Goal: Transaction & Acquisition: Purchase product/service

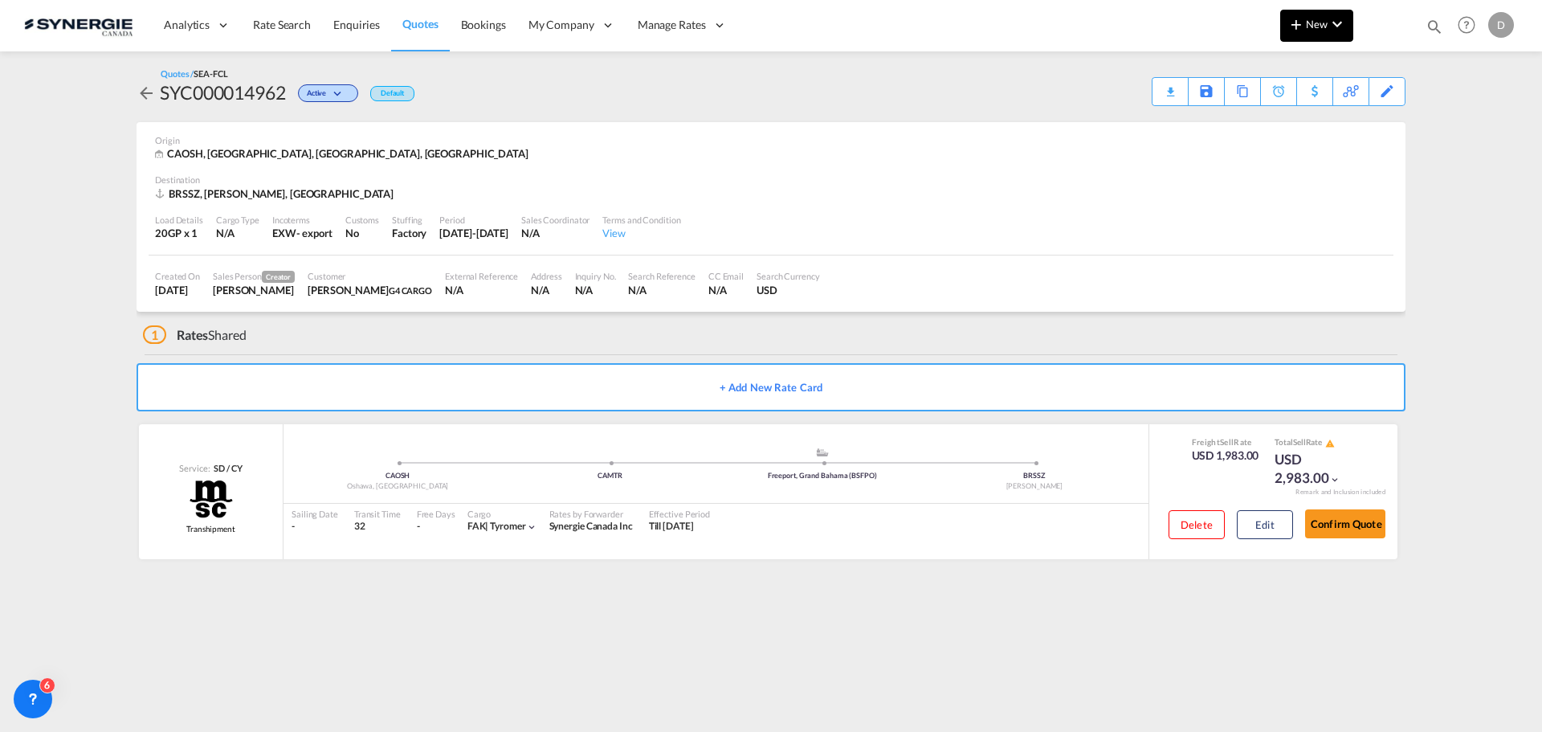
click at [1310, 31] on button "New" at bounding box center [1316, 26] width 73 height 32
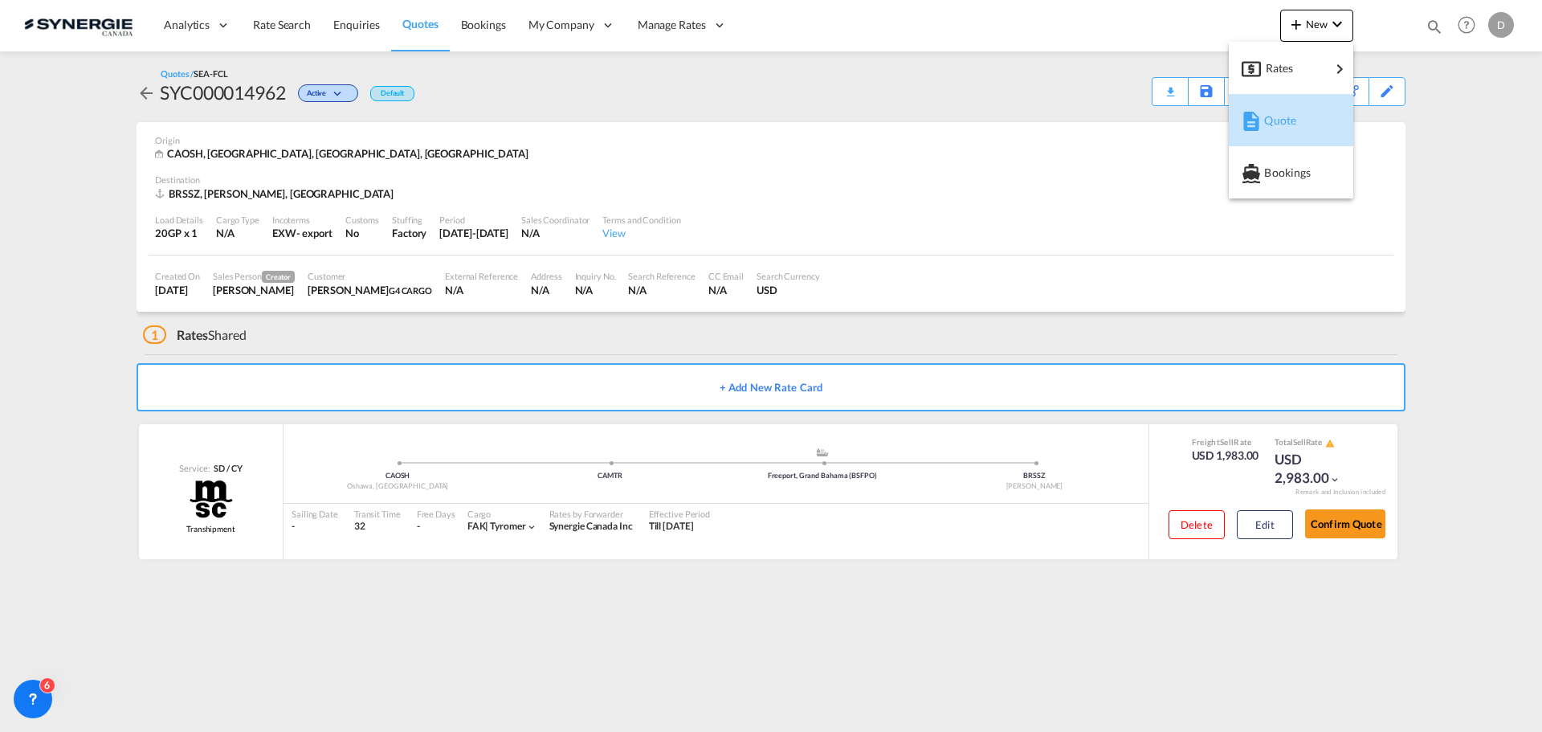
click at [1280, 120] on span "Quote" at bounding box center [1273, 120] width 18 height 32
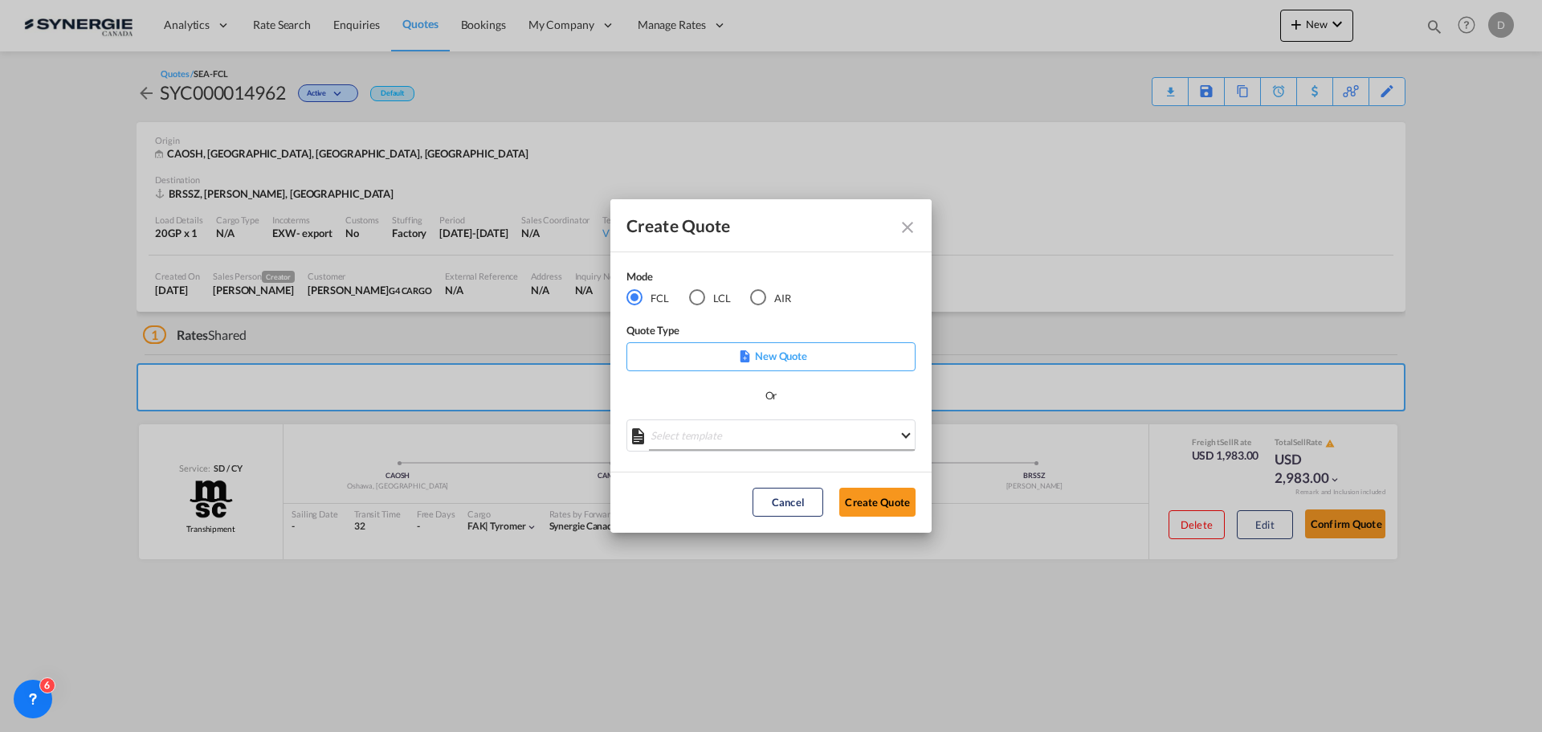
click at [780, 441] on md-select "Select template *NEW* FCL FREEHAND / DAP Pablo Gomez Saldarriaga | 10 Jul 2025 …" at bounding box center [771, 435] width 289 height 32
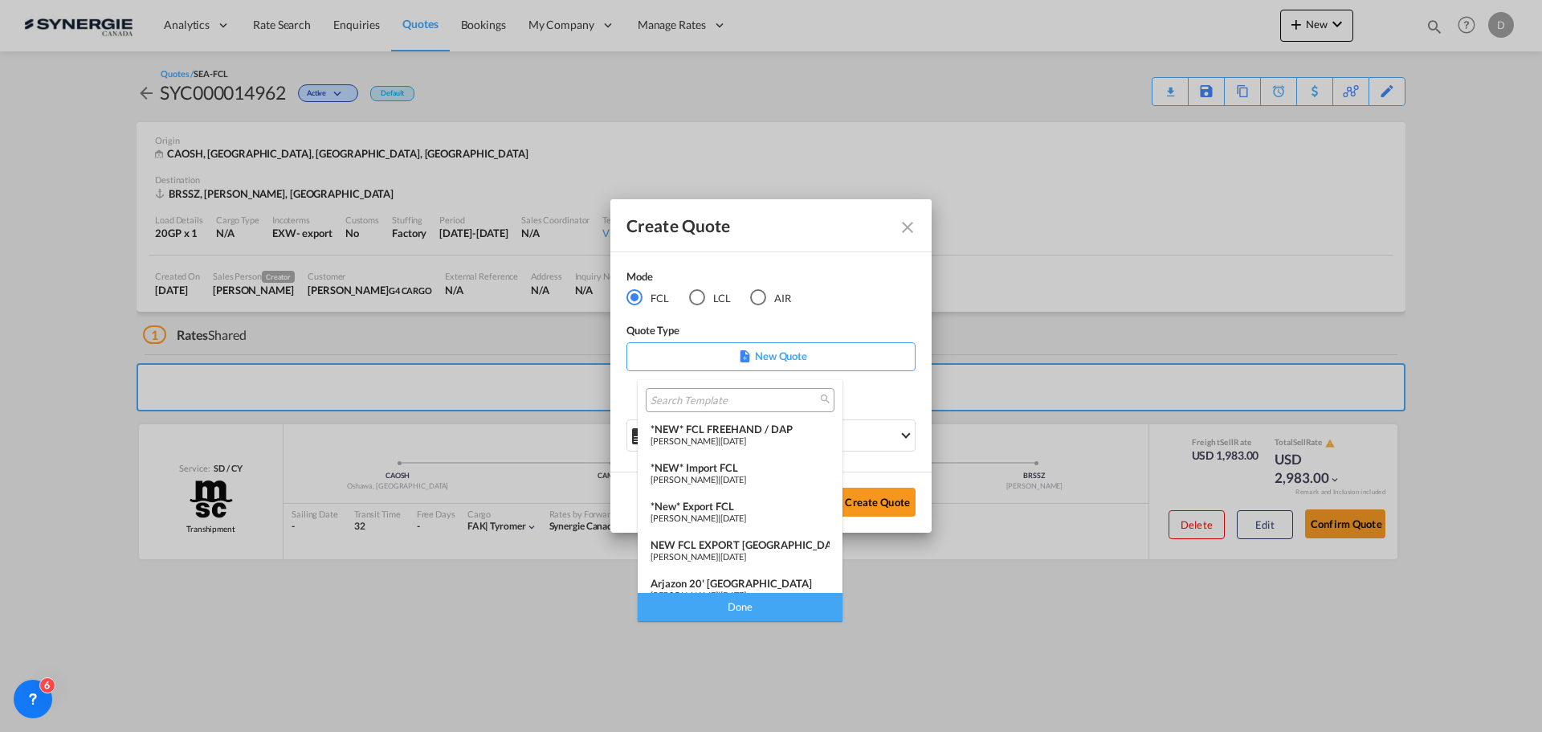
click at [721, 503] on div "*New* Export FCL" at bounding box center [740, 506] width 179 height 13
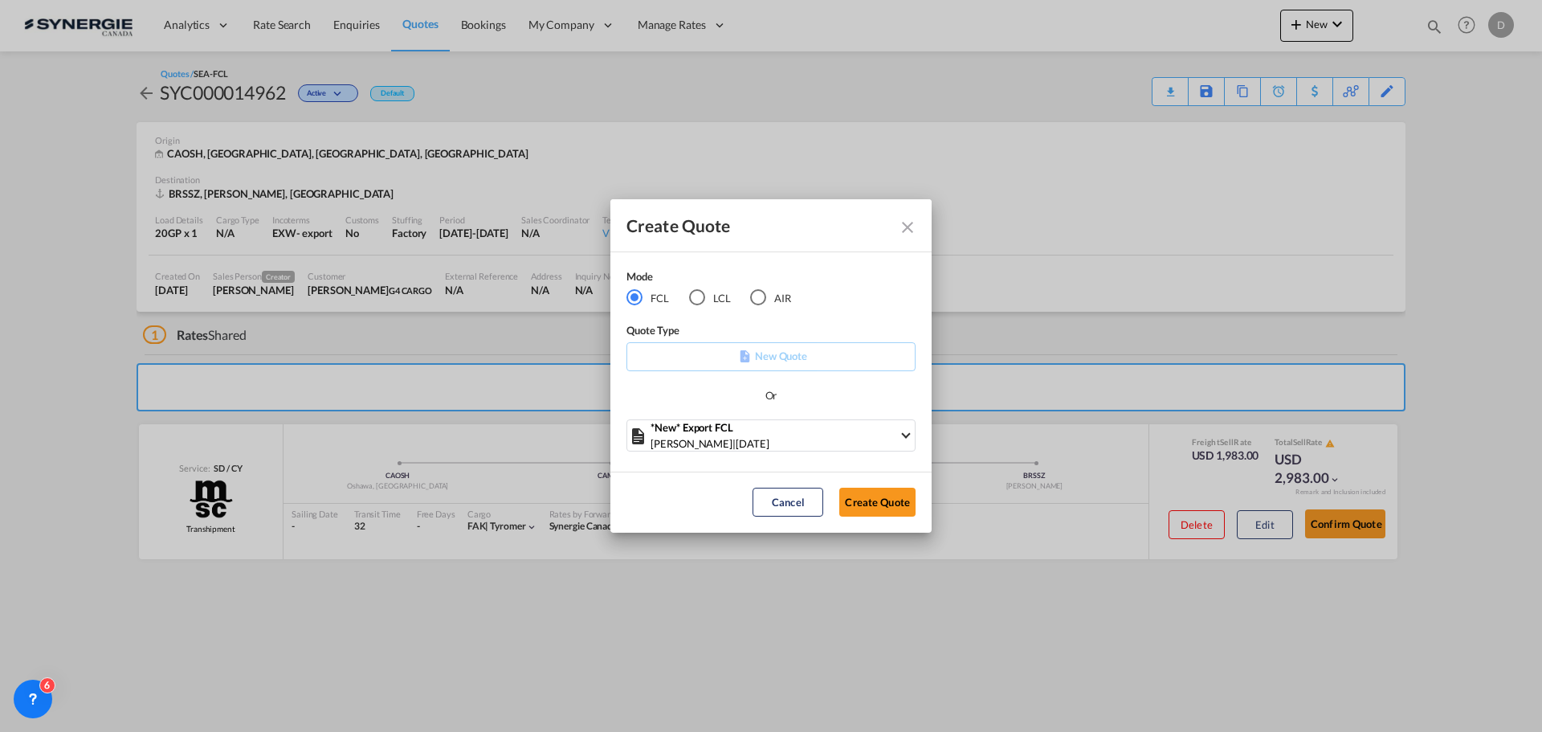
click at [864, 487] on md-dialog-actions "Cancel Create Quote" at bounding box center [770, 502] width 321 height 61
click at [888, 505] on button "Create Quote" at bounding box center [877, 502] width 76 height 29
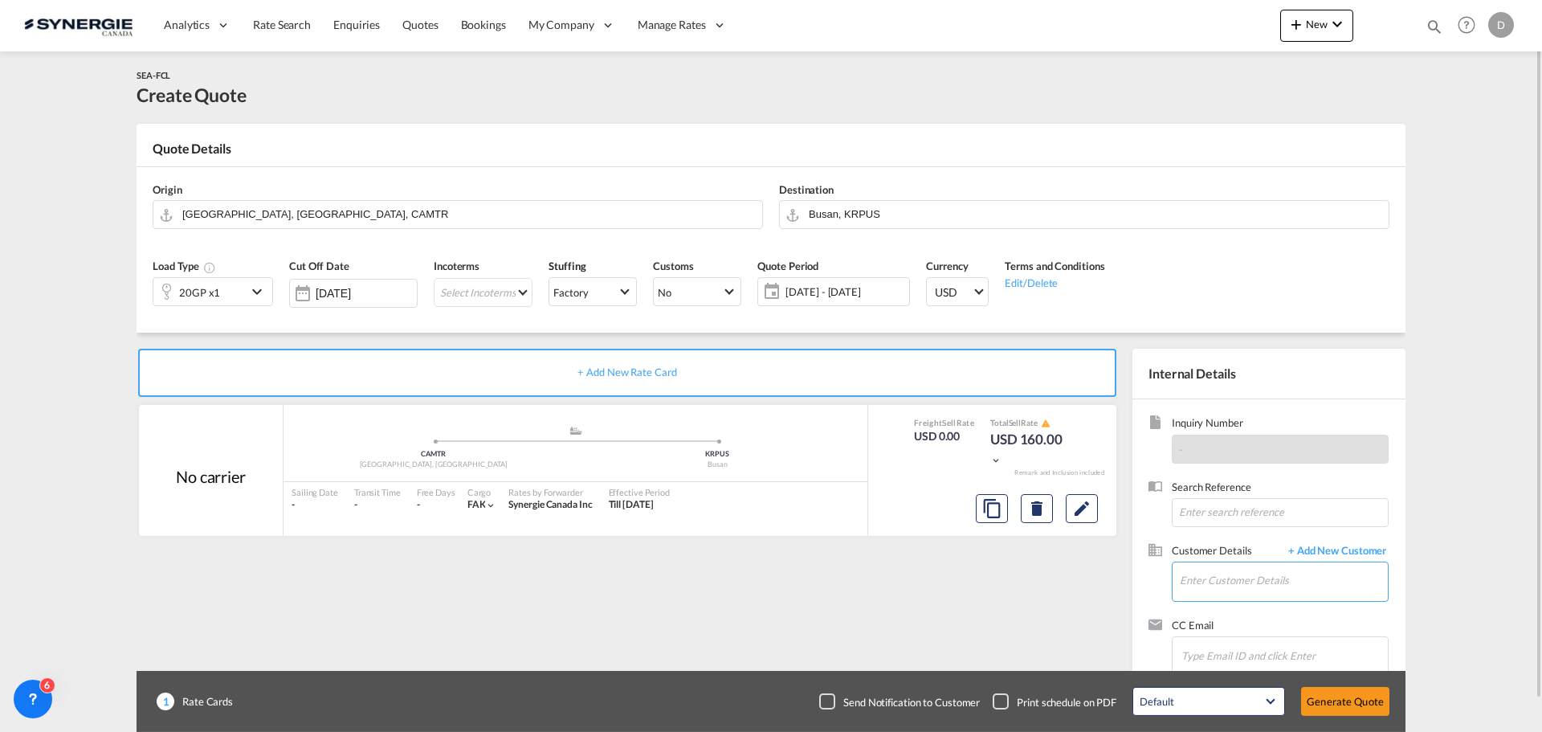
click at [1256, 586] on input "Enter Customer Details" at bounding box center [1284, 580] width 208 height 36
paste input "mum.procurement@mvexim.in"
click at [1269, 539] on div "Yash Shindle mum.procurement@mvexim.in | MV Exim" at bounding box center [1283, 540] width 209 height 43
type input "MV Exim, Yash Shindle, mum.procurement@mvexim.in"
click at [749, 213] on button "Clear Input" at bounding box center [749, 213] width 24 height 24
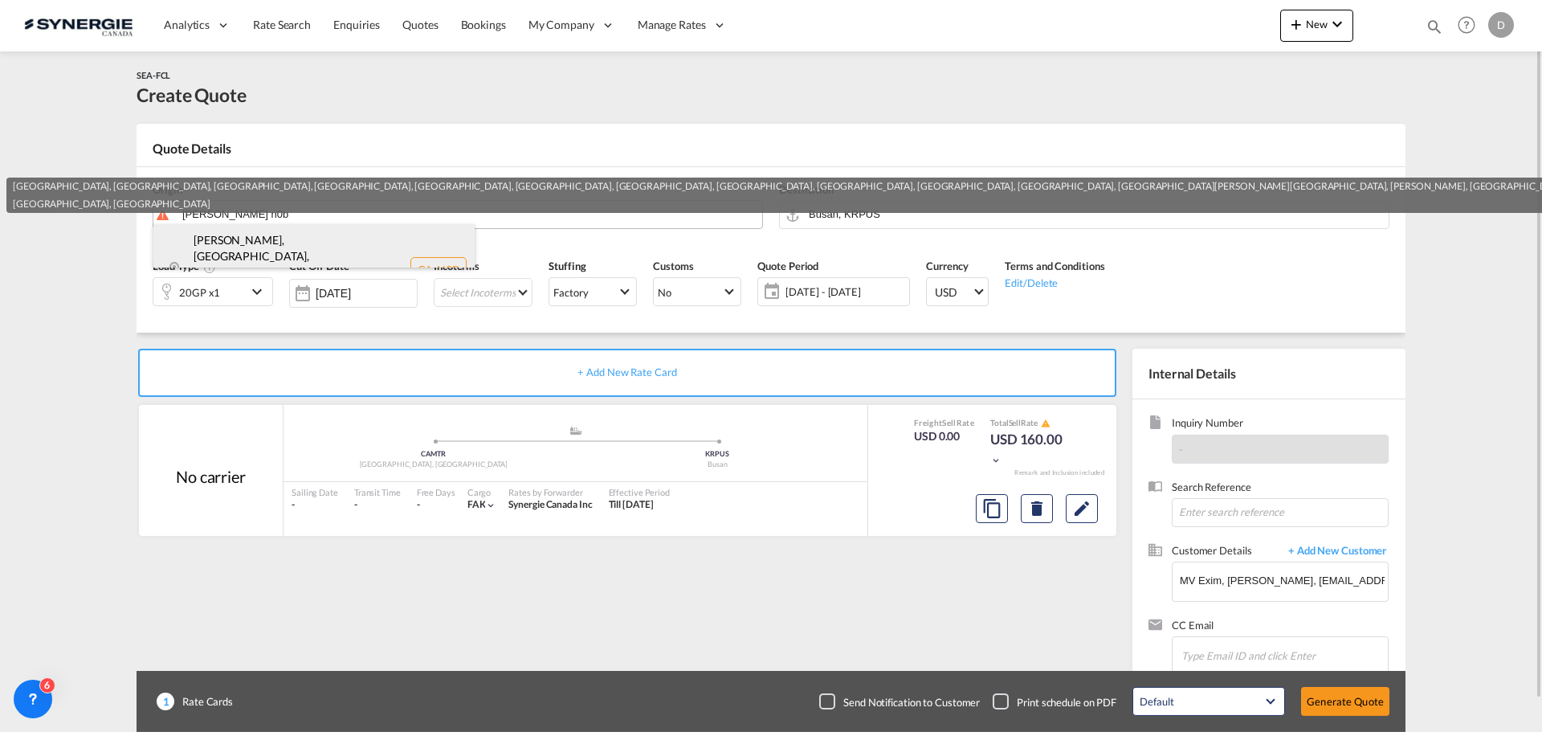
click at [301, 255] on div "Alma, ON, Ariss, ... , N0B Ontario , Canada CA-N0B" at bounding box center [313, 269] width 321 height 91
type input "CA-N0B, Alma, ON, Ariss, Arkell, Ayr, Ballinafad, Belwood, Bloomingdale, Branch…"
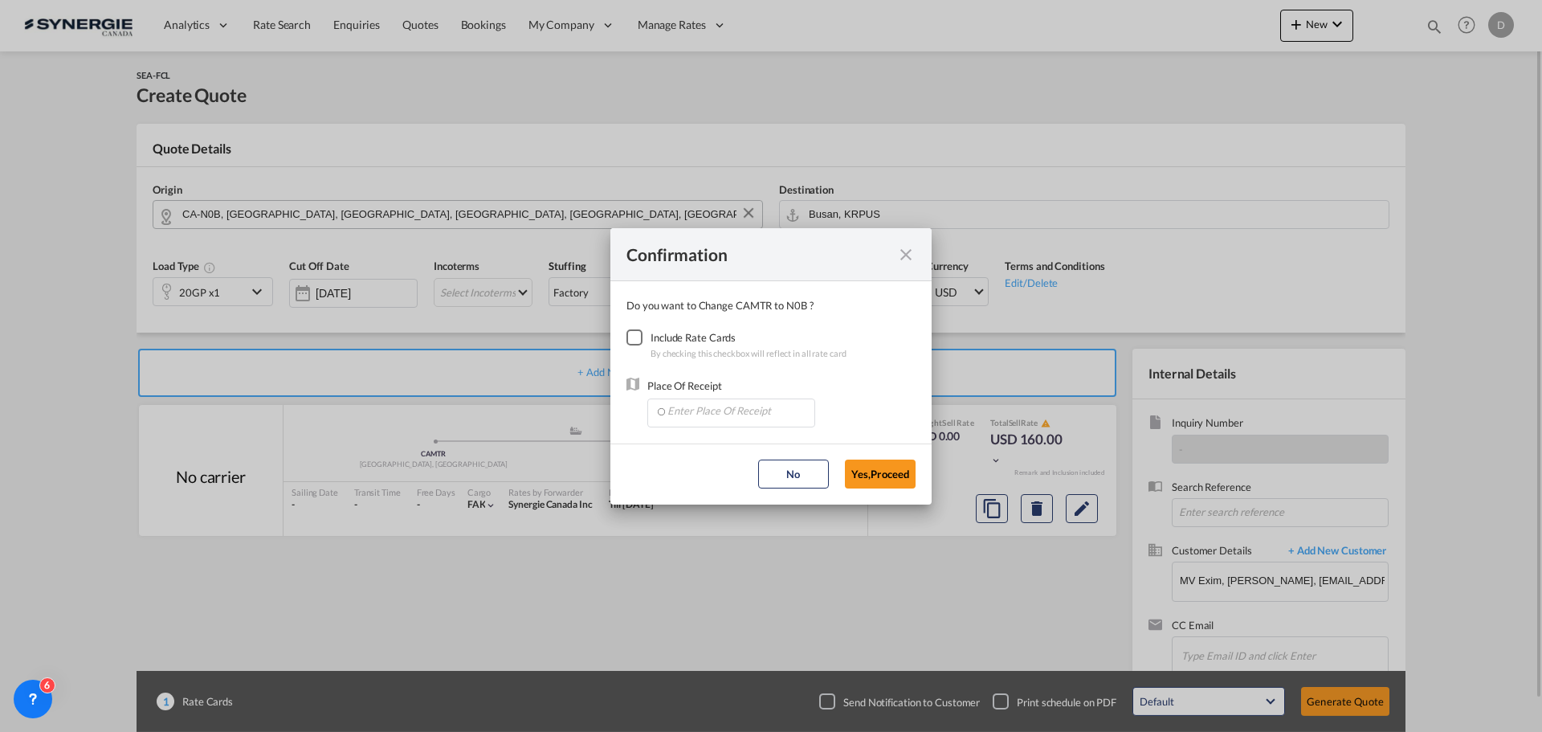
click at [633, 345] on div "Checkbox No Ink" at bounding box center [635, 337] width 16 height 16
click at [745, 414] on input "Enter Place Of Receipt" at bounding box center [734, 411] width 159 height 24
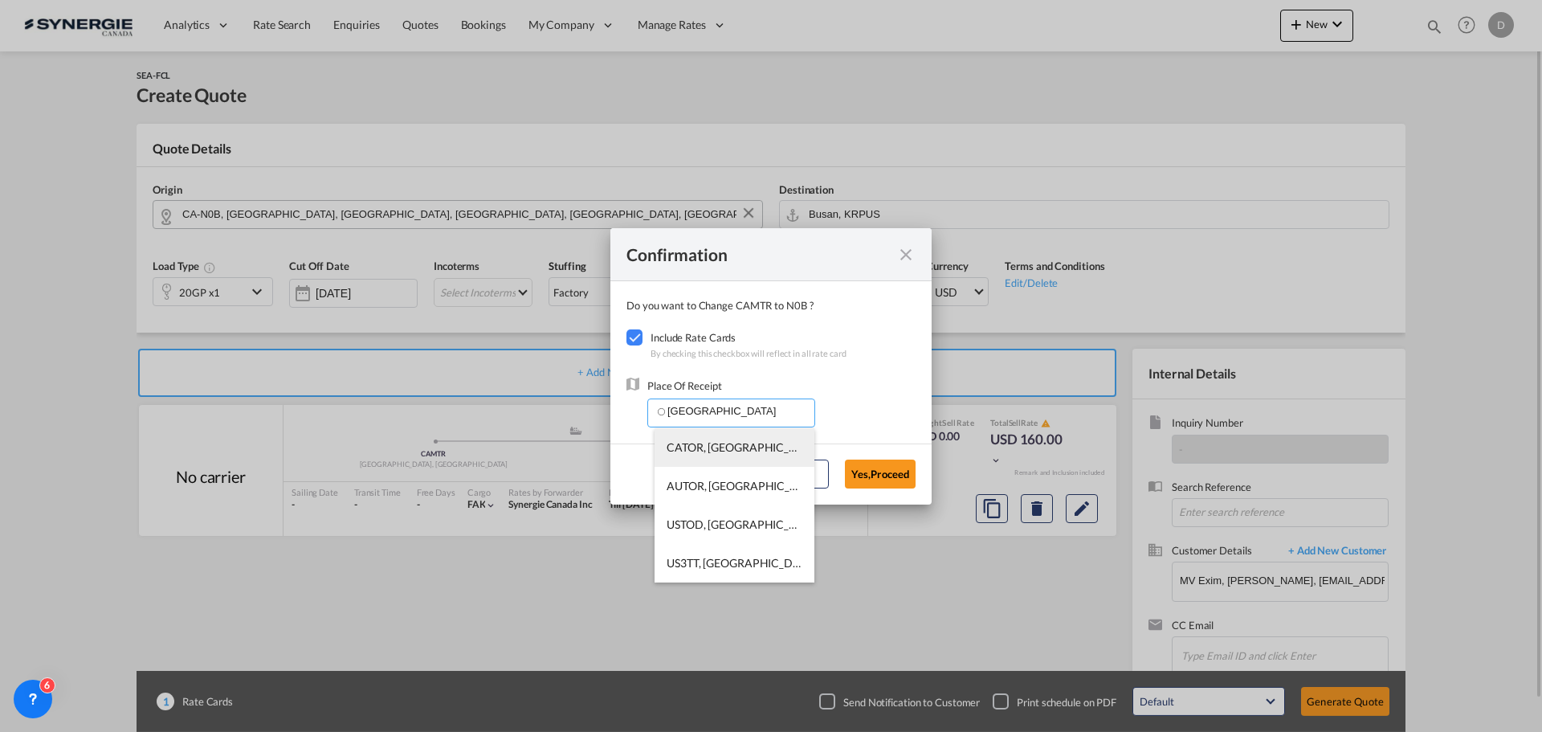
click at [749, 453] on span "CATOR, [GEOGRAPHIC_DATA], [GEOGRAPHIC_DATA], [GEOGRAPHIC_DATA], [GEOGRAPHIC_DAT…" at bounding box center [980, 447] width 627 height 14
type input "CATOR, [GEOGRAPHIC_DATA], [GEOGRAPHIC_DATA], [GEOGRAPHIC_DATA], [GEOGRAPHIC_DAT…"
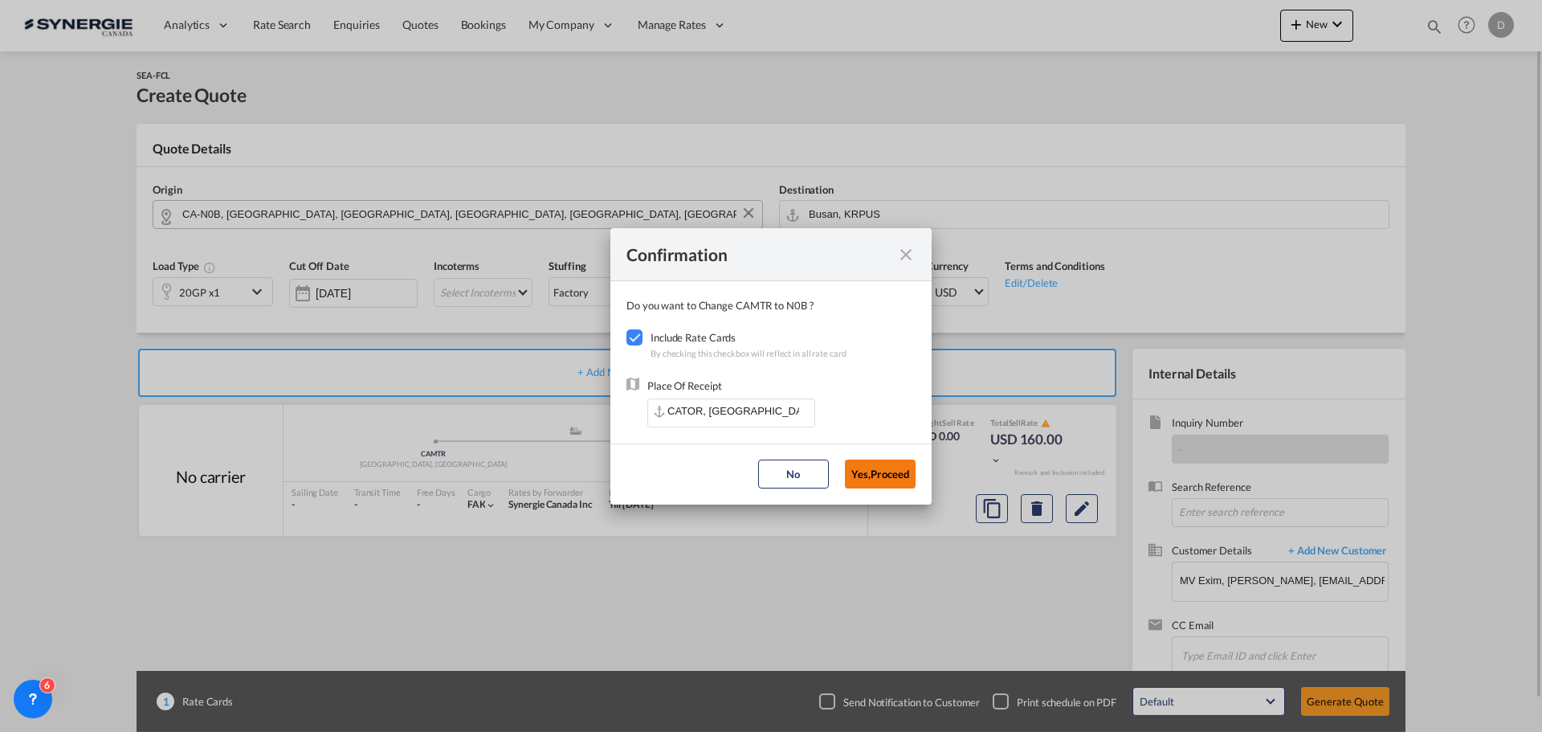
click at [889, 472] on button "Yes,Proceed" at bounding box center [880, 473] width 71 height 29
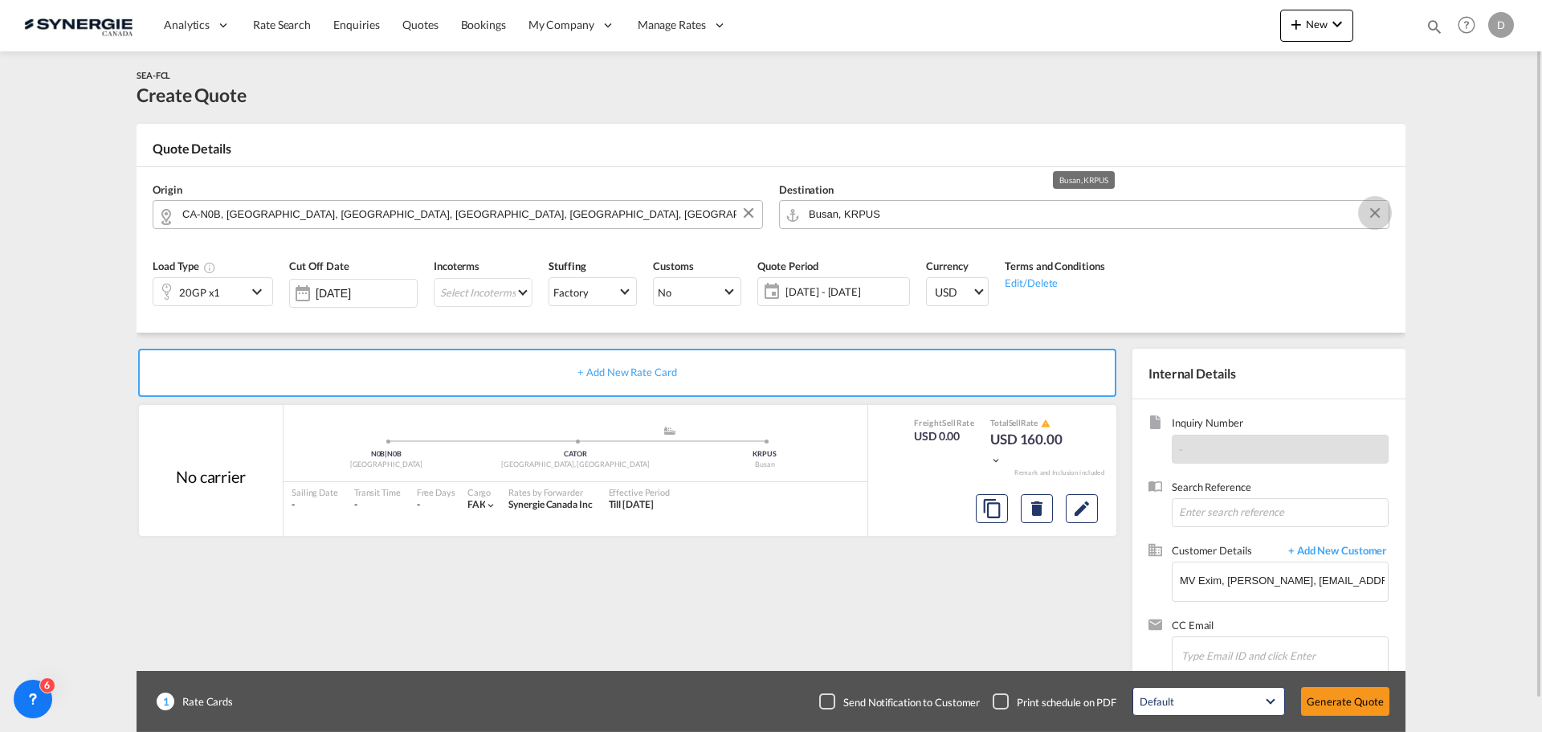
click at [1378, 213] on button "Clear Input" at bounding box center [1375, 213] width 24 height 24
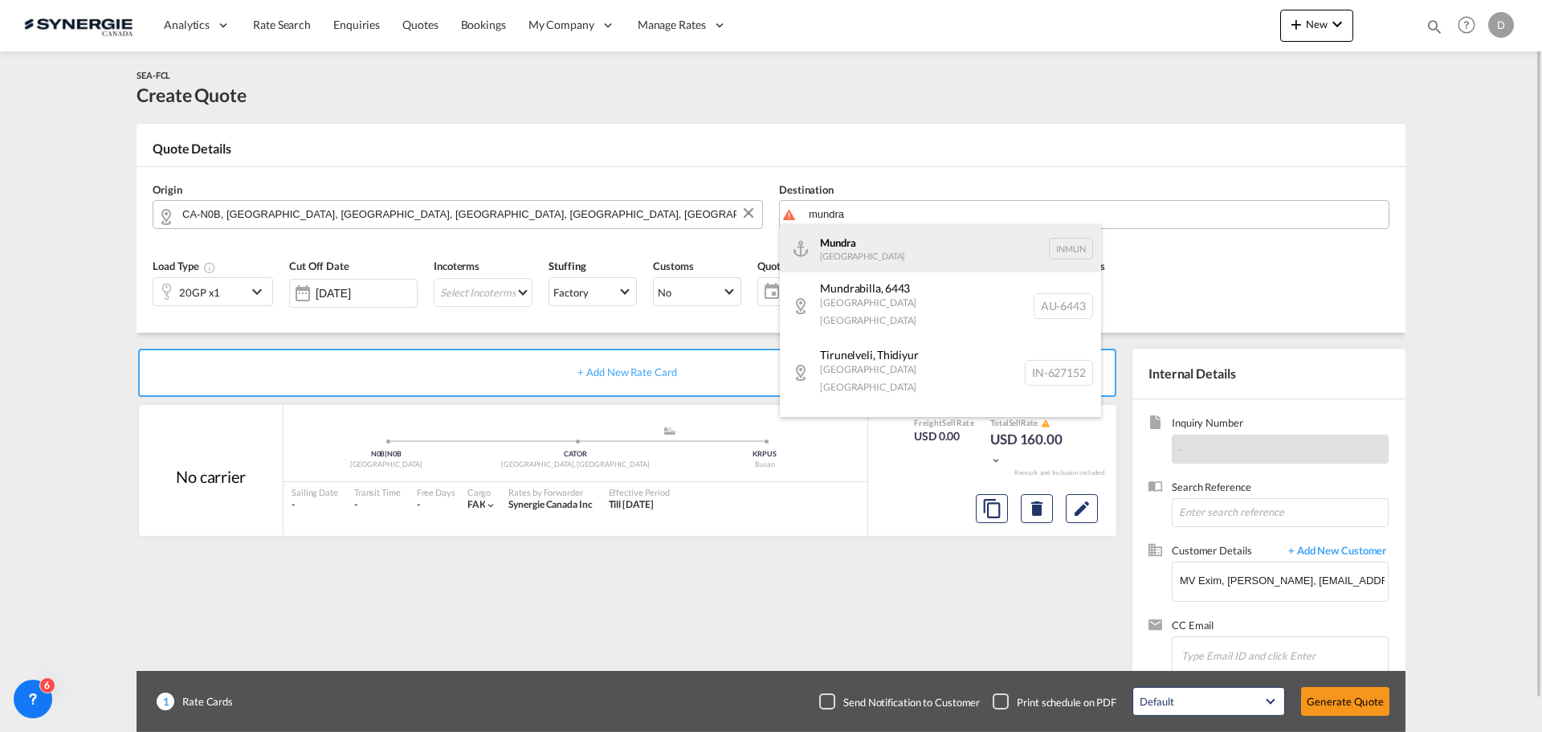
click at [951, 258] on div "Mundra India INMUN" at bounding box center [940, 248] width 321 height 48
type input "Mundra, INMUN"
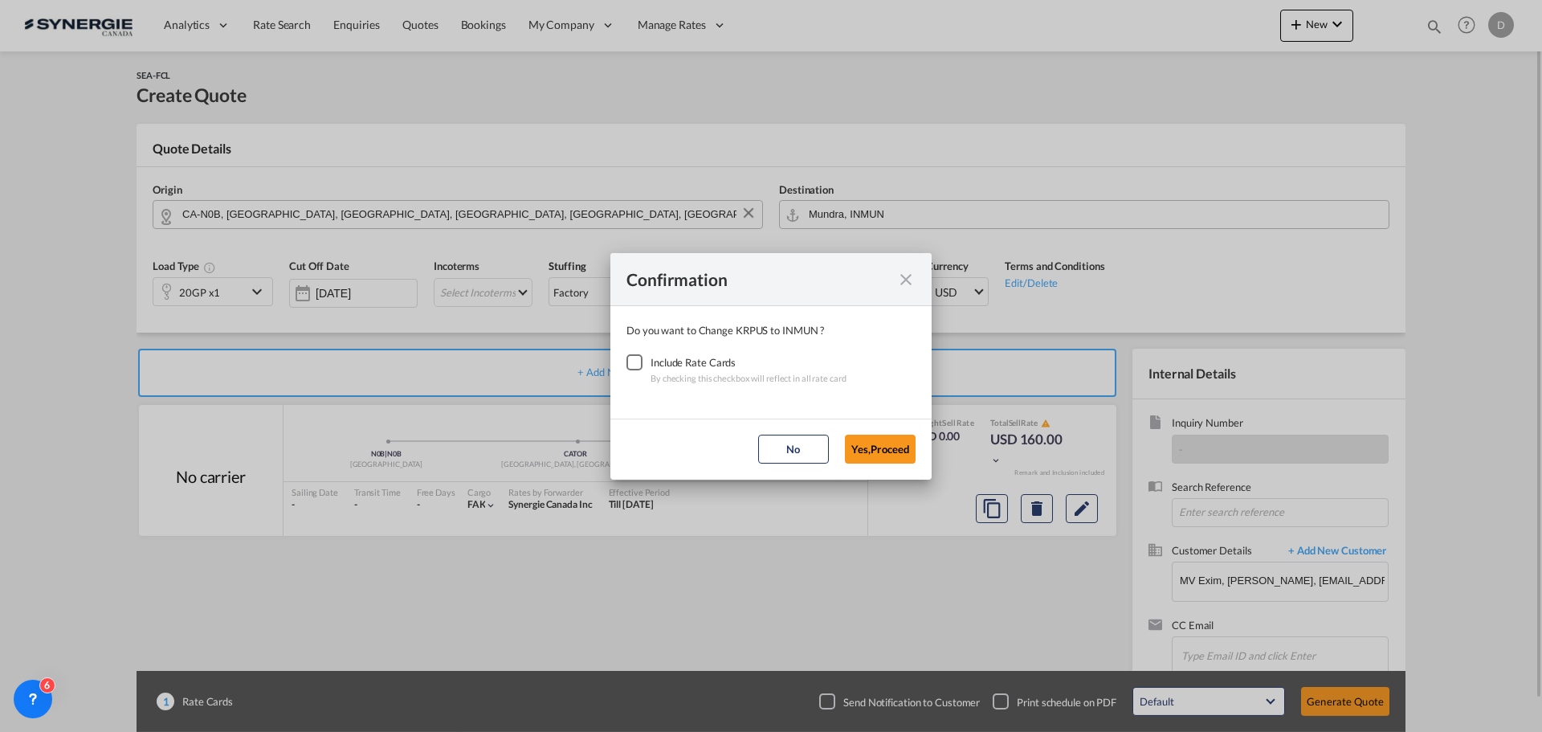
click at [635, 363] on div "Checkbox No Ink" at bounding box center [635, 362] width 16 height 16
click at [853, 451] on button "Yes,Proceed" at bounding box center [880, 449] width 71 height 29
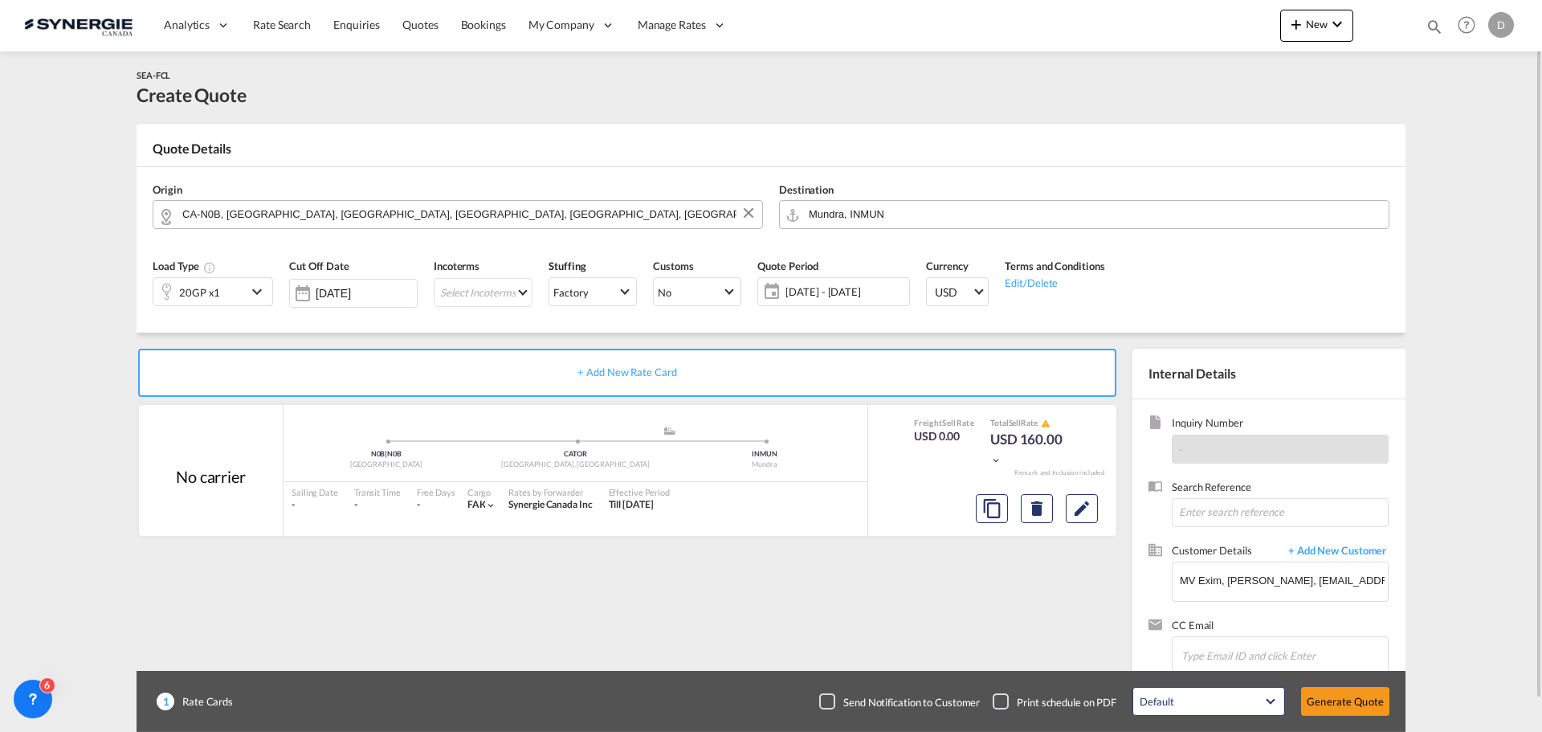
click at [244, 286] on div "20GP x1" at bounding box center [199, 291] width 93 height 27
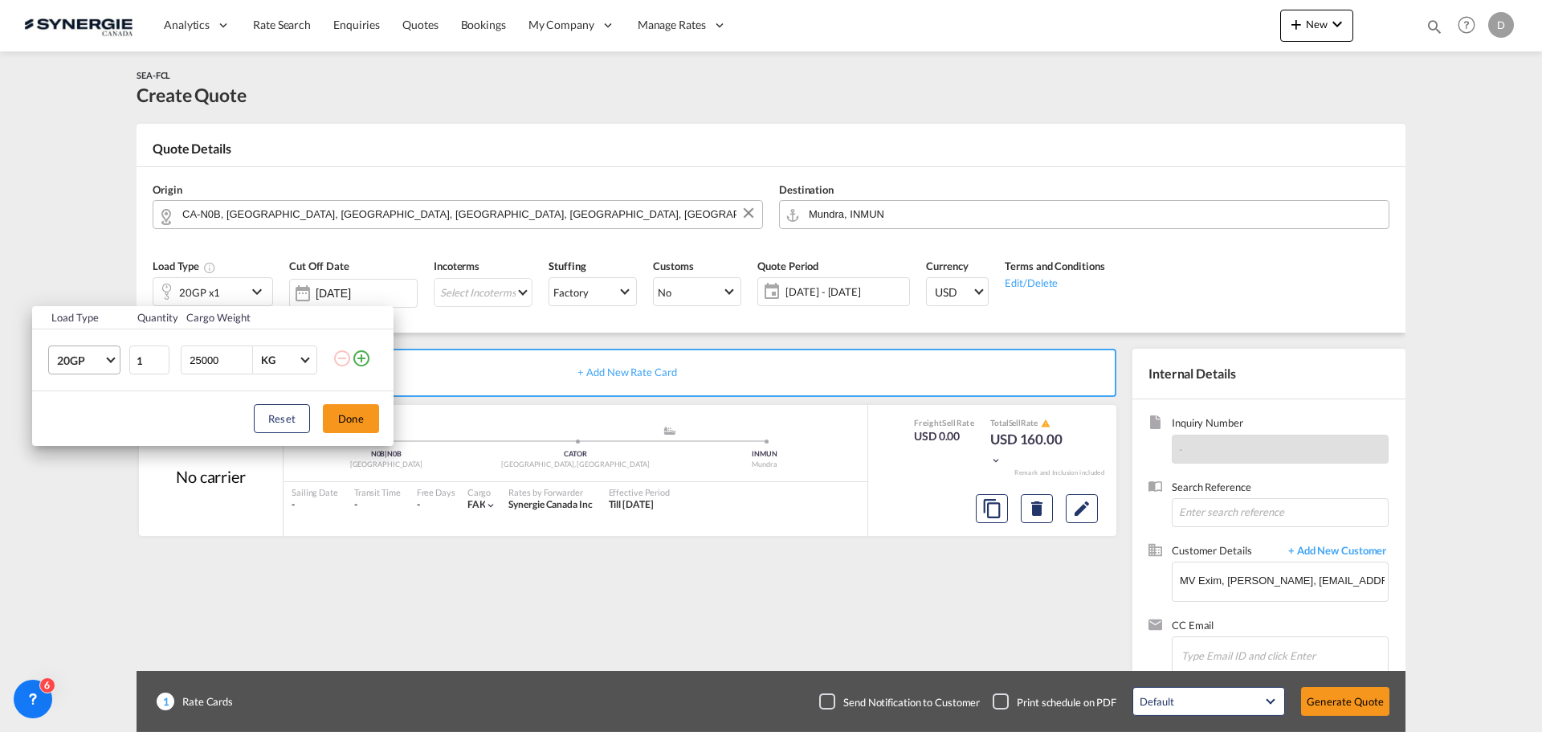
click at [112, 357] on span "Choose: \a20GP" at bounding box center [110, 358] width 9 height 9
click at [100, 435] on md-option "40HC" at bounding box center [98, 438] width 109 height 39
click at [207, 366] on input "25000" at bounding box center [220, 359] width 64 height 27
click at [208, 366] on input "25000" at bounding box center [220, 359] width 64 height 27
type input "23000"
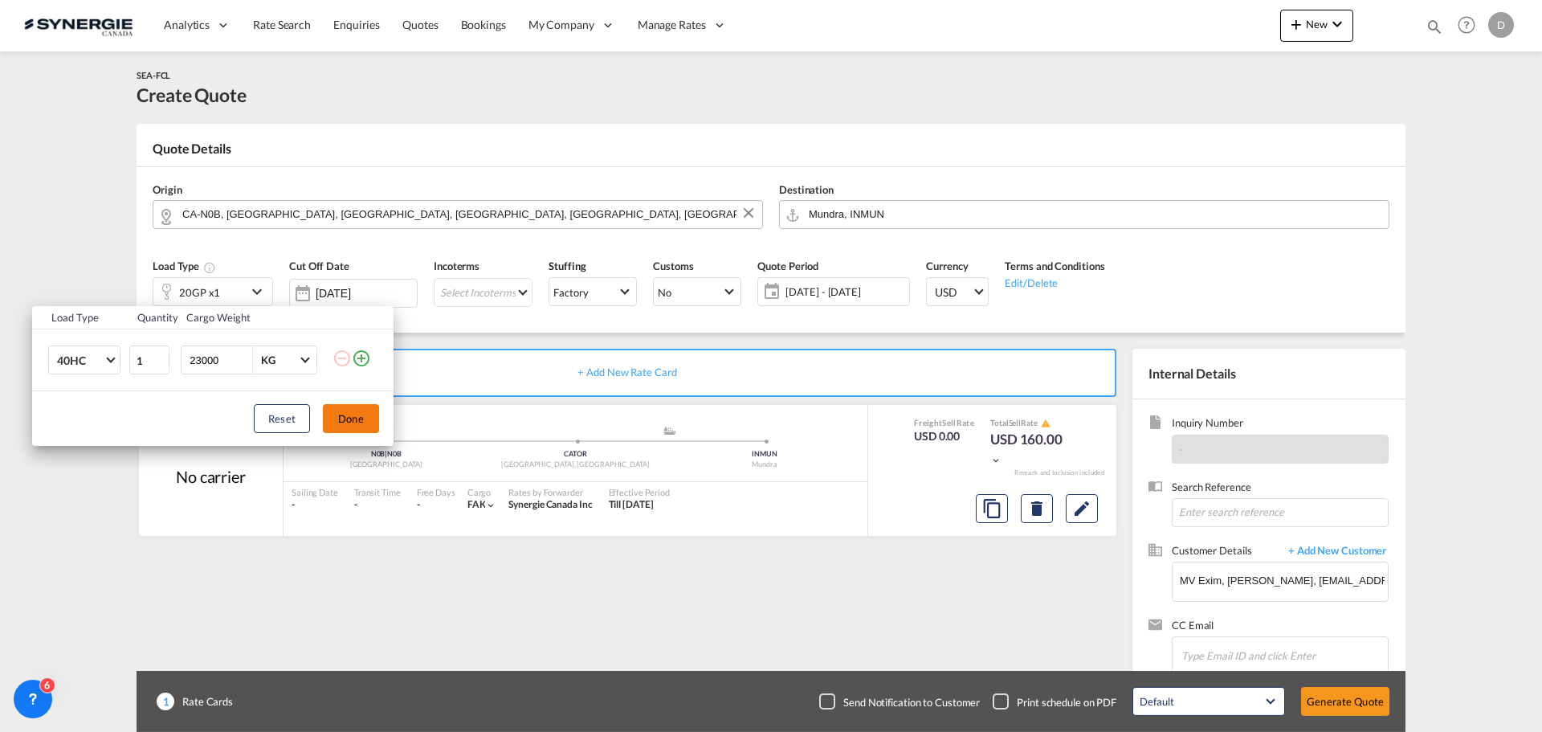
click at [358, 420] on button "Done" at bounding box center [351, 418] width 56 height 29
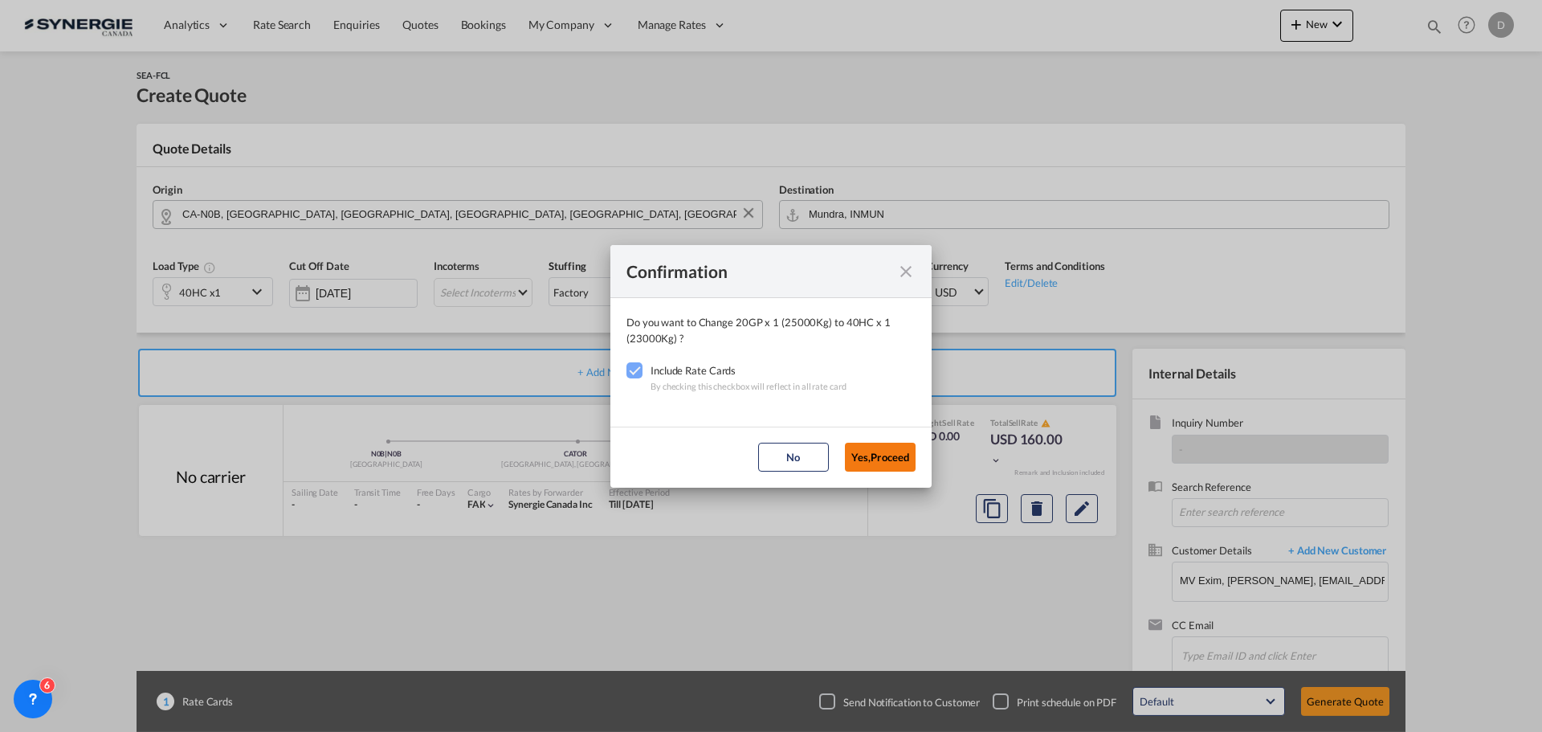
click at [878, 455] on button "Yes,Proceed" at bounding box center [880, 457] width 71 height 29
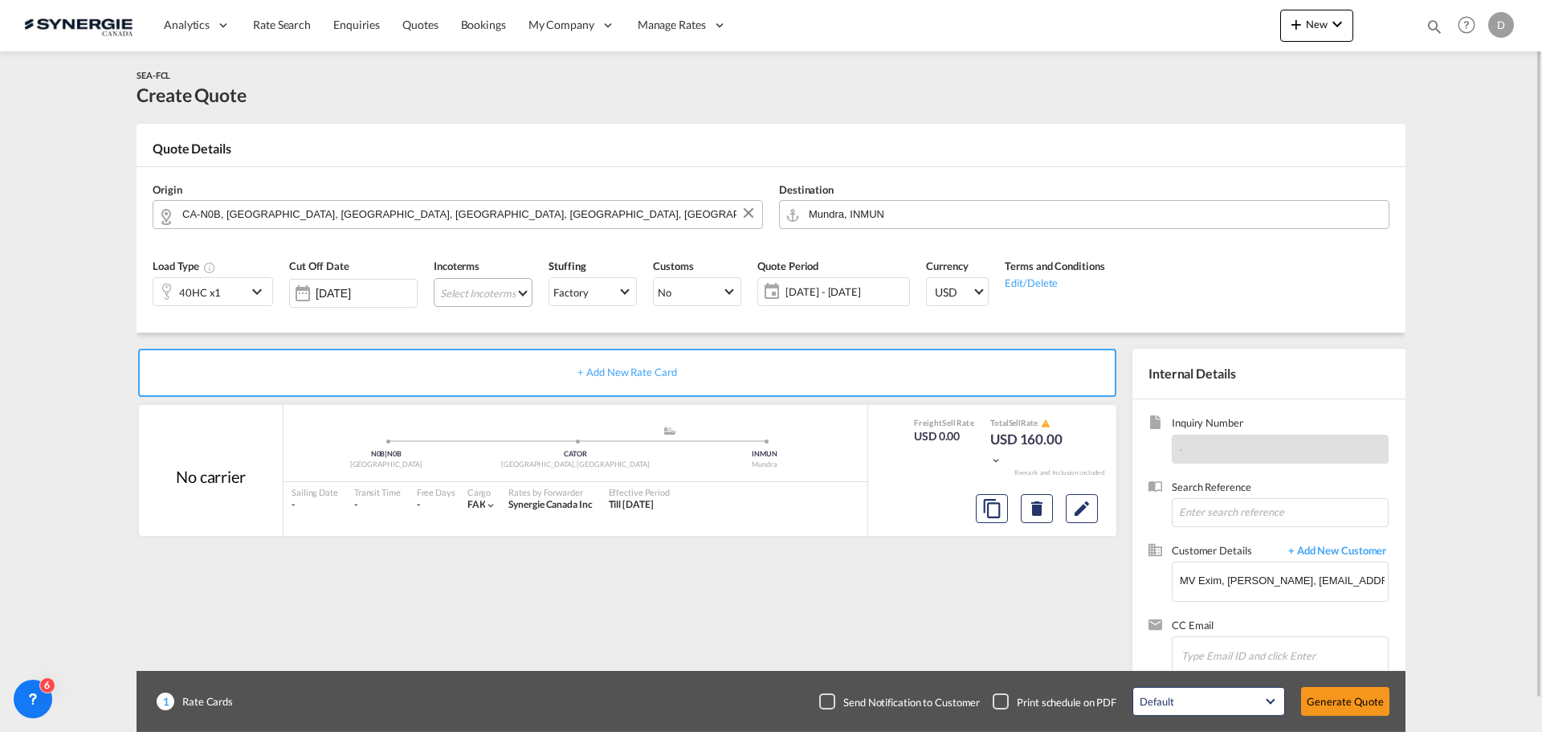
click at [518, 284] on md-select "Select Incoterms CPT - import Carrier Paid to CFR - export Cost and Freight DAP…" at bounding box center [483, 292] width 99 height 29
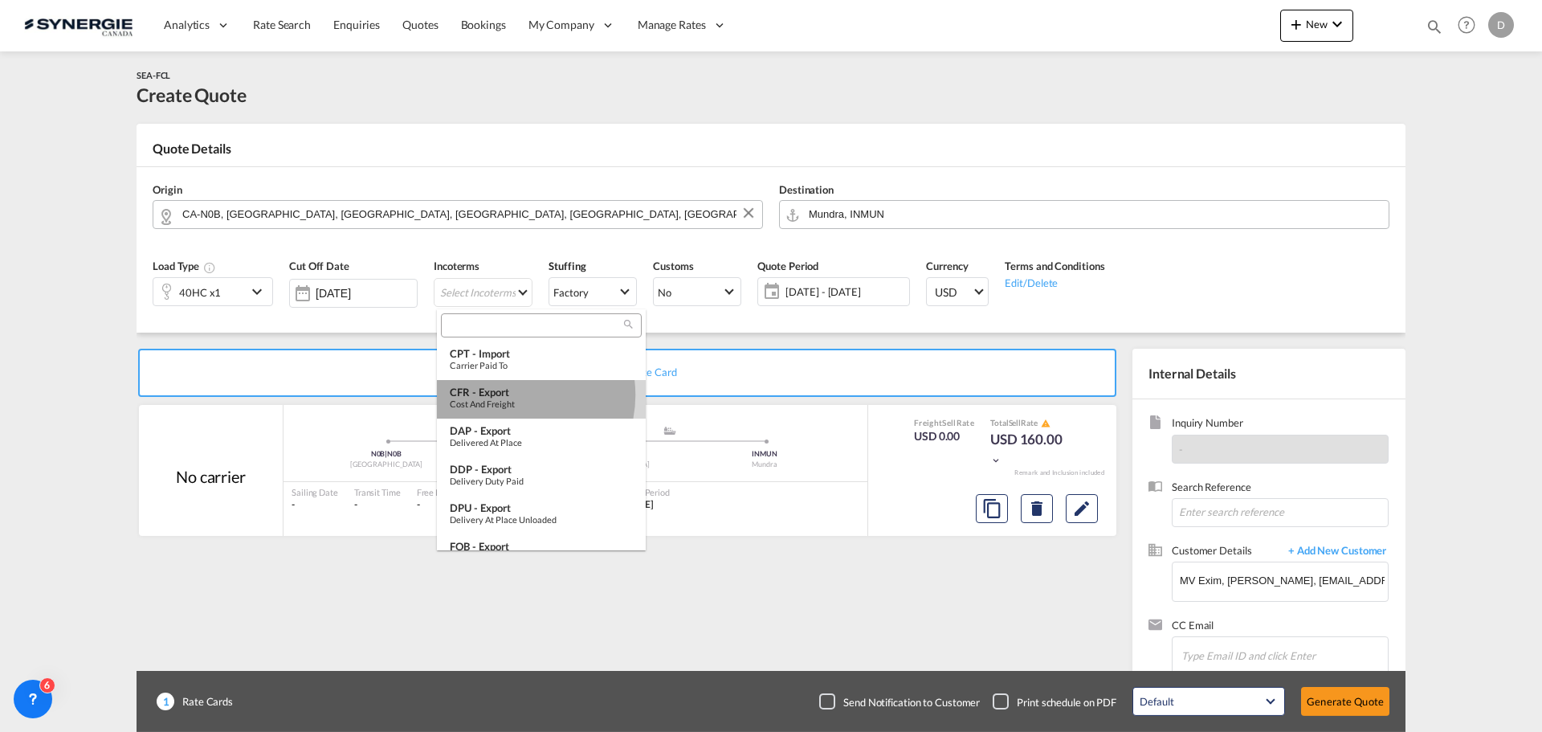
click at [512, 395] on div "CFR - export" at bounding box center [541, 392] width 183 height 13
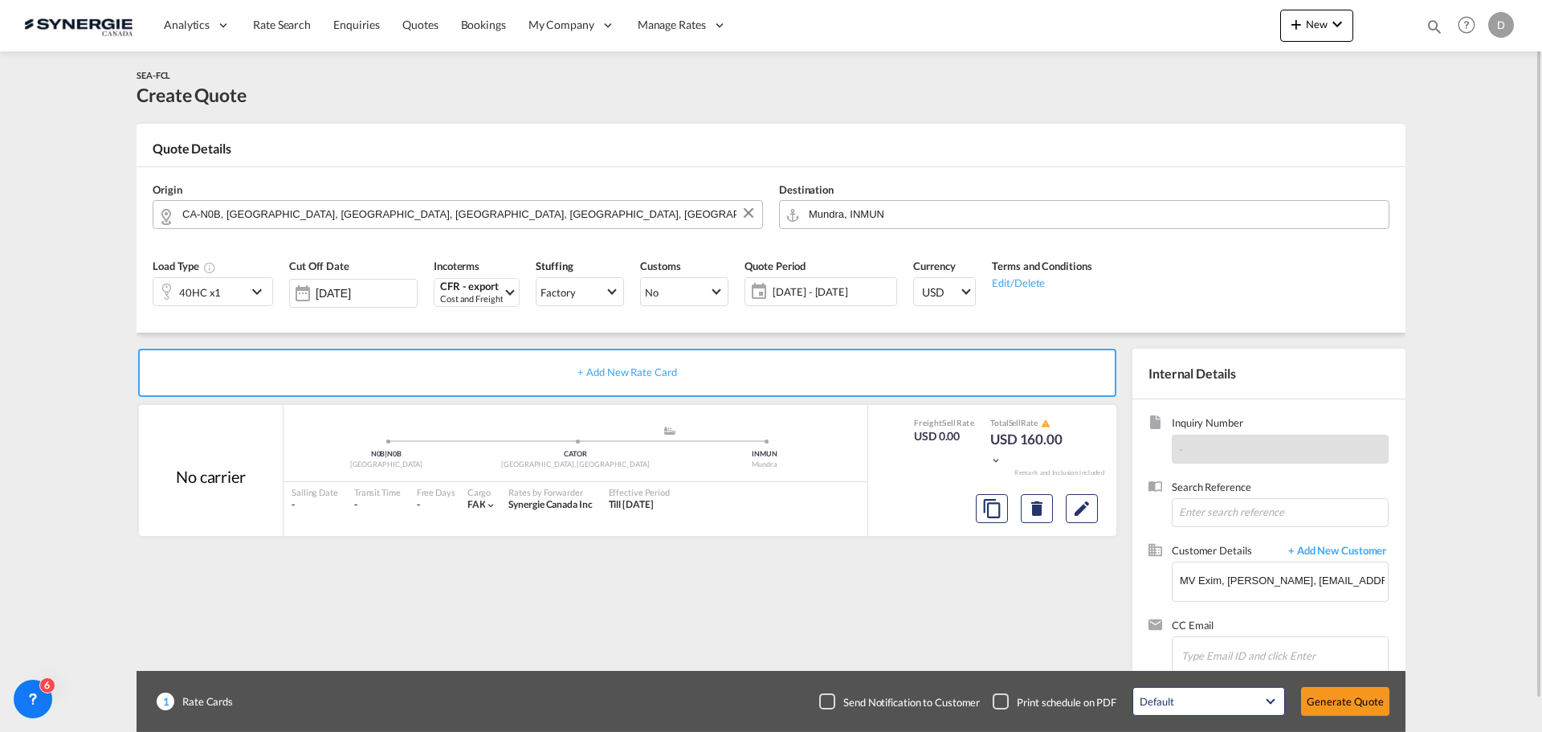
click at [805, 304] on div "[DATE] - [DATE] [DATE] - [DATE] September January February March April May June…" at bounding box center [821, 291] width 153 height 29
click at [807, 296] on span "[DATE] - [DATE]" at bounding box center [833, 291] width 120 height 14
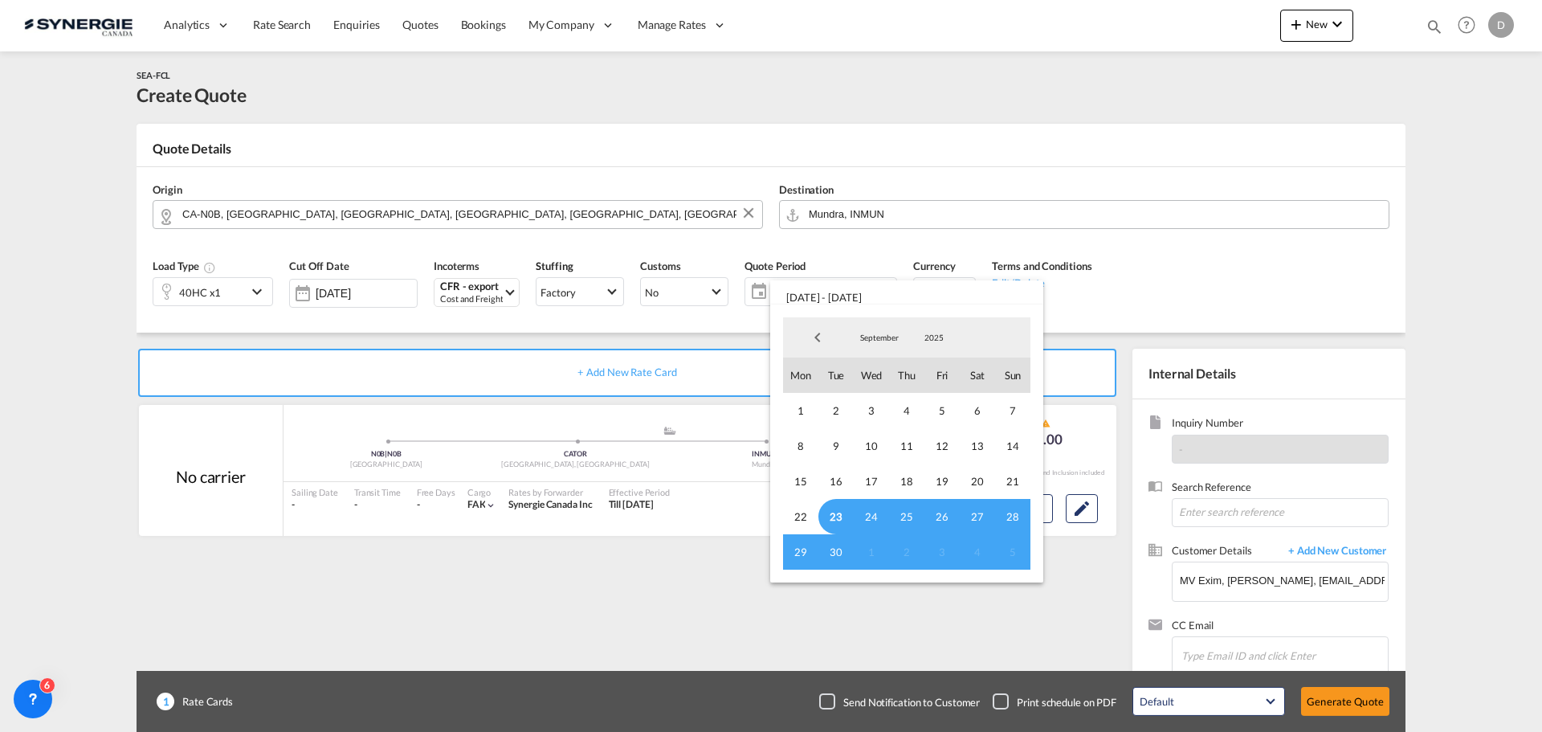
click at [840, 512] on span "23" at bounding box center [836, 516] width 35 height 35
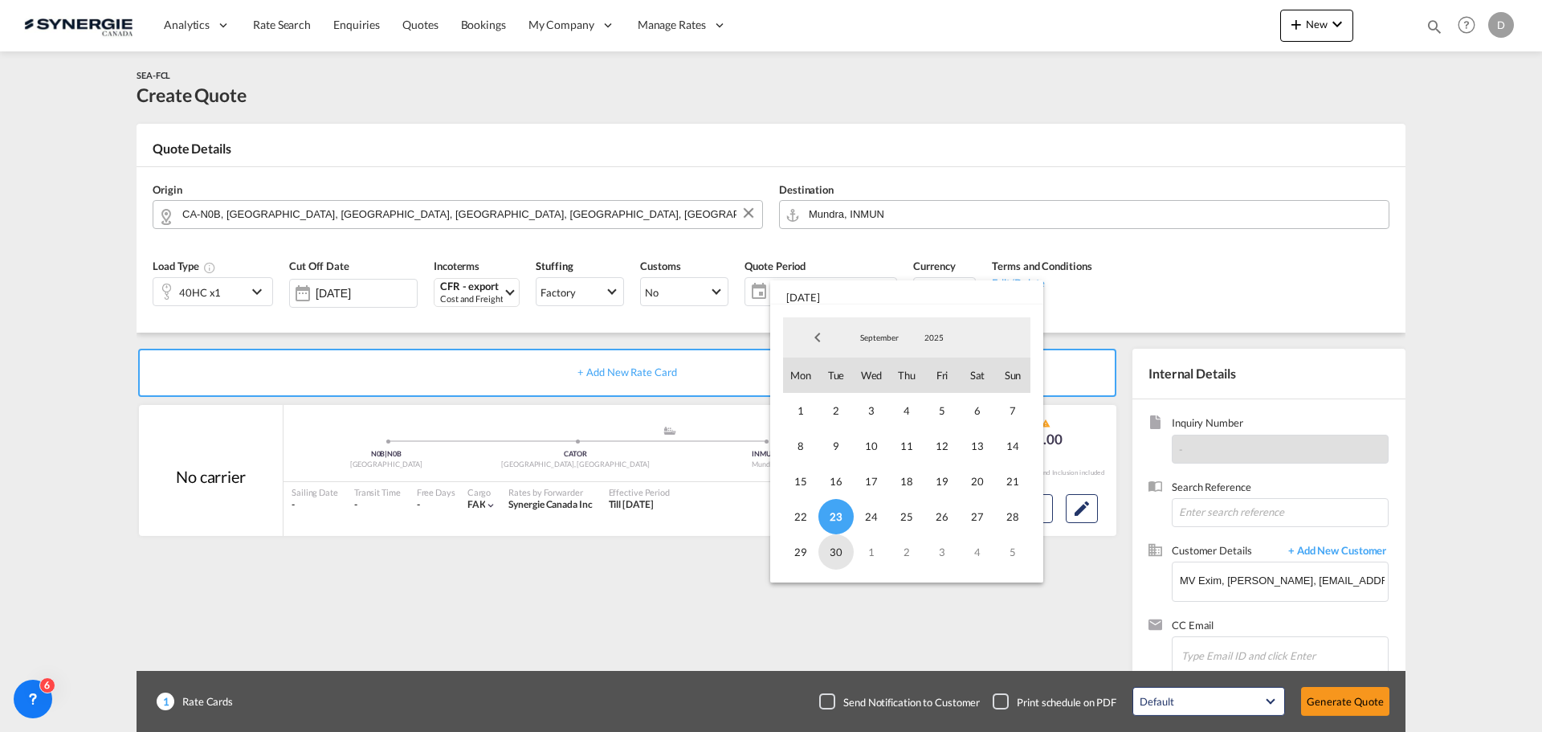
click at [838, 552] on span "30" at bounding box center [836, 551] width 35 height 35
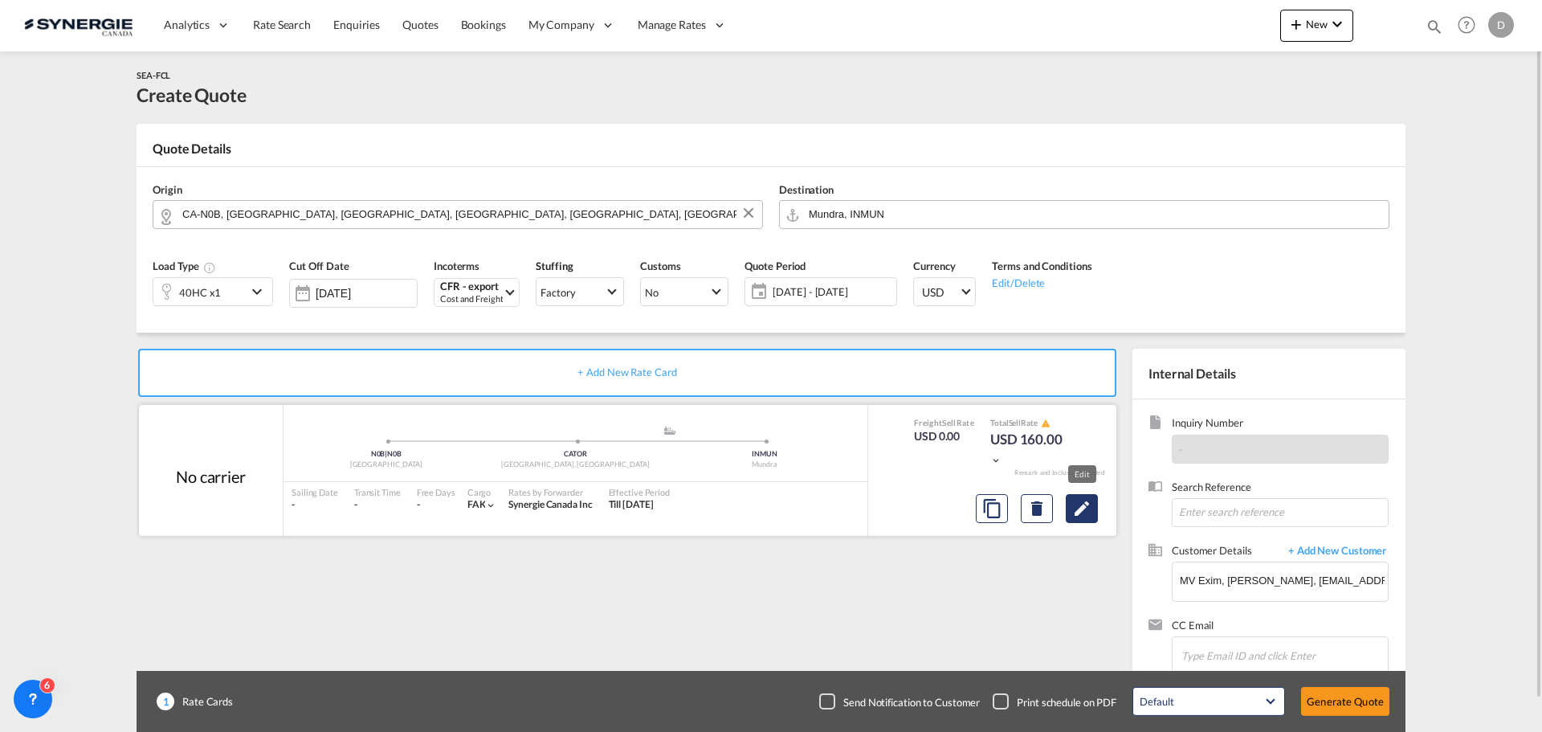
click at [1088, 515] on md-icon "Edit" at bounding box center [1081, 508] width 19 height 19
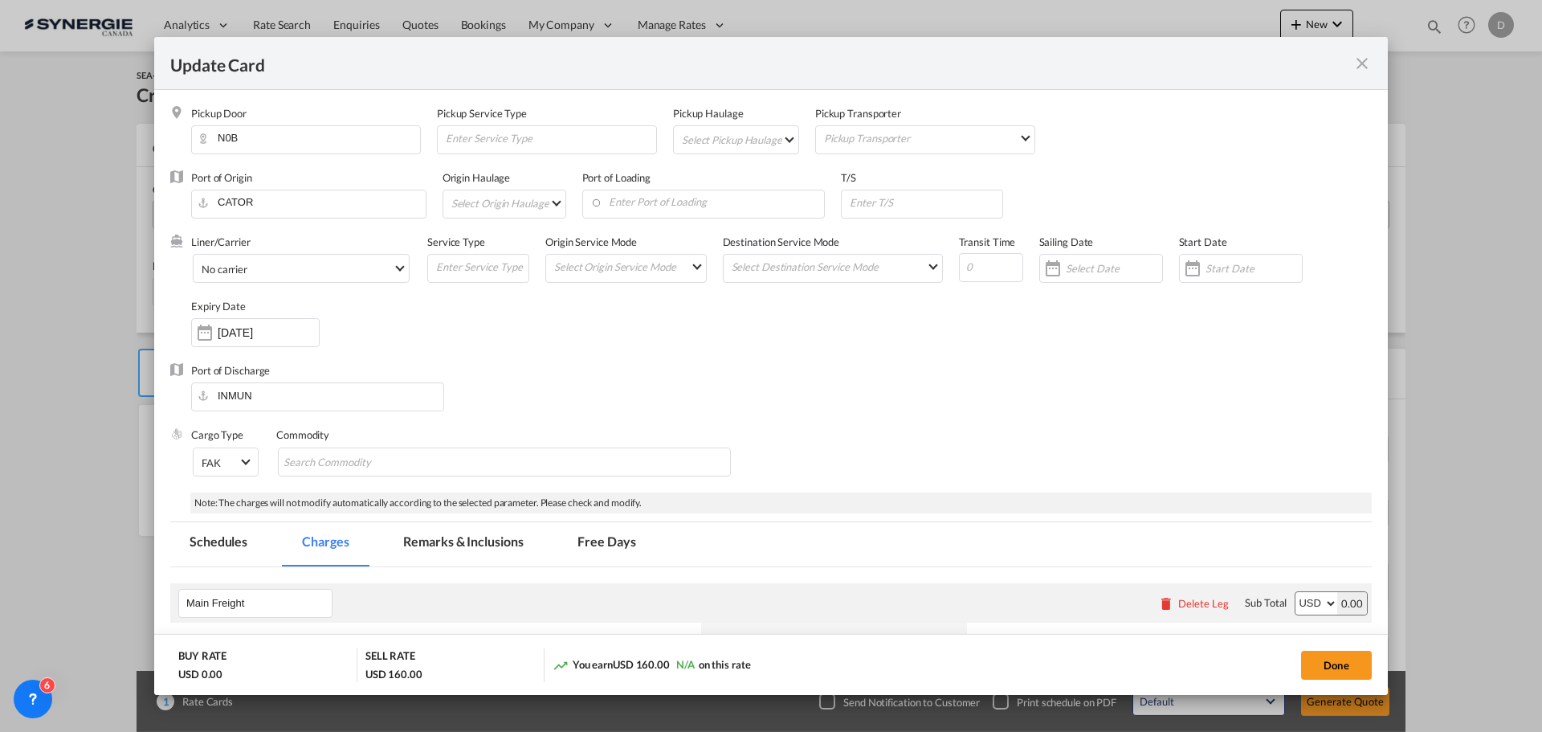
click at [781, 140] on md-select "Select Pickup Haulage rail road barge truck unspecified not available" at bounding box center [739, 139] width 118 height 26
click at [726, 182] on md-option "road" at bounding box center [738, 177] width 142 height 39
click at [718, 202] on input "Enter Port of Loading" at bounding box center [707, 202] width 235 height 24
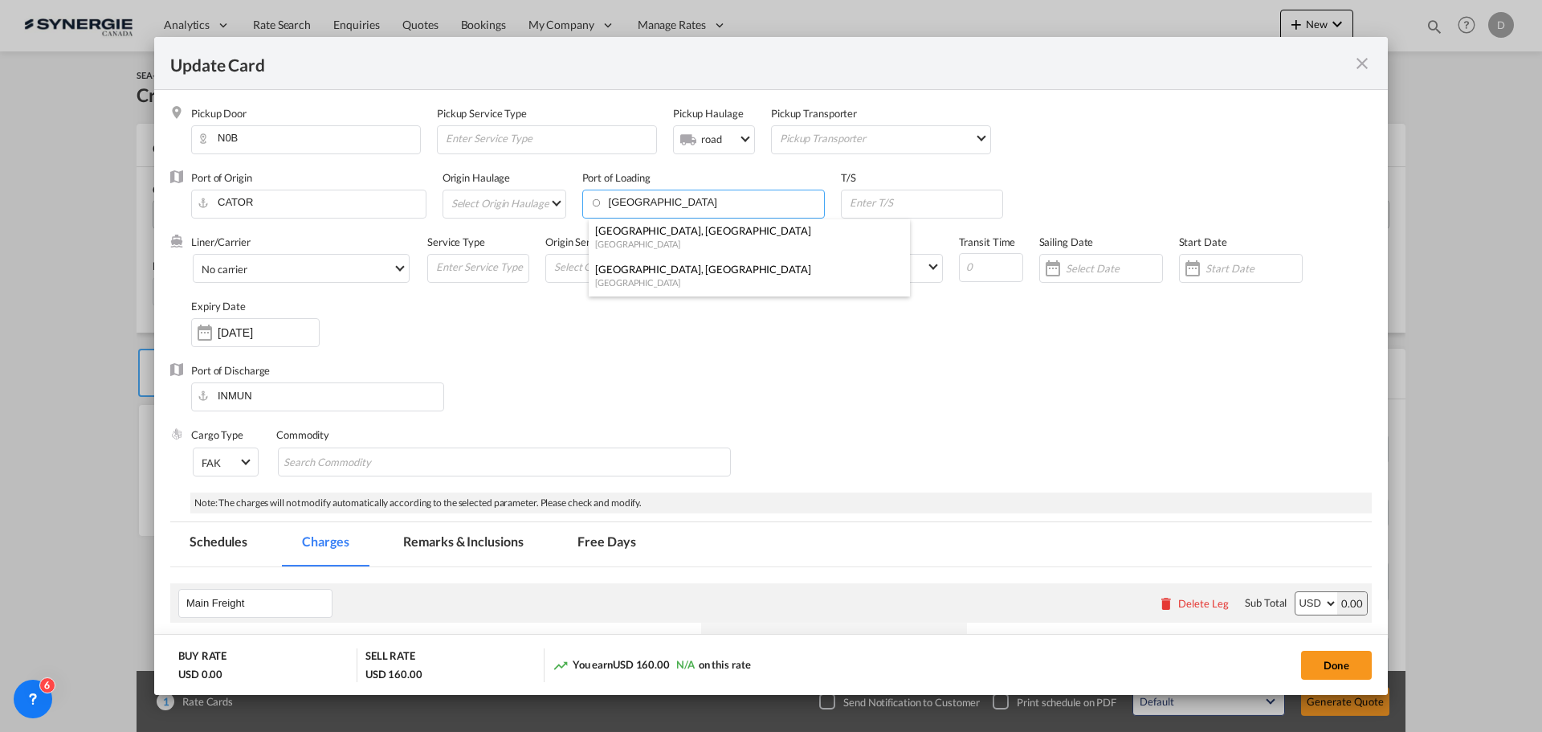
click at [629, 266] on div "[GEOGRAPHIC_DATA], [GEOGRAPHIC_DATA]" at bounding box center [744, 269] width 299 height 14
type input "[GEOGRAPHIC_DATA], [GEOGRAPHIC_DATA], CAMTR"
click at [554, 199] on md-select "Select Origin Haulage rail road barge truck unspecified not available" at bounding box center [508, 203] width 116 height 26
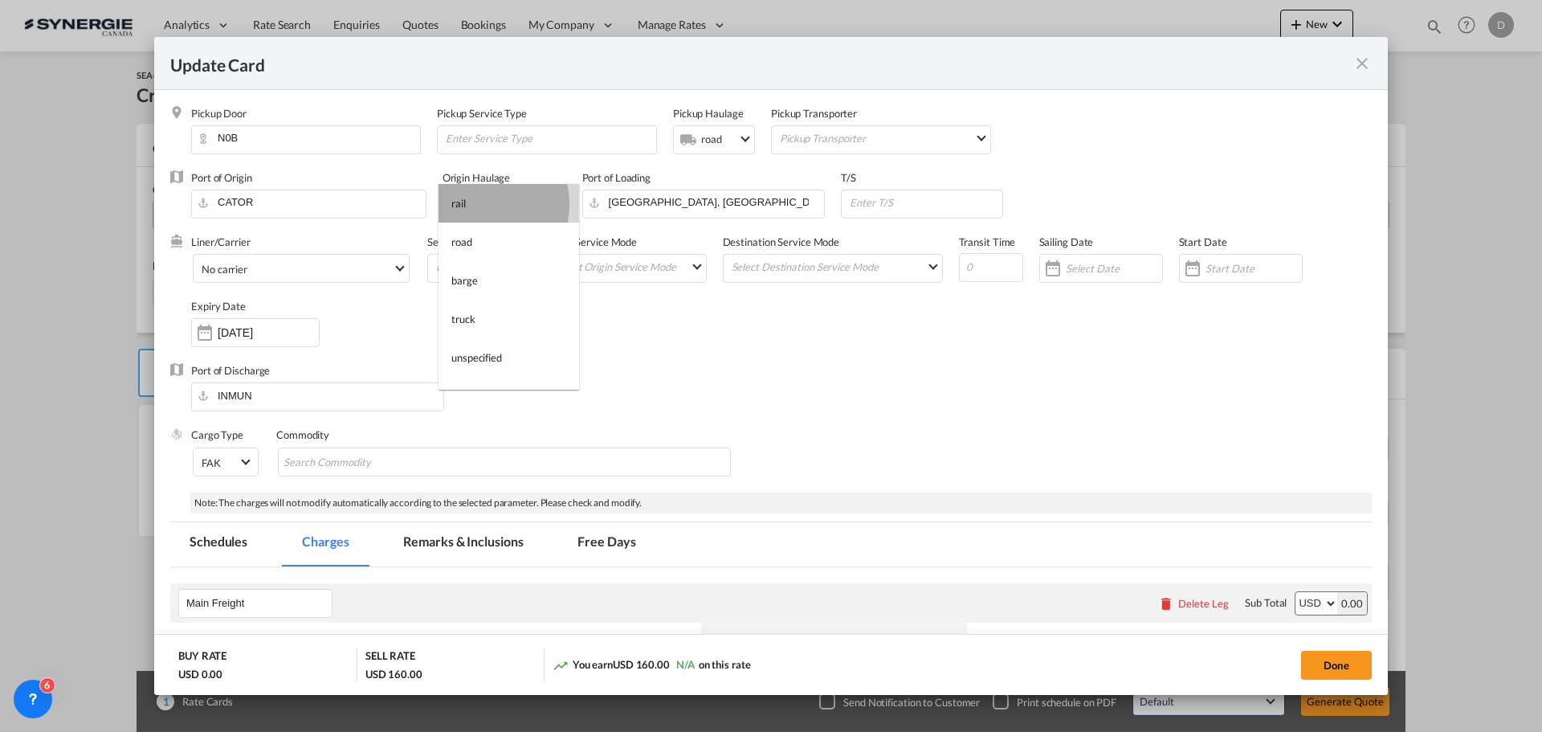
click at [483, 204] on md-option "rail" at bounding box center [509, 203] width 141 height 39
click at [856, 203] on input "Update Card Pickup ..." at bounding box center [883, 202] width 154 height 24
paste input "malaga (ESAGP)"
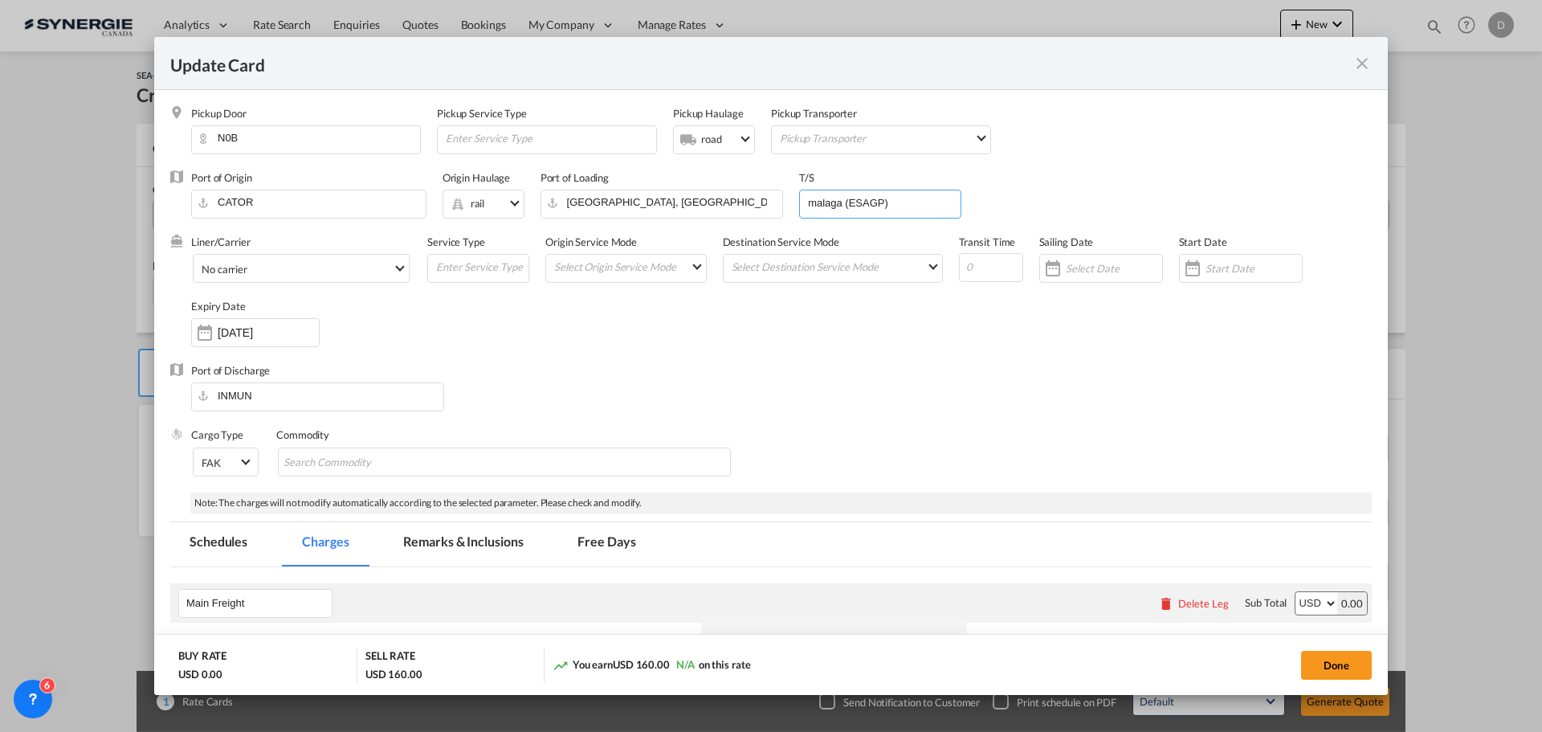
click at [817, 204] on input "malaga (ESAGP)" at bounding box center [883, 202] width 154 height 24
type input "Malaga (ESAGP)"
click at [393, 265] on md-select-value "No carrier" at bounding box center [304, 268] width 209 height 26
click at [325, 202] on md-option "MSC" at bounding box center [333, 191] width 289 height 39
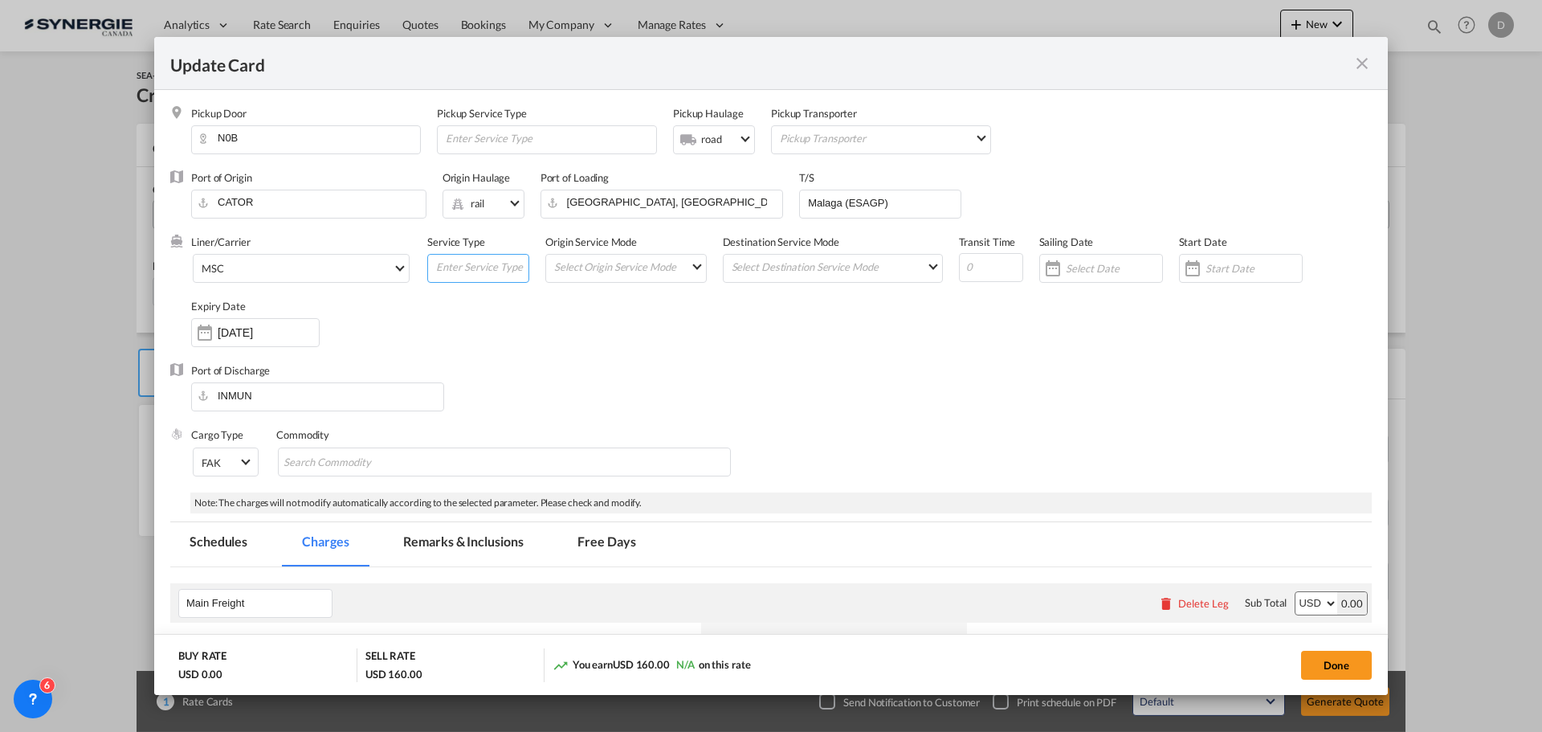
click at [471, 267] on input "Update Card Pickup ..." at bounding box center [482, 267] width 94 height 24
type input "Transhipment"
click at [680, 261] on md-select "Select Origin Service Mode SD [GEOGRAPHIC_DATA]" at bounding box center [629, 266] width 153 height 22
click at [668, 265] on md-option "SD" at bounding box center [625, 266] width 177 height 39
click at [833, 271] on md-select "Select Destination Service Mode SD [GEOGRAPHIC_DATA]" at bounding box center [836, 266] width 212 height 22
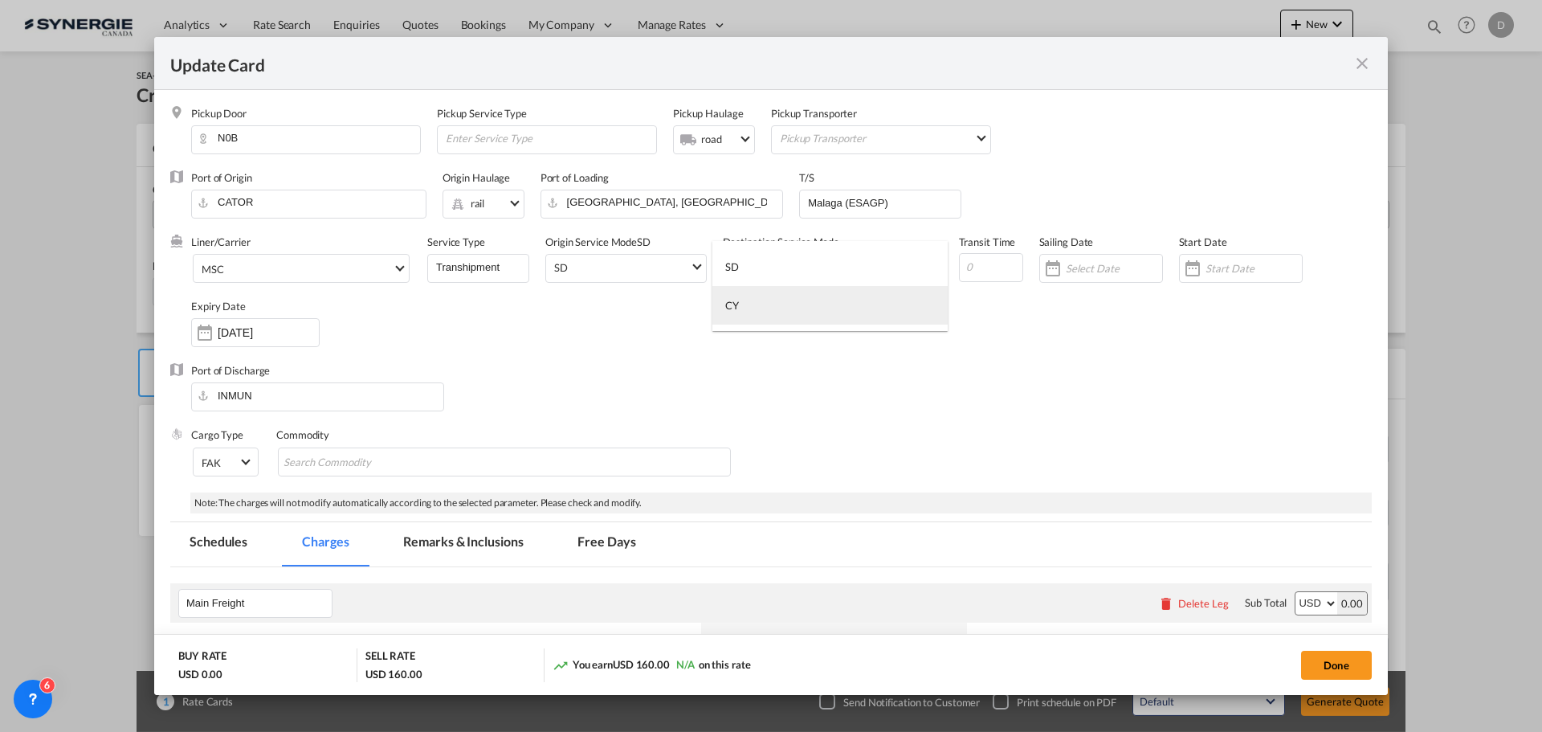
click at [754, 320] on md-option "CY" at bounding box center [830, 305] width 235 height 39
click at [976, 267] on input "Update Card Pickup ..." at bounding box center [991, 267] width 64 height 29
type input "63"
click at [1188, 264] on div "Update Card Pickup ..." at bounding box center [1193, 268] width 26 height 32
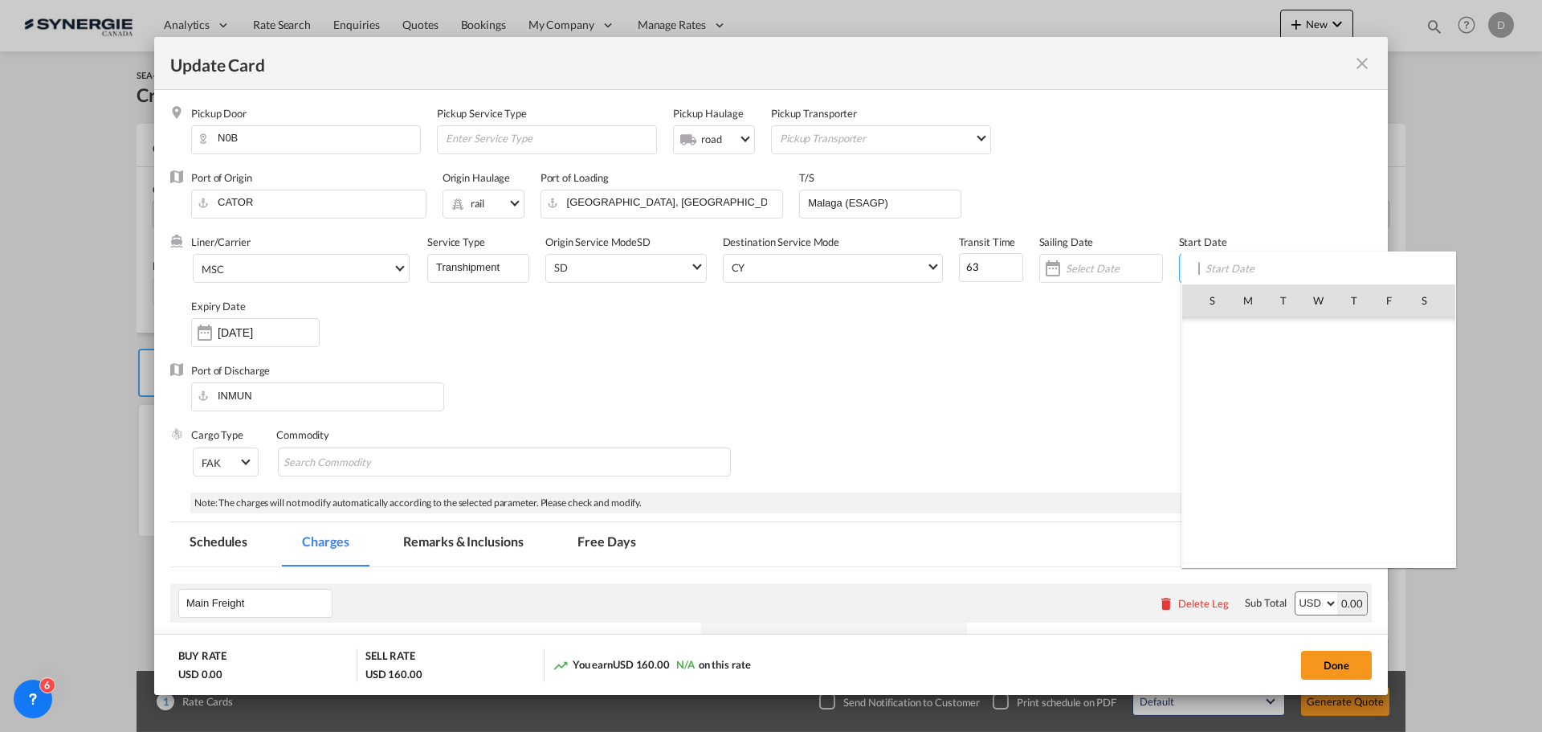
scroll to position [372097, 0]
click at [1288, 479] on span "23" at bounding box center [1284, 476] width 34 height 34
type input "[DATE]"
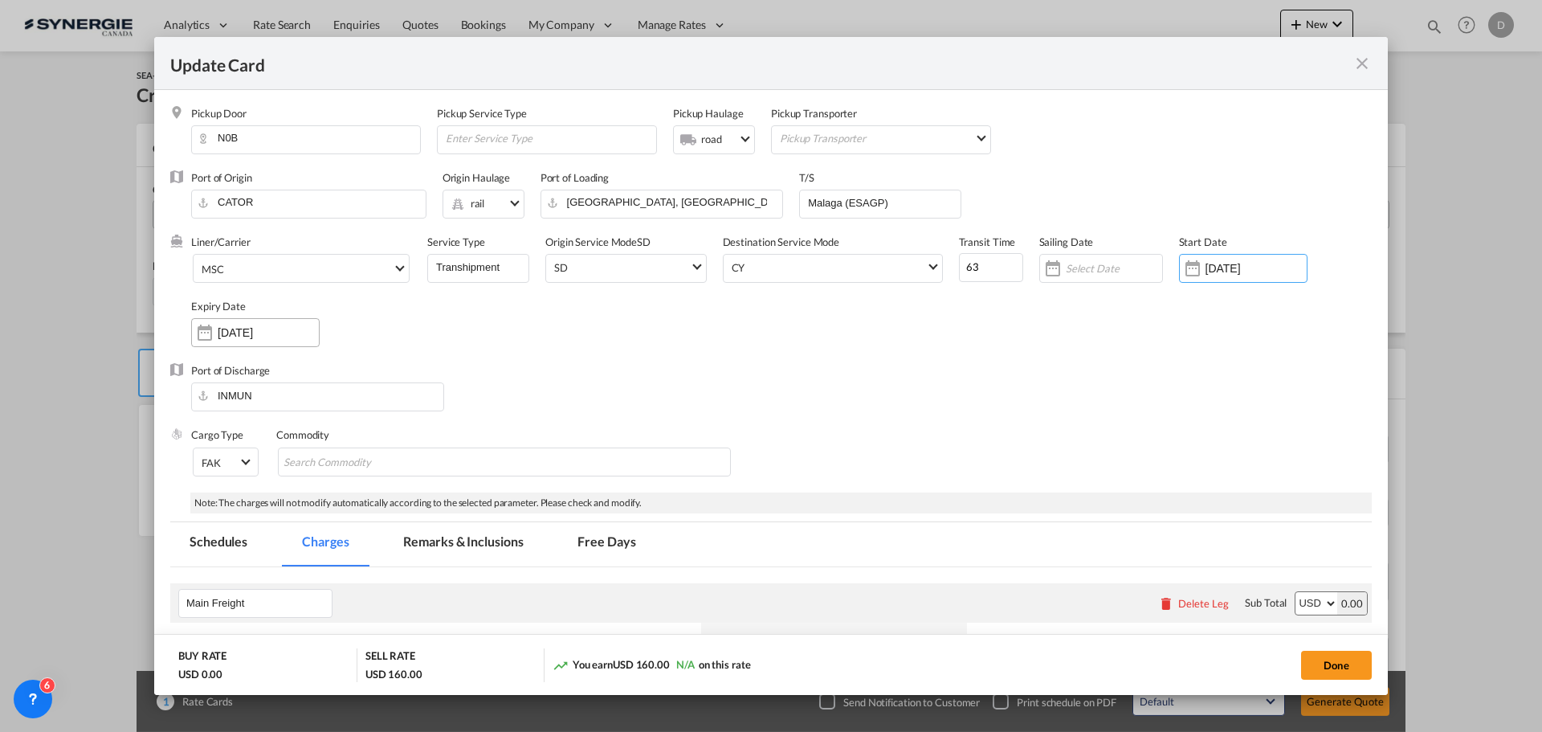
click at [210, 333] on div "Update Card Pickup ..." at bounding box center [205, 332] width 26 height 32
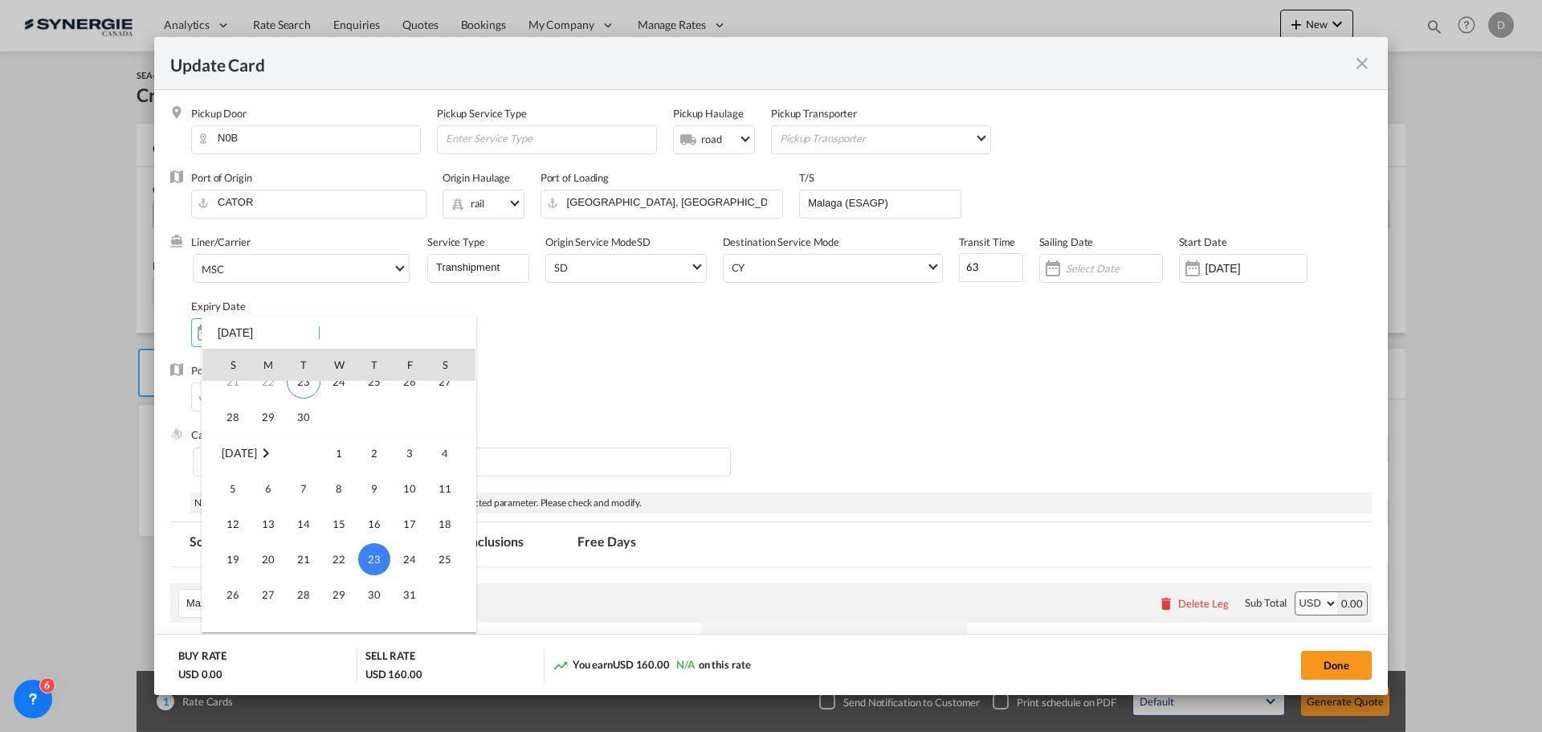
scroll to position [133, 0]
click at [305, 440] on span "30" at bounding box center [304, 443] width 32 height 32
type input "[DATE]"
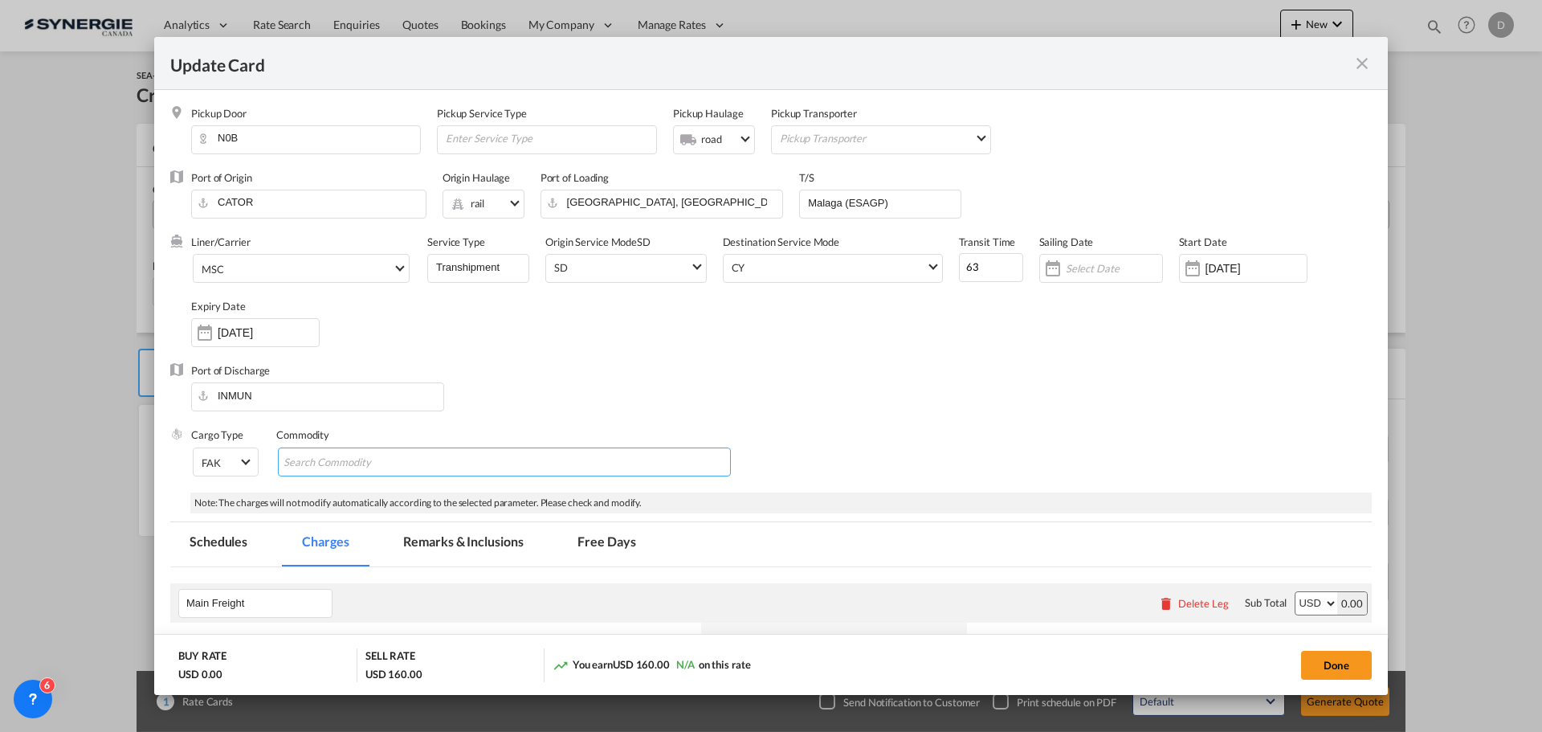
click at [373, 469] on input "Chips input." at bounding box center [357, 463] width 147 height 26
click at [380, 453] on input "Chips input." at bounding box center [357, 463] width 147 height 26
paste input "Animal Feed"
type input "Animal Feed"
click at [563, 417] on div "Port of Discharge INMUN" at bounding box center [771, 395] width 1202 height 64
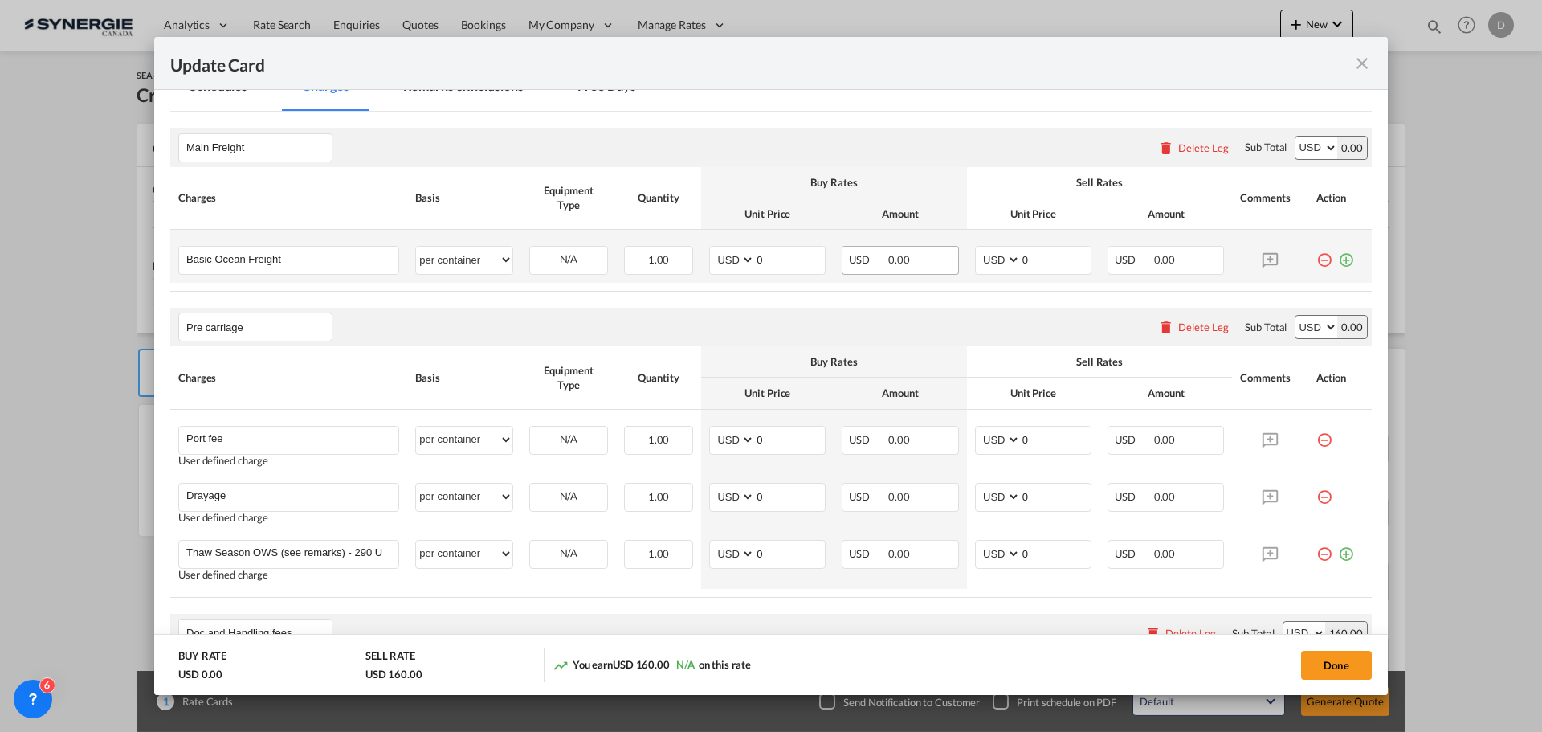
scroll to position [482, 0]
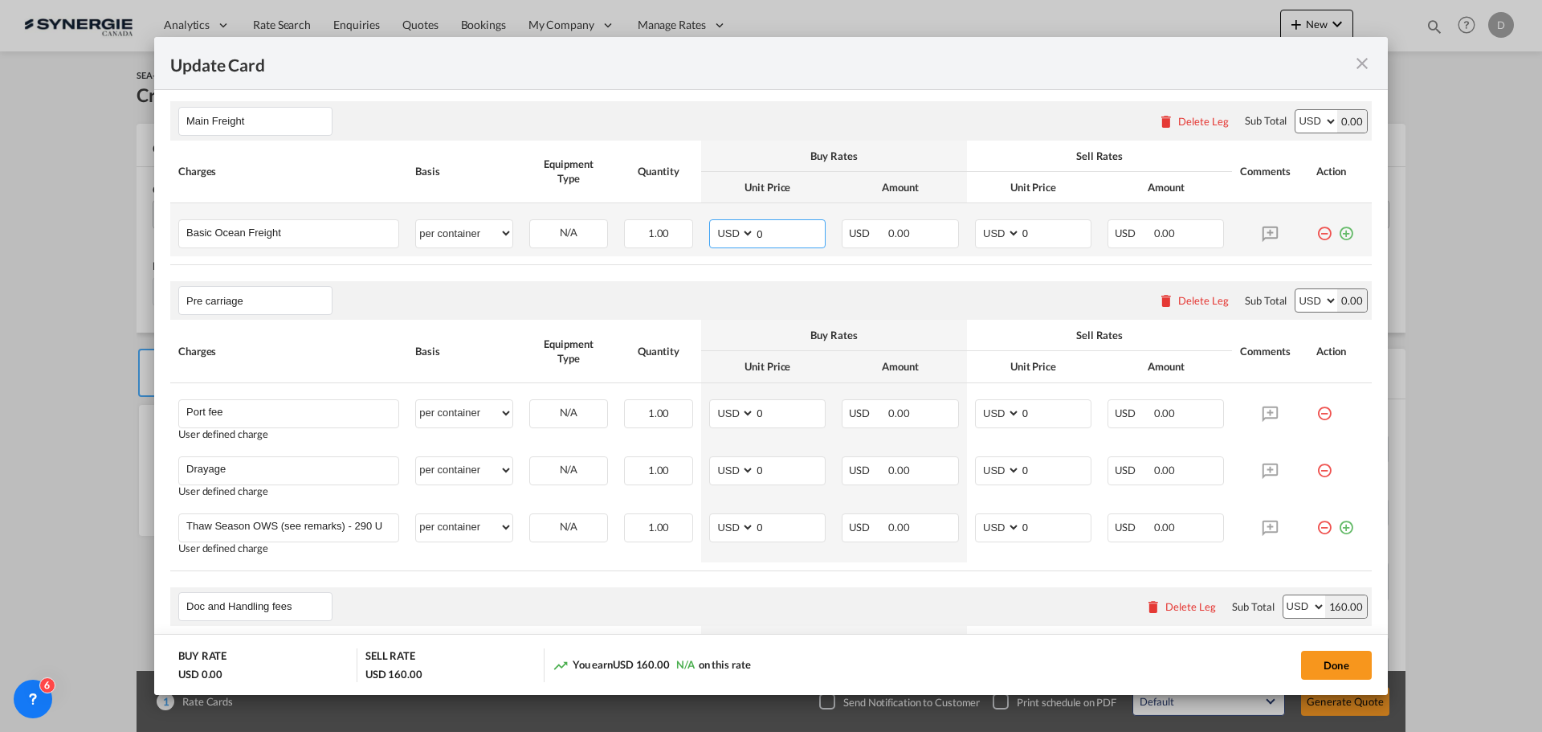
drag, startPoint x: 752, startPoint y: 233, endPoint x: 780, endPoint y: 232, distance: 28.1
click at [780, 232] on input "0" at bounding box center [790, 232] width 70 height 24
type input "3843"
drag, startPoint x: 1013, startPoint y: 232, endPoint x: 1037, endPoint y: 238, distance: 24.7
click at [1037, 238] on input "0" at bounding box center [1056, 232] width 70 height 24
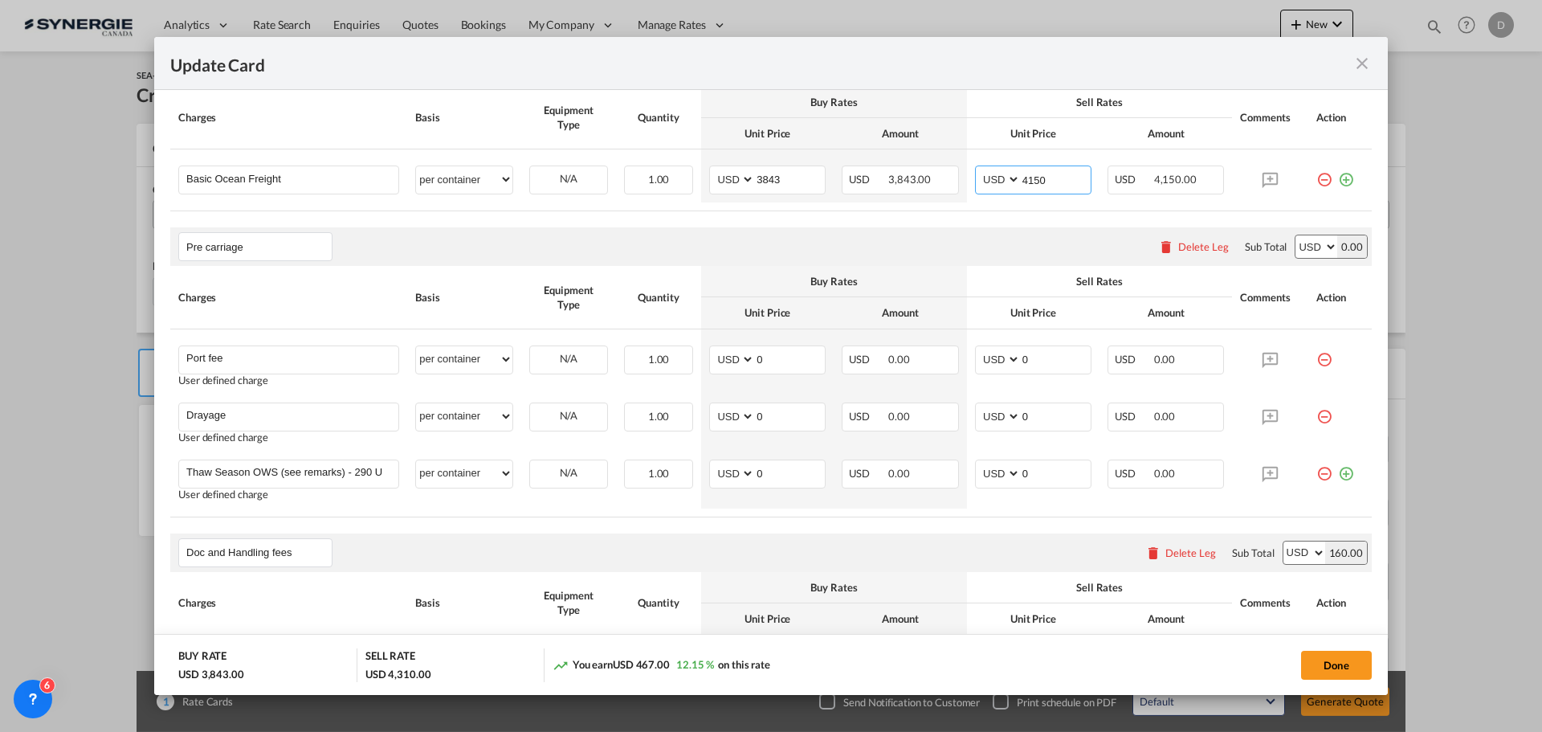
scroll to position [562, 0]
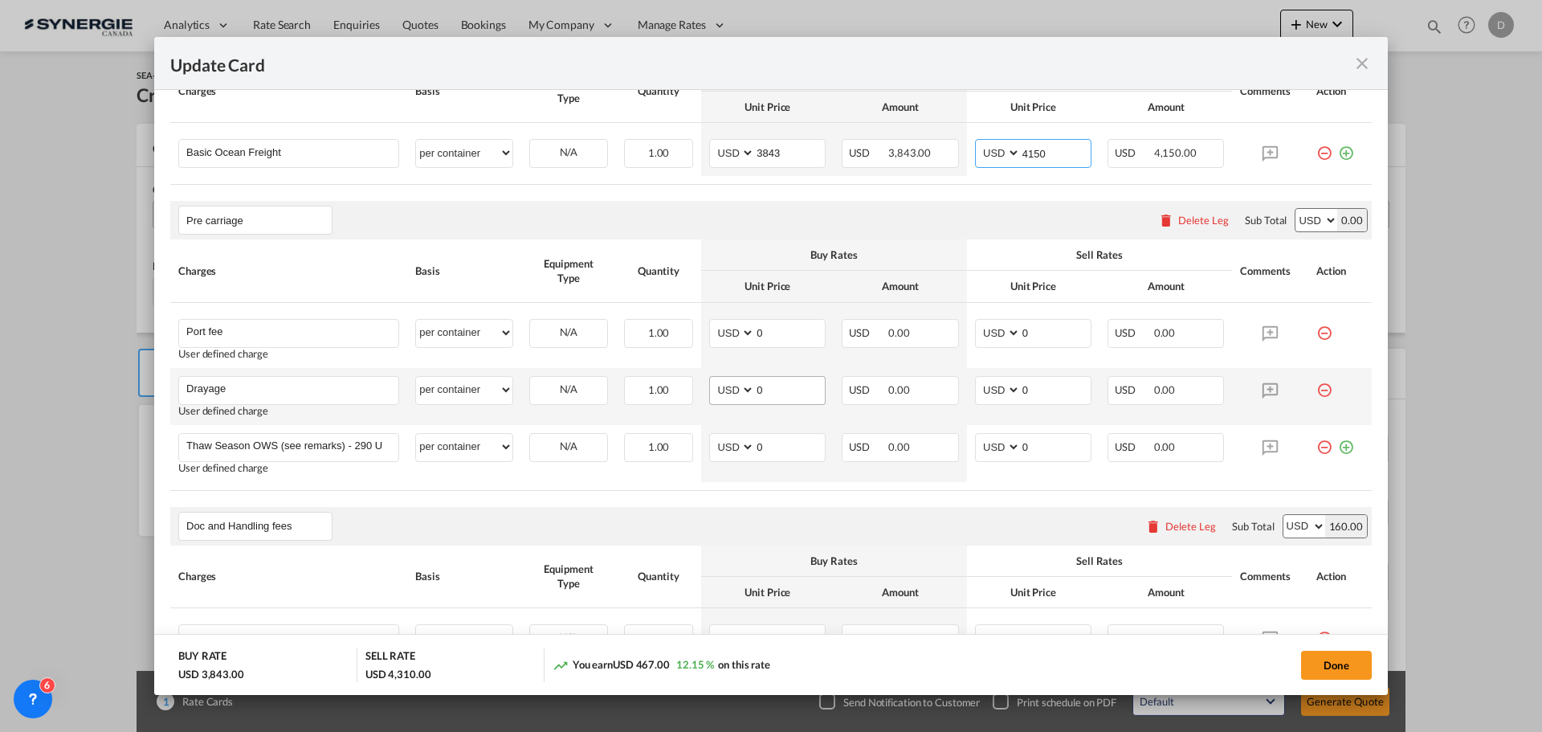
type input "4150"
click at [757, 387] on input "0" at bounding box center [790, 389] width 70 height 24
type input "584"
click at [1021, 390] on input "0" at bounding box center [1056, 389] width 70 height 24
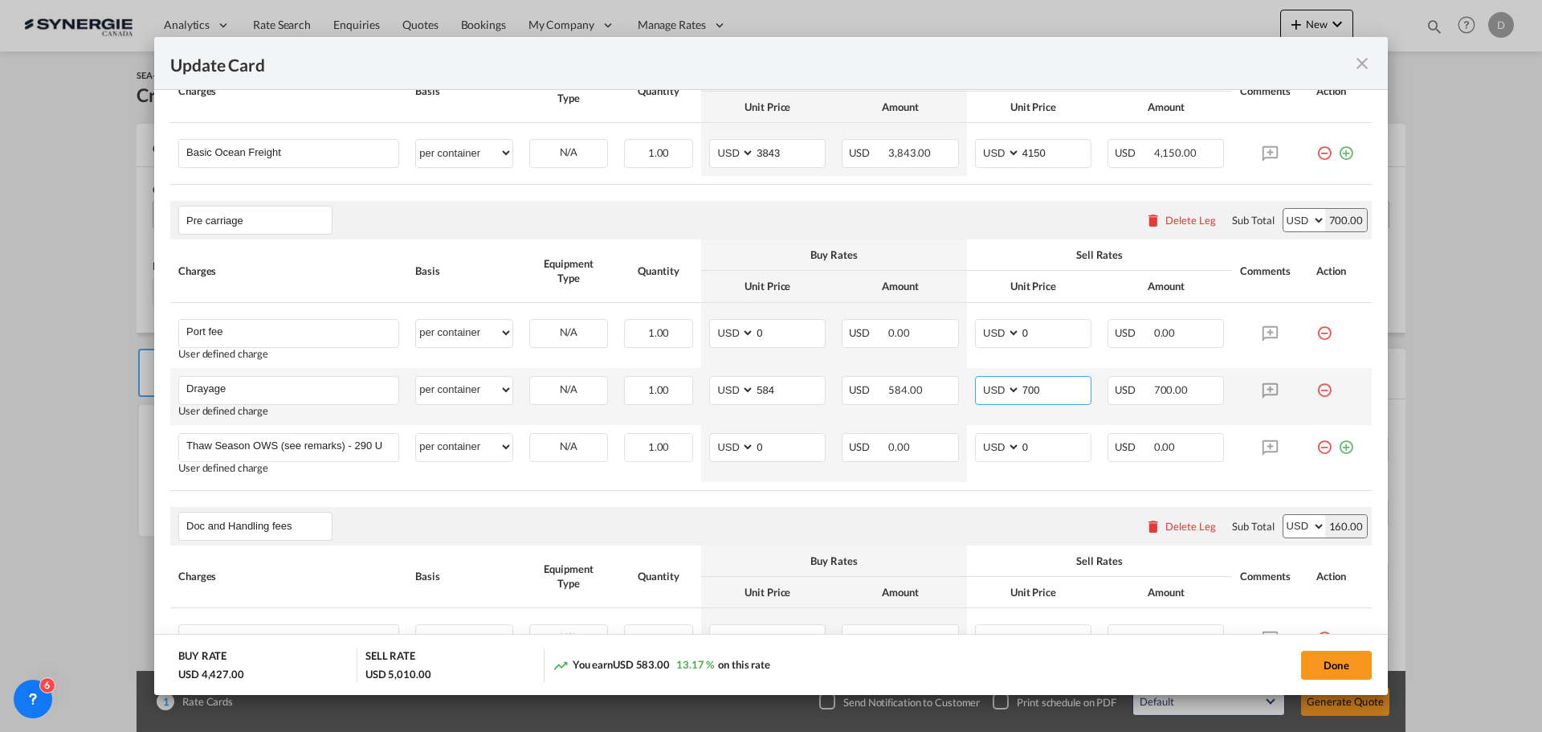
click at [1021, 390] on input "700" at bounding box center [1056, 389] width 70 height 24
type input "750"
click at [819, 504] on rate-modification "Main Freight Please enter leg name Leg Name Already Exists Delete Leg Sub Total…" at bounding box center [771, 547] width 1202 height 1084
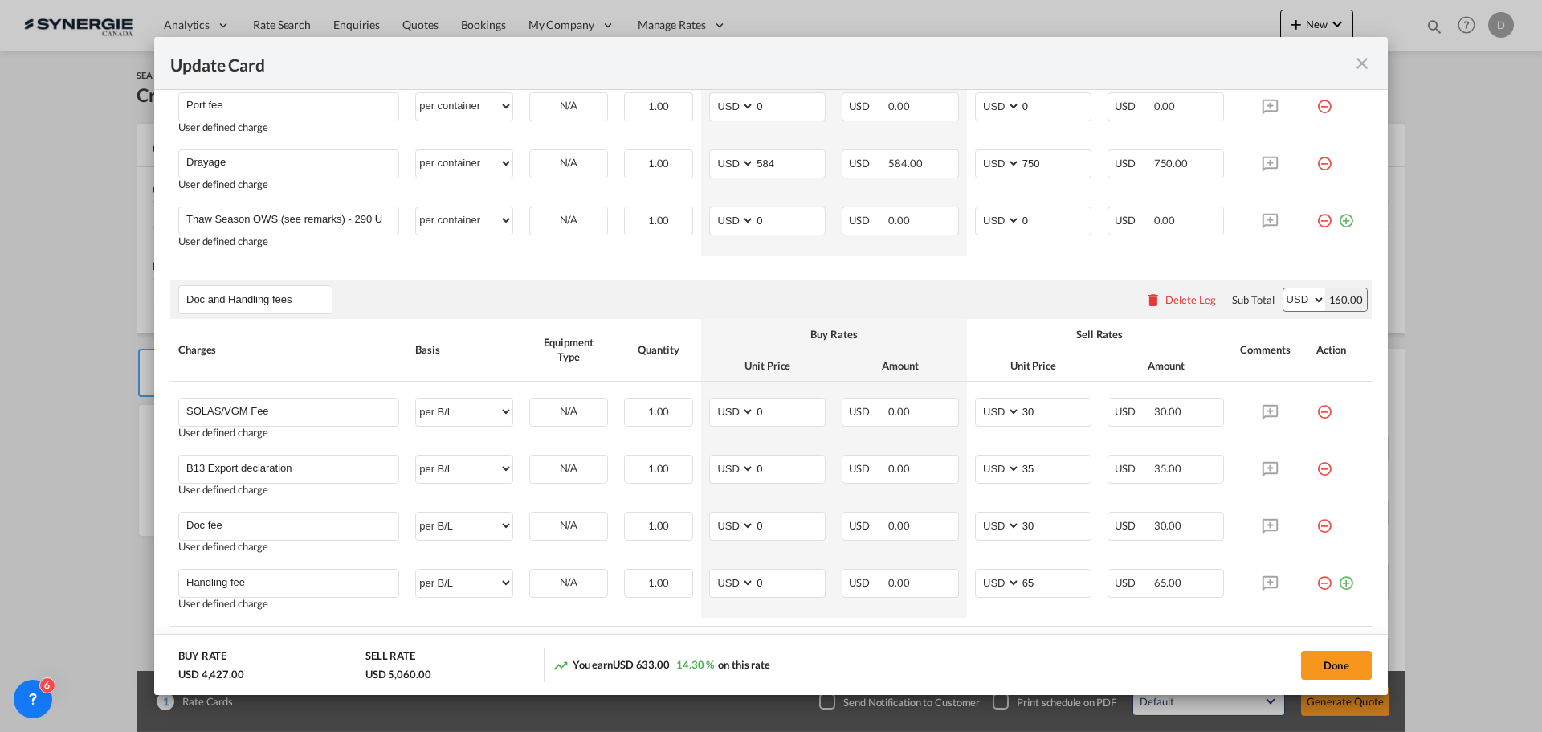
scroll to position [884, 0]
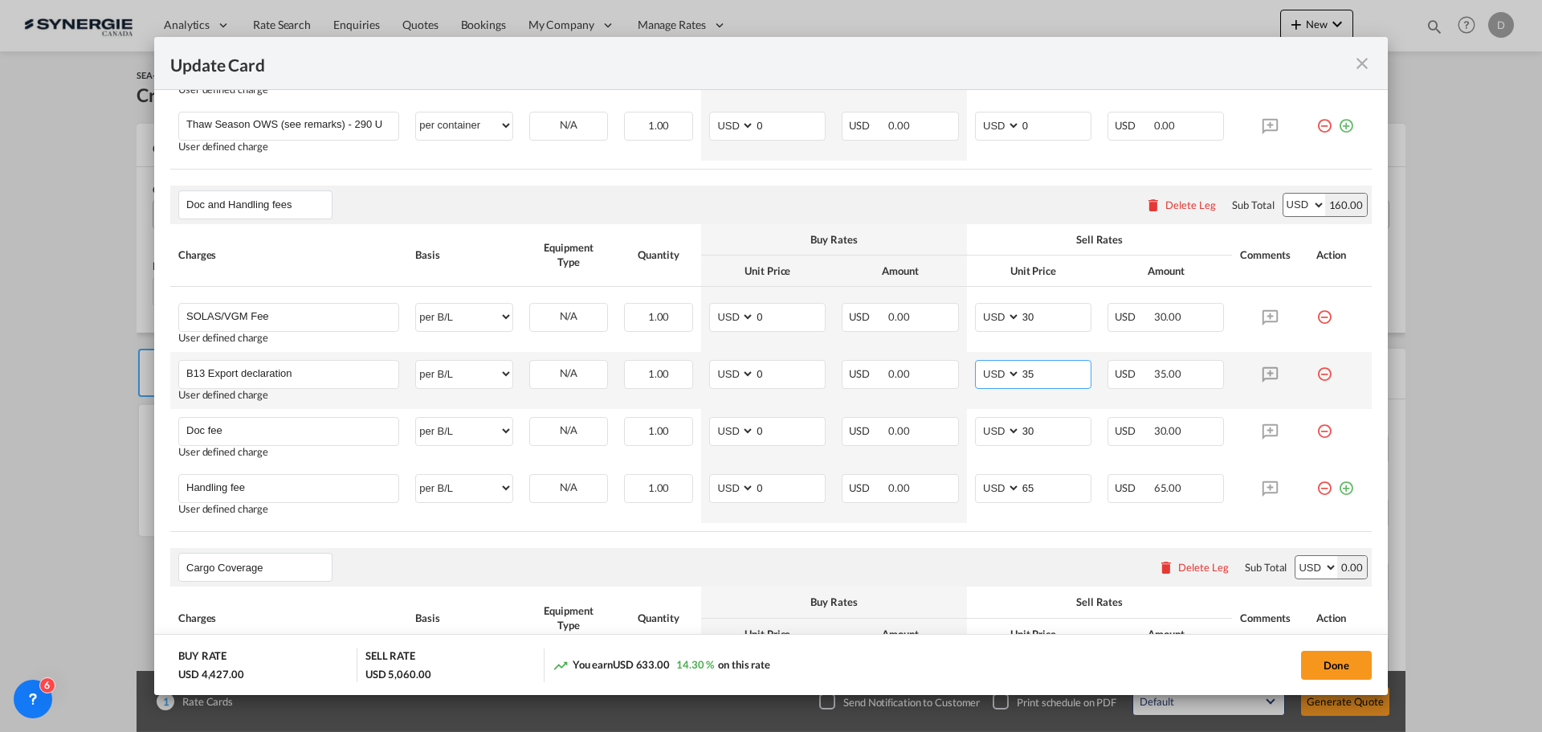
click at [1023, 374] on input "35" at bounding box center [1056, 373] width 70 height 24
type input "55"
click at [811, 224] on th "Buy Rates" at bounding box center [834, 239] width 266 height 31
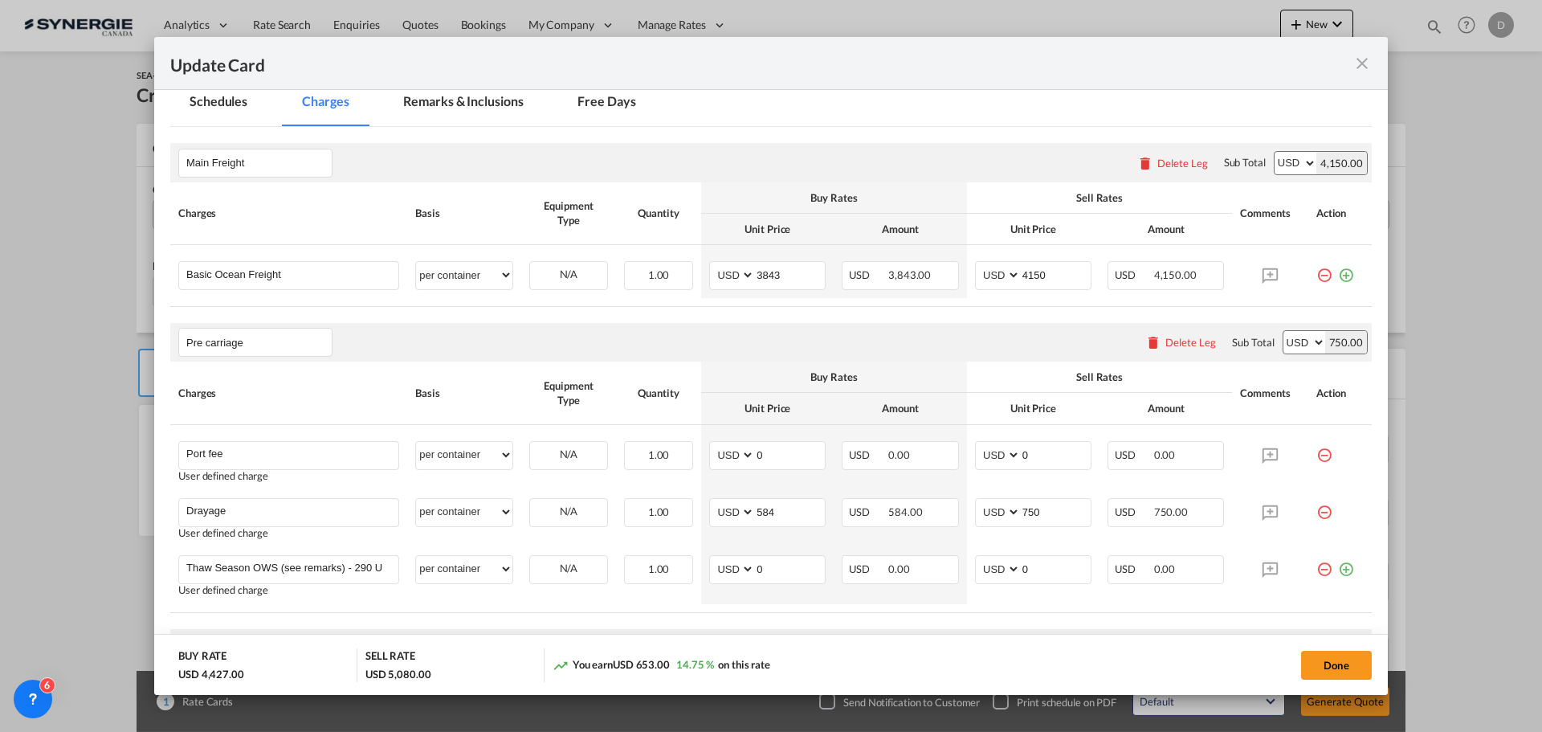
scroll to position [321, 0]
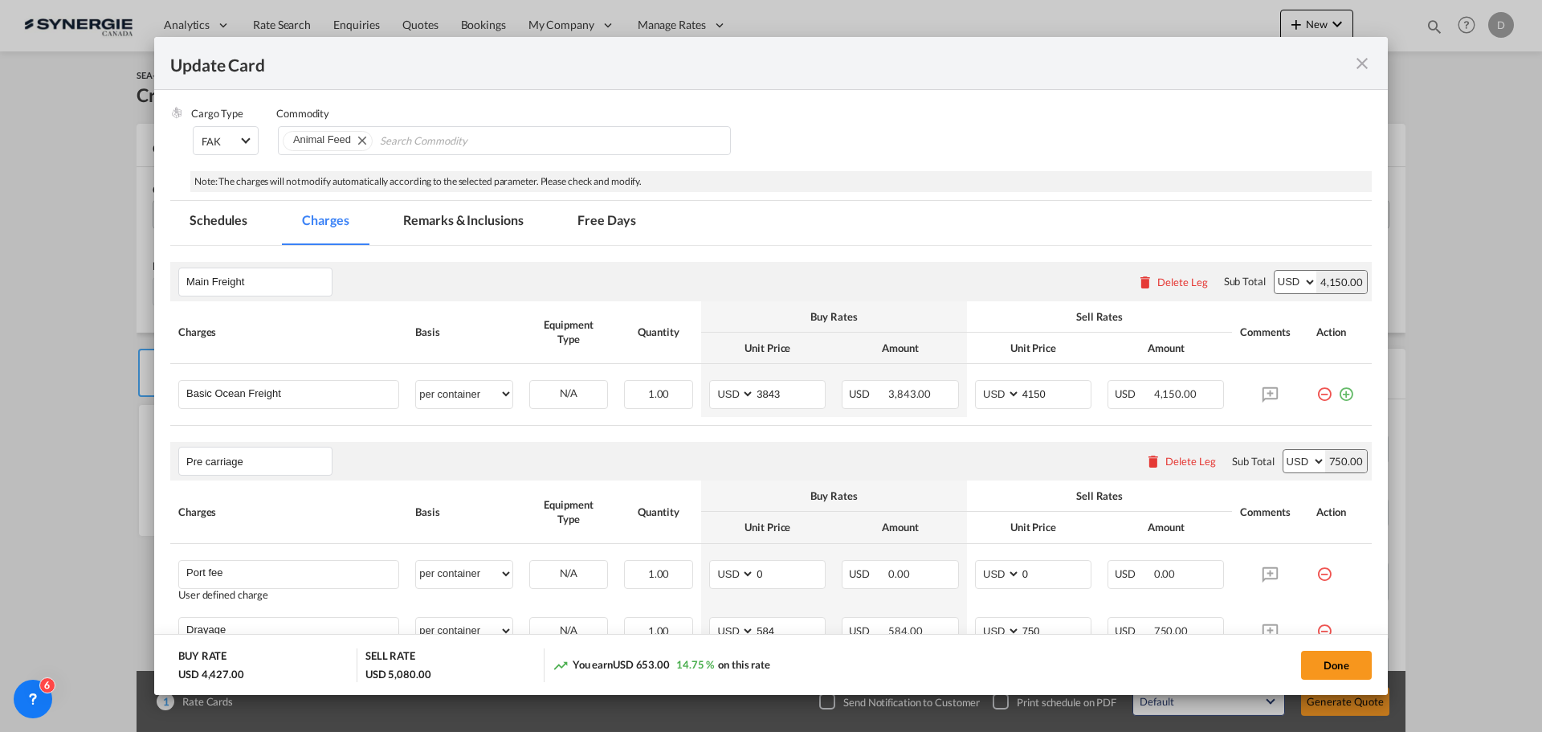
click at [478, 227] on md-tab-item "Remarks & Inclusions" at bounding box center [463, 223] width 158 height 44
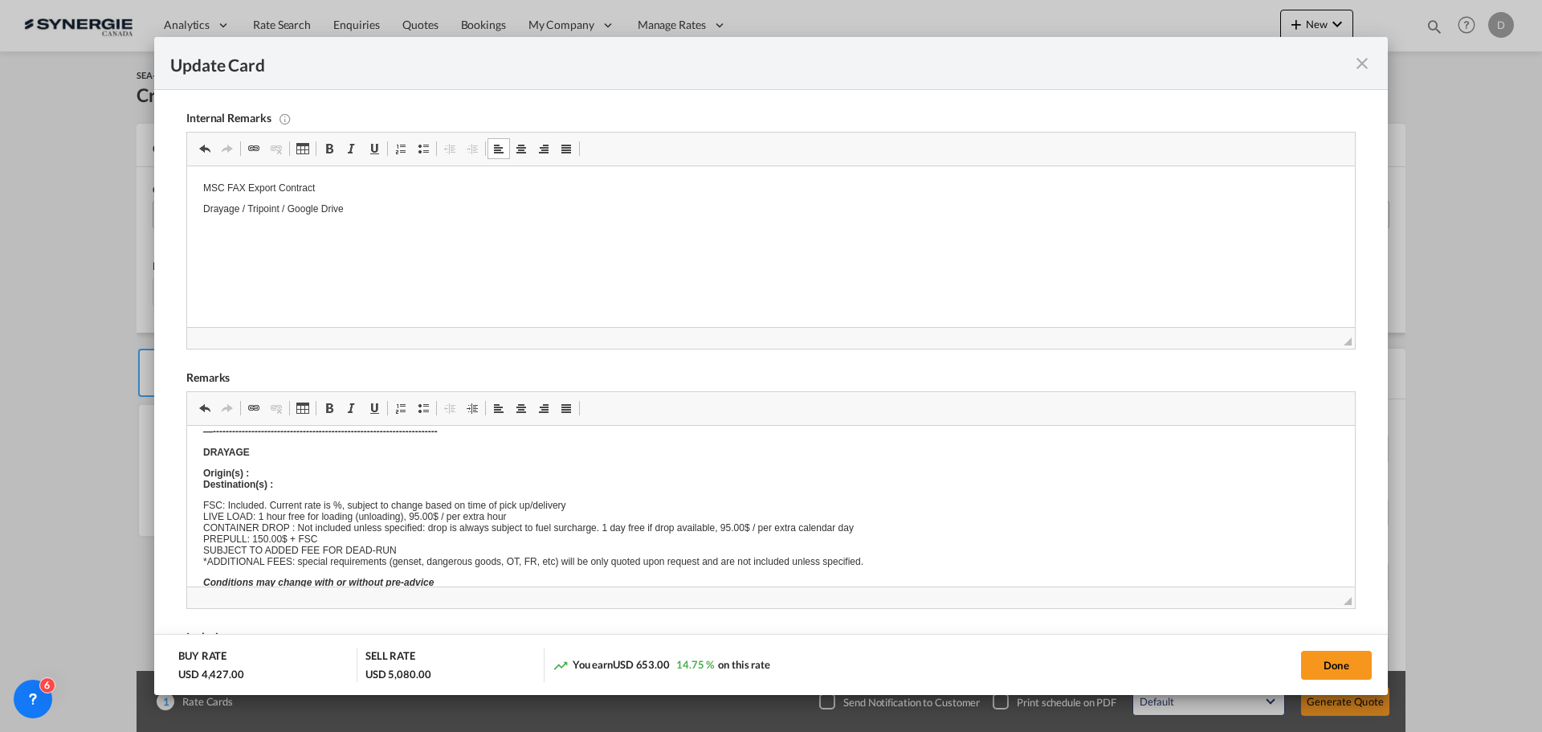
scroll to position [0, 0]
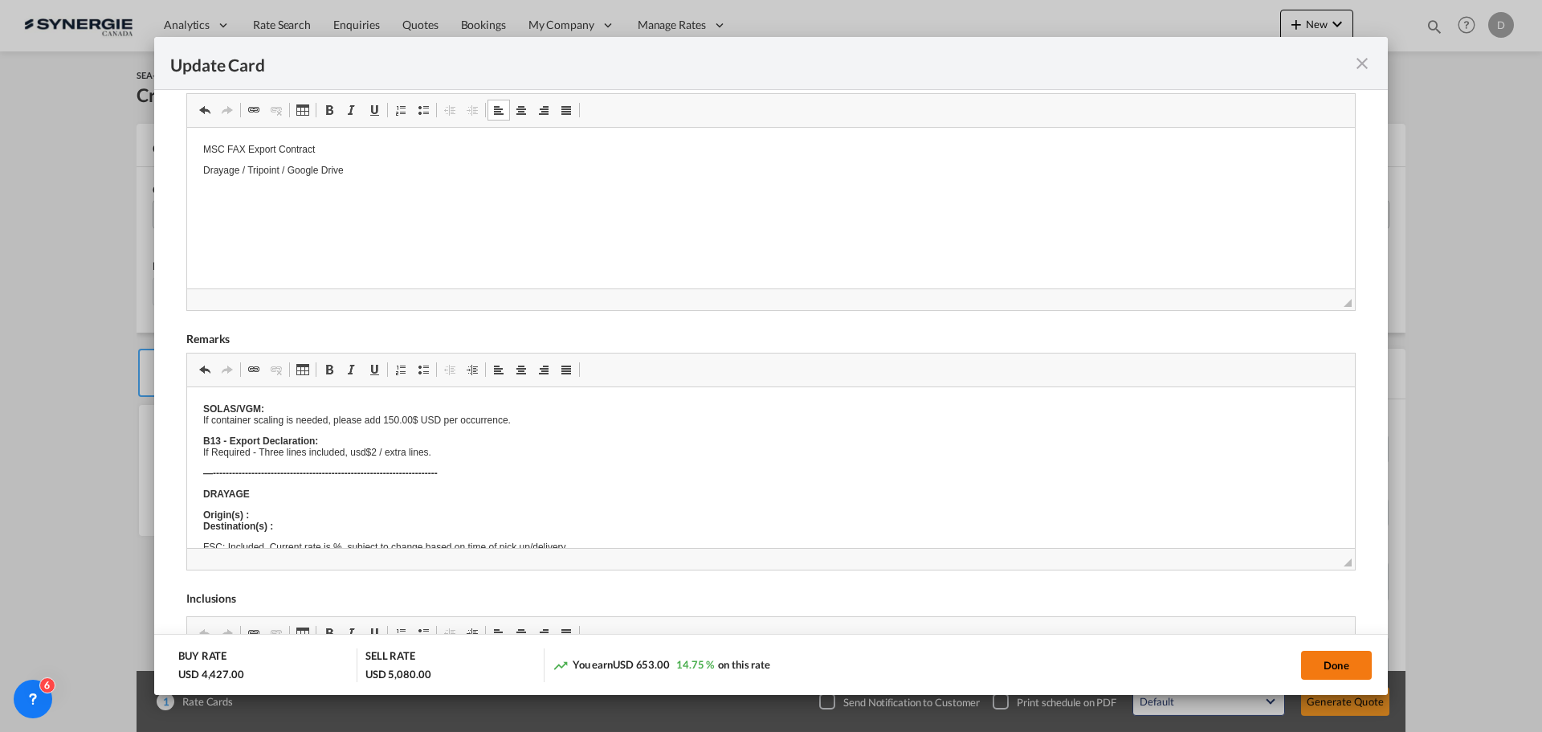
click at [1346, 665] on button "Done" at bounding box center [1336, 665] width 71 height 29
type input "[DATE]"
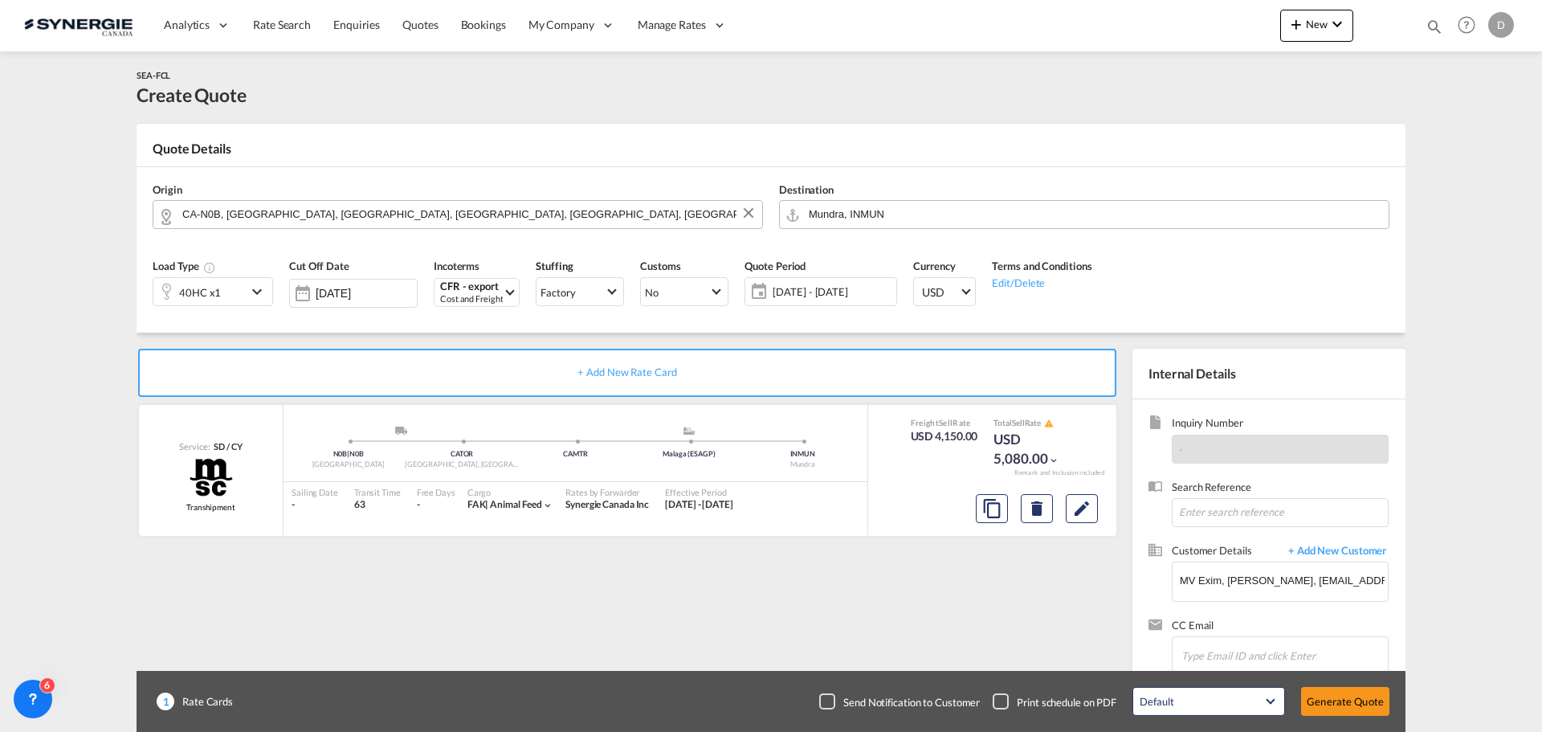
scroll to position [246, 0]
click at [1079, 511] on md-icon "Edit" at bounding box center [1081, 508] width 19 height 19
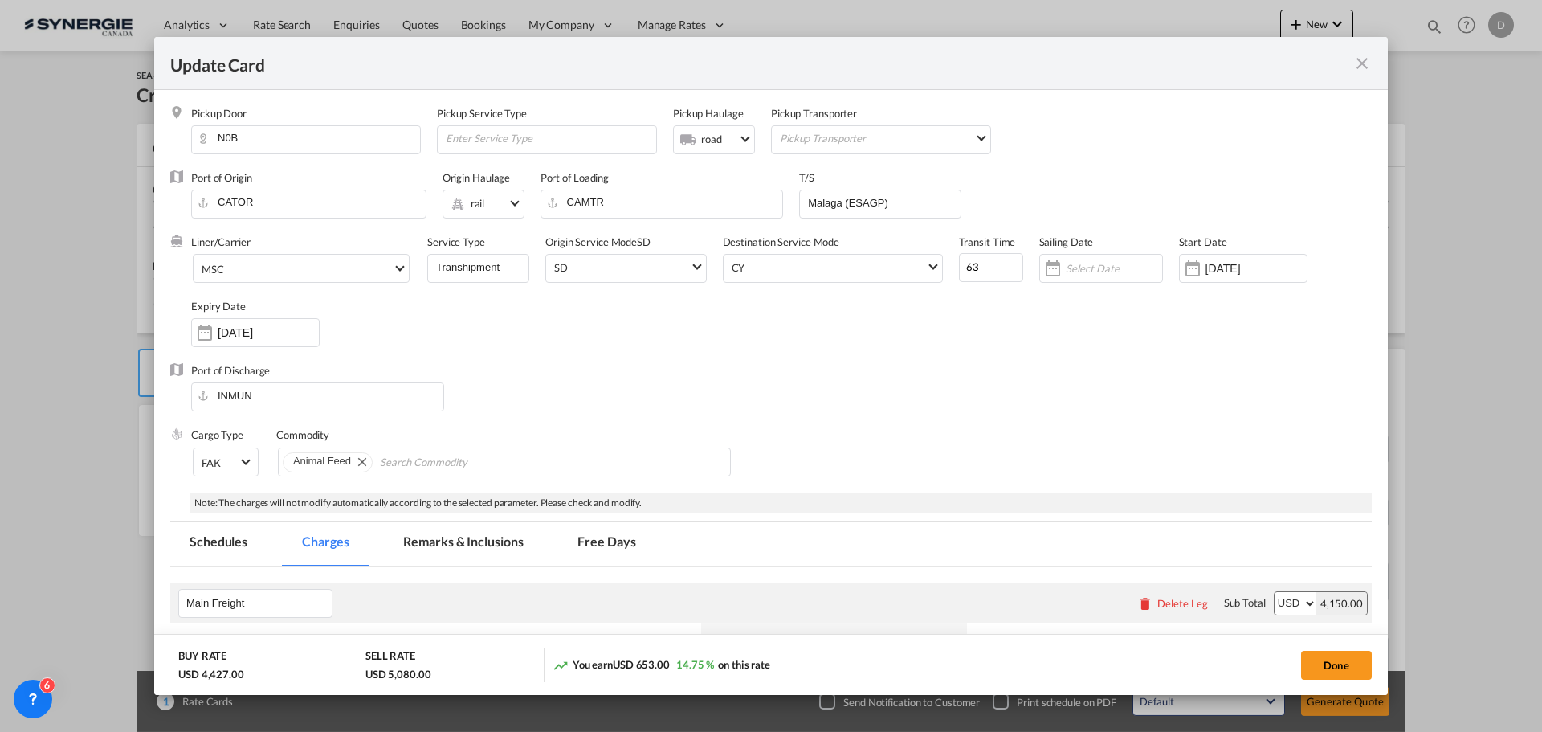
scroll to position [241, 0]
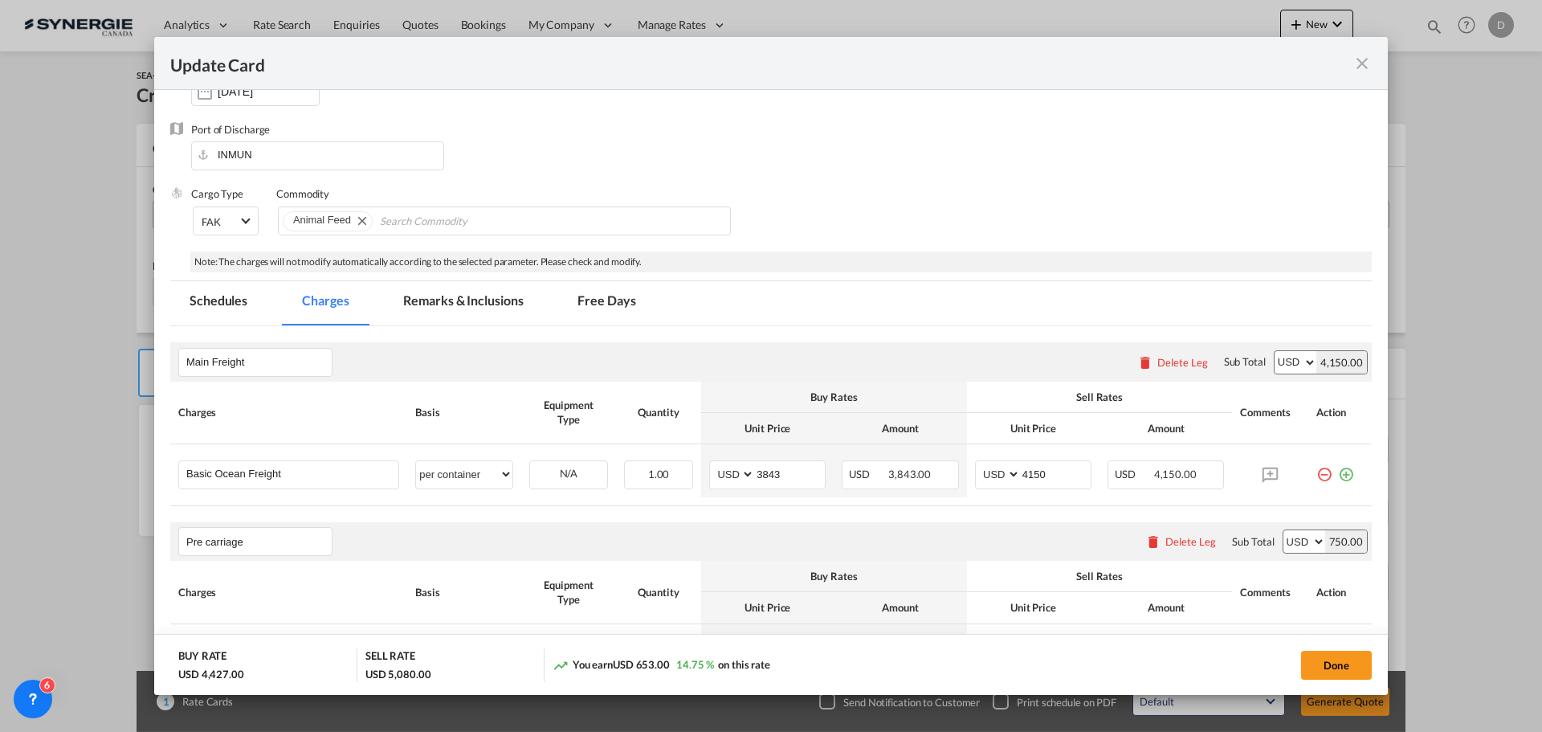
click at [489, 291] on md-tab-item "Remarks & Inclusions" at bounding box center [463, 303] width 158 height 44
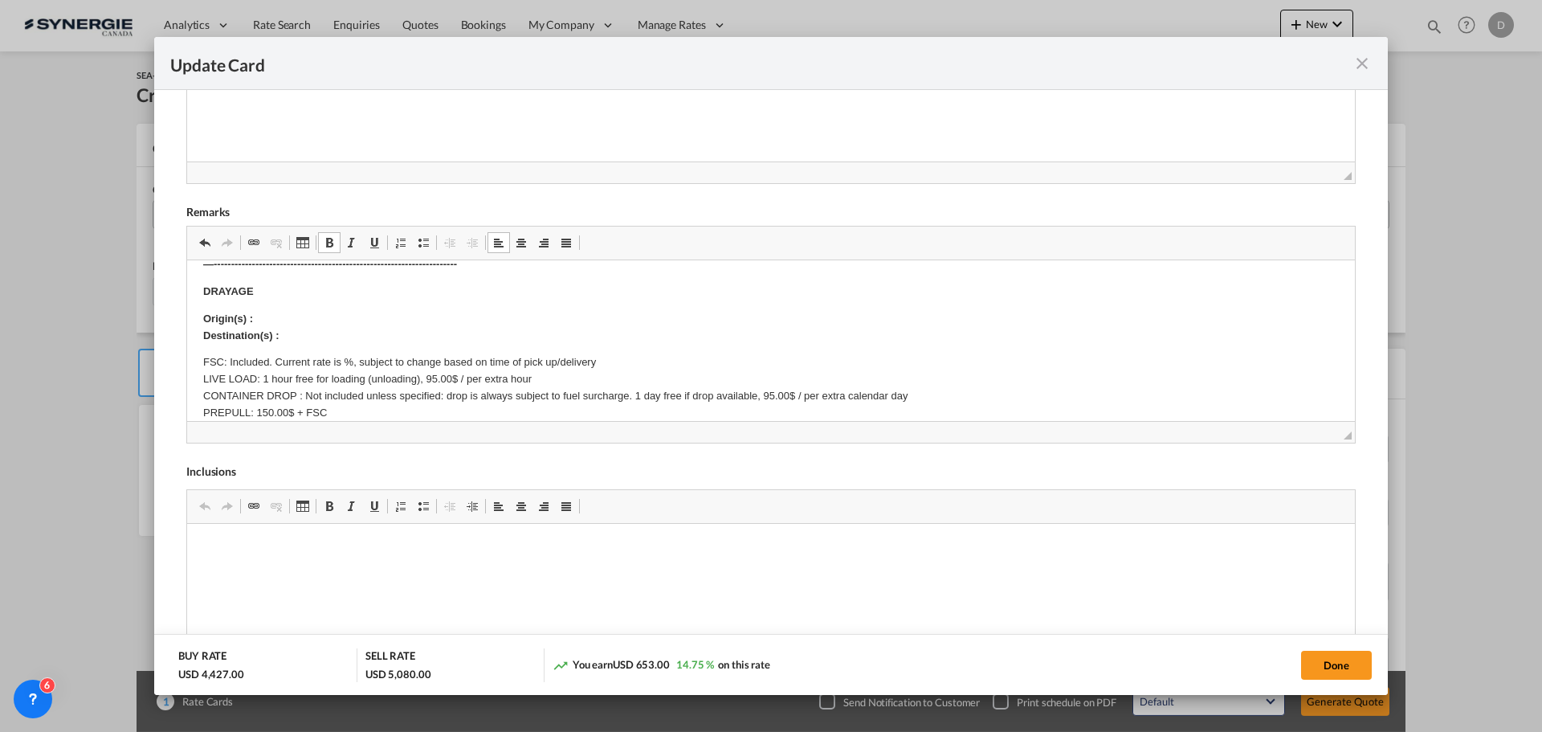
scroll to position [80, 0]
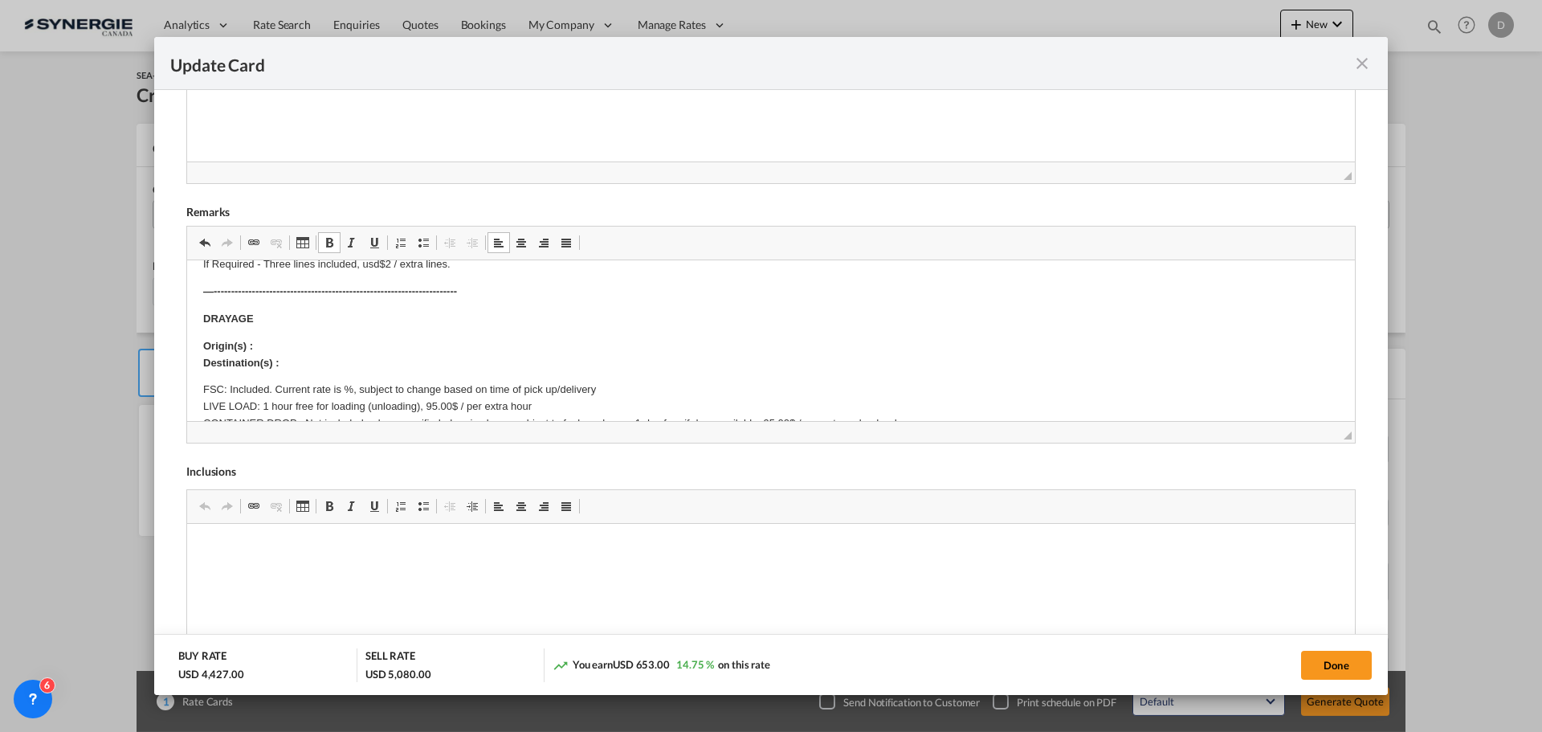
click at [296, 353] on p "Origin(s) : Destination(s) :" at bounding box center [771, 355] width 1136 height 34
click at [202, 398] on html "SOLAS/VGM: If container scaling is needed, please add 150.00$ USD per occurrenc…" at bounding box center [771, 702] width 1168 height 1045
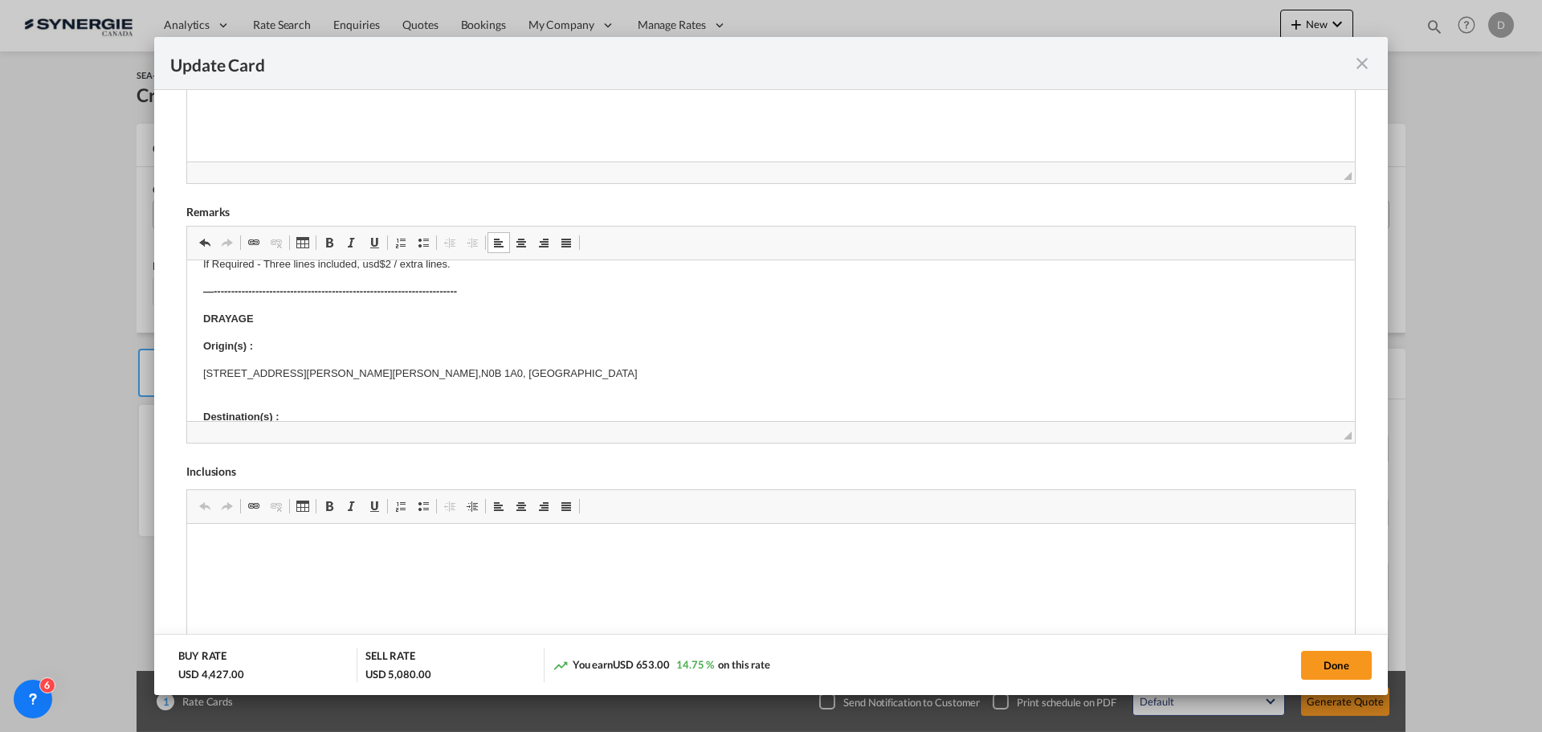
click at [471, 368] on p "27 Muir Crescent, Alma, Ontario, N0B 1A0, Canada" at bounding box center [771, 373] width 1136 height 17
click at [239, 397] on p "Destination(s) :" at bounding box center [771, 409] width 1136 height 34
click at [202, 375] on html "SOLAS/VGM: If container scaling is needed, please add 150.00$ USD per occurrenc…" at bounding box center [771, 689] width 1168 height 1018
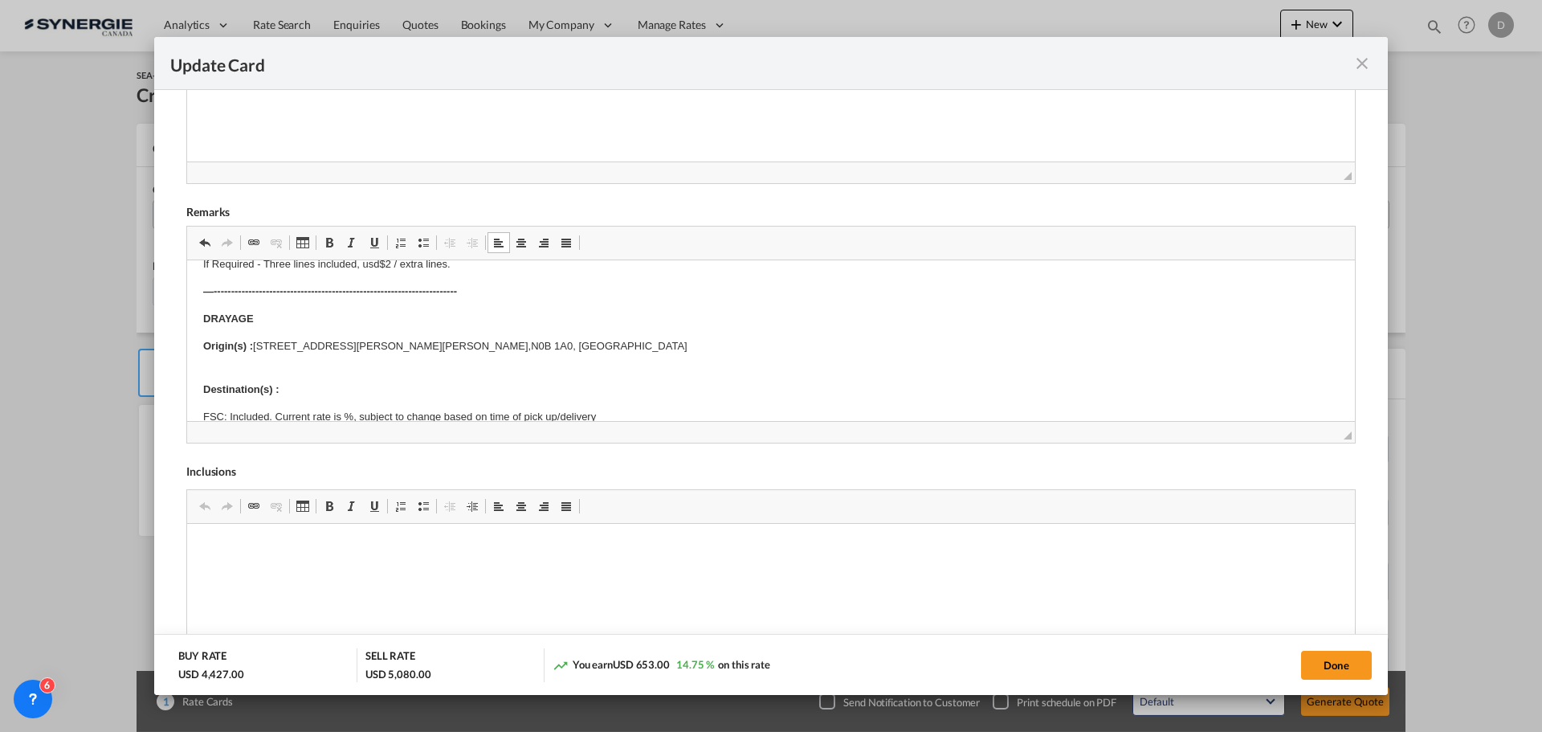
click at [202, 375] on html "SOLAS/VGM: If container scaling is needed, please add 150.00$ USD per occurrenc…" at bounding box center [771, 675] width 1168 height 990
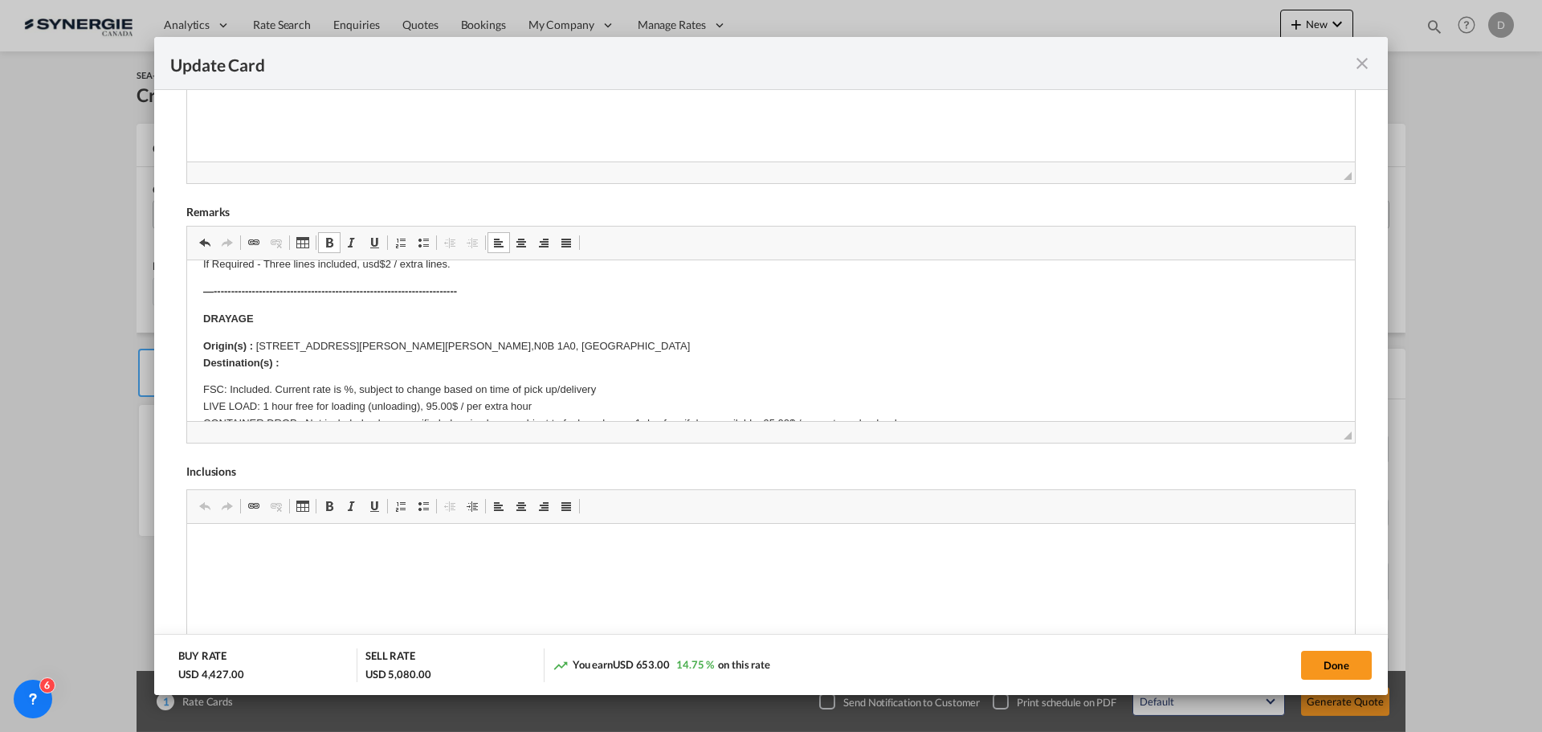
click at [307, 365] on p "Origin(s) : 27 Muir Crescent, Alma, Ontario, N0B 1A0, Canada Destination(s) :" at bounding box center [771, 355] width 1136 height 34
click at [668, 360] on p "Origin(s) : 27 Muir Crescent, Alma, Ontario, N0B 1A0, Canada Destination(s) : T…" at bounding box center [771, 355] width 1136 height 34
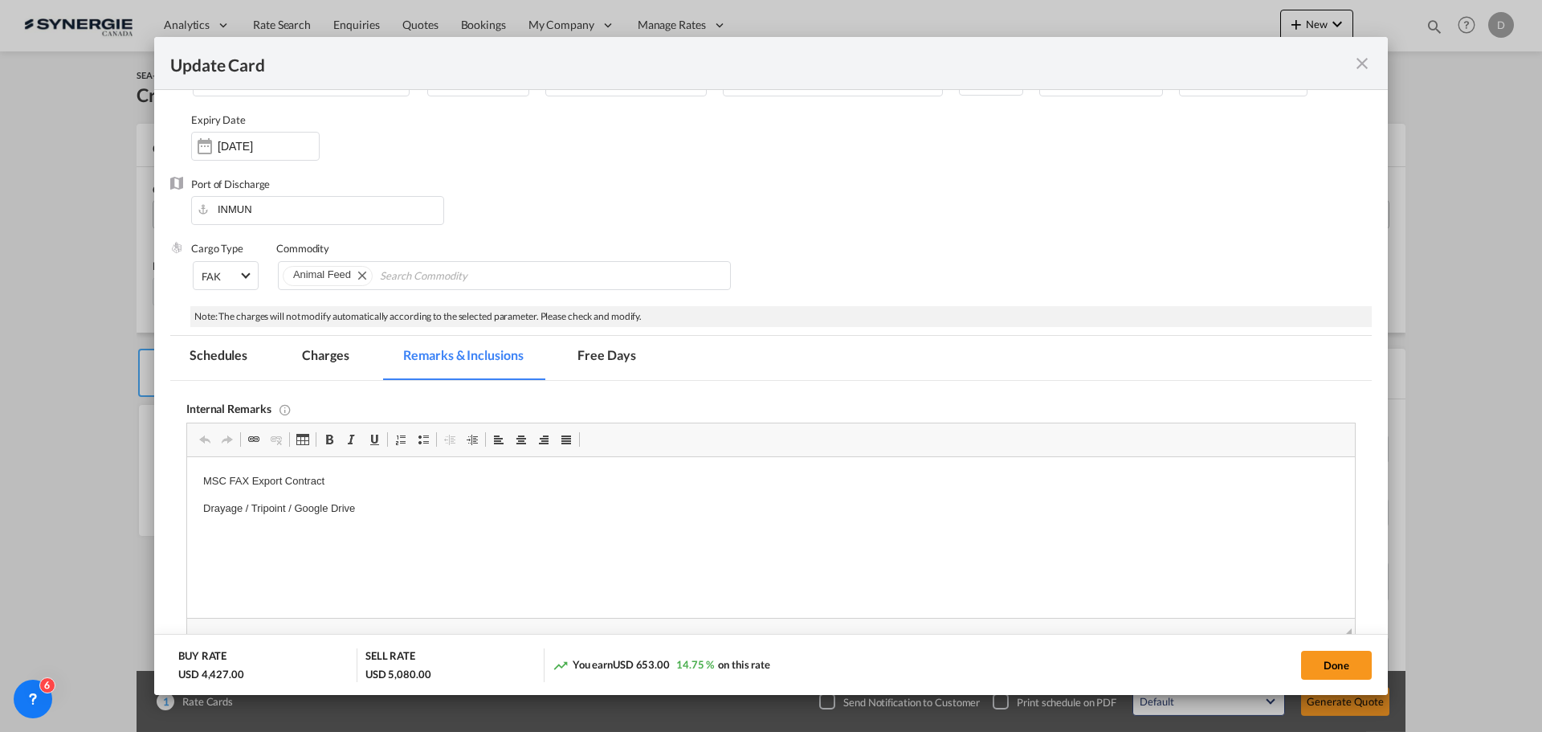
scroll to position [241, 0]
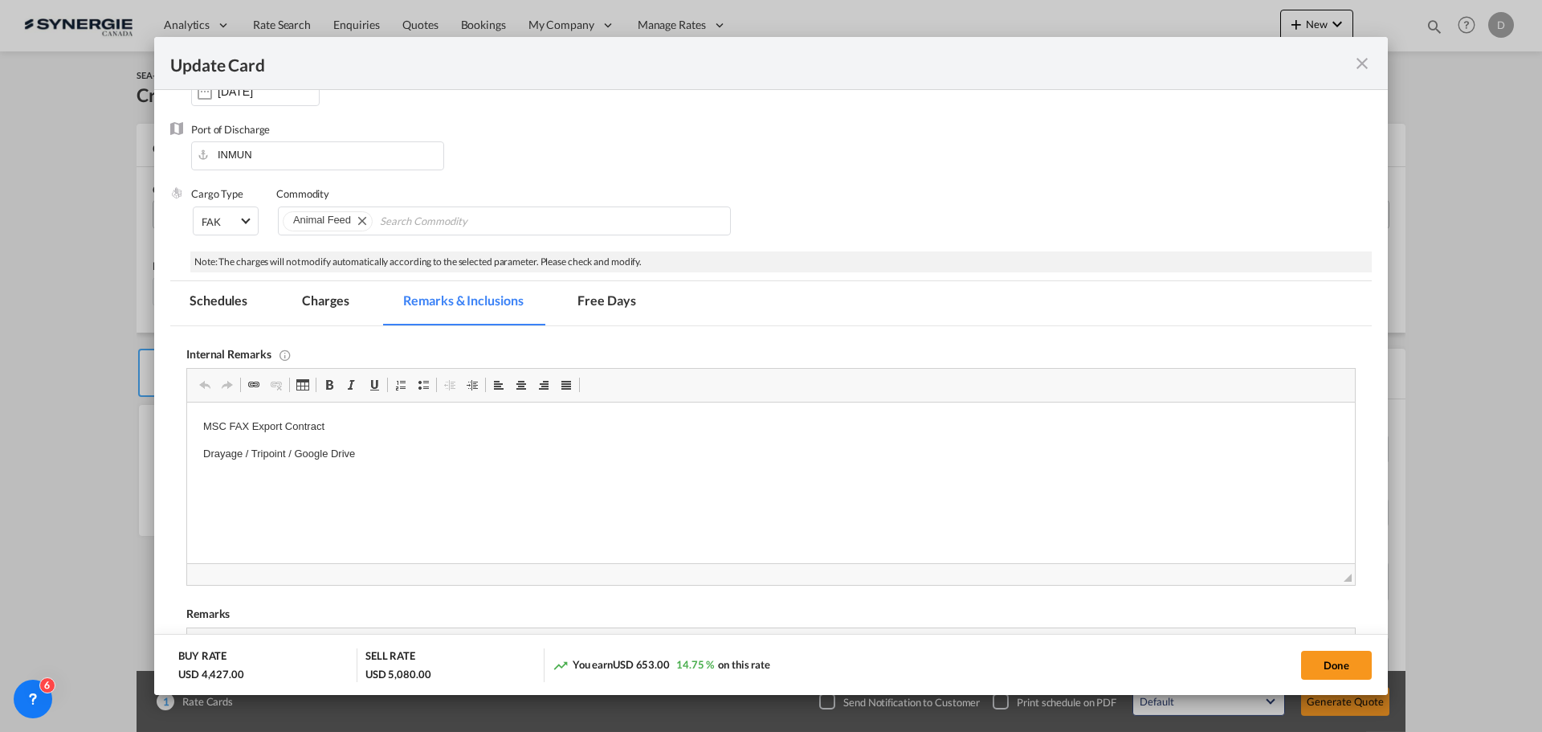
click at [325, 307] on md-tab-item "Charges" at bounding box center [325, 303] width 85 height 44
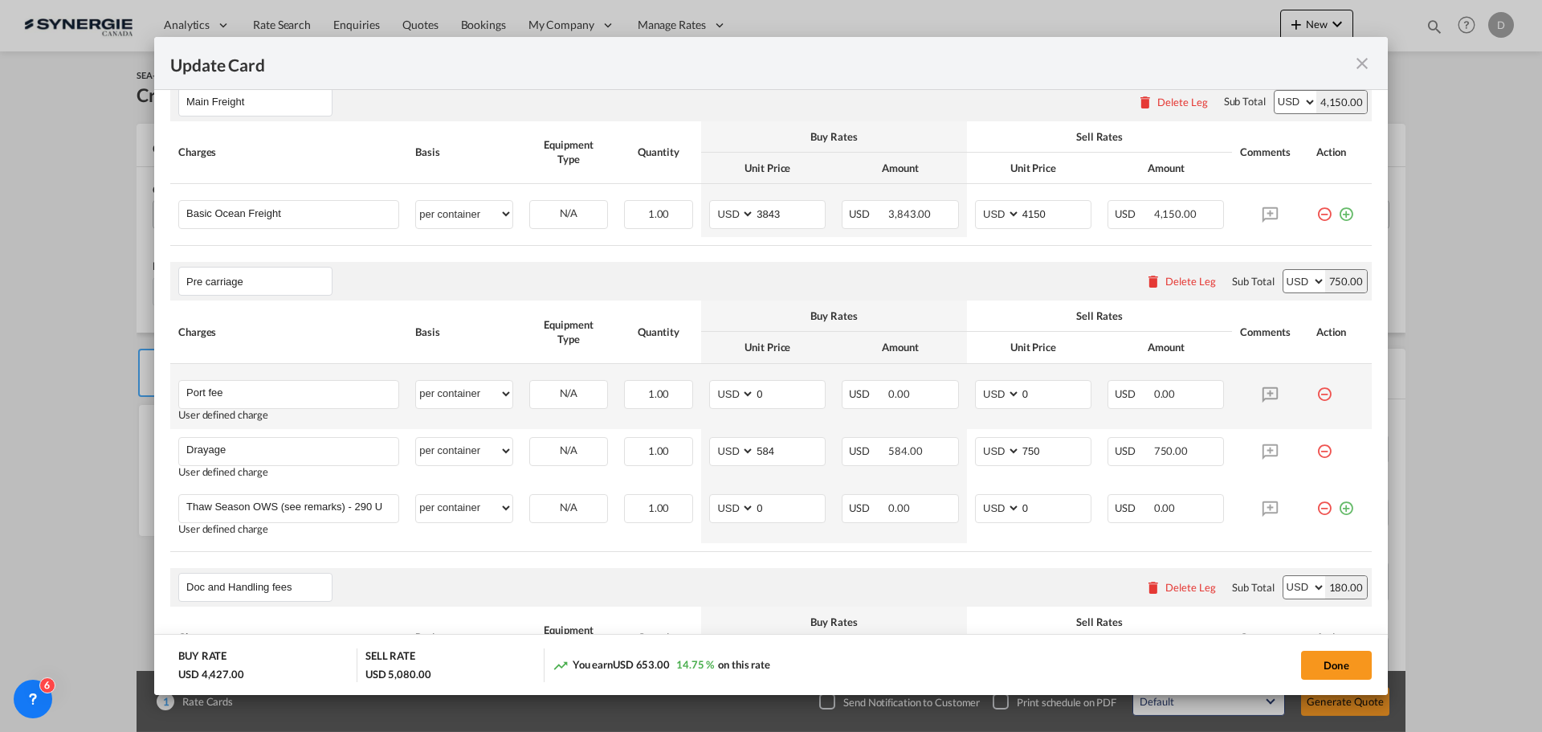
scroll to position [562, 0]
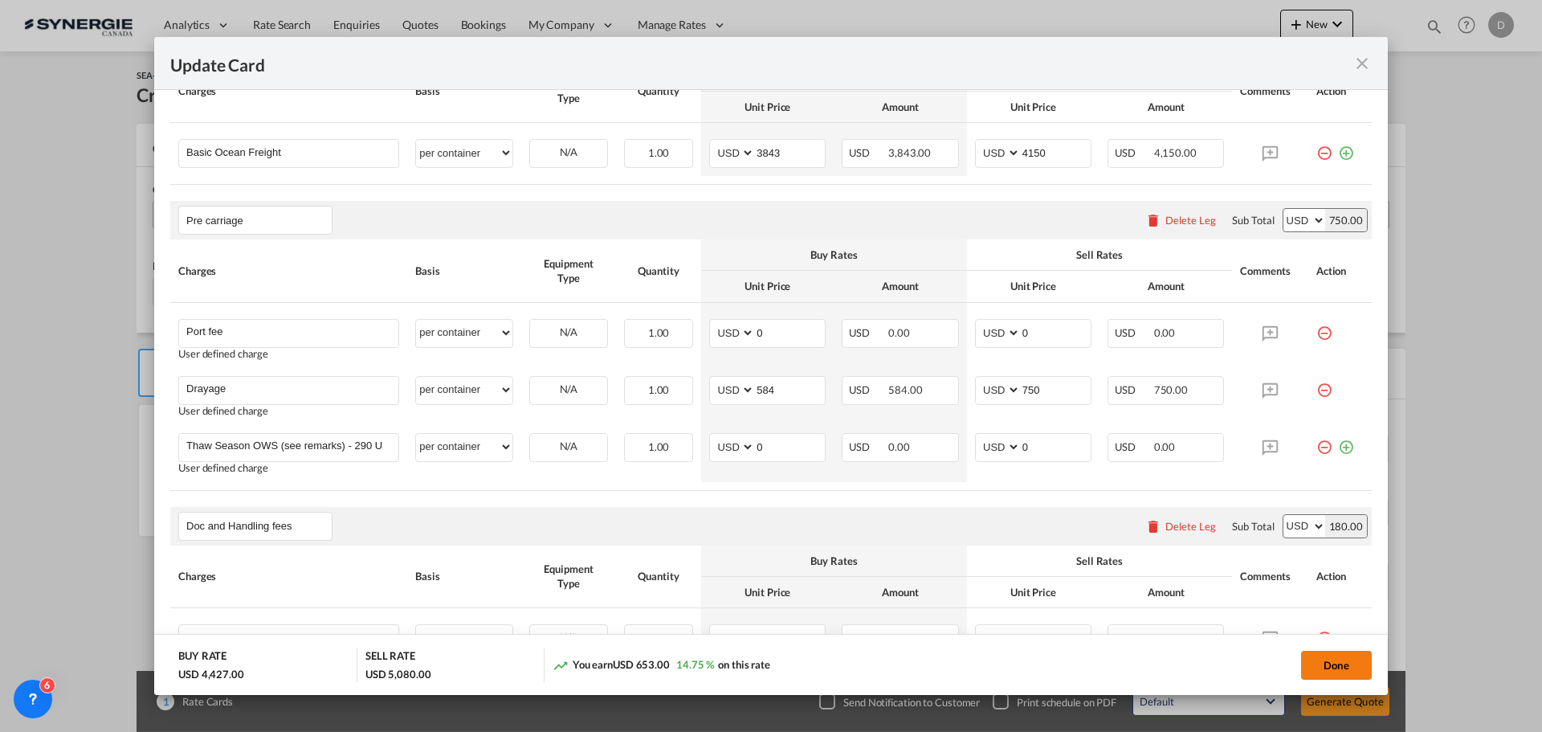
click at [1342, 658] on button "Done" at bounding box center [1336, 665] width 71 height 29
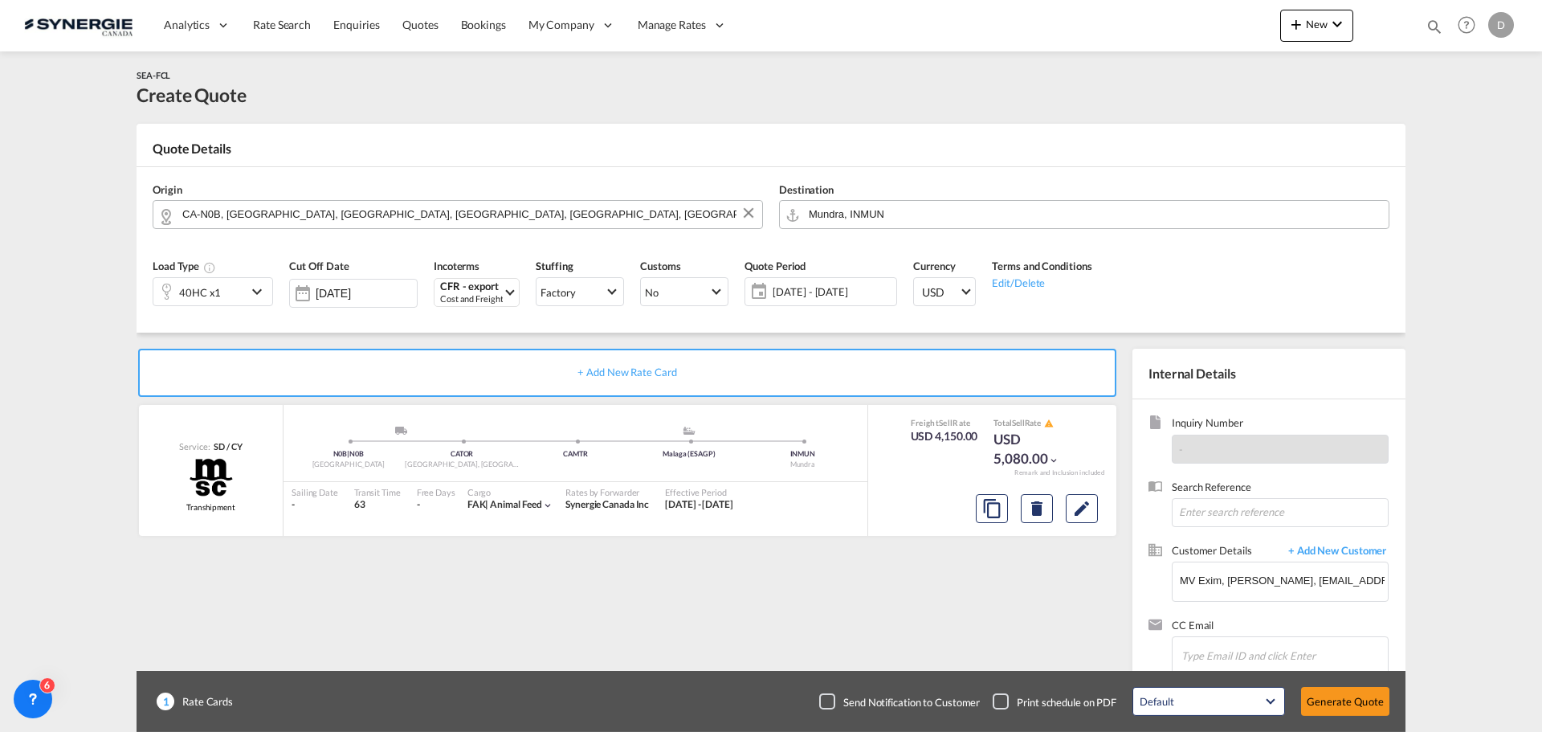
type input "[DATE]"
click at [1341, 696] on button "Generate Quote" at bounding box center [1345, 701] width 88 height 29
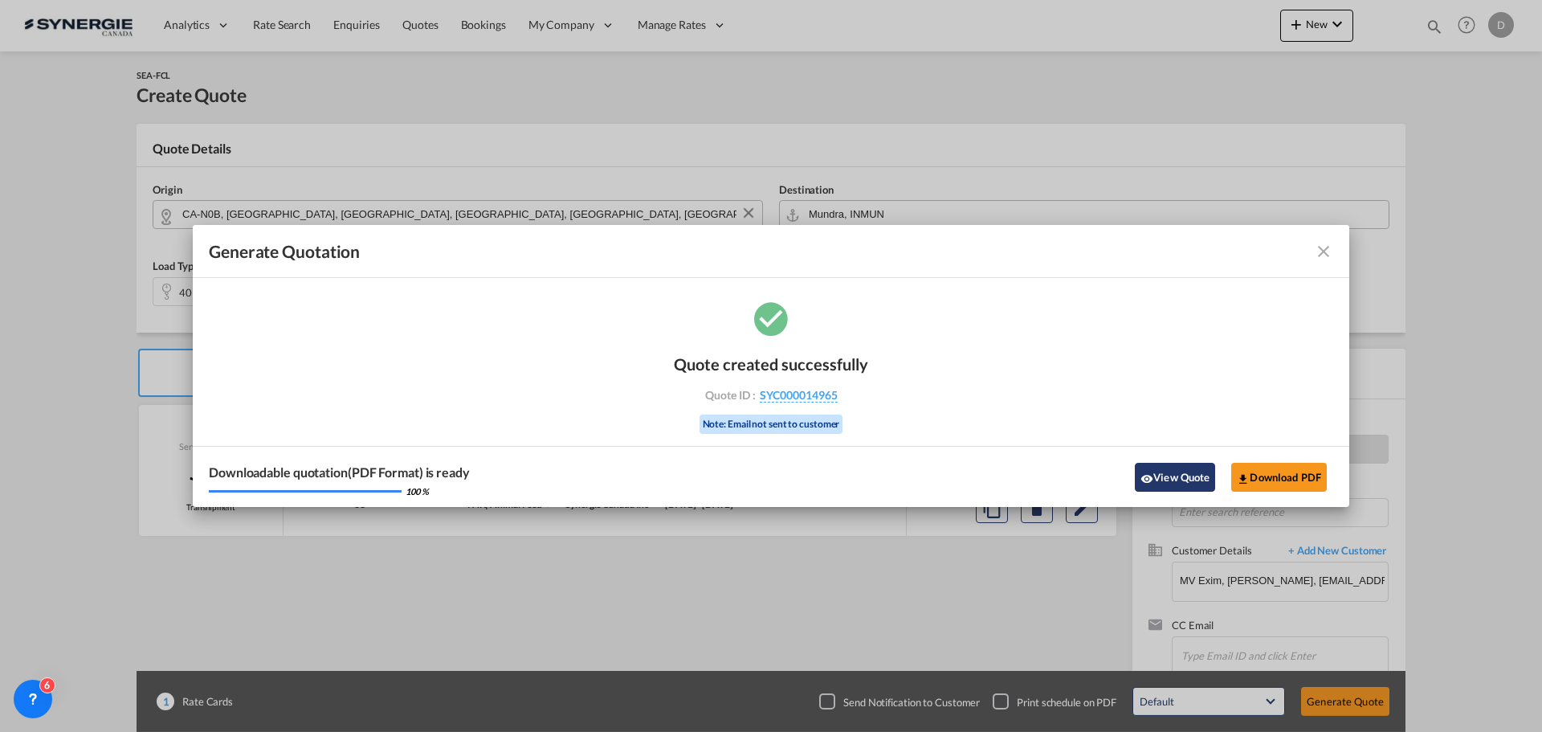
click at [1166, 472] on button "View Quote" at bounding box center [1175, 477] width 80 height 29
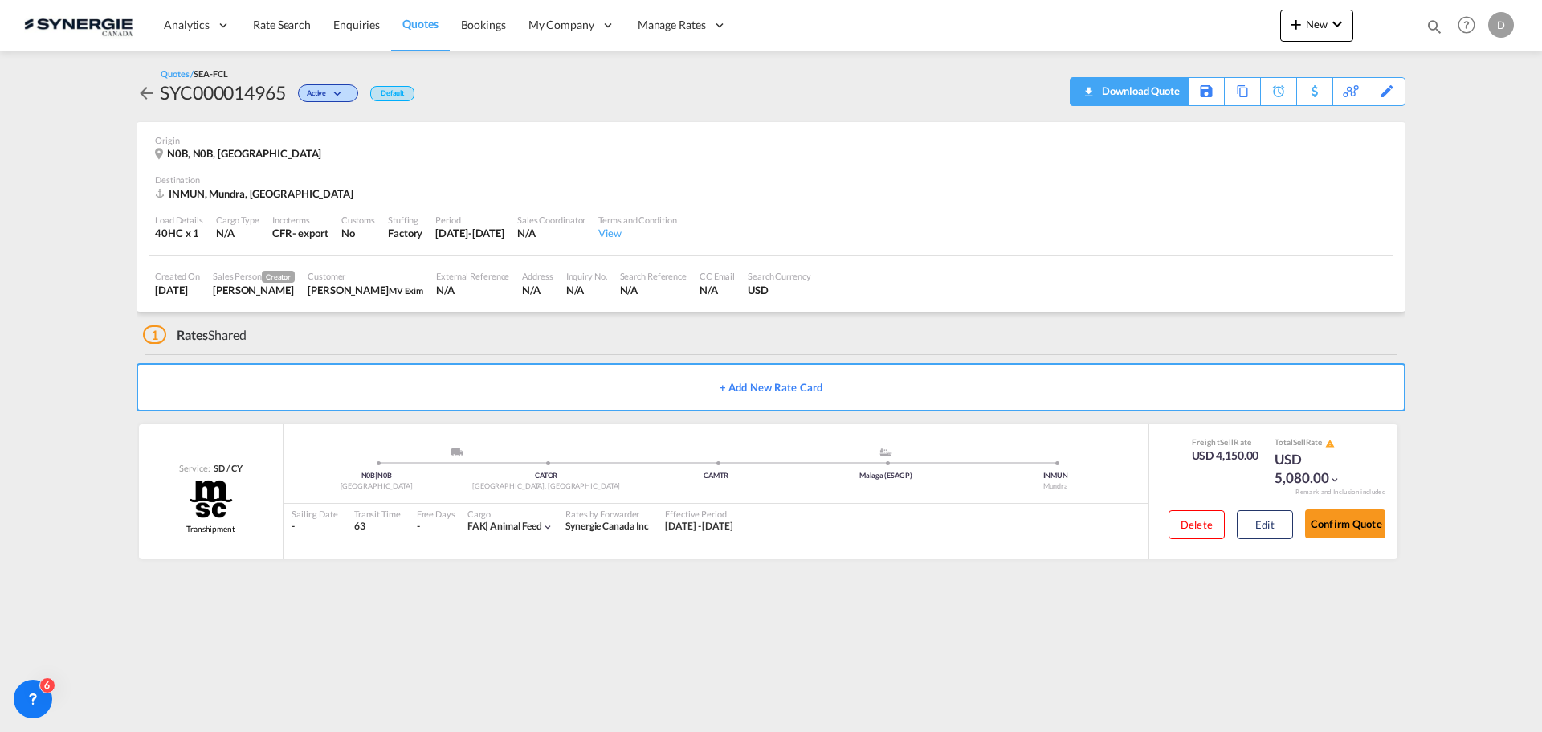
click at [1166, 92] on div "Download Quote" at bounding box center [1139, 91] width 82 height 26
click at [1271, 523] on button "Edit" at bounding box center [1265, 524] width 56 height 29
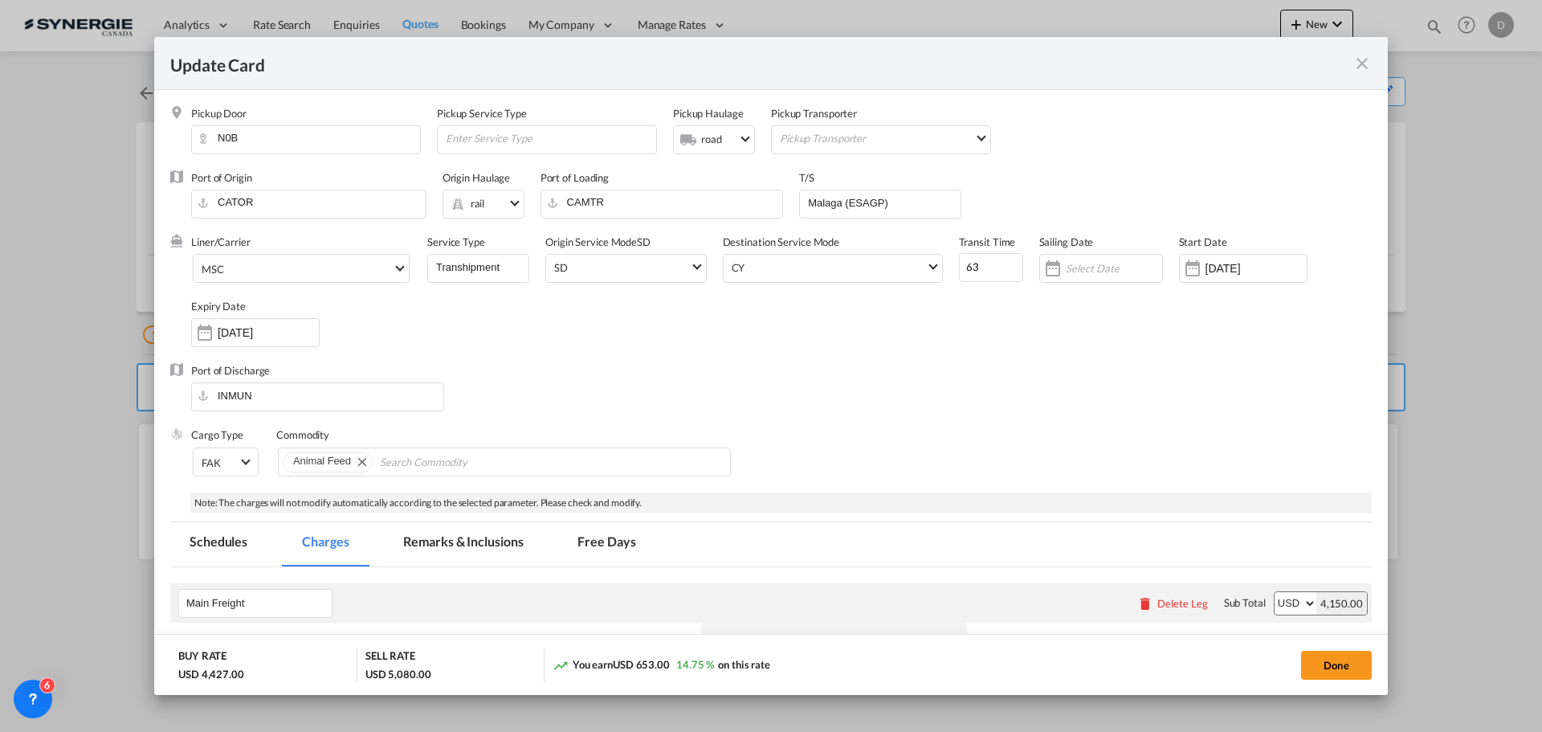
drag, startPoint x: 454, startPoint y: 532, endPoint x: 461, endPoint y: 523, distance: 11.4
click at [452, 532] on md-tab-item "Remarks & Inclusions" at bounding box center [463, 544] width 158 height 44
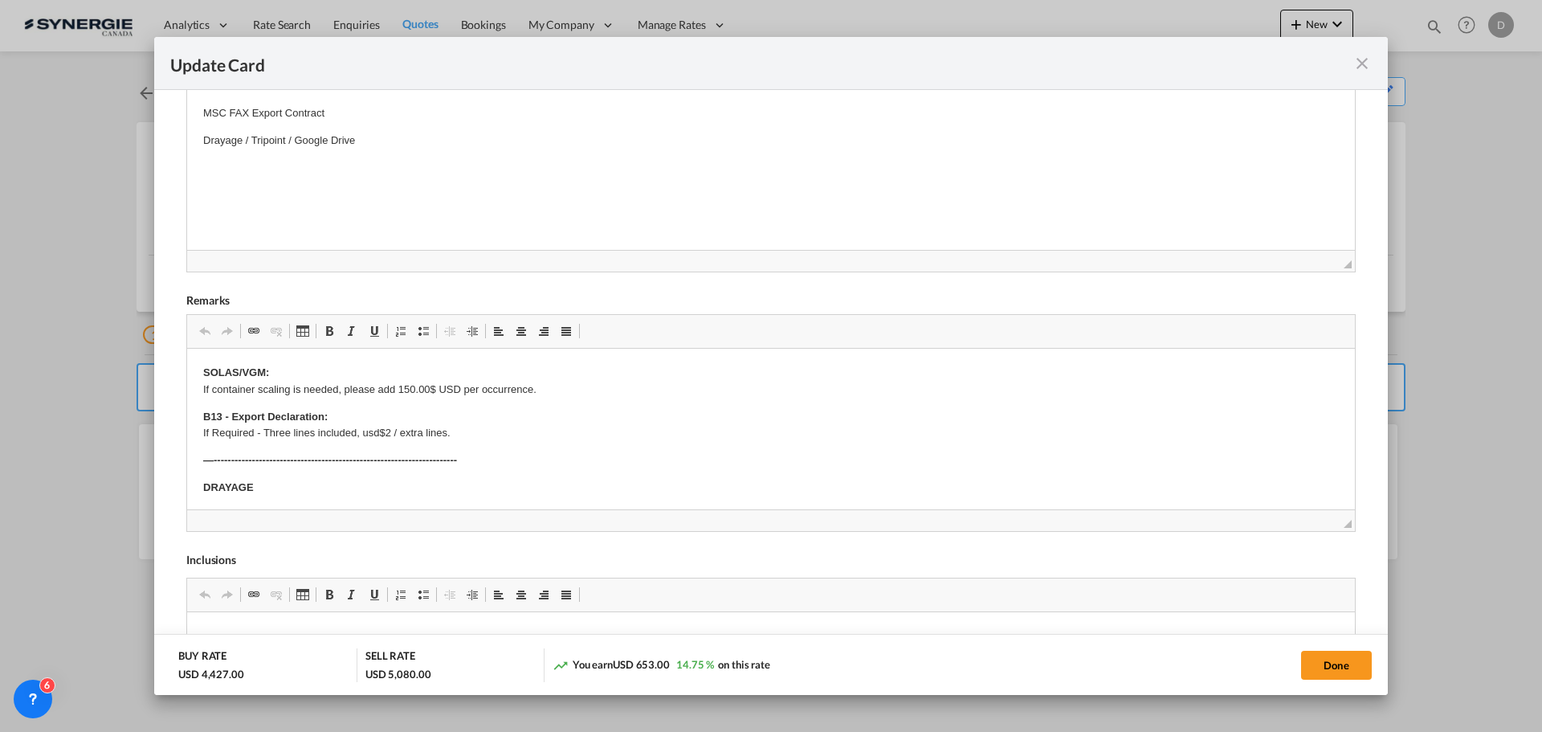
scroll to position [562, 0]
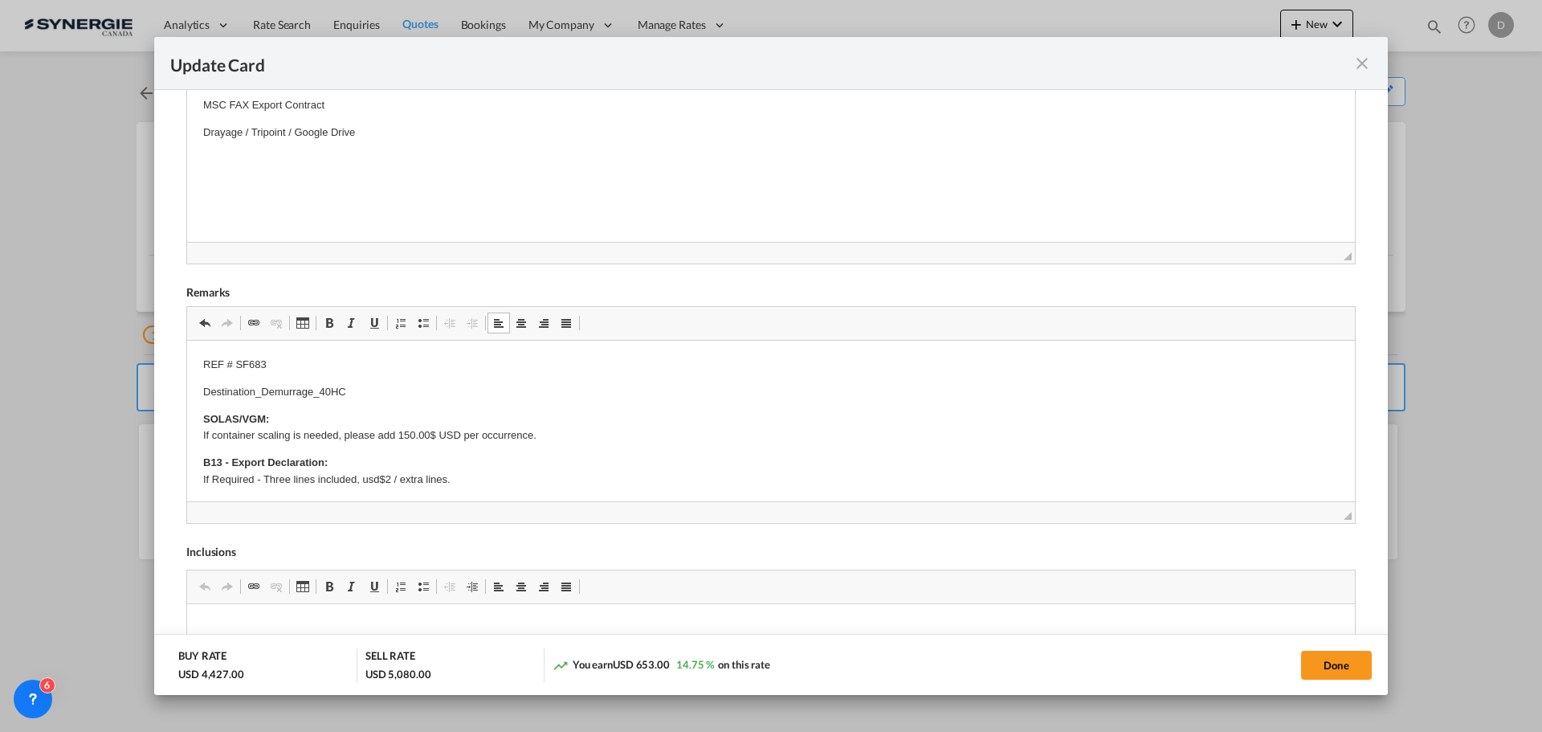
click at [361, 391] on p "Destination_Demurrage_40HC" at bounding box center [771, 392] width 1136 height 17
click at [683, 417] on p "SOLAS/VGM: If container scaling is needed, please add 150.00$ USD per occurrenc…" at bounding box center [771, 428] width 1136 height 34
drag, startPoint x: 204, startPoint y: 362, endPoint x: 426, endPoint y: 398, distance: 224.6
click at [330, 324] on span "Update Card Pickup ..." at bounding box center [329, 322] width 13 height 13
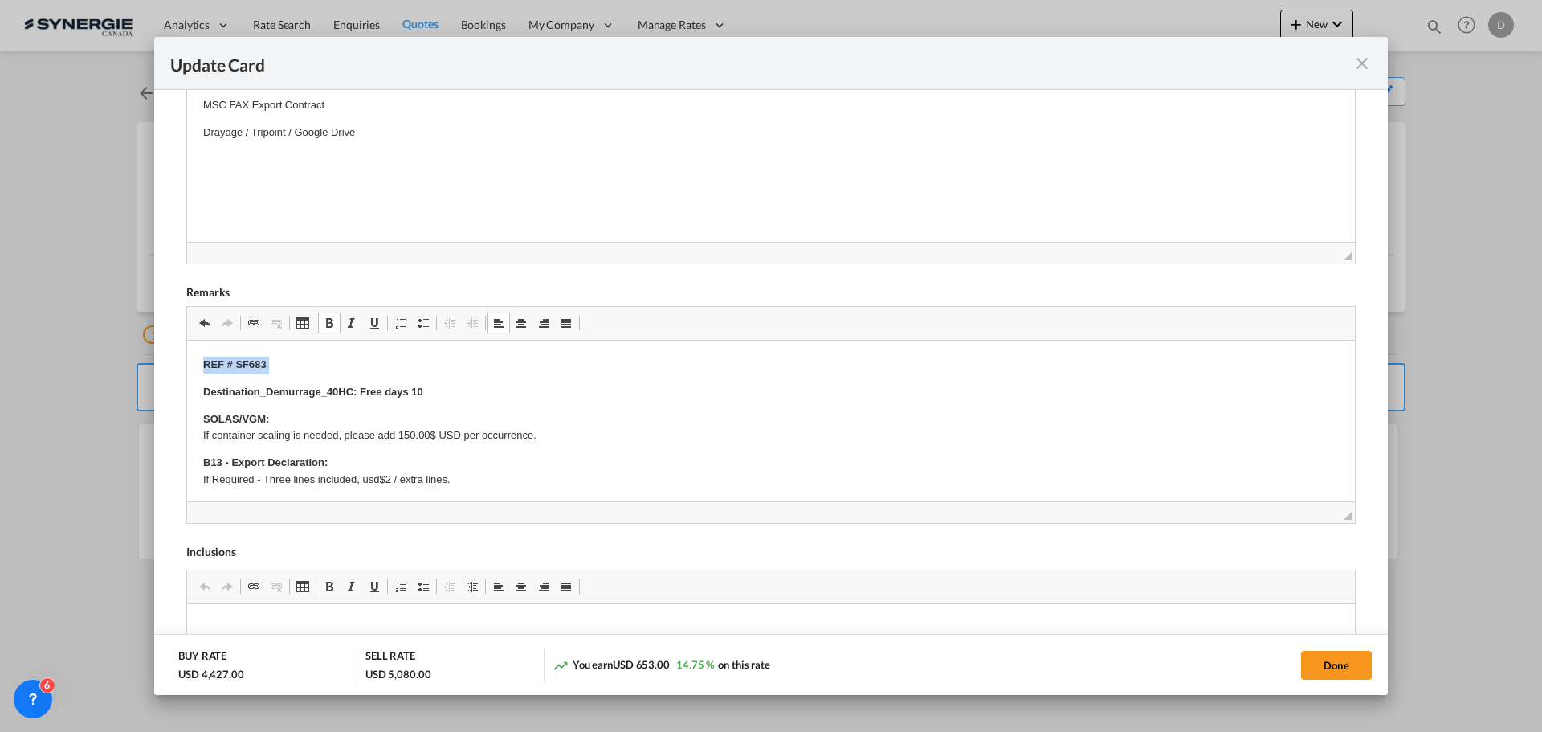
click at [560, 370] on p "REF # SF683" at bounding box center [771, 365] width 1136 height 17
click at [558, 370] on p "REF # SF683" at bounding box center [771, 365] width 1136 height 17
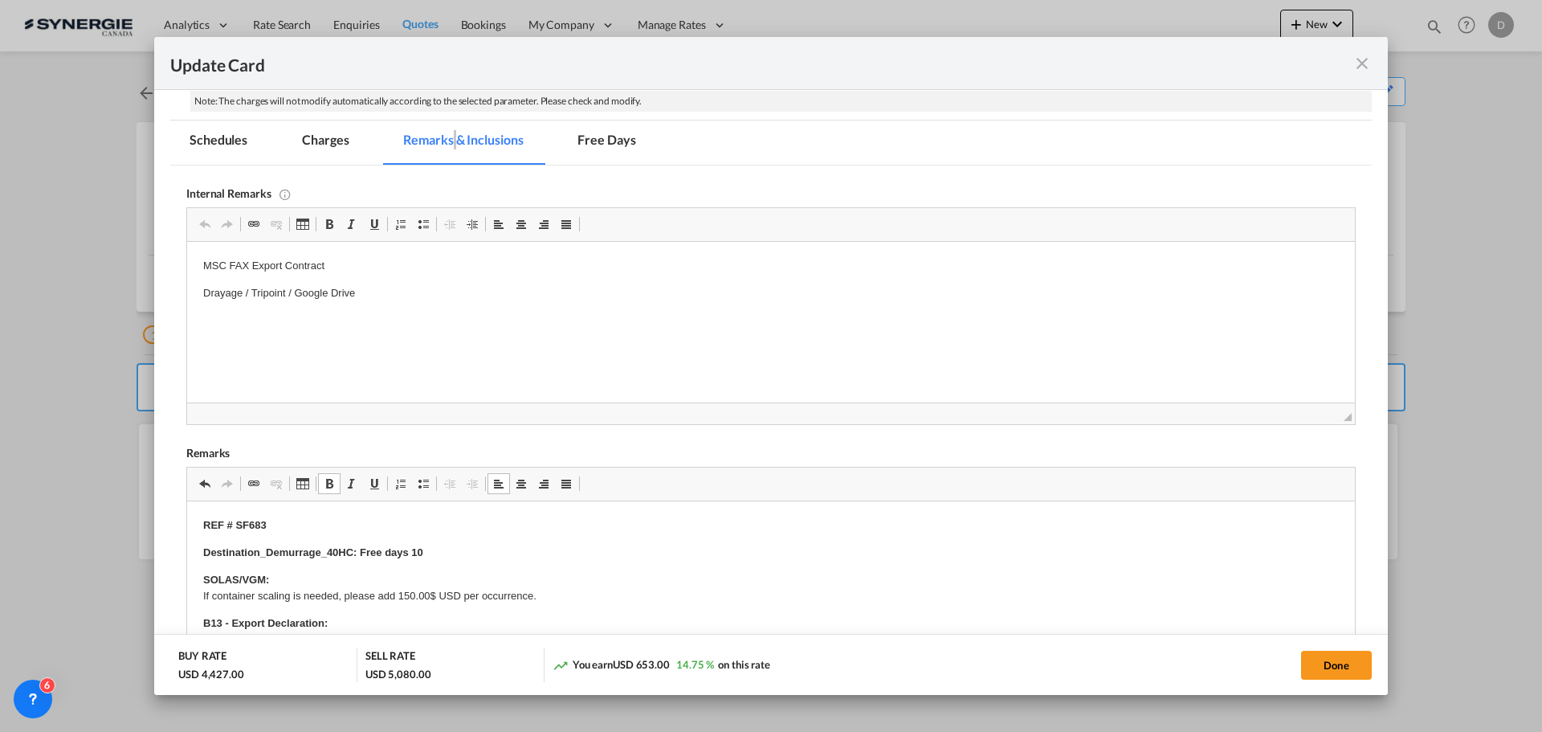
scroll to position [321, 0]
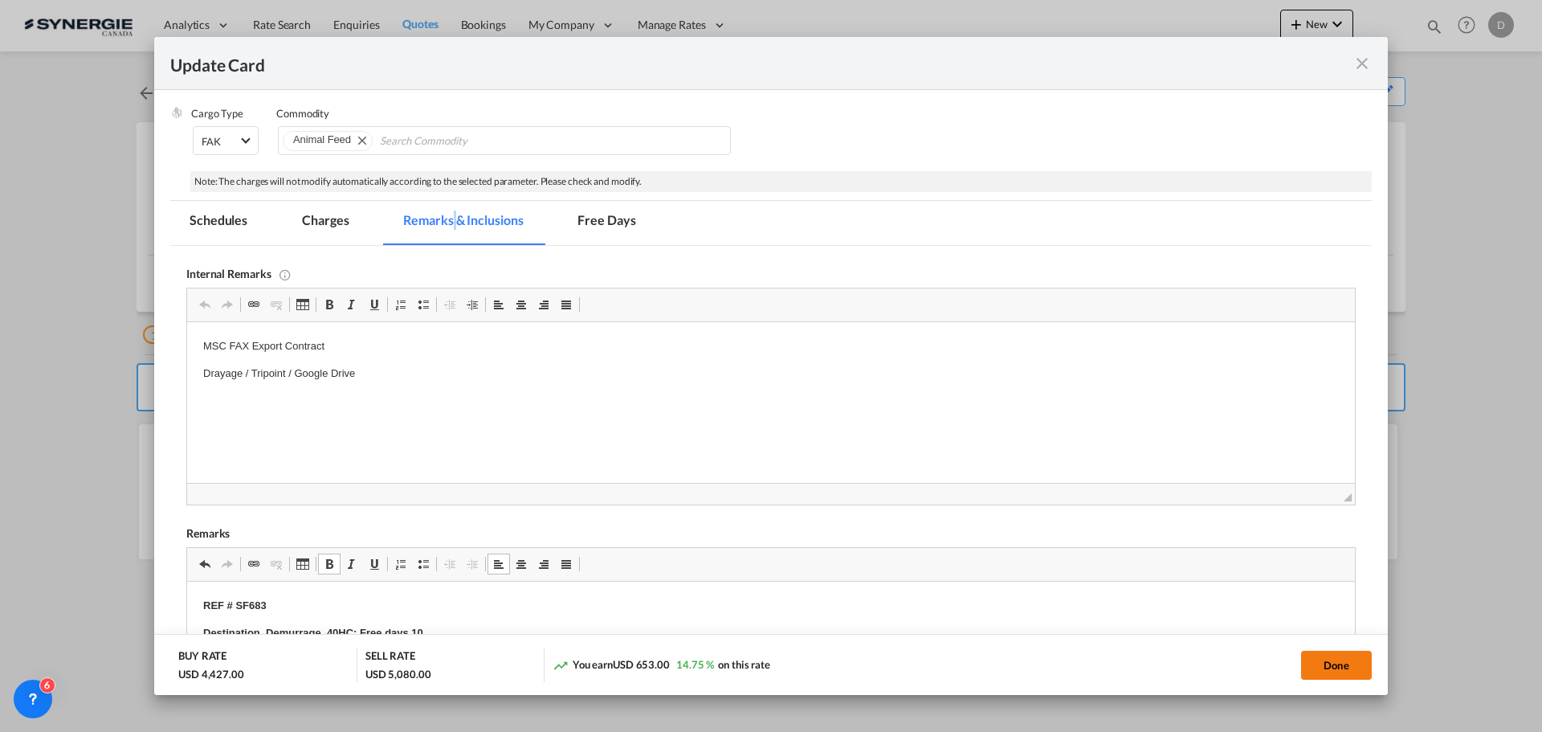
click at [1346, 668] on button "Done" at bounding box center [1336, 665] width 71 height 29
type input "[DATE]"
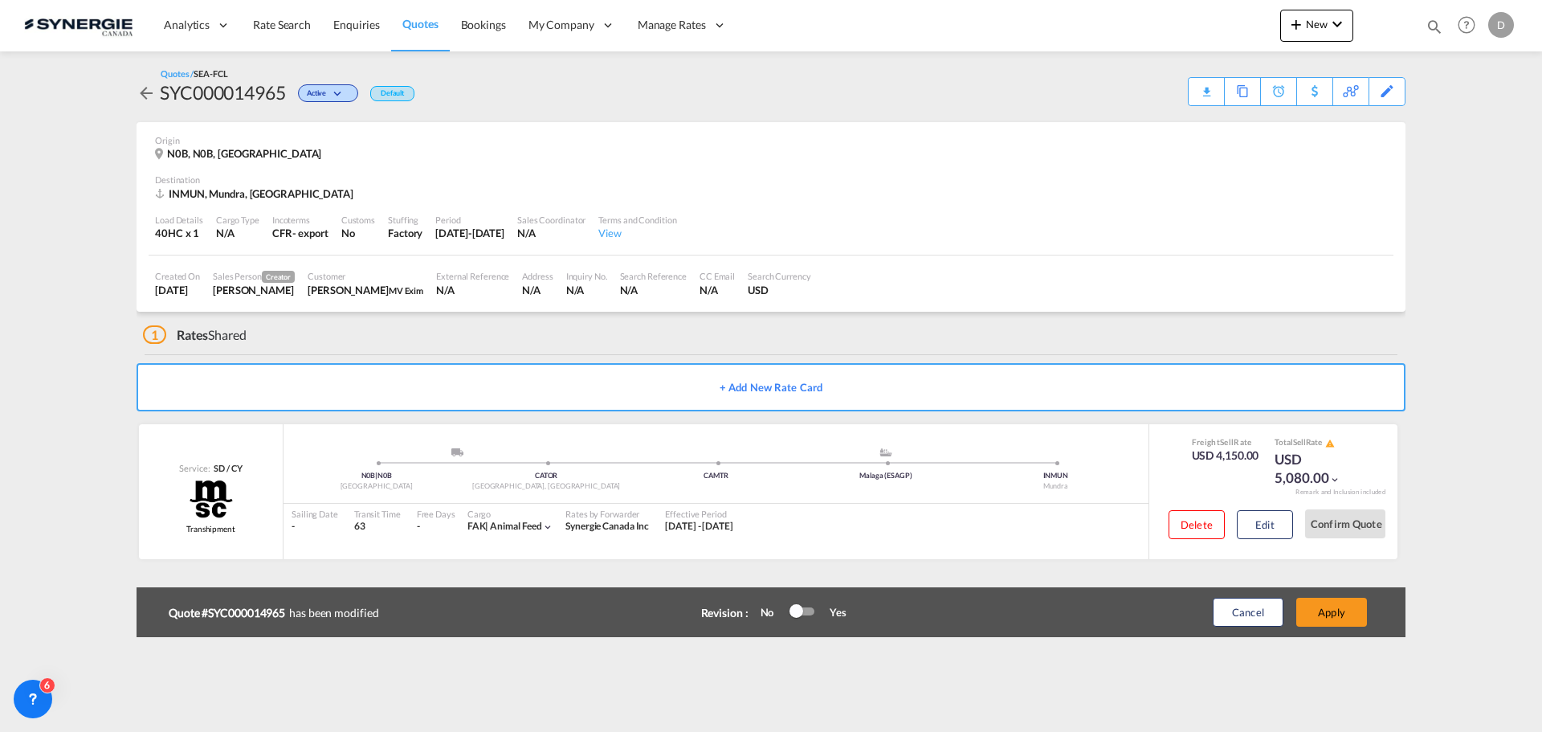
scroll to position [246, 0]
click at [1351, 614] on button "Apply" at bounding box center [1332, 612] width 71 height 29
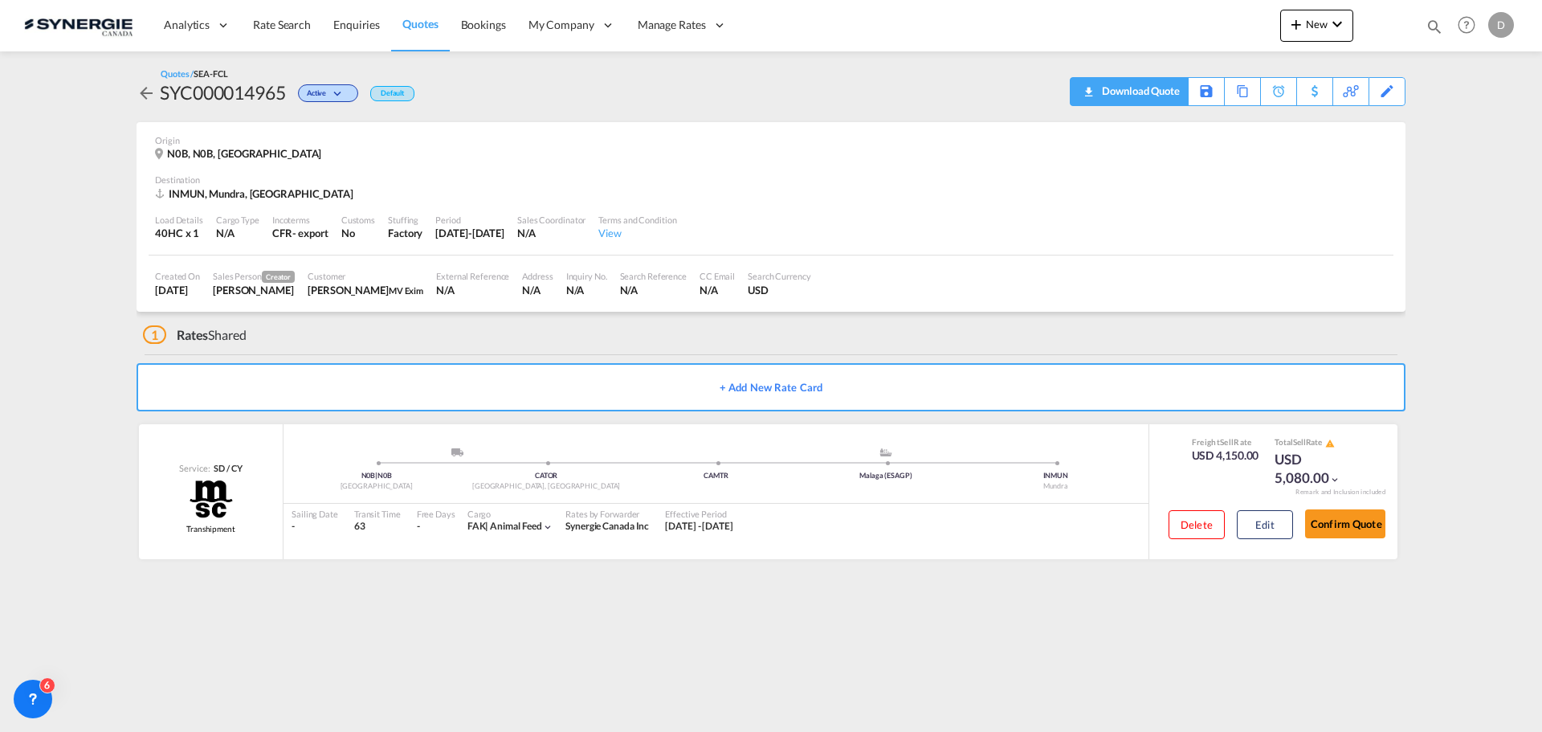
click at [1169, 100] on div "Download Quote" at bounding box center [1139, 91] width 82 height 26
click at [1317, 32] on button "New" at bounding box center [1316, 26] width 73 height 32
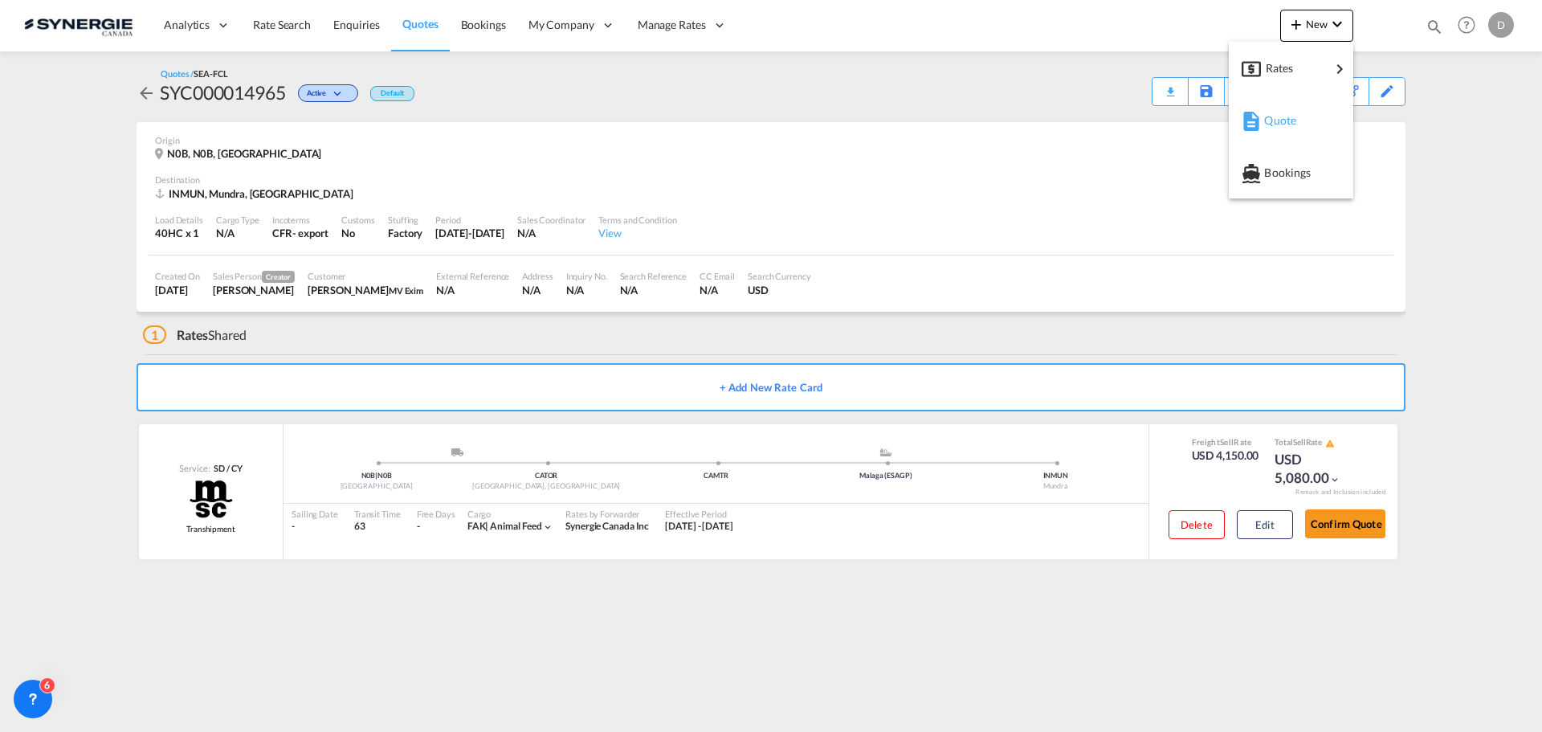
click at [1268, 125] on span "Quote" at bounding box center [1273, 120] width 18 height 32
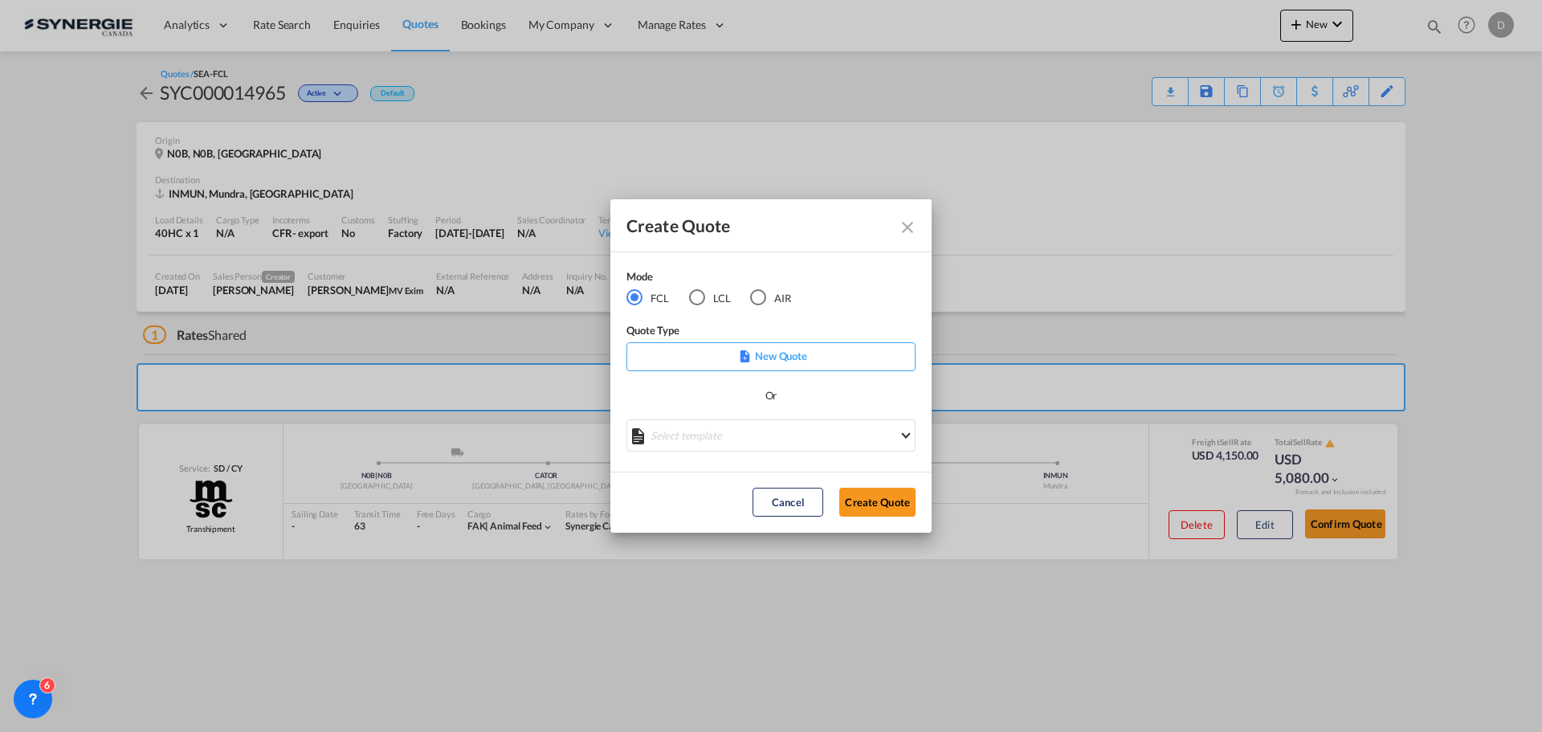
click at [703, 301] on div "LCL" at bounding box center [697, 297] width 16 height 16
click at [764, 437] on md-select "Select template *NEW* UBV [GEOGRAPHIC_DATA] consol LCL [PERSON_NAME] | [DATE] N…" at bounding box center [771, 435] width 289 height 32
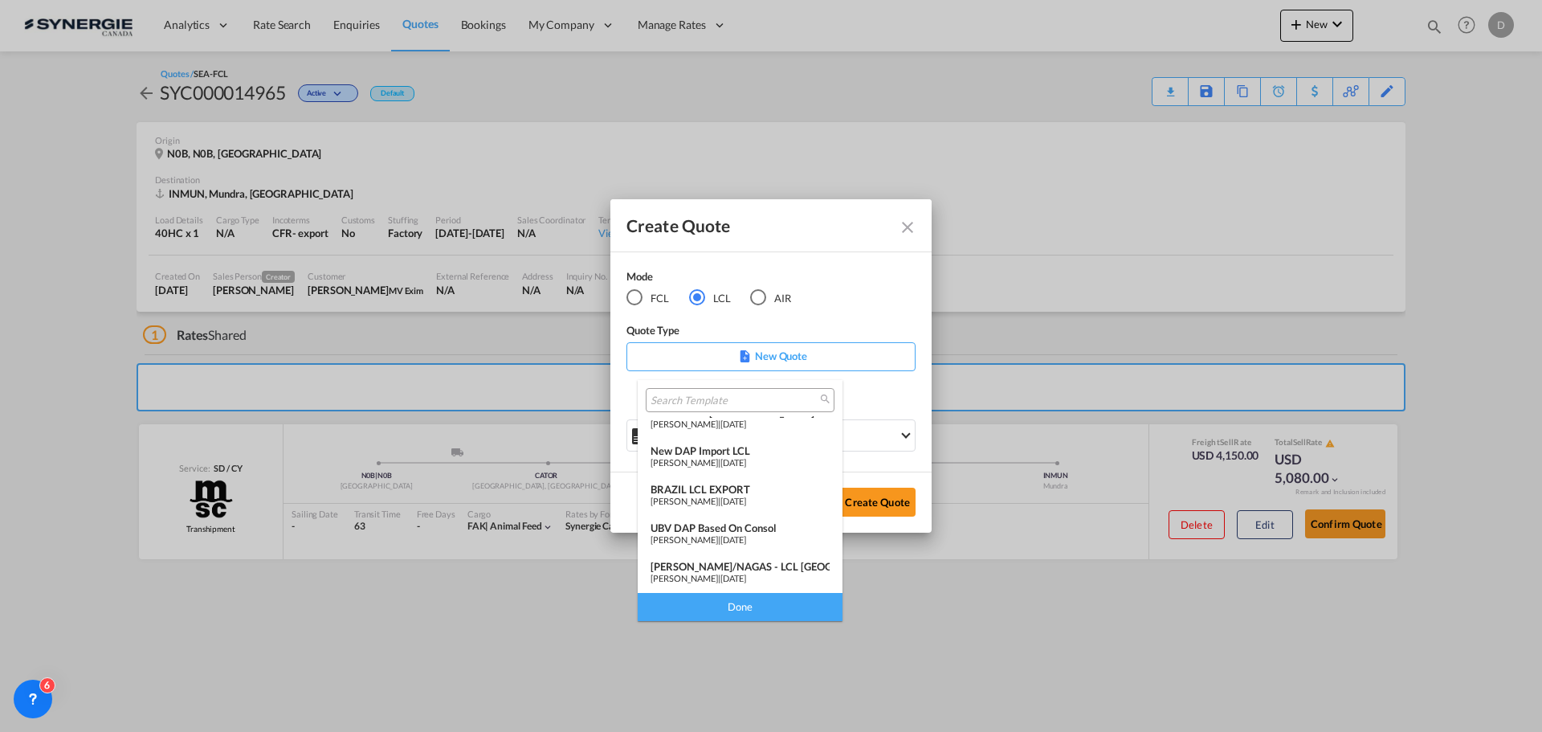
scroll to position [0, 0]
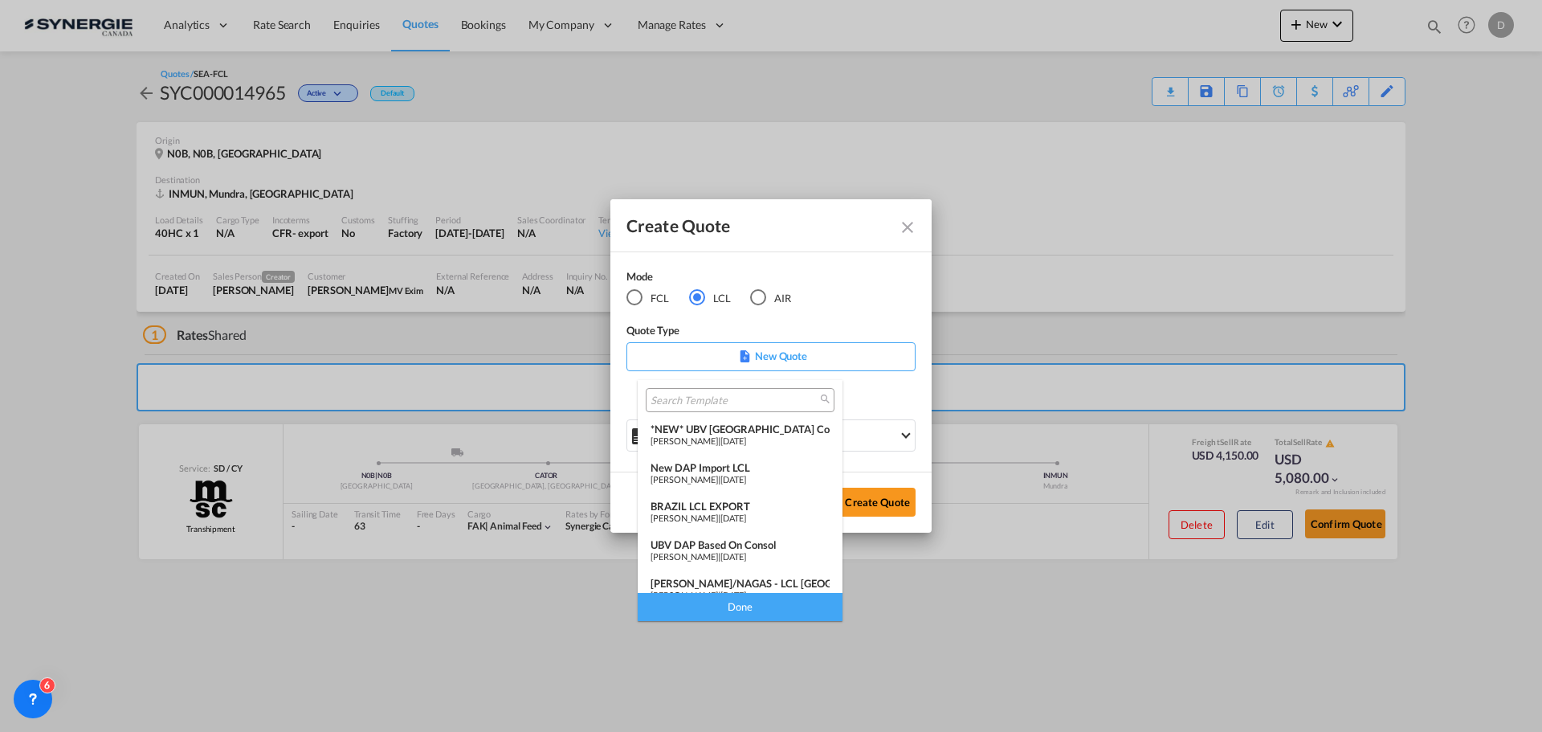
click at [761, 431] on div "*NEW* UBV [GEOGRAPHIC_DATA] consol LCL" at bounding box center [740, 429] width 179 height 13
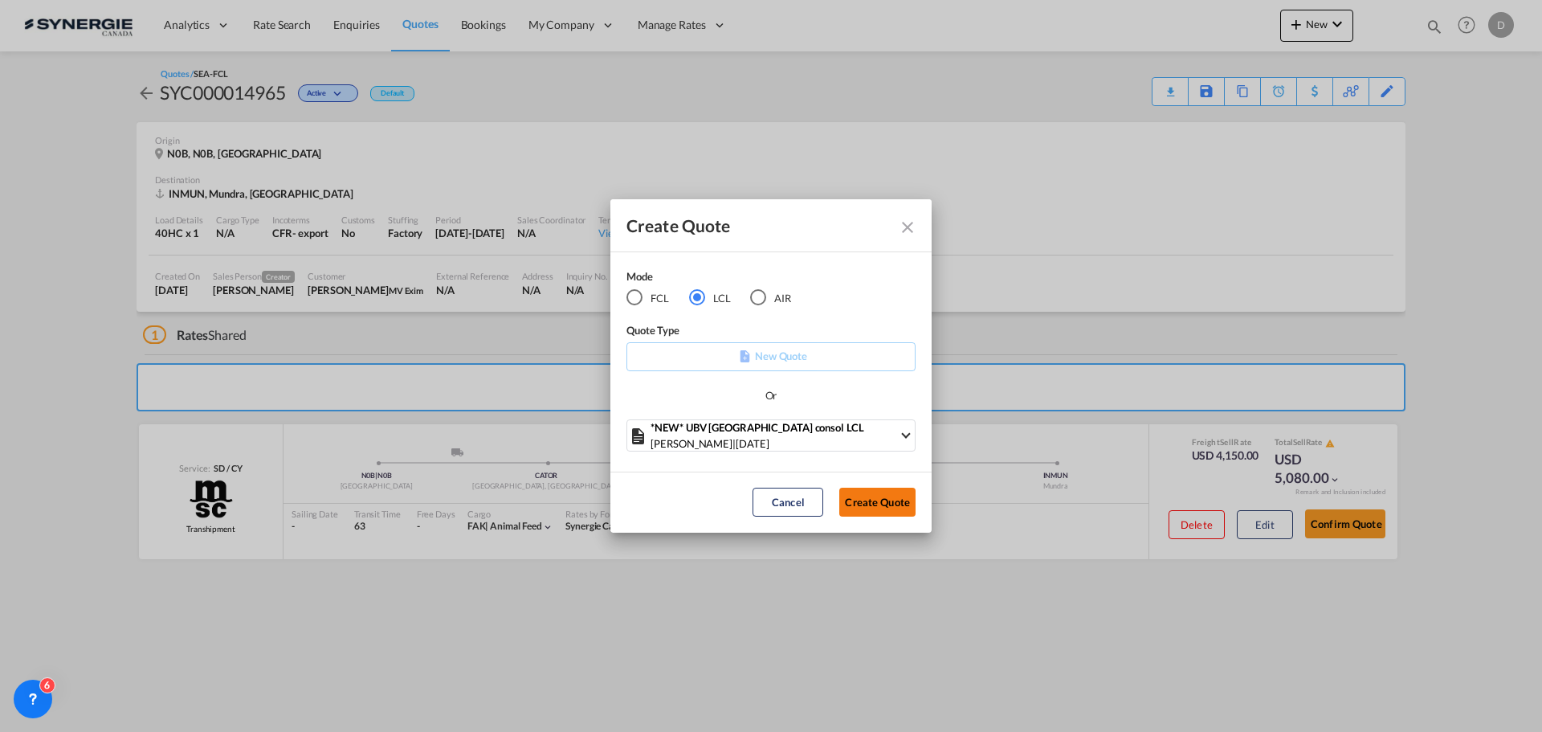
click at [867, 508] on button "Create Quote" at bounding box center [877, 502] width 76 height 29
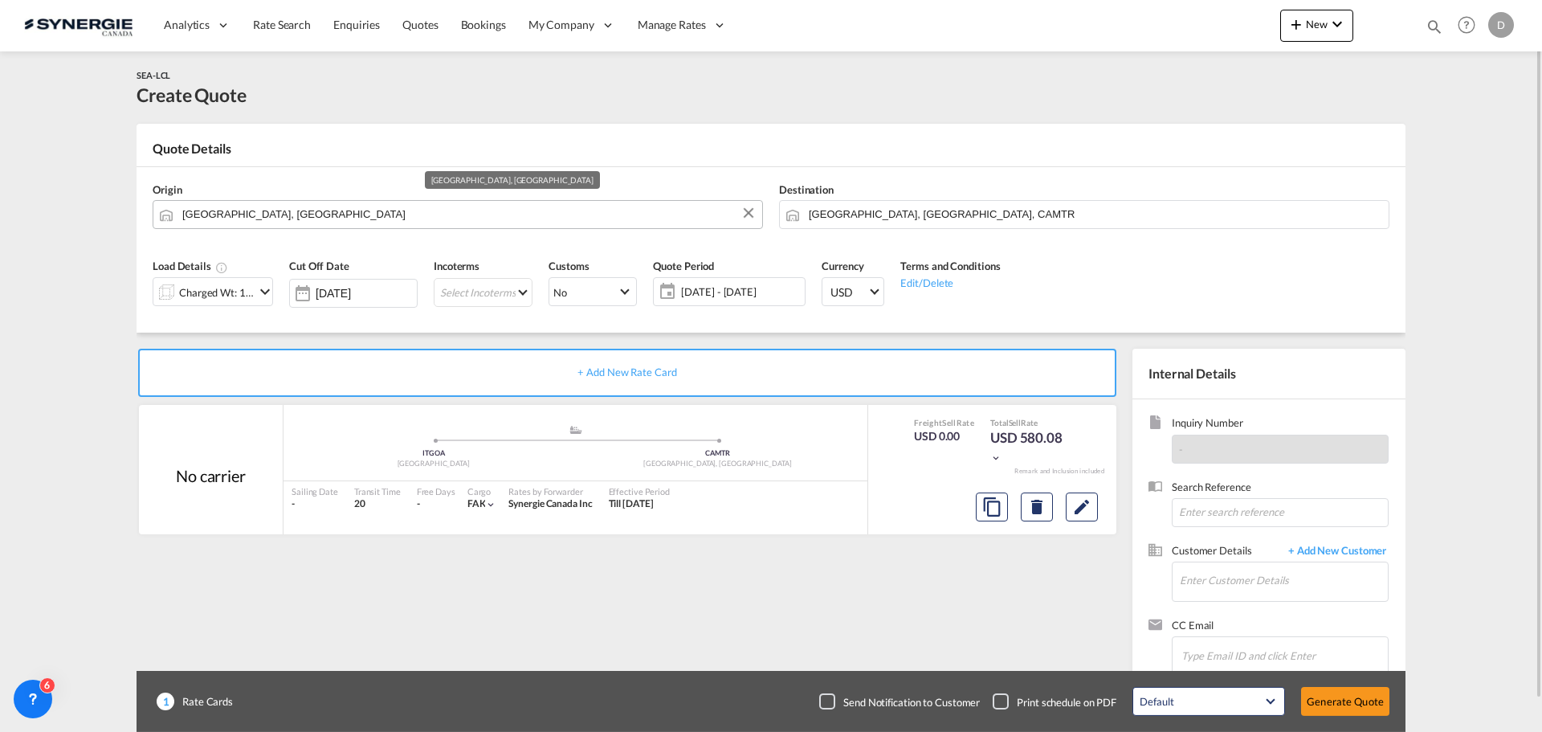
click at [267, 210] on input "Genova, ITGOA" at bounding box center [468, 214] width 572 height 28
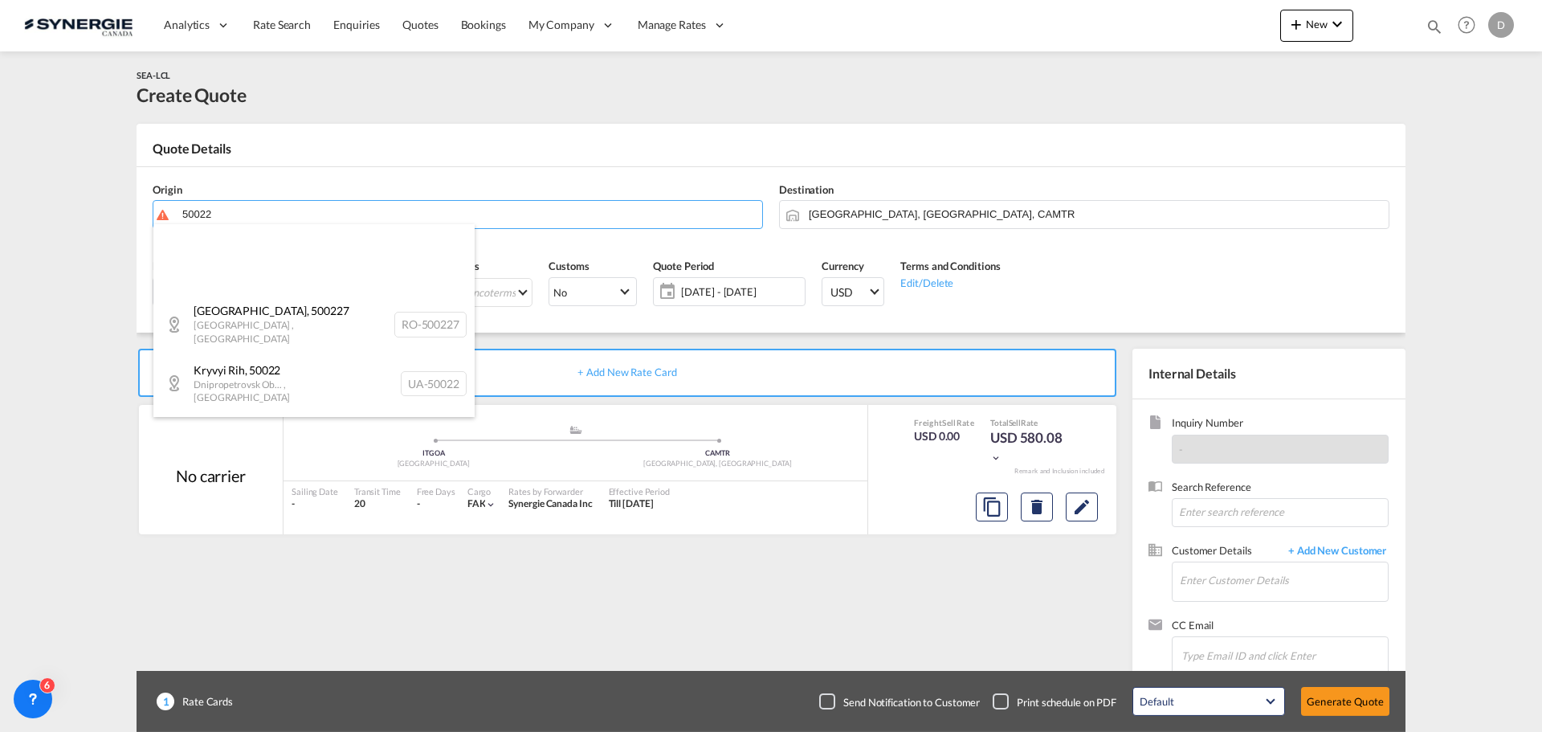
scroll to position [321, 0]
type input "50022"
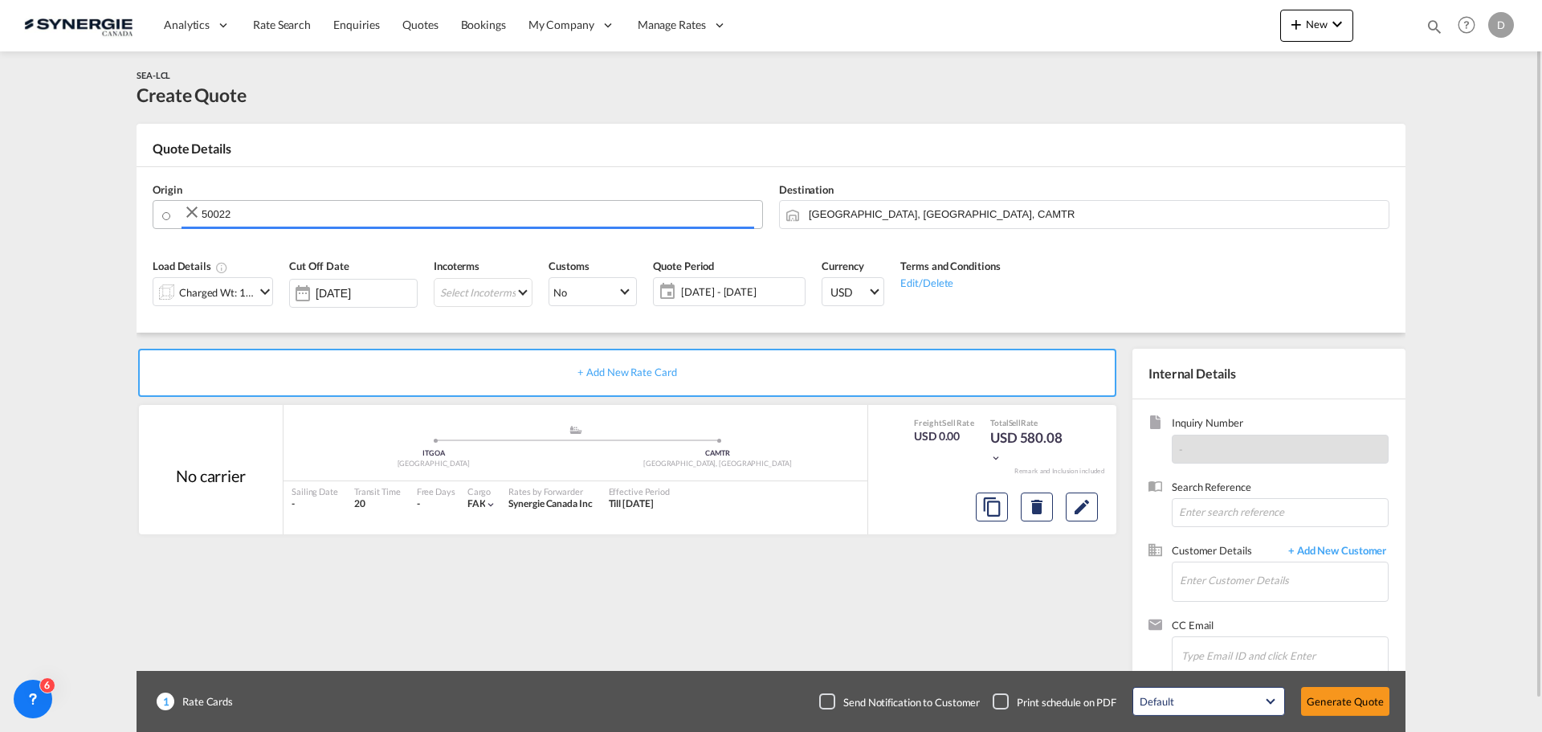
click at [191, 210] on md-icon "Clear Input" at bounding box center [191, 211] width 19 height 19
paste input "50022 Strada in Chianti"
click at [214, 213] on input "50022 Strada in Chianti" at bounding box center [468, 214] width 572 height 28
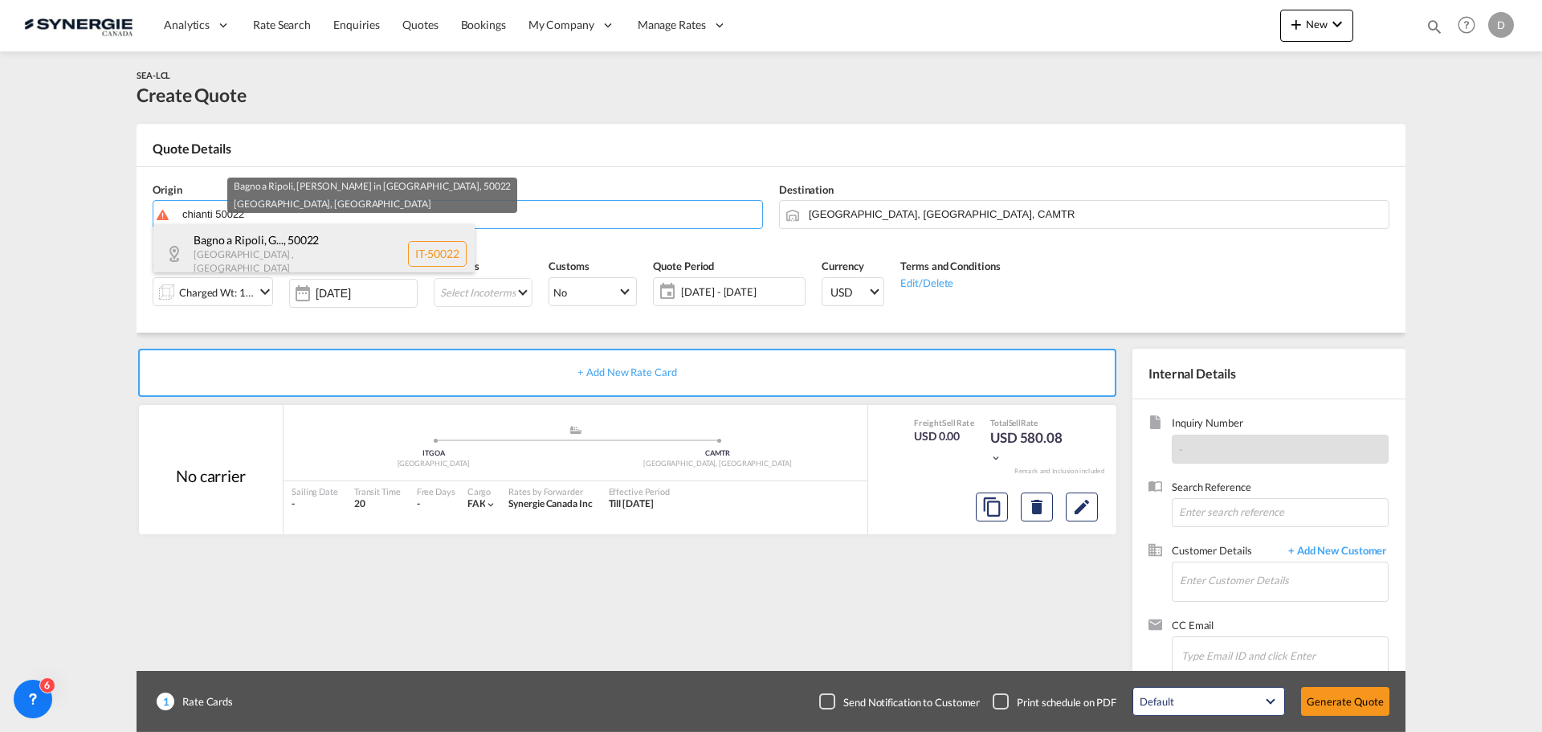
click at [281, 239] on div "Bagno a Ripoli, G... , 50022 Toscana , Italy IT-50022" at bounding box center [313, 253] width 321 height 59
type input "IT-50022, Bagno a Ripoli, Greve in Chianti, Toscana"
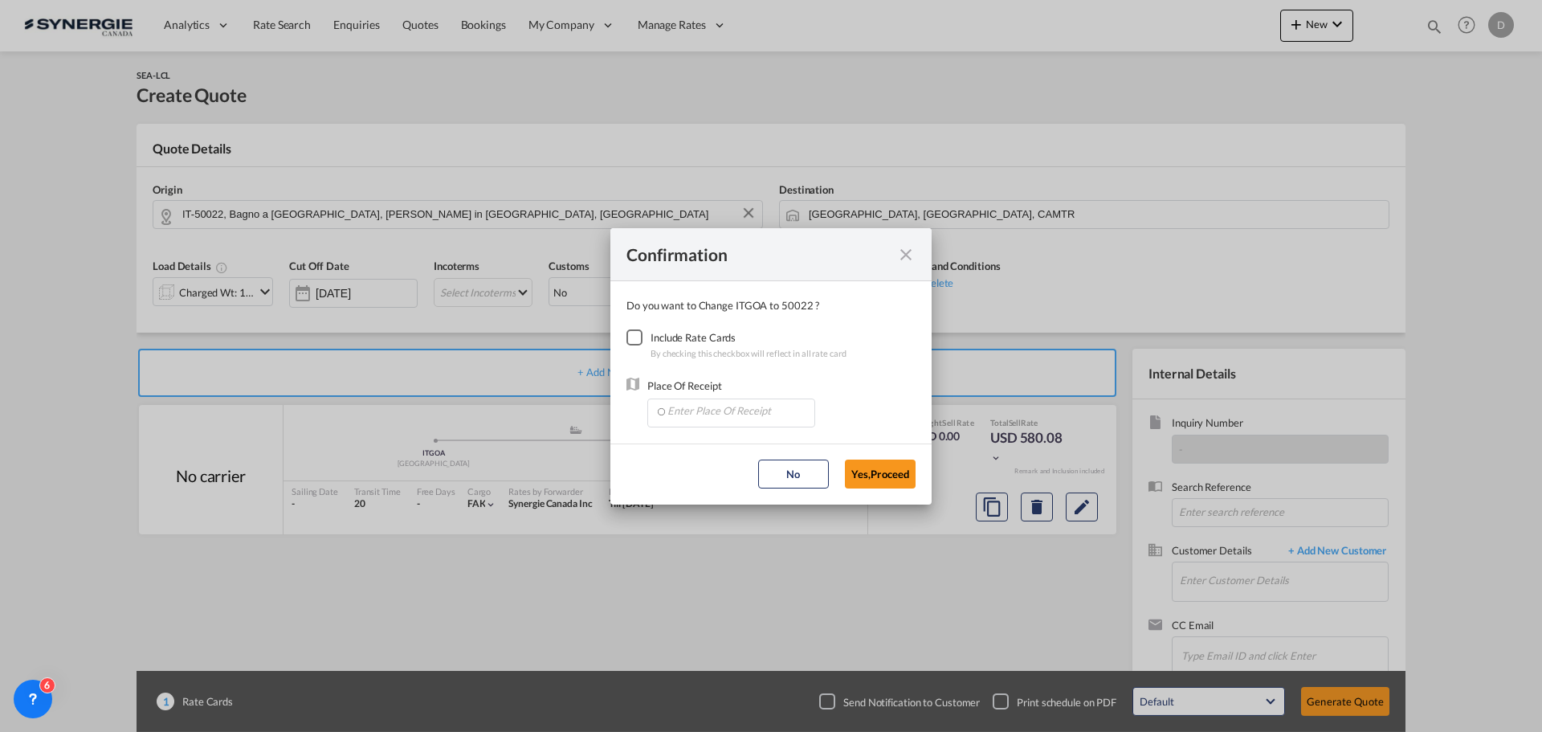
click at [631, 339] on div "Checkbox No Ink" at bounding box center [635, 337] width 16 height 16
click at [706, 419] on input "Enter Place Of Receipt" at bounding box center [734, 411] width 159 height 24
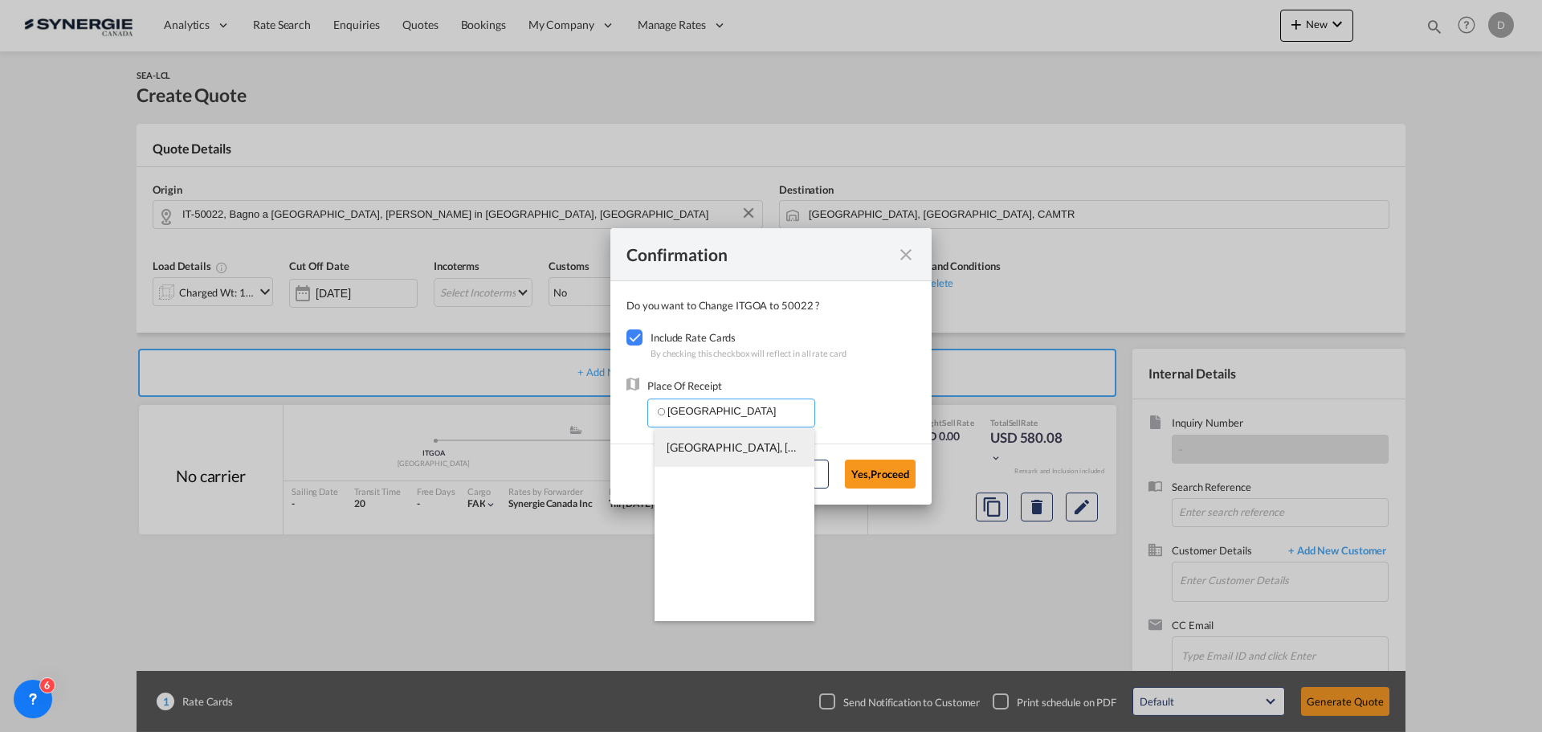
click at [724, 451] on span "ITGOA, Genova, Italy, Southern Europe, Europe" at bounding box center [960, 447] width 586 height 14
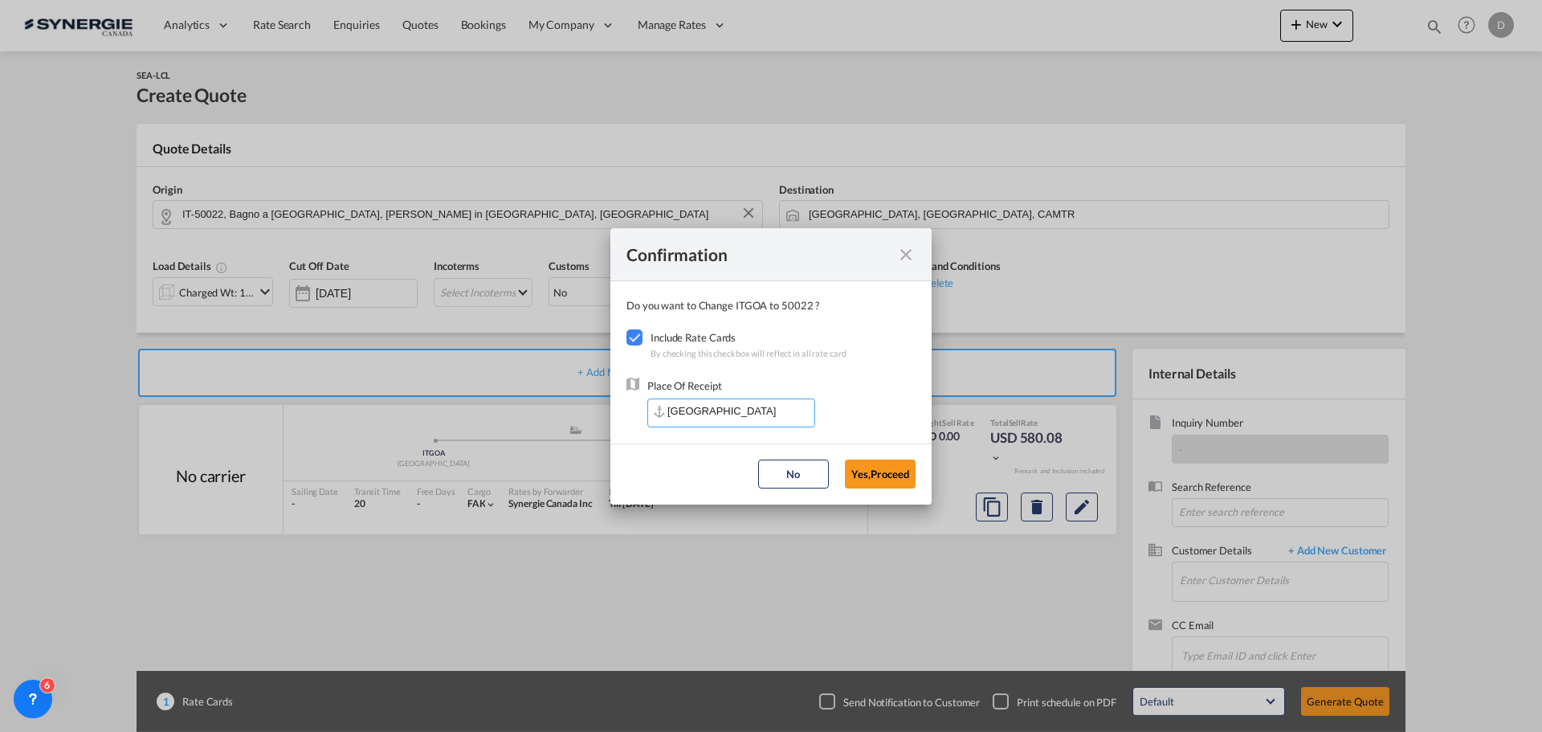
type input "ITGOA, Genova, Italy, Southern Europe, Europe"
click at [896, 472] on button "Yes,Proceed" at bounding box center [880, 473] width 71 height 29
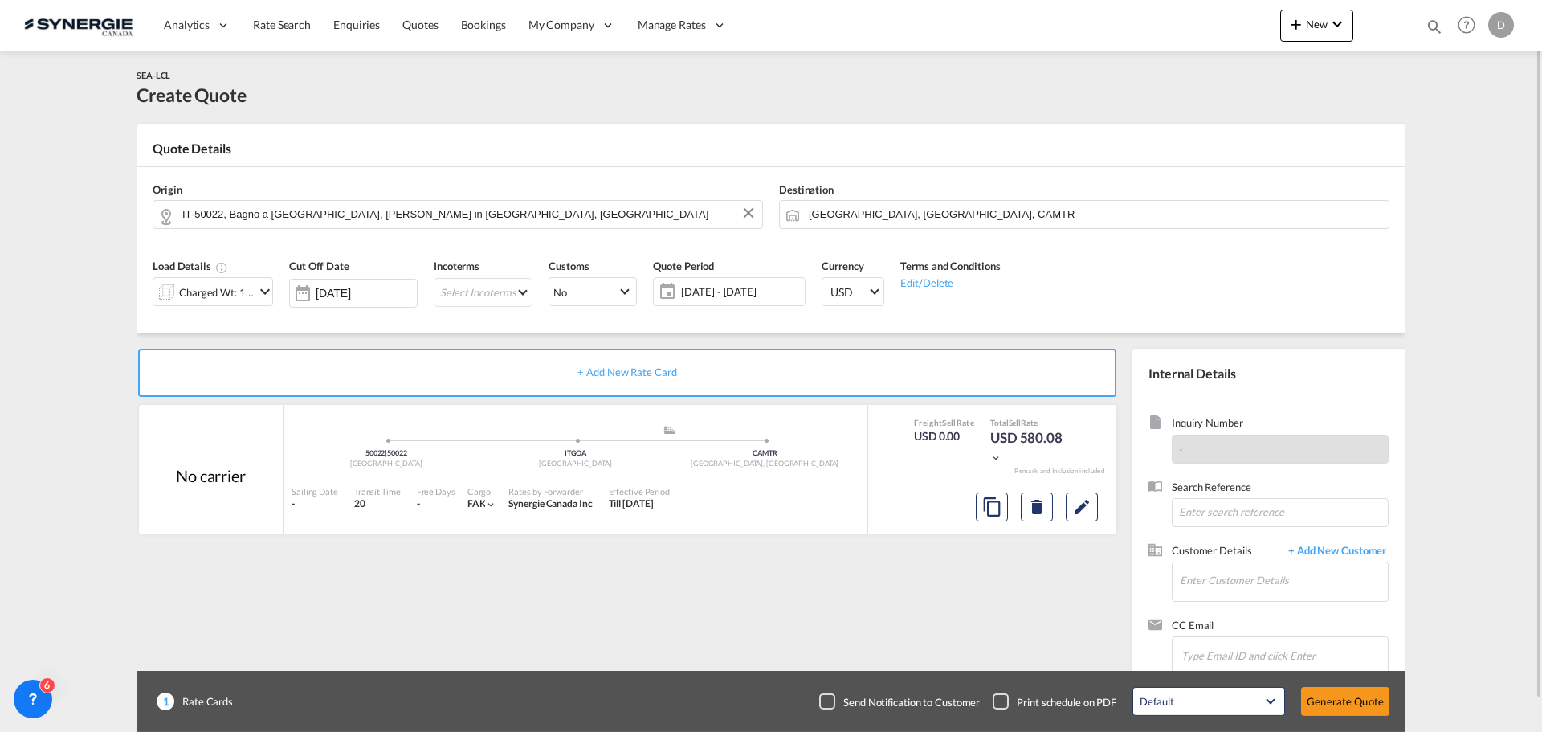
click at [260, 287] on md-icon "icon-chevron-down" at bounding box center [264, 291] width 19 height 19
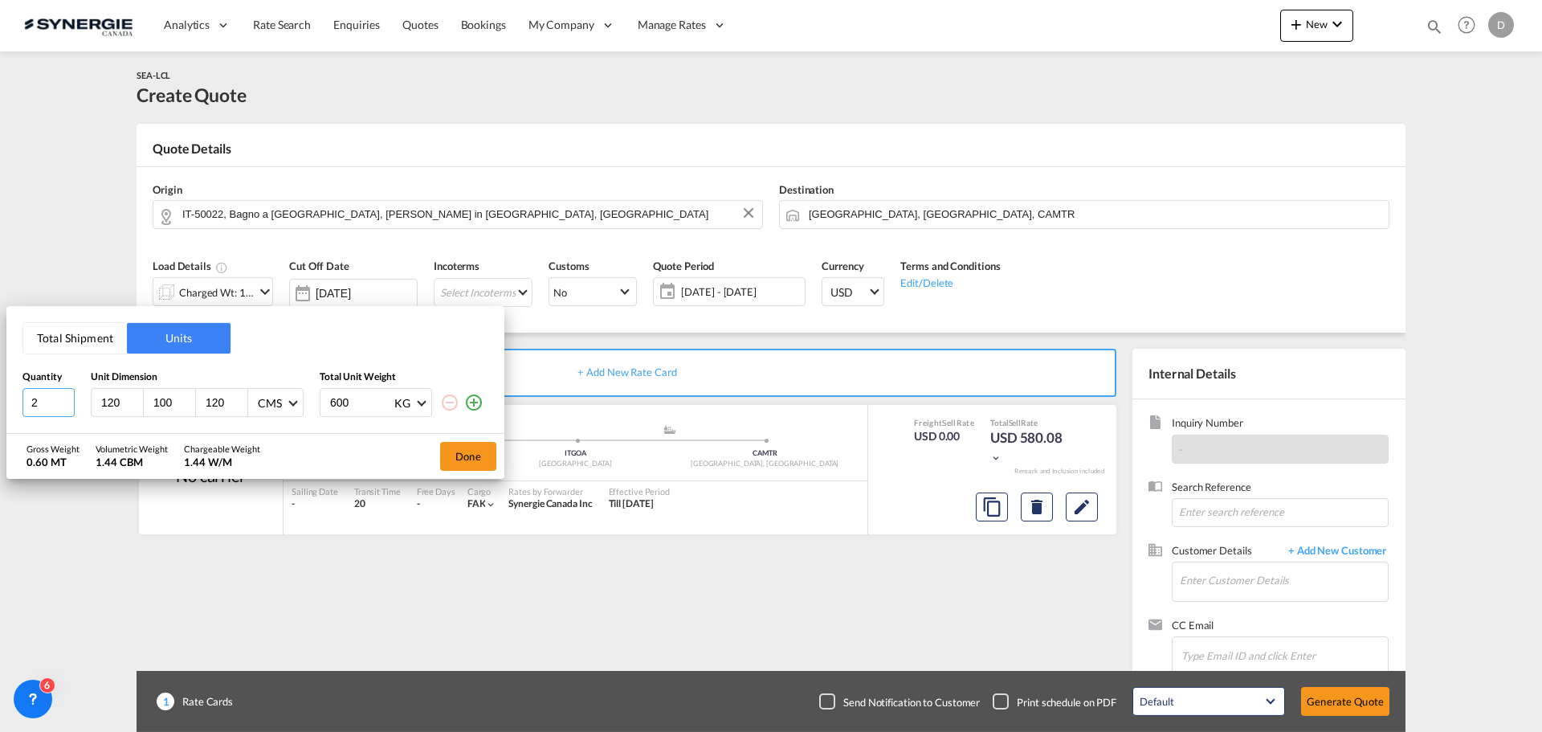
type input "2"
click at [69, 400] on input "2" at bounding box center [48, 402] width 52 height 29
click at [162, 409] on input "100" at bounding box center [173, 402] width 43 height 14
click at [161, 409] on input "100" at bounding box center [173, 402] width 43 height 14
type input "150"
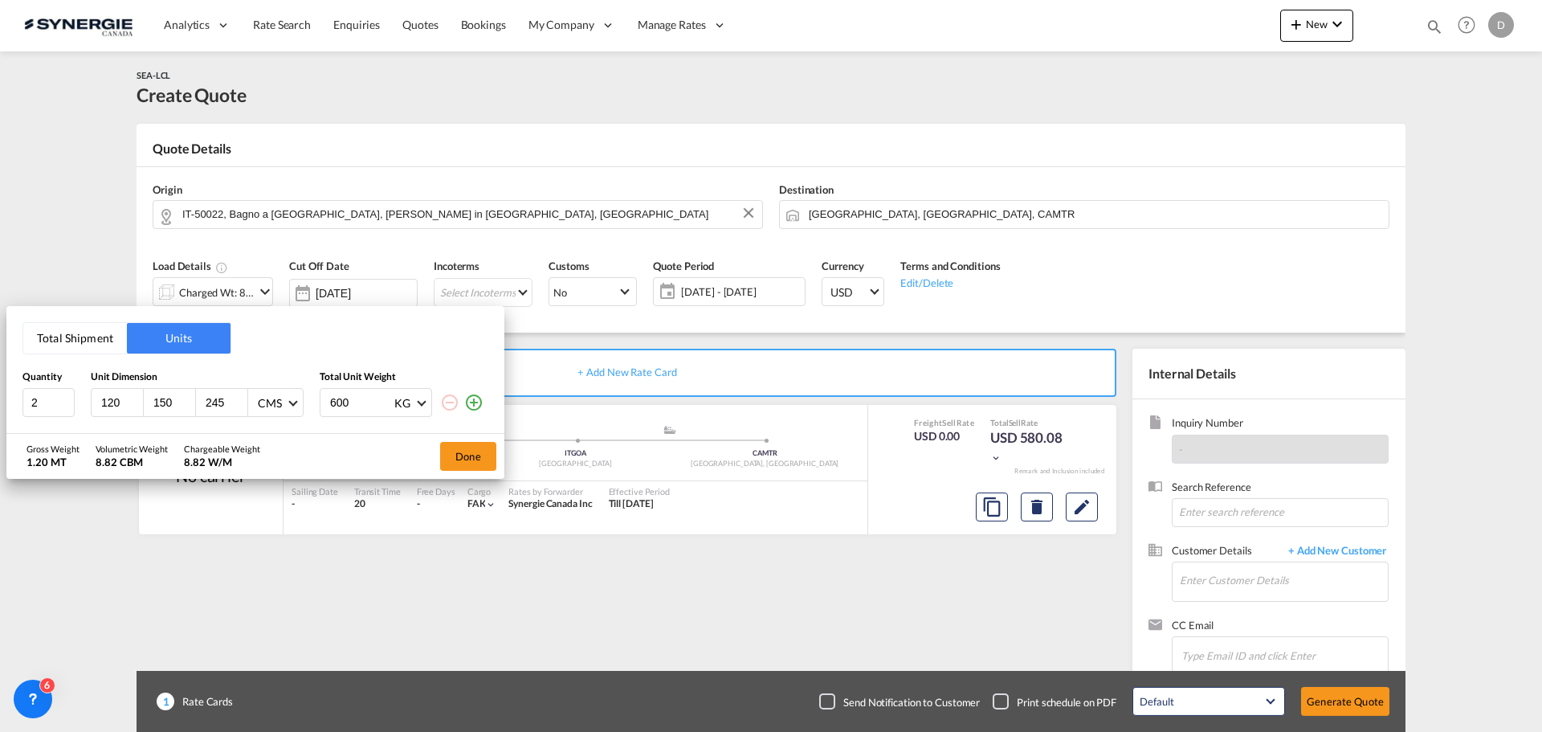
type input "245"
click at [337, 405] on input "600" at bounding box center [361, 402] width 64 height 27
type input "319.5"
click at [479, 452] on button "Done" at bounding box center [468, 456] width 56 height 29
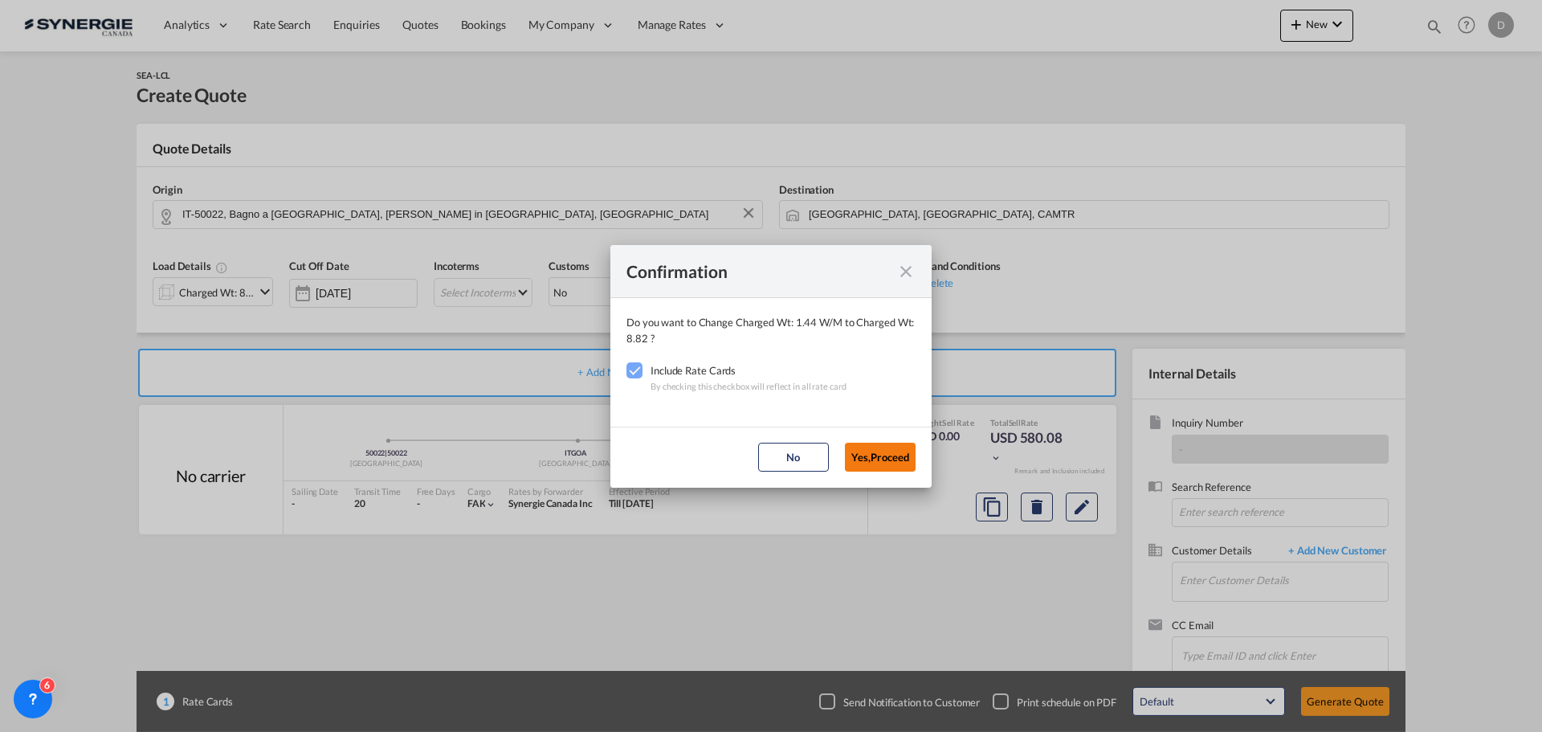
click at [878, 454] on button "Yes,Proceed" at bounding box center [880, 457] width 71 height 29
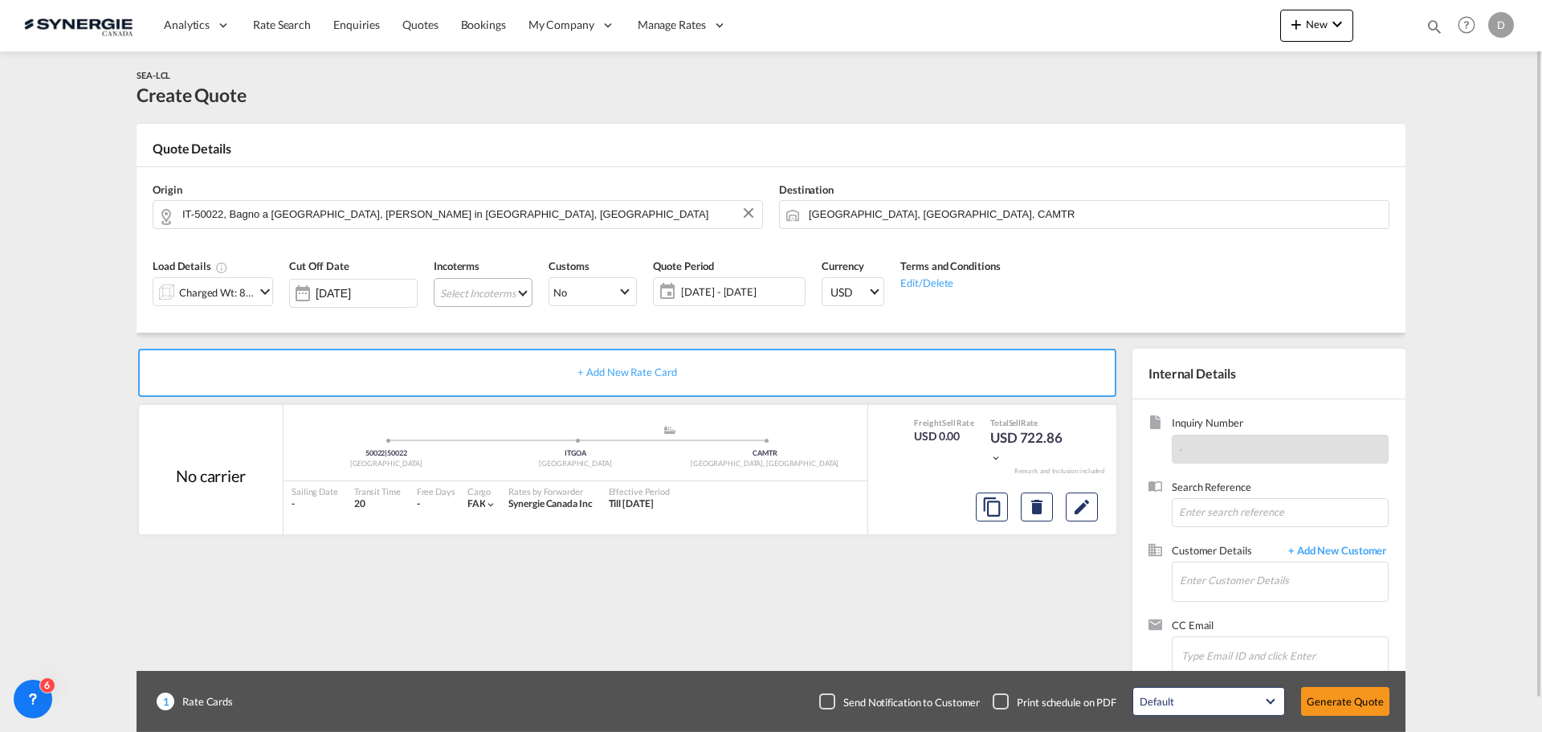
click at [521, 292] on md-select "Select Incoterms CPT - import Carrier Paid to CFR - export Cost and Freight DAP…" at bounding box center [483, 292] width 99 height 29
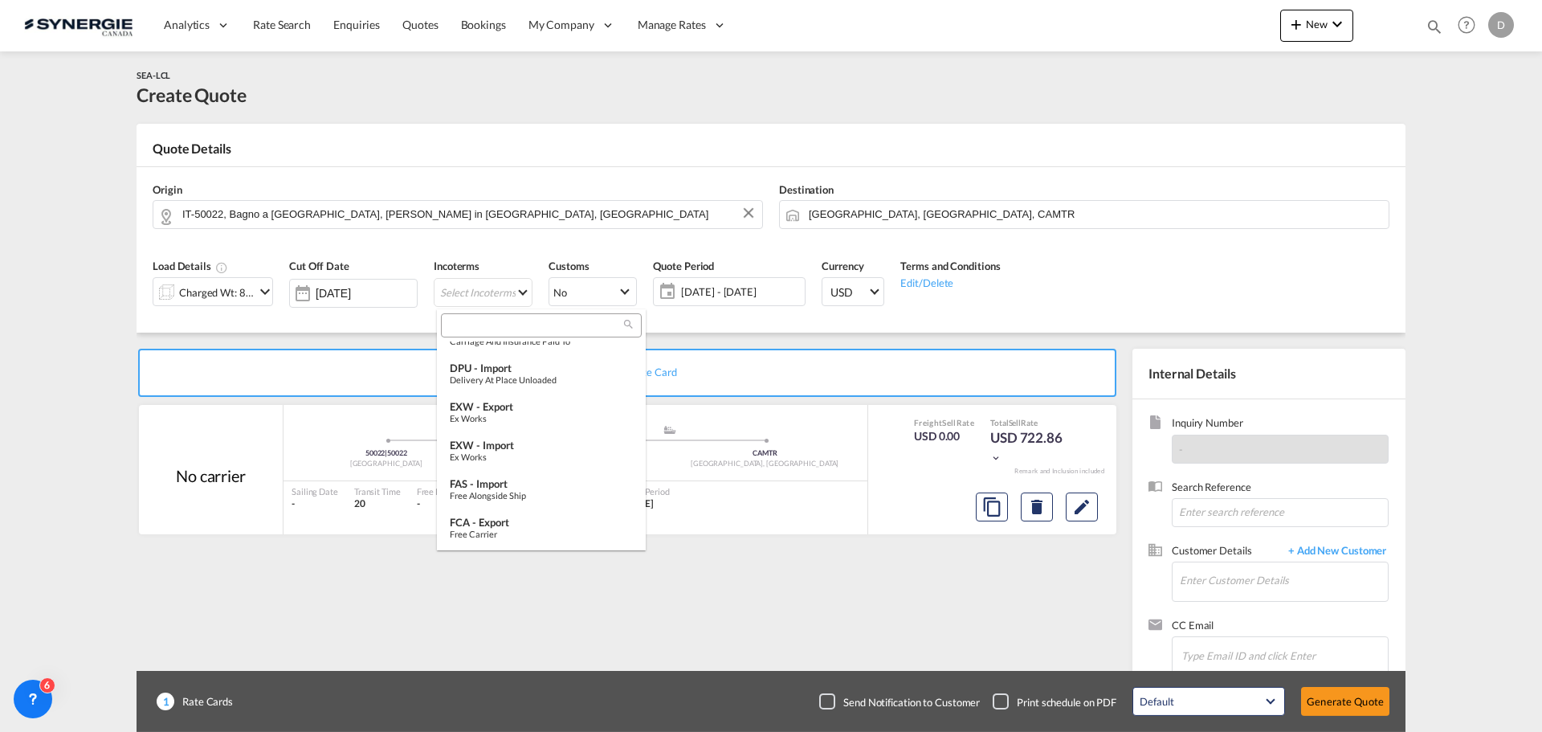
scroll to position [482, 0]
click at [527, 412] on div "EXW - import" at bounding box center [541, 411] width 183 height 13
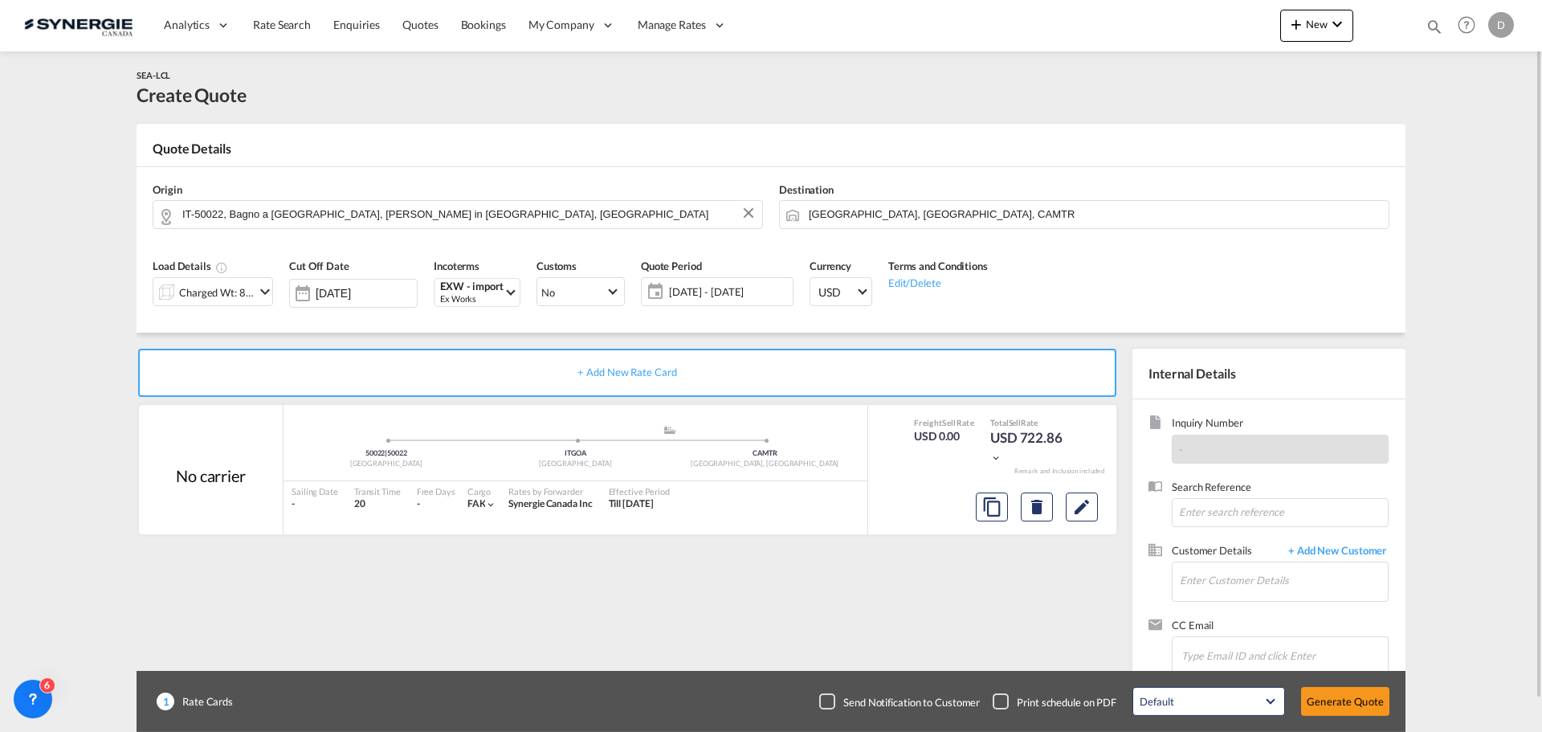
click at [725, 292] on span "01 - 31 Oct 2025" at bounding box center [729, 291] width 120 height 14
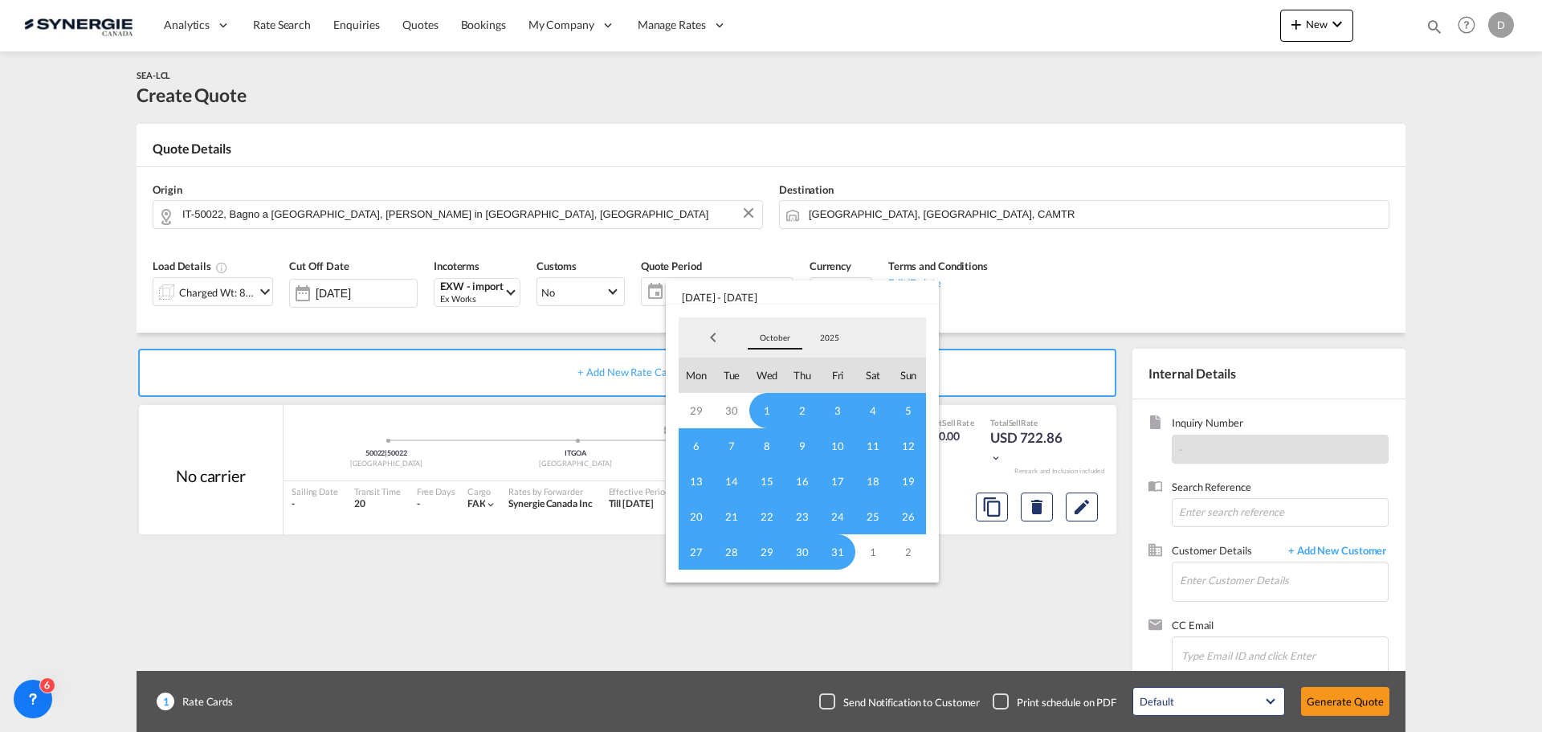
click at [777, 338] on span "October" at bounding box center [774, 337] width 51 height 11
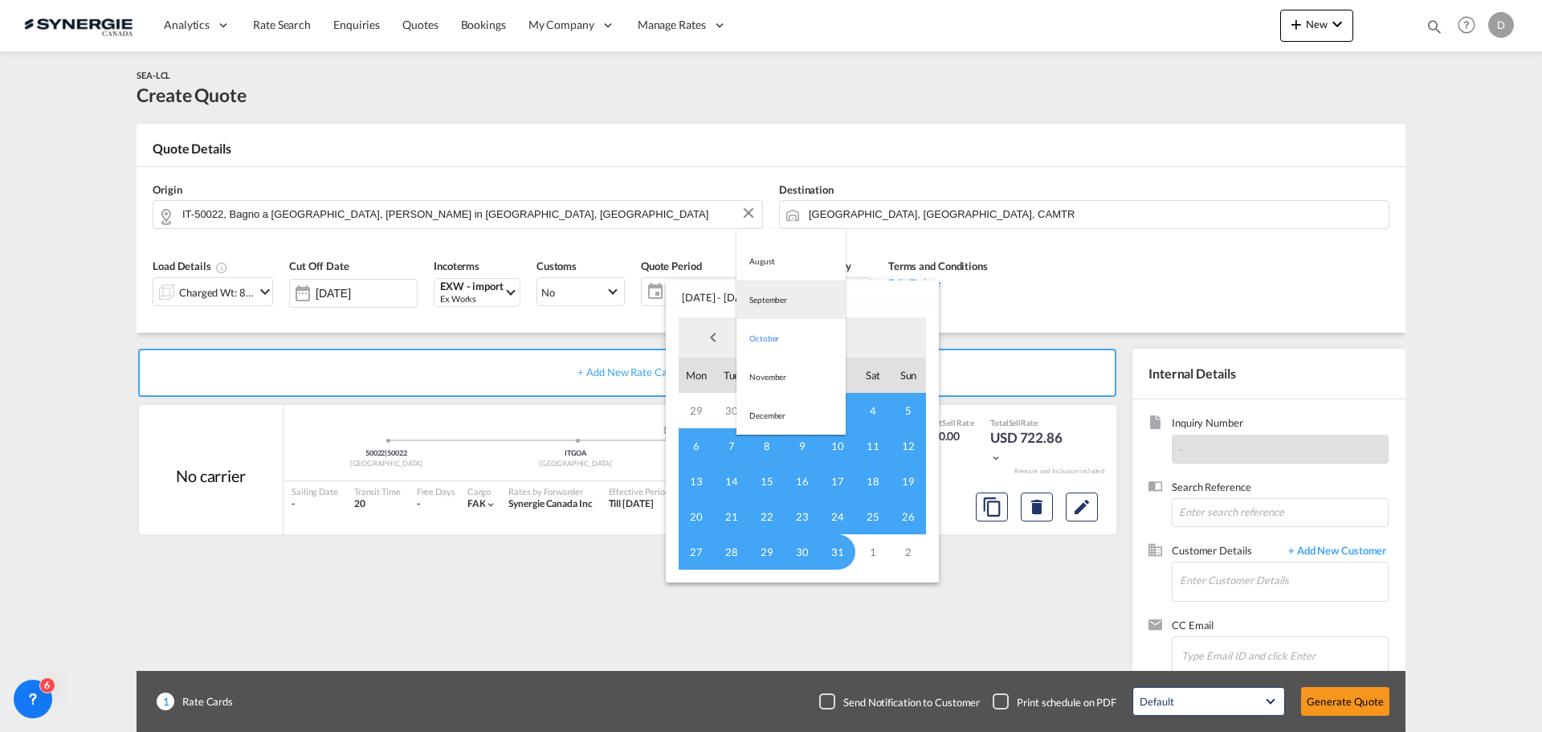
click at [778, 303] on md-option "September" at bounding box center [791, 299] width 109 height 39
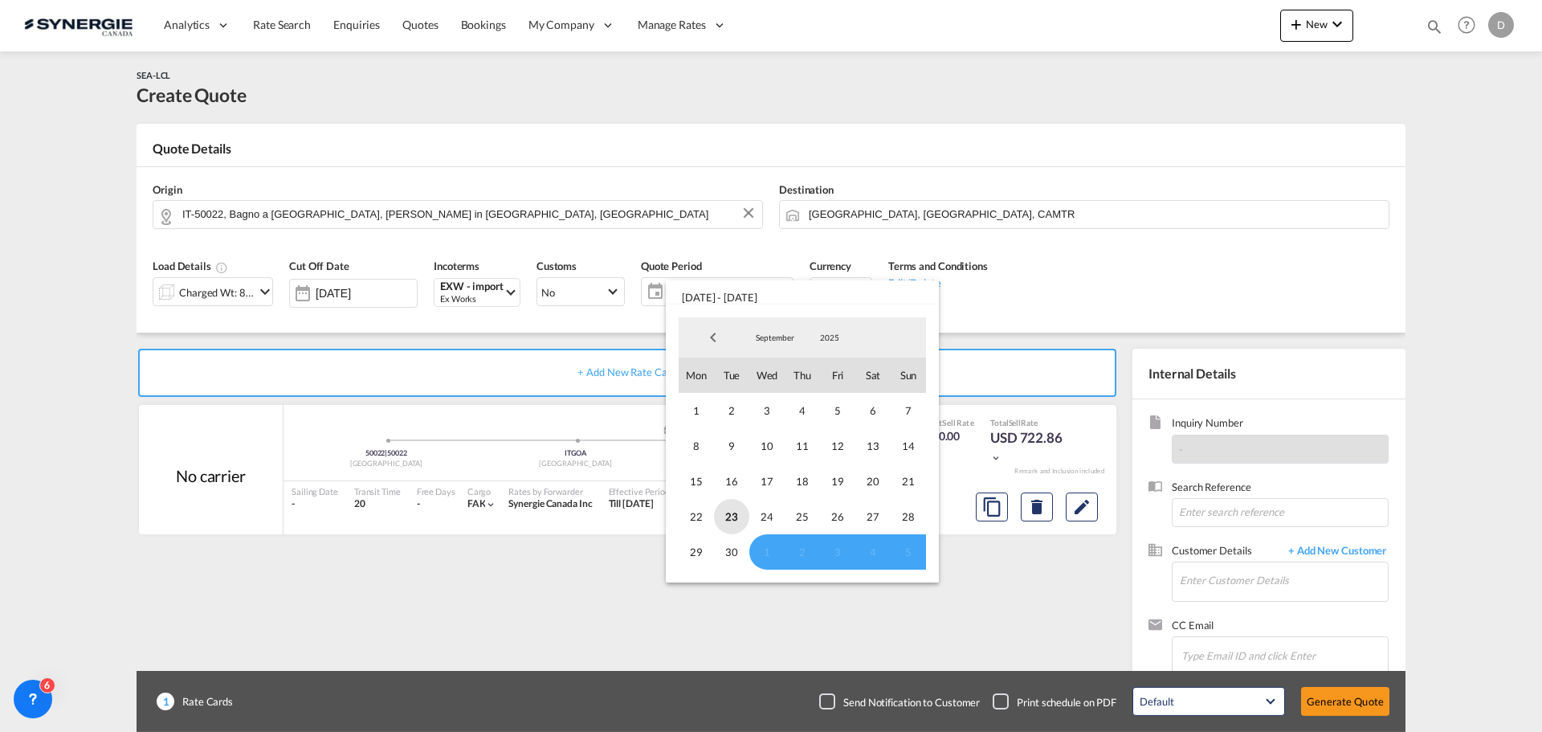
click at [736, 512] on span "23" at bounding box center [731, 516] width 35 height 35
click at [736, 545] on span "30" at bounding box center [731, 551] width 35 height 35
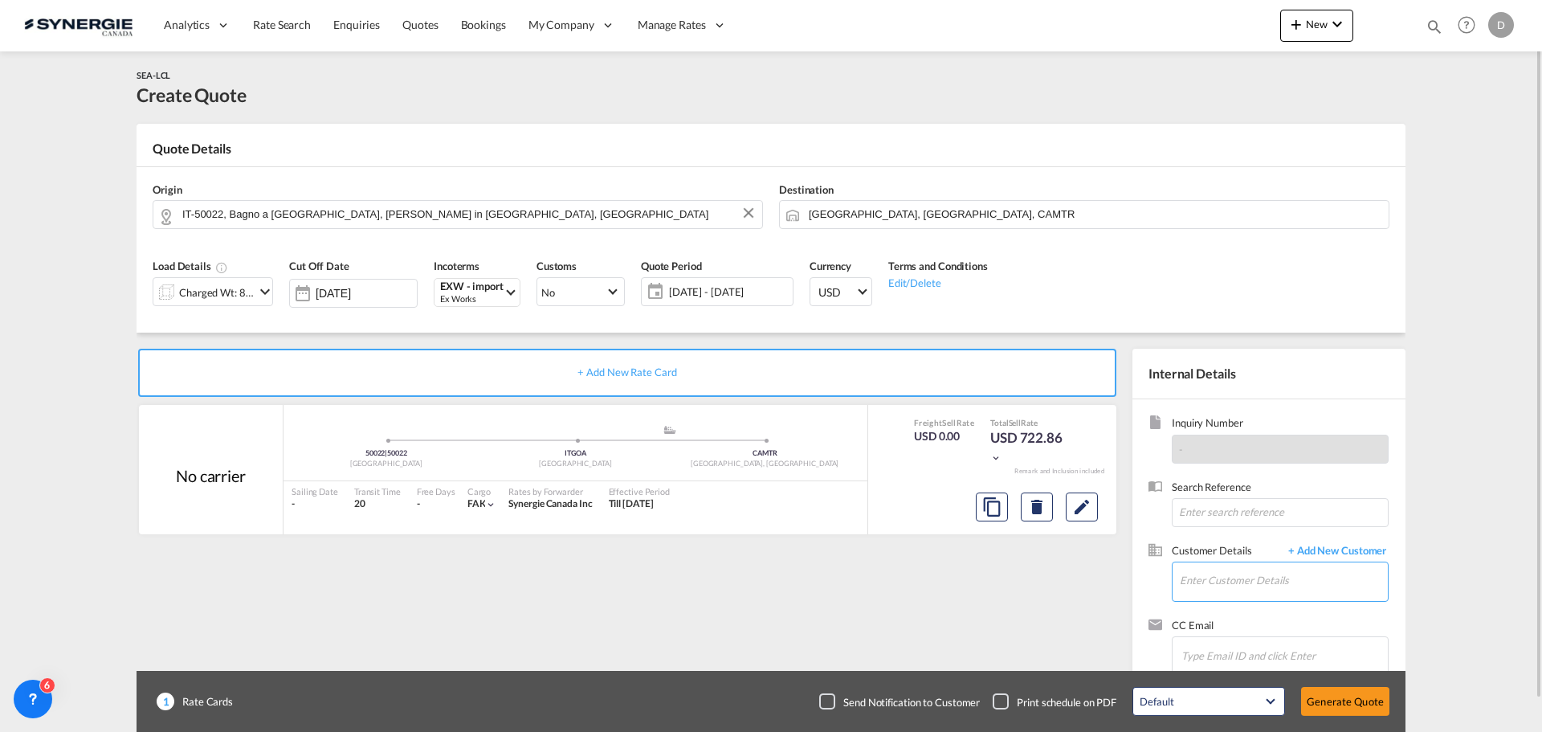
click at [1267, 574] on input "Enter Customer Details" at bounding box center [1284, 580] width 208 height 36
paste input "sfournier@enostore.wine"
click at [1219, 543] on div "Stéphane Fournier sfournier@enostore.wine" at bounding box center [1339, 540] width 321 height 43
type input "Enostore, Stéphane Fournier, sfournier@enostore.wine"
click at [1081, 515] on md-icon "Edit" at bounding box center [1081, 506] width 19 height 19
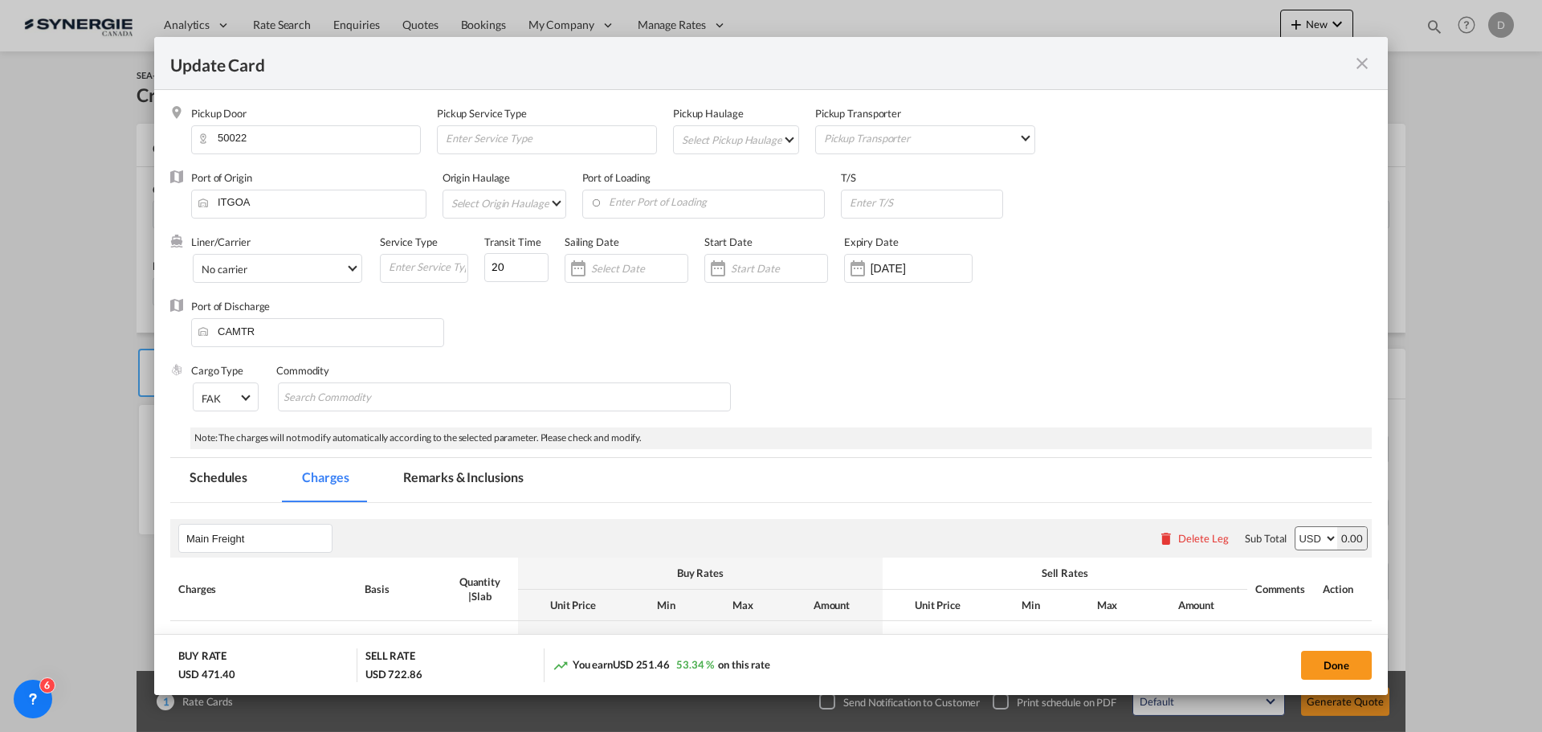
click at [782, 133] on md-select "Select Pickup Haulage rail road barge truck unspecified not available" at bounding box center [739, 139] width 118 height 26
click at [719, 177] on md-option "road" at bounding box center [738, 177] width 142 height 39
click at [704, 204] on input "Enter Port of Loading" at bounding box center [707, 202] width 235 height 24
click at [659, 235] on div "Genova" at bounding box center [744, 230] width 299 height 14
type input "Genova, ITGOA"
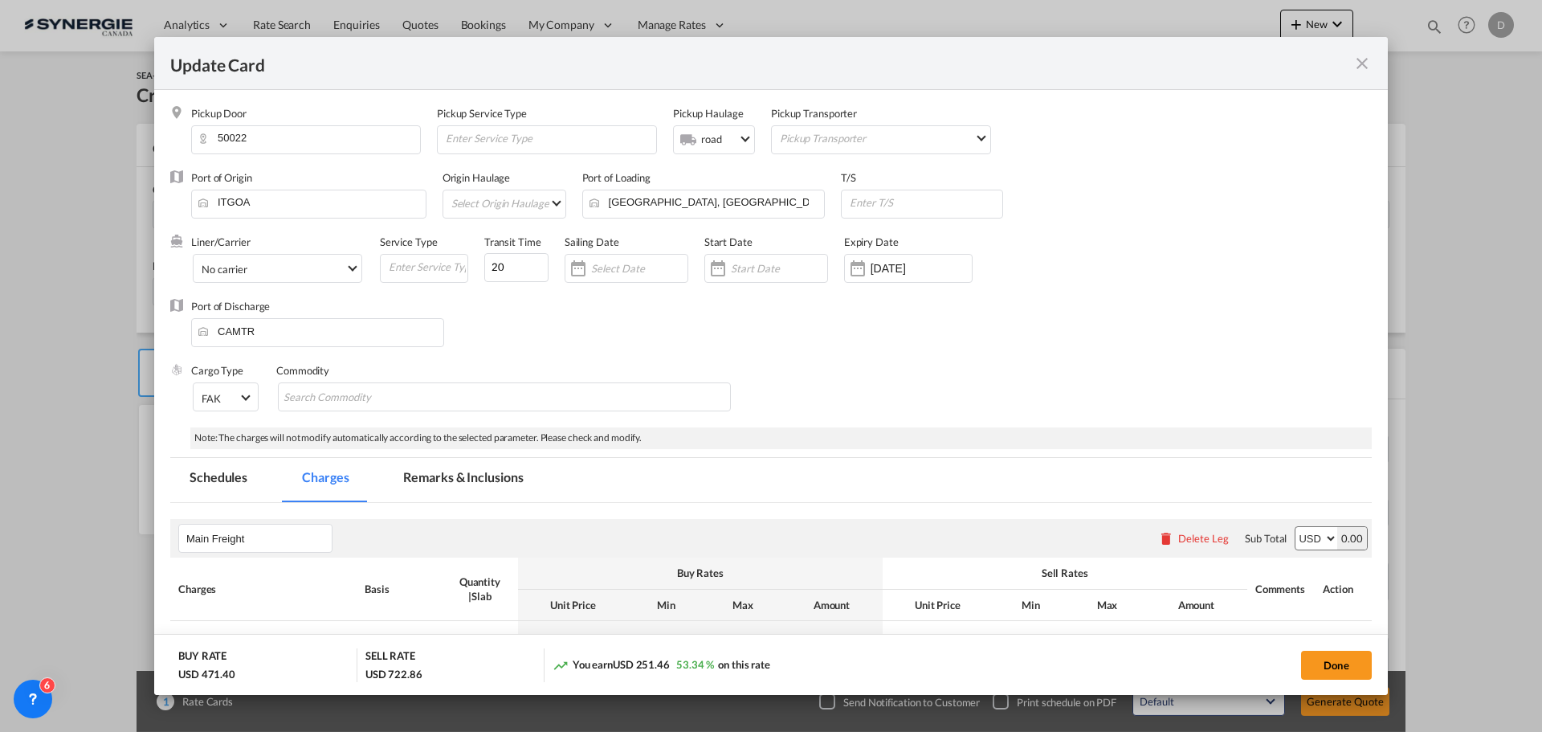
click at [717, 275] on div "Update Card Pickup ..." at bounding box center [718, 268] width 26 height 32
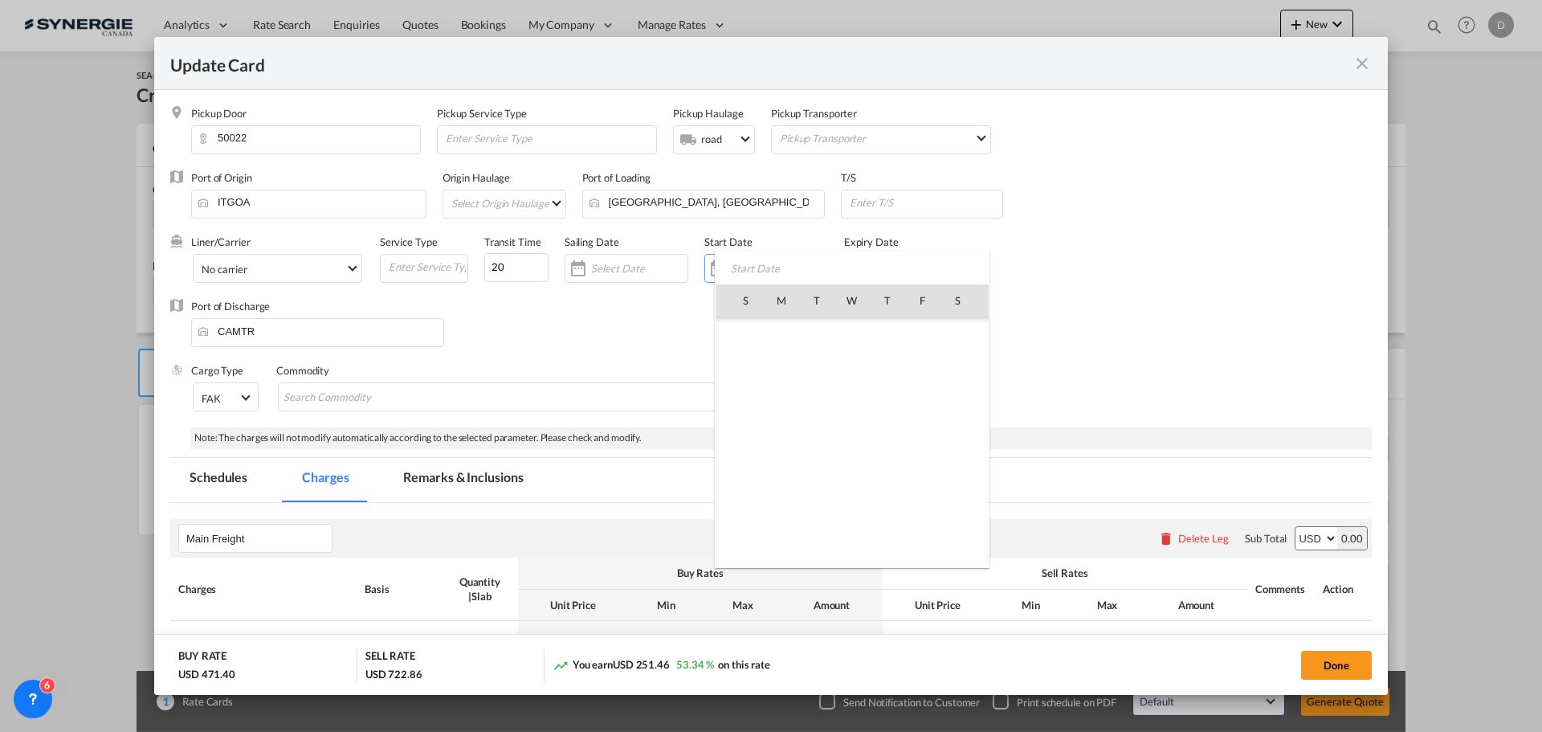
scroll to position [372097, 0]
click at [816, 480] on span "23" at bounding box center [817, 476] width 34 height 34
type input "[DATE]"
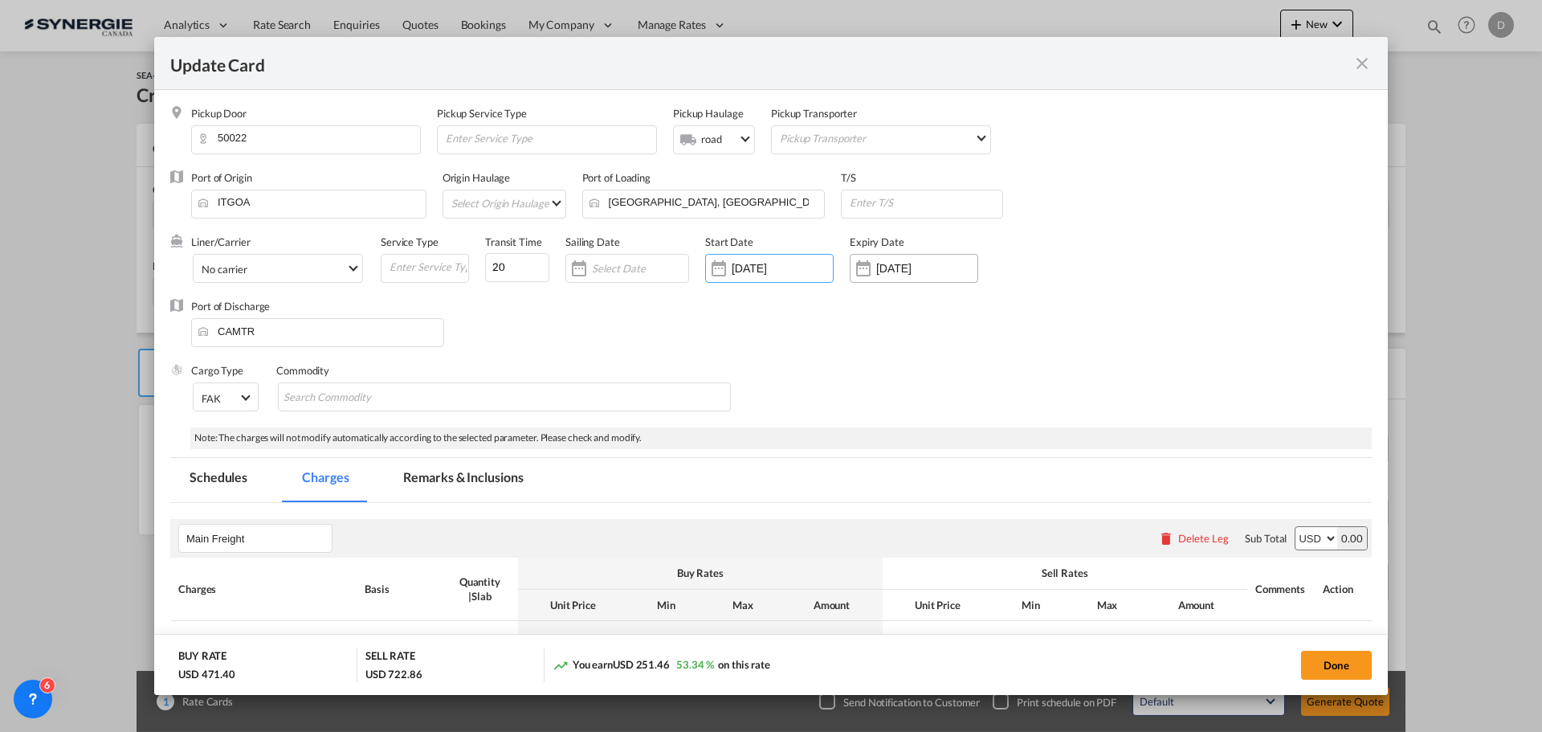
click at [866, 273] on div "Update Card Pickup ..." at bounding box center [864, 268] width 26 height 32
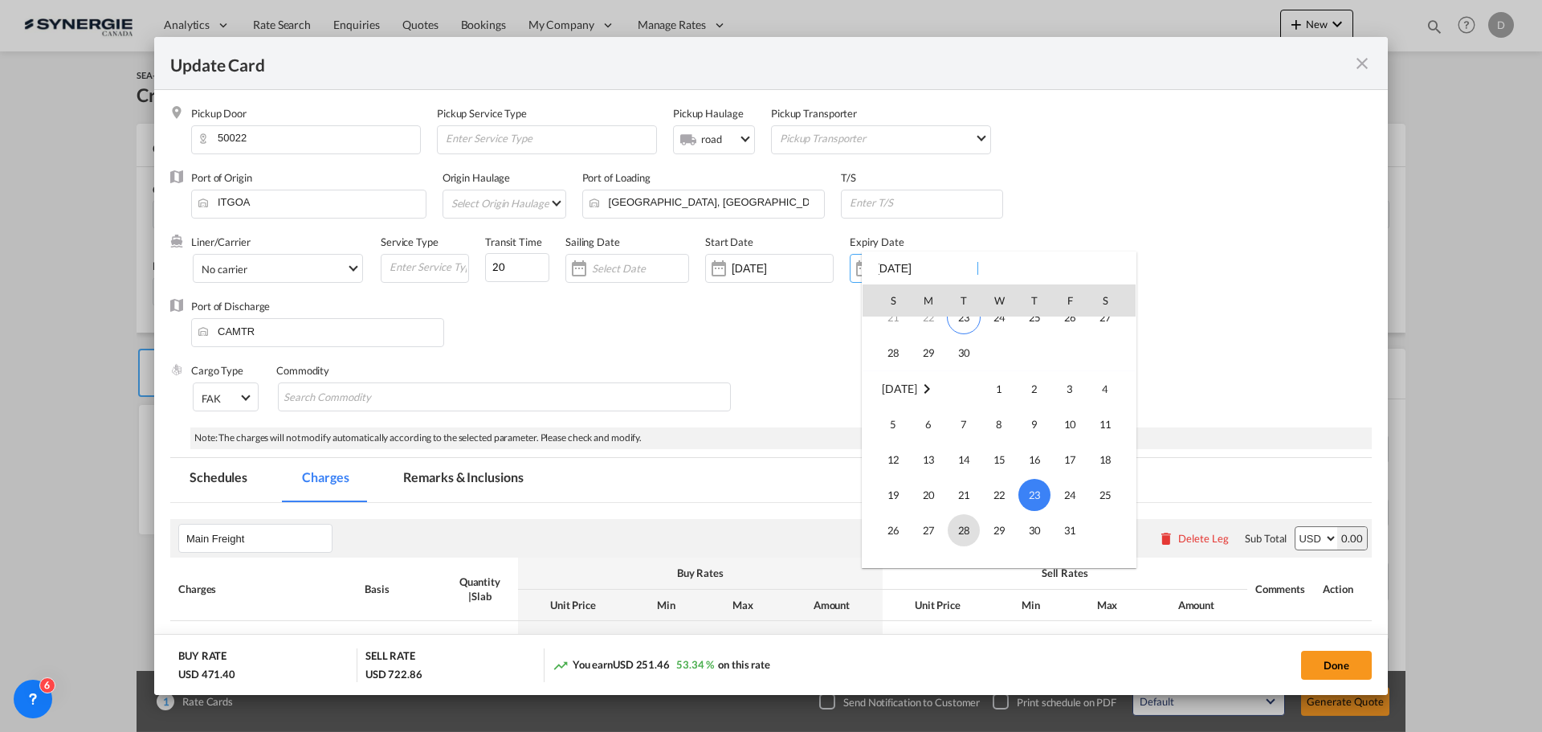
scroll to position [133, 0]
click at [971, 384] on span "30" at bounding box center [964, 379] width 32 height 32
type input "[DATE]"
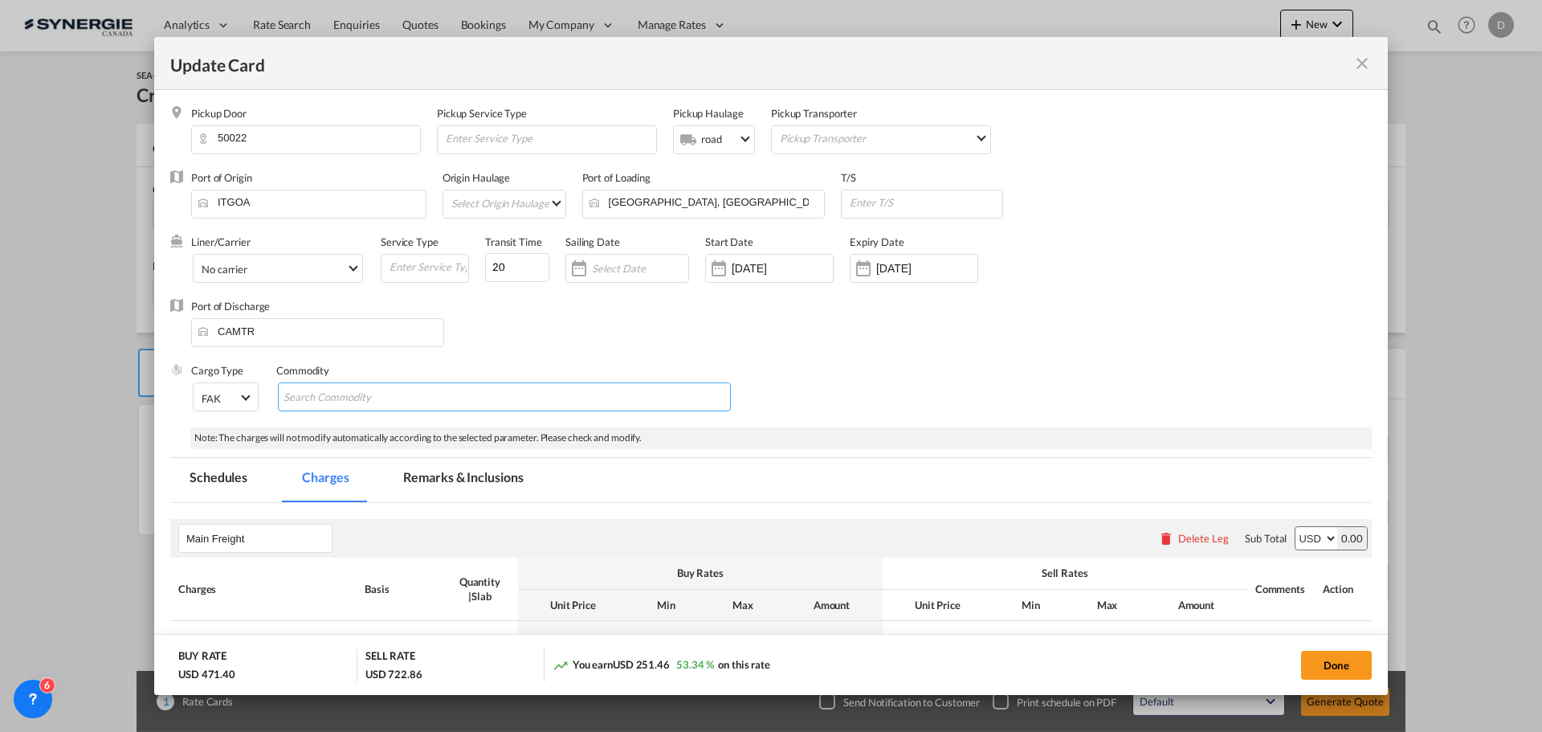
click at [467, 390] on md-chips-wrap "Chips container with autocompletion. Enter the text area, type text to search, …" at bounding box center [504, 396] width 453 height 29
type input "General Cargo"
click at [811, 333] on div "Port of Discharge CAMTR" at bounding box center [771, 331] width 1202 height 64
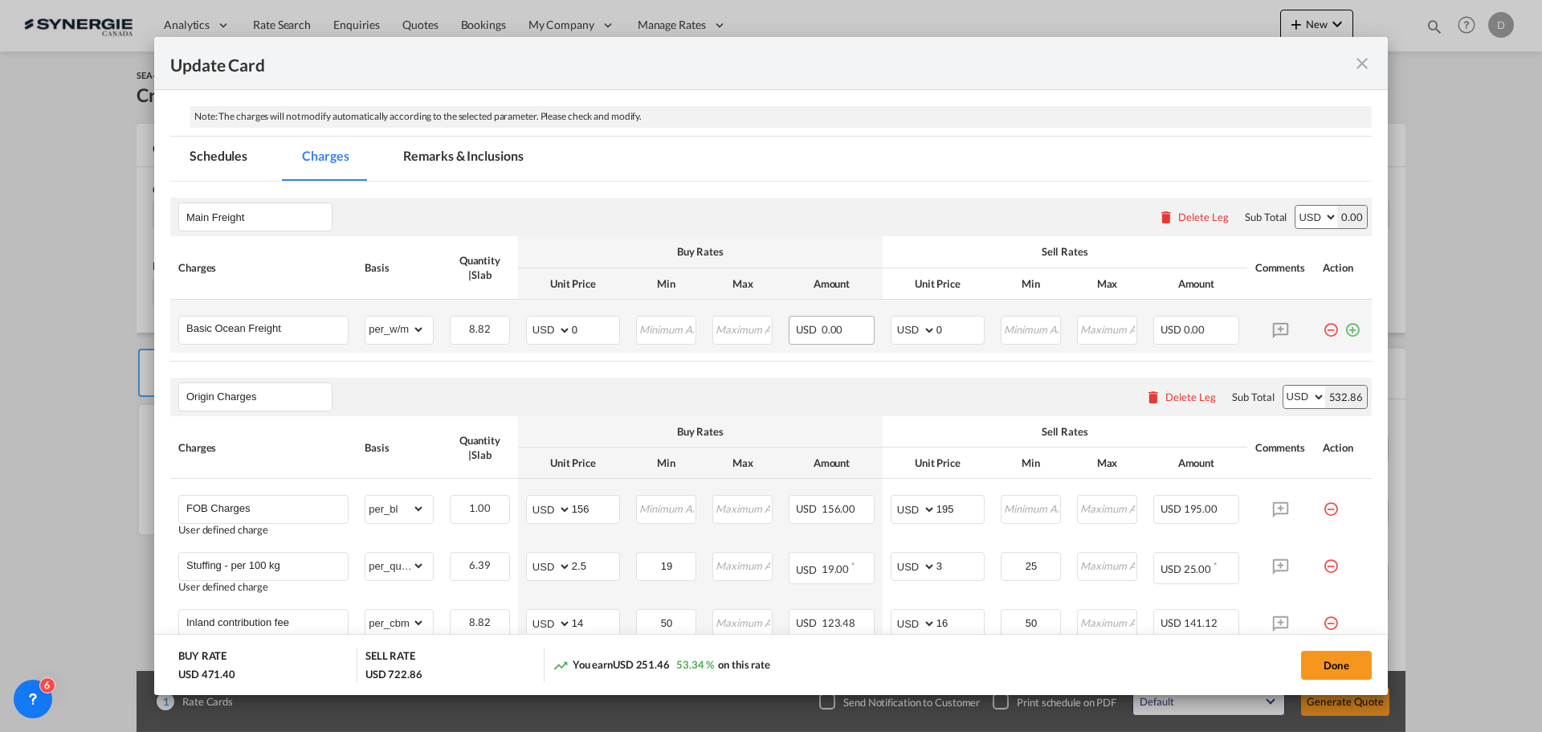
scroll to position [402, 0]
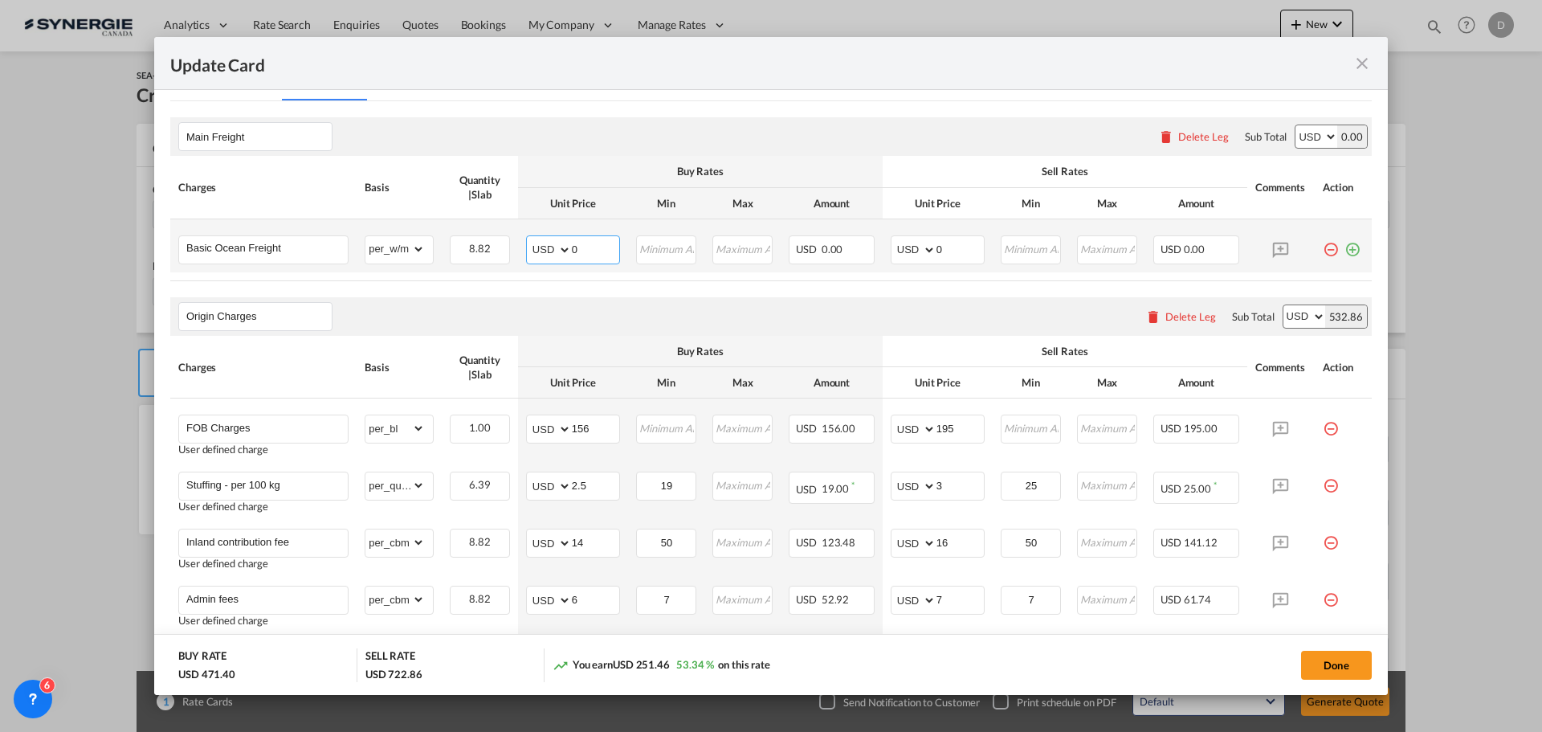
click at [573, 250] on input "0" at bounding box center [595, 248] width 47 height 24
type input "96"
drag, startPoint x: 929, startPoint y: 251, endPoint x: 940, endPoint y: 252, distance: 11.4
click at [940, 252] on input "0" at bounding box center [960, 248] width 47 height 24
type input "111"
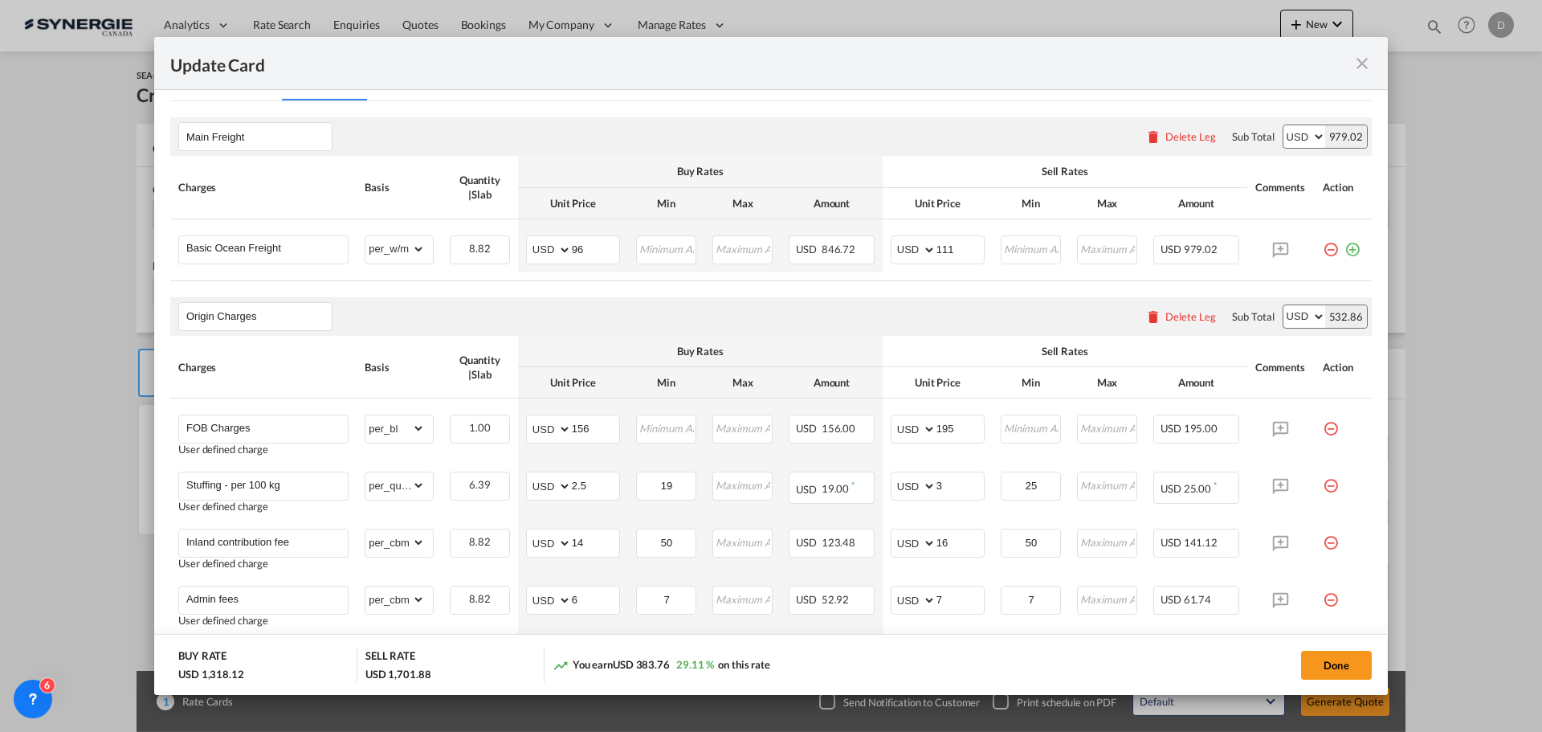
click at [910, 308] on div "Origin Charges Please enter leg name Leg Name Already Exists Delete Leg Sub Tot…" at bounding box center [771, 316] width 1202 height 39
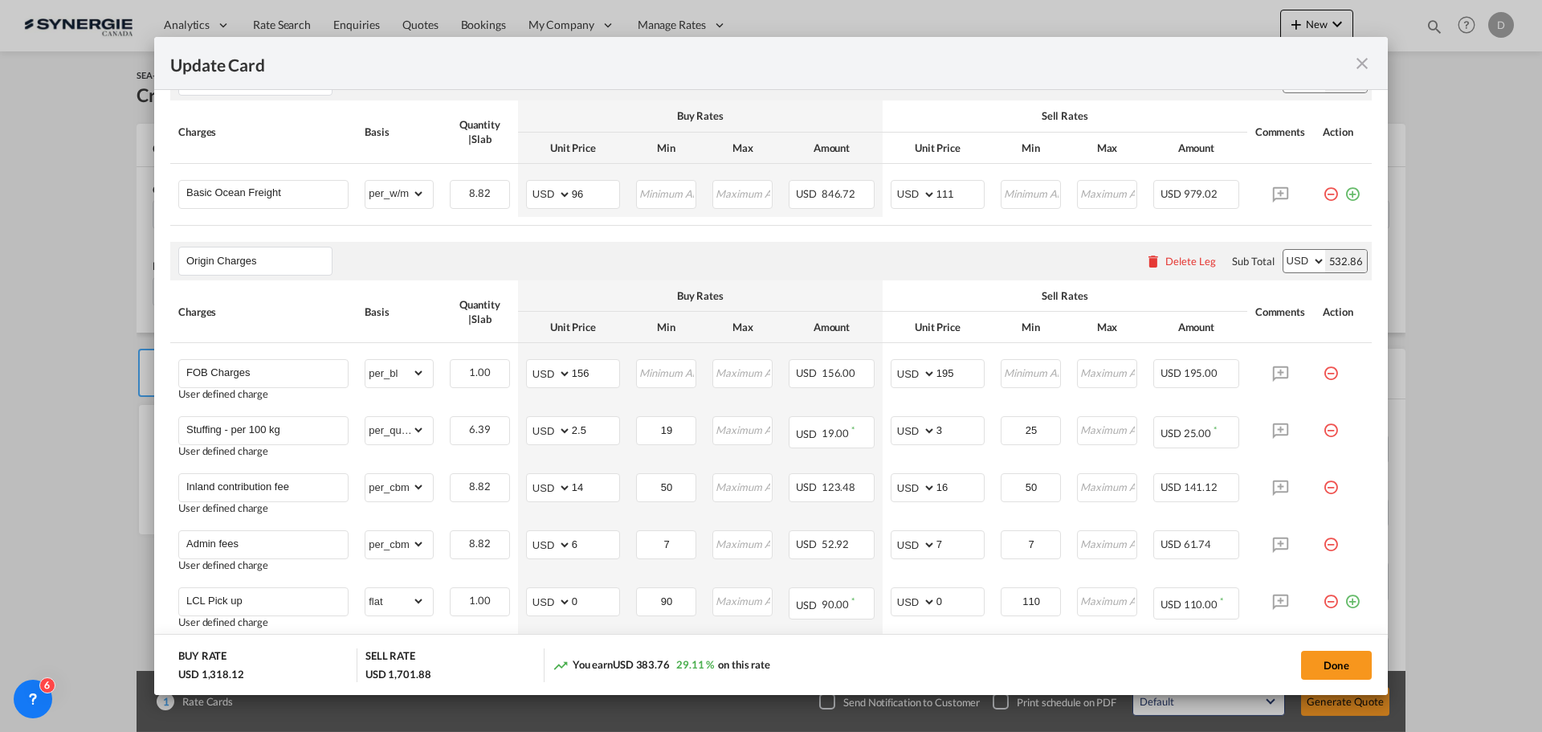
scroll to position [482, 0]
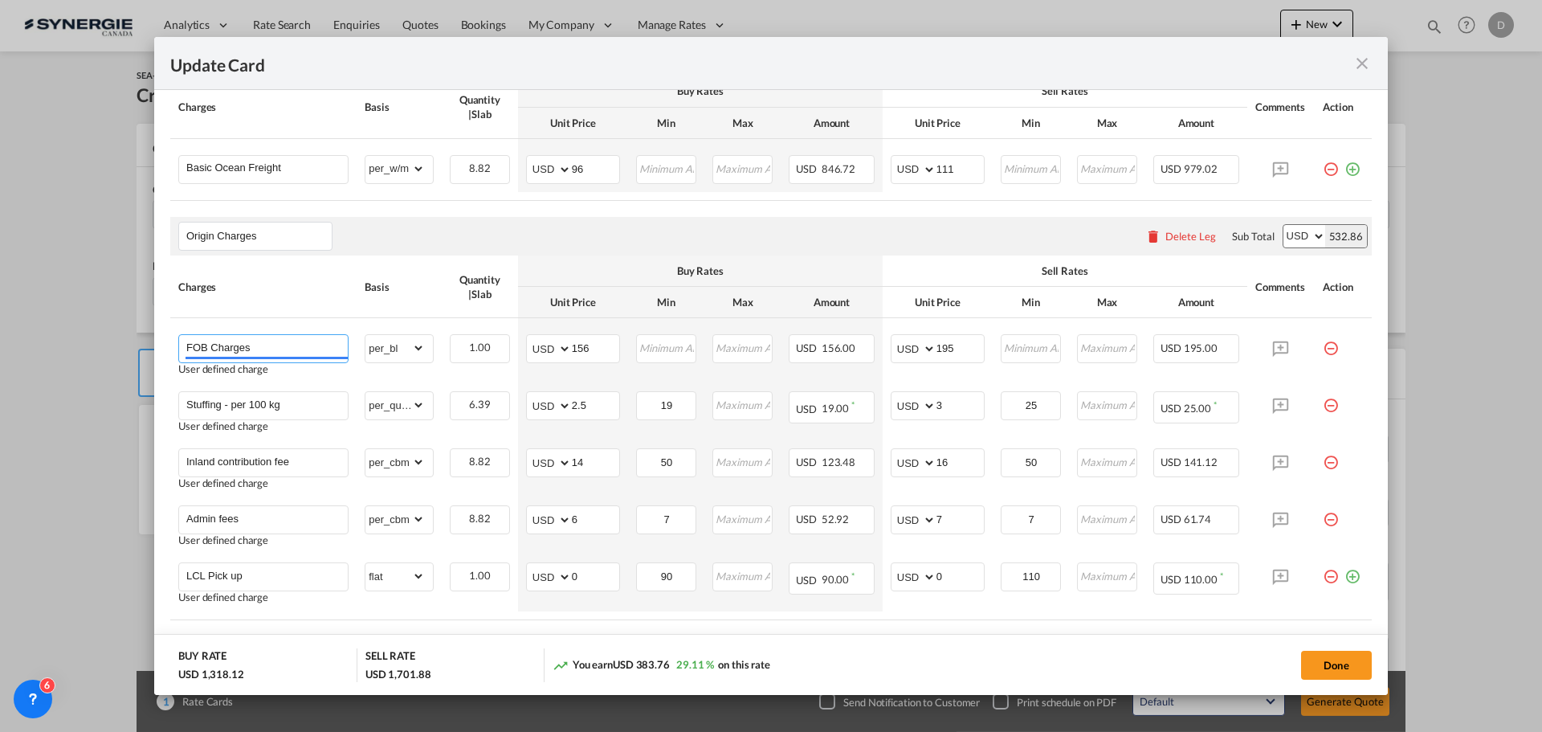
drag, startPoint x: 209, startPoint y: 345, endPoint x: 114, endPoint y: 353, distance: 95.2
click at [114, 353] on div "Update Card Pickup Door 50022 Pickup Service Type Pickup Haulage .a{fill:#aaa8a…" at bounding box center [771, 366] width 1542 height 732
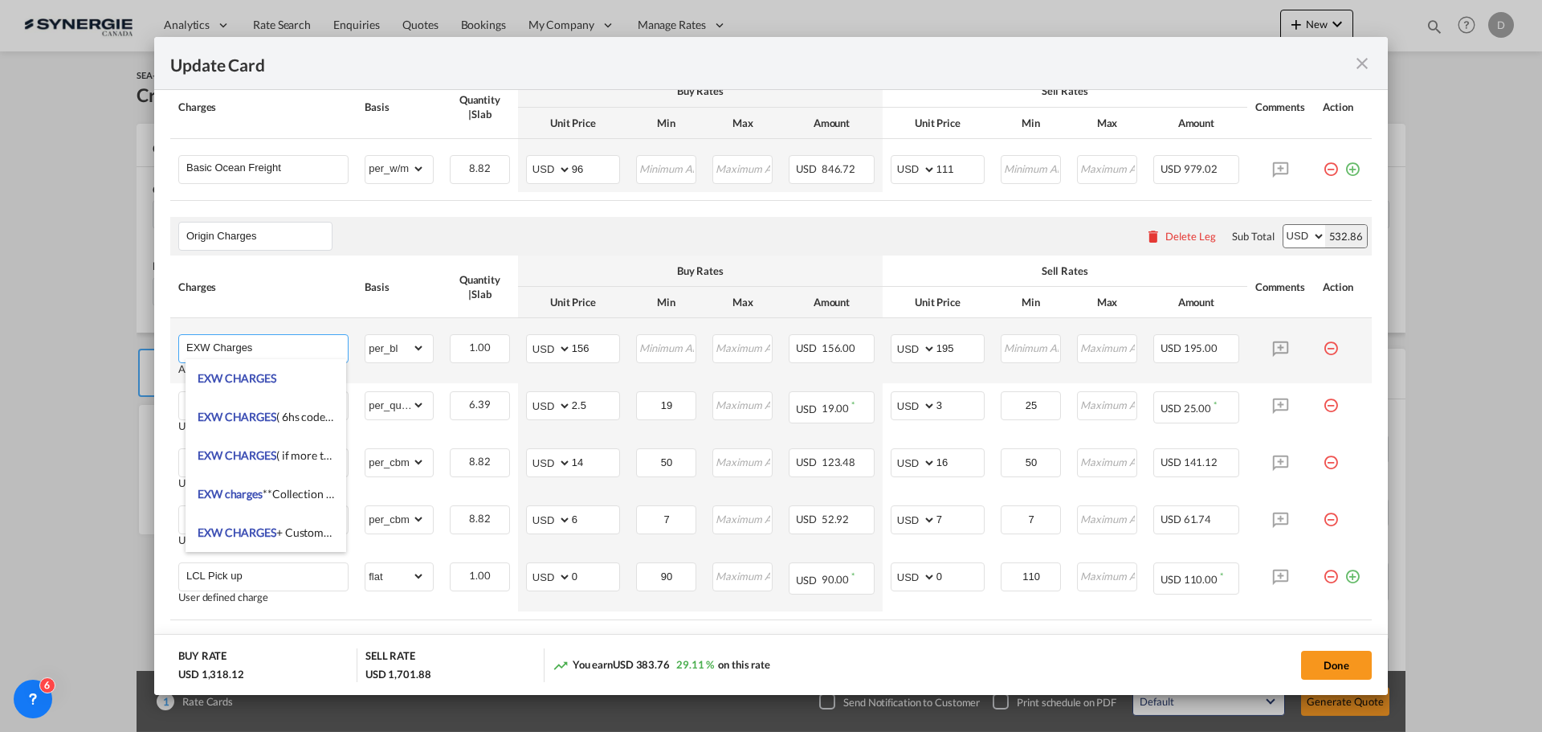
type input "EXW Charges"
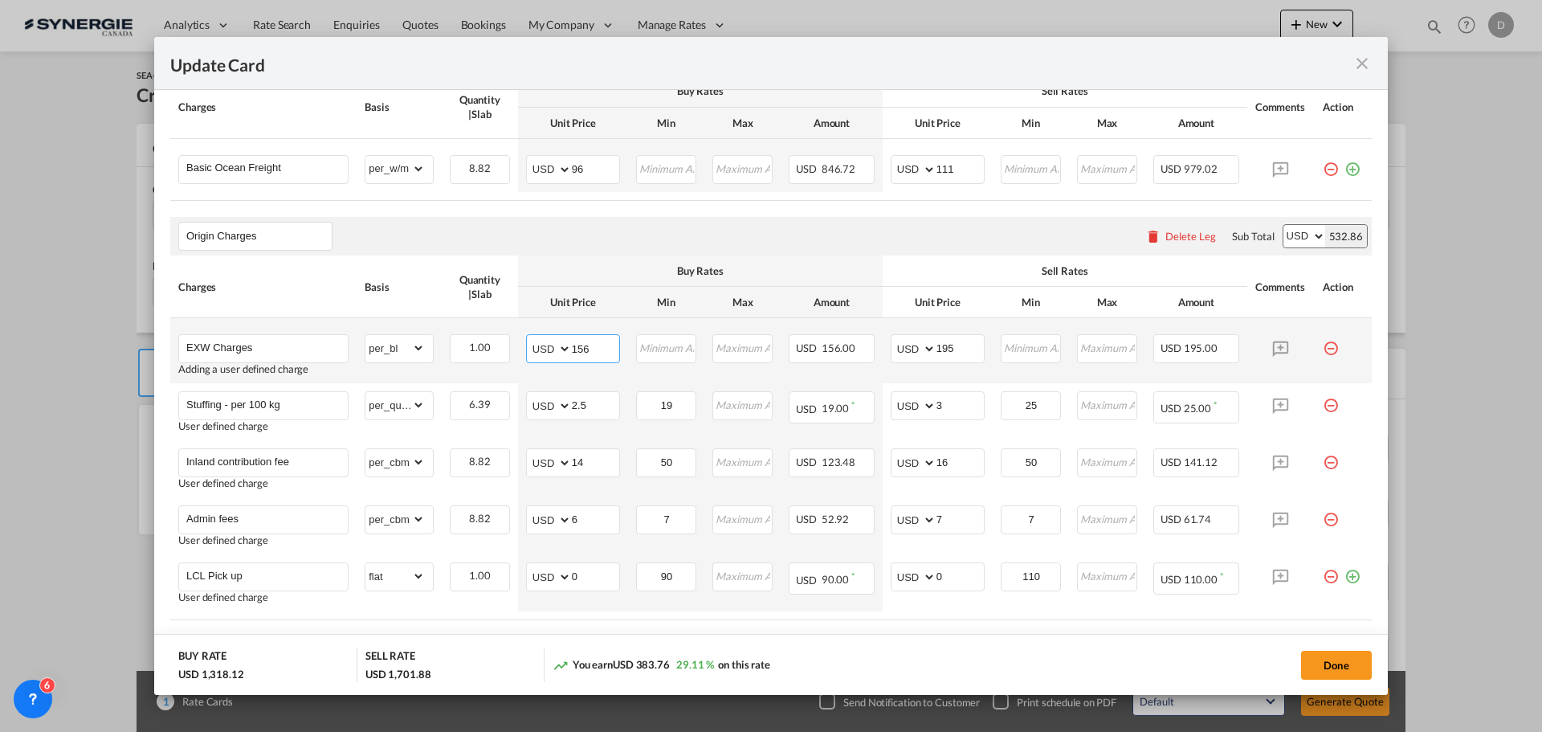
click at [580, 348] on input "156" at bounding box center [595, 347] width 47 height 24
type input "818"
type input "860"
click at [1323, 406] on md-icon "icon-minus-circle-outline red-400-fg pt-7" at bounding box center [1331, 399] width 16 height 16
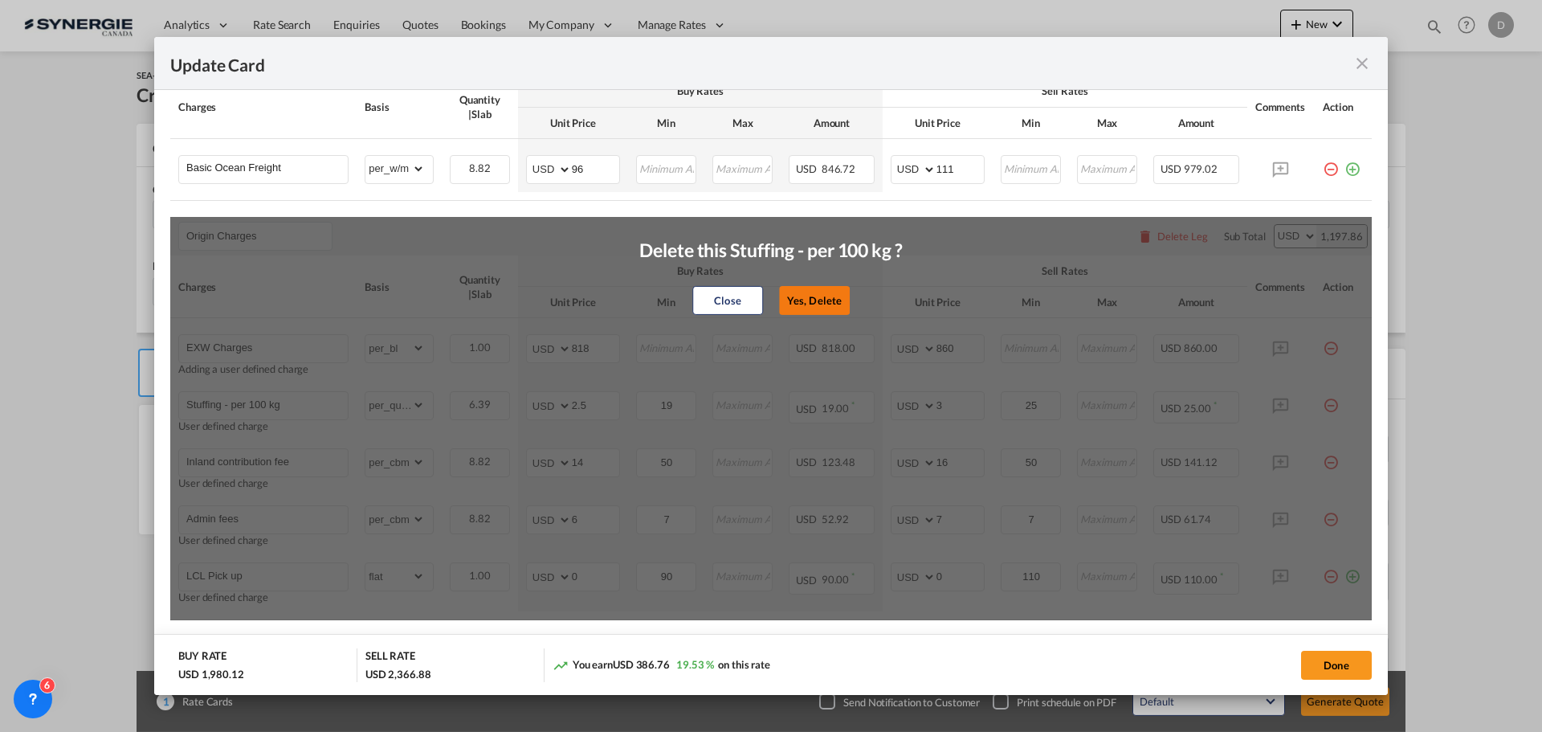
click at [843, 300] on button "Yes, Delete" at bounding box center [814, 300] width 71 height 29
type input "Inland contribution fee"
select select "per_cbm"
type input "14"
type input "50"
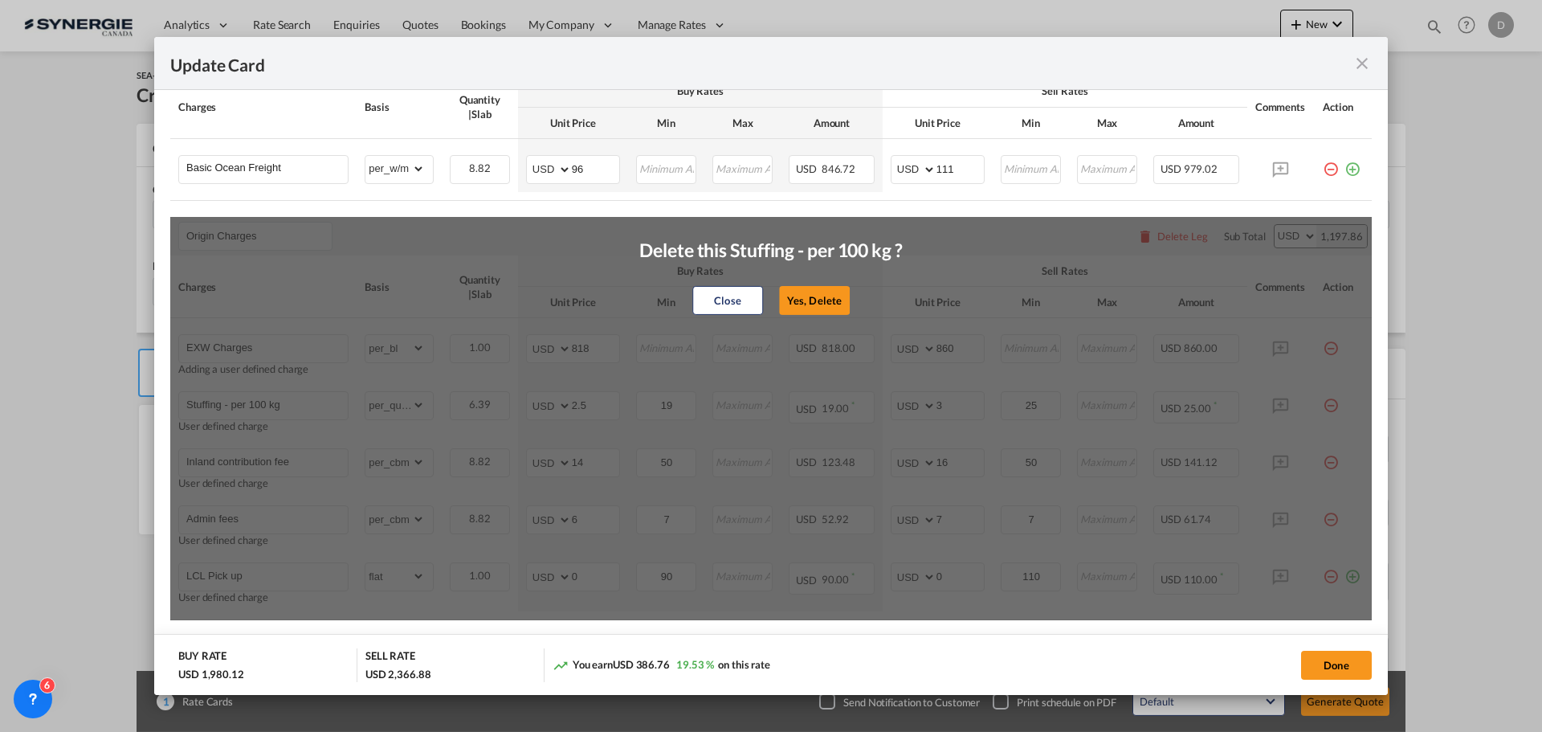
type input "16"
type input "50"
type input "Admin fees"
type input "6"
type input "7"
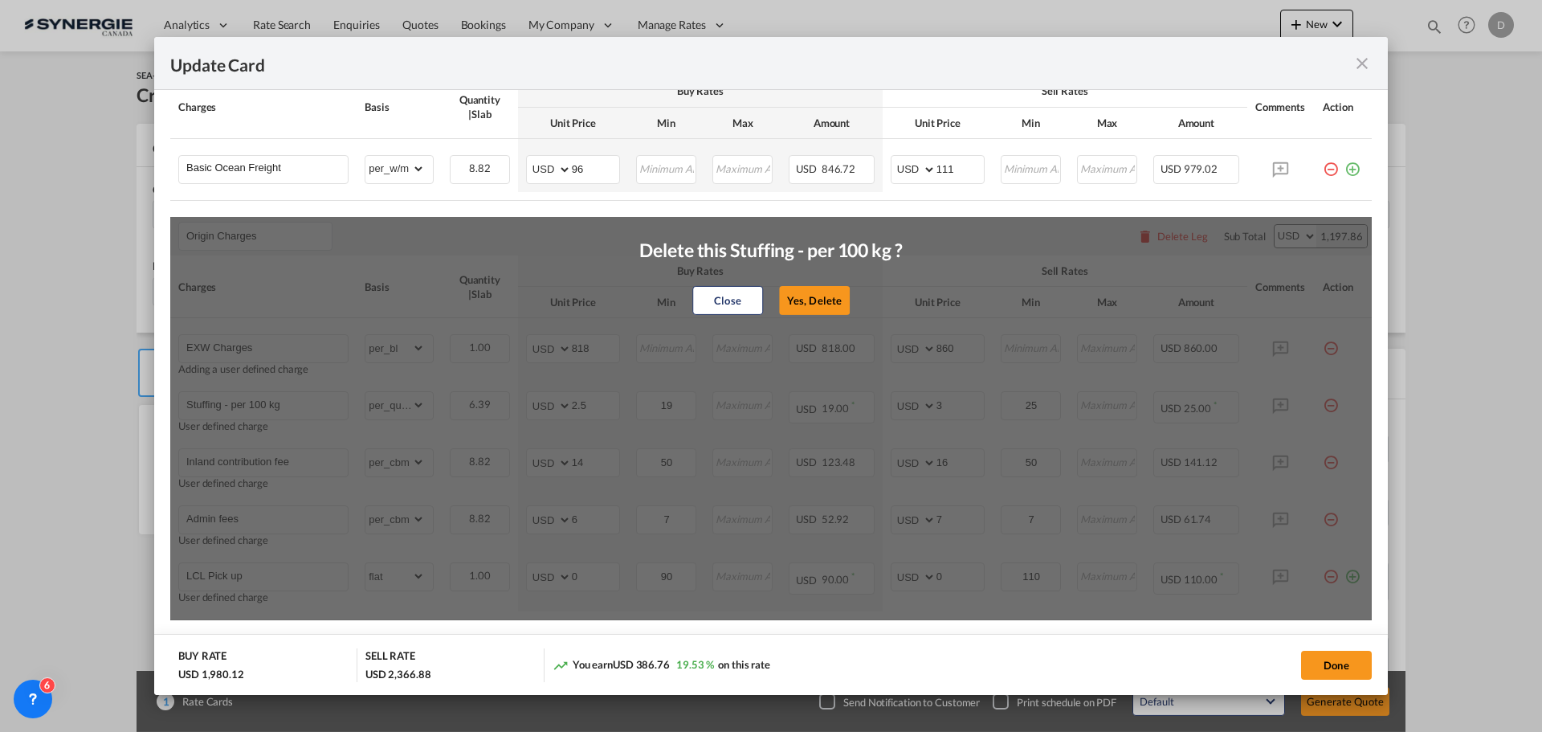
type input "7"
type input "LCL Pick up"
select select "flat"
type input "0"
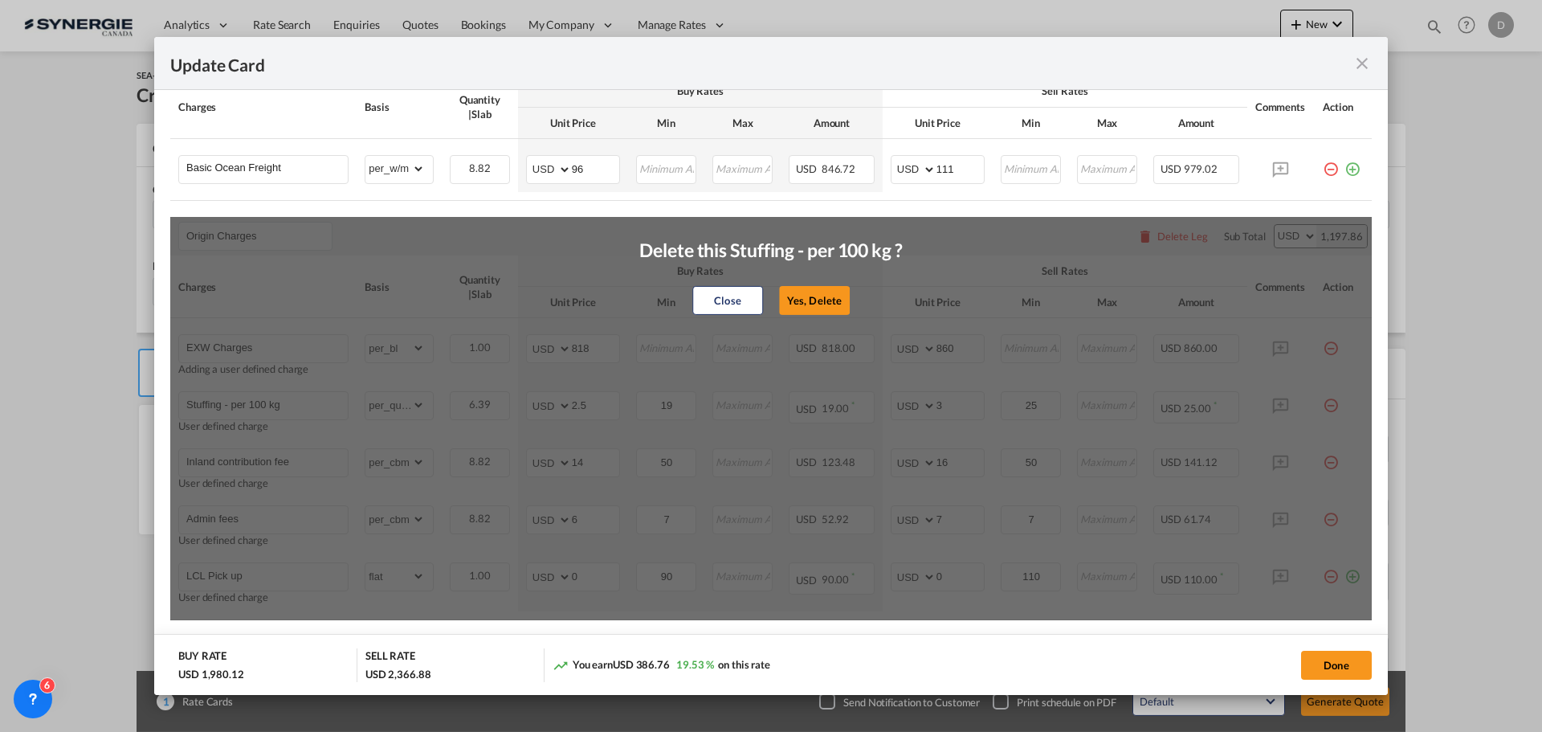
type input "90"
type input "0"
type input "110"
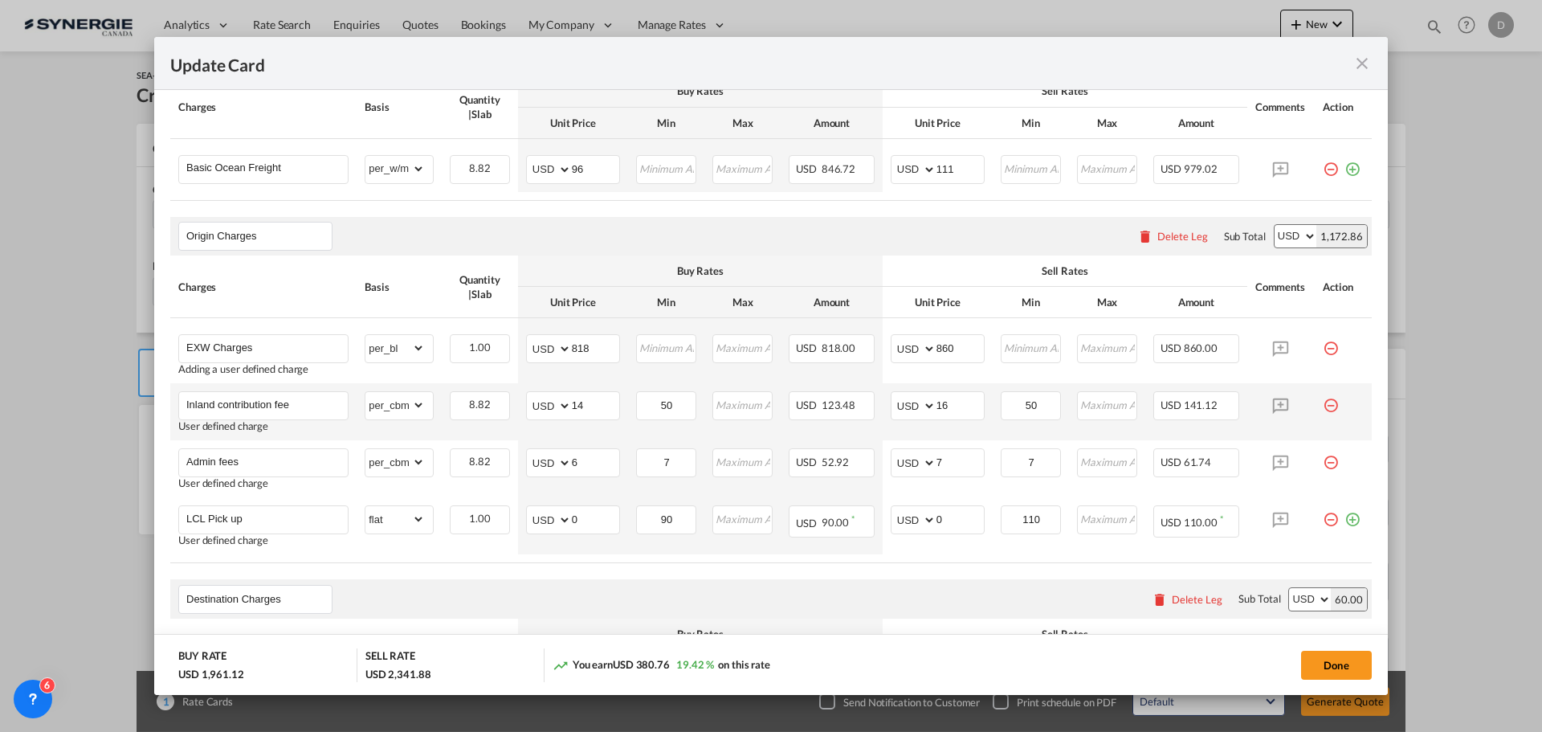
click at [1325, 402] on md-icon "icon-minus-circle-outline red-400-fg pt-7" at bounding box center [1331, 399] width 16 height 16
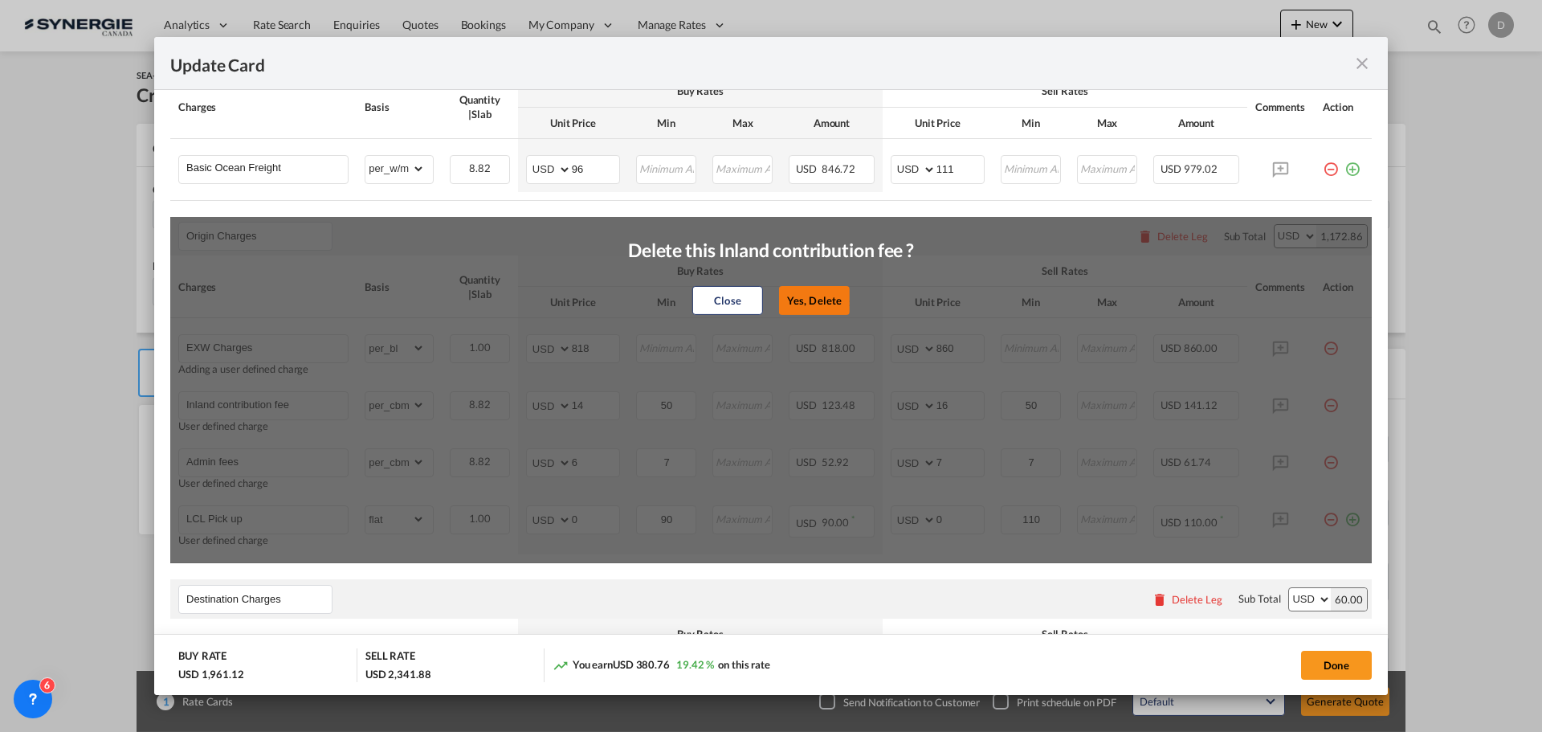
click at [817, 294] on button "Yes, Delete" at bounding box center [814, 300] width 71 height 29
type input "Admin fees"
type input "6"
type input "7"
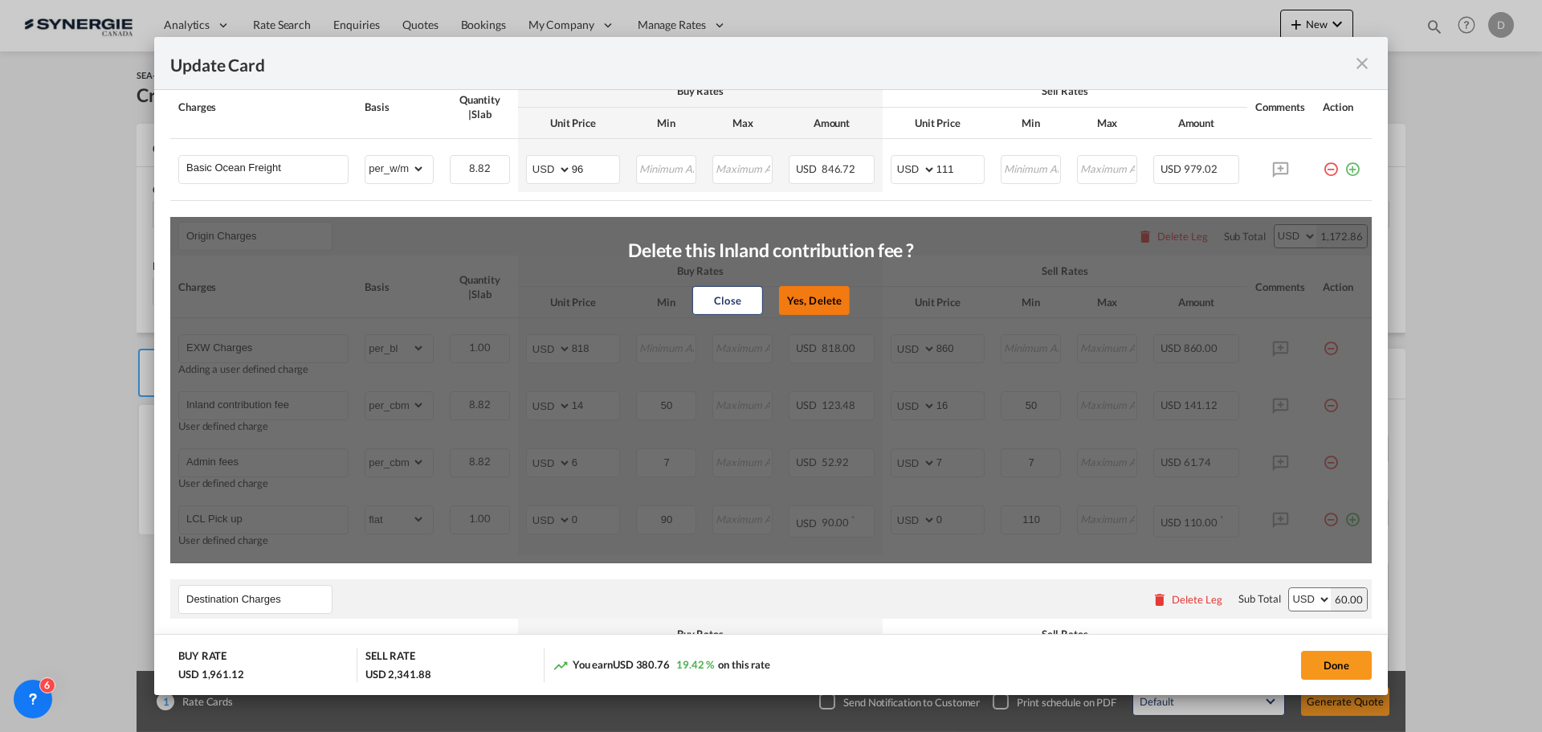
type input "7"
type input "LCL Pick up"
select select "flat"
type input "0"
type input "90"
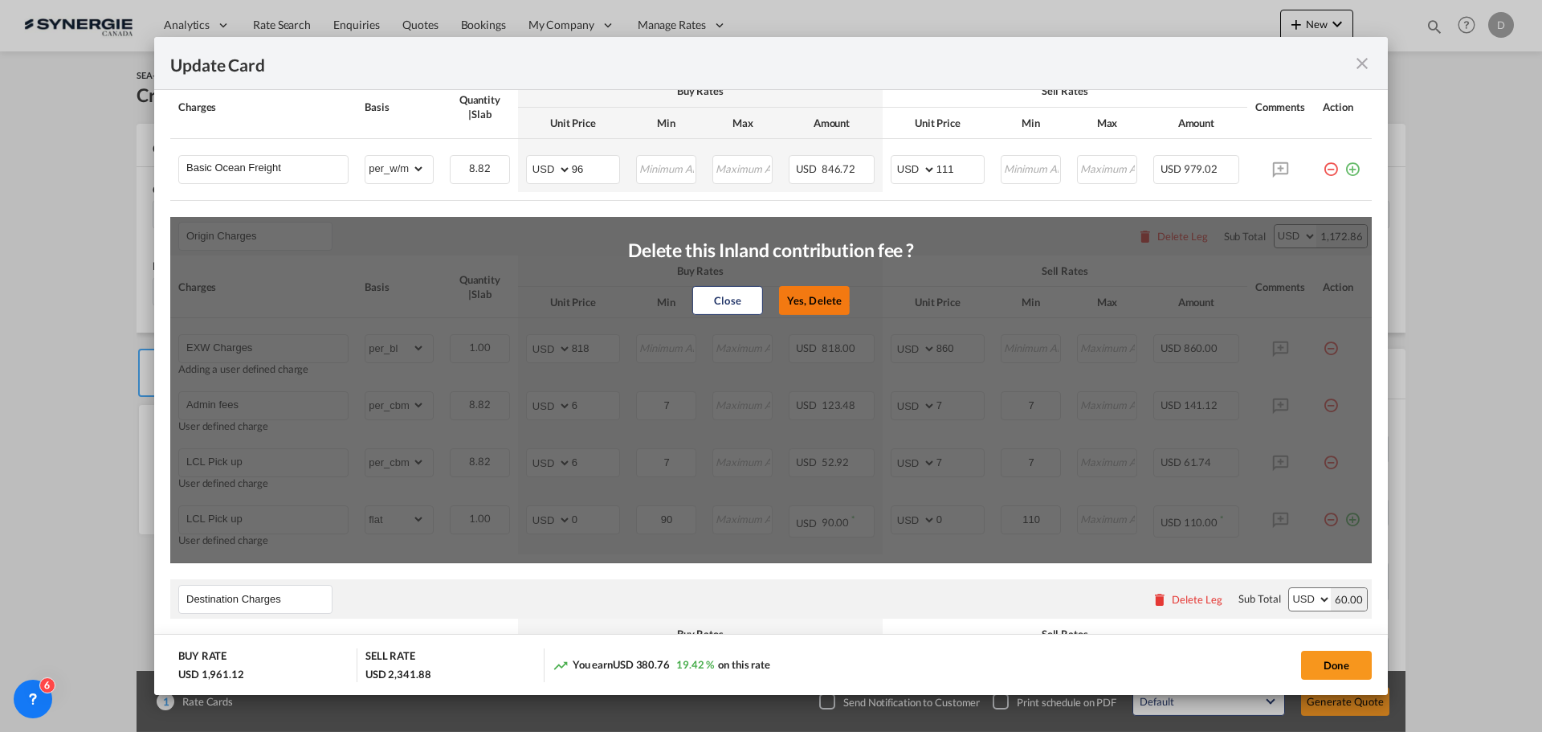
type input "0"
type input "110"
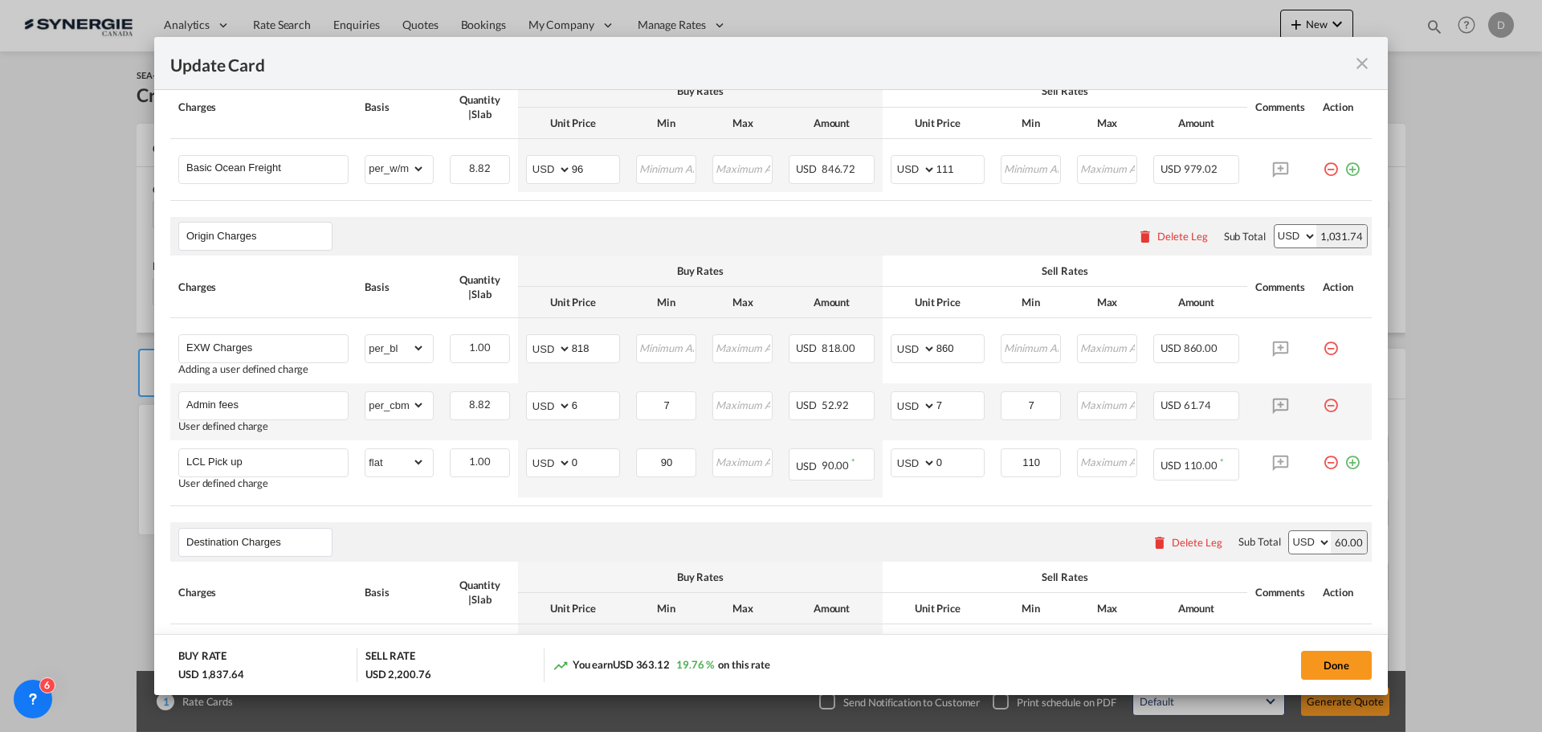
click at [1323, 403] on md-icon "icon-minus-circle-outline red-400-fg pt-7" at bounding box center [1331, 399] width 16 height 16
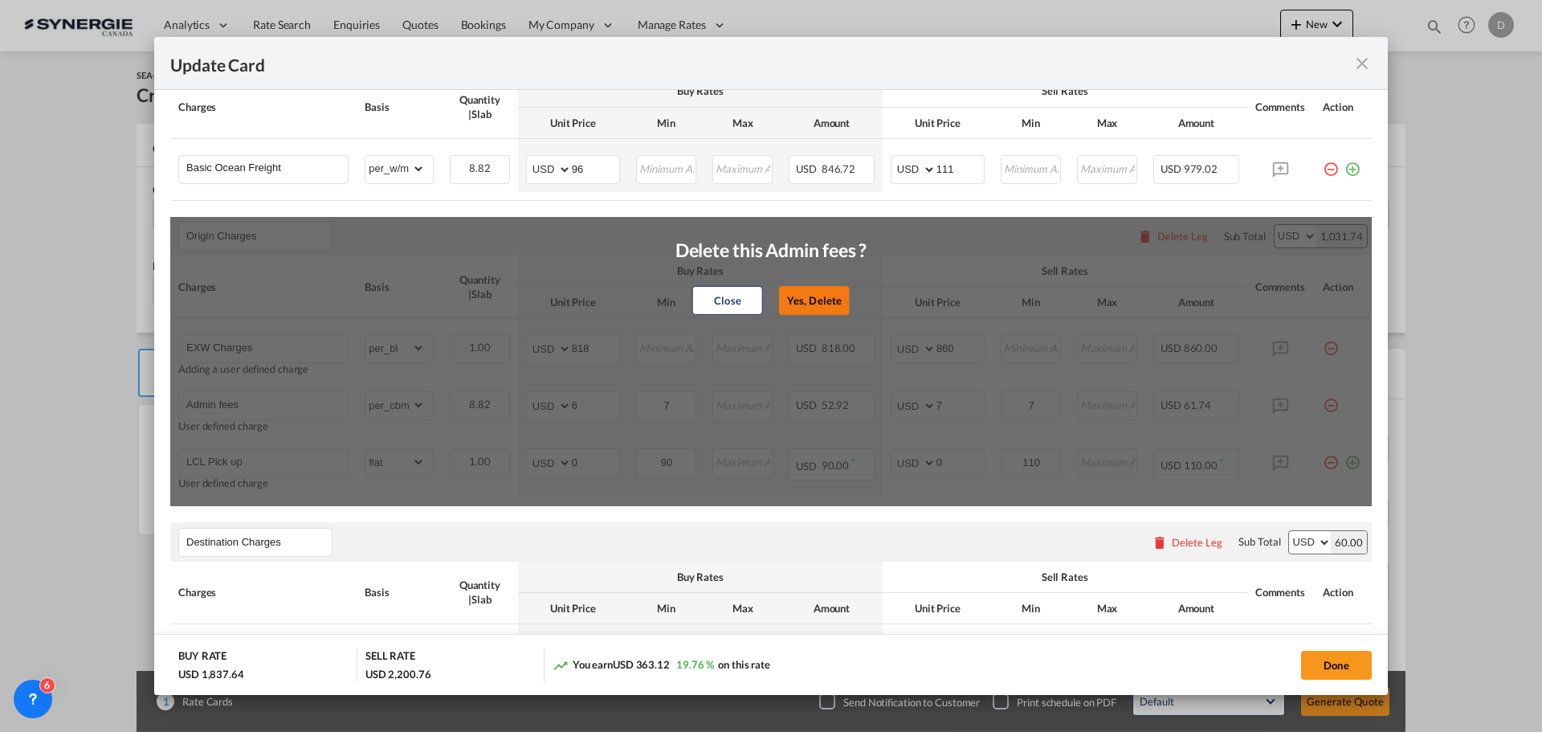
click at [811, 287] on button "Yes, Delete" at bounding box center [814, 300] width 71 height 29
type input "LCL Pick up"
select select "flat"
type input "0"
type input "90"
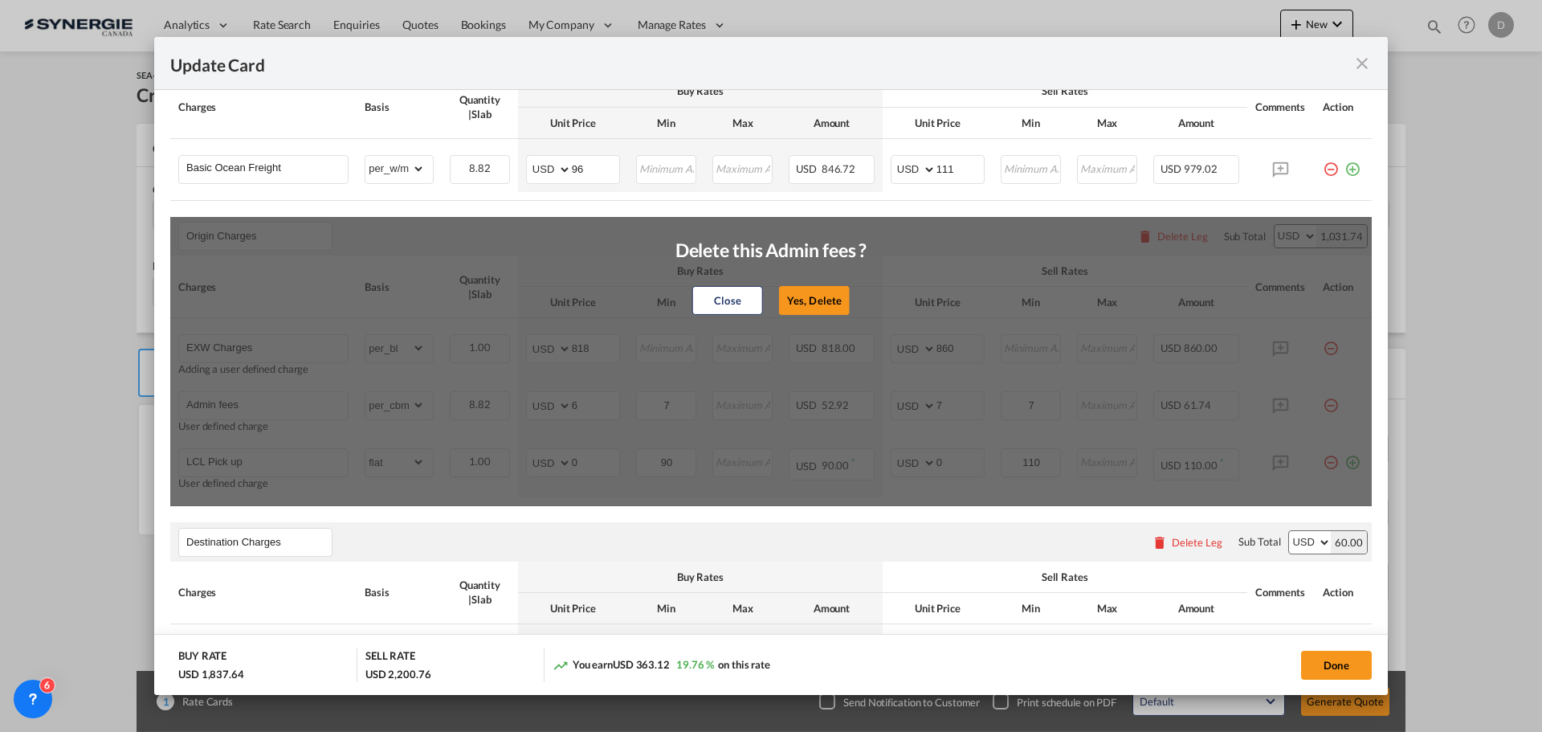
type input "0"
type input "110"
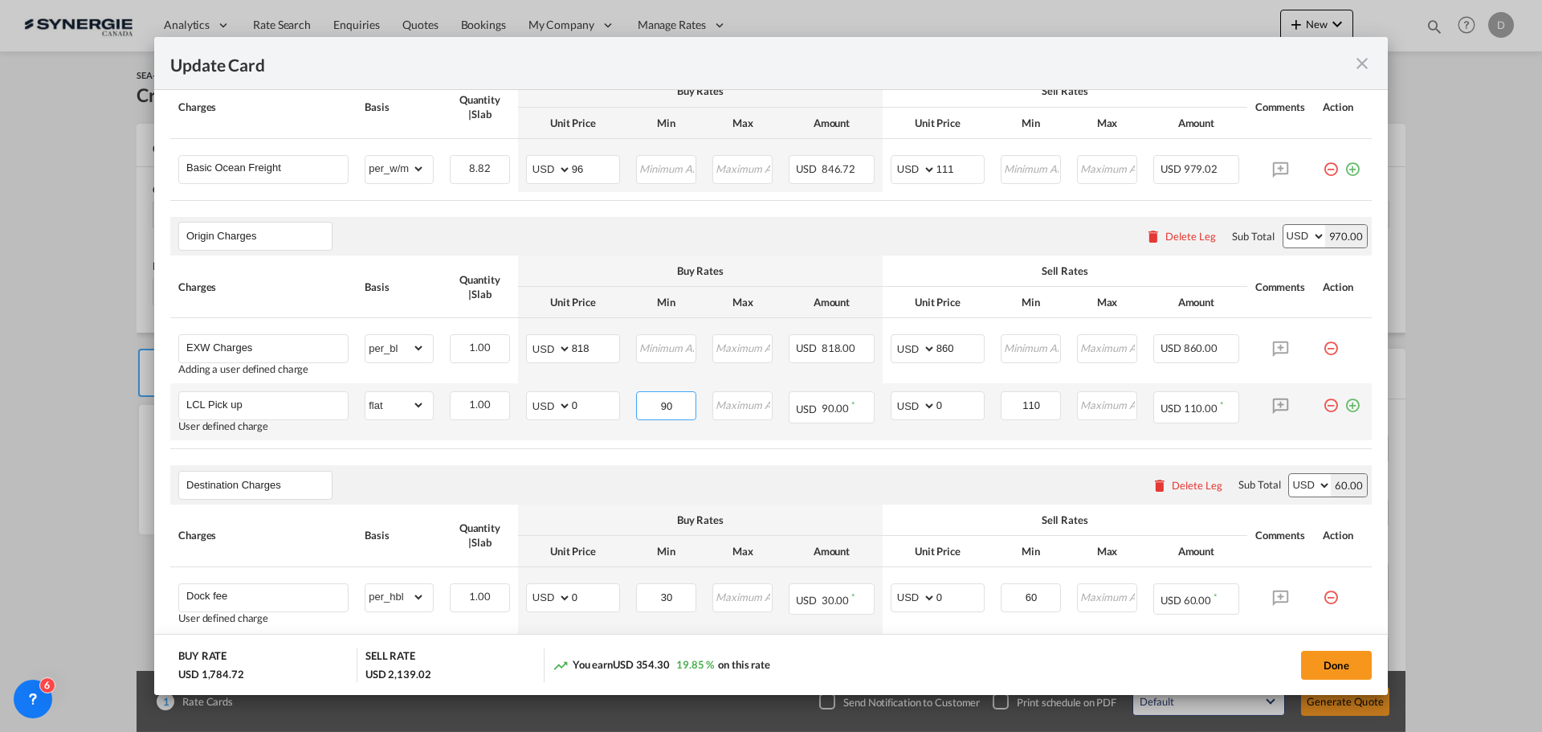
click at [658, 408] on input "90" at bounding box center [667, 404] width 58 height 24
type input "471"
type input "550"
click at [941, 468] on div "Destination Charges Please enter leg name Leg Name Already Exists Delete Leg Su…" at bounding box center [771, 484] width 1202 height 39
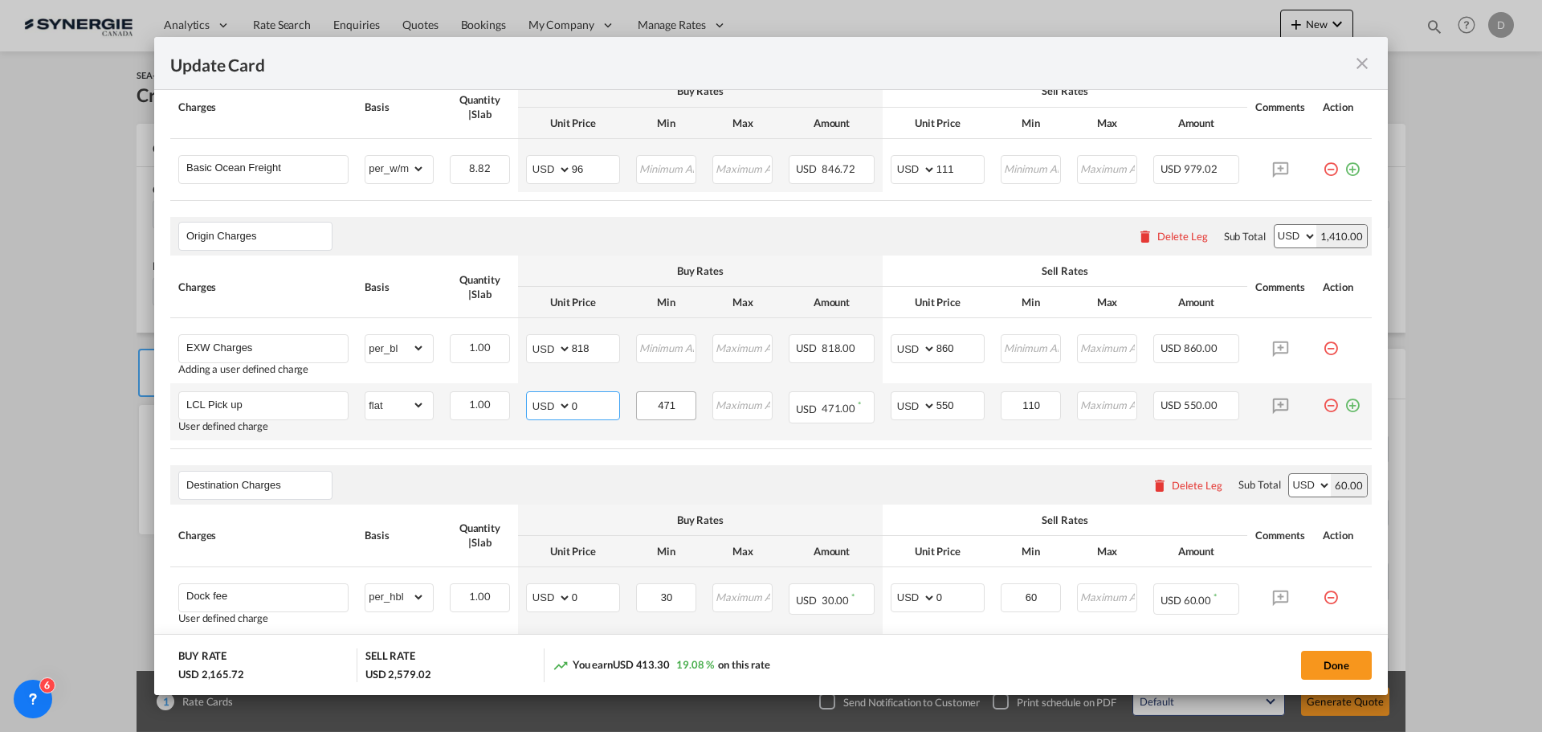
drag, startPoint x: 569, startPoint y: 407, endPoint x: 639, endPoint y: 410, distance: 70.7
click at [639, 410] on tr "LCL Pick up User defined charge Please Enter Already Exists gross_weight volume…" at bounding box center [771, 411] width 1202 height 57
type input "471"
click at [671, 445] on table "Charges Basis Quantity | Slab Buy Rates Sell Rates Comments Action Unit Price M…" at bounding box center [771, 352] width 1202 height 194
click at [937, 408] on input "550" at bounding box center [960, 404] width 47 height 24
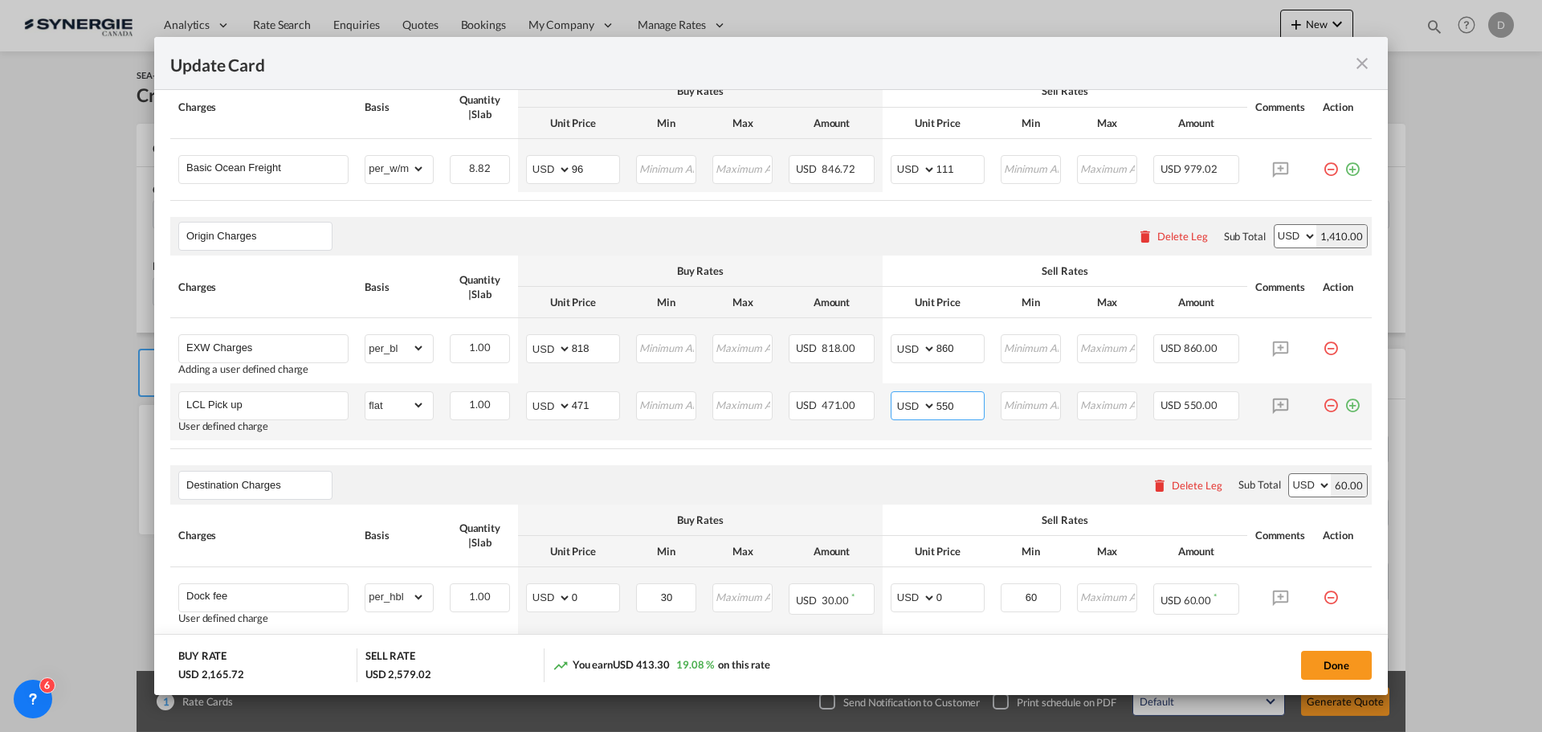
click at [937, 408] on input "550" at bounding box center [960, 404] width 47 height 24
type input "520"
click at [893, 454] on air-lcl-rate-modification "Main Freight Please enter leg name Leg Name Already Exists Delete Leg Sub Total…" at bounding box center [771, 659] width 1202 height 1276
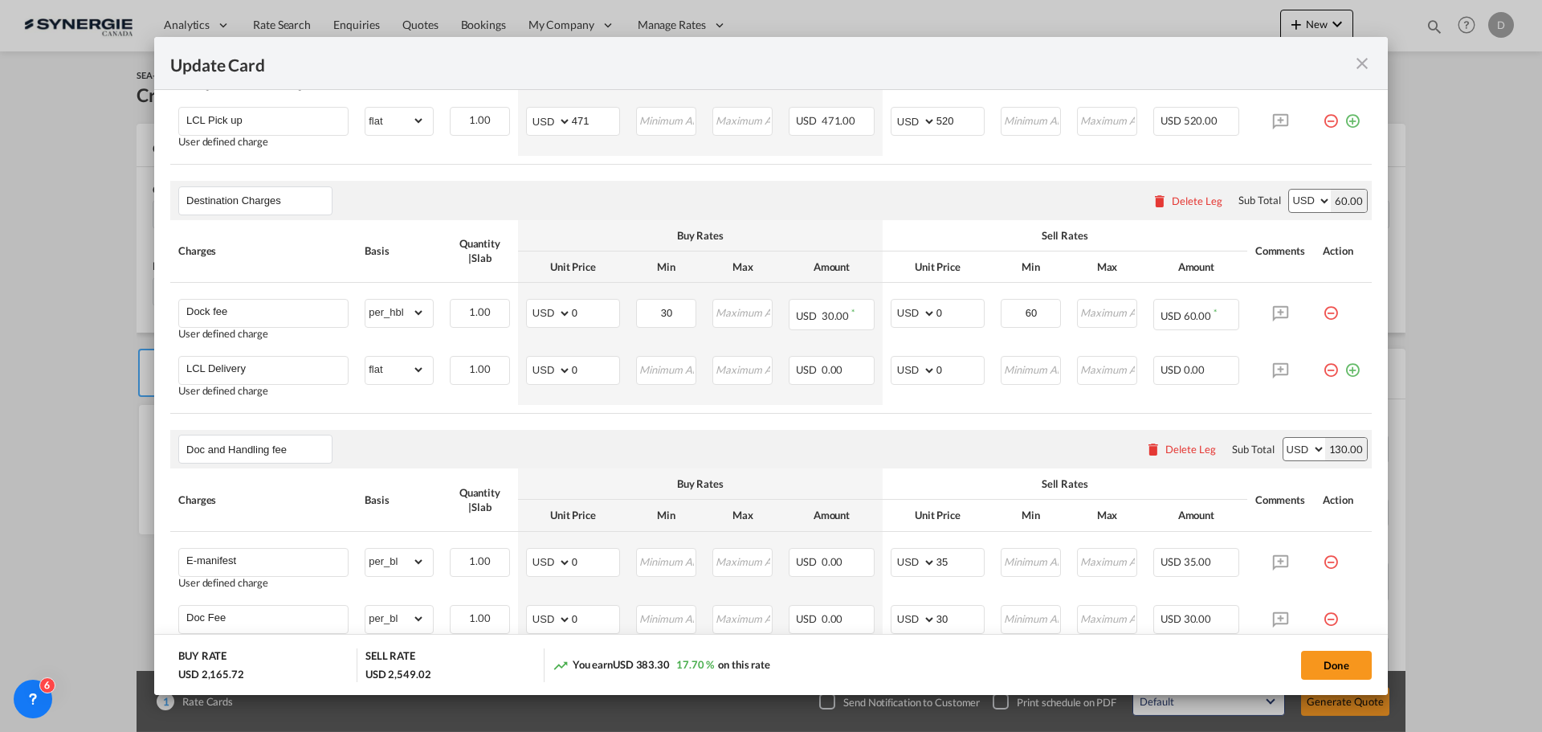
scroll to position [803, 0]
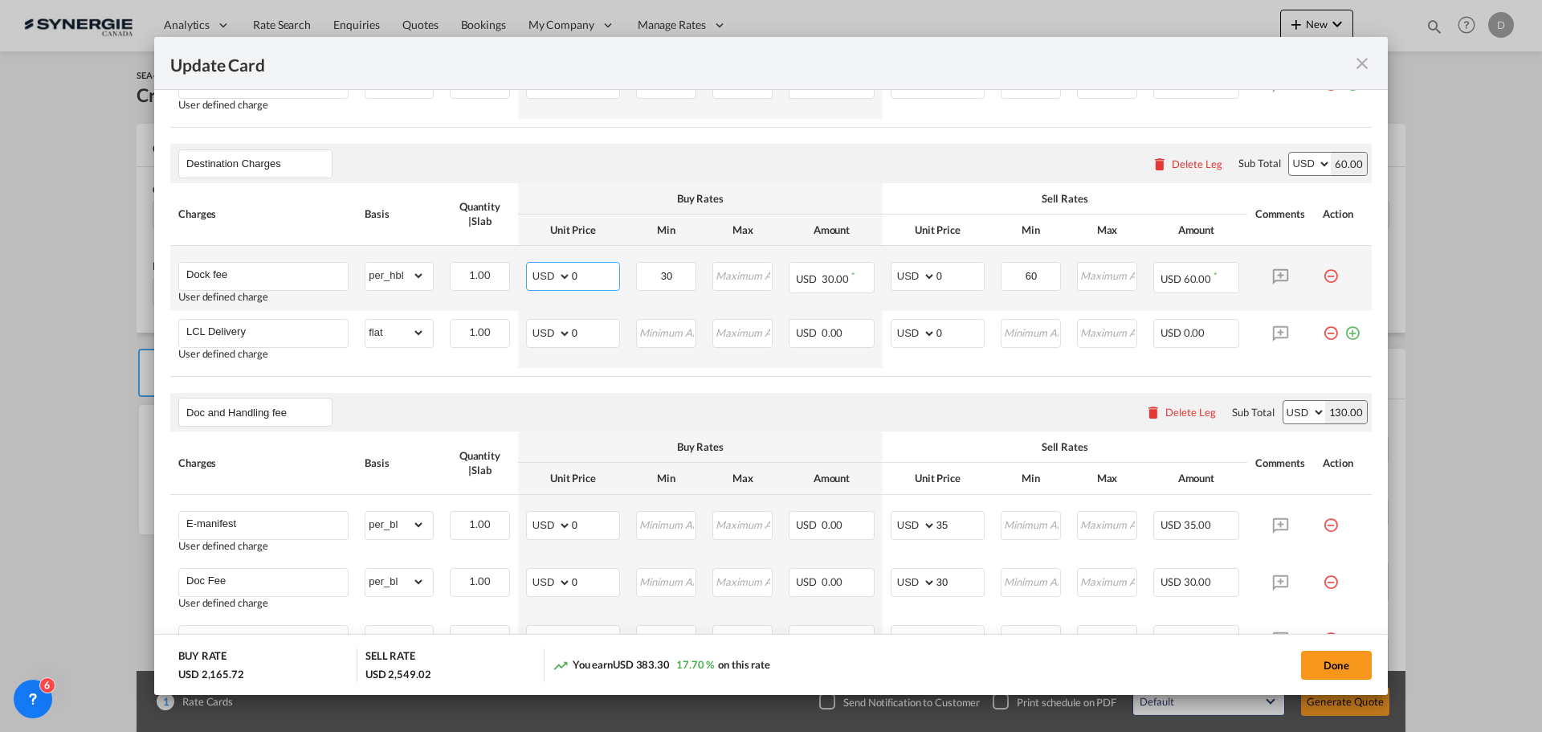
drag, startPoint x: 570, startPoint y: 278, endPoint x: 585, endPoint y: 276, distance: 15.5
click at [585, 276] on input "0" at bounding box center [595, 275] width 47 height 24
type input "60"
drag, startPoint x: 930, startPoint y: 270, endPoint x: 949, endPoint y: 275, distance: 19.9
click at [949, 275] on input "0" at bounding box center [960, 275] width 47 height 24
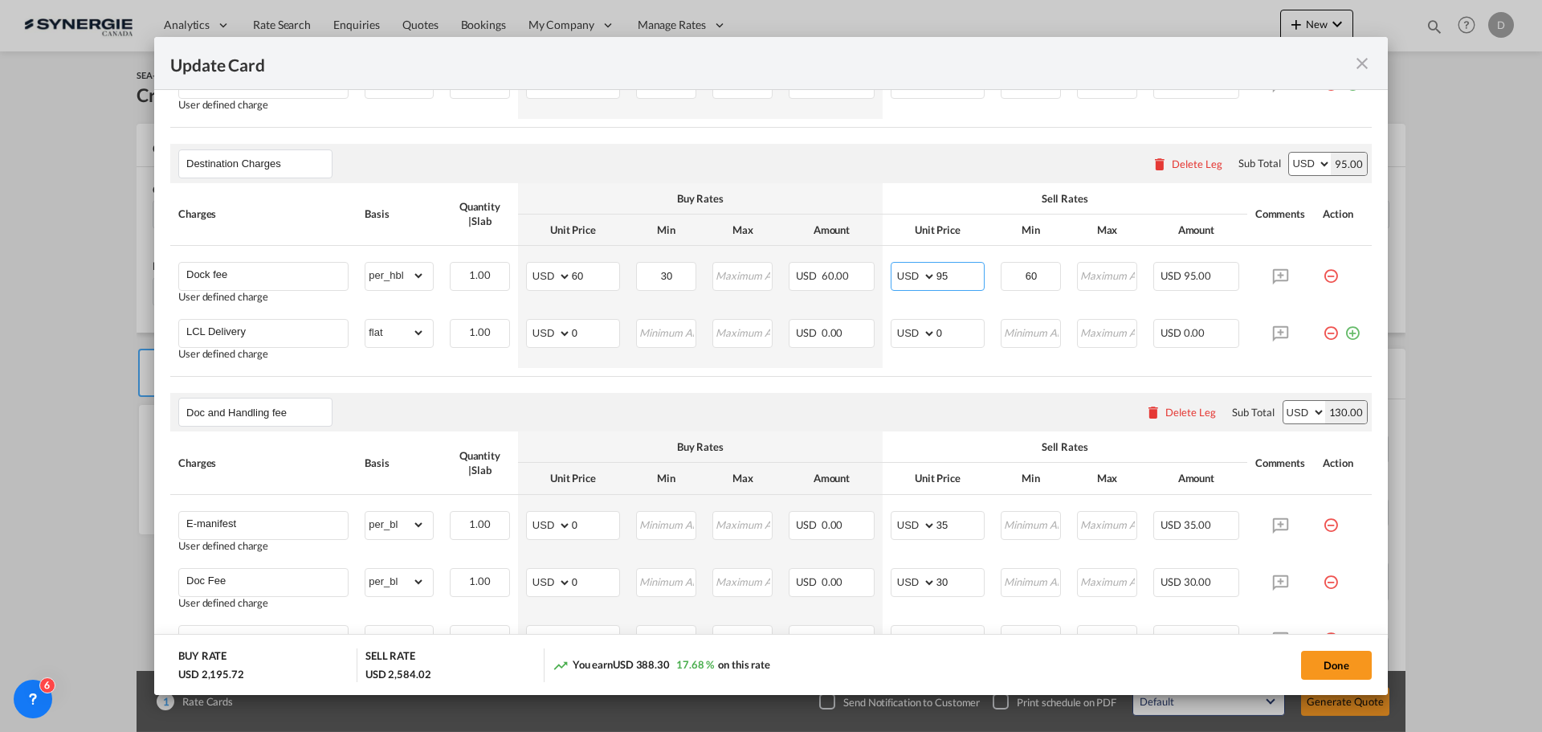
type input "95"
click at [706, 374] on table "Charges Basis Quantity | Slab Buy Rates Sell Rates Comments Action Unit Price M…" at bounding box center [771, 280] width 1202 height 194
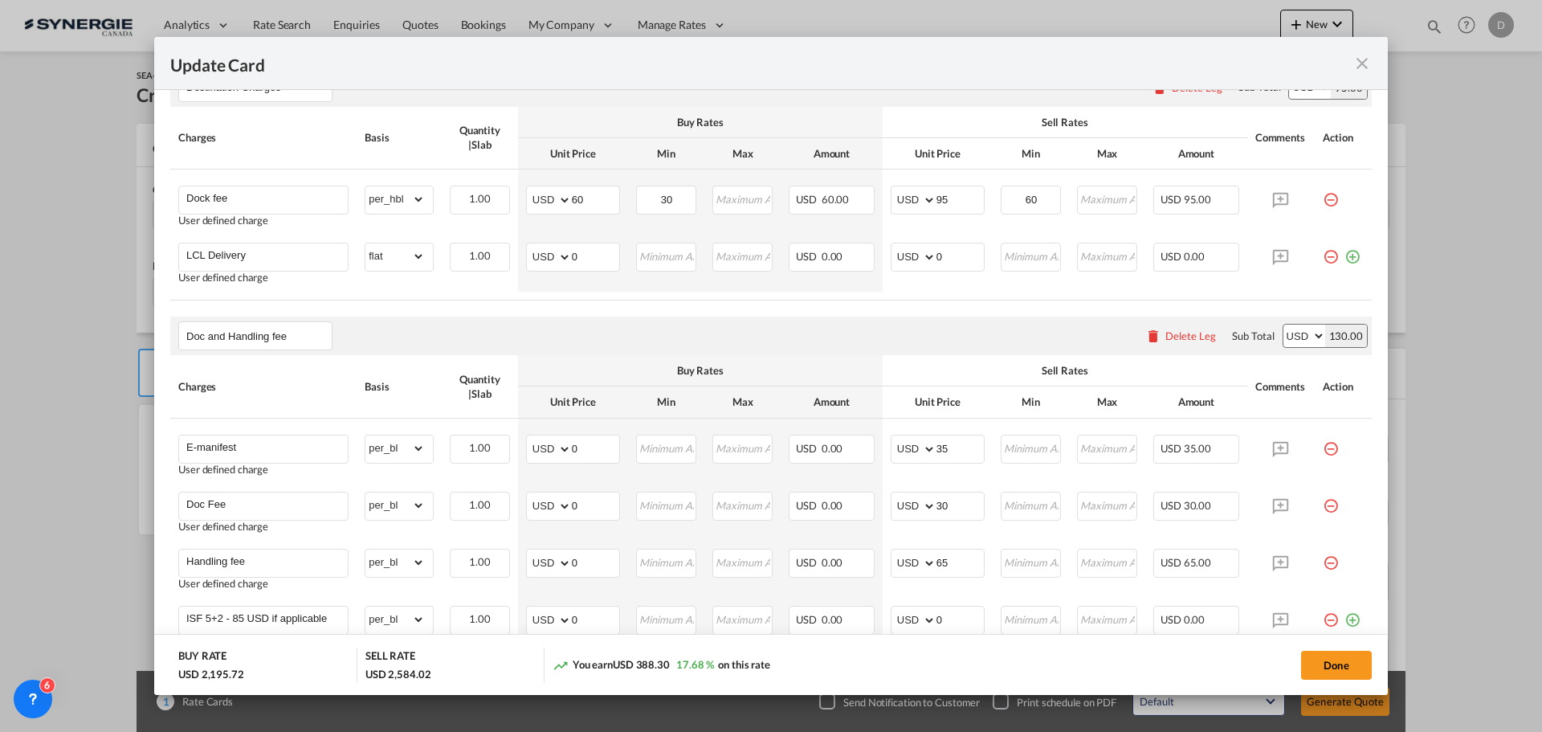
scroll to position [884, 0]
drag, startPoint x: 569, startPoint y: 251, endPoint x: 587, endPoint y: 256, distance: 19.3
click at [587, 256] on input "0" at bounding box center [595, 251] width 47 height 24
type input "122"
type input "162"
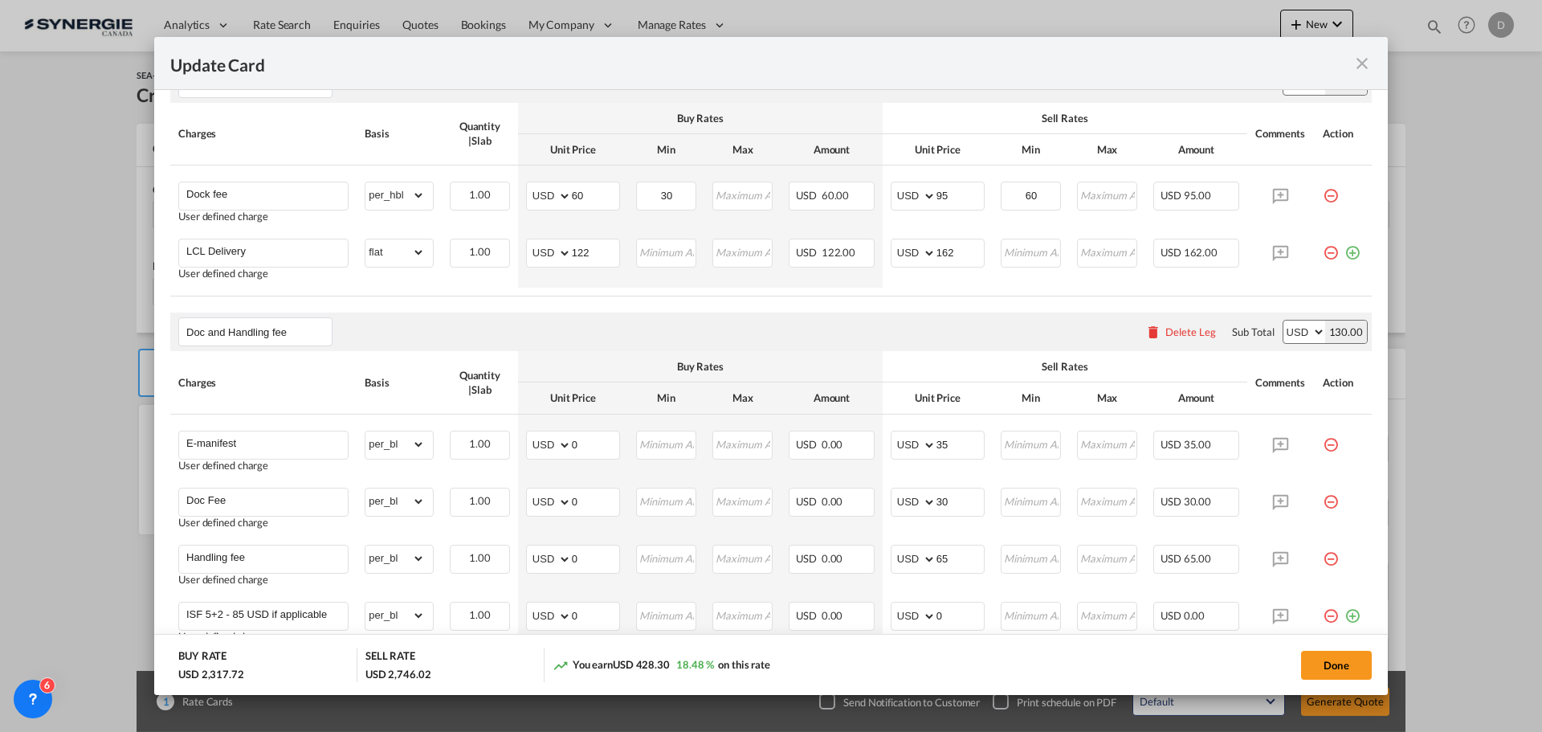
click at [564, 312] on div "Doc and Handling fee Please enter leg name Leg Name Already Exists Delete Leg S…" at bounding box center [771, 331] width 1202 height 39
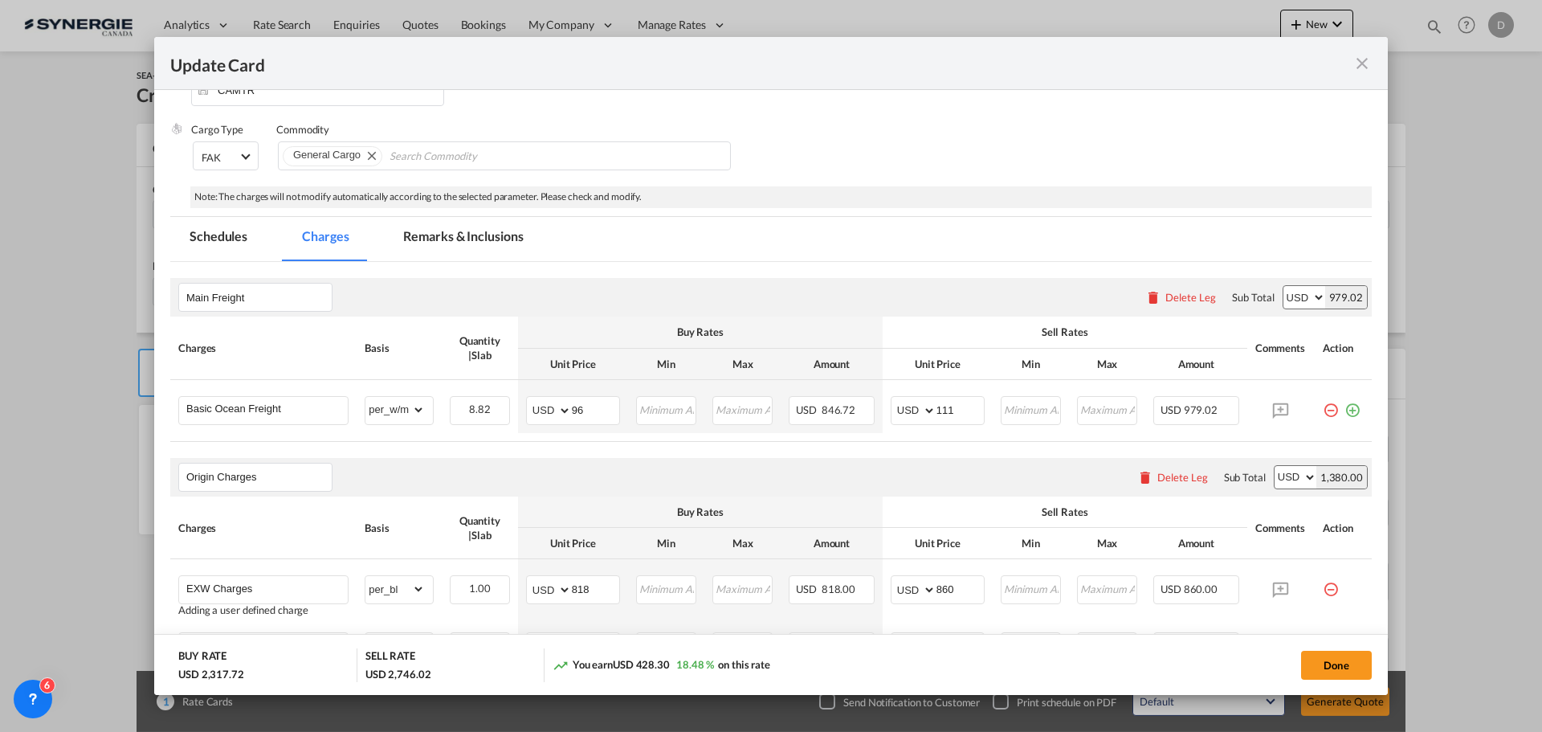
scroll to position [161, 0]
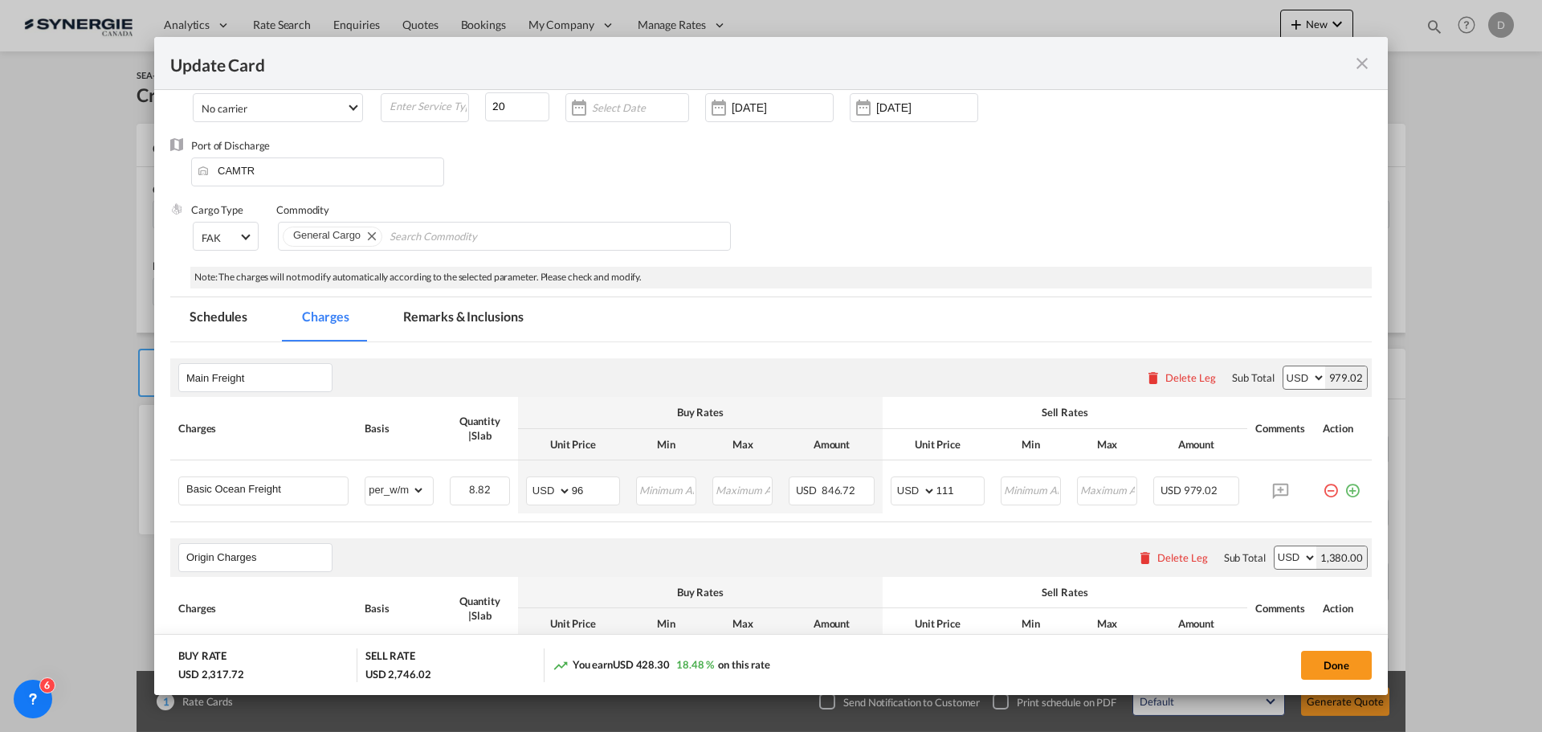
click at [525, 314] on md-tab-item "Remarks & Inclusions" at bounding box center [463, 319] width 158 height 44
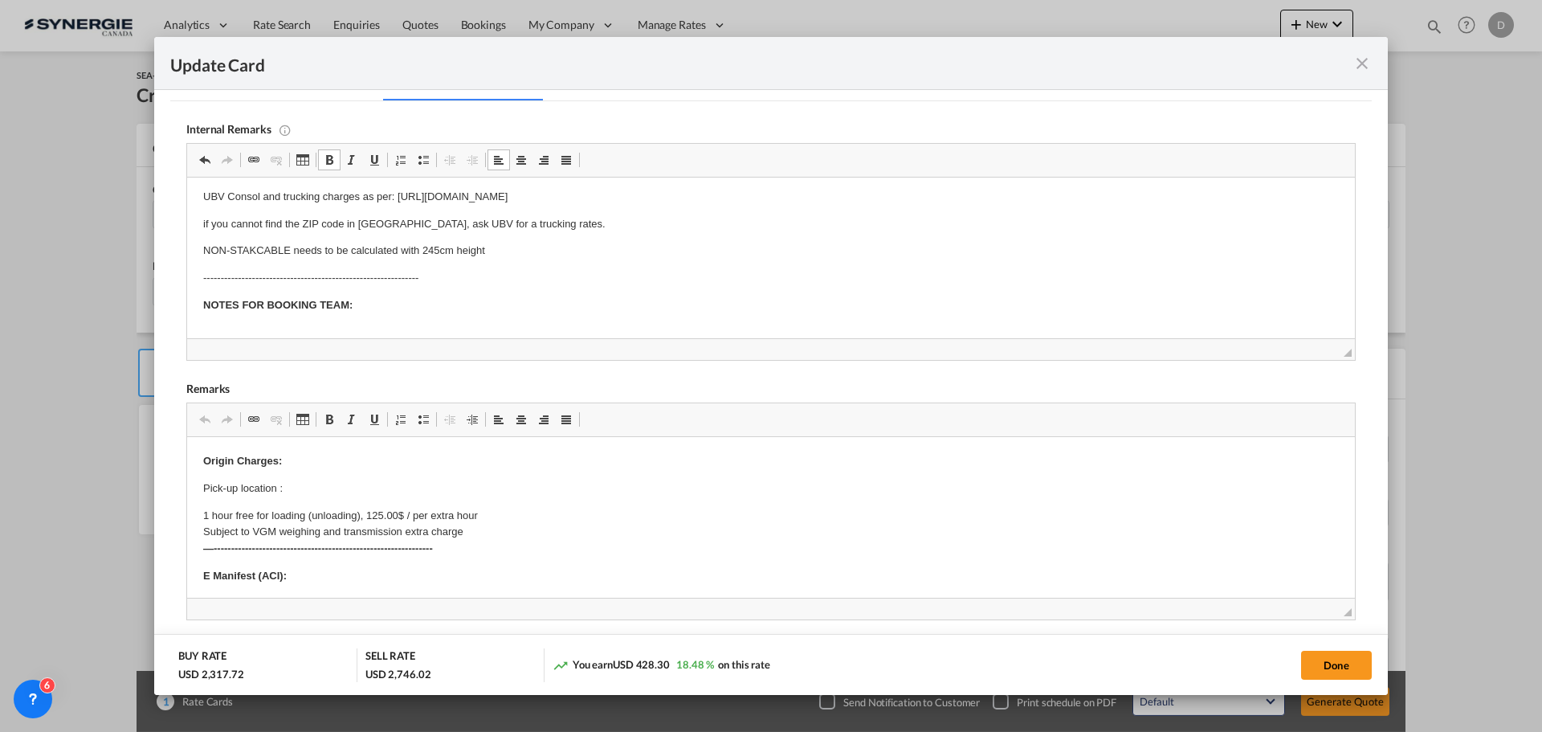
scroll to position [51, 0]
click at [388, 276] on body "IMPORTANT NOTES FOR PRICING: UBV Consol and trucking charges as per: https://do…" at bounding box center [771, 232] width 1136 height 180
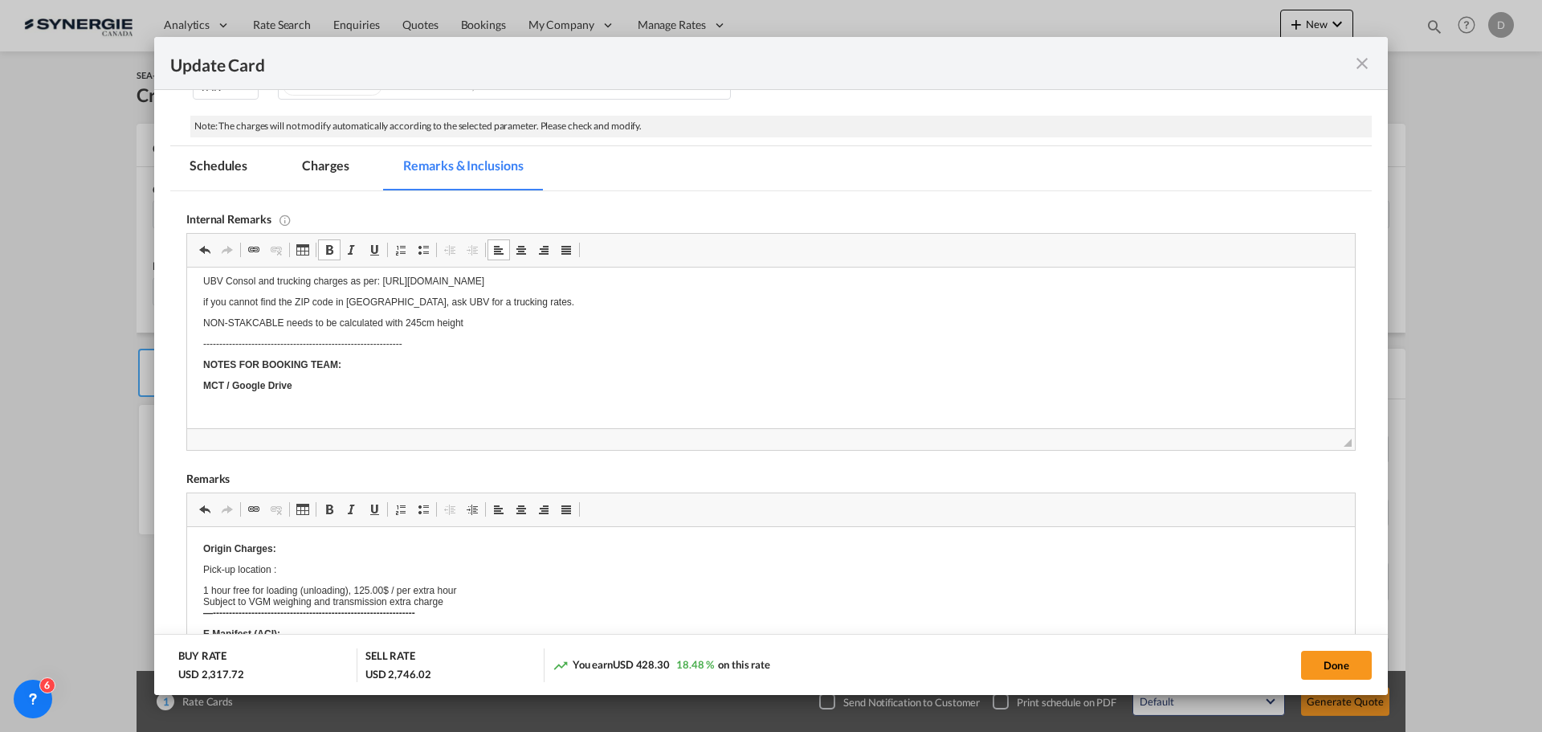
scroll to position [434, 0]
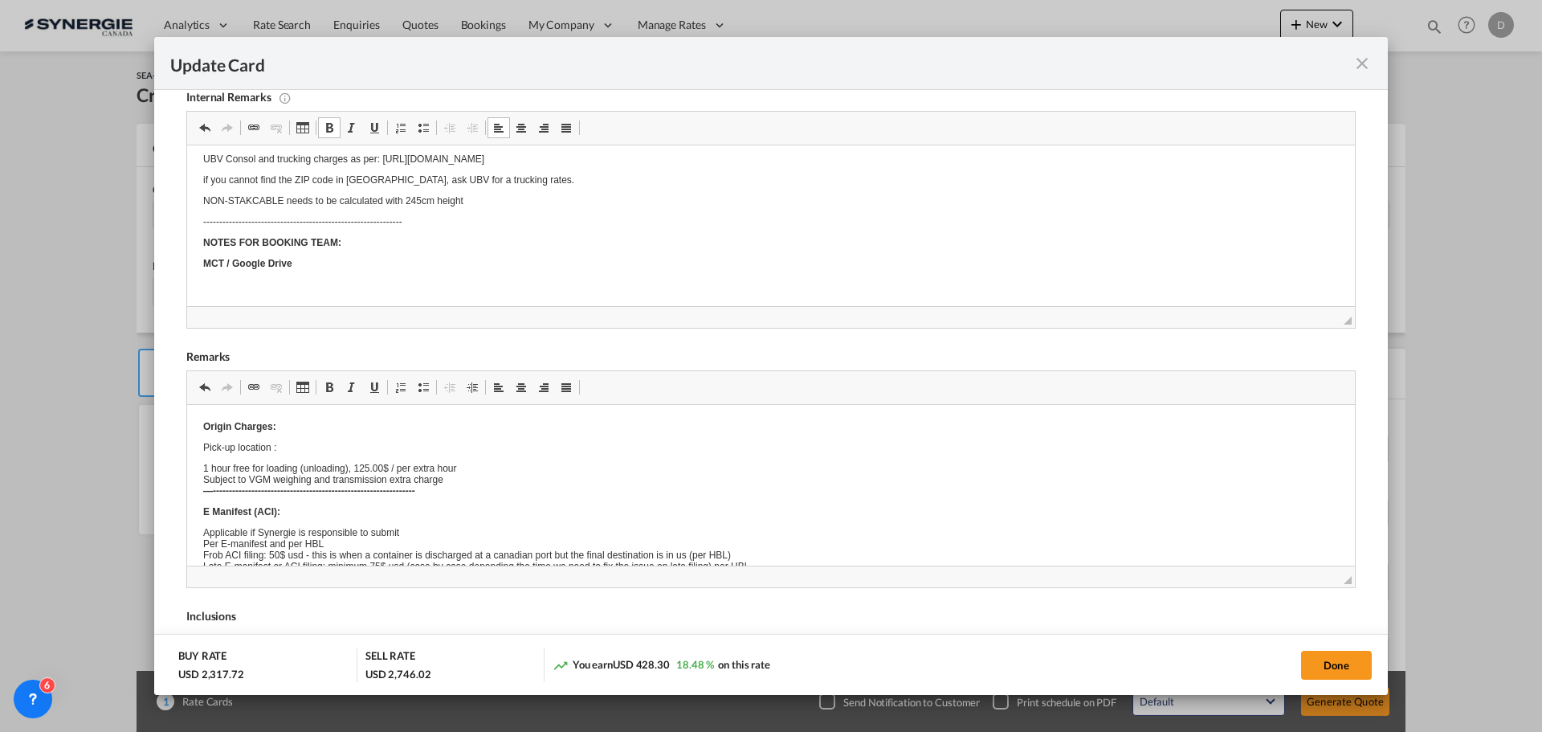
click at [1315, 664] on button "Done" at bounding box center [1336, 665] width 71 height 29
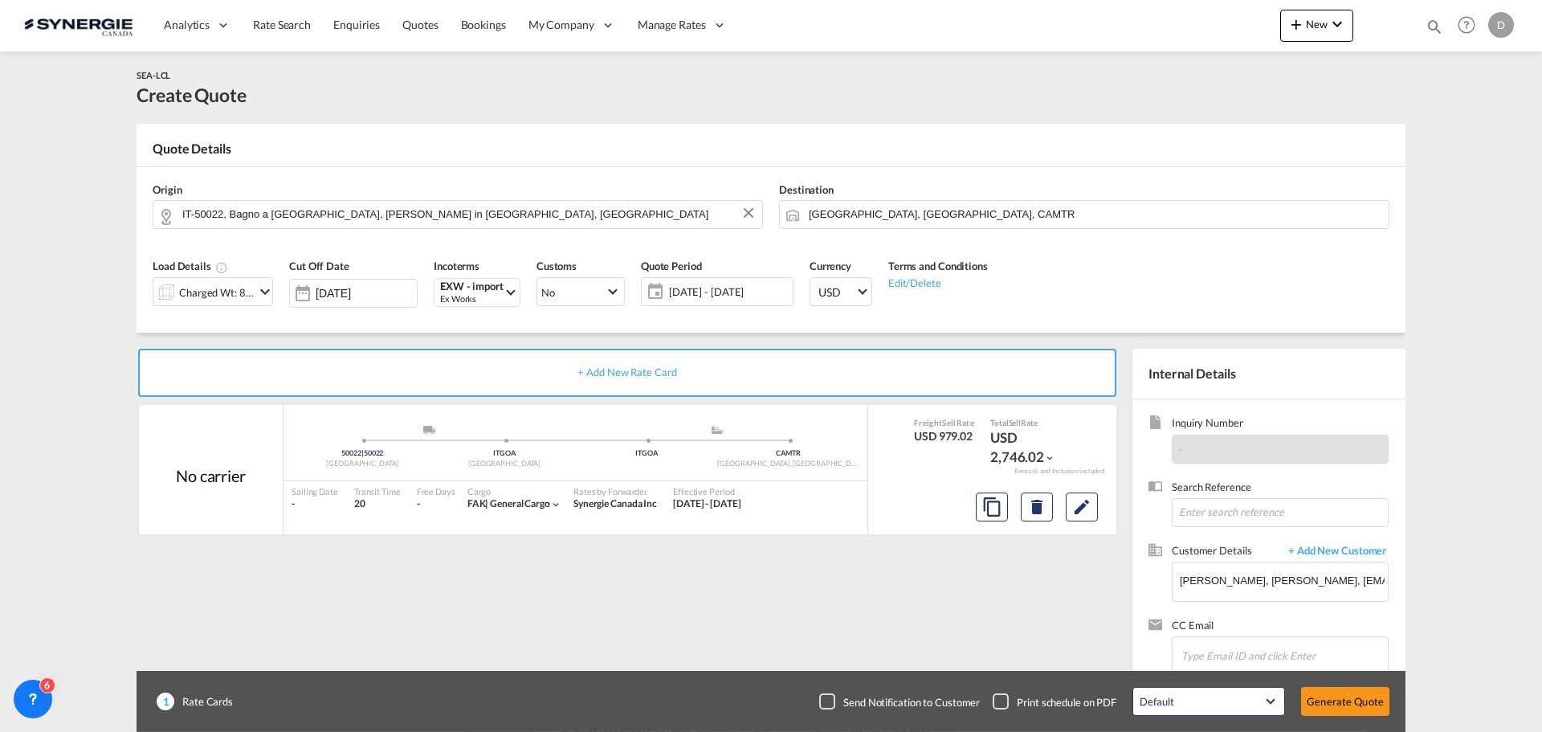
type input "[DATE]"
click at [1092, 507] on button "Edit" at bounding box center [1082, 506] width 32 height 29
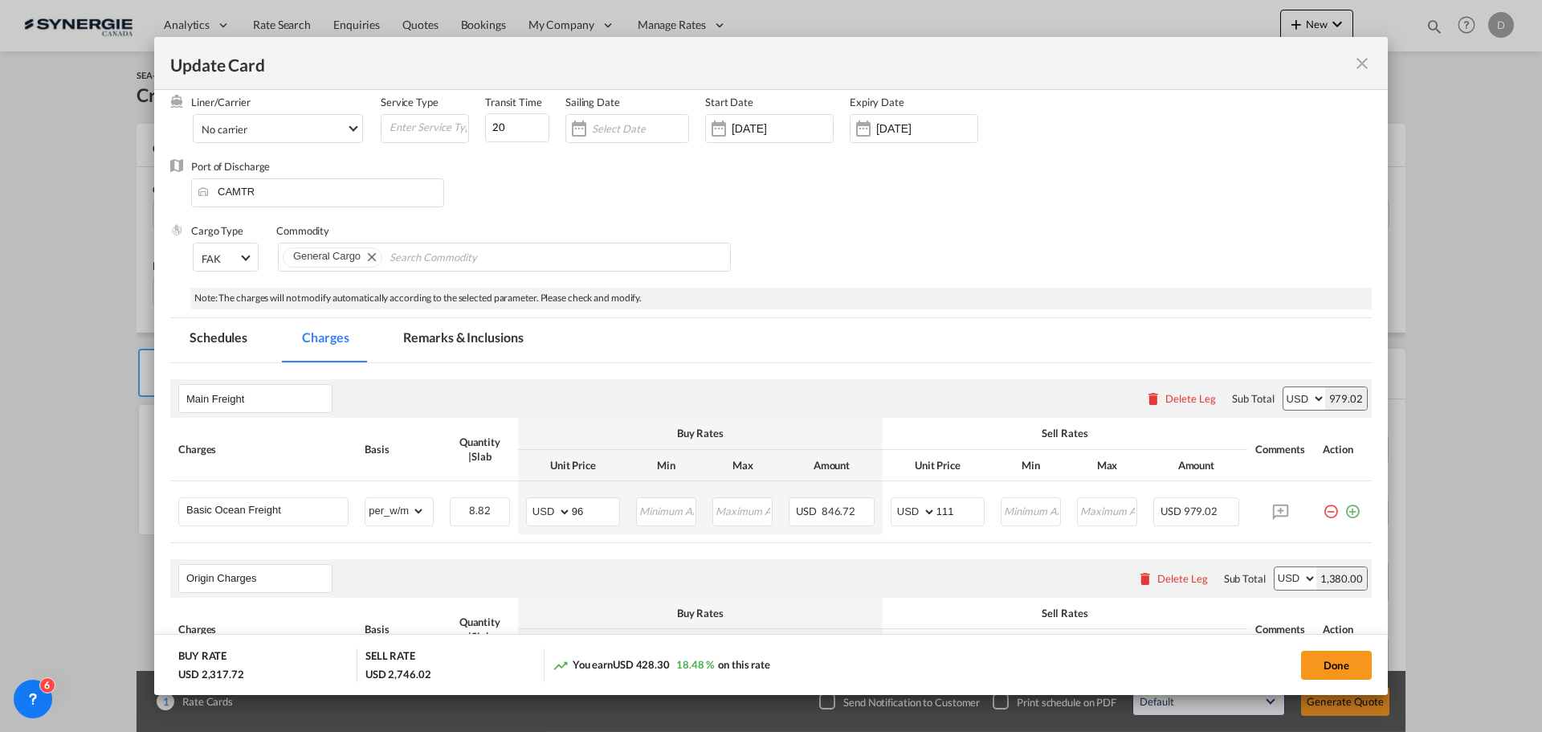
scroll to position [321, 0]
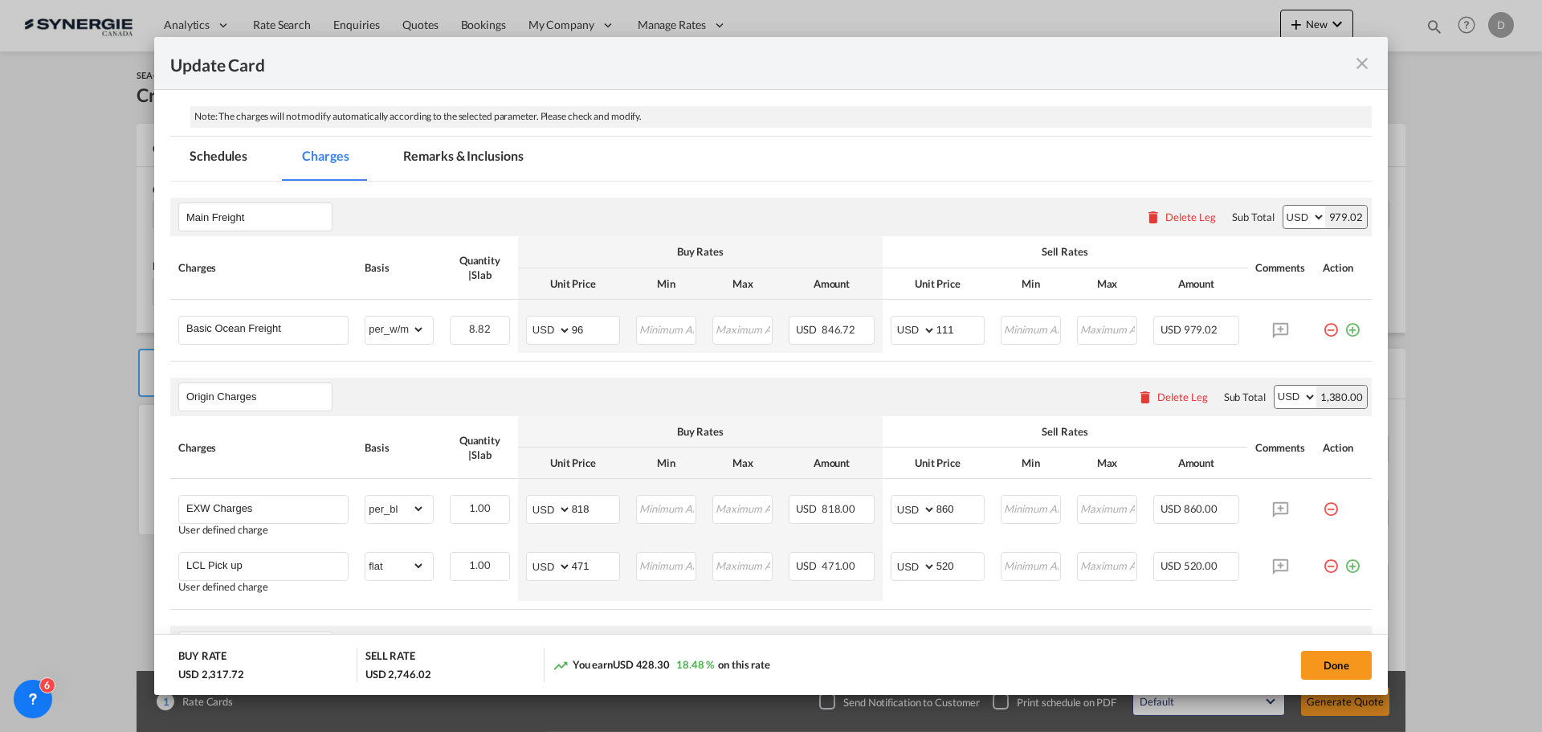
click at [501, 156] on md-tab-item "Remarks & Inclusions" at bounding box center [463, 159] width 158 height 44
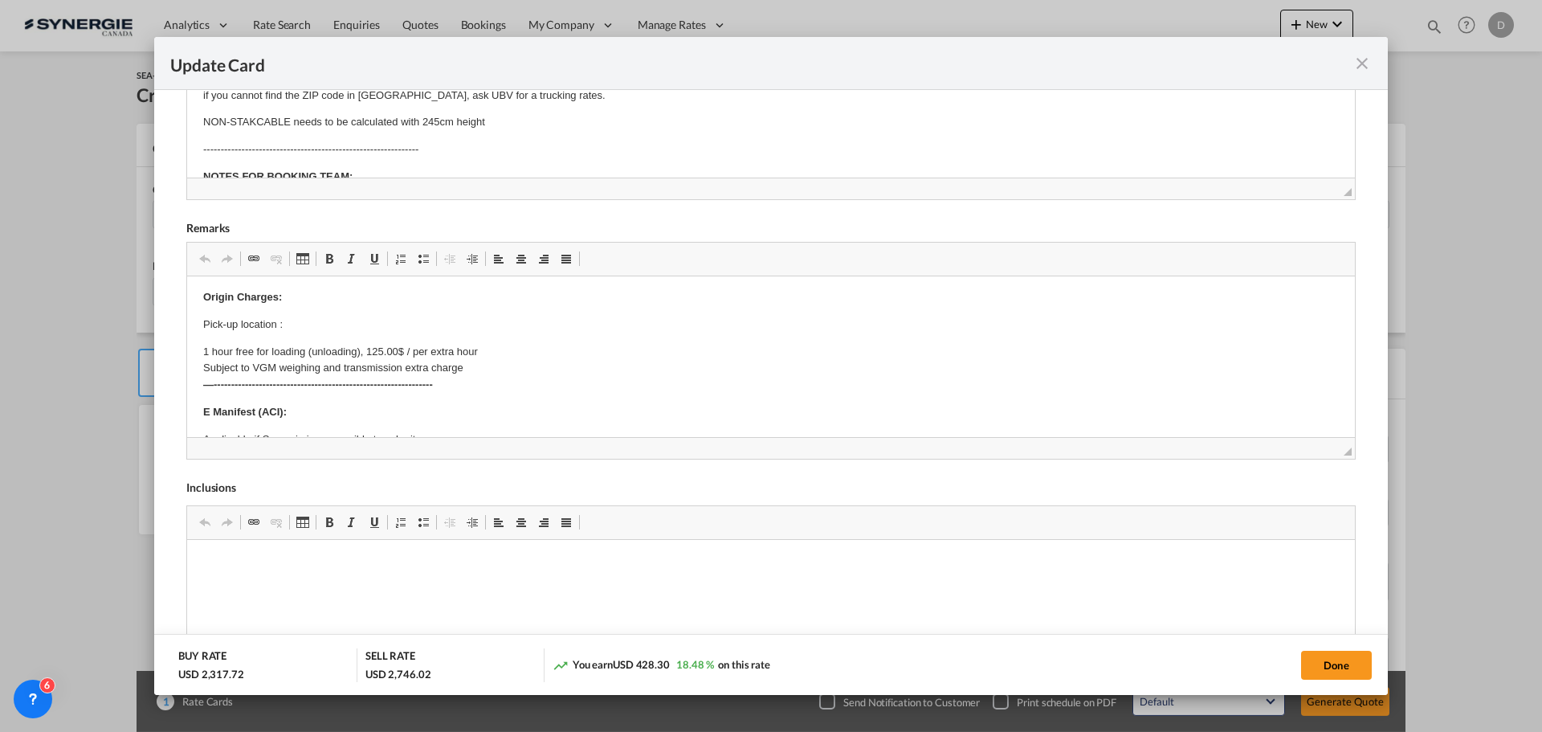
scroll to position [0, 0]
click at [333, 334] on p "Pick-up location :" at bounding box center [771, 328] width 1136 height 17
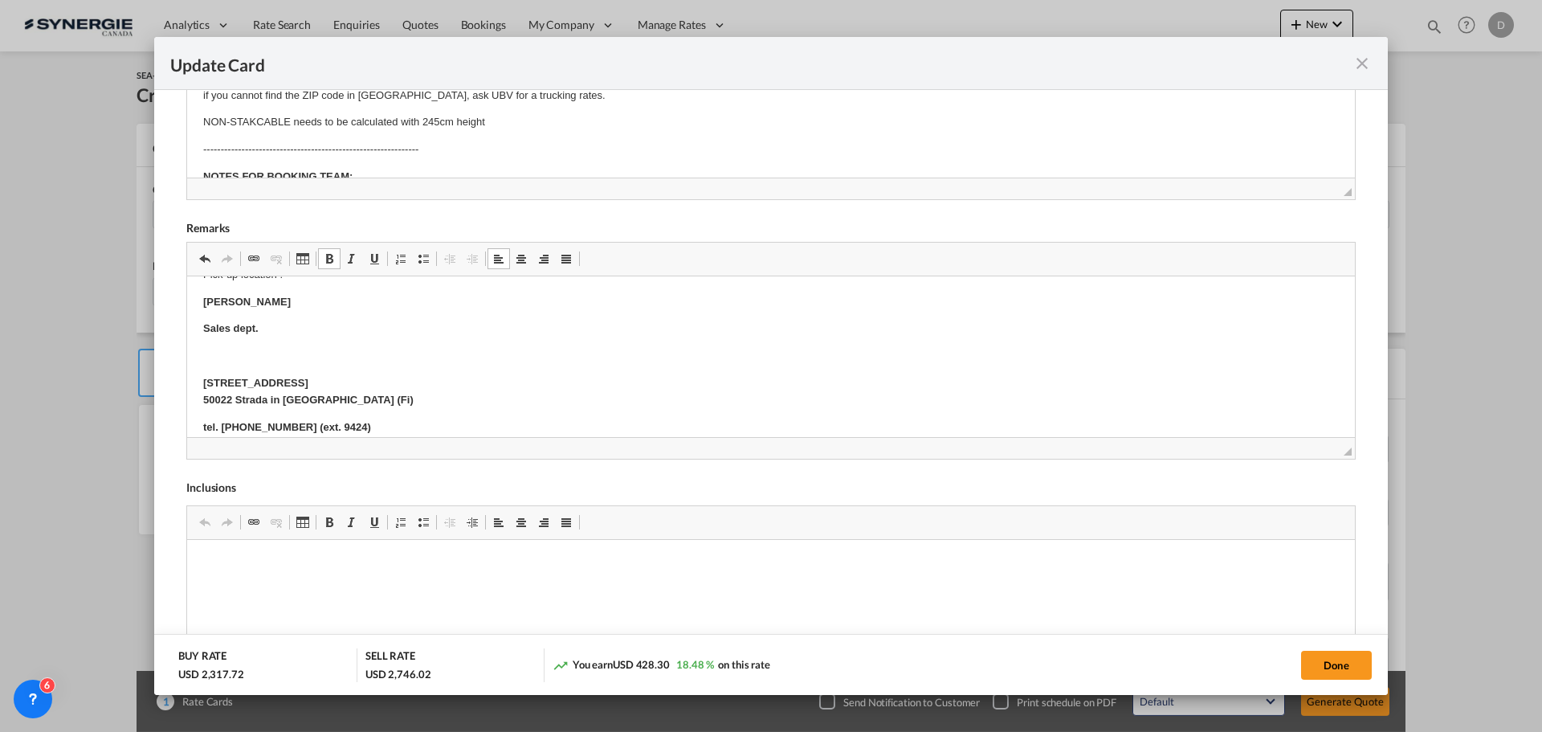
scroll to position [29, 0]
click at [228, 376] on p "Editor, editor55" at bounding box center [771, 380] width 1136 height 17
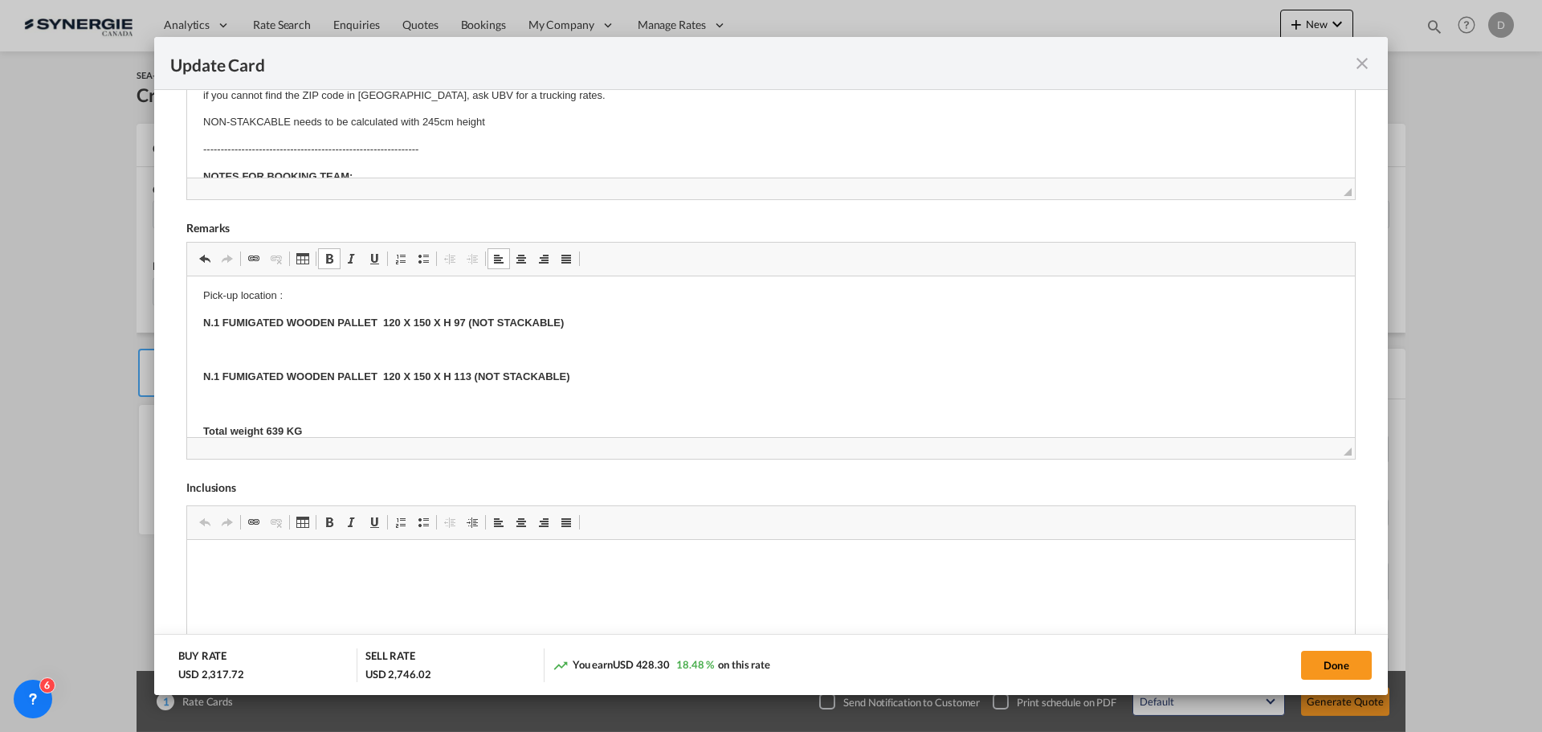
click at [294, 330] on p "N.1 FUMIGATED WOODEN PALLET 120 X 150 X H 97 (NOT STACKABLE)" at bounding box center [771, 323] width 1136 height 17
click at [252, 355] on p "Editor, editor55" at bounding box center [771, 349] width 1136 height 17
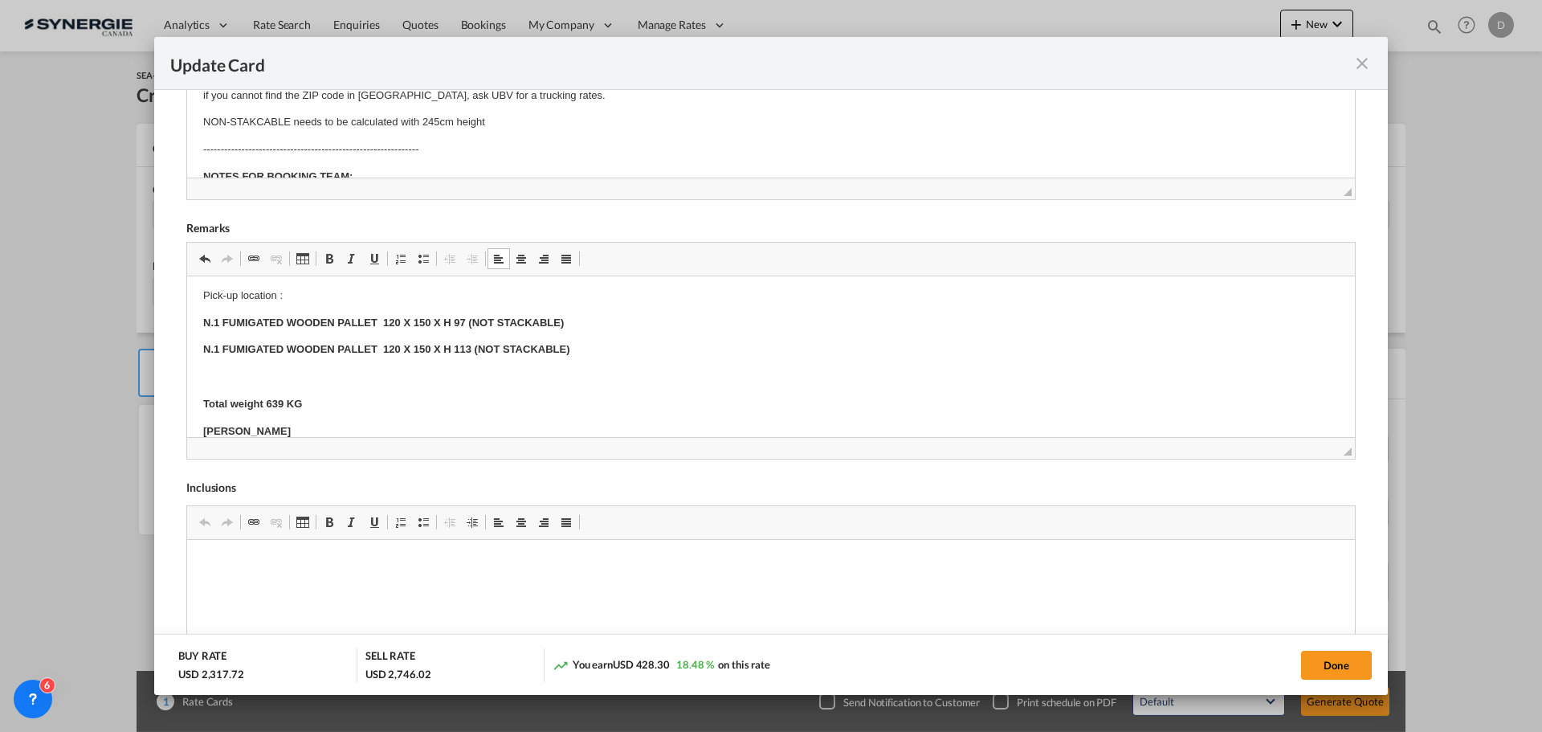
click at [219, 373] on p "Editor, editor55" at bounding box center [771, 377] width 1136 height 17
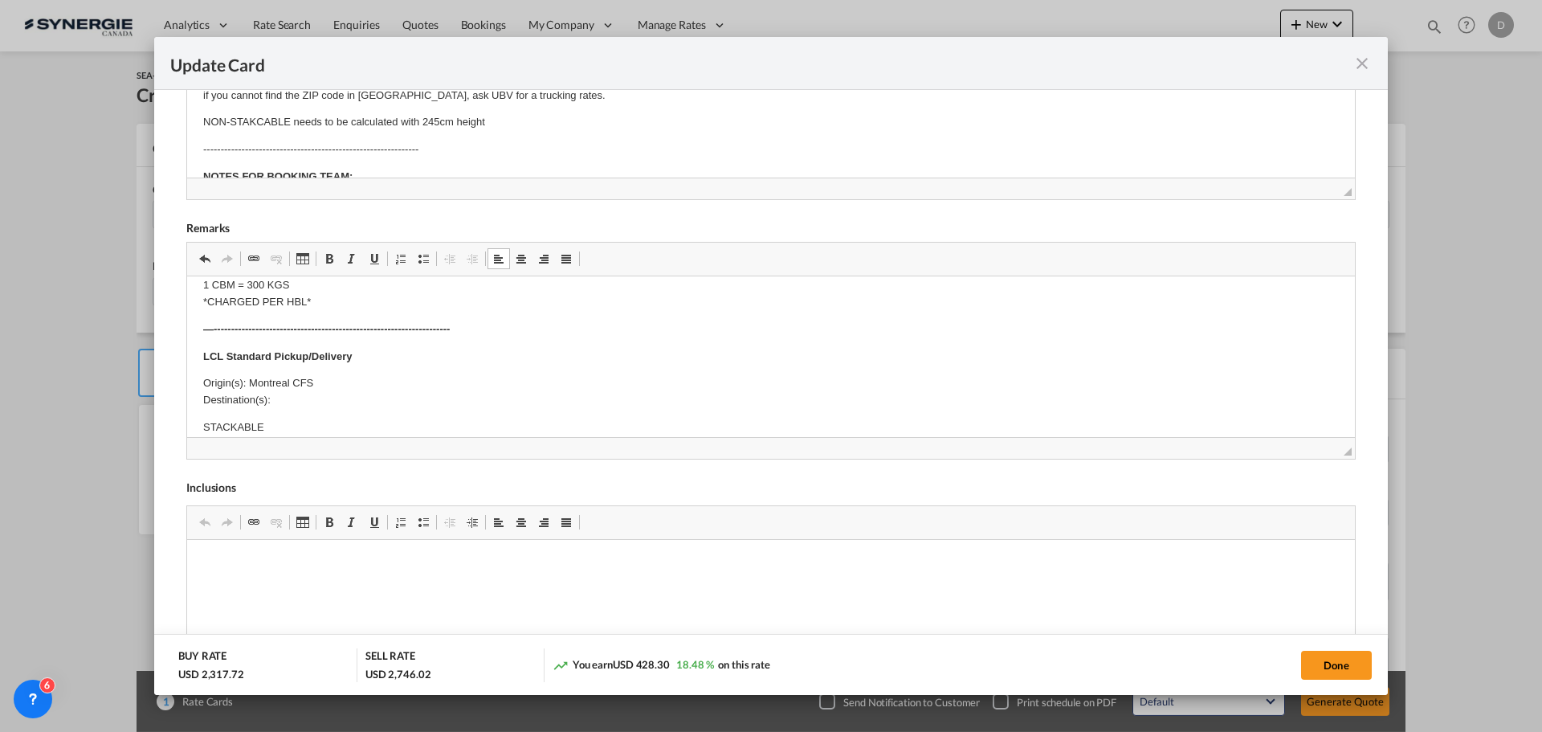
scroll to position [594, 0]
click at [294, 381] on p "Origin(s): Montreal CFS Destination(s):" at bounding box center [771, 370] width 1136 height 34
click at [635, 365] on p "Origin(s): Montreal CFS Destination(s): Montreal" at bounding box center [771, 370] width 1136 height 34
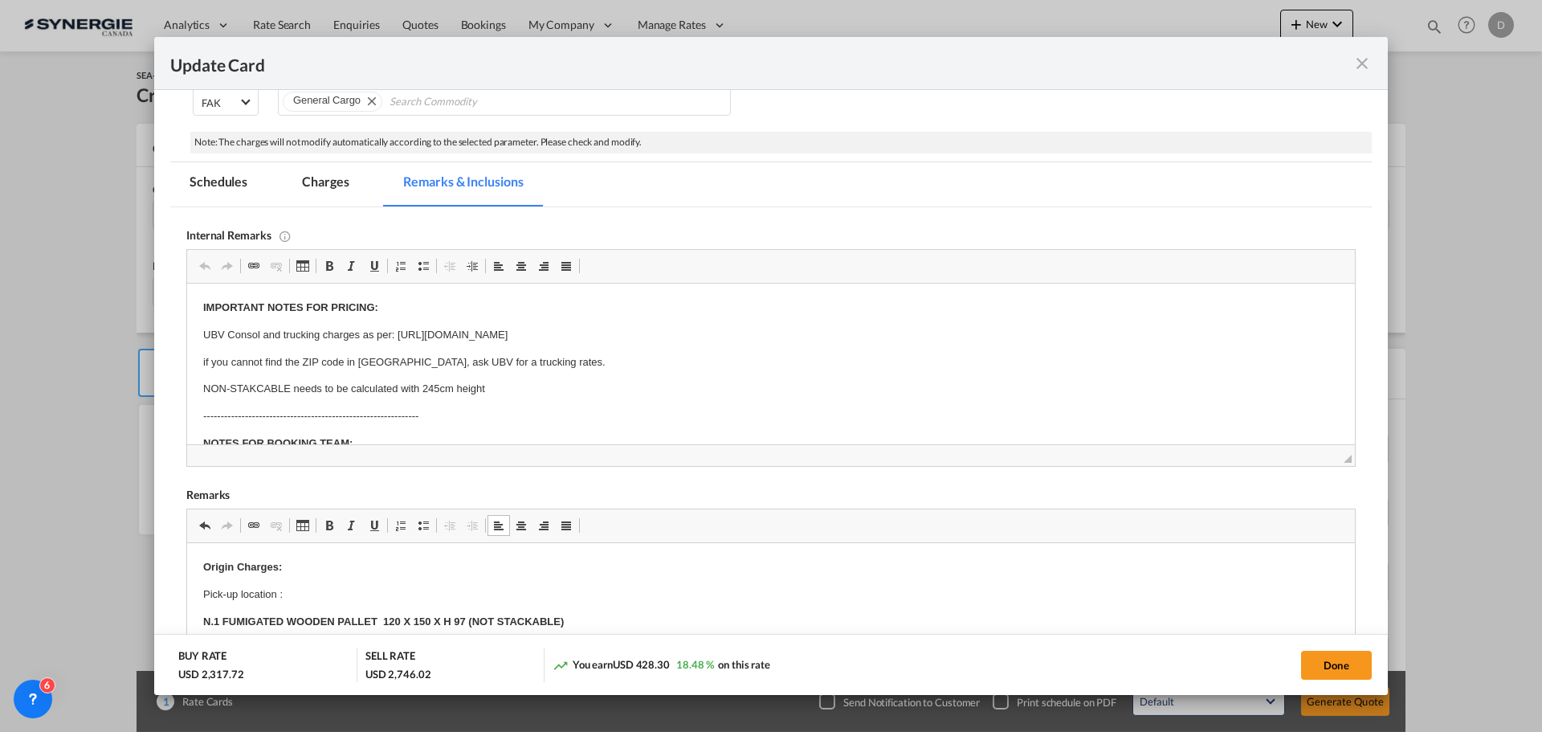
scroll to position [161, 0]
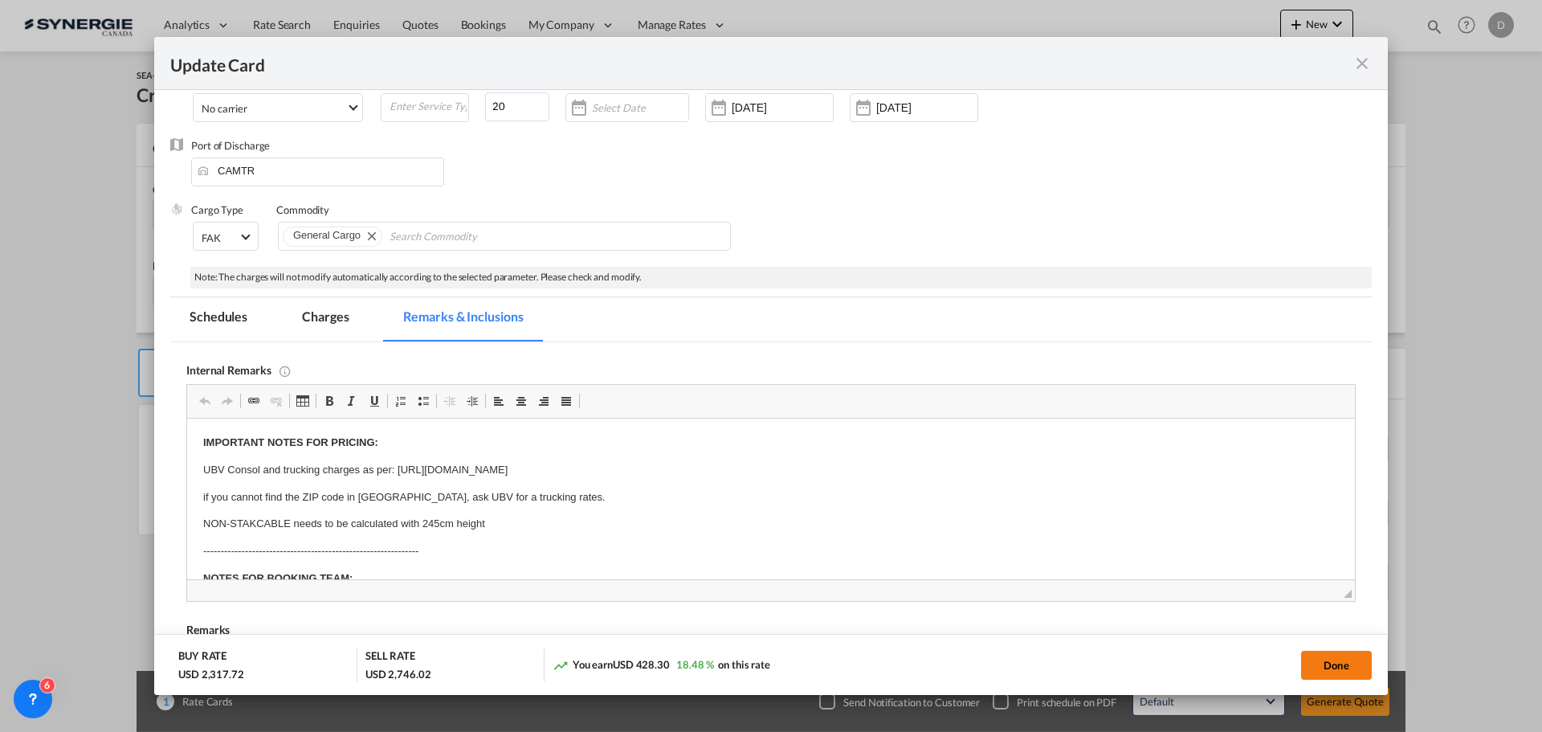
click at [1329, 672] on button "Done" at bounding box center [1336, 665] width 71 height 29
type input "[DATE]"
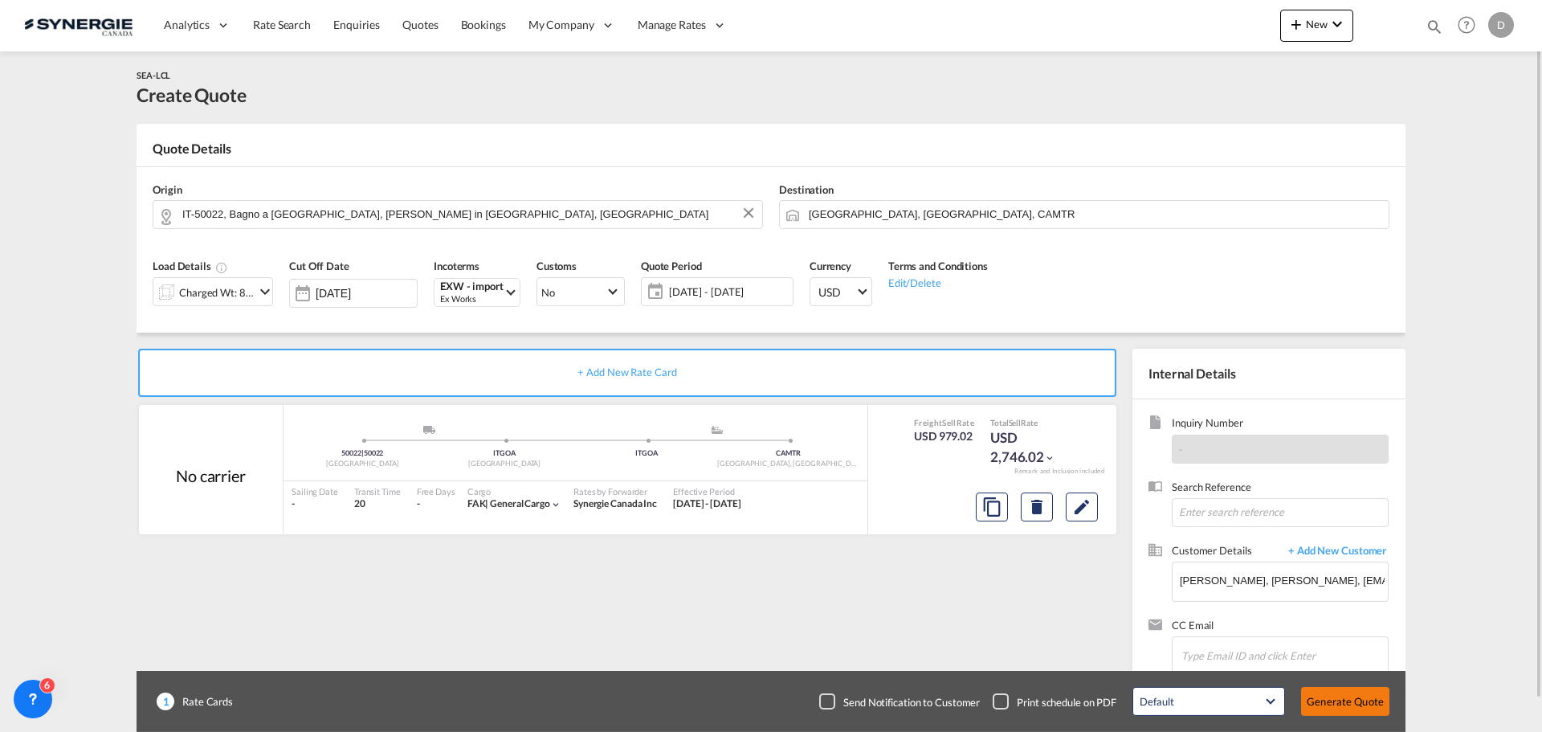
click at [1364, 700] on button "Generate Quote" at bounding box center [1345, 701] width 88 height 29
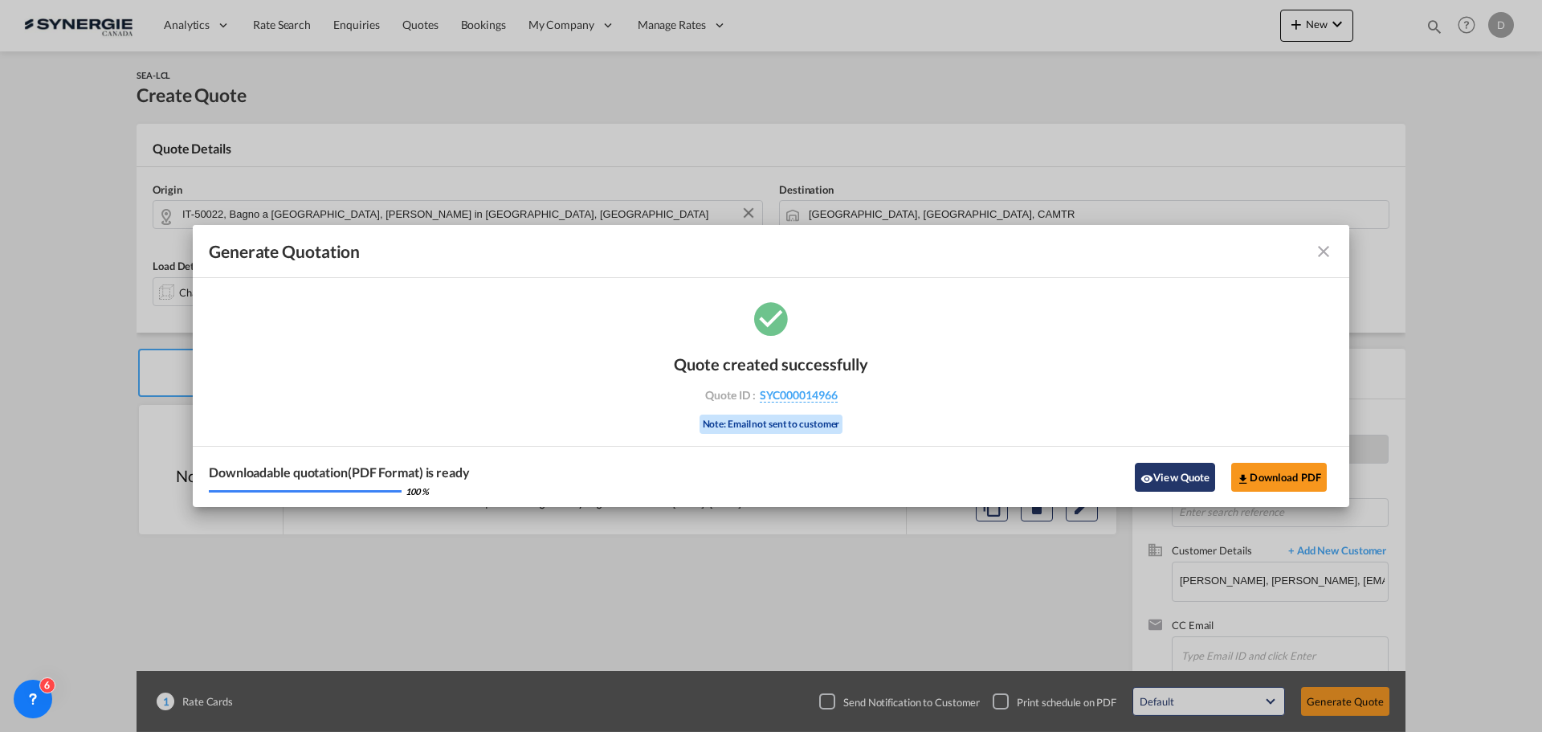
click at [1146, 468] on button "View Quote" at bounding box center [1175, 477] width 80 height 29
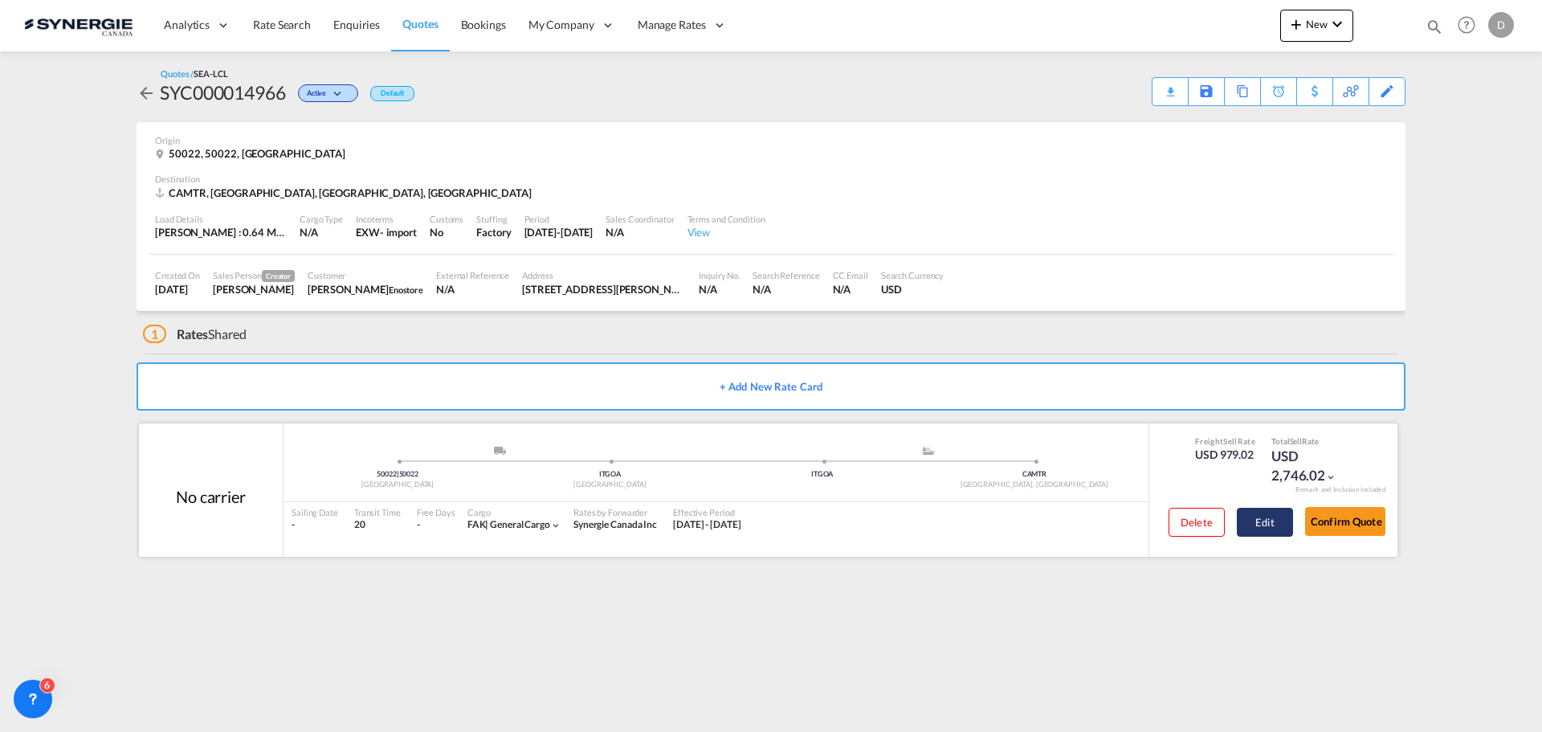
click at [1263, 534] on button "Edit" at bounding box center [1265, 522] width 56 height 29
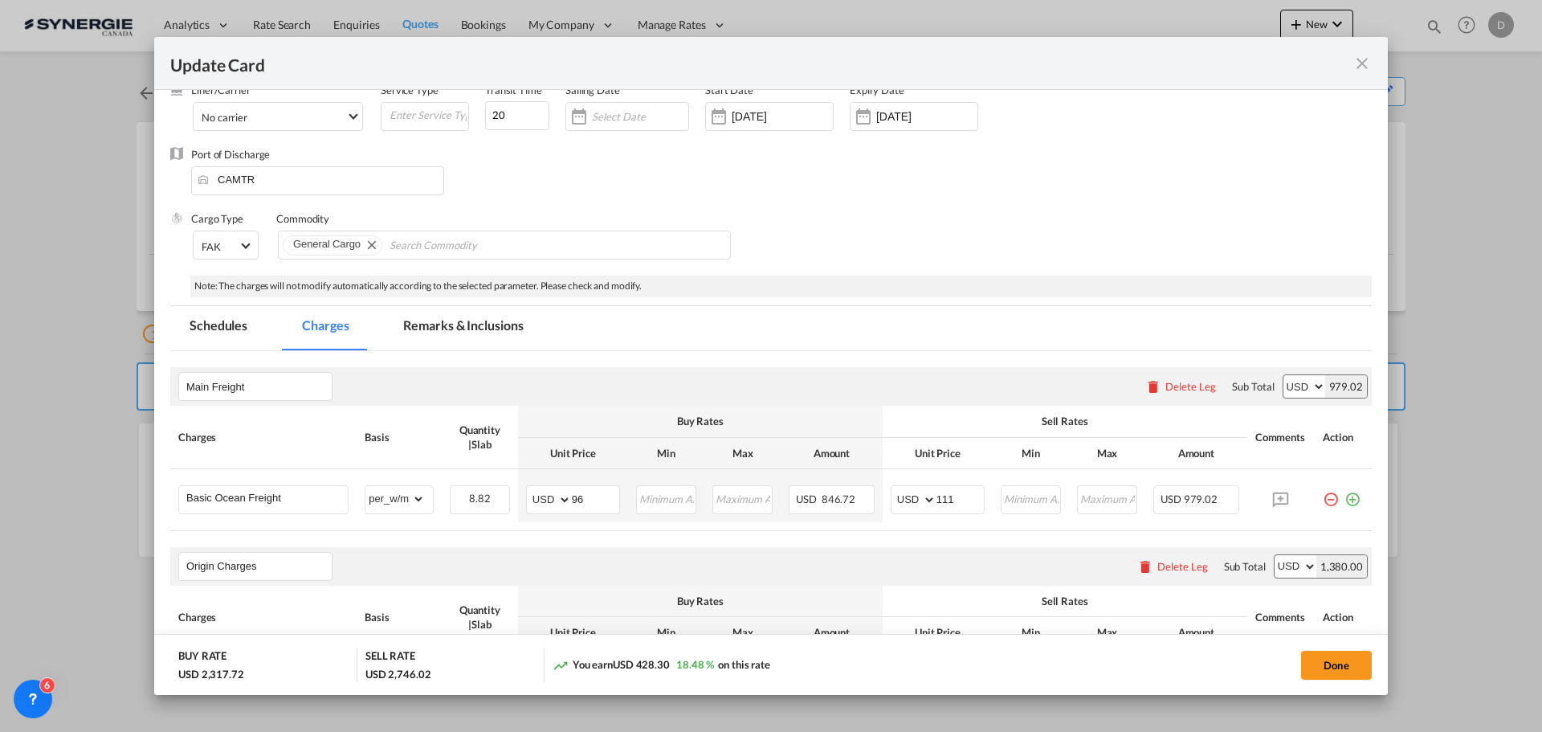
scroll to position [321, 0]
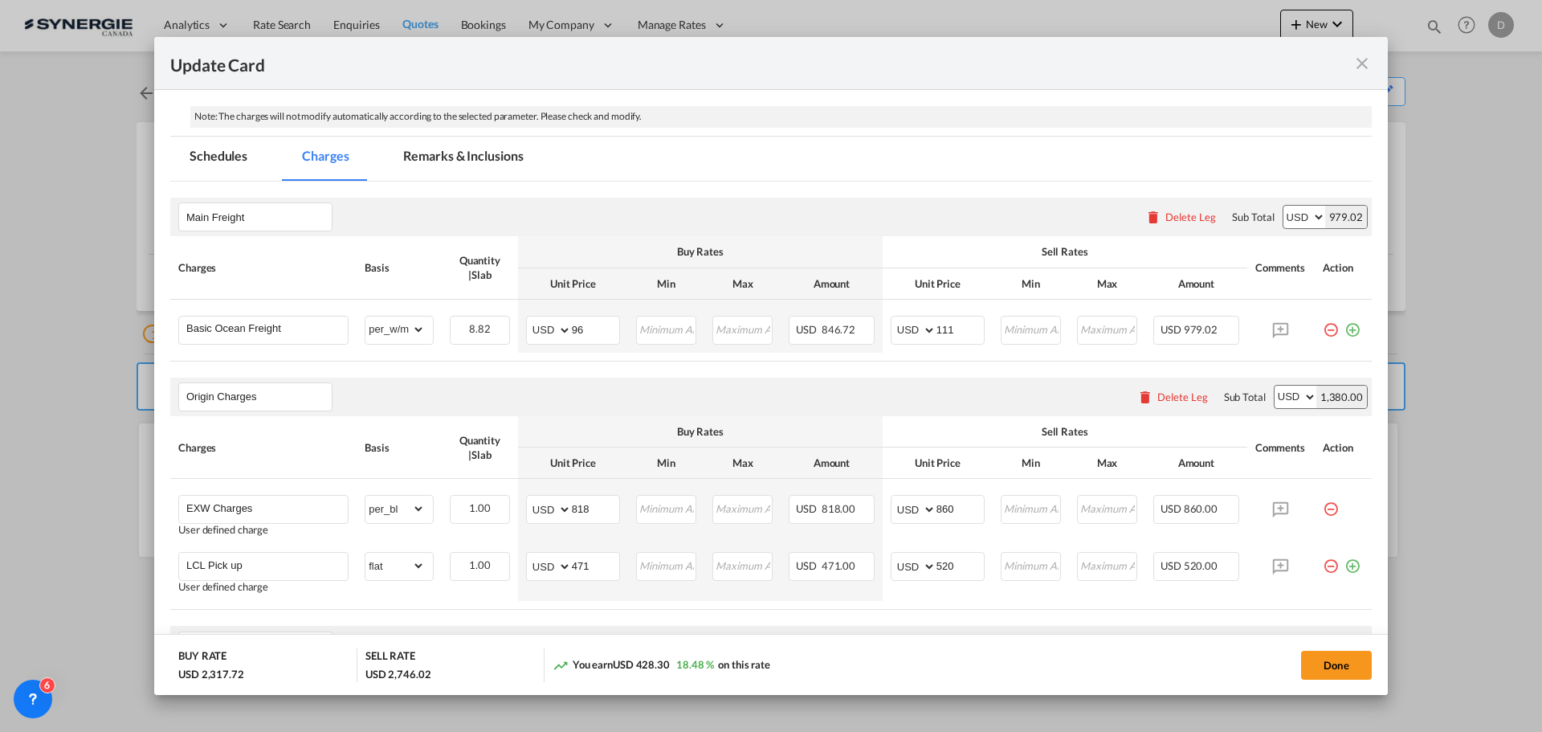
click at [1364, 62] on md-icon "icon-close fg-AAA8AD m-0 pointer" at bounding box center [1362, 63] width 19 height 19
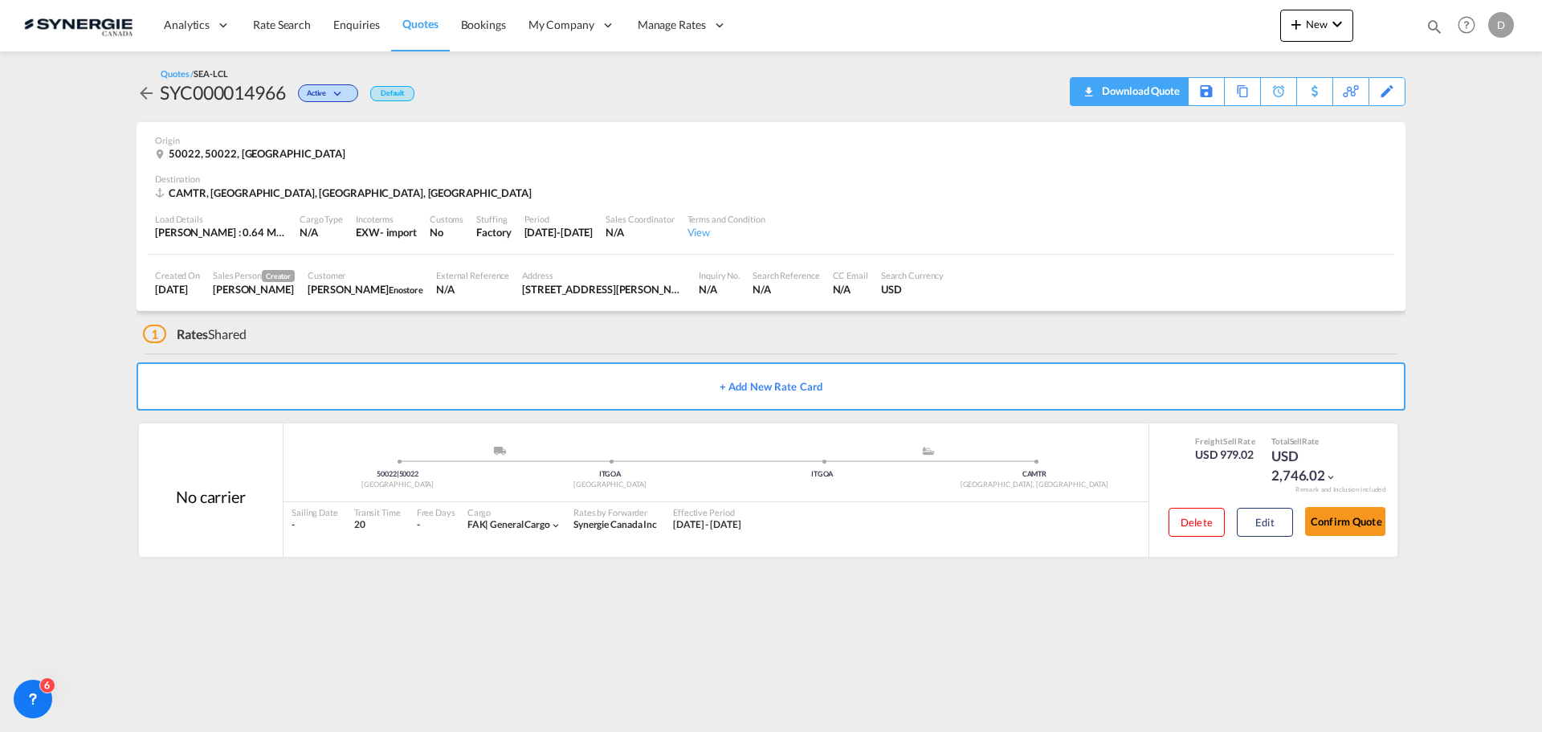
click at [1172, 98] on div "Download Quote" at bounding box center [1139, 91] width 82 height 26
click at [1435, 20] on md-icon "icon-magnify" at bounding box center [1435, 27] width 18 height 18
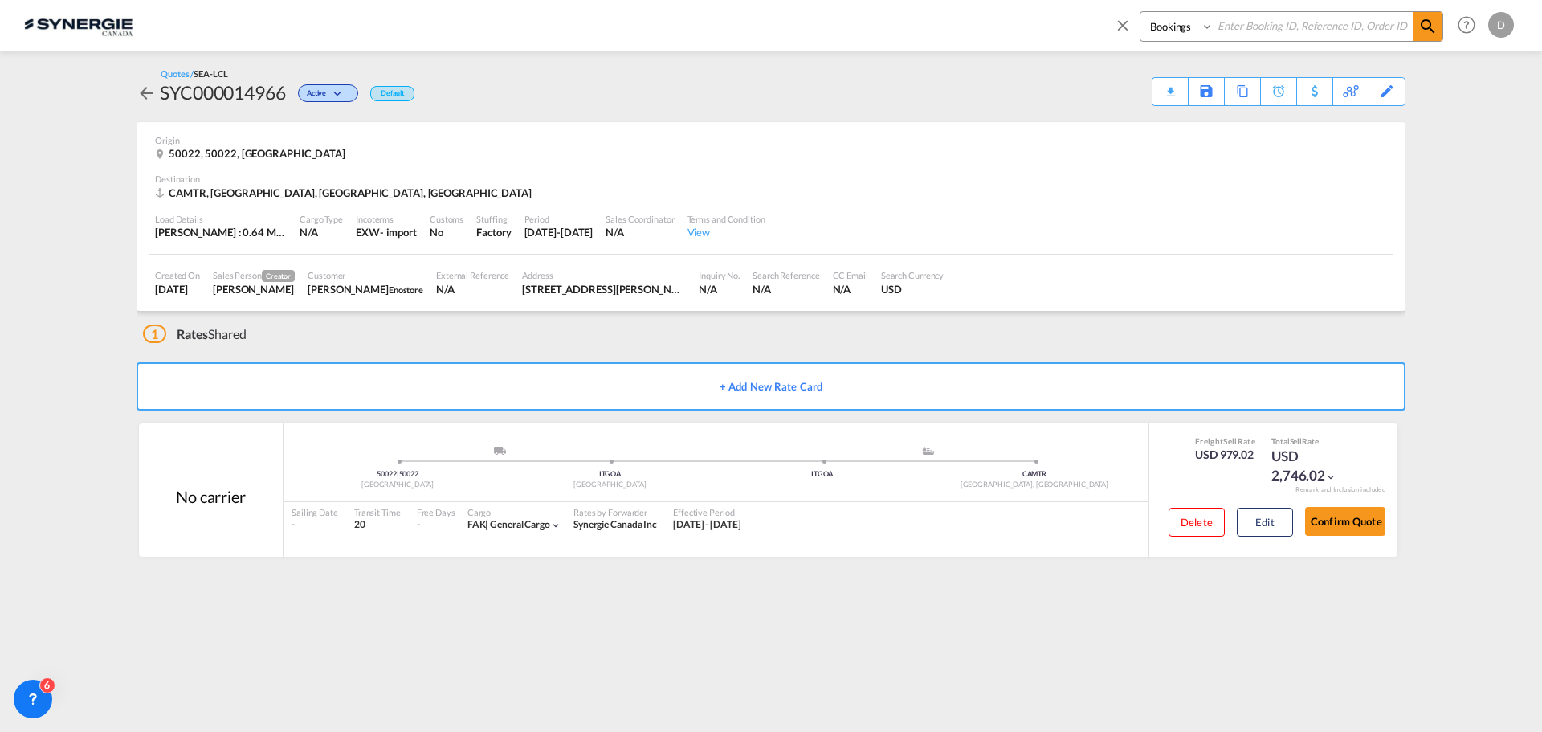
drag, startPoint x: 1172, startPoint y: 29, endPoint x: 1178, endPoint y: 39, distance: 11.2
click at [1172, 34] on select "Bookings Quotes Enquiries" at bounding box center [1179, 26] width 76 height 29
click at [1141, 12] on select "Bookings Quotes Enquiries" at bounding box center [1179, 26] width 76 height 29
click at [1190, 24] on select "Bookings Quotes Enquiries" at bounding box center [1179, 26] width 76 height 29
select select "Quotes"
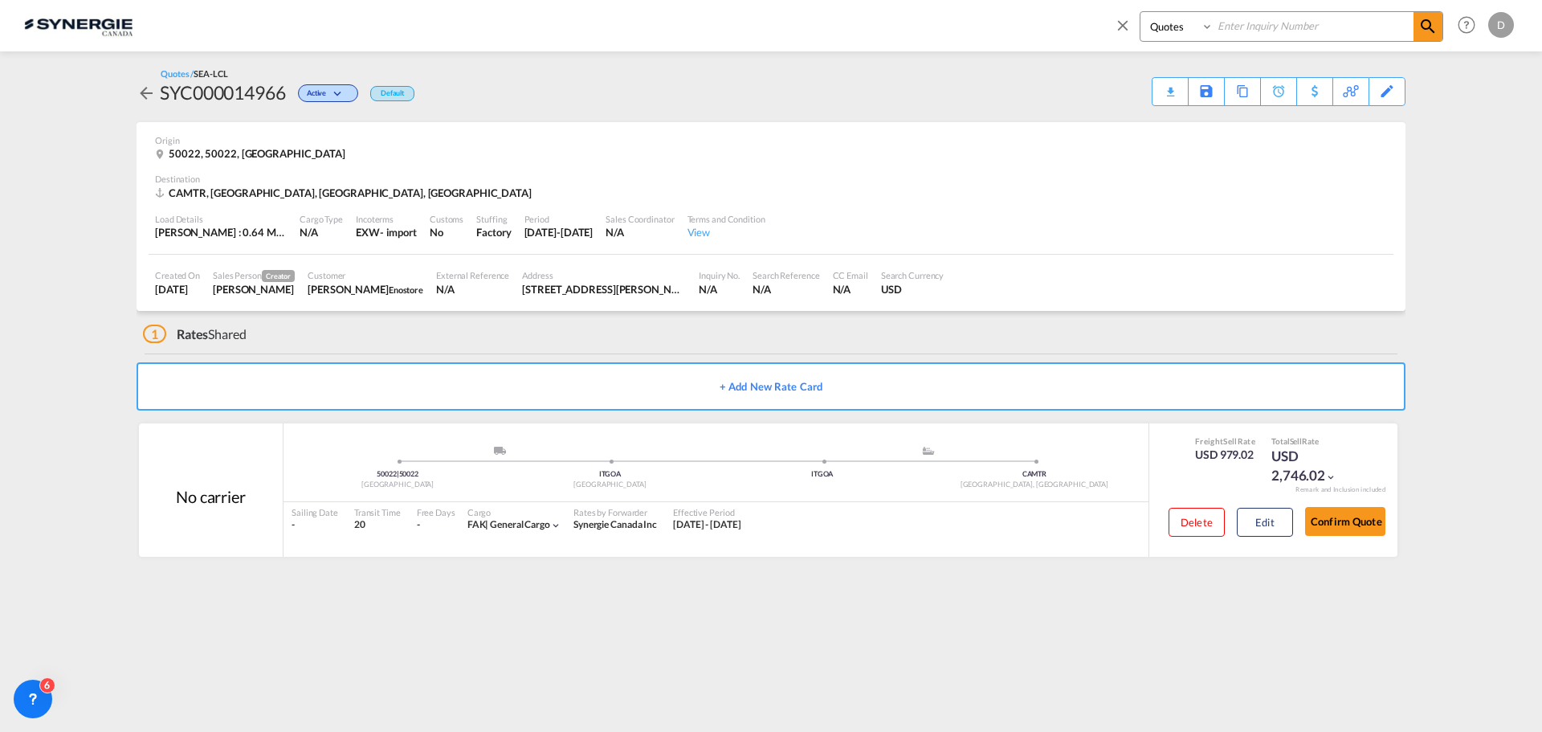
click at [1141, 12] on select "Bookings Quotes Enquiries" at bounding box center [1179, 26] width 76 height 29
click at [1250, 31] on input at bounding box center [1314, 26] width 200 height 28
type input "6868"
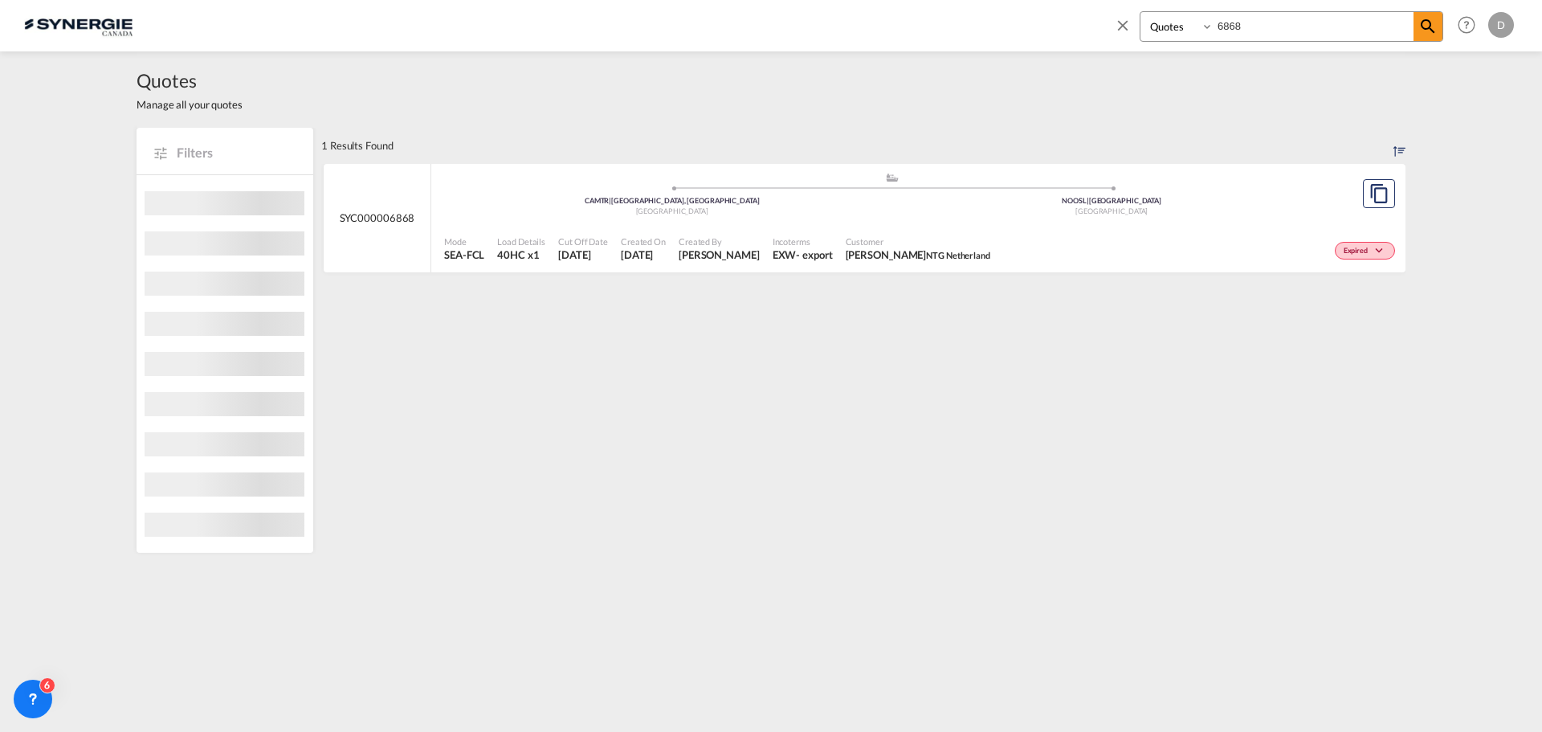
click at [782, 250] on div "EXW" at bounding box center [785, 254] width 24 height 14
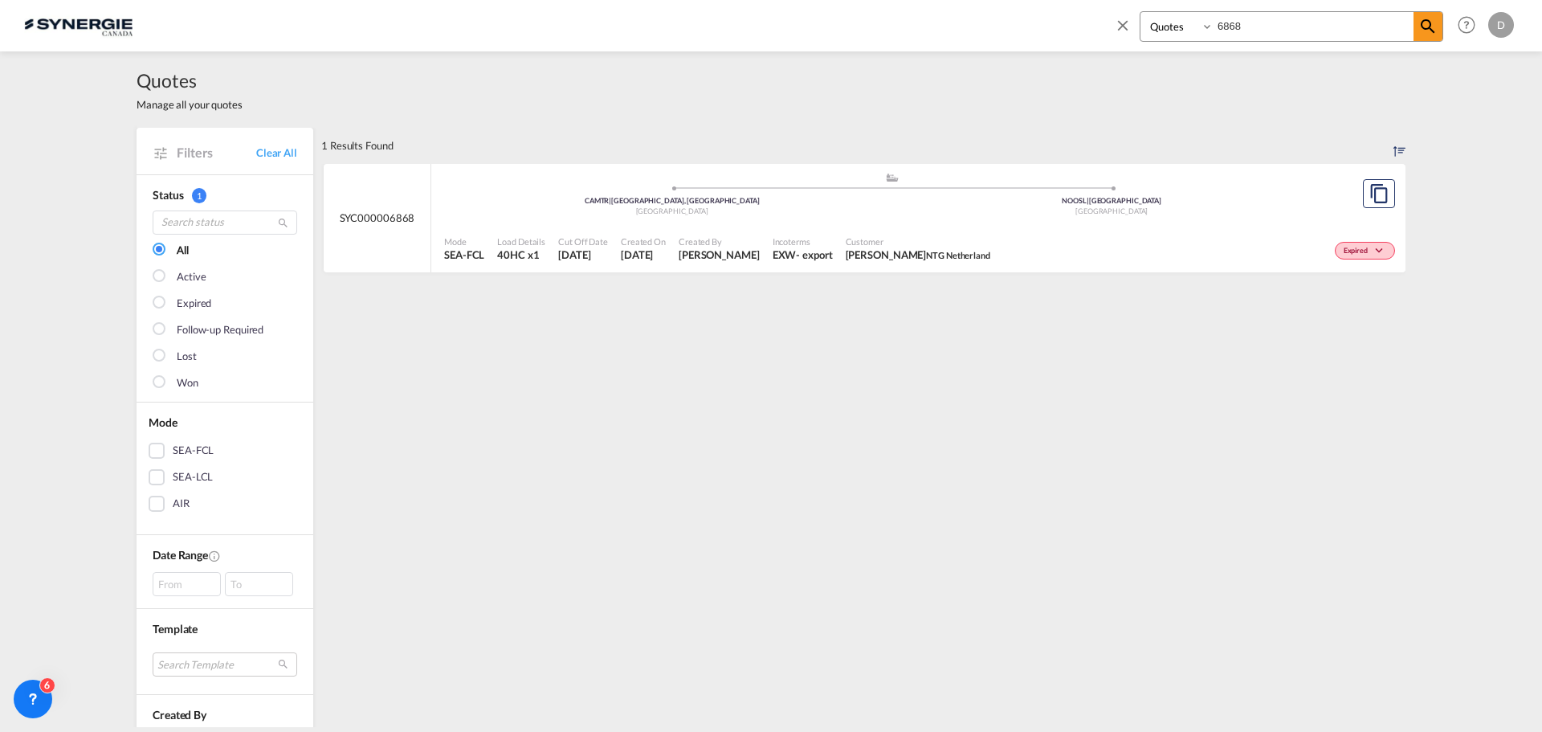
click at [781, 256] on div "EXW" at bounding box center [785, 254] width 24 height 14
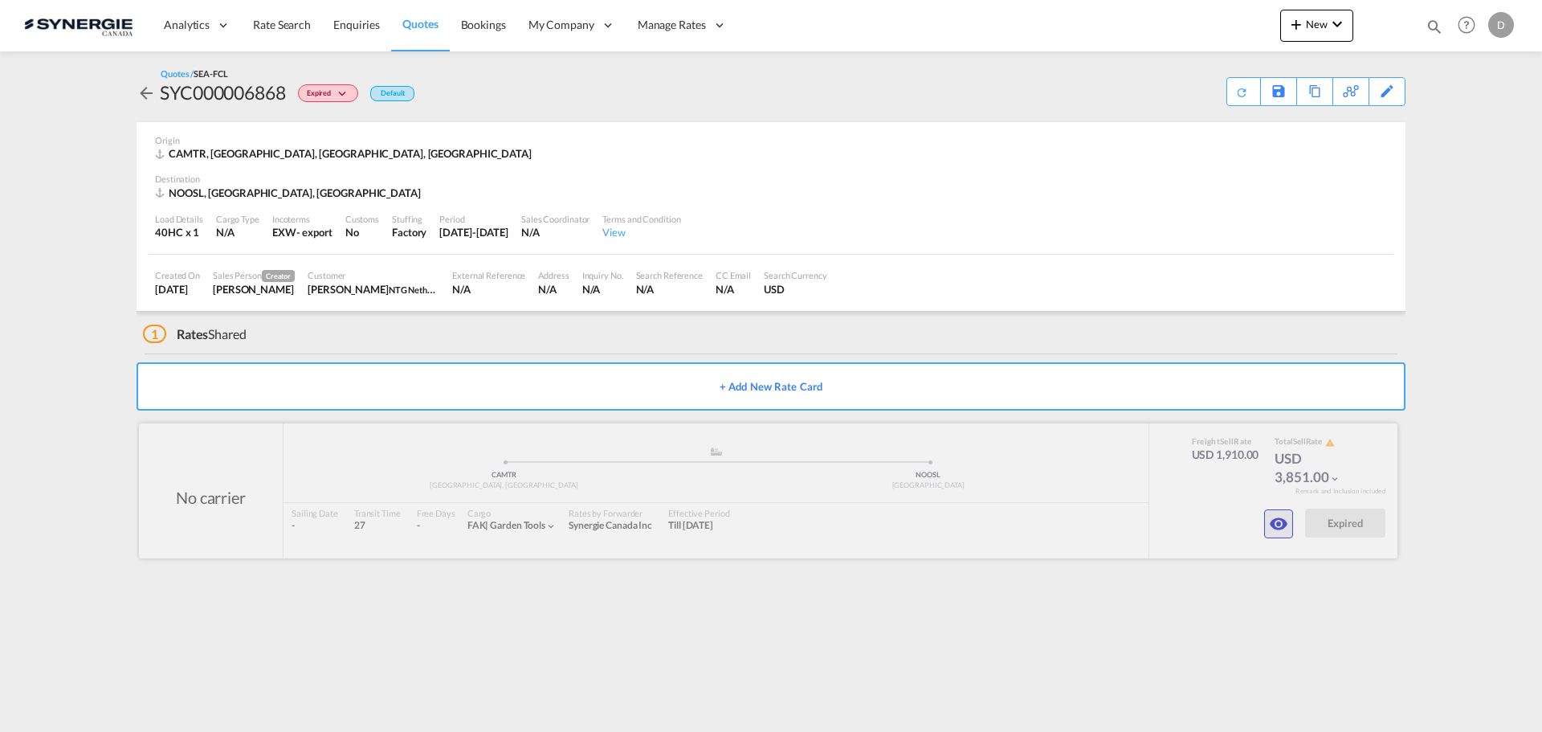
click at [1270, 528] on md-icon "icon-eye" at bounding box center [1278, 523] width 19 height 19
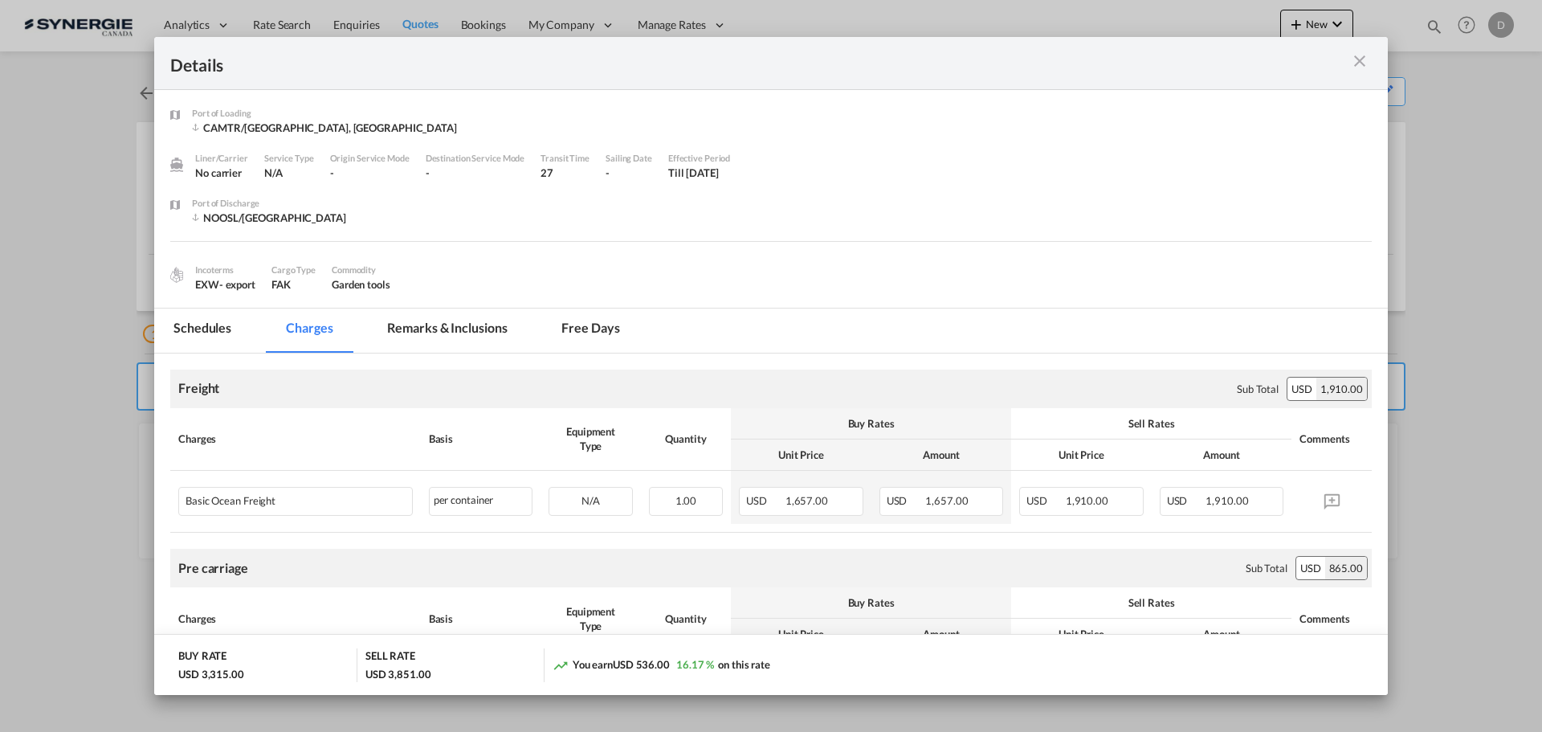
click at [480, 320] on md-tab-item "Remarks & Inclusions" at bounding box center [447, 330] width 158 height 44
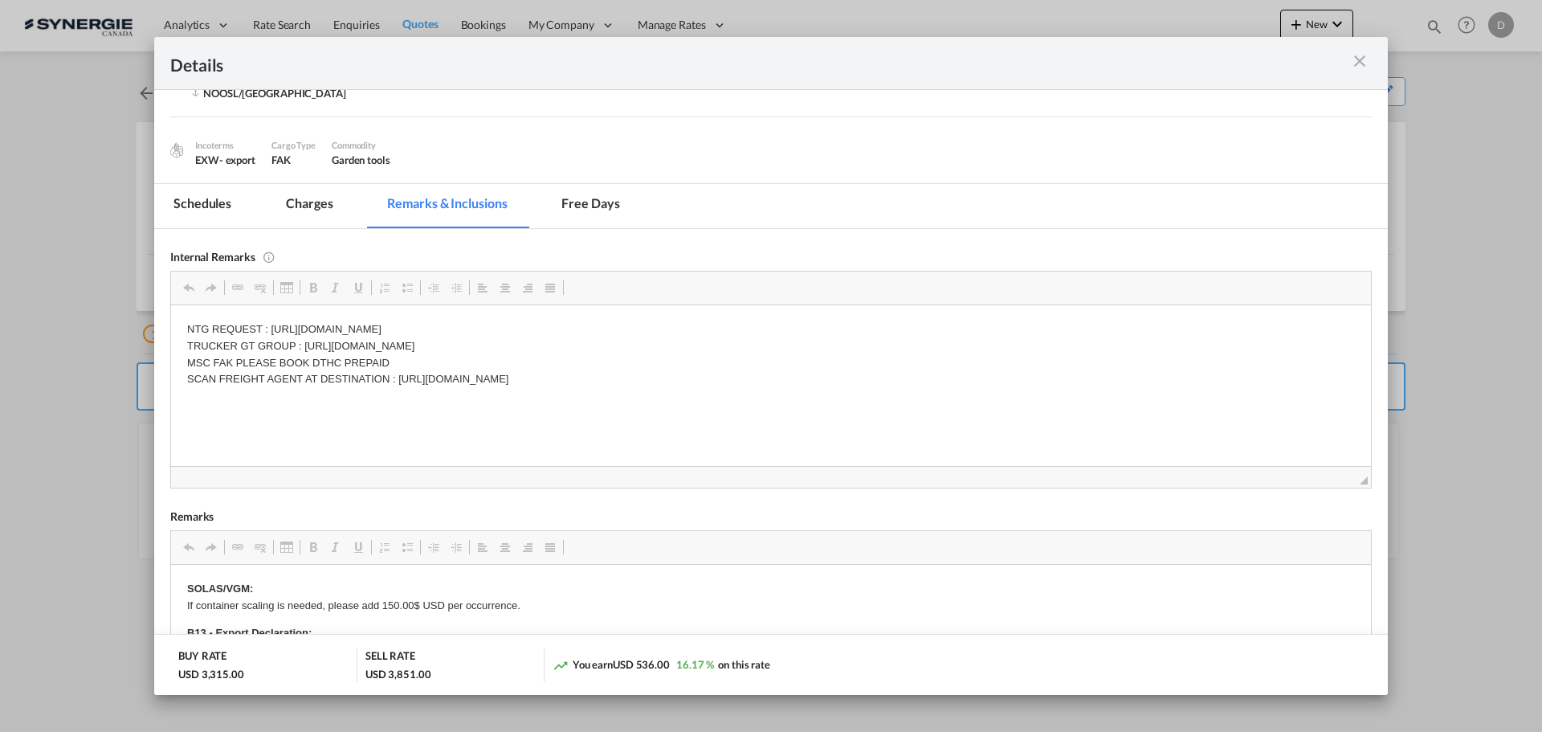
scroll to position [161, 0]
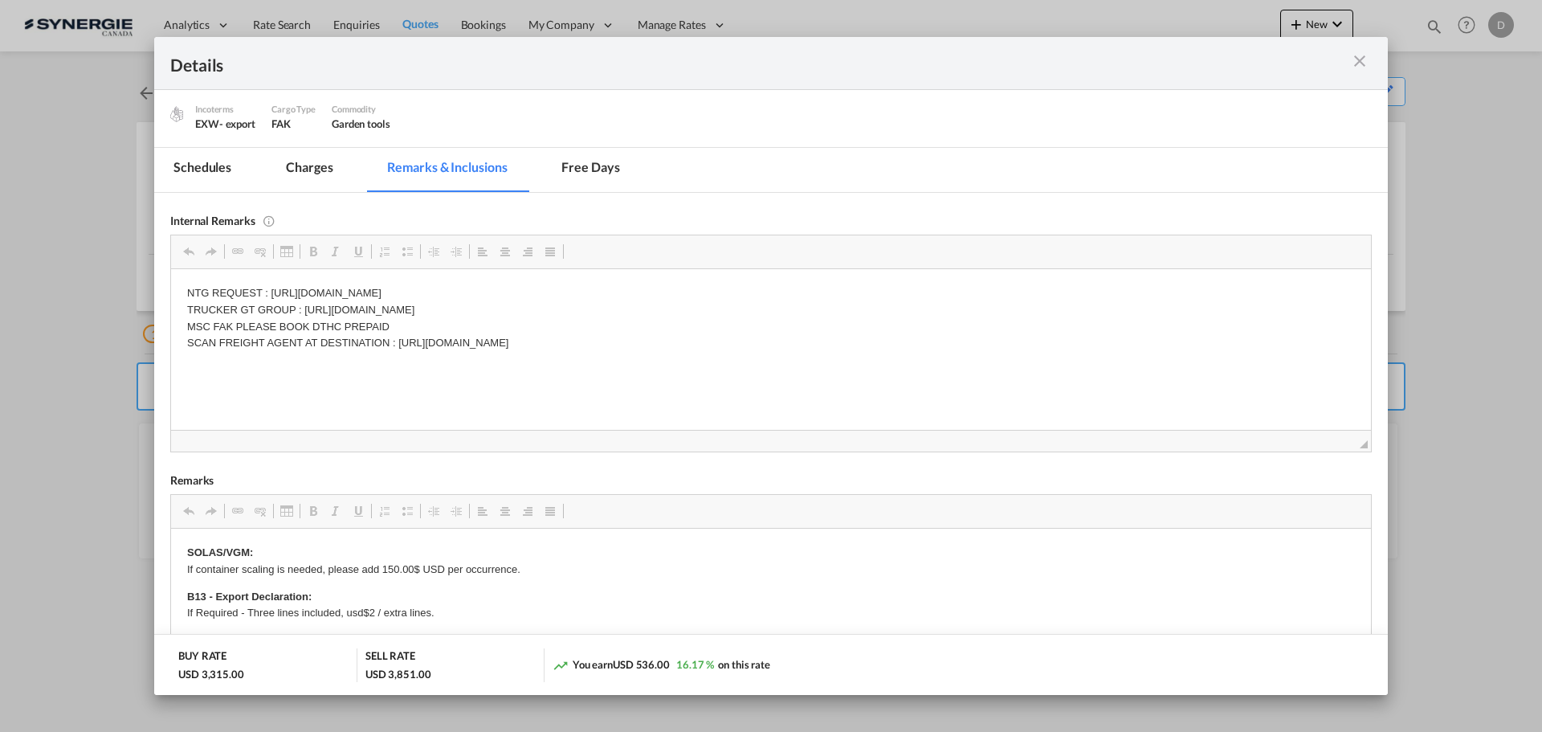
click at [306, 171] on md-tab-item "Charges" at bounding box center [309, 170] width 85 height 44
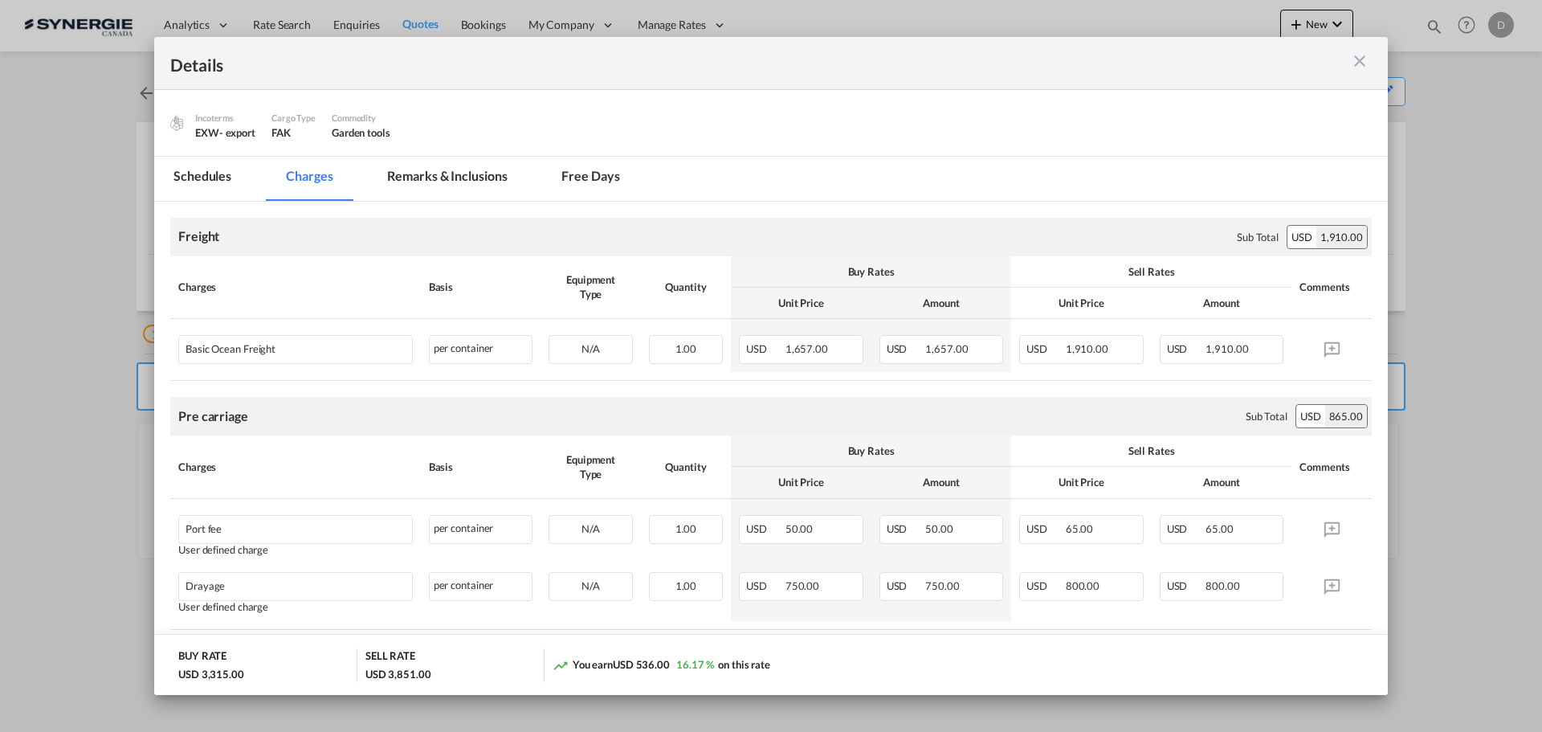
scroll to position [60, 0]
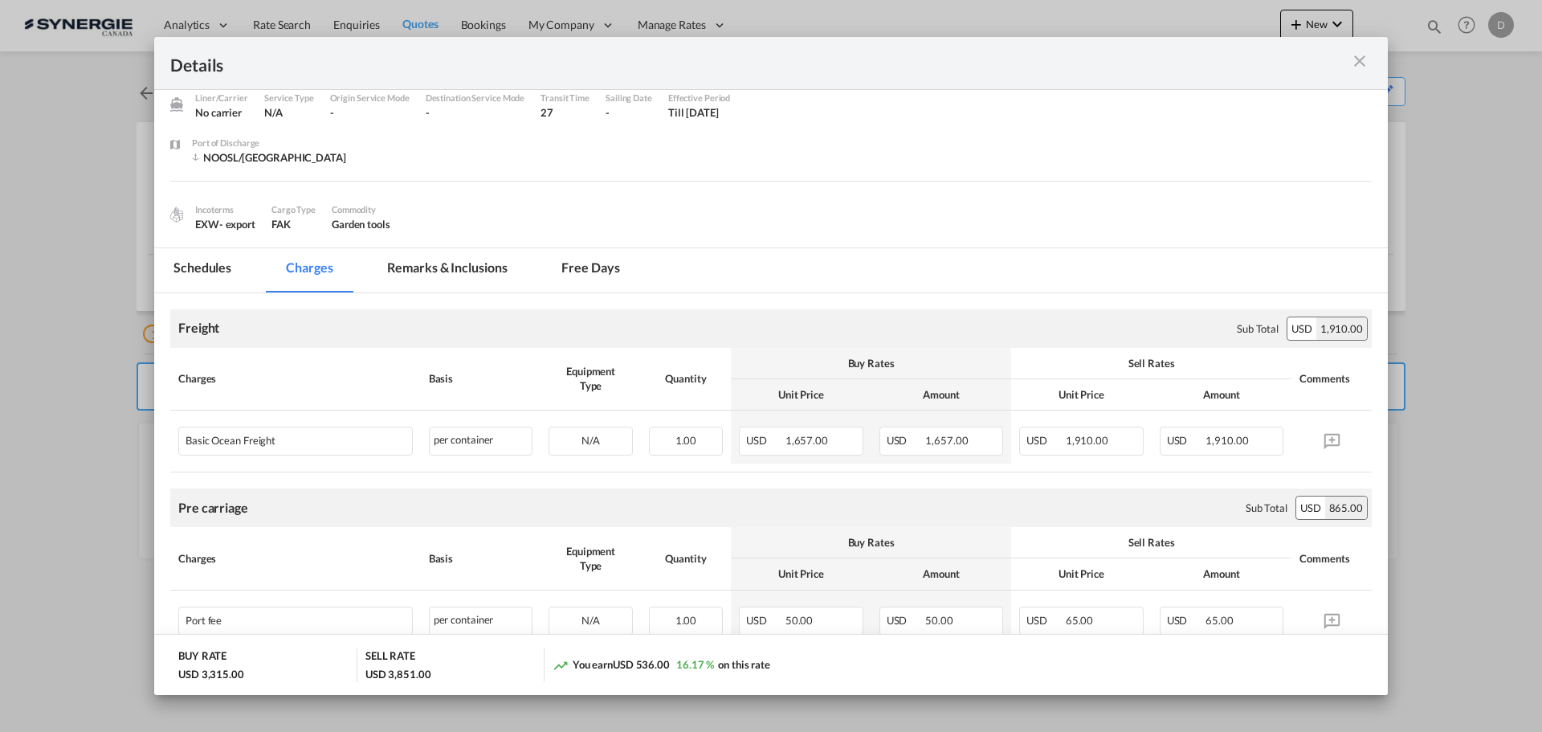
click at [481, 255] on md-tab-item "Remarks & Inclusions" at bounding box center [447, 270] width 158 height 44
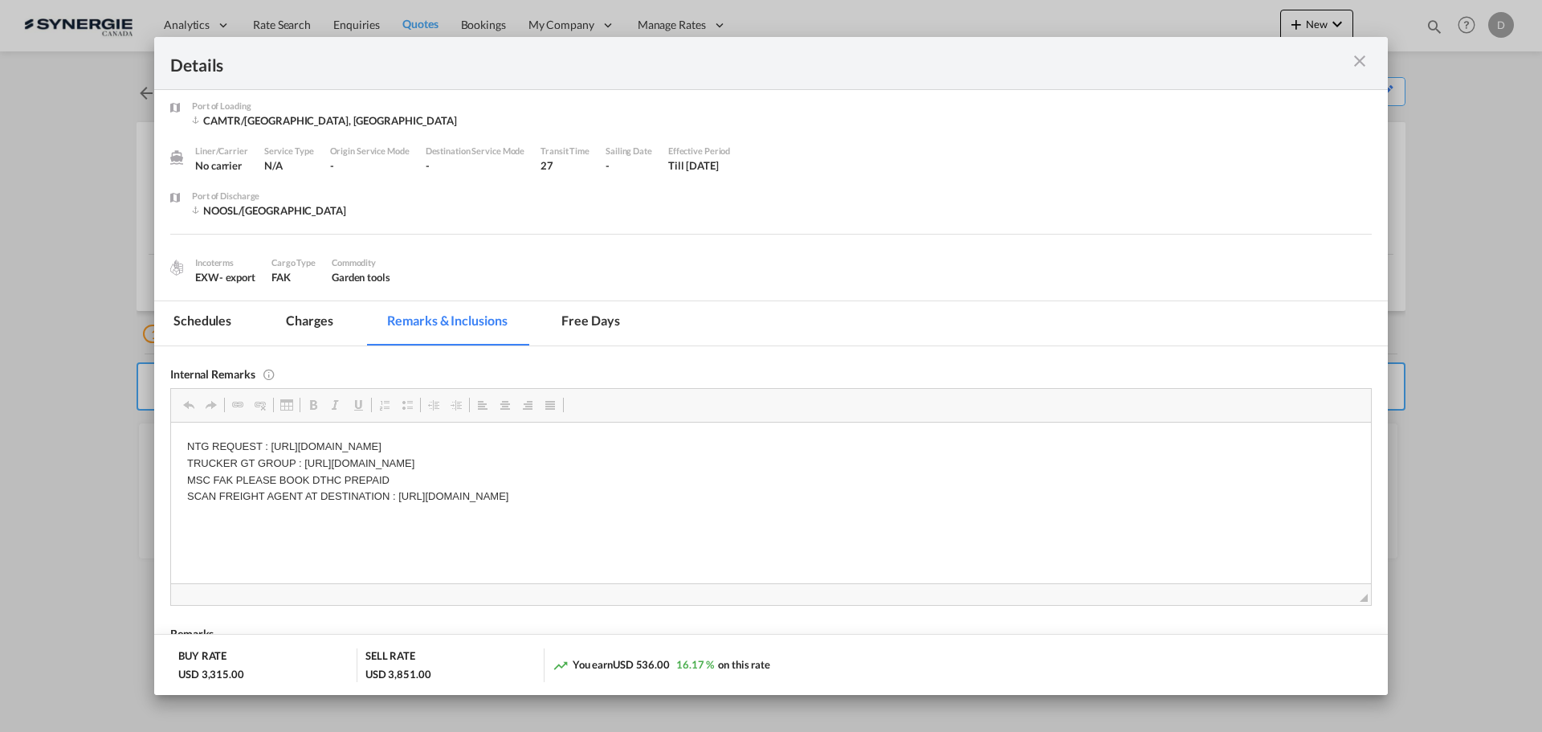
scroll to position [0, 0]
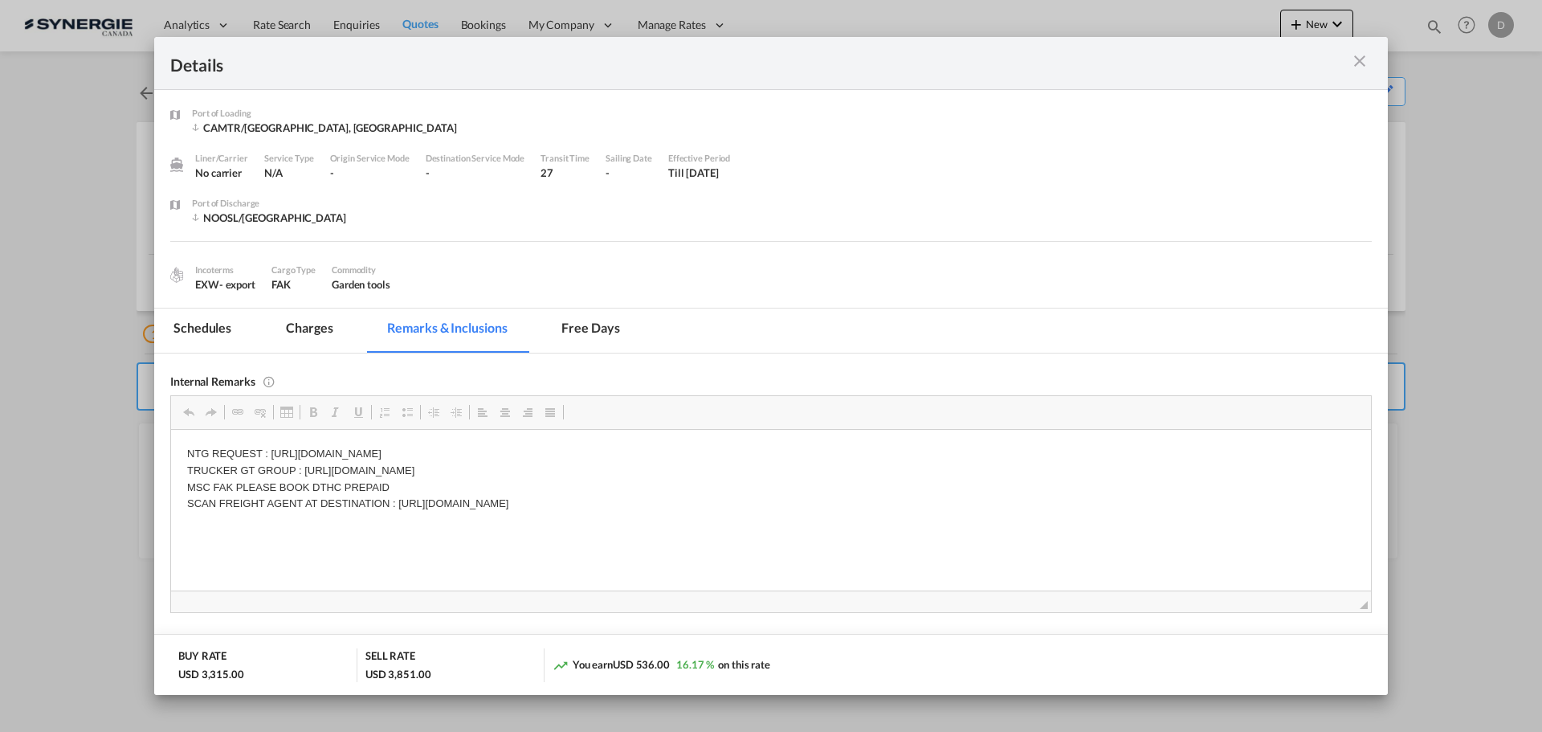
click at [300, 318] on md-tab-item "Charges" at bounding box center [309, 330] width 85 height 44
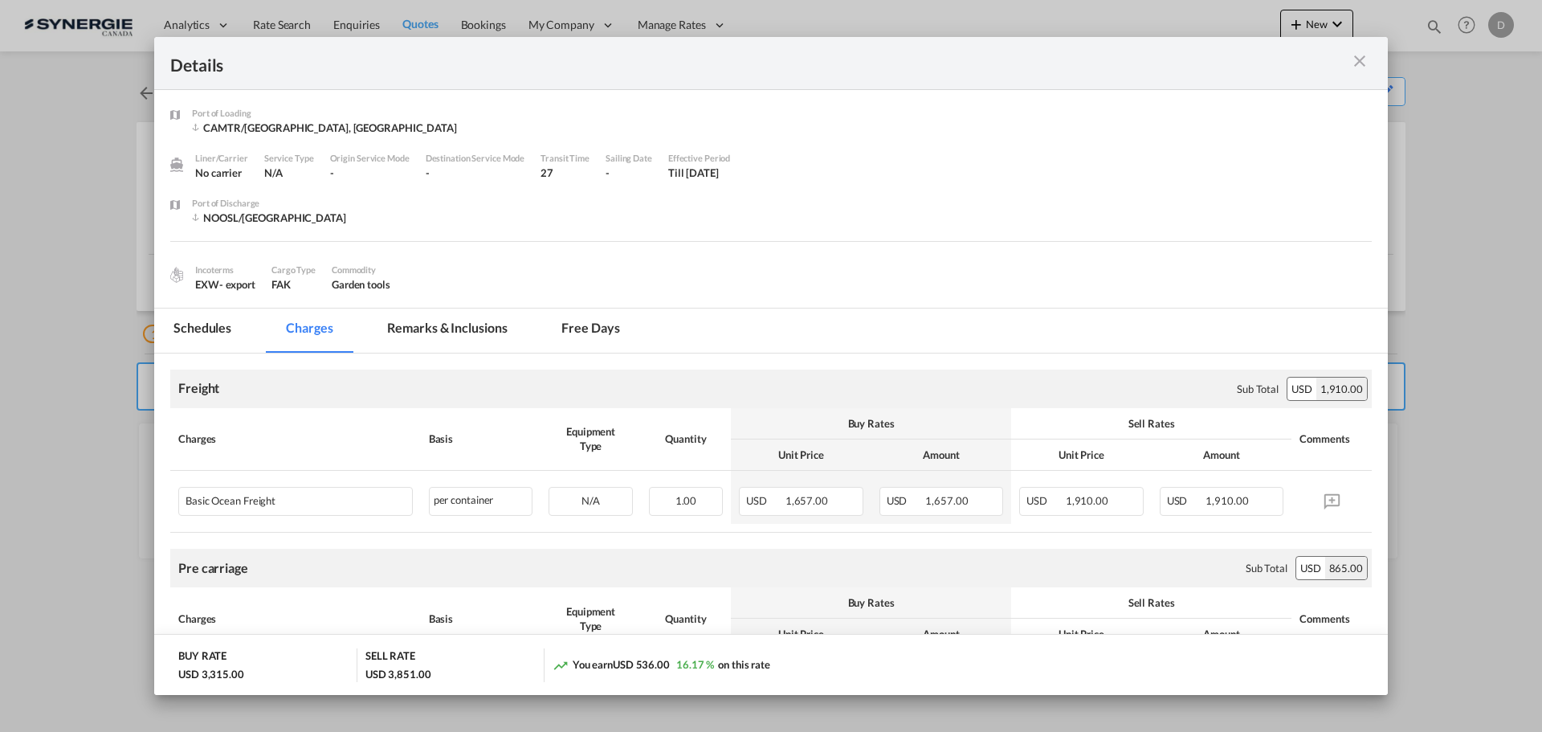
click at [470, 338] on md-tab-item "Remarks & Inclusions" at bounding box center [447, 330] width 158 height 44
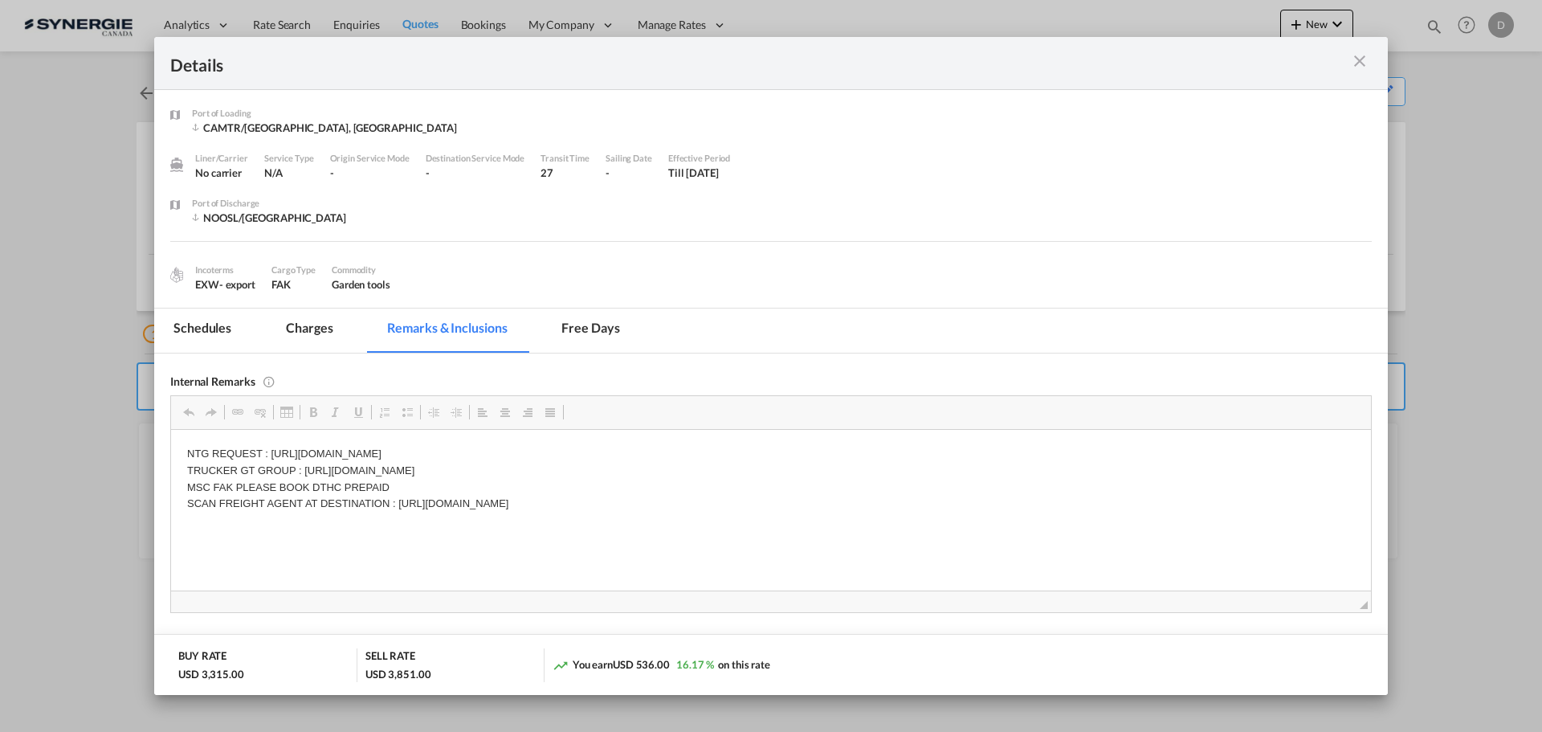
click at [320, 332] on md-tab-item "Charges" at bounding box center [309, 330] width 85 height 44
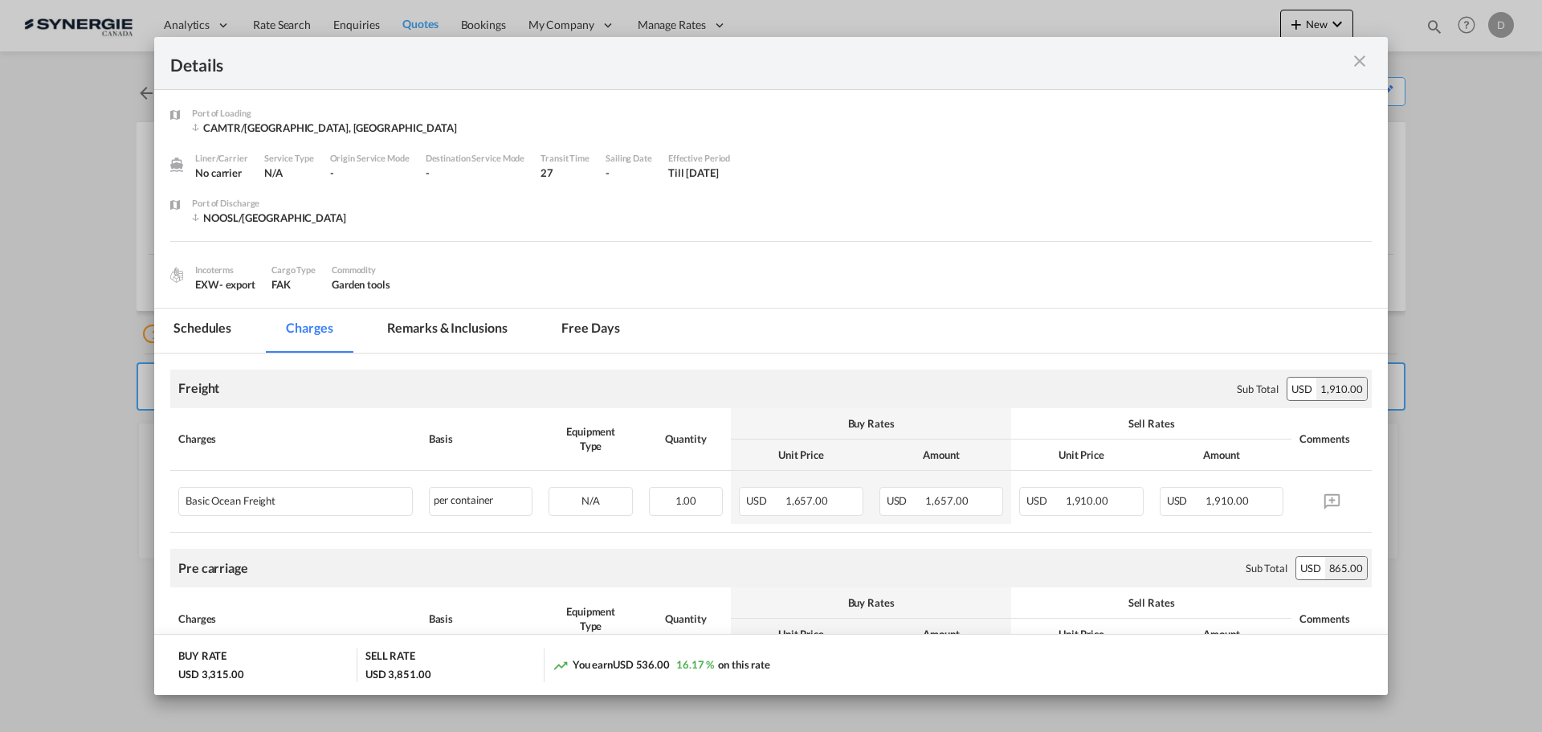
drag, startPoint x: 474, startPoint y: 325, endPoint x: 467, endPoint y: 329, distance: 8.3
click at [468, 330] on md-tab-item "Remarks & Inclusions" at bounding box center [447, 330] width 158 height 44
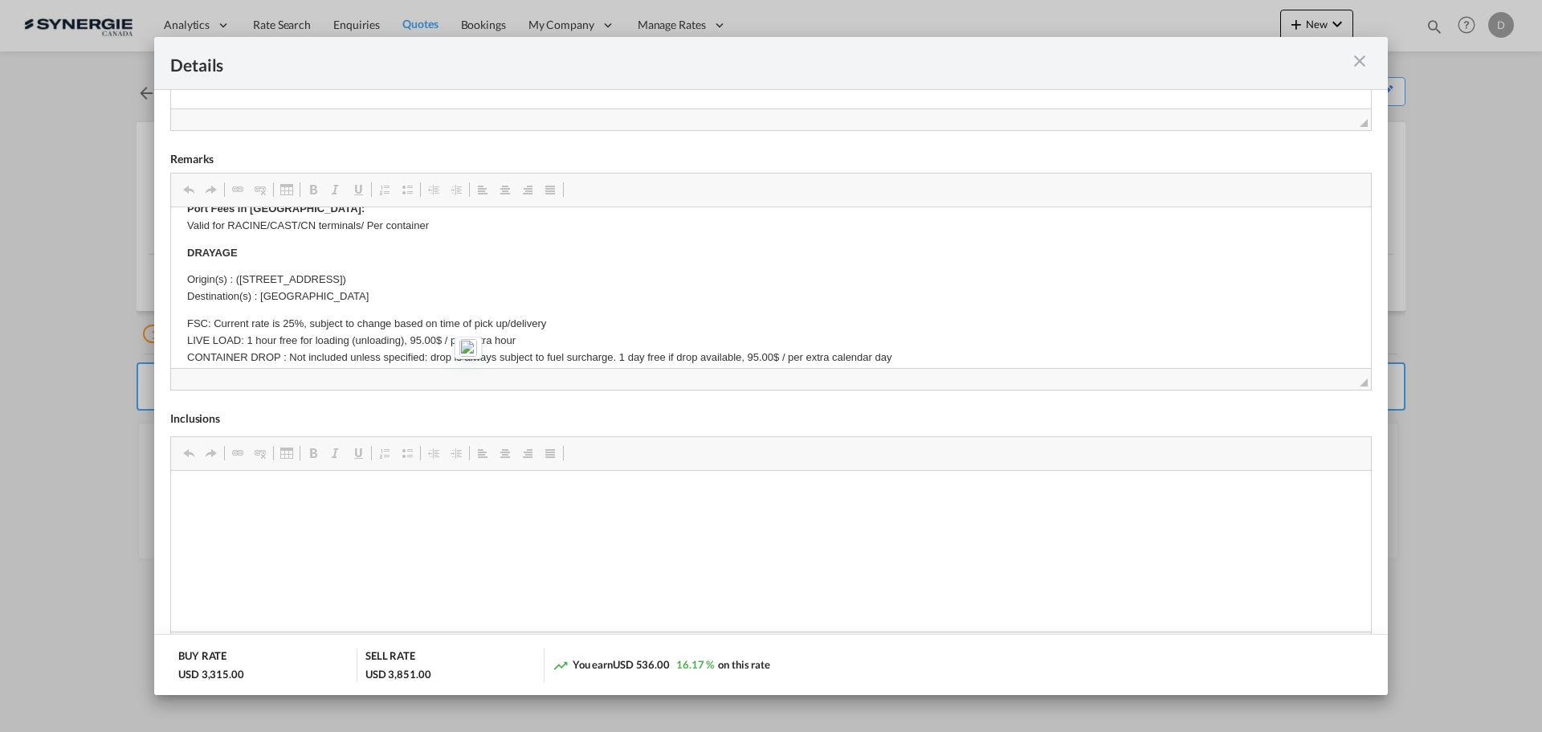
scroll to position [161, 0]
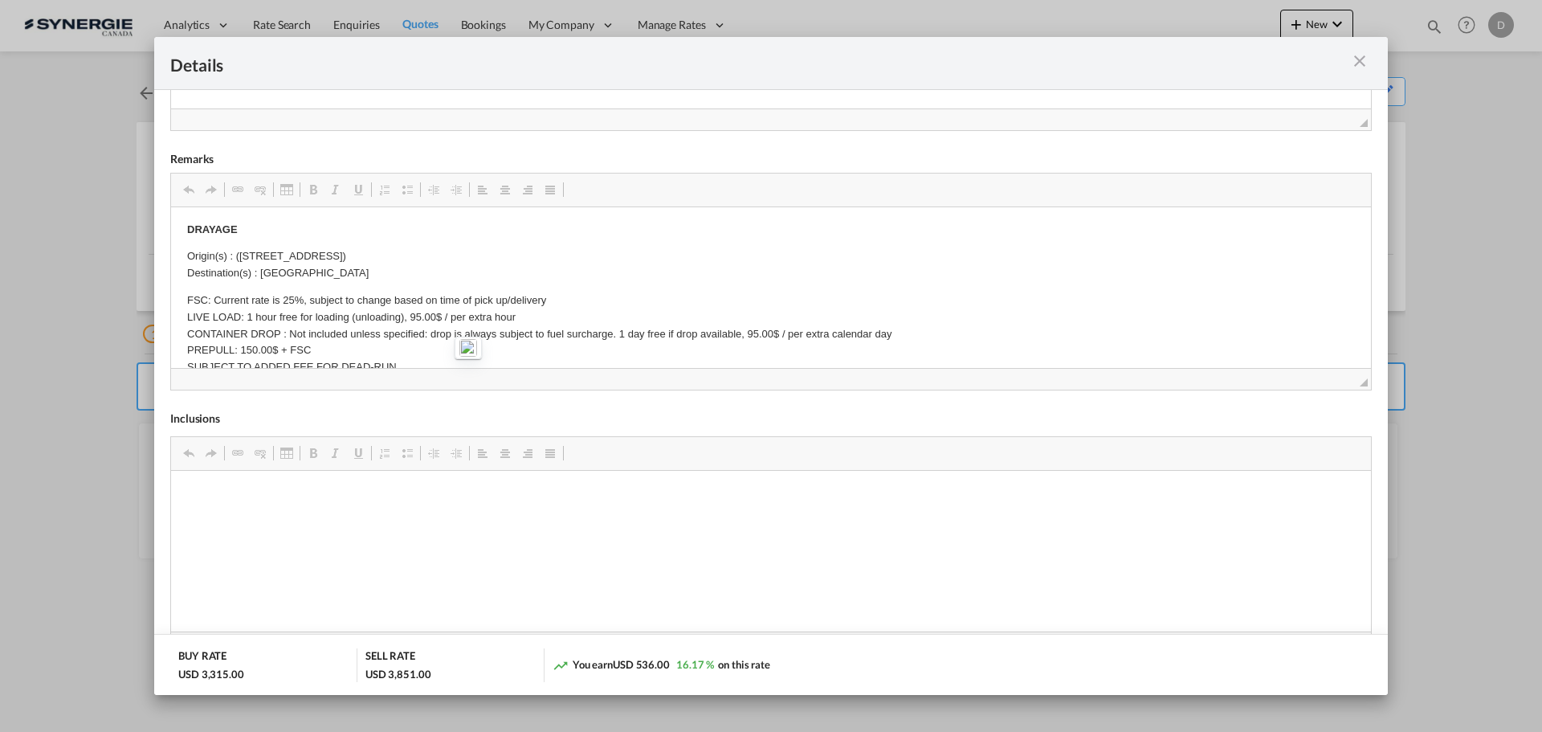
click at [1356, 57] on md-icon "icon-close m-3 fg-AAA8AD cursor" at bounding box center [1359, 60] width 19 height 19
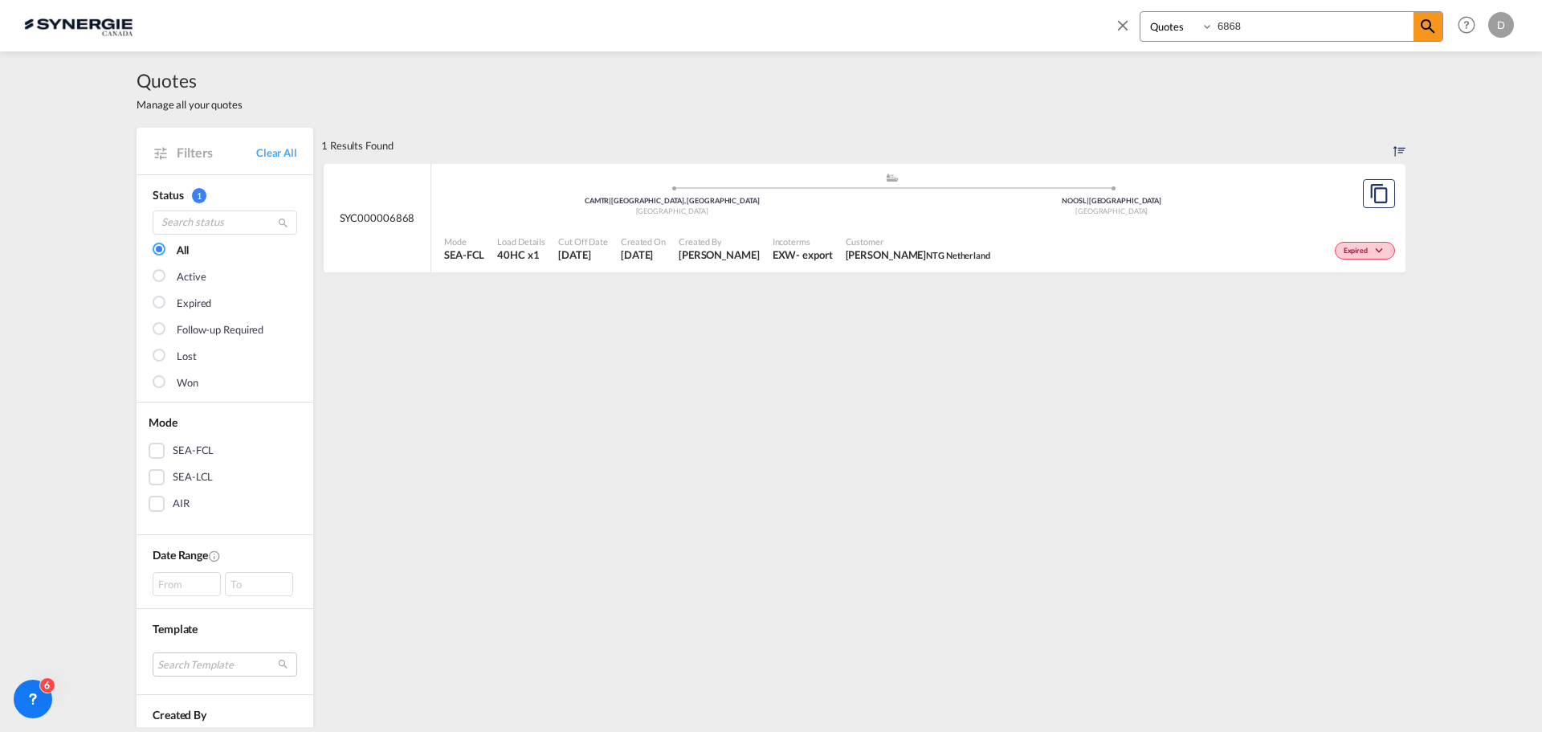
select select "Quotes"
click at [1125, 29] on md-icon "icon-close" at bounding box center [1123, 25] width 18 height 18
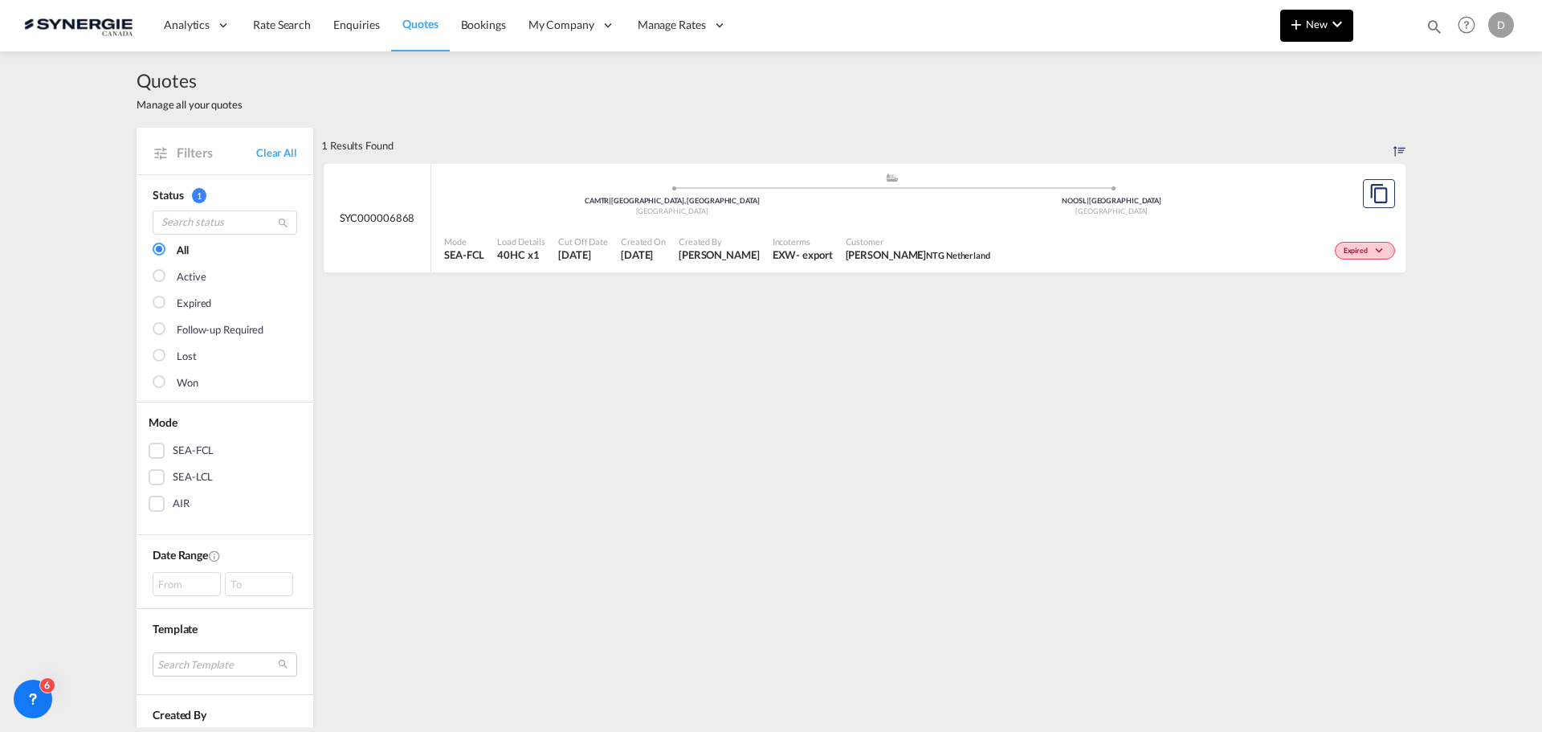
click at [1321, 16] on button "New" at bounding box center [1316, 26] width 73 height 32
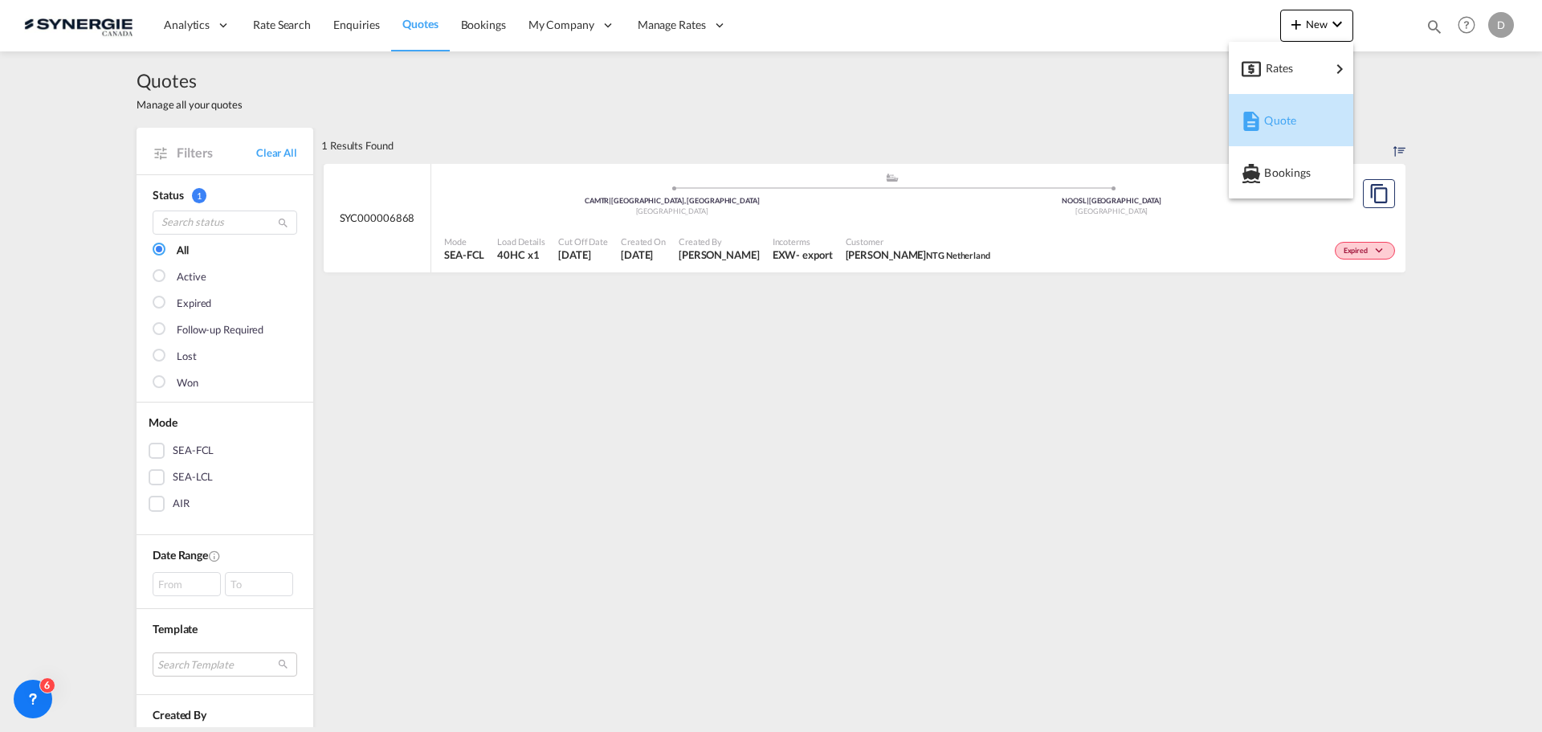
click at [1270, 119] on span "Quote" at bounding box center [1273, 120] width 18 height 32
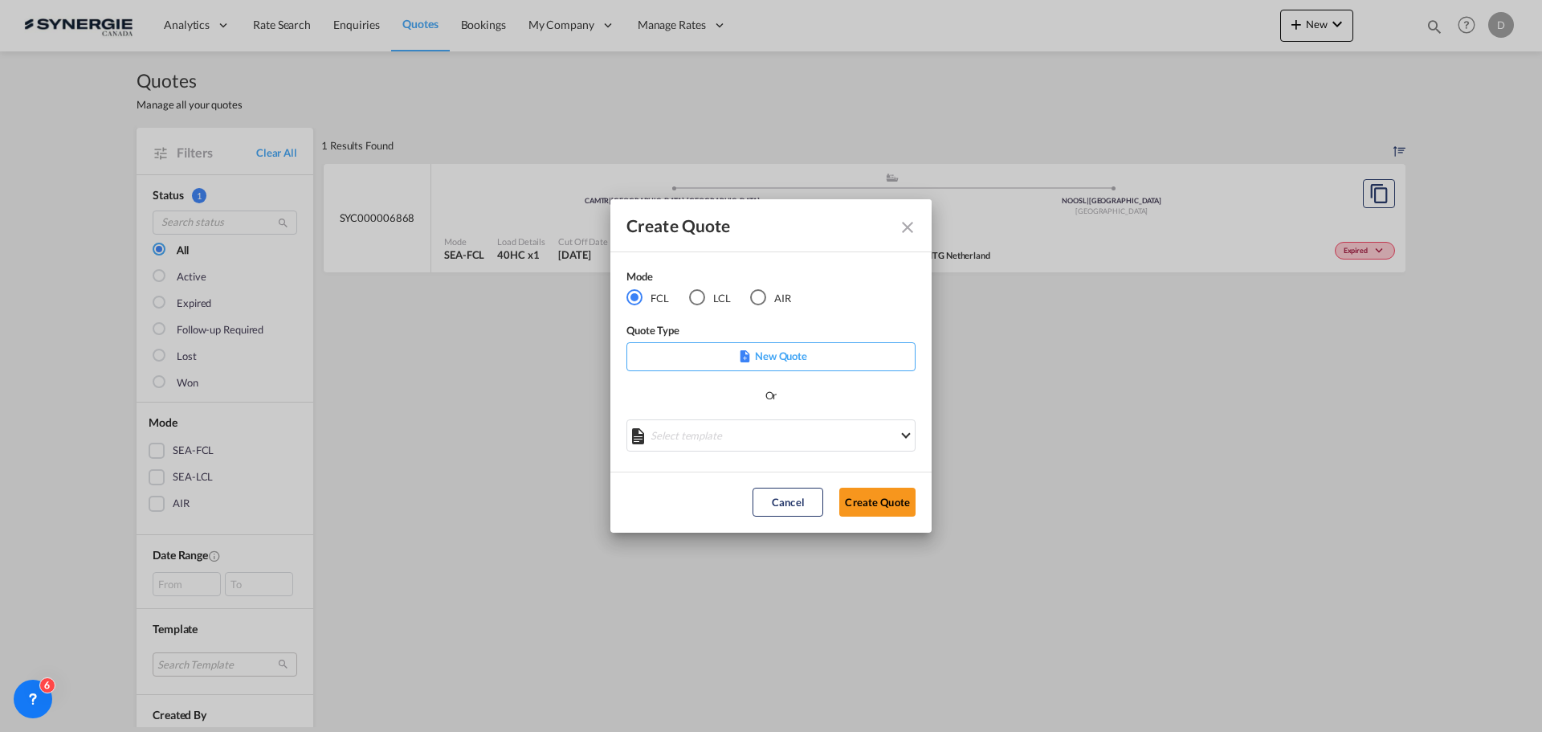
click at [701, 292] on div "LCL" at bounding box center [697, 297] width 16 height 16
click at [790, 441] on md-select "Select template *NEW* UBV Italy consol LCL Pablo Gomez Saldarriaga | 23 Sep 202…" at bounding box center [771, 435] width 289 height 32
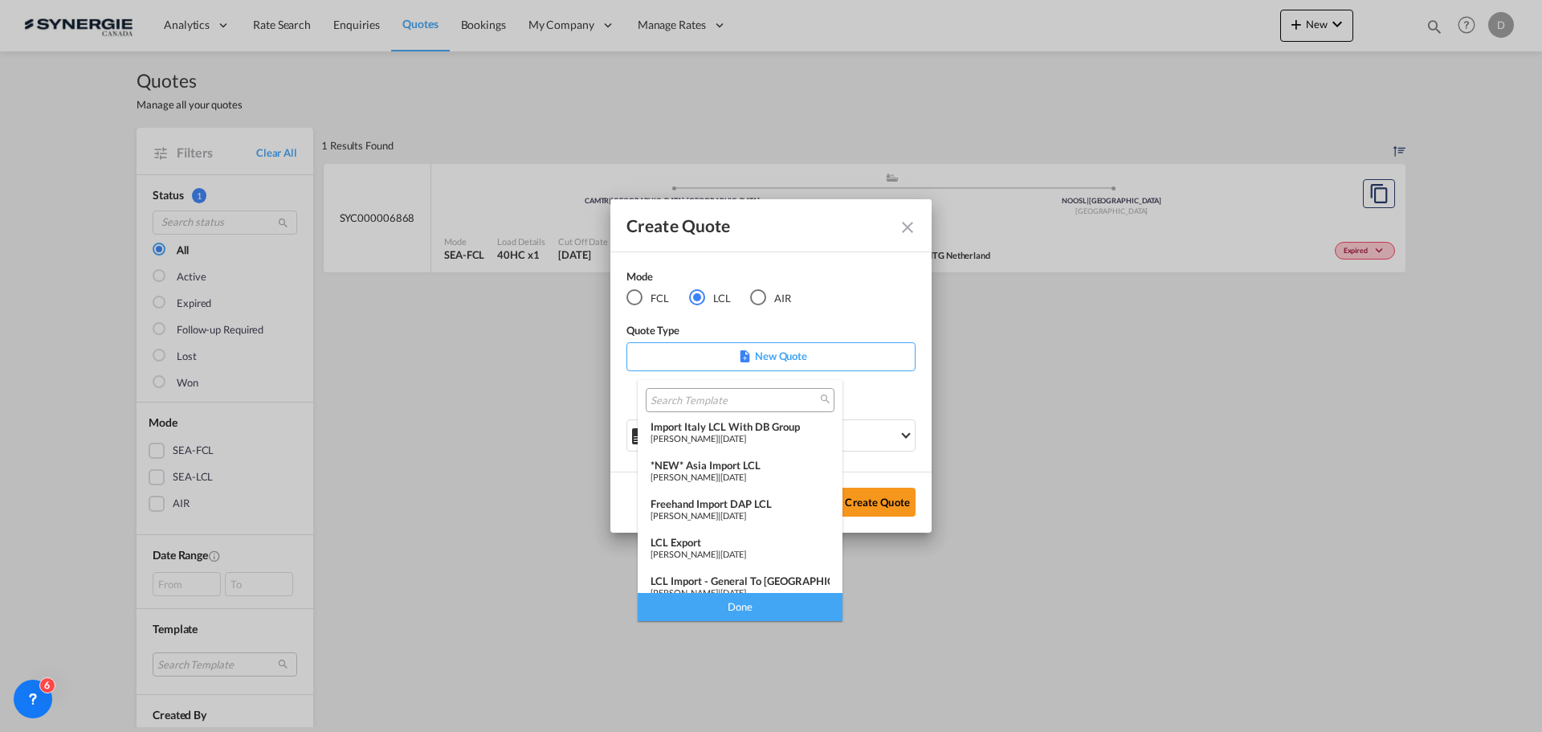
scroll to position [209, 0]
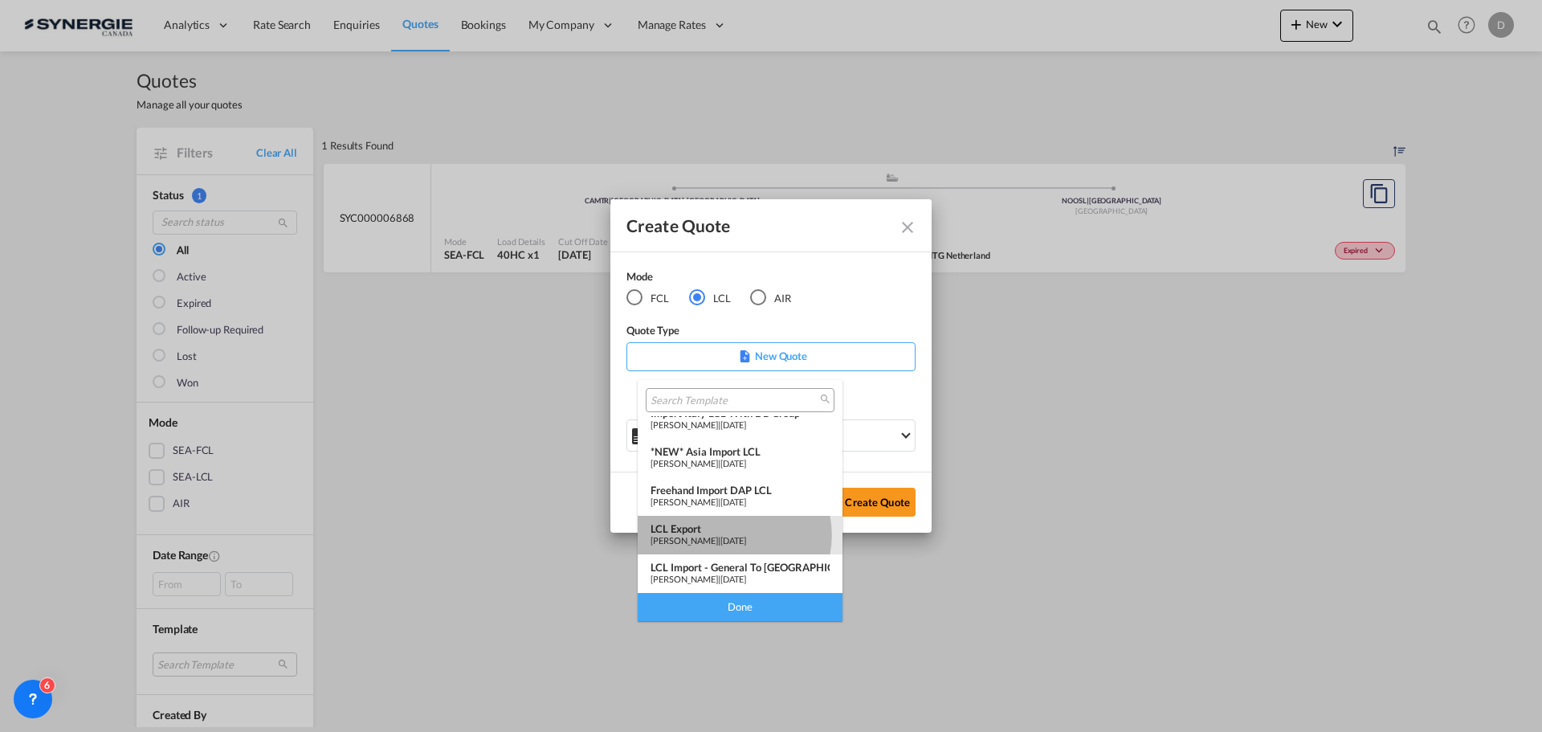
click at [718, 537] on span "Pablo Gomez Saldarriaga" at bounding box center [684, 540] width 67 height 10
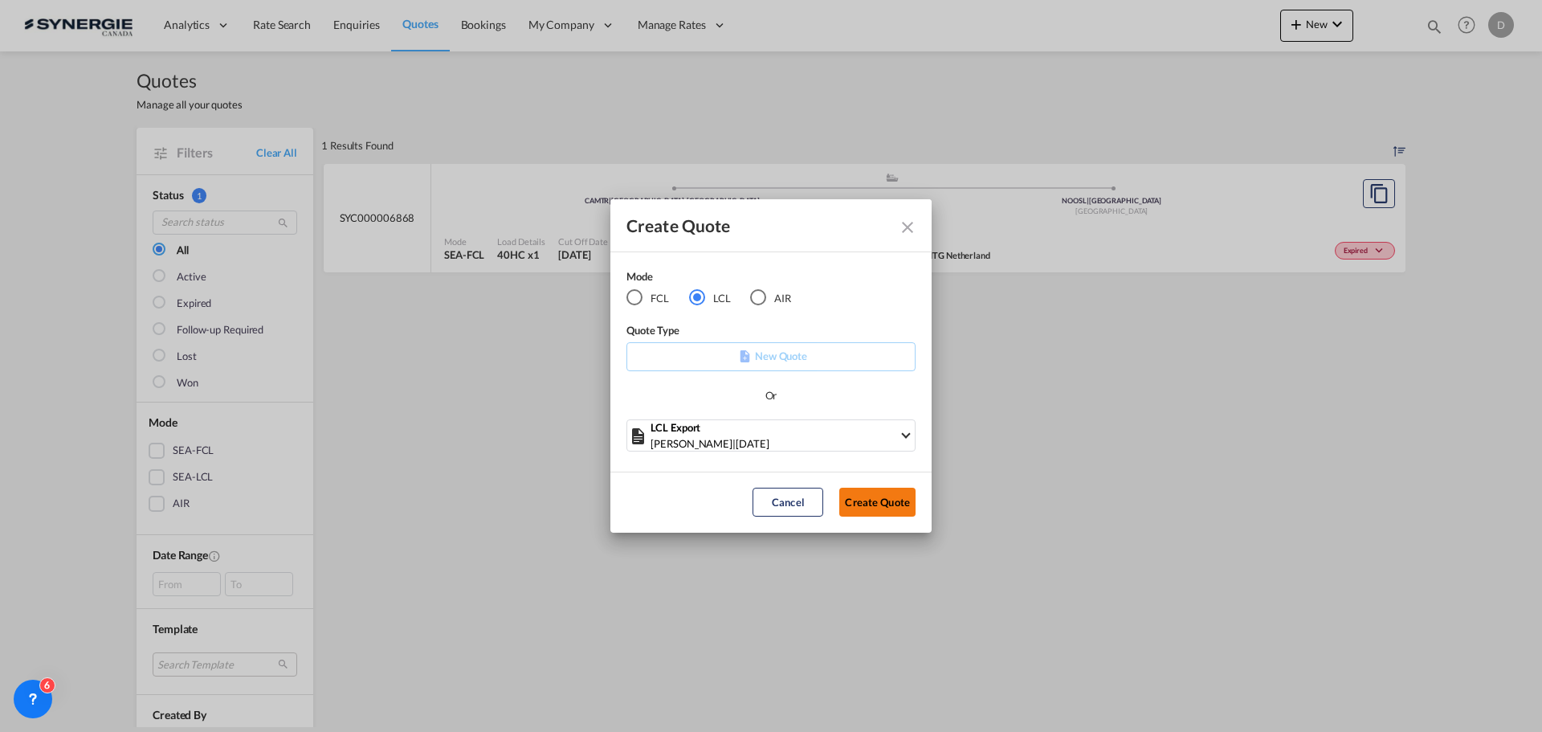
click at [874, 511] on button "Create Quote" at bounding box center [877, 502] width 76 height 29
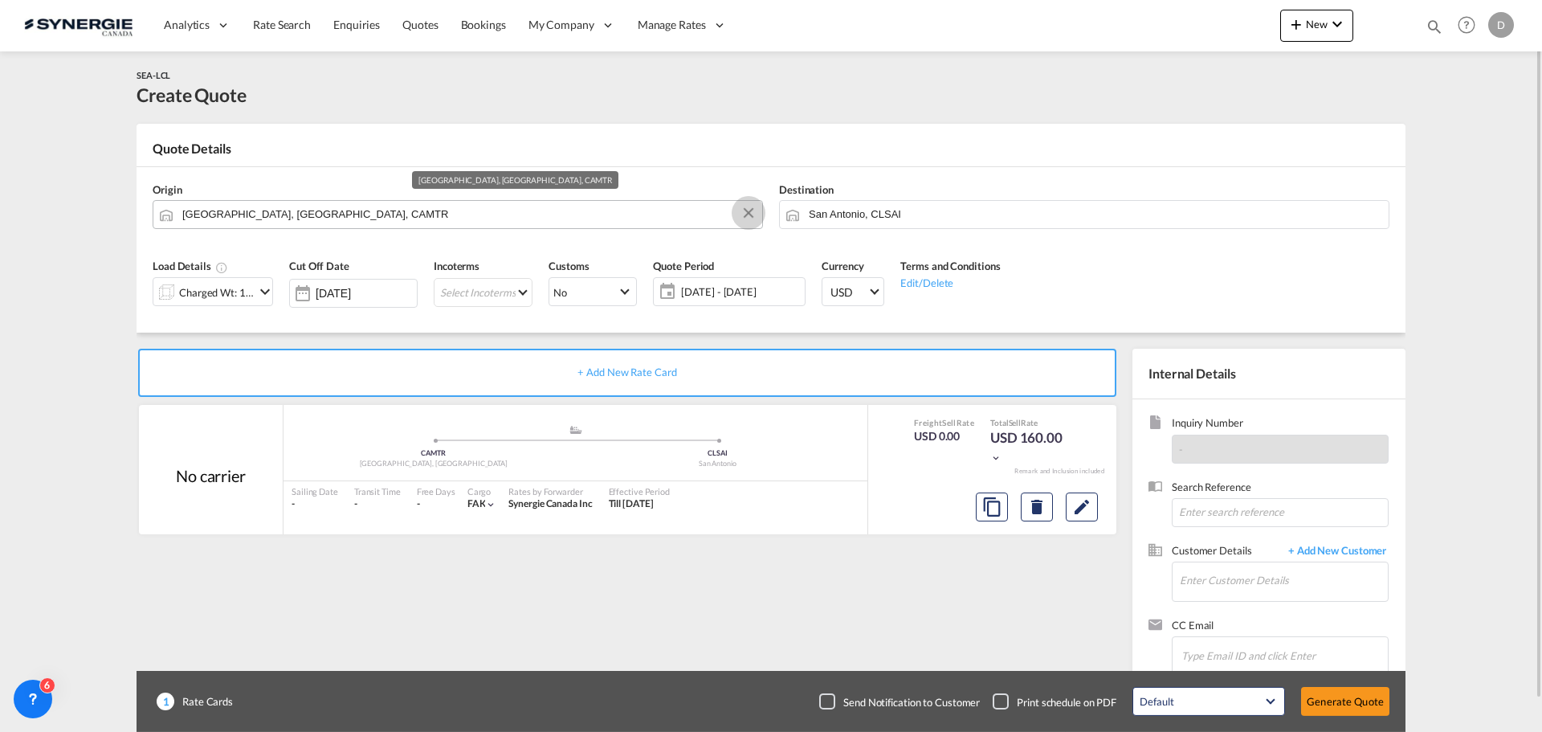
click at [749, 209] on button "Clear Input" at bounding box center [749, 213] width 24 height 24
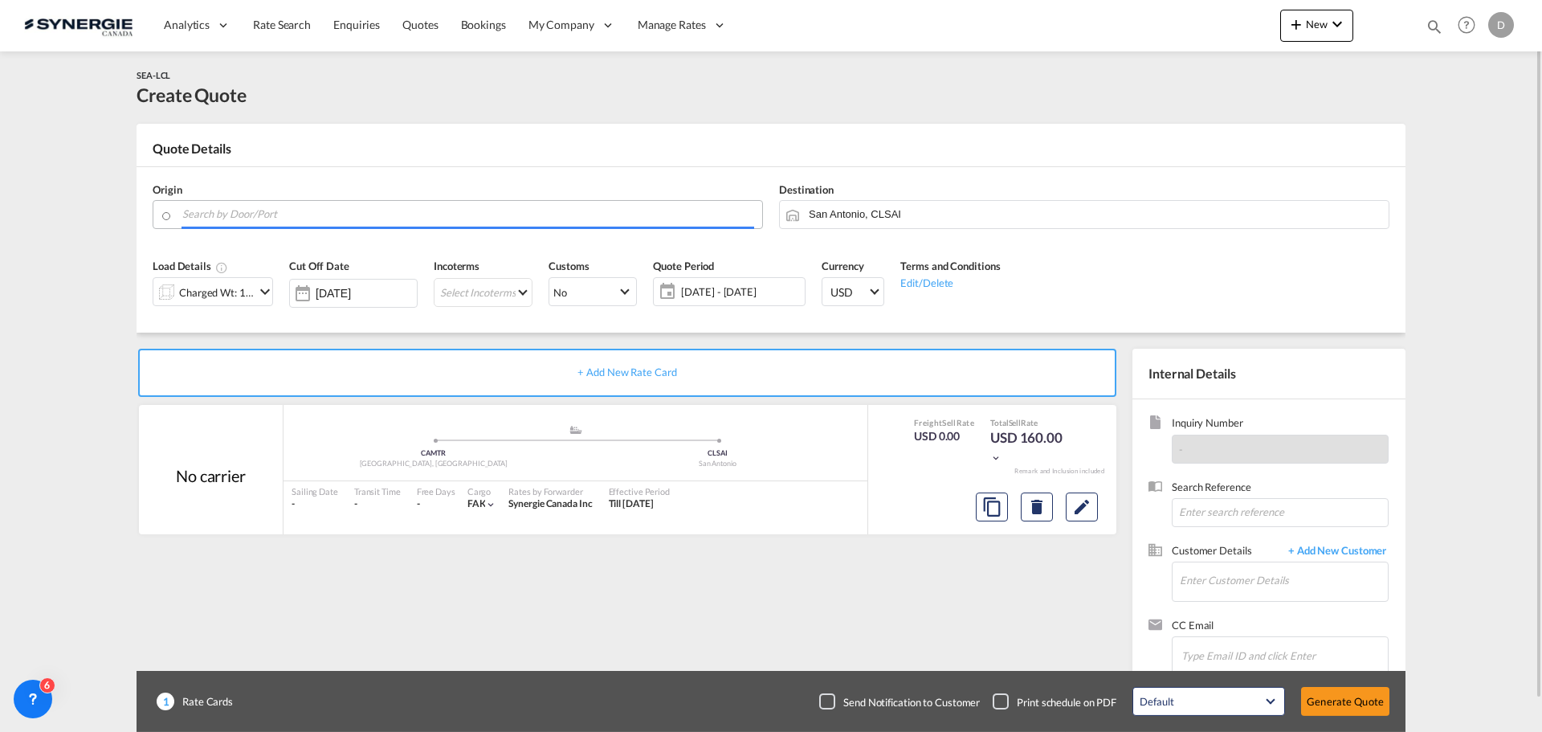
paste input "PEMBROKE PARK"
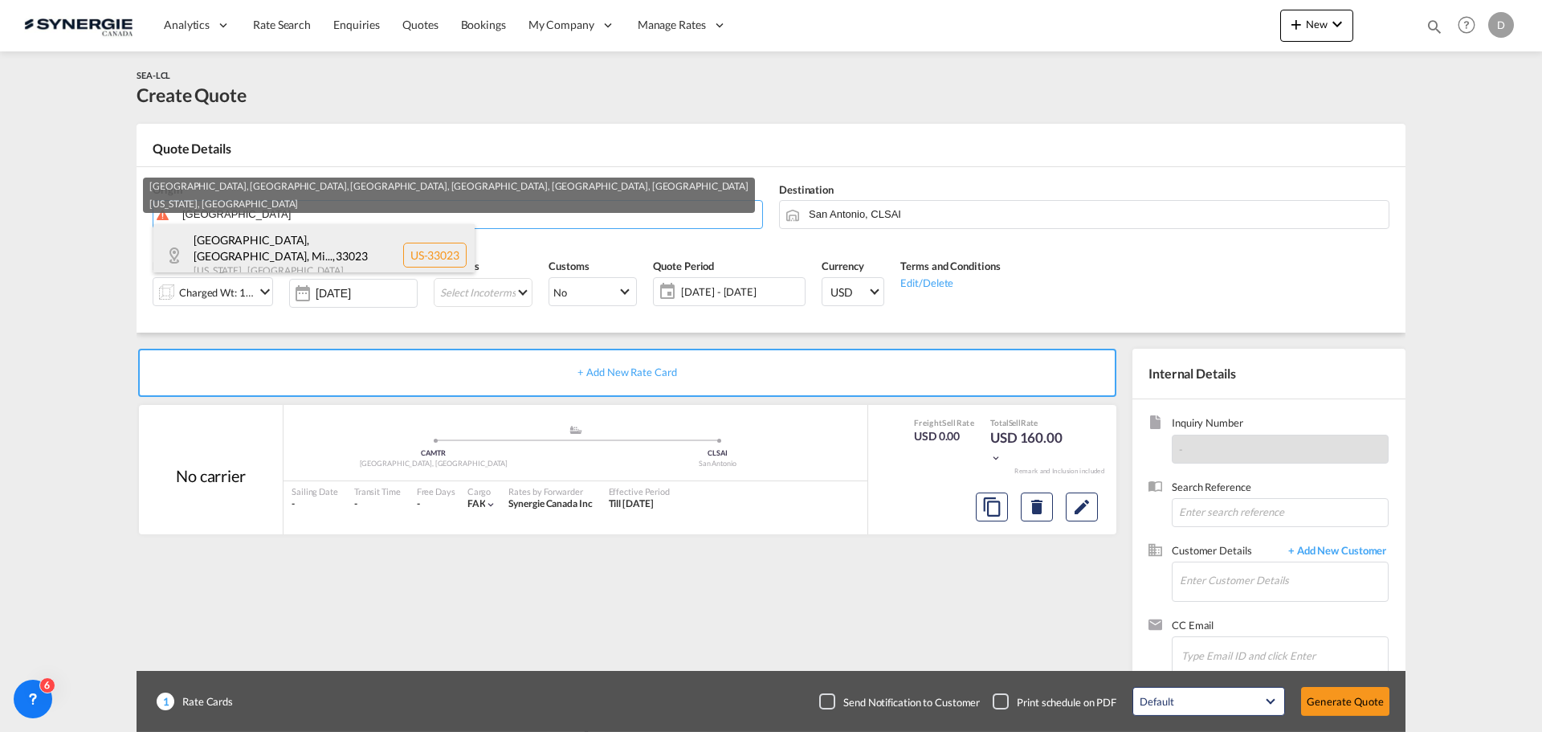
click at [284, 243] on div "Hollywood, FL, Mi... , 33023 Florida , United States US-33023" at bounding box center [313, 254] width 321 height 61
type input "US-33023, Hollywood, FL, Miramar, Pembroke Park, Pembroke Pines, West Park, FL,…"
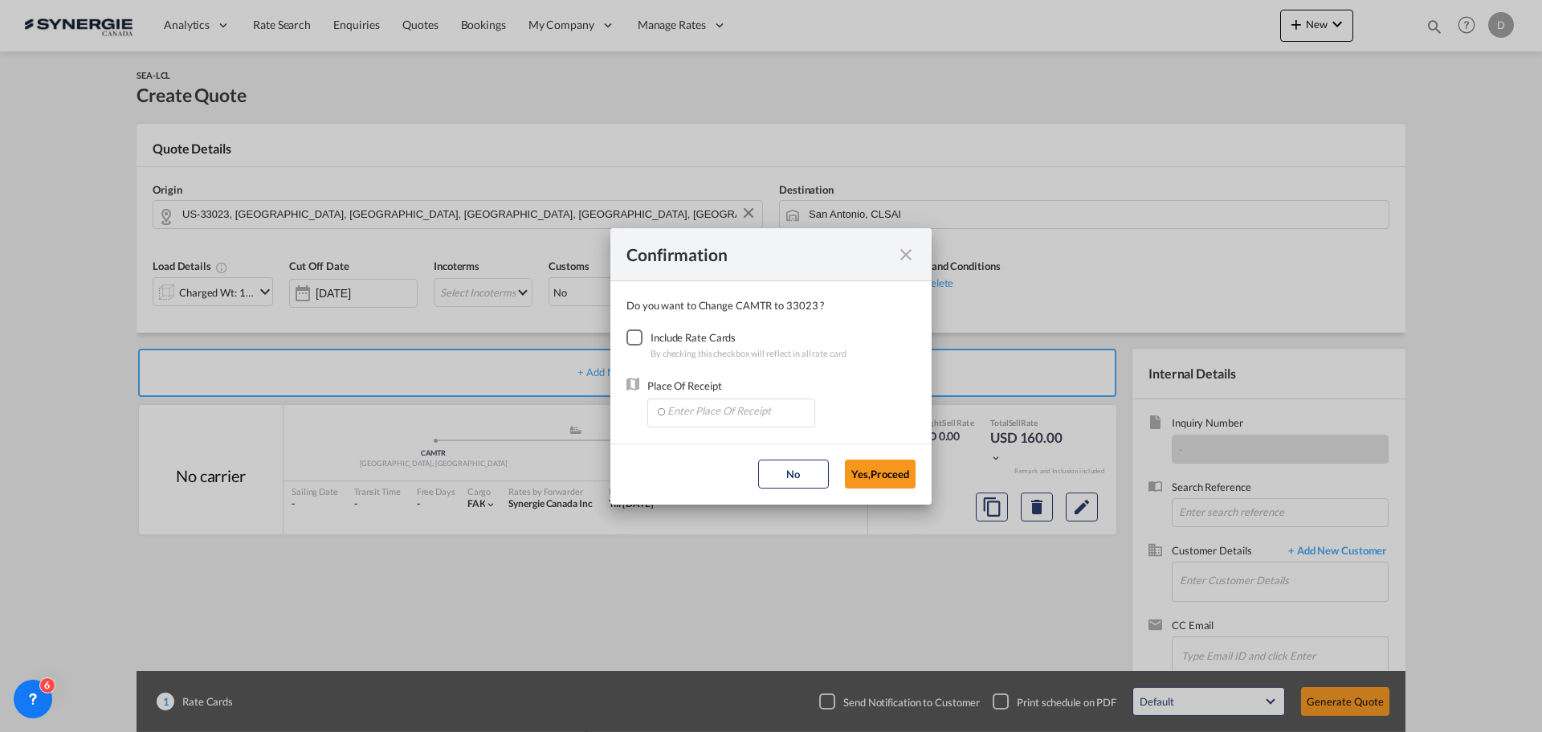
click at [635, 337] on div "Checkbox No Ink" at bounding box center [635, 337] width 16 height 16
click at [723, 412] on input "Enter Place Of Receipt" at bounding box center [734, 411] width 159 height 24
click at [712, 417] on input "Enter Place Of Receipt" at bounding box center [734, 411] width 159 height 24
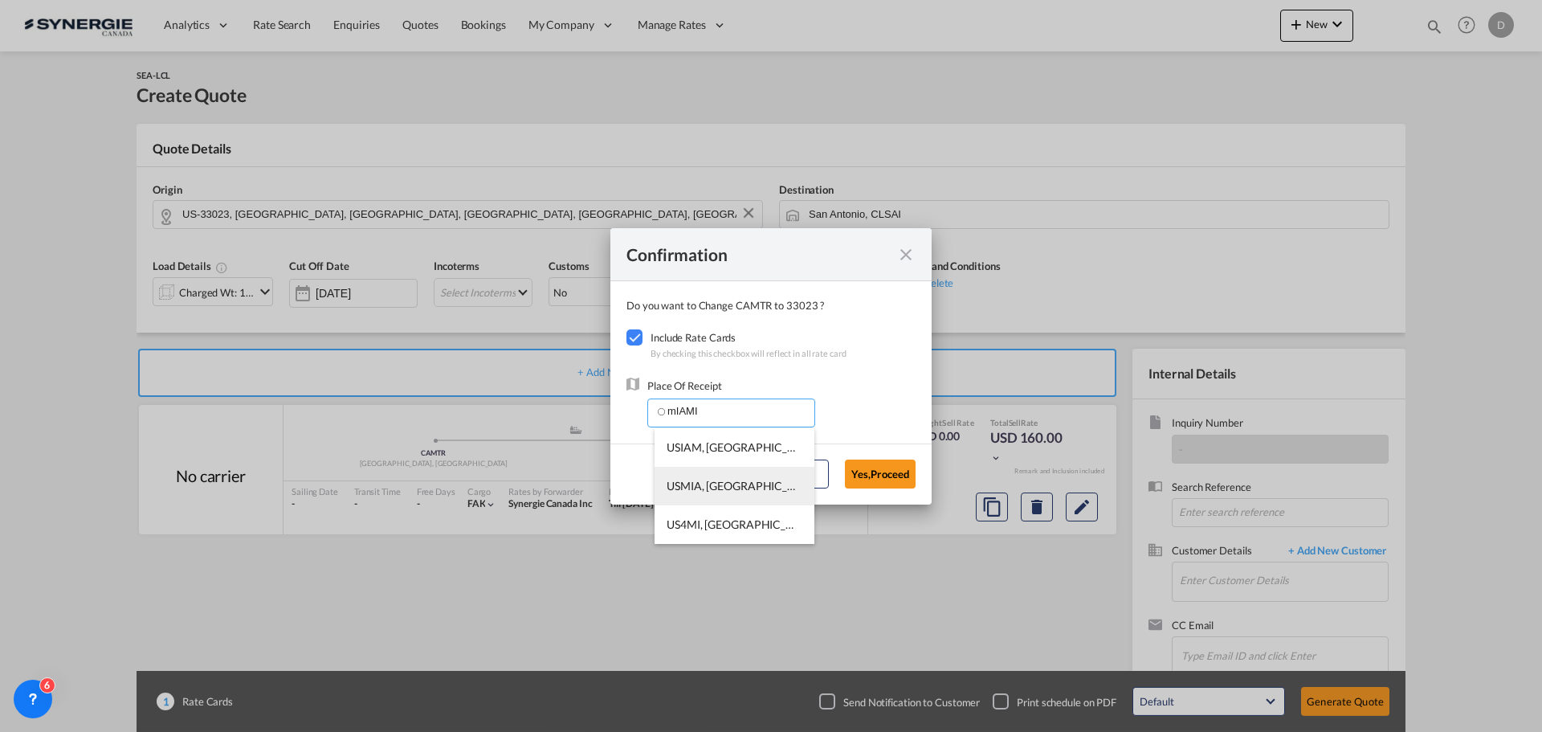
click at [763, 479] on span "USMIA, Miami, FL, United States, North America, Americas" at bounding box center [980, 486] width 626 height 14
type input "USMIA, Miami, FL, United States, North America, Americas"
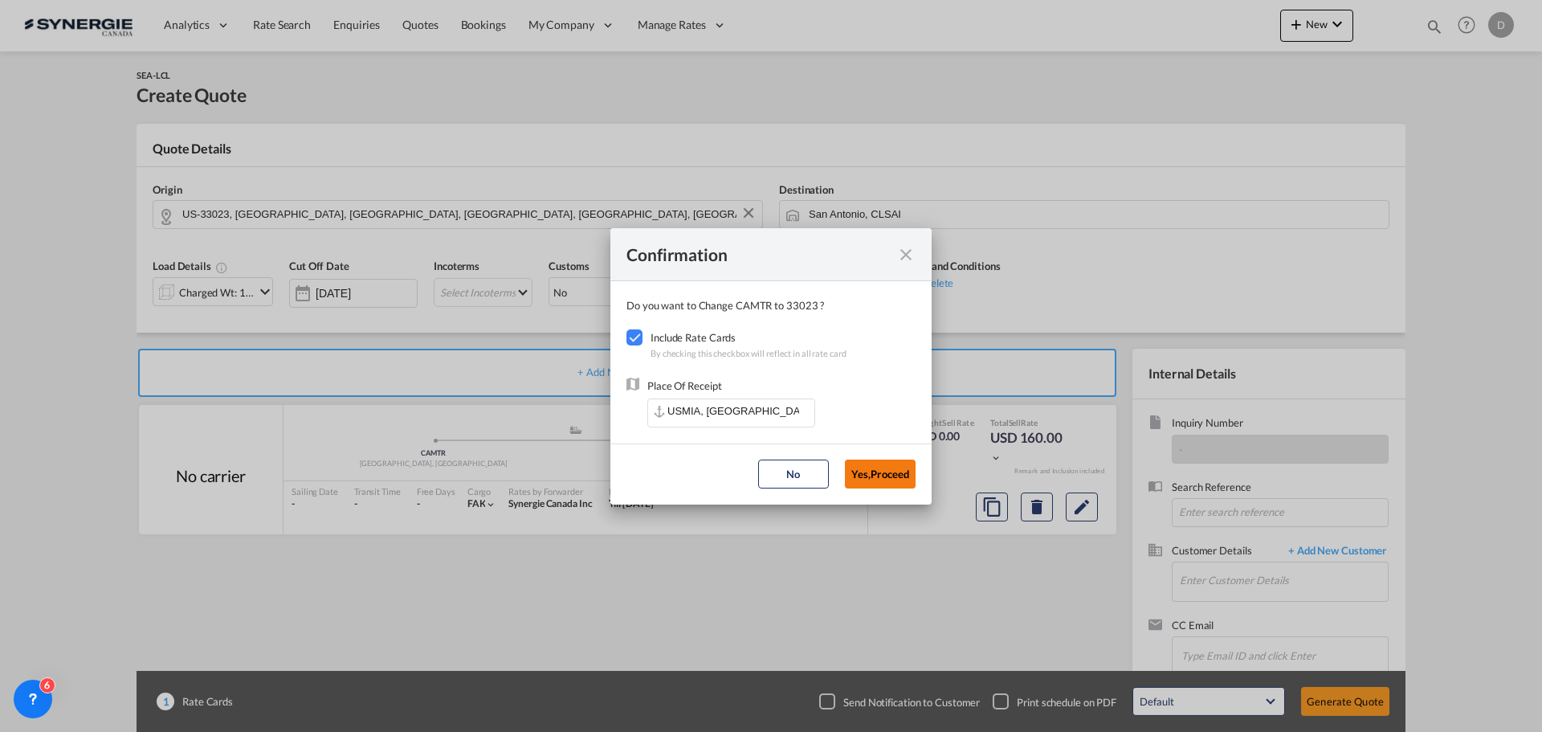
click at [886, 468] on button "Yes,Proceed" at bounding box center [880, 473] width 71 height 29
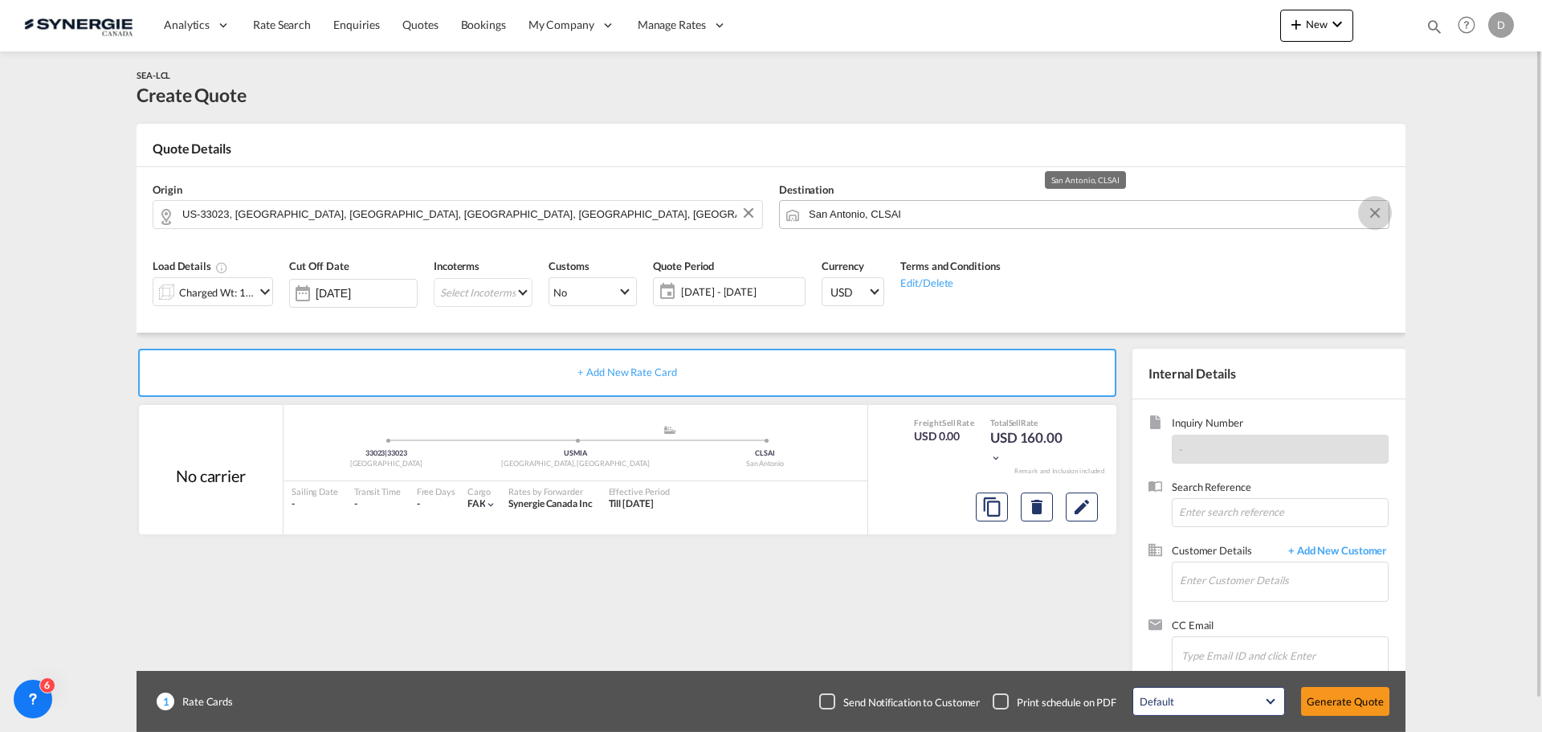
click at [1374, 214] on button "Clear Input" at bounding box center [1375, 213] width 24 height 24
paste input "5704 BS Helmond"
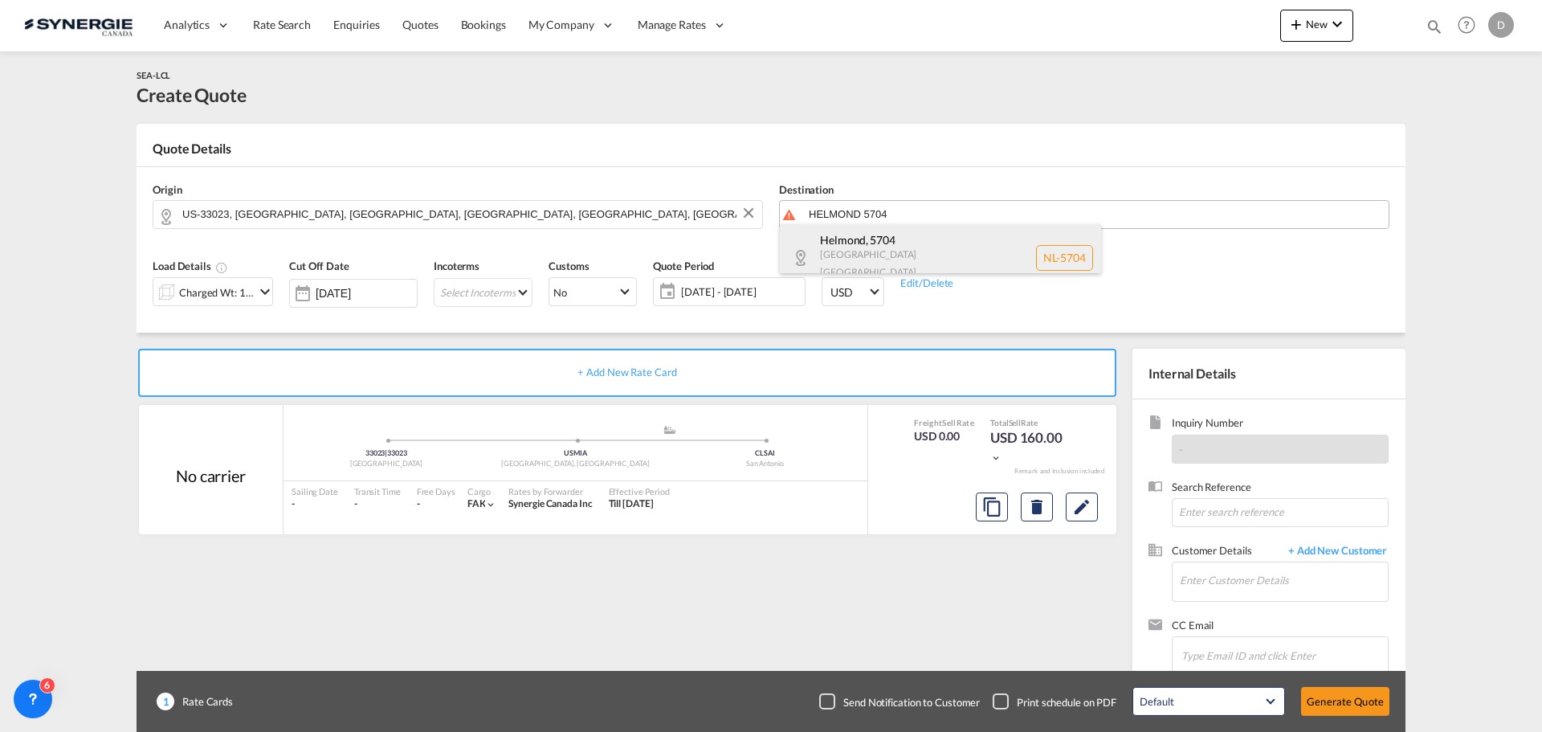
click at [895, 250] on div "Helmond , 5704 Noord-Brabant Netherlands NL-5704" at bounding box center [940, 257] width 321 height 67
type input "NL-5704, Helmond, Noord-Brabant"
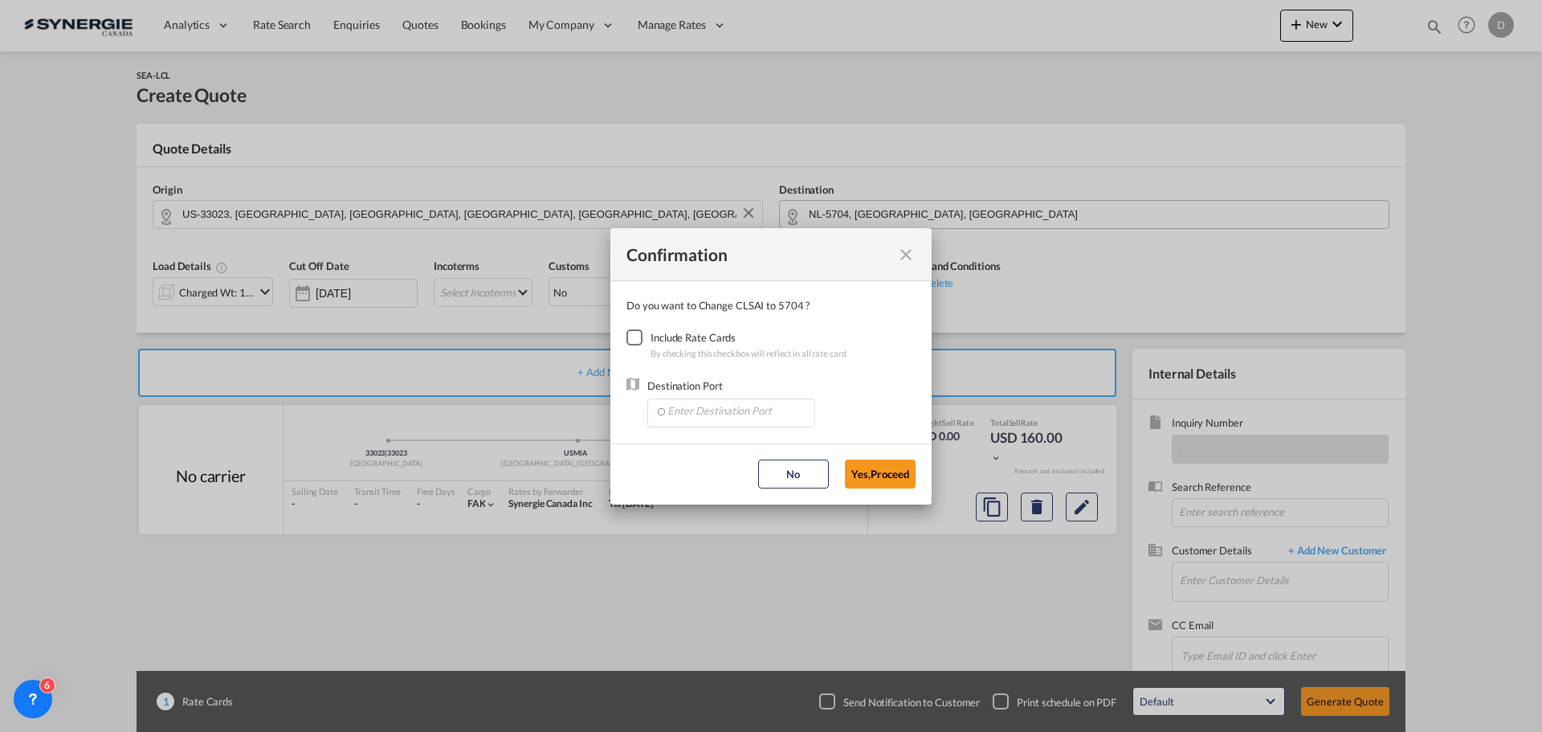
click at [627, 337] on div "Checkbox No Ink" at bounding box center [635, 337] width 16 height 16
click at [705, 407] on input "Enter Destination Port" at bounding box center [734, 411] width 159 height 24
click at [708, 413] on input "Enter Destination Port" at bounding box center [734, 411] width 159 height 24
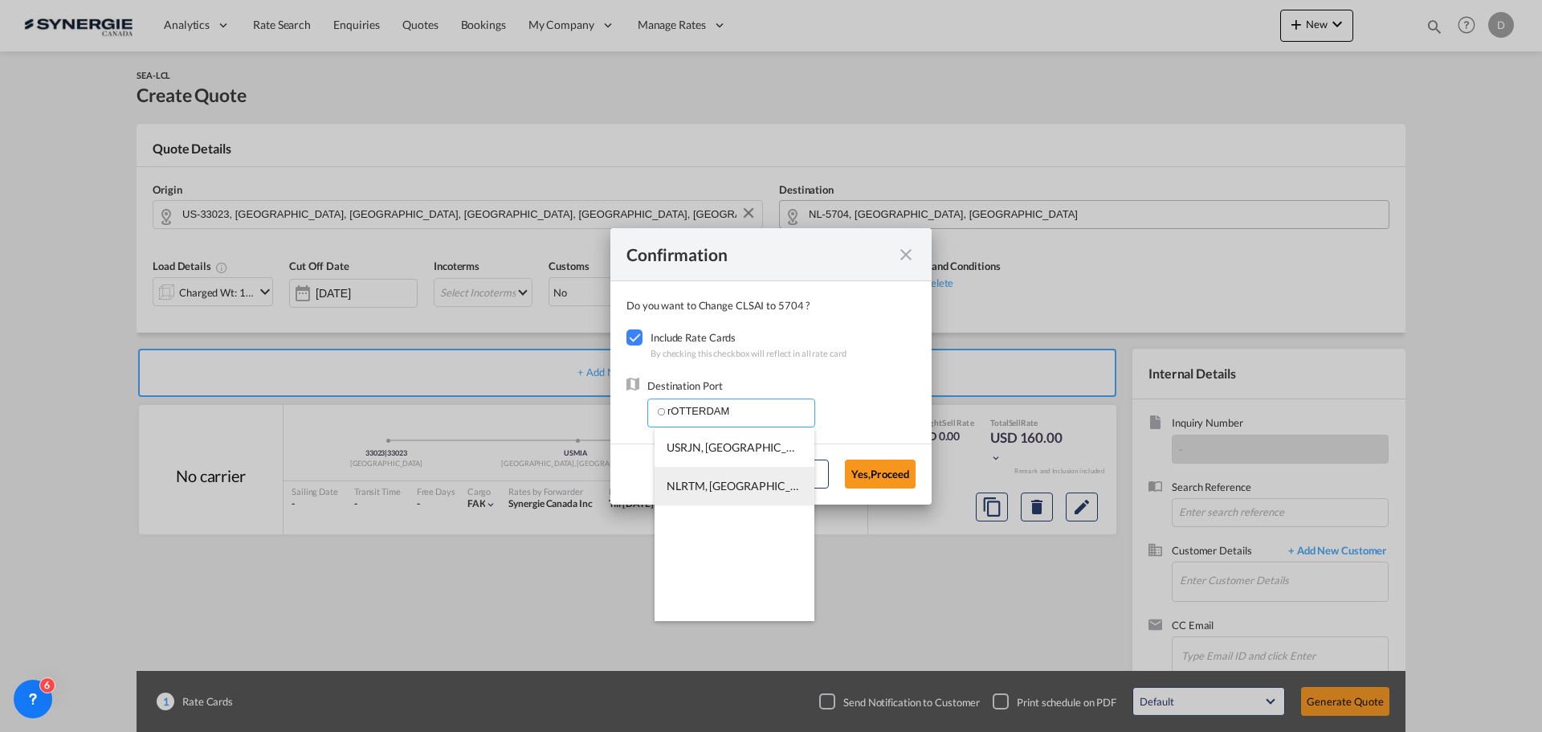
click at [774, 491] on span "NLRTM, Rotterdam, Netherlands, Western Europe, Europe" at bounding box center [922, 486] width 511 height 14
type input "NLRTM, Rotterdam, Netherlands, Western Europe, Europe"
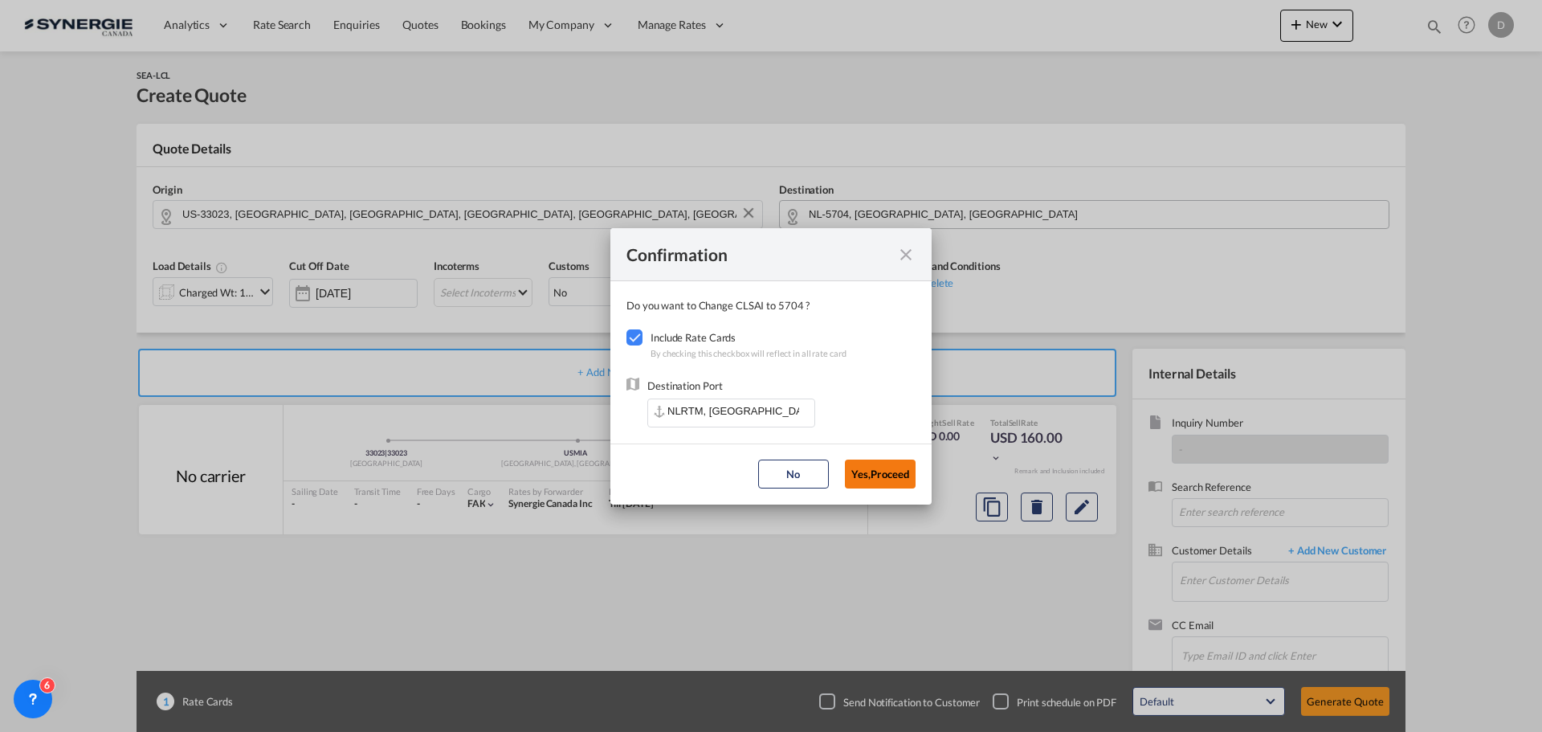
click at [896, 472] on button "Yes,Proceed" at bounding box center [880, 473] width 71 height 29
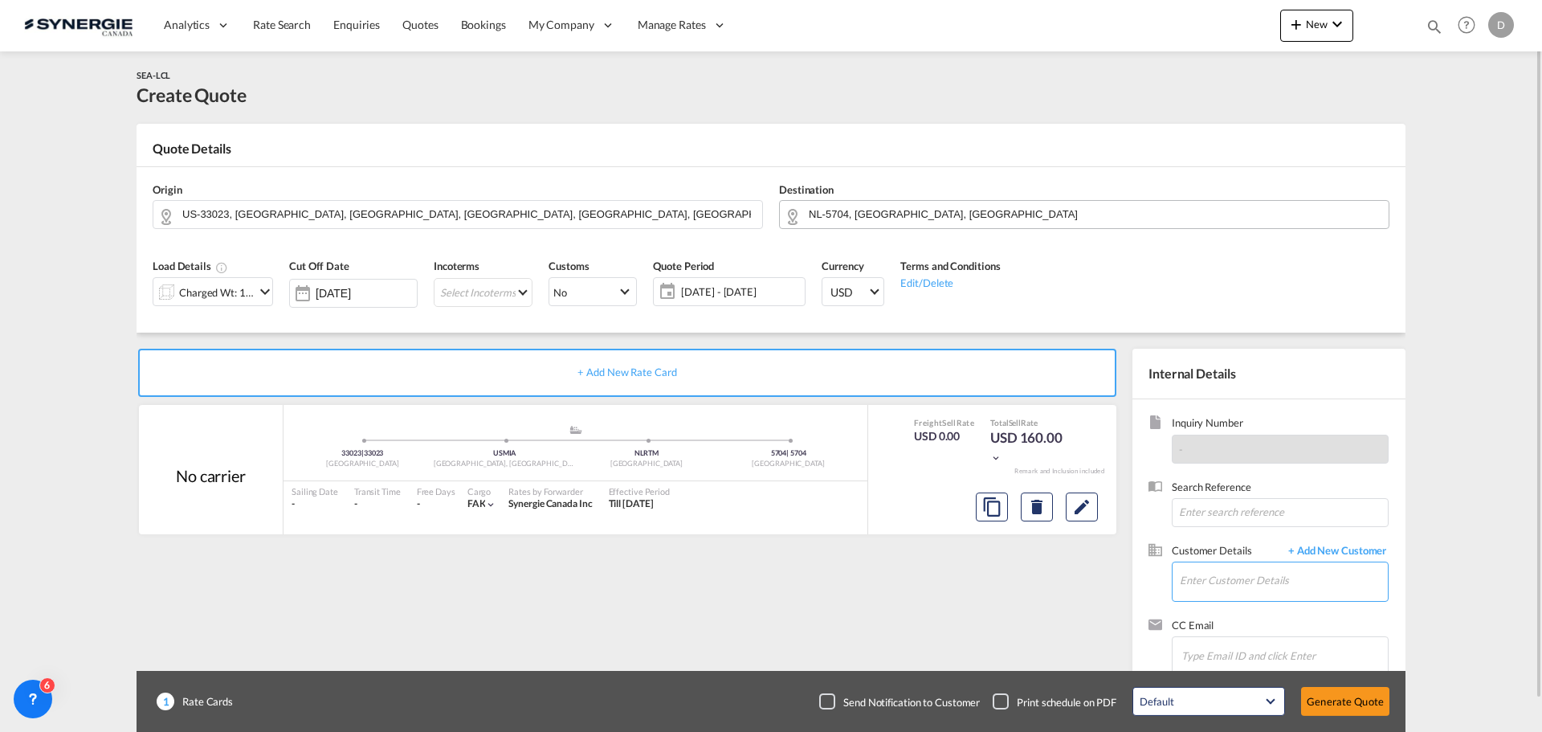
click at [1252, 581] on input "Enter Customer Details" at bounding box center [1284, 580] width 208 height 36
paste input "ivy.jiang@appgroup.ca"
click at [1242, 540] on div "Ivy Jiang ivy.jiang@appgroup.ca | APP GROUP" at bounding box center [1339, 540] width 321 height 43
type input "APP GROUP, Ivy Jiang, ivy.jiang@appgroup.ca"
click at [262, 292] on md-icon "icon-chevron-down" at bounding box center [264, 291] width 19 height 19
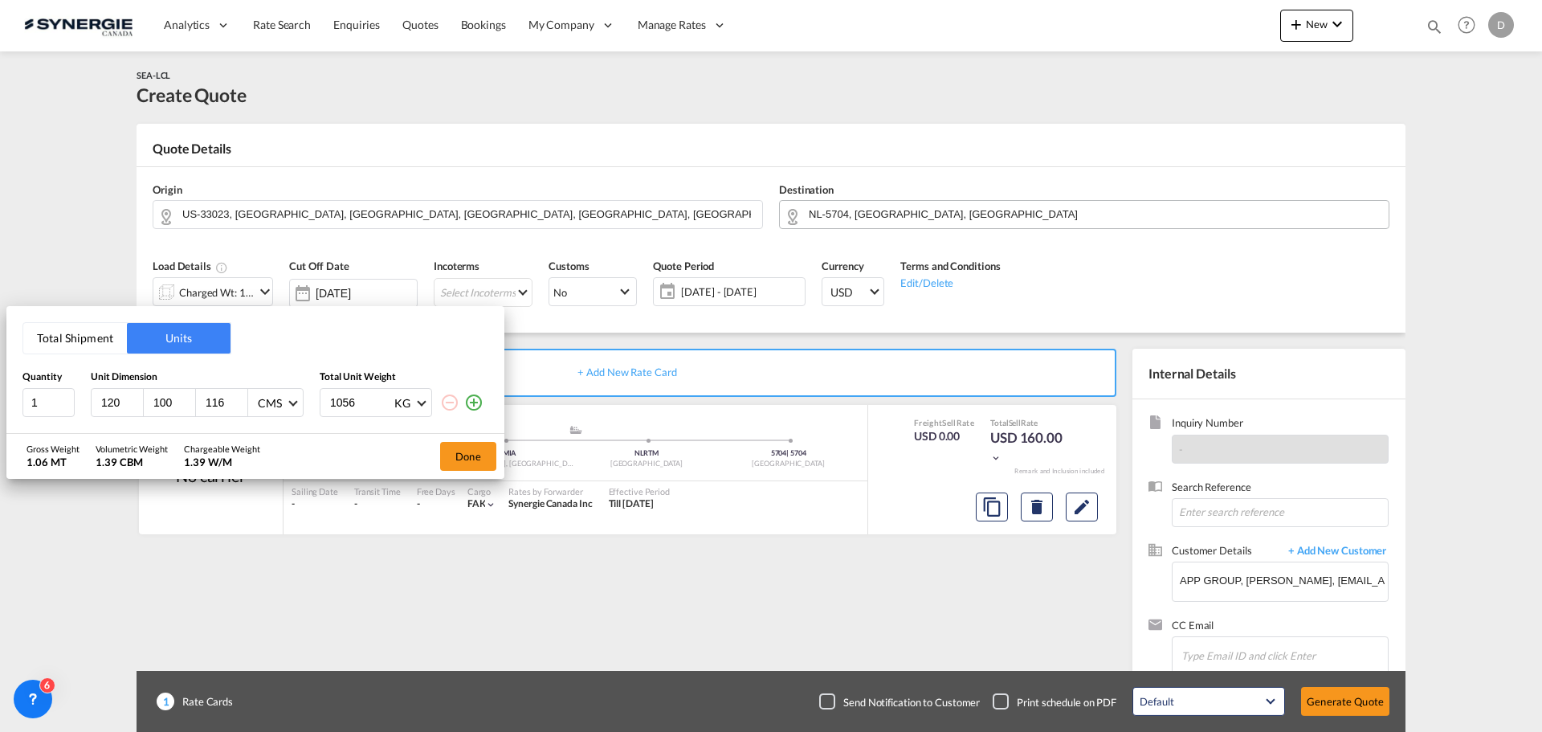
click at [103, 340] on button "Total Shipment" at bounding box center [75, 338] width 104 height 31
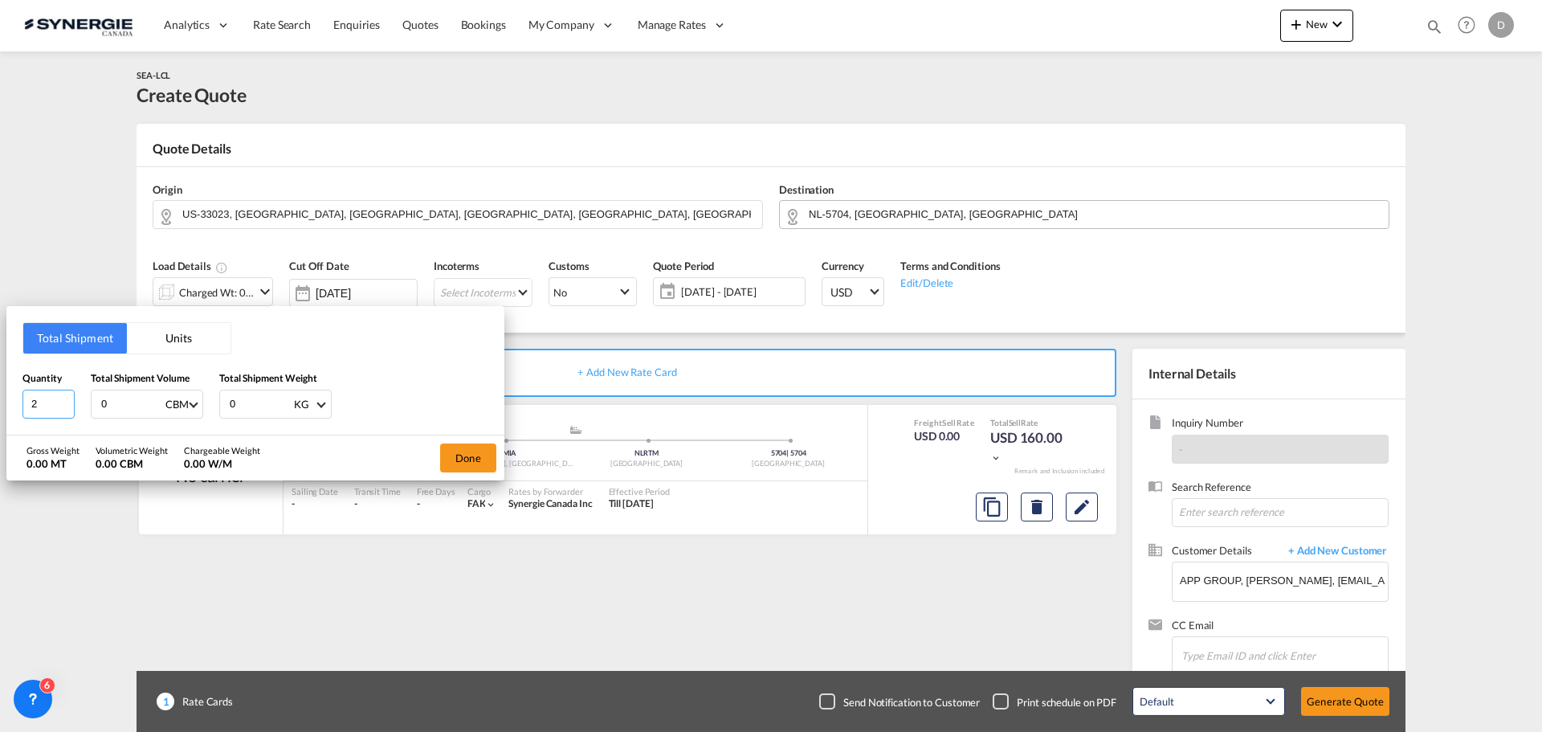
click at [70, 398] on input "2" at bounding box center [48, 404] width 52 height 29
click at [70, 398] on input "3" at bounding box center [48, 404] width 52 height 29
click at [70, 398] on input "4" at bounding box center [48, 404] width 52 height 29
click at [70, 398] on input "5" at bounding box center [48, 404] width 52 height 29
type input "6"
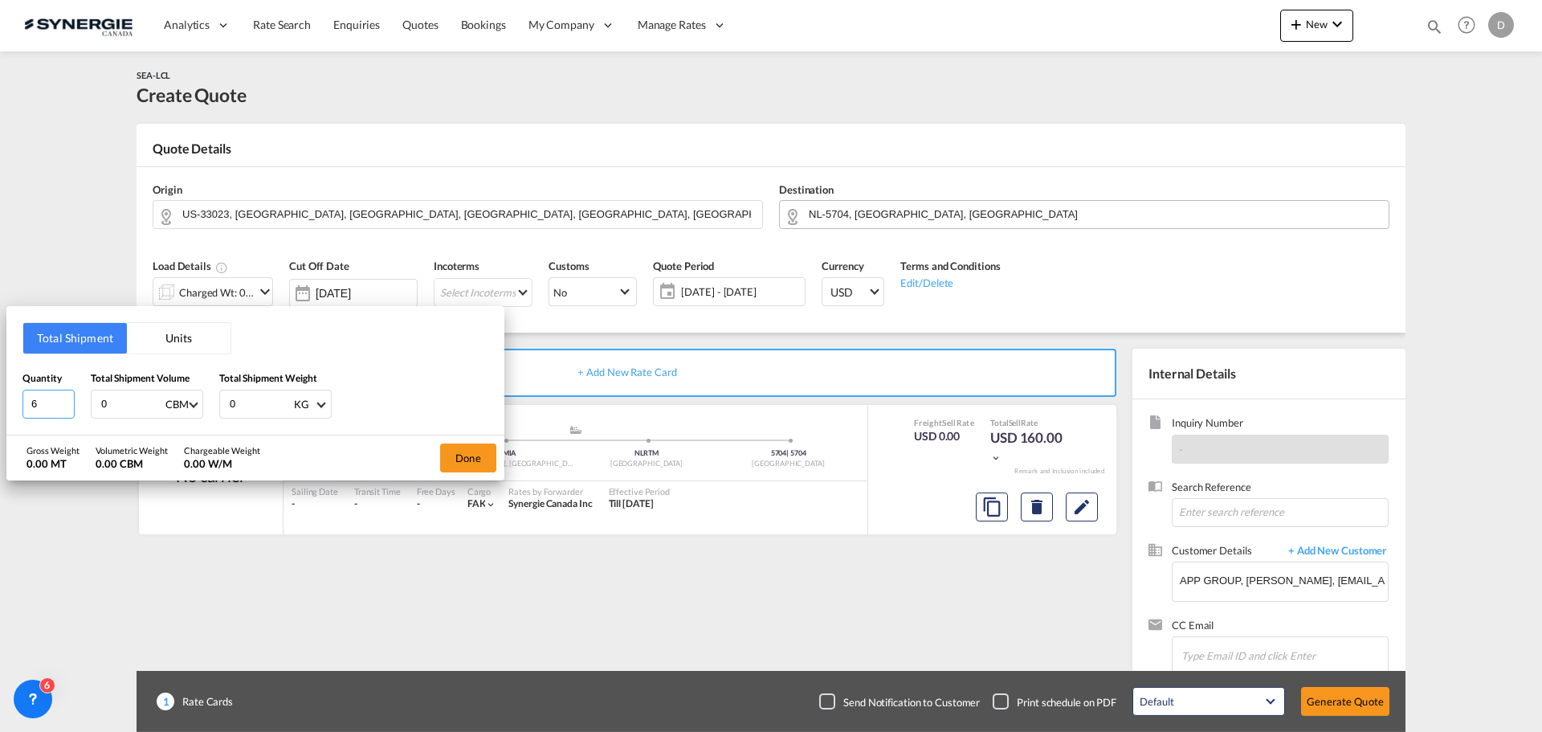
click at [70, 398] on input "6" at bounding box center [48, 404] width 52 height 29
drag, startPoint x: 108, startPoint y: 403, endPoint x: 71, endPoint y: 408, distance: 37.3
click at [71, 408] on div "Quantity 6 Total Shipment Volume 0 CBM CBM CFT Total Shipment Weight 0 KG KG LB" at bounding box center [255, 394] width 466 height 48
type input "18.27"
type input "2577"
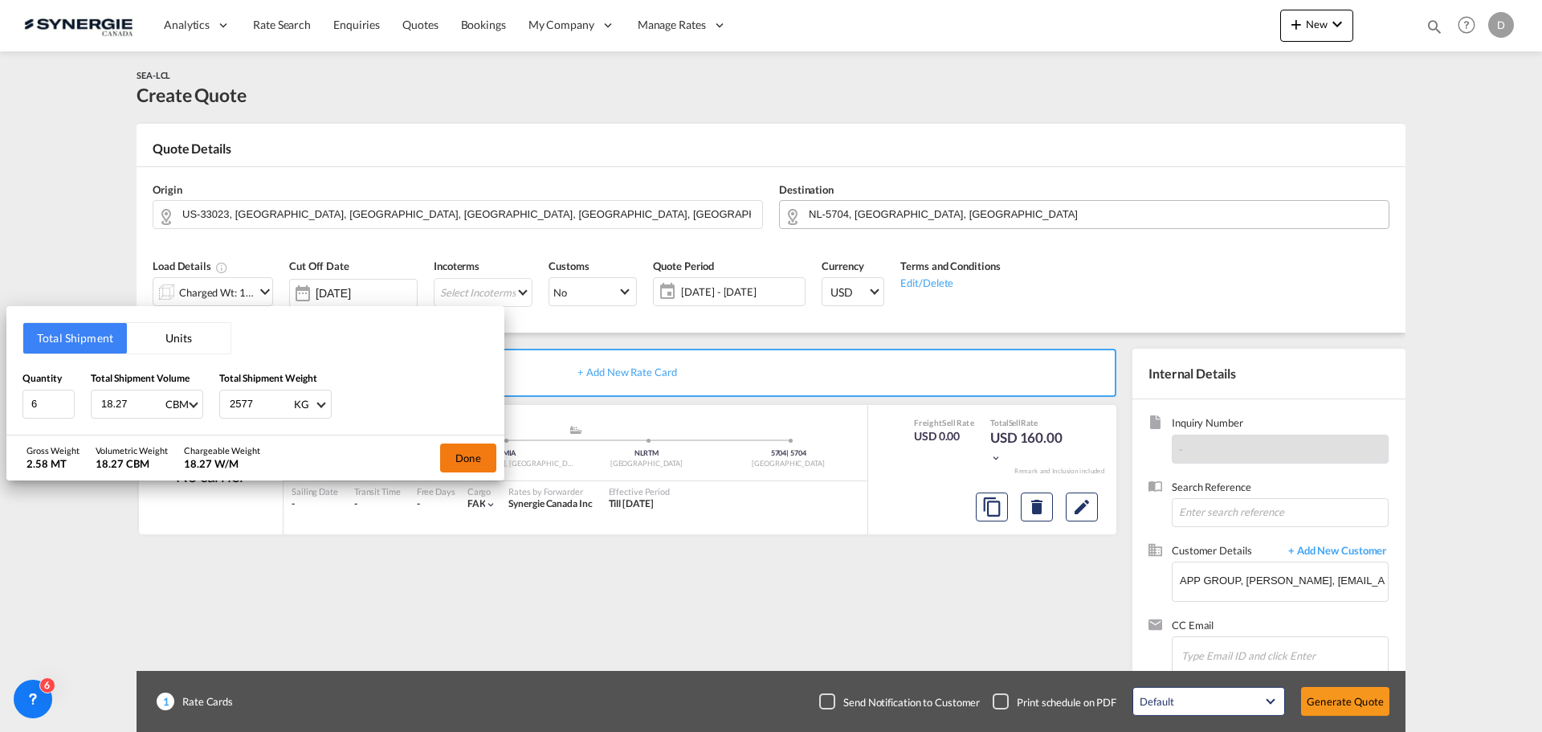
click at [454, 461] on button "Done" at bounding box center [468, 457] width 56 height 29
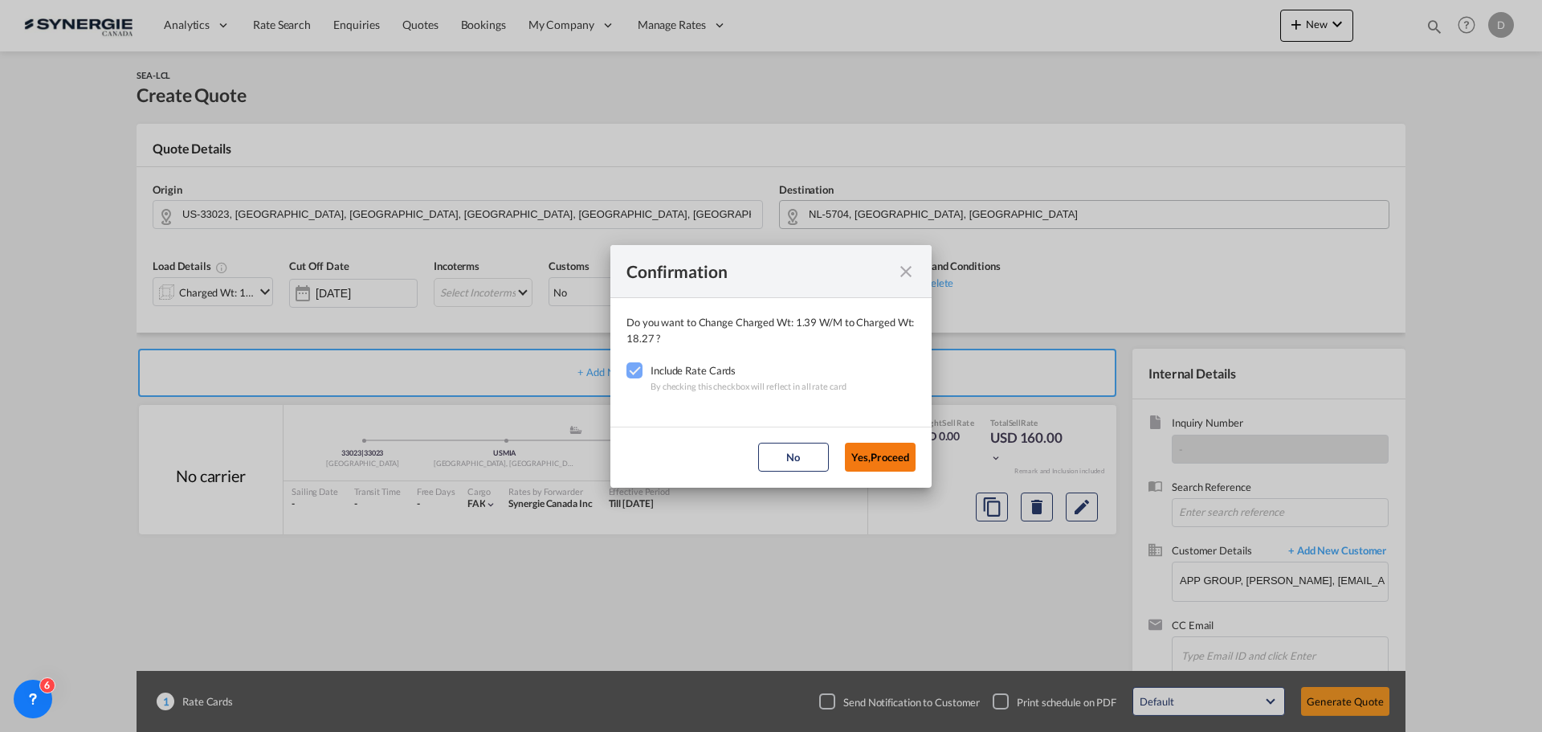
click at [864, 466] on button "Yes,Proceed" at bounding box center [880, 457] width 71 height 29
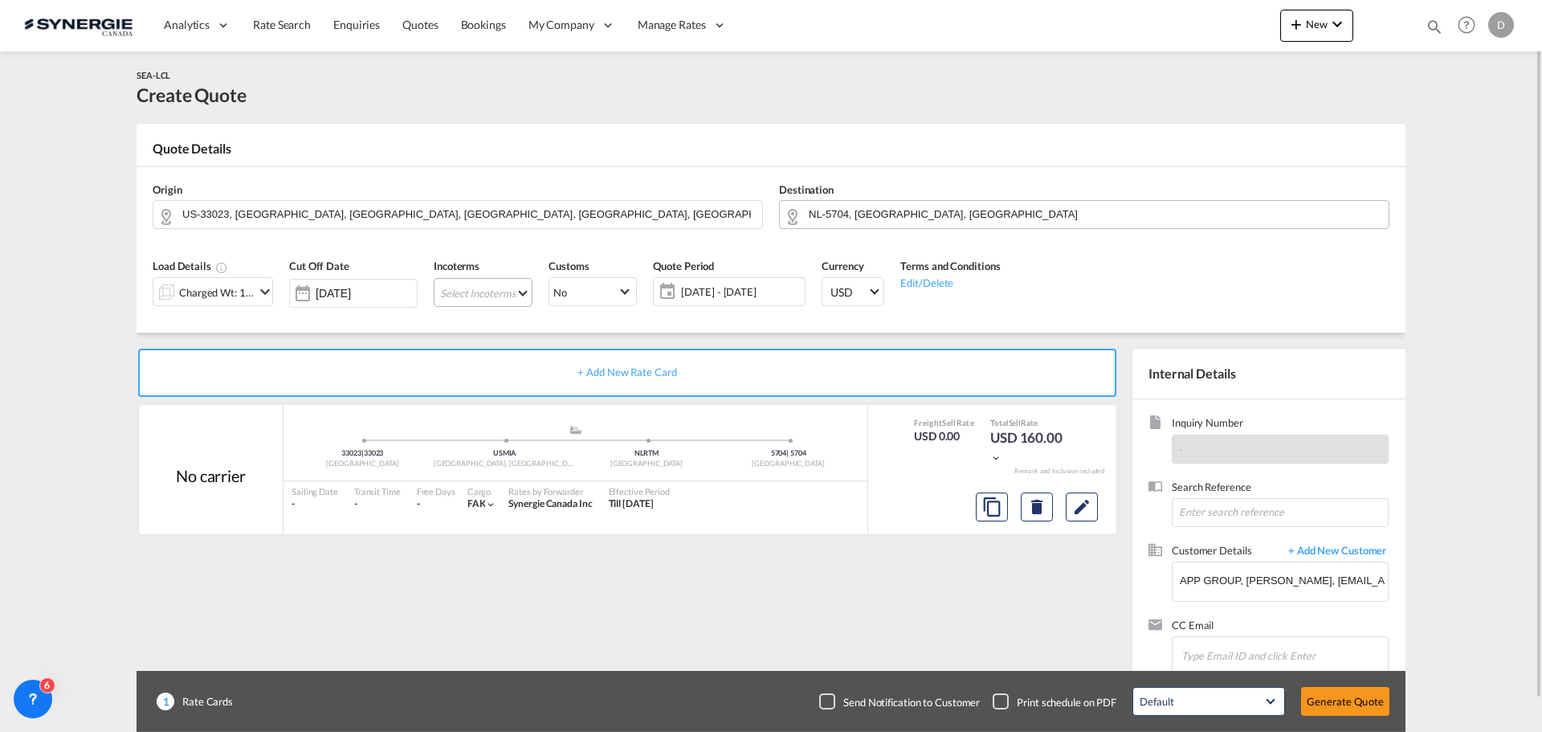
click at [525, 292] on md-select "Select Incoterms CPT - import Carrier Paid to CFR - export Cost and Freight DAP…" at bounding box center [483, 292] width 99 height 29
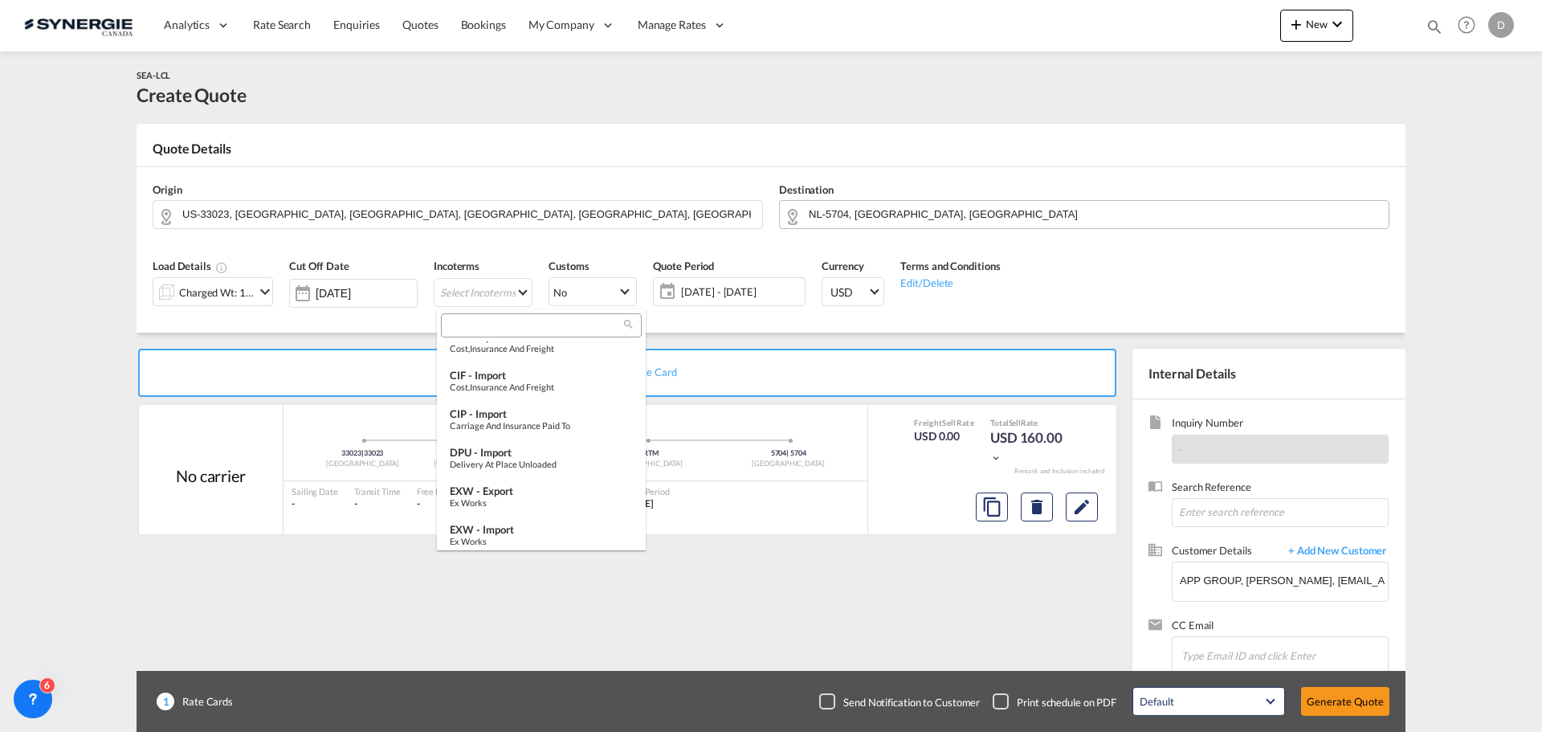
scroll to position [402, 0]
click at [520, 451] on div "EXW - export" at bounding box center [541, 453] width 183 height 13
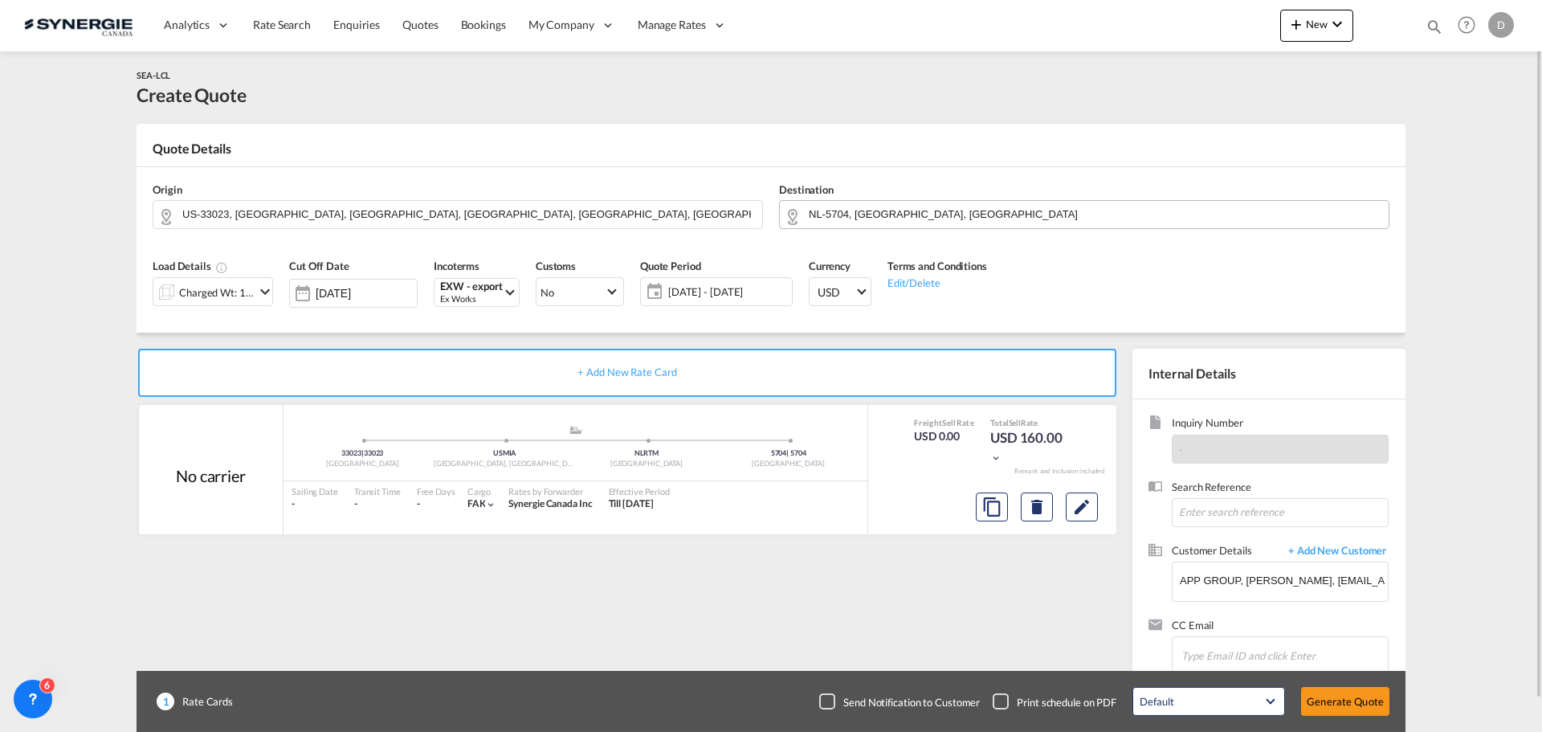
click at [722, 310] on div "Quote Period 23 Sep - 23 Oct 2025 23 Sep - 23 Oct 2025 September January Februa…" at bounding box center [716, 288] width 169 height 76
click at [728, 296] on span "[DATE] - [DATE]" at bounding box center [728, 291] width 120 height 14
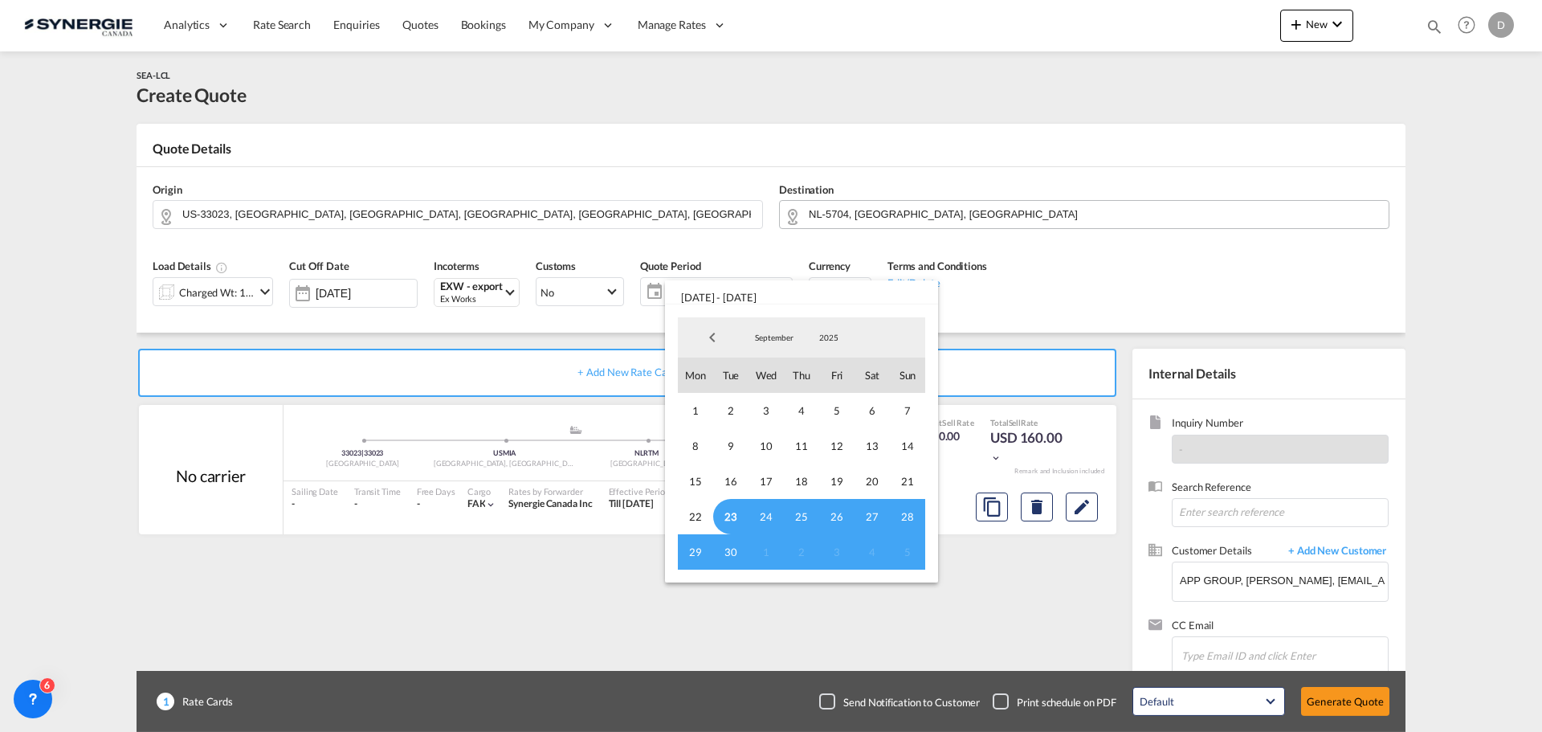
click at [736, 521] on span "23" at bounding box center [730, 516] width 35 height 35
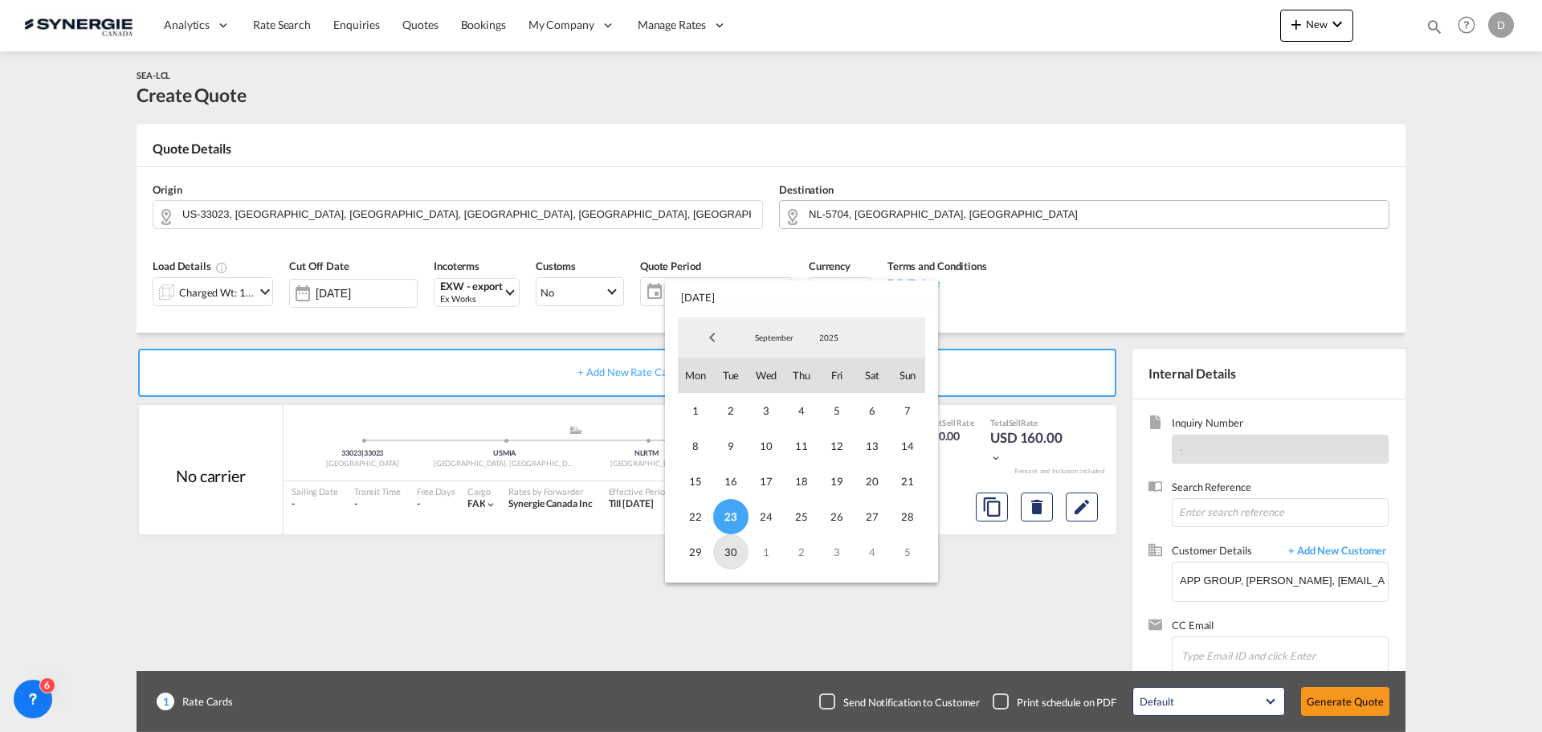
click at [734, 549] on span "30" at bounding box center [730, 551] width 35 height 35
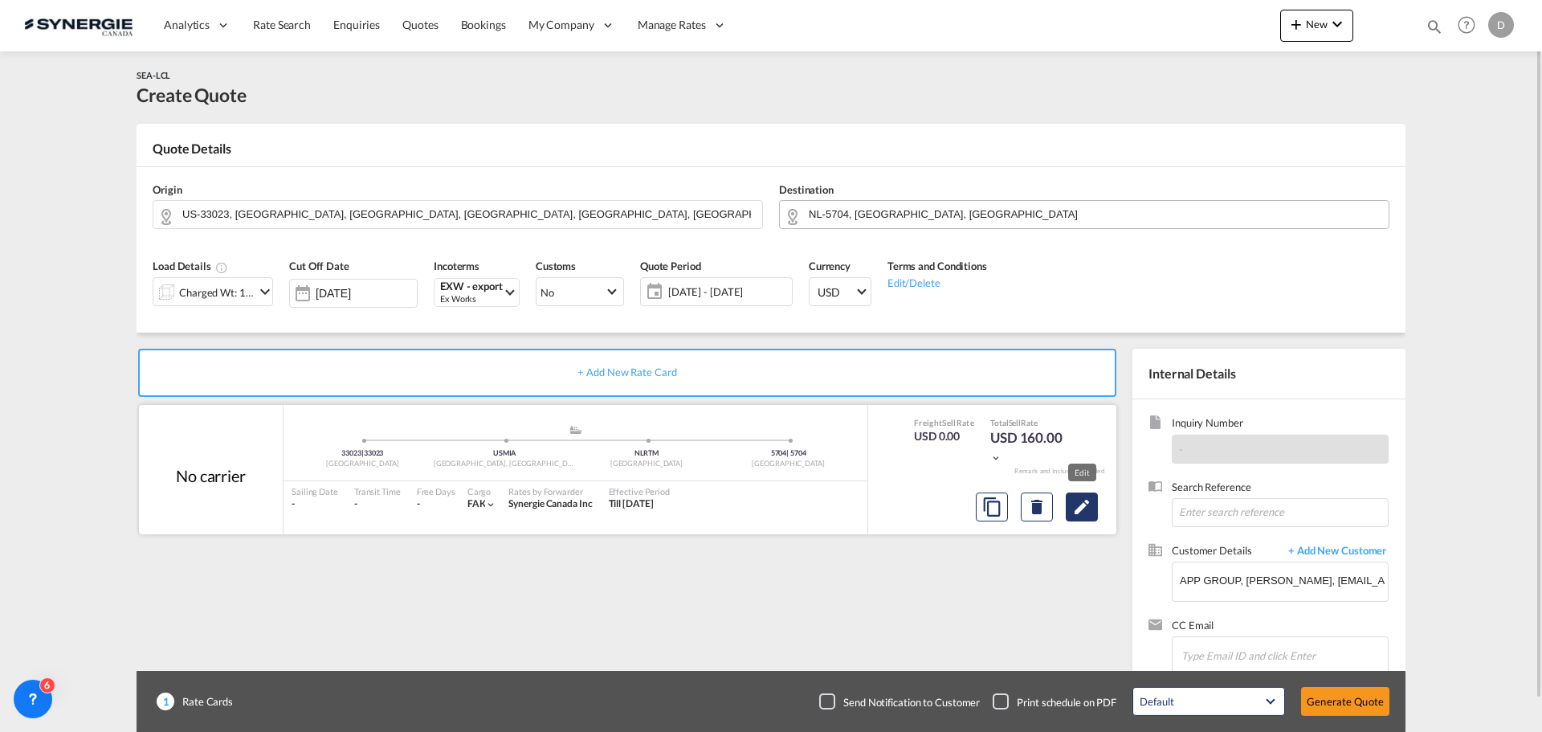
click at [1088, 516] on md-icon "Edit" at bounding box center [1081, 506] width 19 height 19
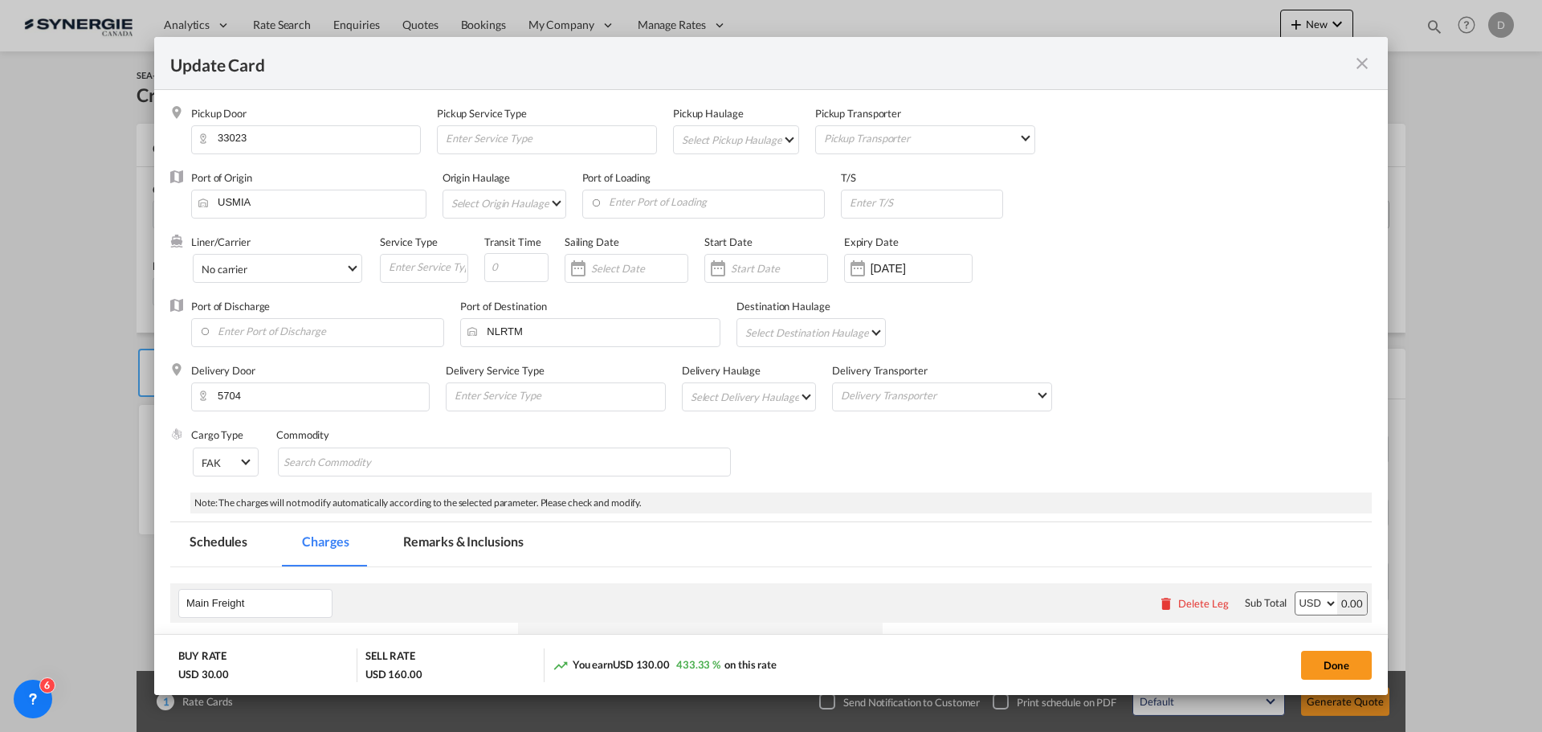
click at [772, 135] on md-select "Select Pickup Haulage rail road barge truck unspecified not available" at bounding box center [739, 139] width 118 height 26
click at [688, 179] on div "road" at bounding box center [690, 177] width 21 height 14
click at [721, 272] on div "Update Card Pickup ..." at bounding box center [718, 268] width 26 height 32
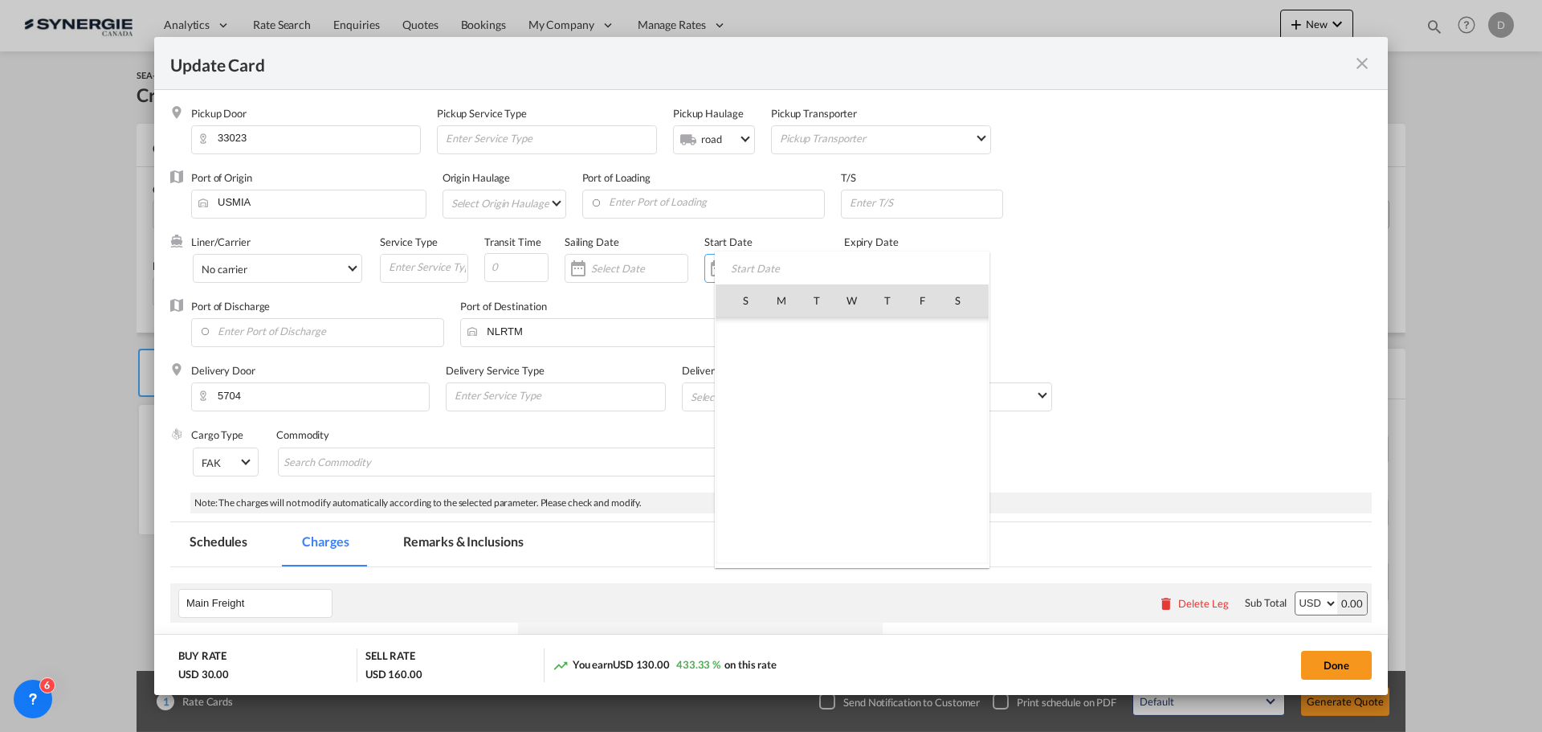
scroll to position [372097, 0]
click at [816, 472] on span "23" at bounding box center [817, 476] width 34 height 34
type input "[DATE]"
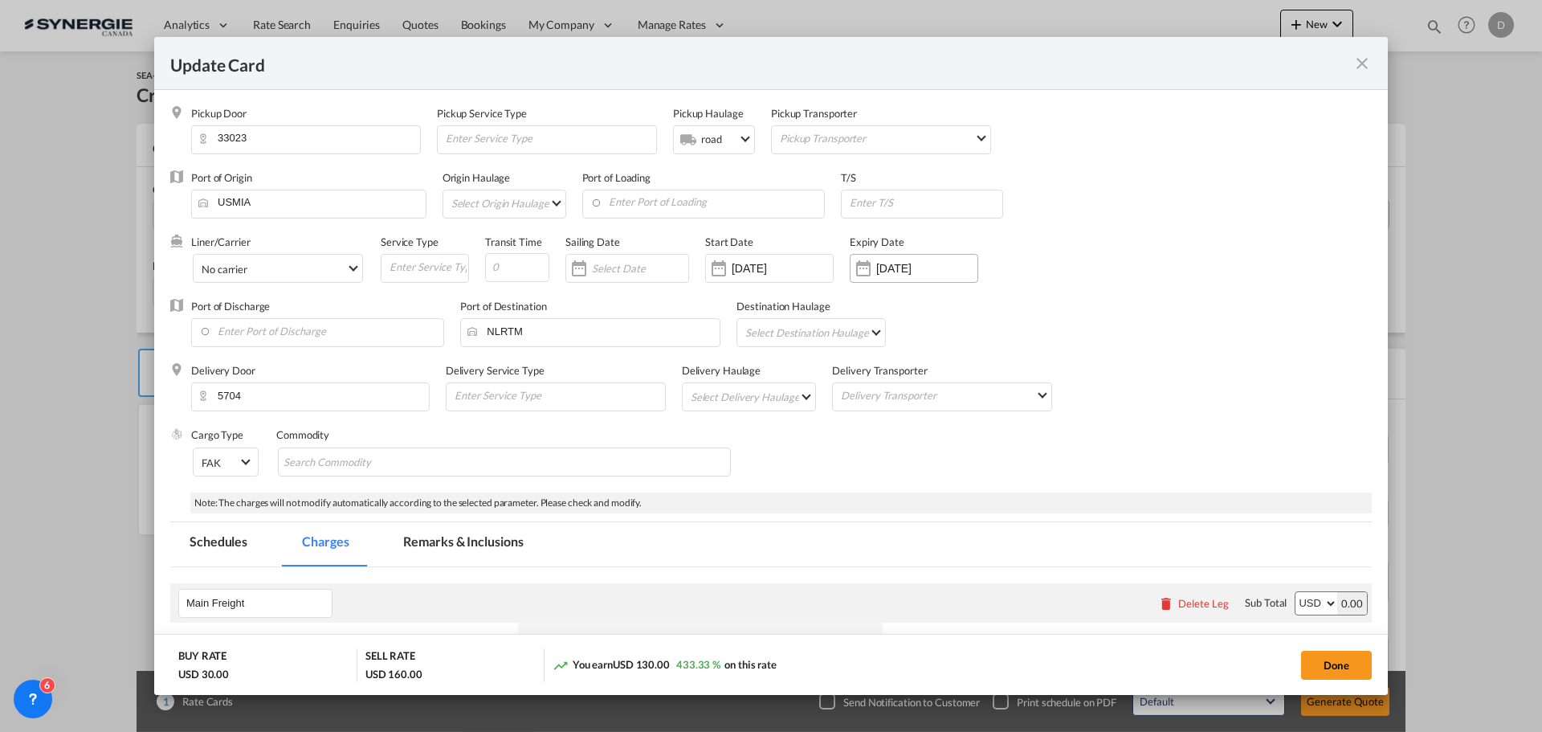
click at [868, 268] on div "Update Card Pickup ..." at bounding box center [864, 268] width 26 height 32
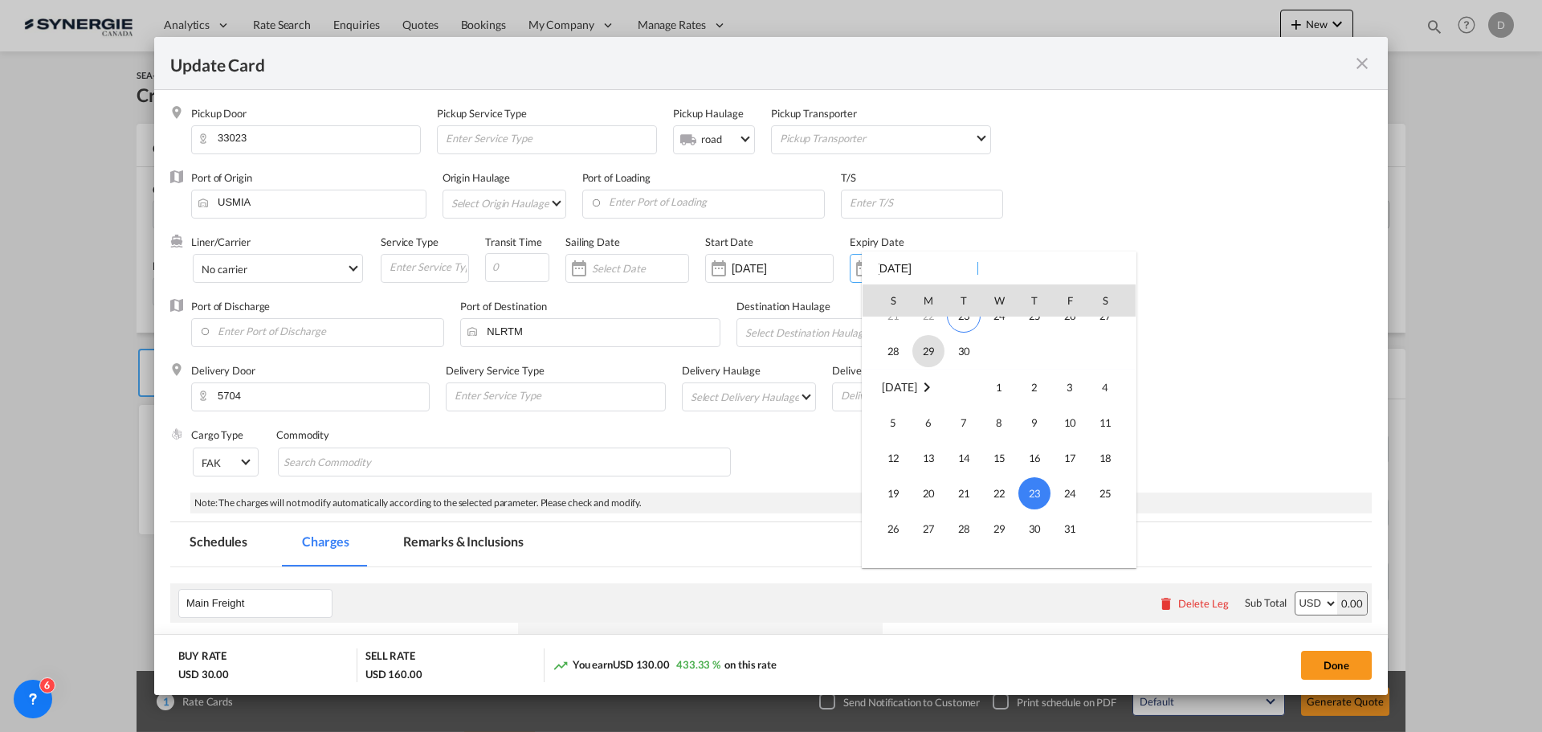
scroll to position [133, 0]
click at [962, 382] on span "30" at bounding box center [964, 379] width 32 height 32
type input "[DATE]"
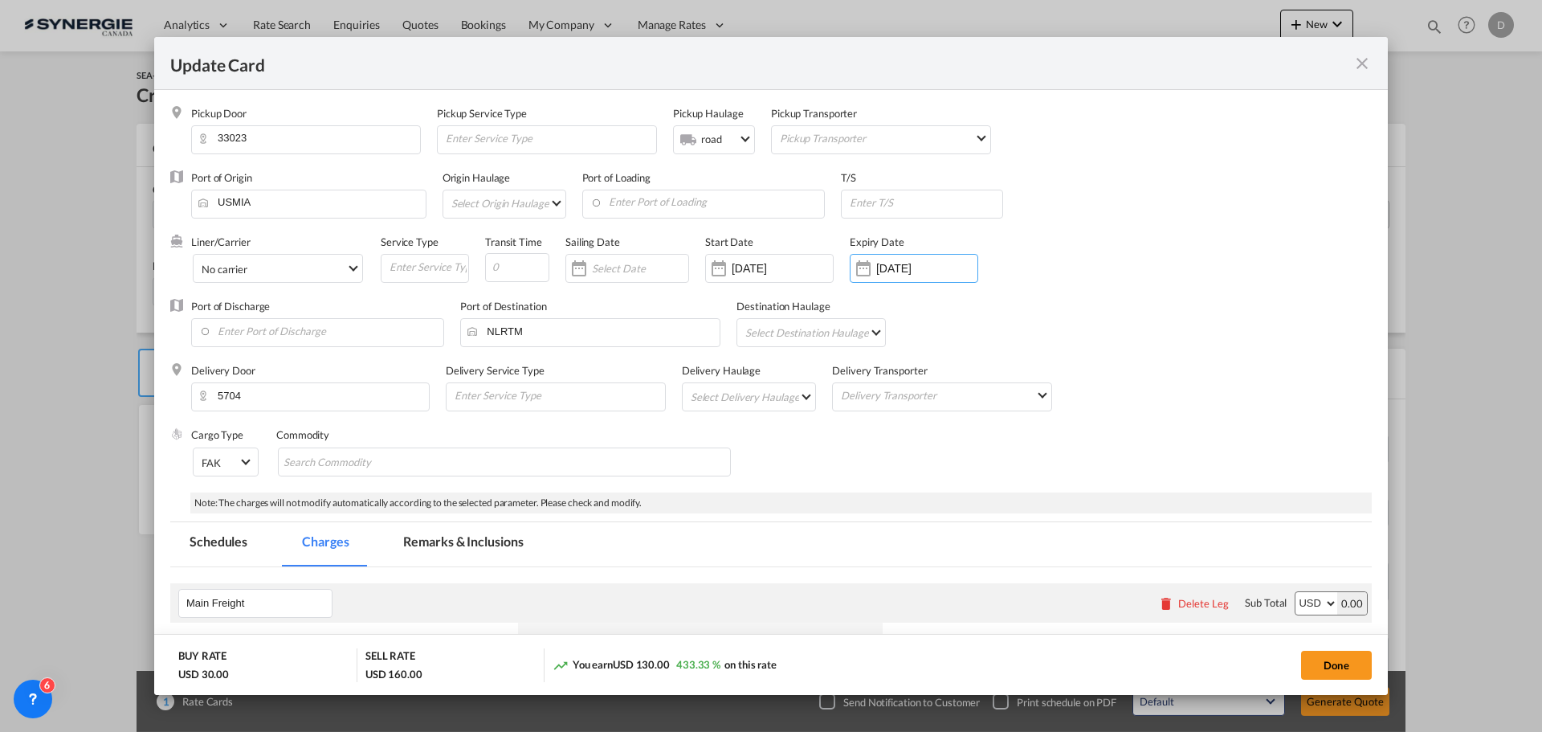
click at [806, 394] on md-select "Select Delivery Haulage rail road barge truck unspecified not available" at bounding box center [752, 396] width 127 height 26
click at [734, 431] on md-option "road" at bounding box center [750, 435] width 150 height 39
click at [790, 444] on div "Cargo Type FAK FAK GCR GDSM General Cargo Hazardous Cargo Ambient Foodstuff Chi…" at bounding box center [781, 459] width 1181 height 64
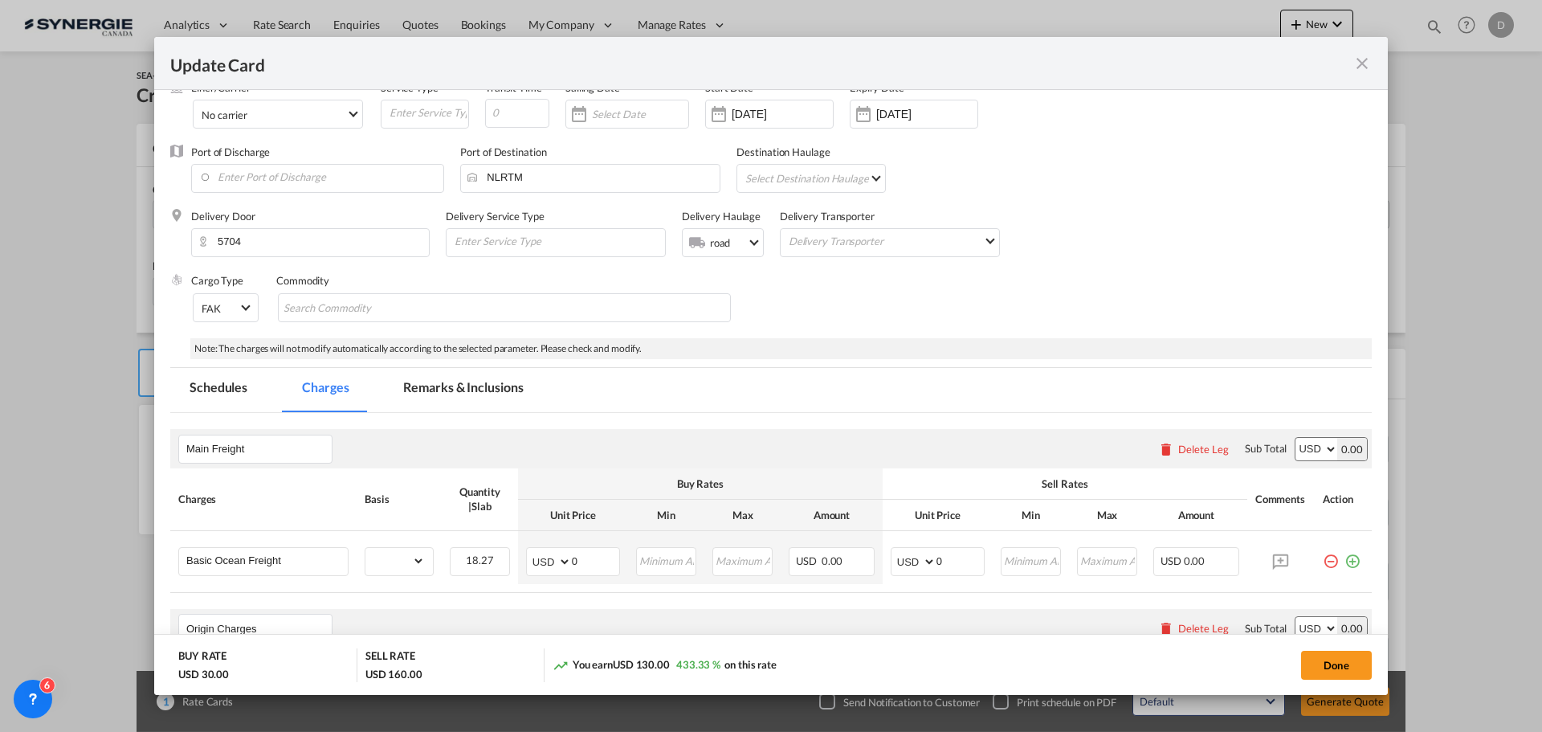
scroll to position [161, 0]
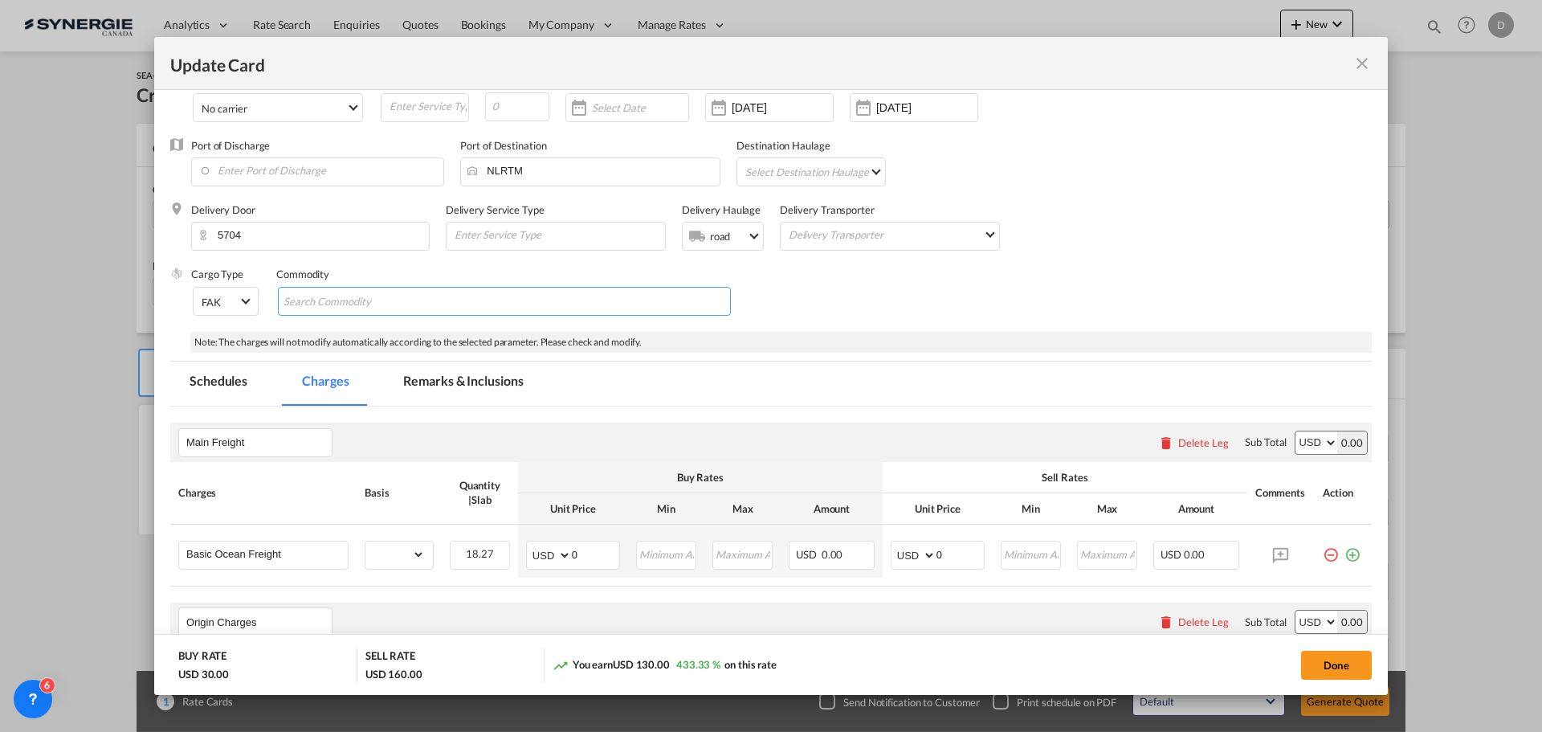
click at [492, 288] on md-chips-wrap "Chips container with autocompletion. Enter the text area, type text to search, …" at bounding box center [504, 301] width 453 height 29
type input "General Cargo"
click at [852, 324] on div "Cargo Type FAK FAK GCR GDSM General Cargo Hazardous Cargo Ambient Foodstuff Chi…" at bounding box center [781, 299] width 1181 height 64
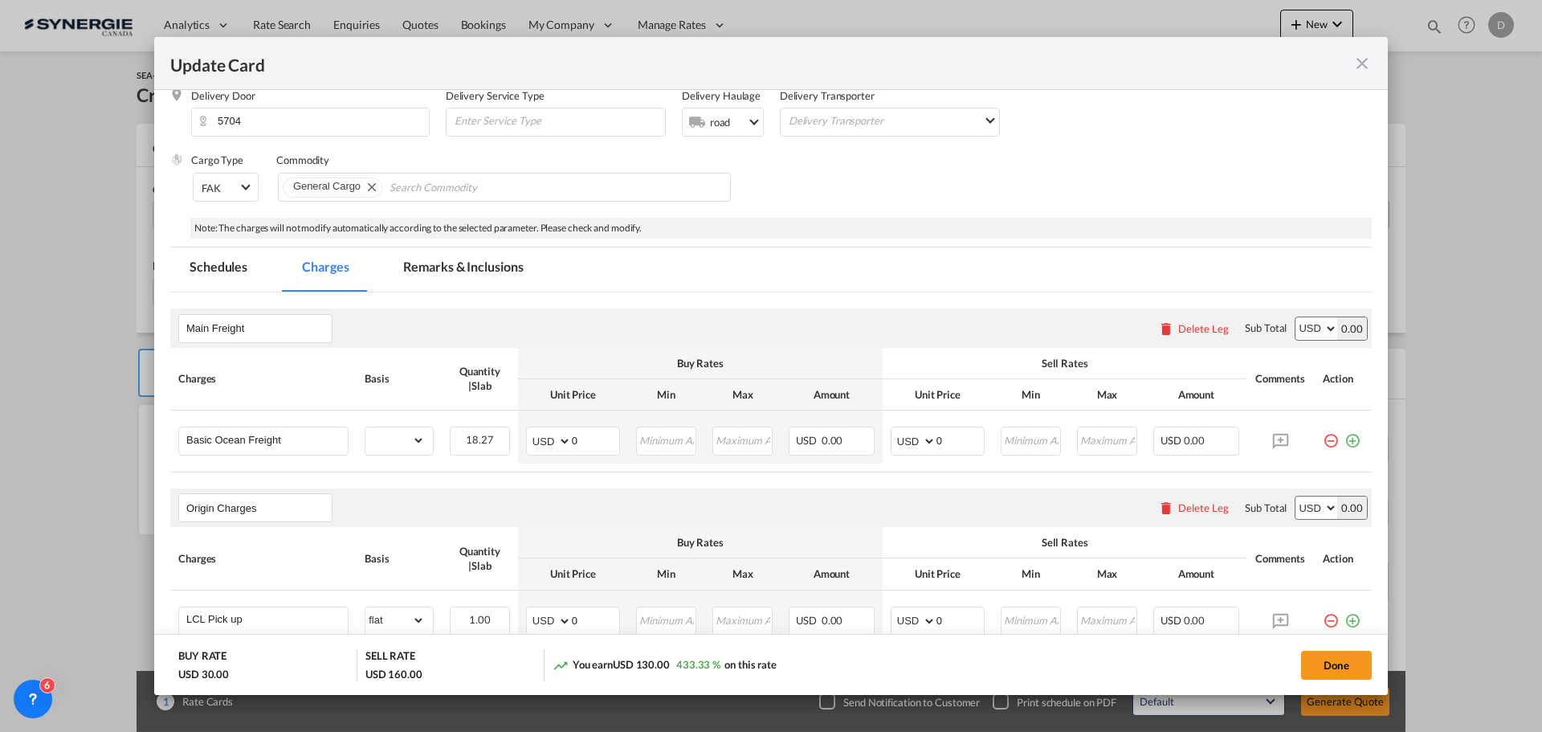
scroll to position [482, 0]
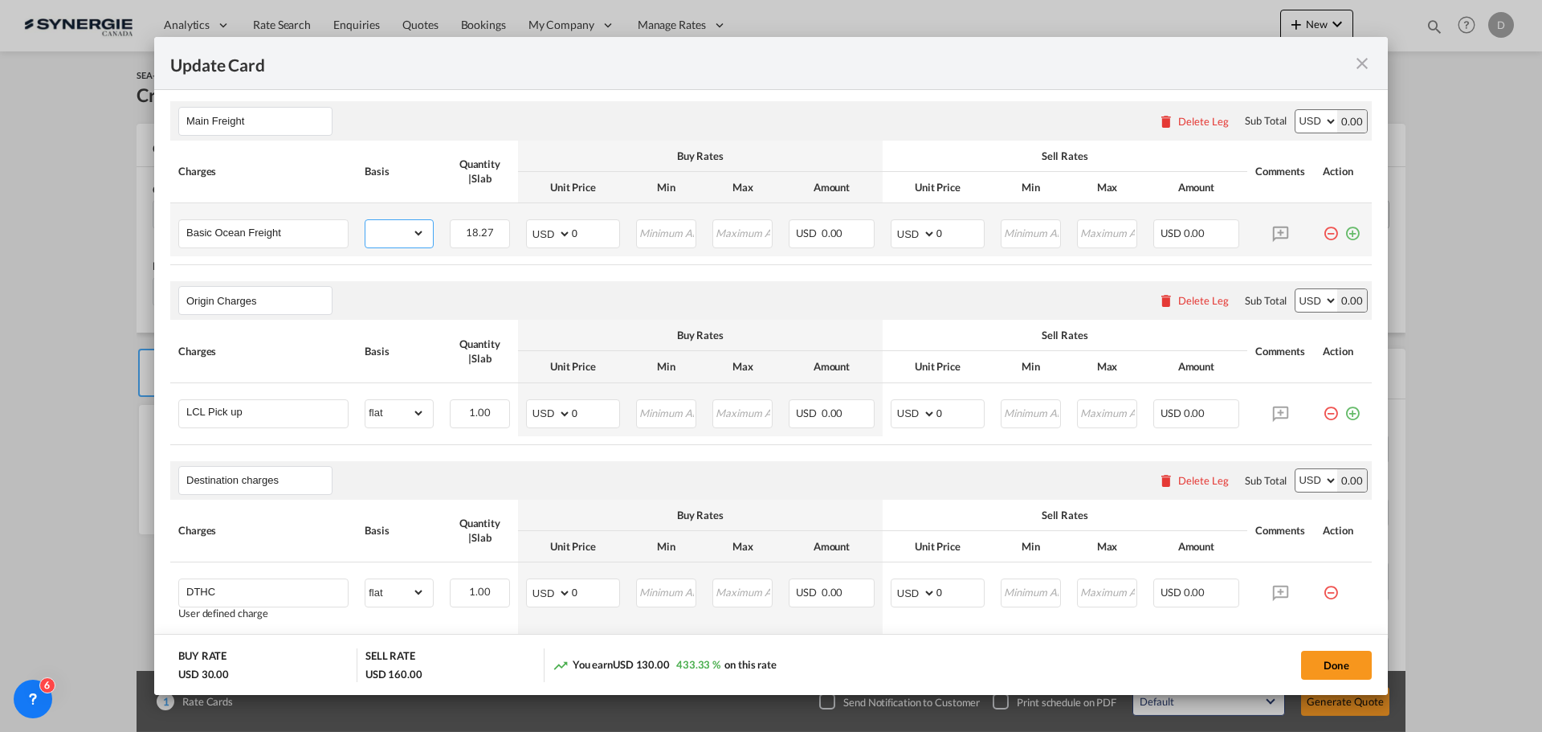
click at [411, 231] on select "gross_weight volumetric_weight per_shipment per_bl per_km per_hawb per_kg flat …" at bounding box center [394, 233] width 59 height 26
select select "per_w/m"
click at [365, 220] on select "gross_weight volumetric_weight per_shipment per_bl per_km per_hawb per_kg flat …" at bounding box center [394, 233] width 59 height 26
drag, startPoint x: 569, startPoint y: 229, endPoint x: 584, endPoint y: 231, distance: 15.3
click at [584, 231] on input "0" at bounding box center [595, 232] width 47 height 24
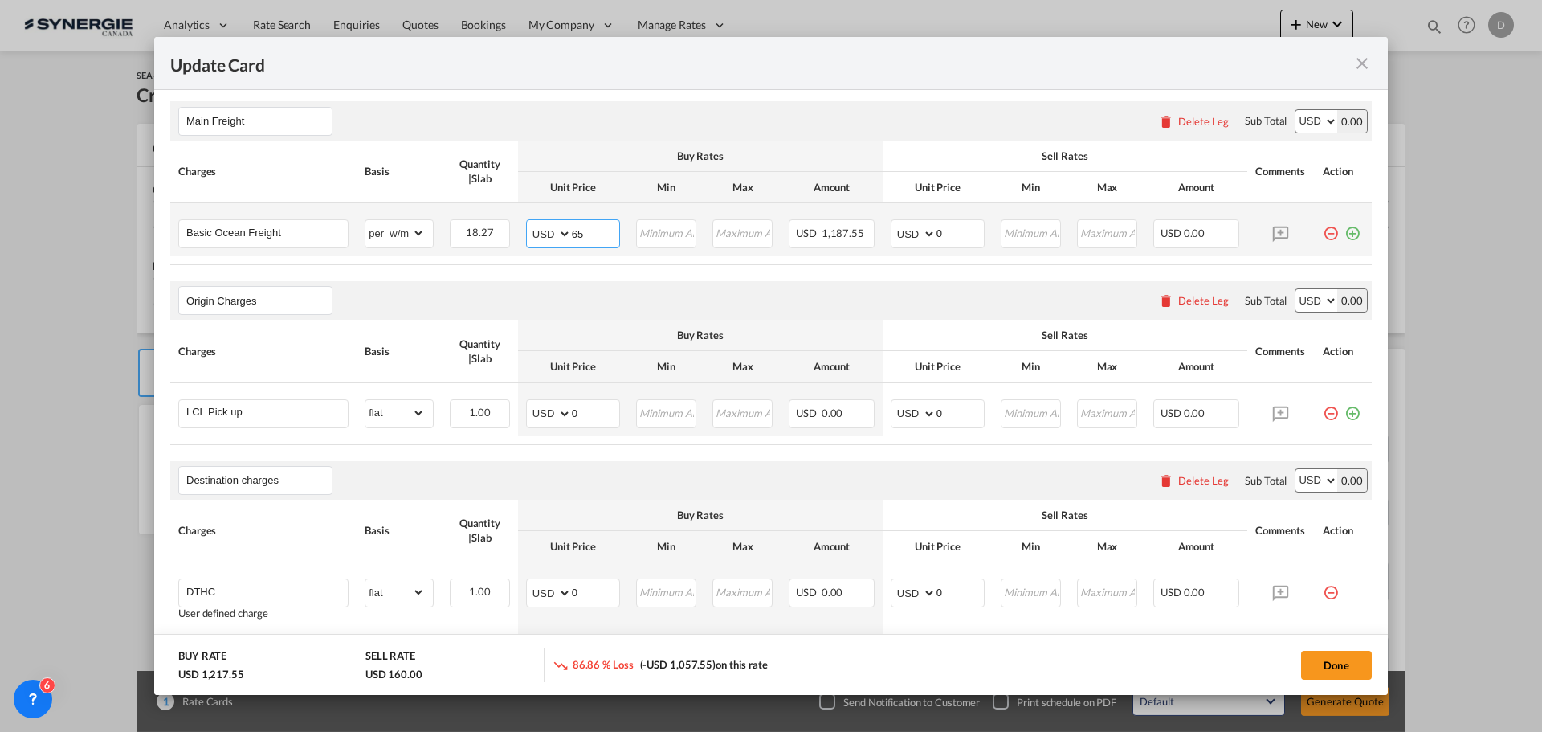
type input "65"
type input "80"
click at [599, 276] on air-lcl-rate-modification "Main Freight Please enter leg name Leg Name Already Exists Delete Leg Sub Total…" at bounding box center [771, 592] width 1202 height 1015
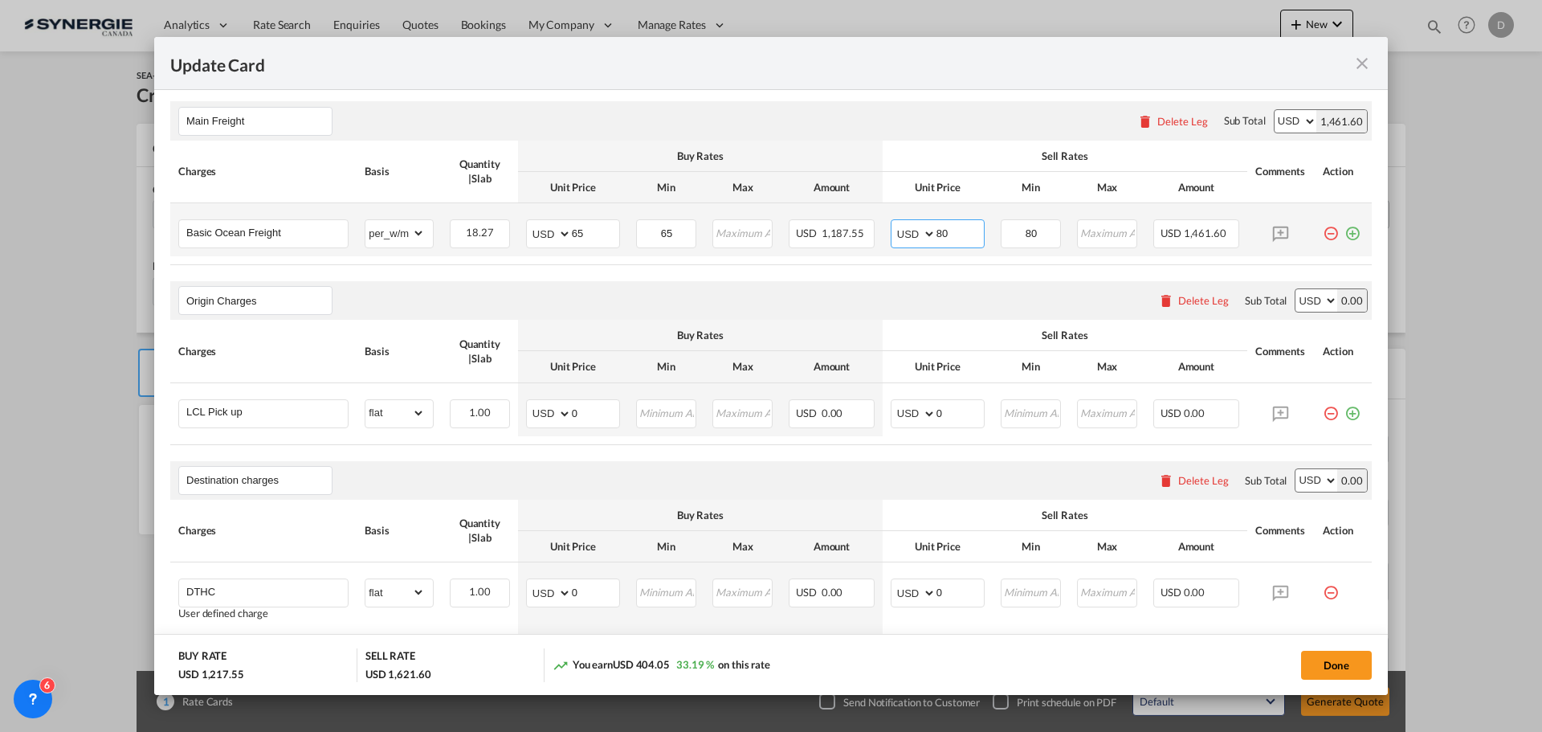
click at [937, 236] on input "80" at bounding box center [960, 232] width 47 height 24
type input "75"
click at [833, 269] on air-lcl-rate-modification "Main Freight Please enter leg name Leg Name Already Exists Delete Leg Sub Total…" at bounding box center [771, 592] width 1202 height 1015
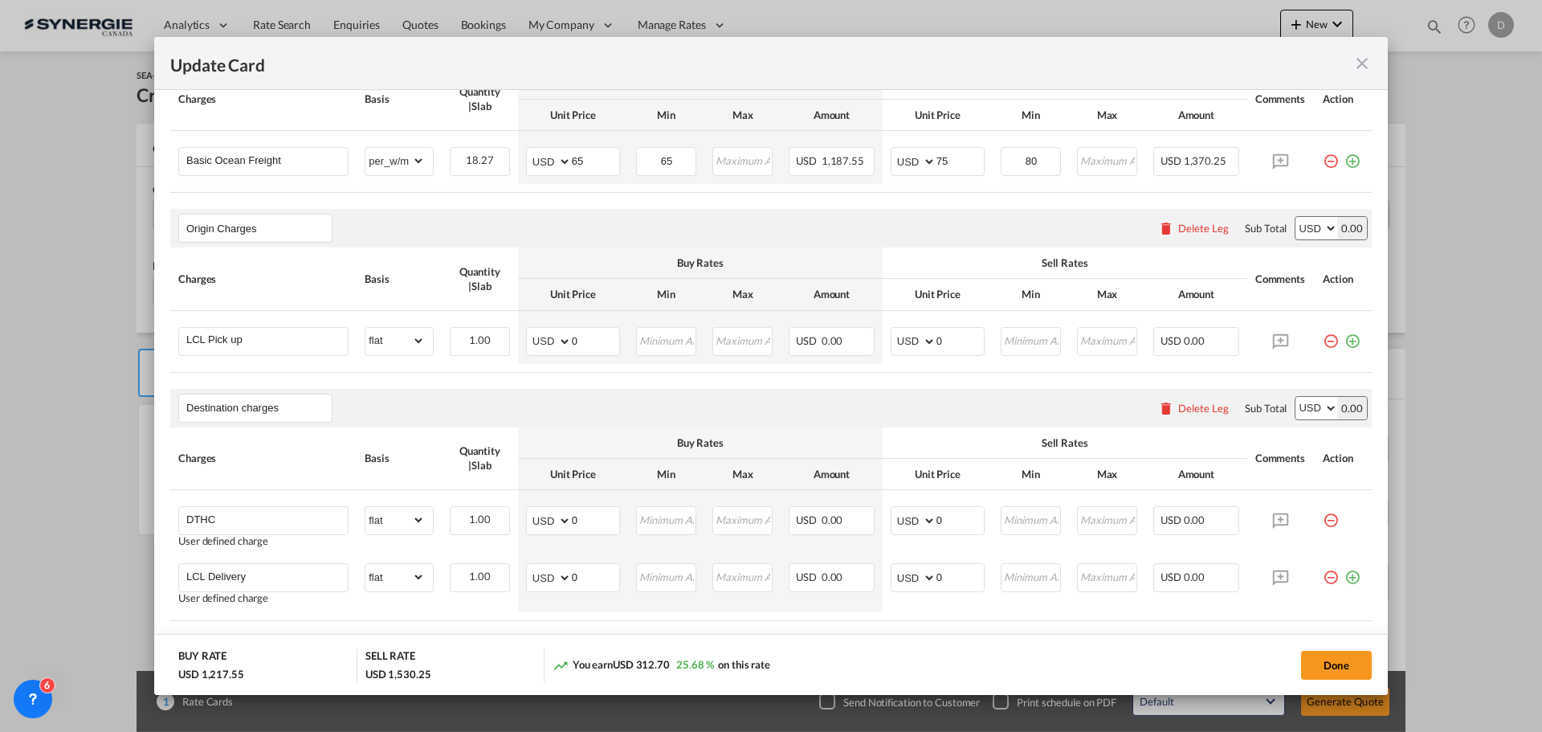
scroll to position [529, 0]
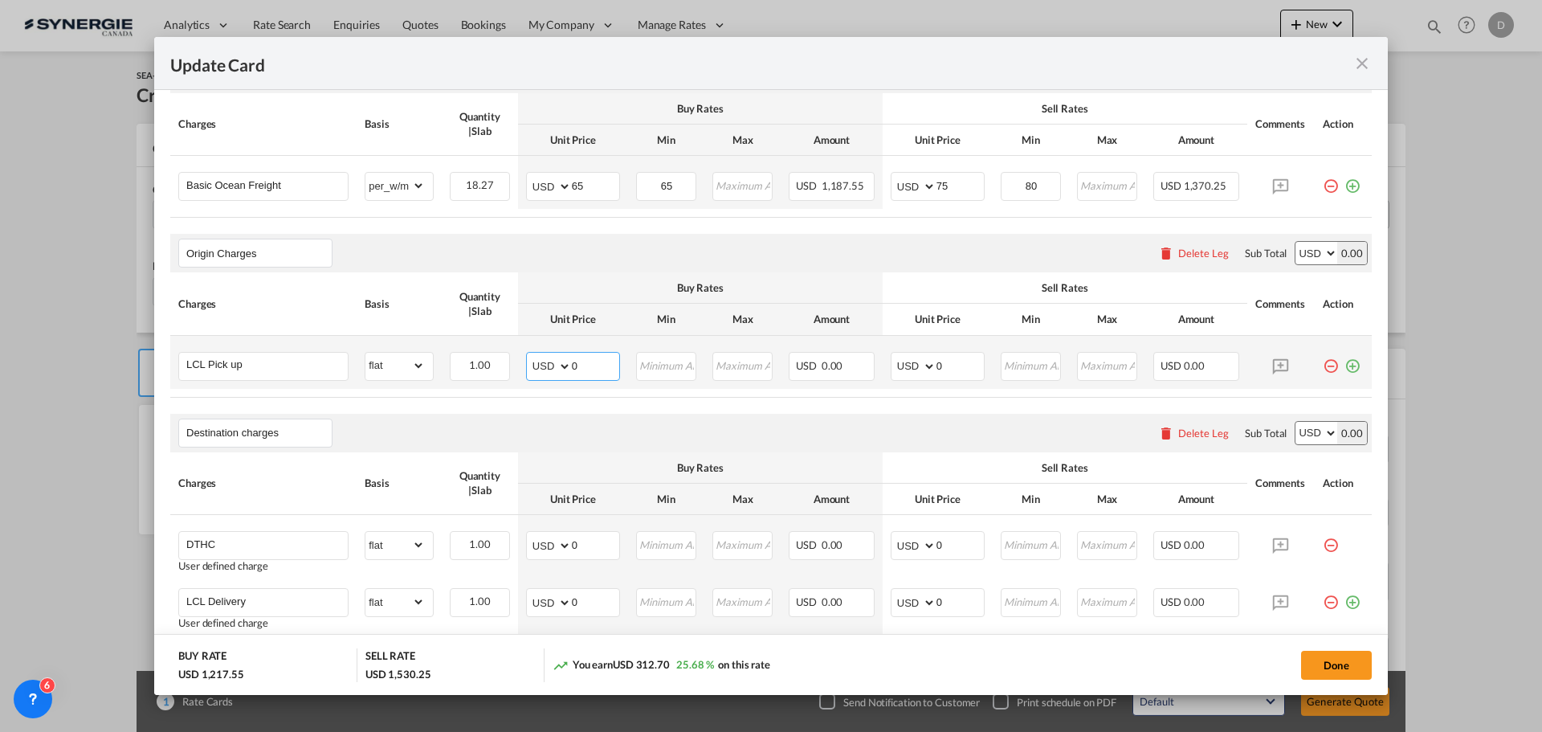
drag, startPoint x: 569, startPoint y: 365, endPoint x: 580, endPoint y: 365, distance: 11.2
click at [580, 365] on input "0" at bounding box center [595, 365] width 47 height 24
type input "255"
click at [937, 367] on input "0" at bounding box center [960, 365] width 47 height 24
type input "290"
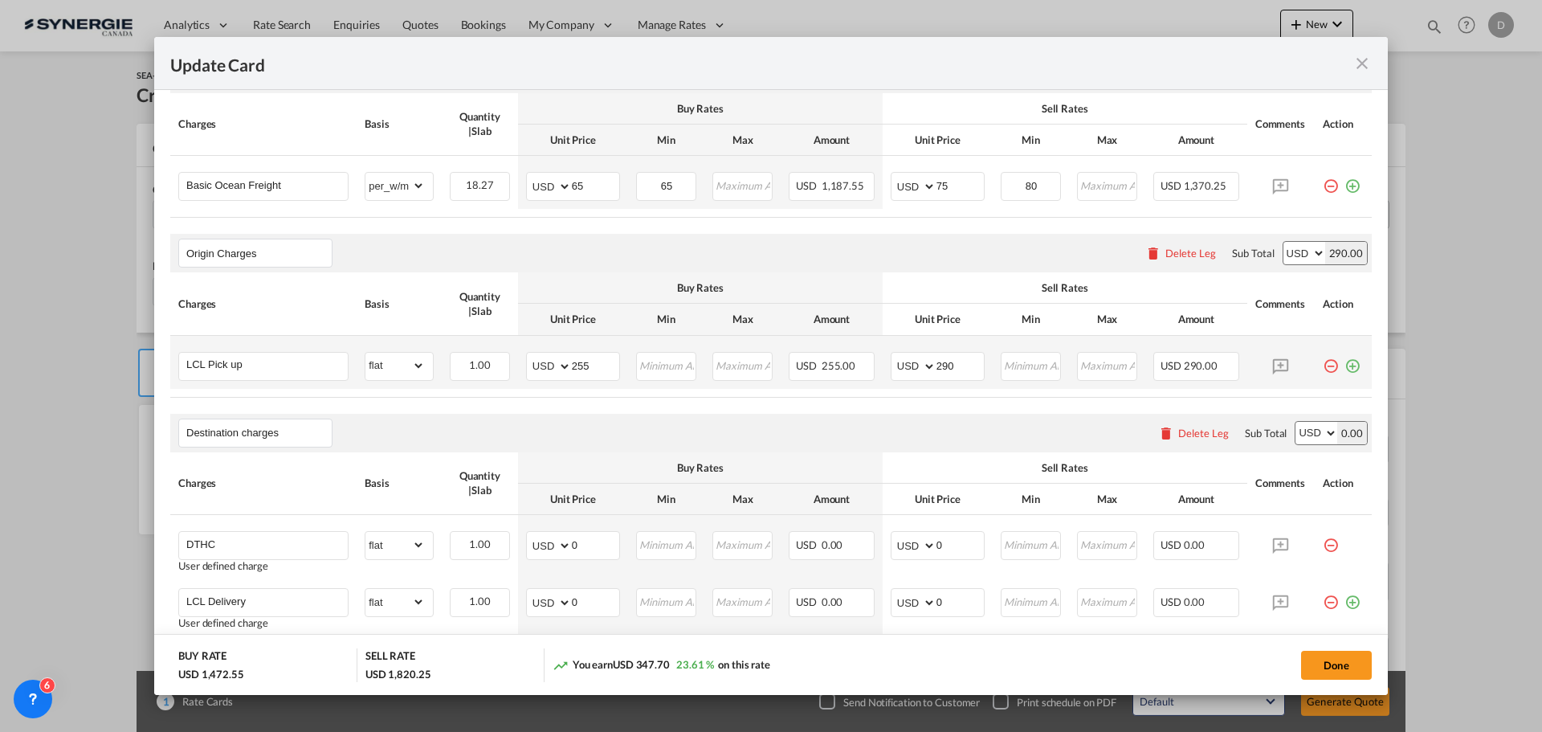
click at [1346, 365] on md-icon "icon-plus-circle-outline green-400-fg" at bounding box center [1353, 360] width 16 height 16
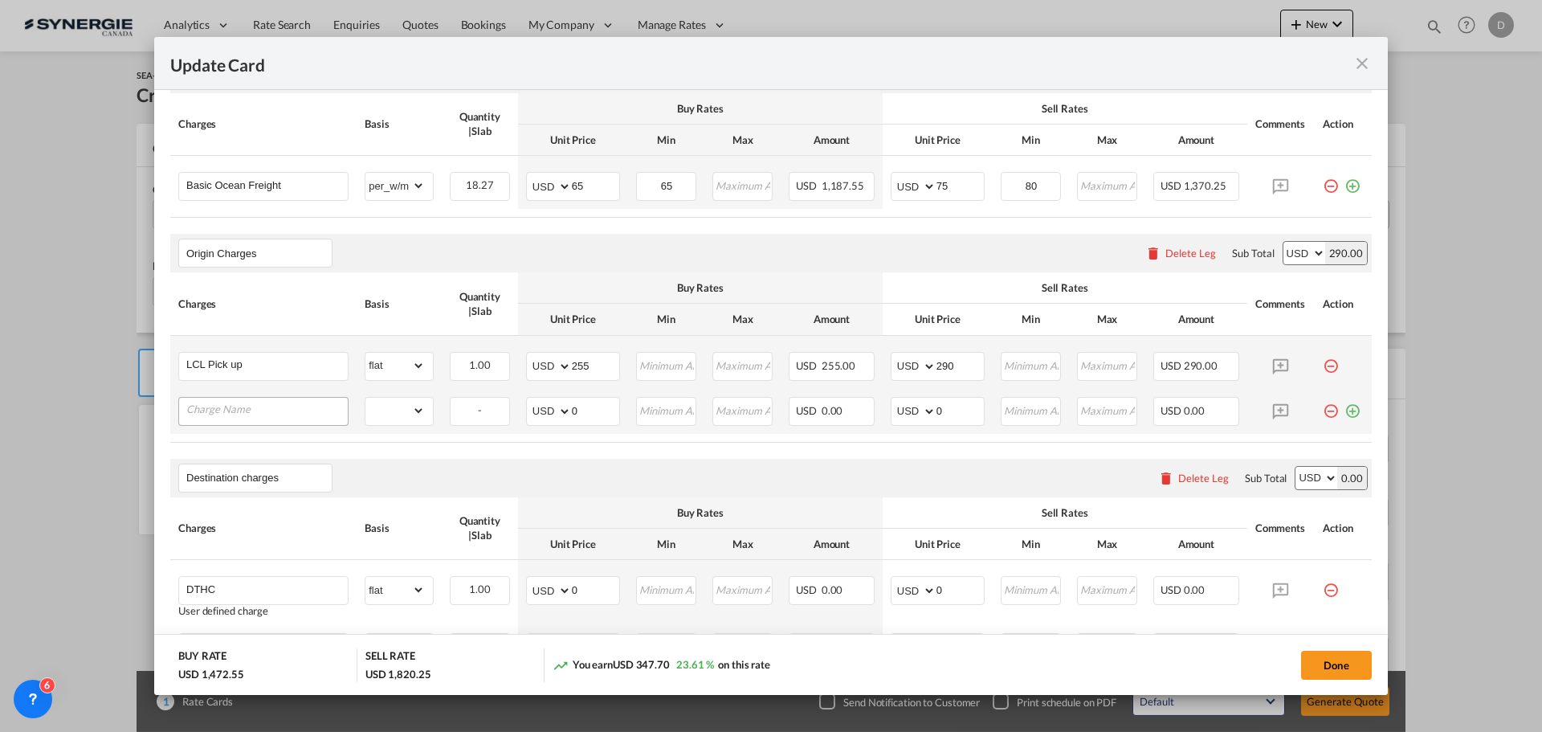
click at [266, 409] on input "Charge Name" at bounding box center [266, 410] width 161 height 24
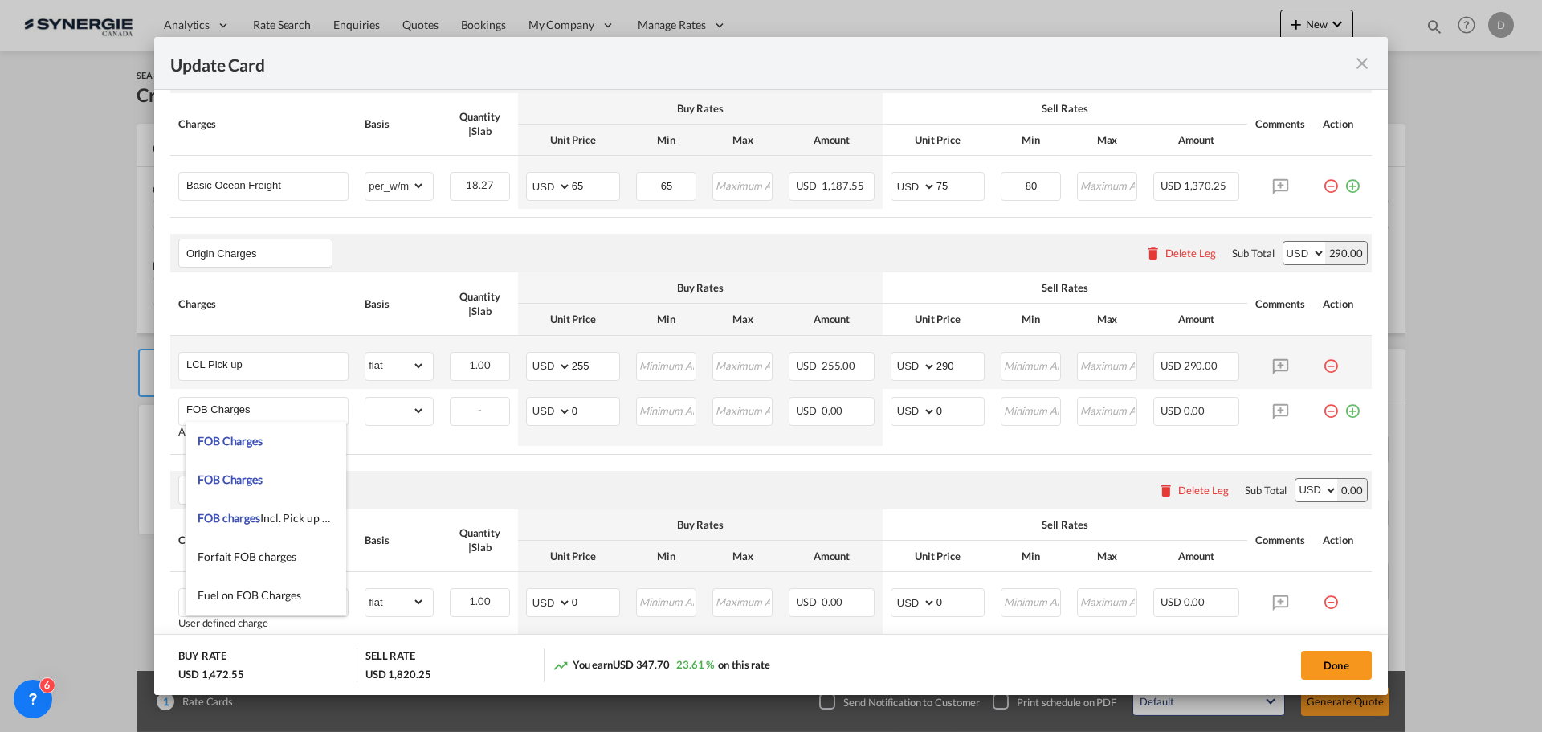
drag, startPoint x: 206, startPoint y: 410, endPoint x: 144, endPoint y: 413, distance: 62.7
click at [144, 413] on div "Update Card Pickup Door 33023 Pickup Service Type Pickup Haulage .a{fill:#aaa8a…" at bounding box center [771, 366] width 1542 height 732
type input "Origin Charges"
click at [440, 447] on table "Charges Basis Quantity | Slab Buy Rates Sell Rates Comments Action Unit Price M…" at bounding box center [771, 363] width 1202 height 182
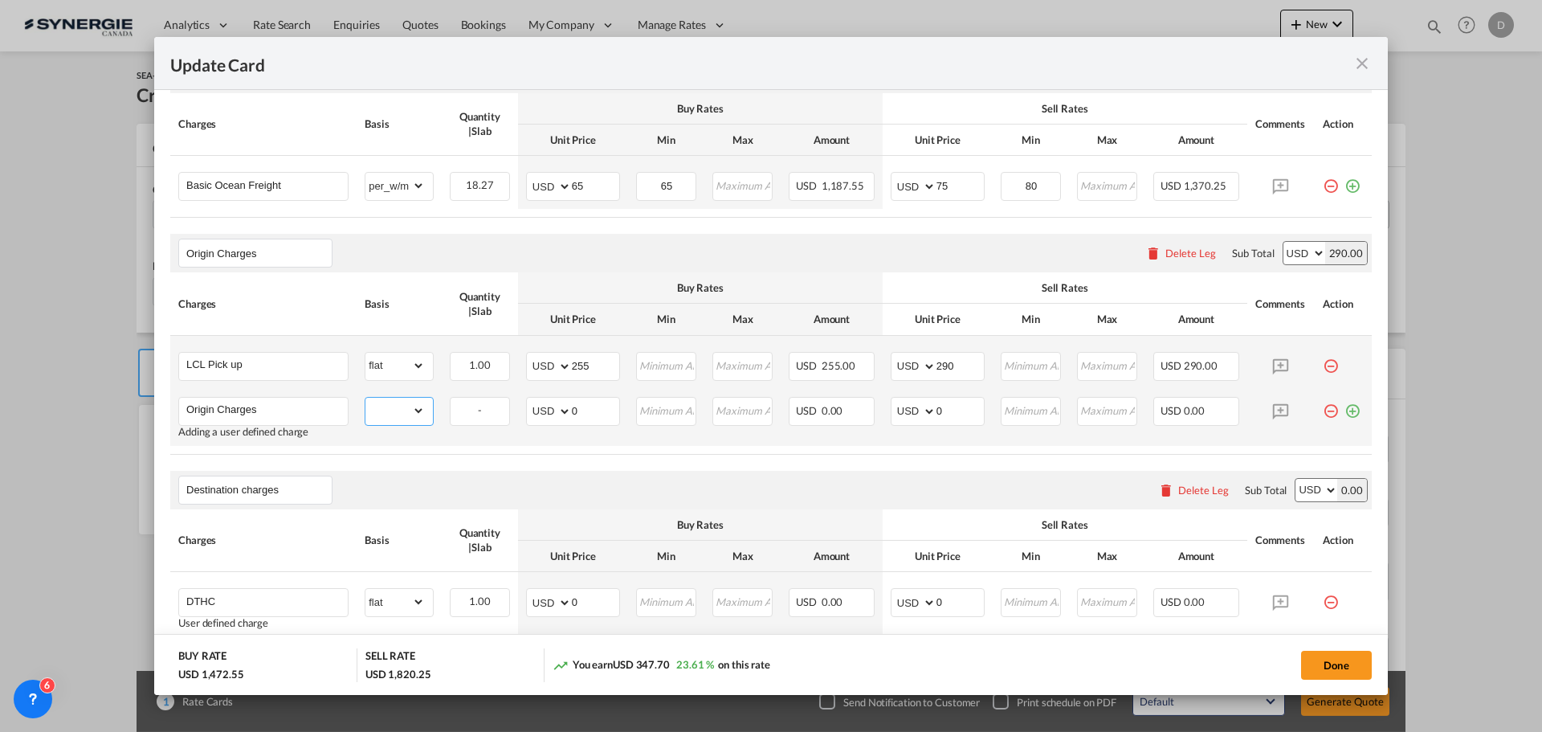
click at [419, 410] on select "gross_weight volumetric_weight per_shipment per_bl per_km per_hawb per_kg flat …" at bounding box center [394, 411] width 59 height 26
select select "per_shipment"
click at [365, 398] on select "gross_weight volumetric_weight per_shipment per_bl per_km per_hawb per_kg flat …" at bounding box center [394, 411] width 59 height 26
click at [577, 412] on input "0" at bounding box center [595, 410] width 47 height 24
type input "385"
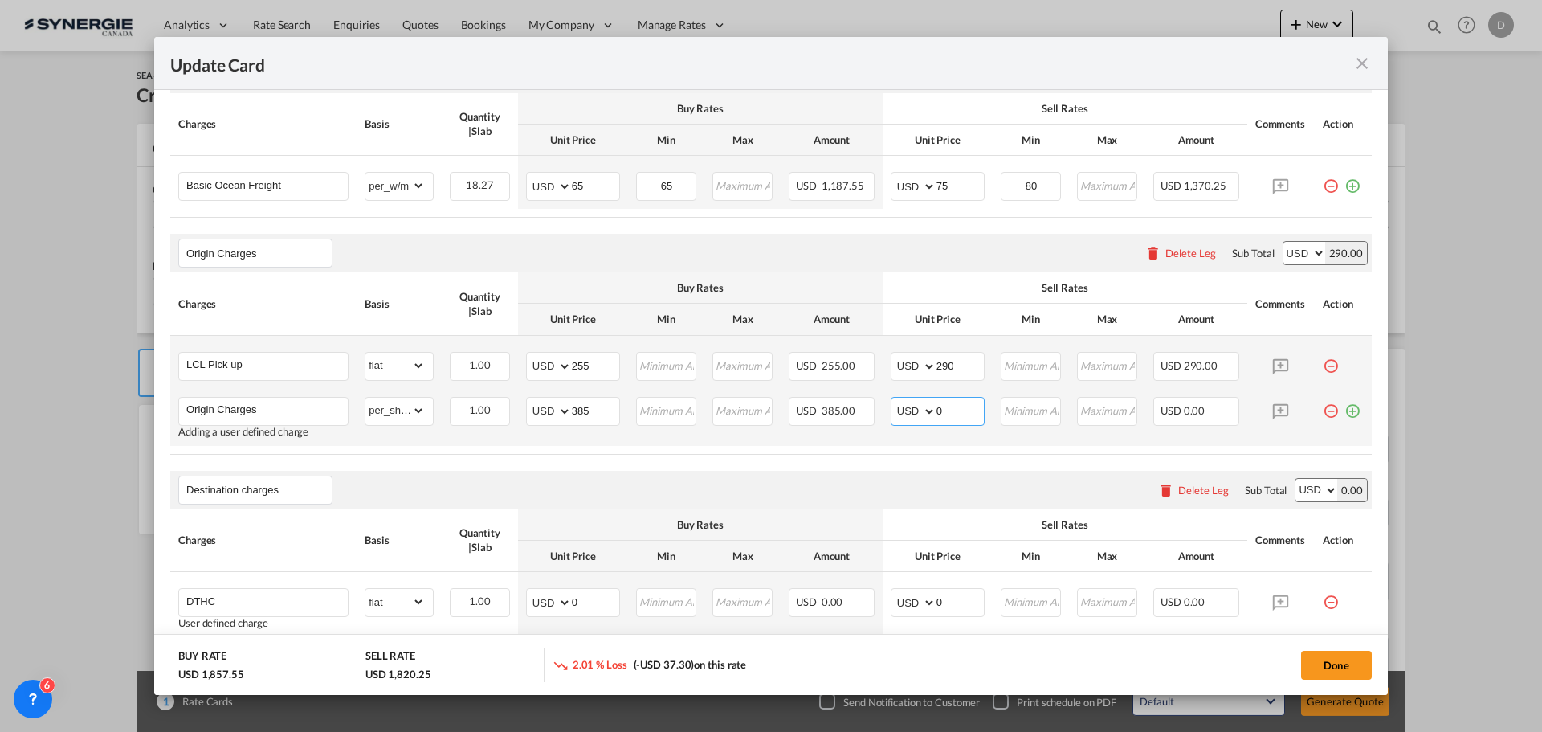
click at [937, 414] on input "0" at bounding box center [960, 410] width 47 height 24
drag, startPoint x: 931, startPoint y: 412, endPoint x: 943, endPoint y: 415, distance: 12.5
click at [943, 414] on input "0" at bounding box center [960, 410] width 47 height 24
type input "415"
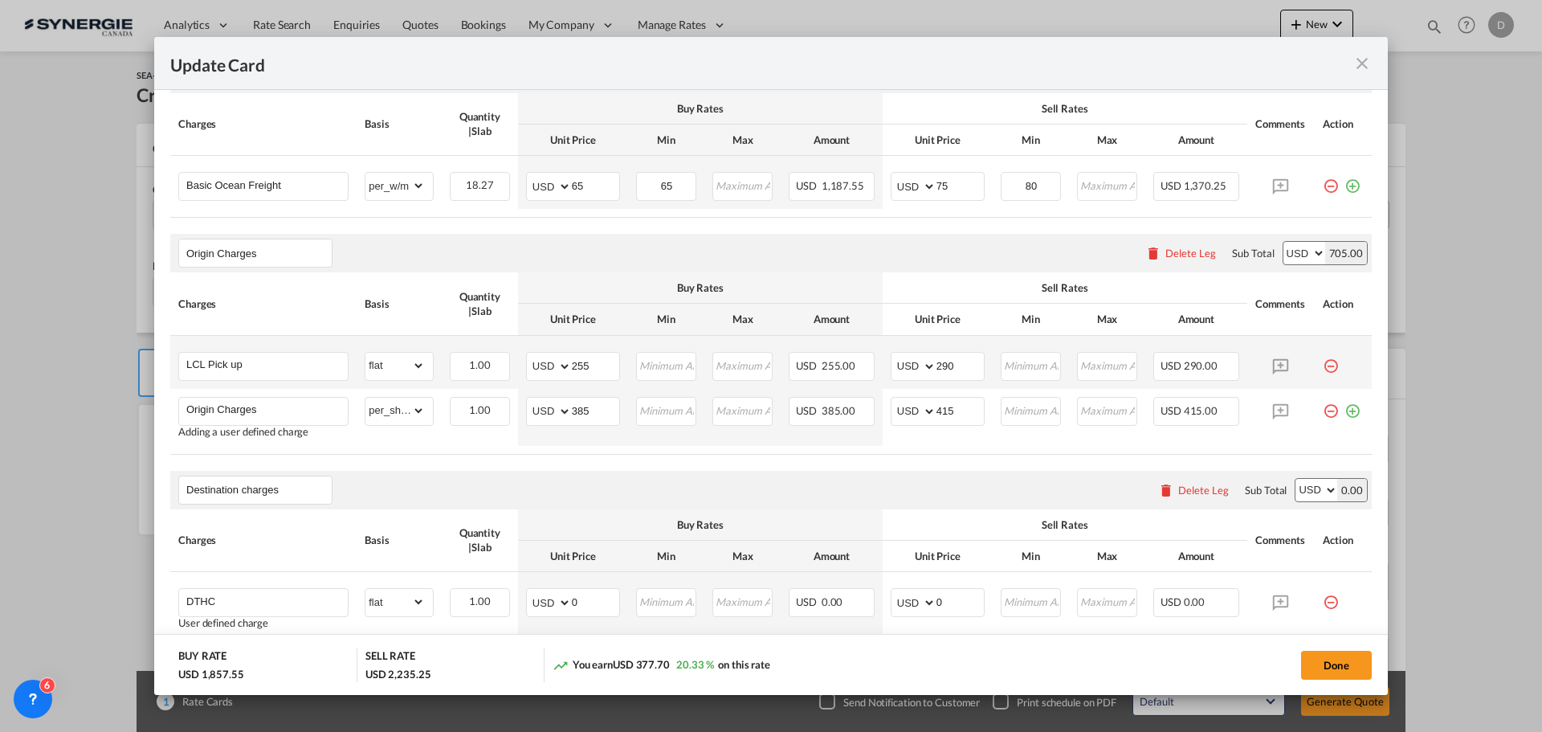
click at [881, 463] on air-lcl-rate-modification "Main Freight Please enter leg name Leg Name Already Exists Delete Leg Sub Total…" at bounding box center [771, 574] width 1202 height 1072
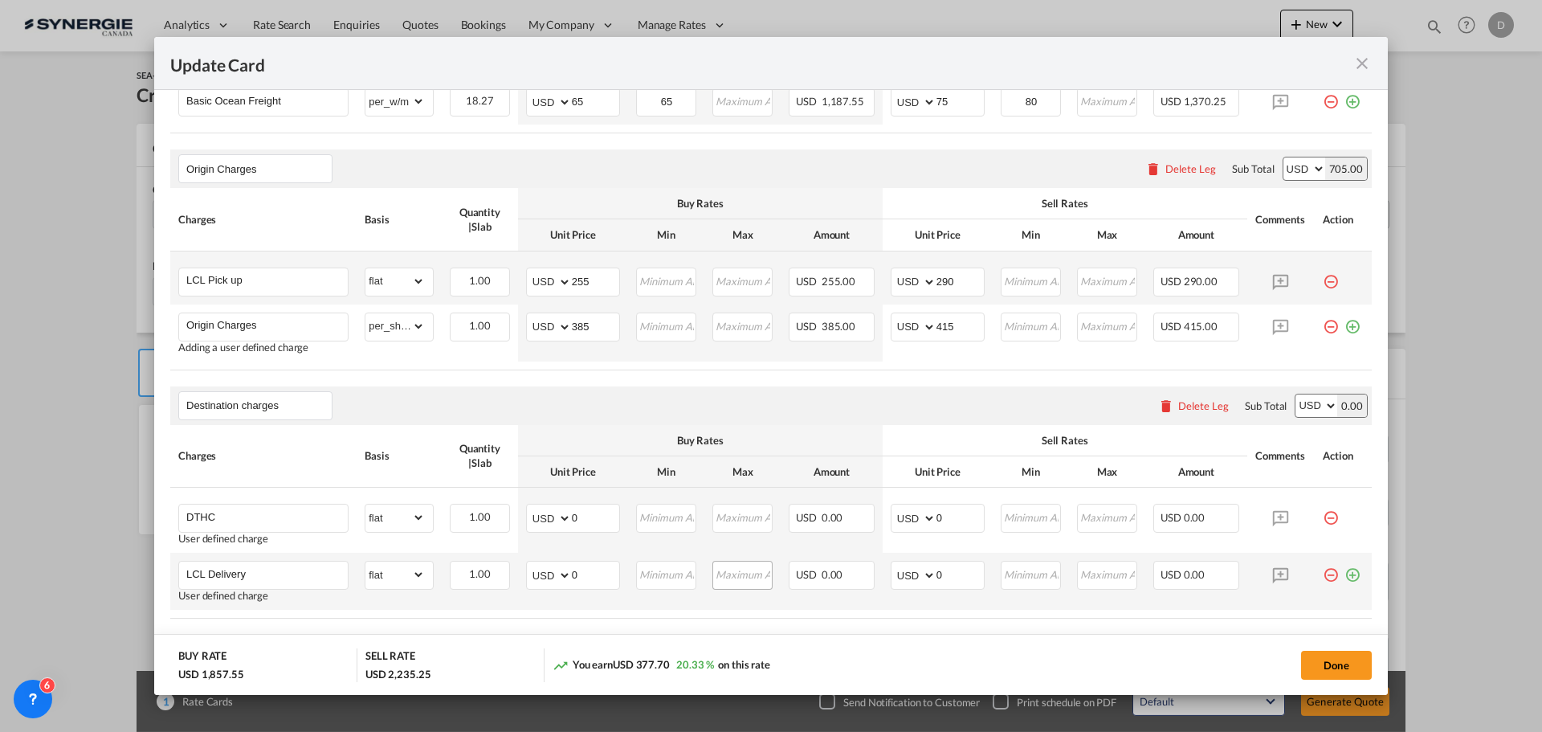
scroll to position [770, 0]
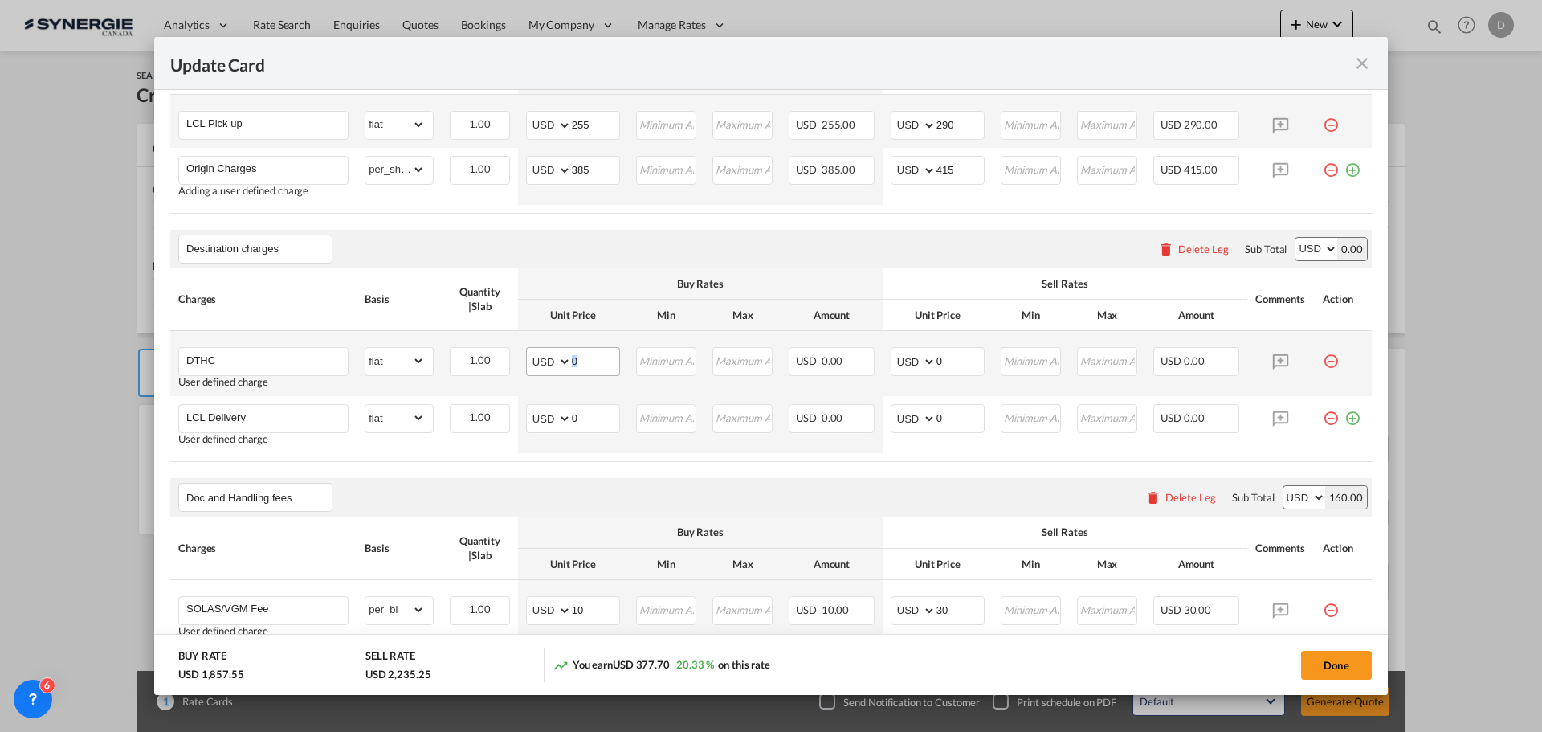
click at [570, 362] on md-input-container "AED AFN ALL AMD ANG AOA ARS AUD AWG AZN BAM BBD BDT BGN BHD BIF BMD BND BOB BRL…" at bounding box center [573, 361] width 94 height 29
click at [581, 362] on input "0" at bounding box center [595, 360] width 47 height 24
drag, startPoint x: 570, startPoint y: 360, endPoint x: 589, endPoint y: 366, distance: 19.6
click at [589, 366] on input "0" at bounding box center [595, 360] width 47 height 24
type input "2012"
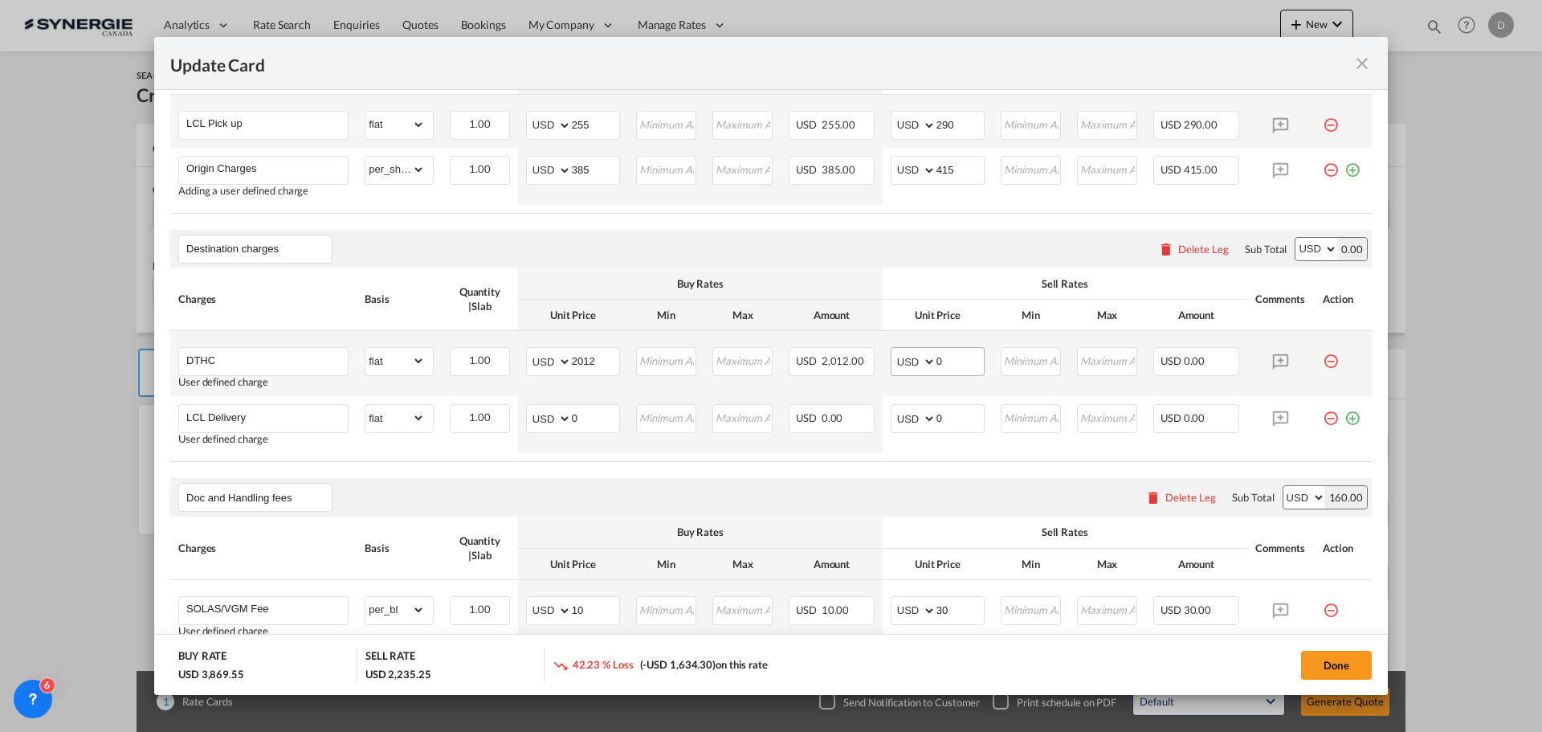
click at [936, 359] on div "Update Card Pickup ..." at bounding box center [936, 361] width 1 height 27
click at [937, 359] on input "0" at bounding box center [960, 360] width 47 height 24
type input "2062"
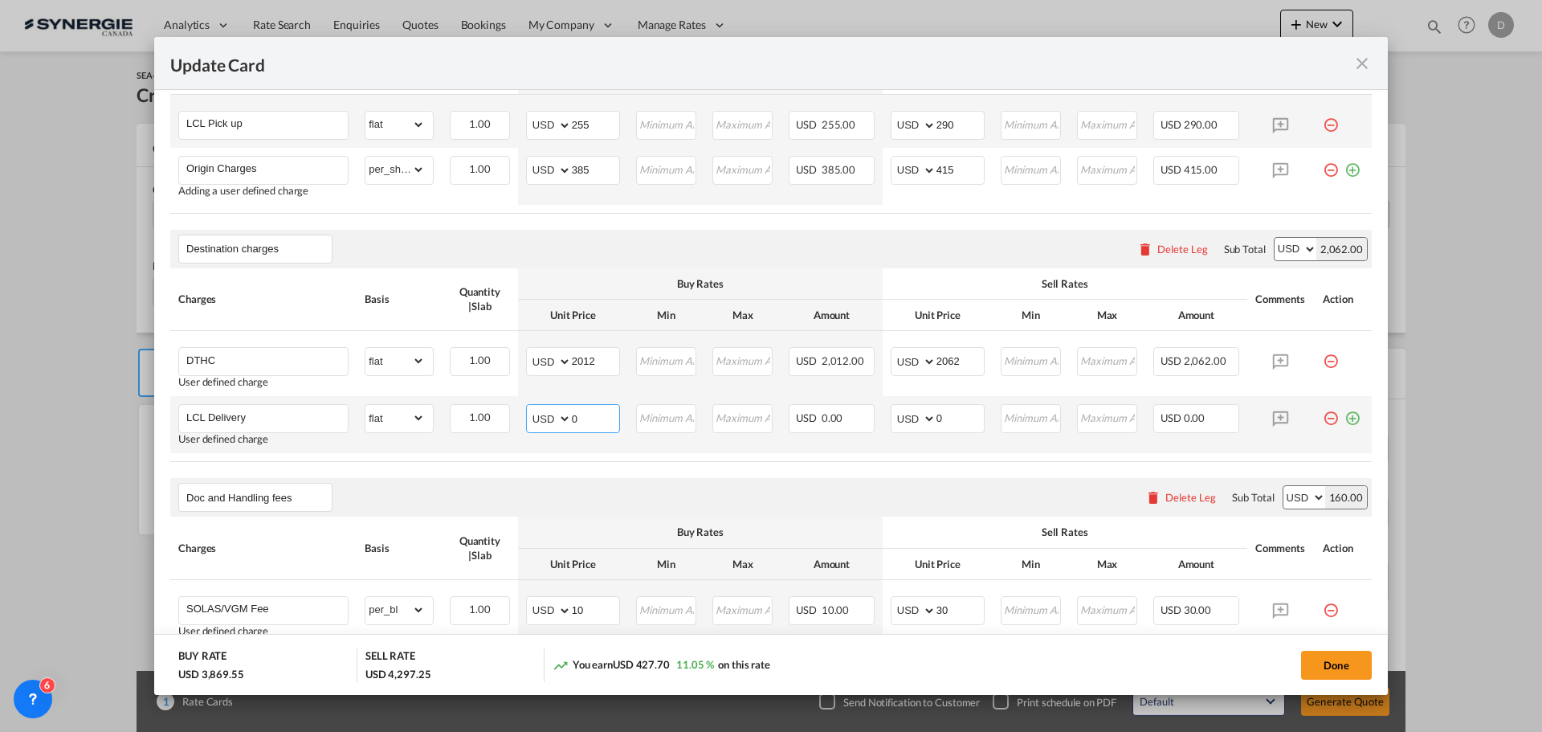
drag, startPoint x: 569, startPoint y: 417, endPoint x: 613, endPoint y: 420, distance: 44.3
click at [613, 420] on input "0" at bounding box center [595, 417] width 47 height 24
type input "575"
drag, startPoint x: 929, startPoint y: 421, endPoint x: 941, endPoint y: 421, distance: 11.2
click at [941, 421] on input "0" at bounding box center [960, 417] width 47 height 24
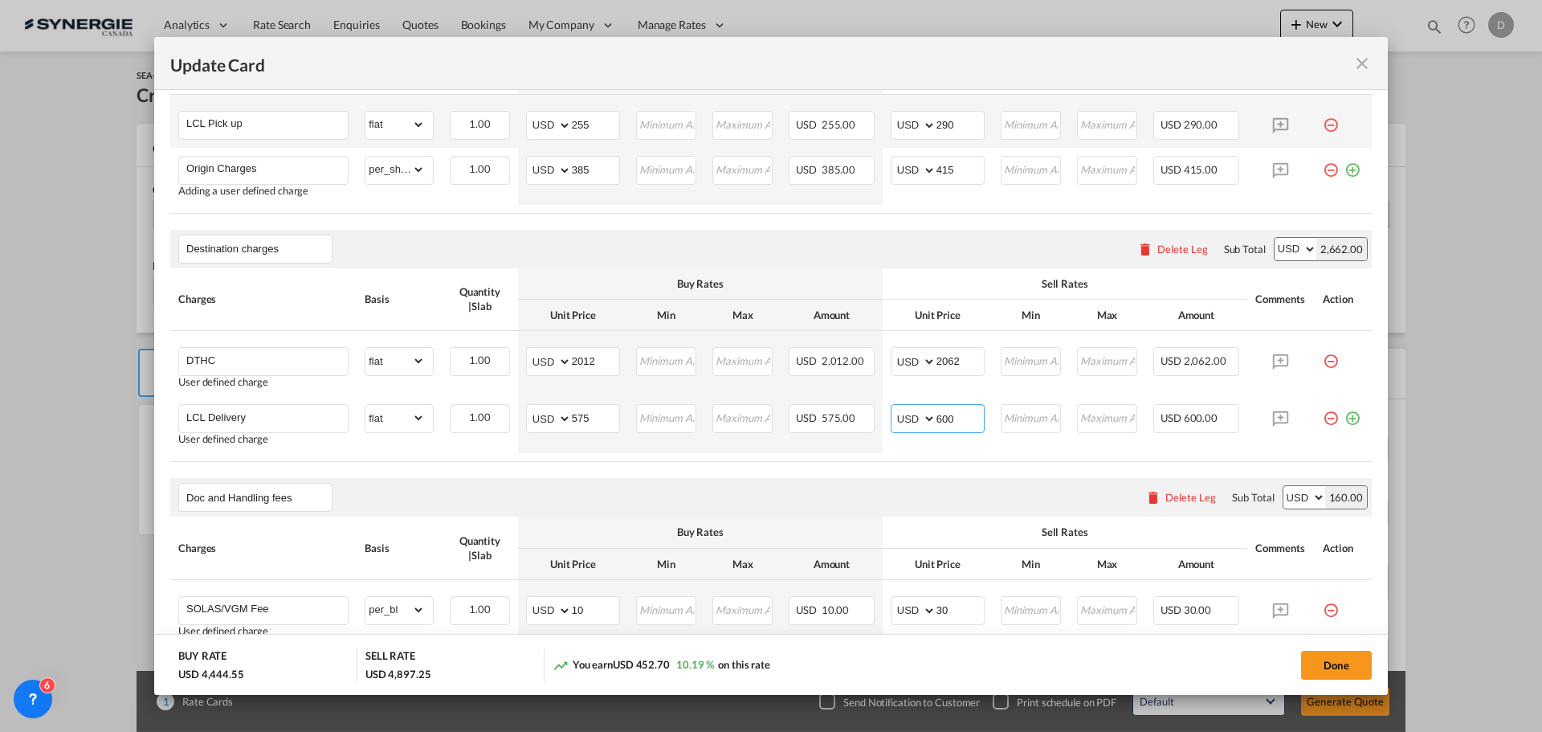
type input "600"
click at [900, 474] on air-lcl-rate-modification "Main Freight Please enter leg name Leg Name Already Exists Delete Leg Sub Total…" at bounding box center [771, 333] width 1202 height 1072
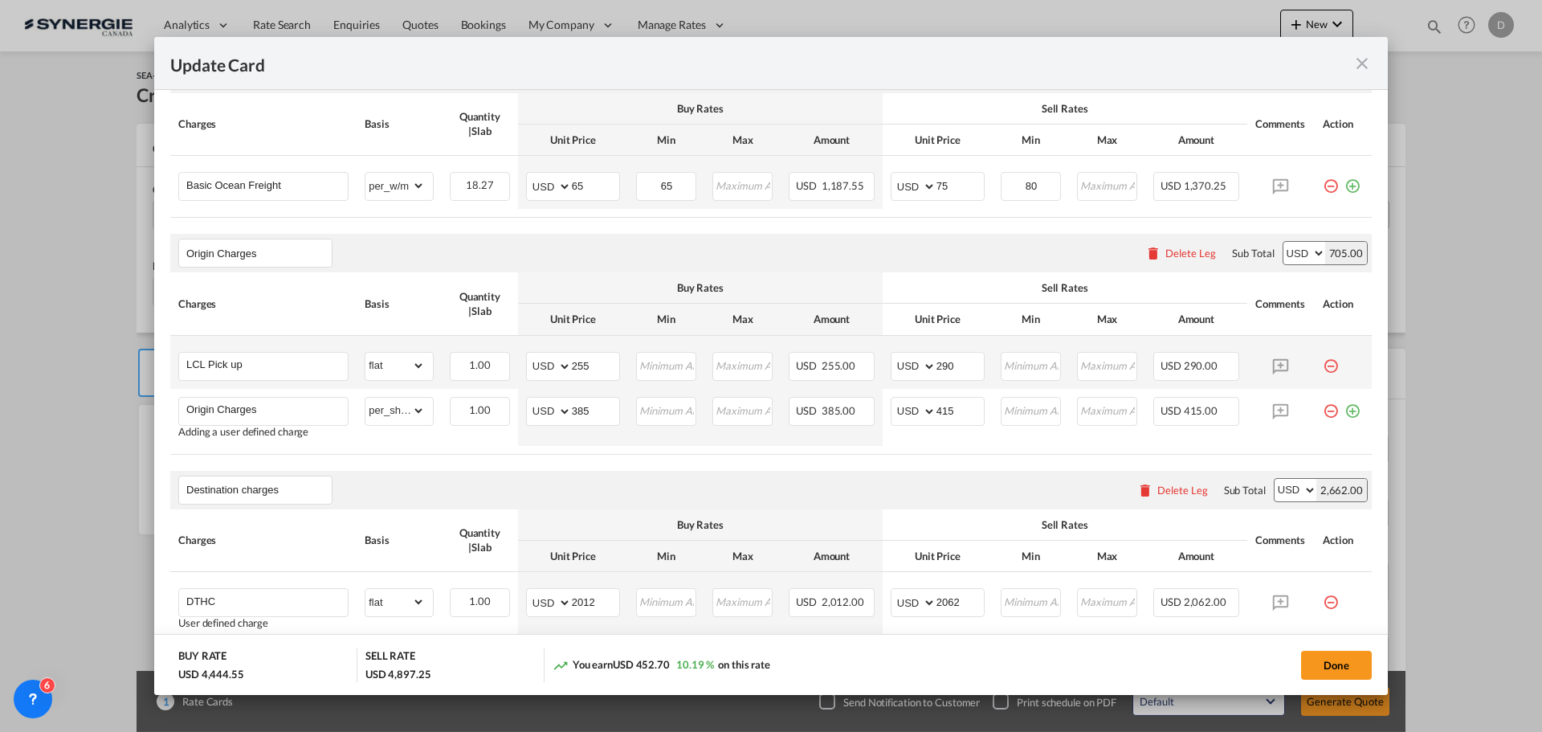
scroll to position [208, 0]
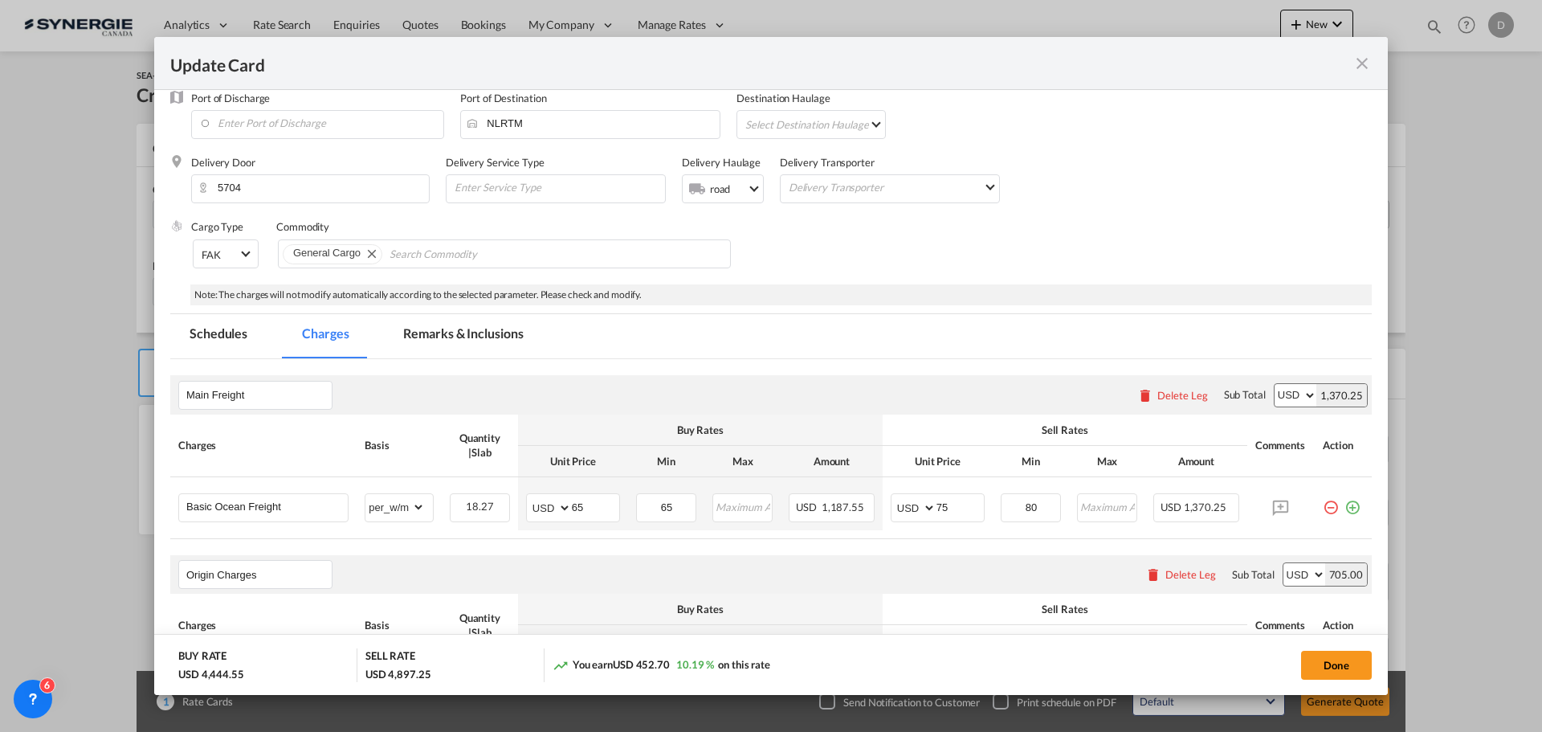
drag, startPoint x: 496, startPoint y: 328, endPoint x: 1453, endPoint y: 357, distance: 958.0
click at [496, 328] on md-tab-item "Remarks & Inclusions" at bounding box center [463, 336] width 158 height 44
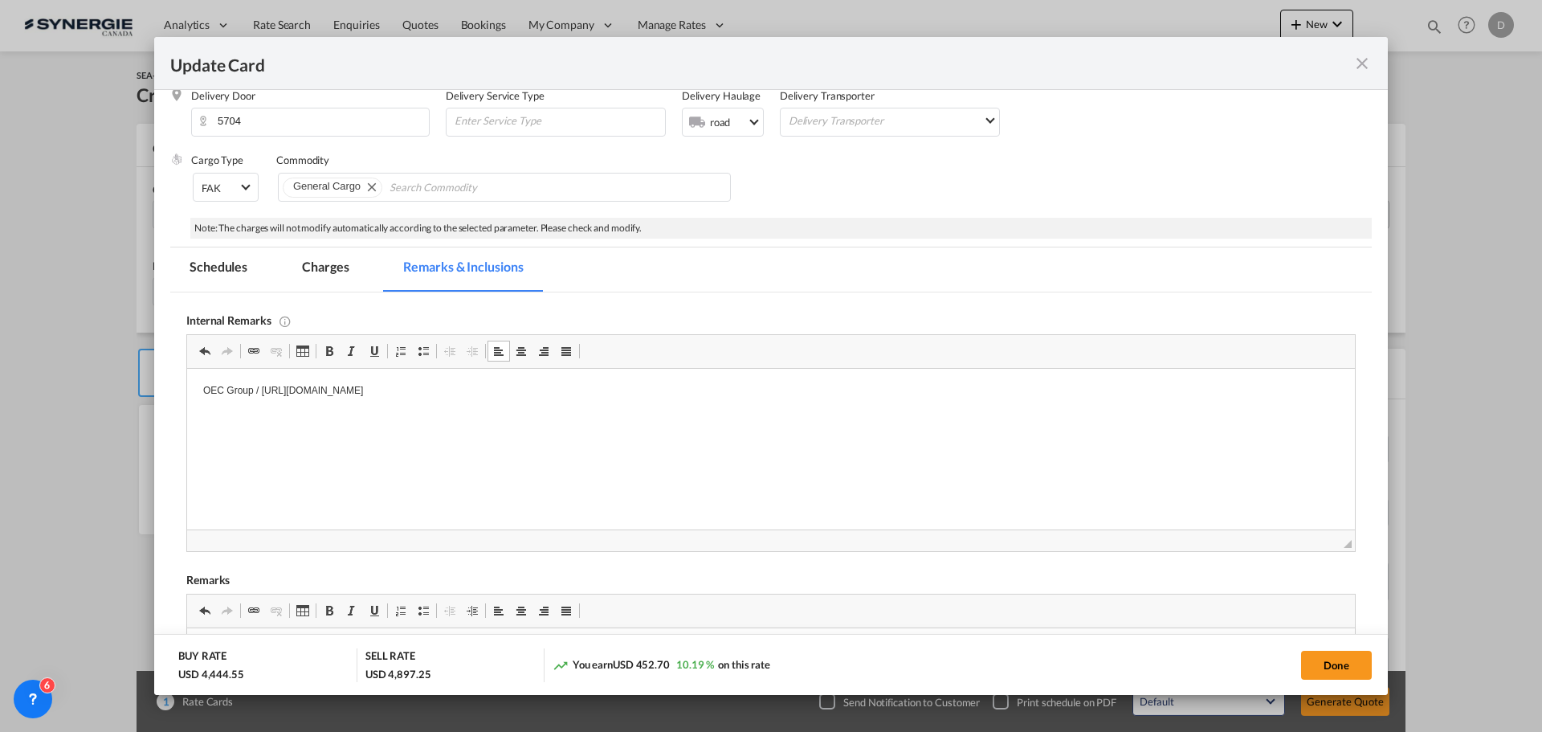
scroll to position [516, 0]
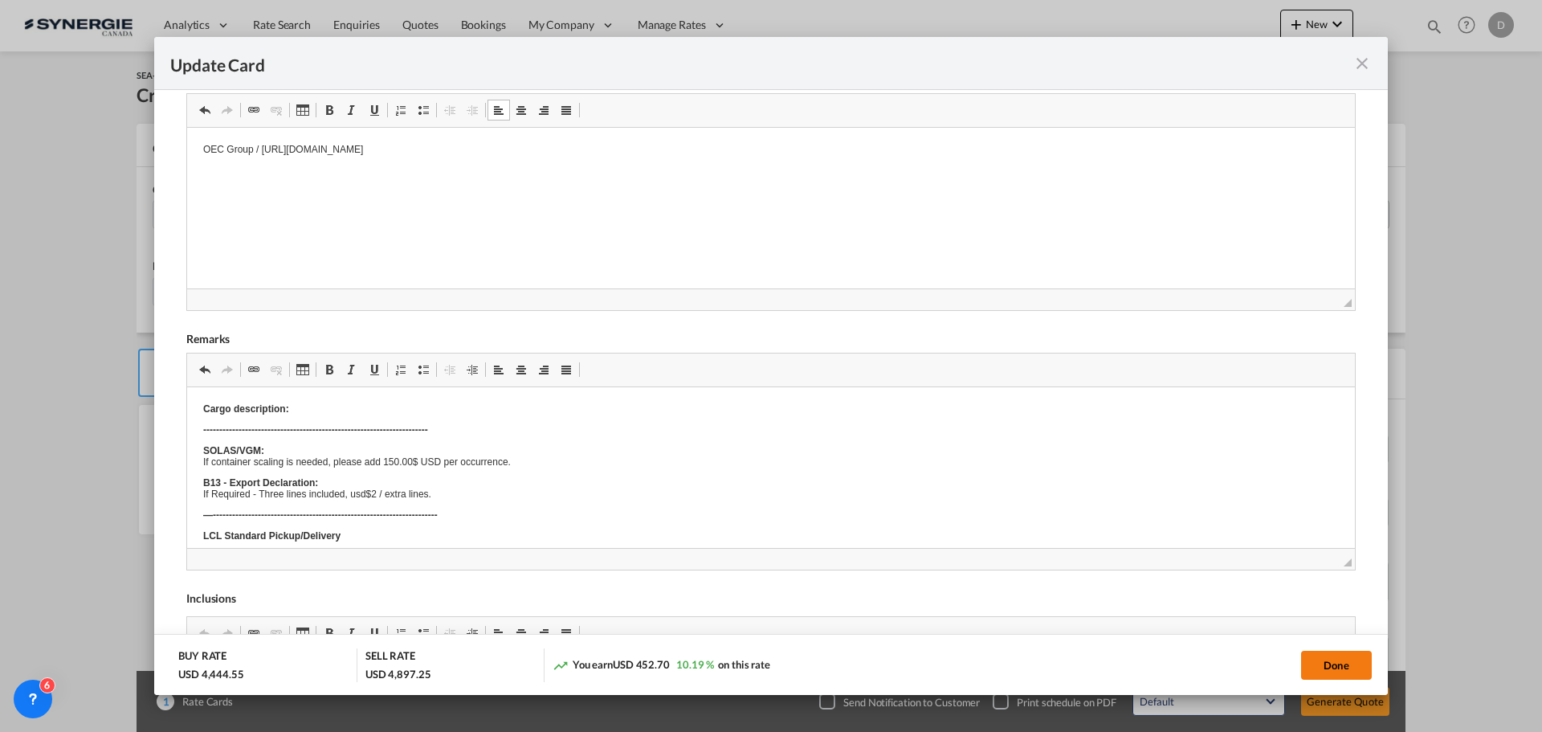
click at [1325, 657] on button "Done" at bounding box center [1336, 665] width 71 height 29
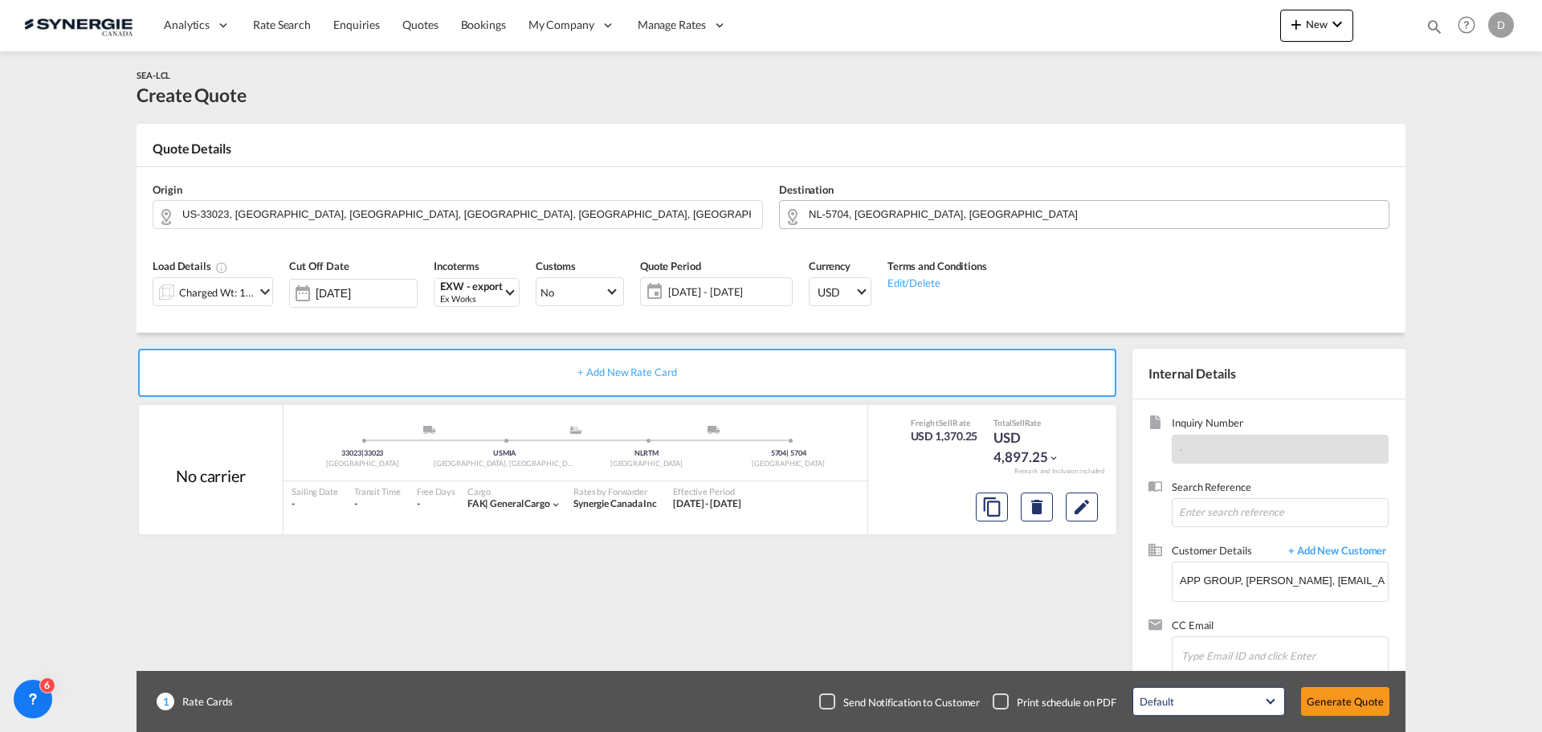
type input "[DATE]"
click at [1076, 510] on md-icon "Edit" at bounding box center [1081, 506] width 19 height 19
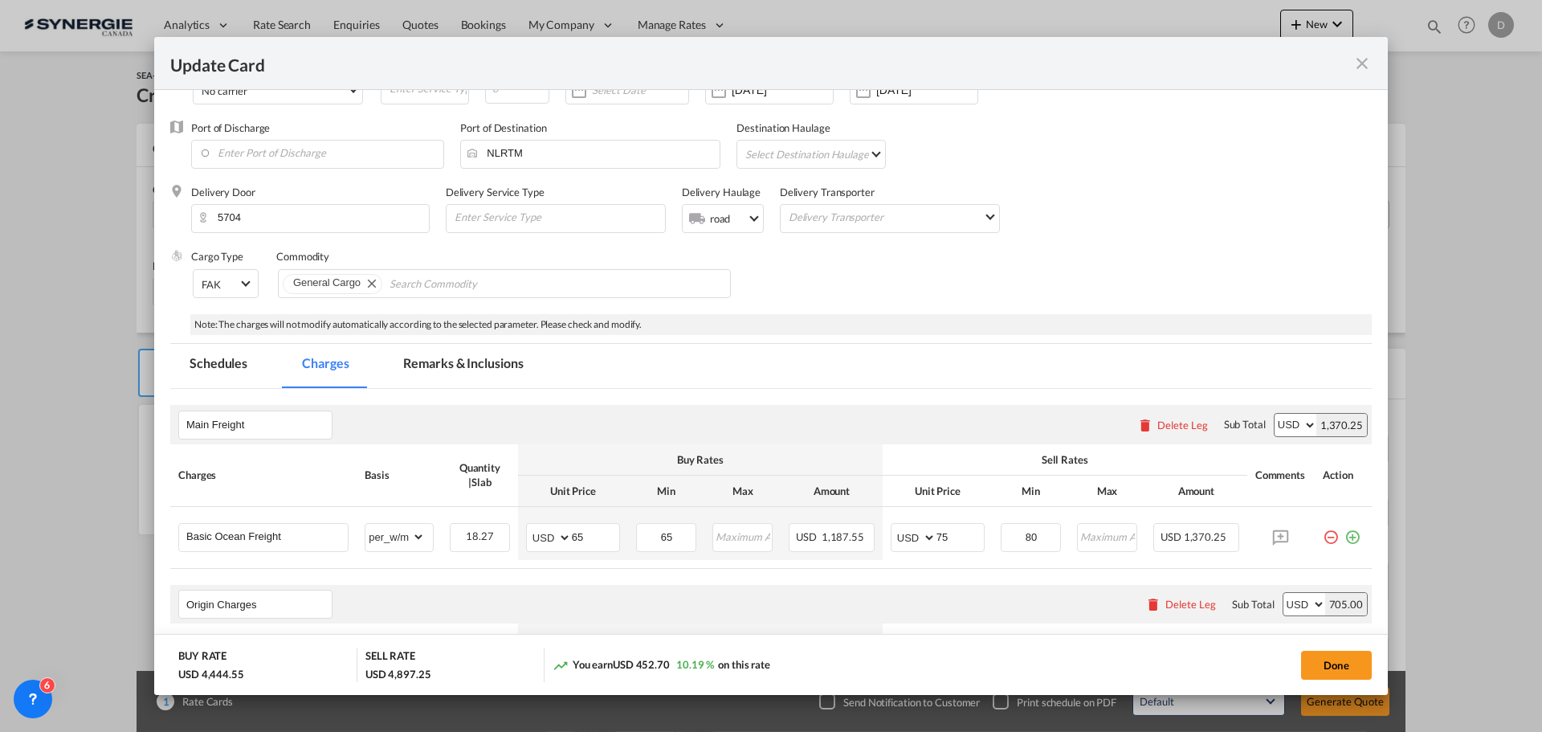
scroll to position [321, 0]
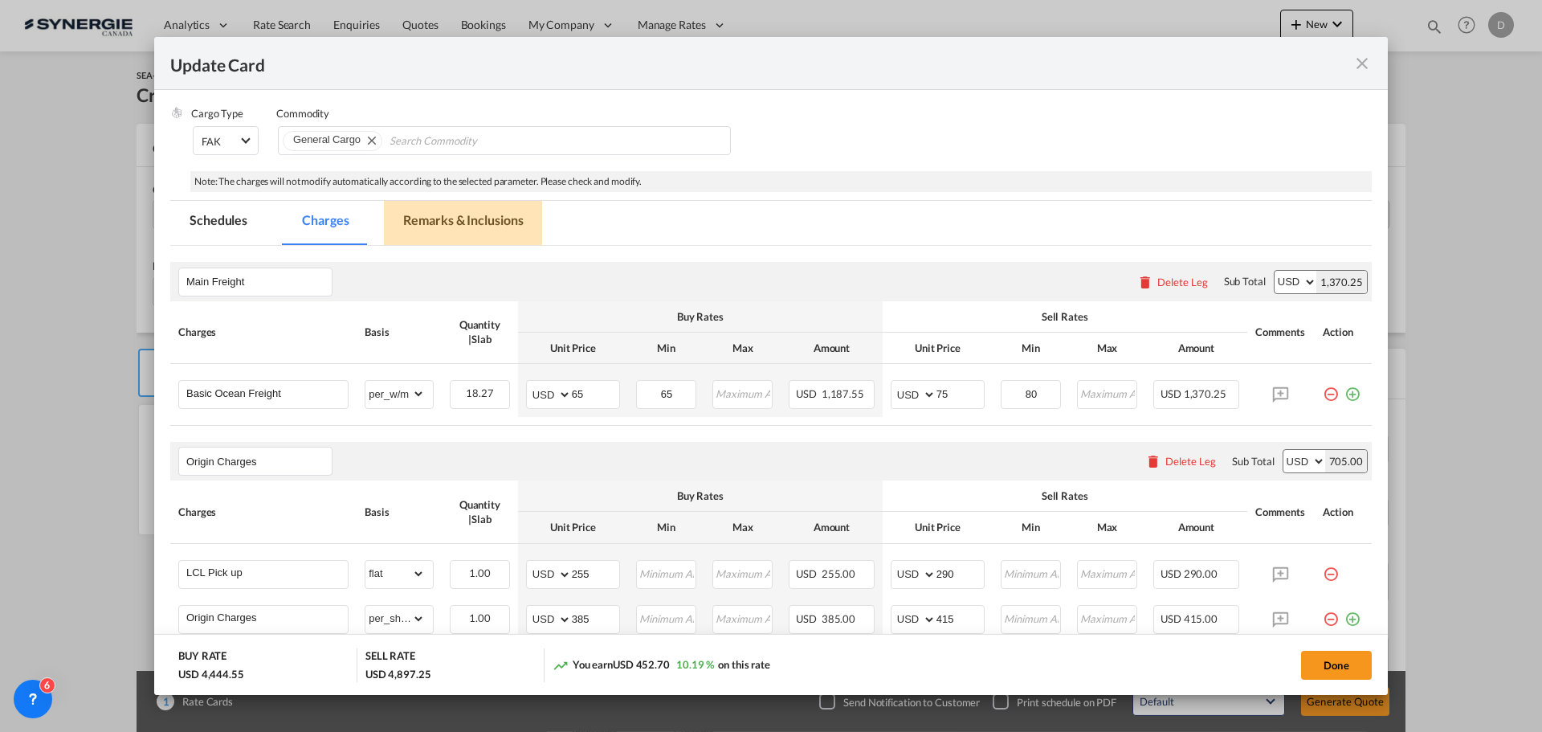
click at [503, 224] on md-tab-item "Remarks & Inclusions" at bounding box center [463, 223] width 158 height 44
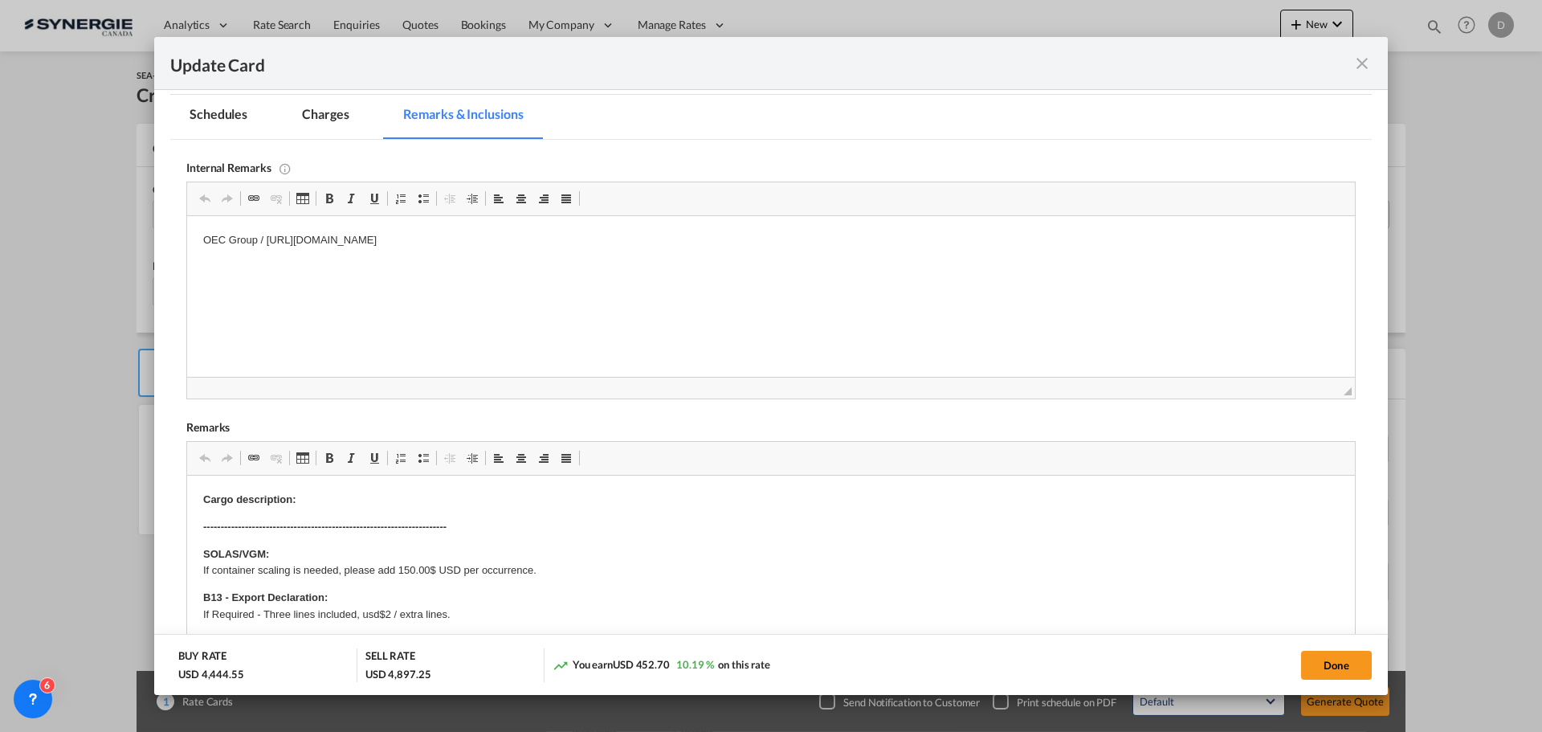
scroll to position [482, 0]
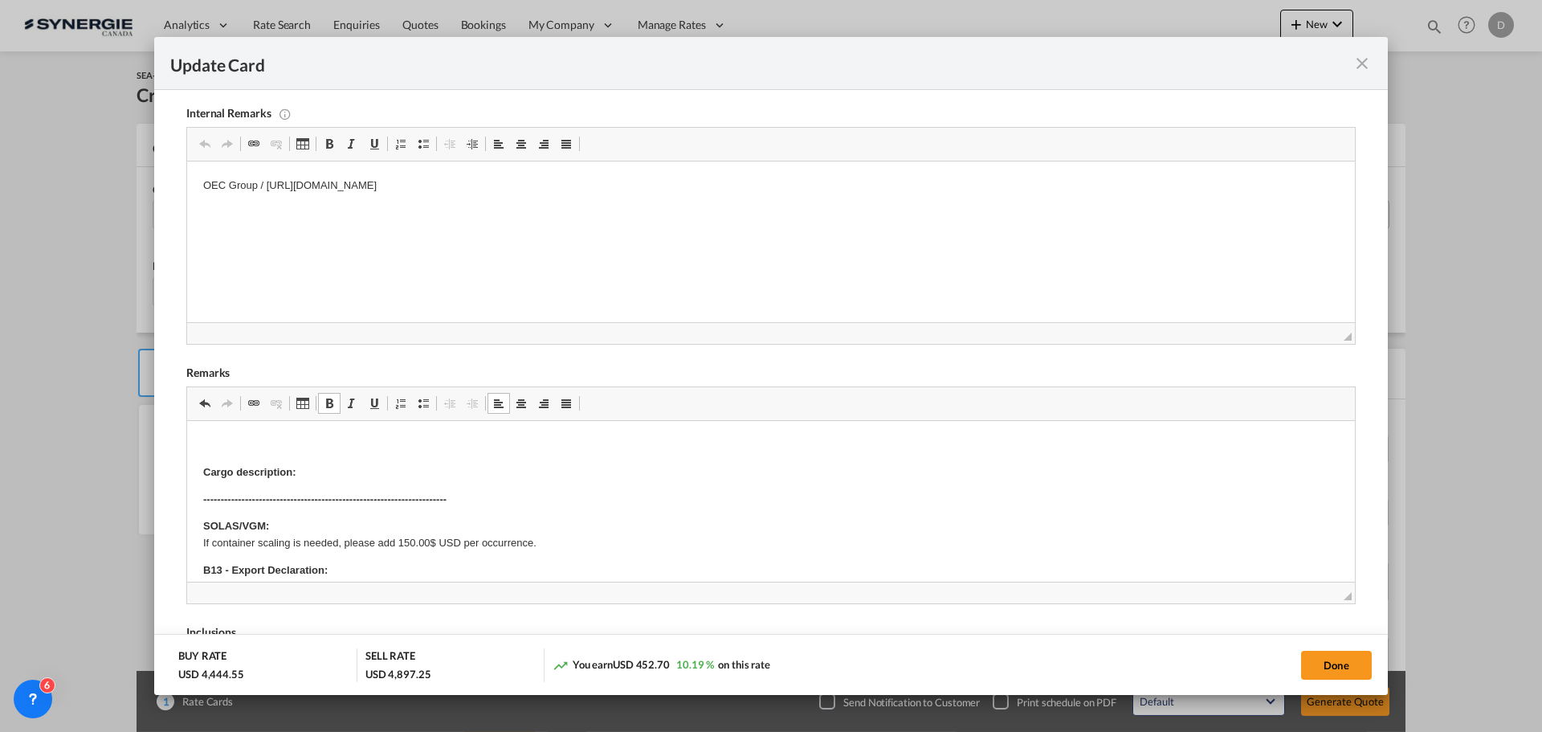
drag, startPoint x: 396, startPoint y: 444, endPoint x: 231, endPoint y: 448, distance: 164.7
click at [333, 409] on span "Update Card Pickup ..." at bounding box center [329, 403] width 13 height 13
click at [502, 450] on p "FW25EU-481-WB Miami to Netherlands" at bounding box center [771, 445] width 1136 height 17
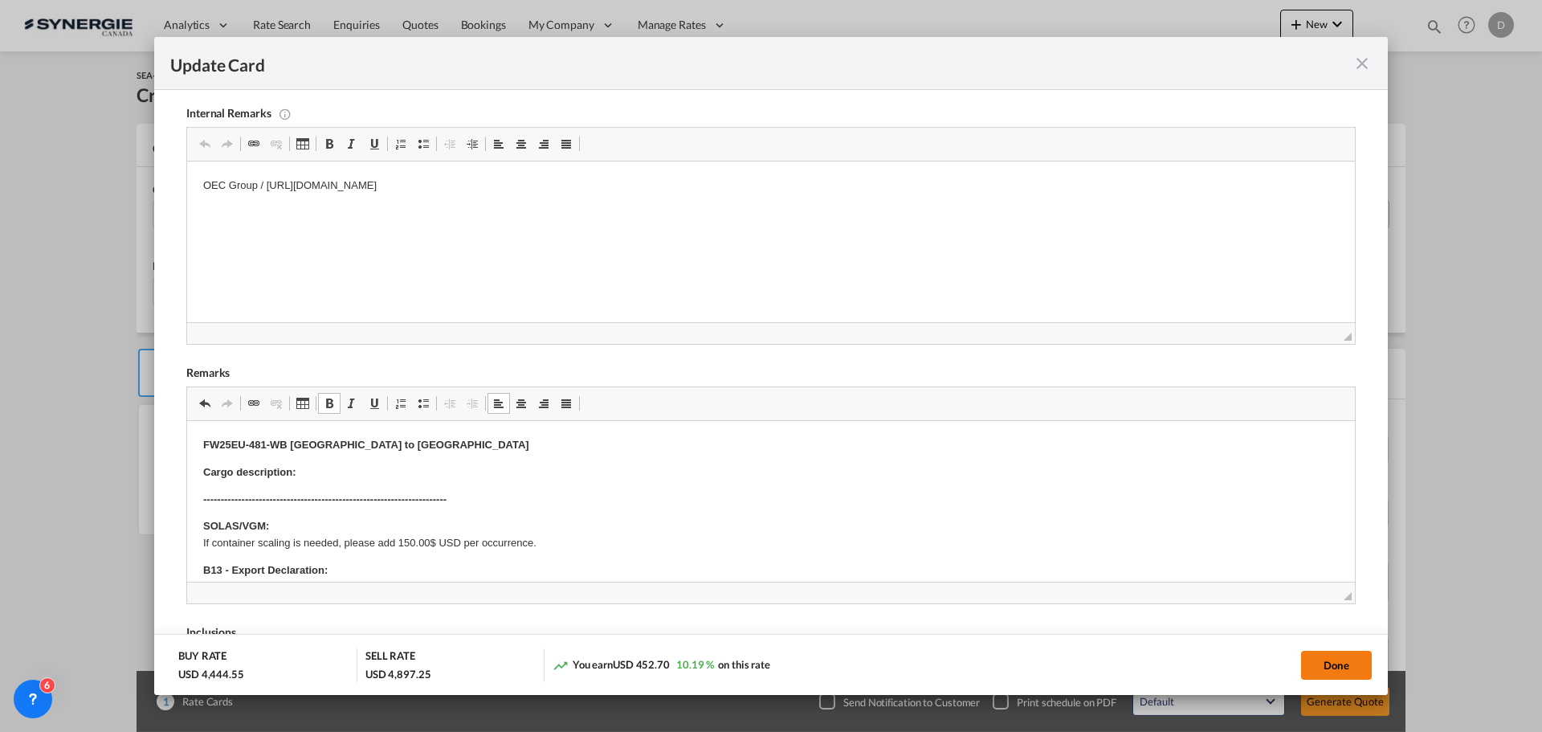
click at [1341, 668] on button "Done" at bounding box center [1336, 665] width 71 height 29
type input "[DATE]"
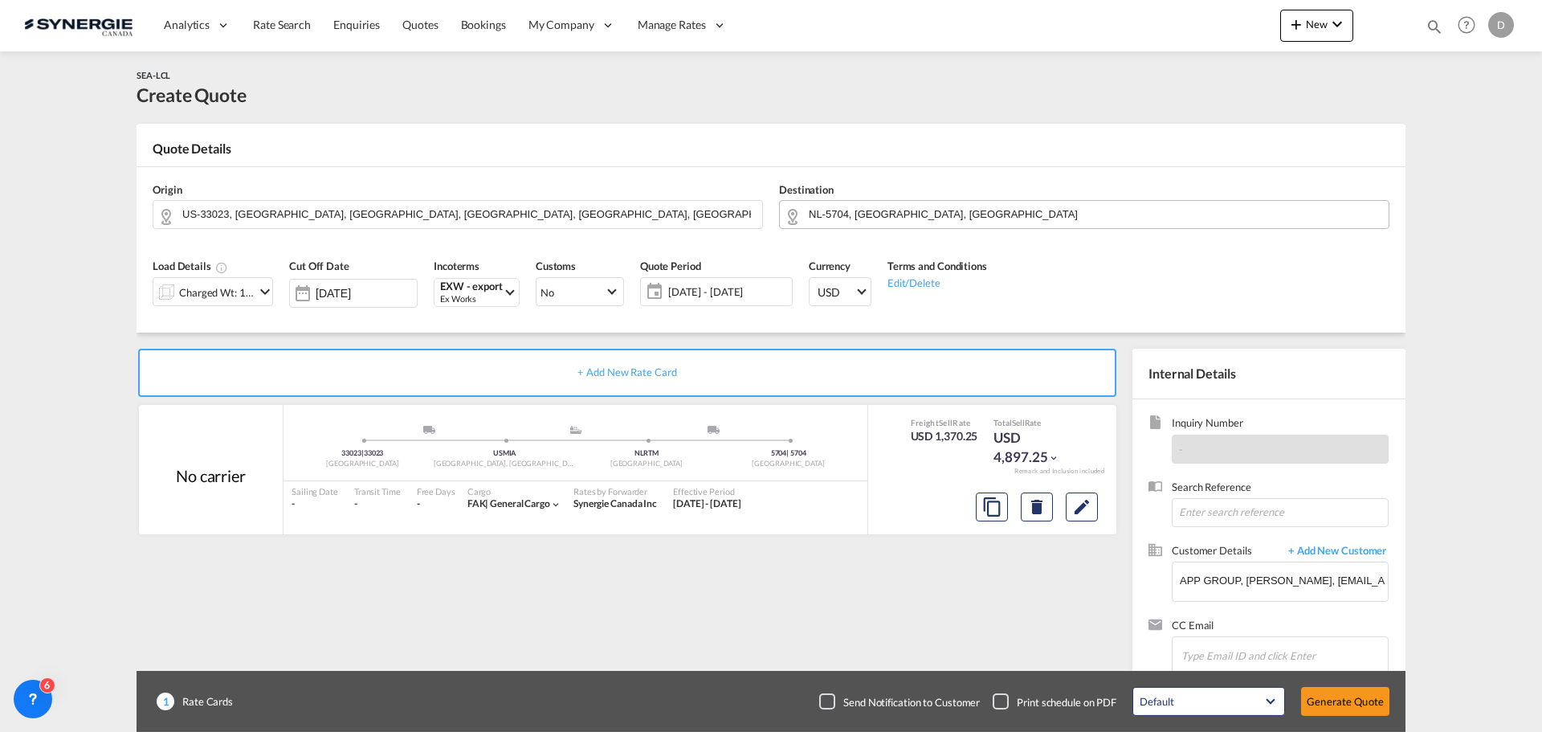
scroll to position [246, 0]
click at [1341, 702] on button "Generate Quote" at bounding box center [1345, 701] width 88 height 29
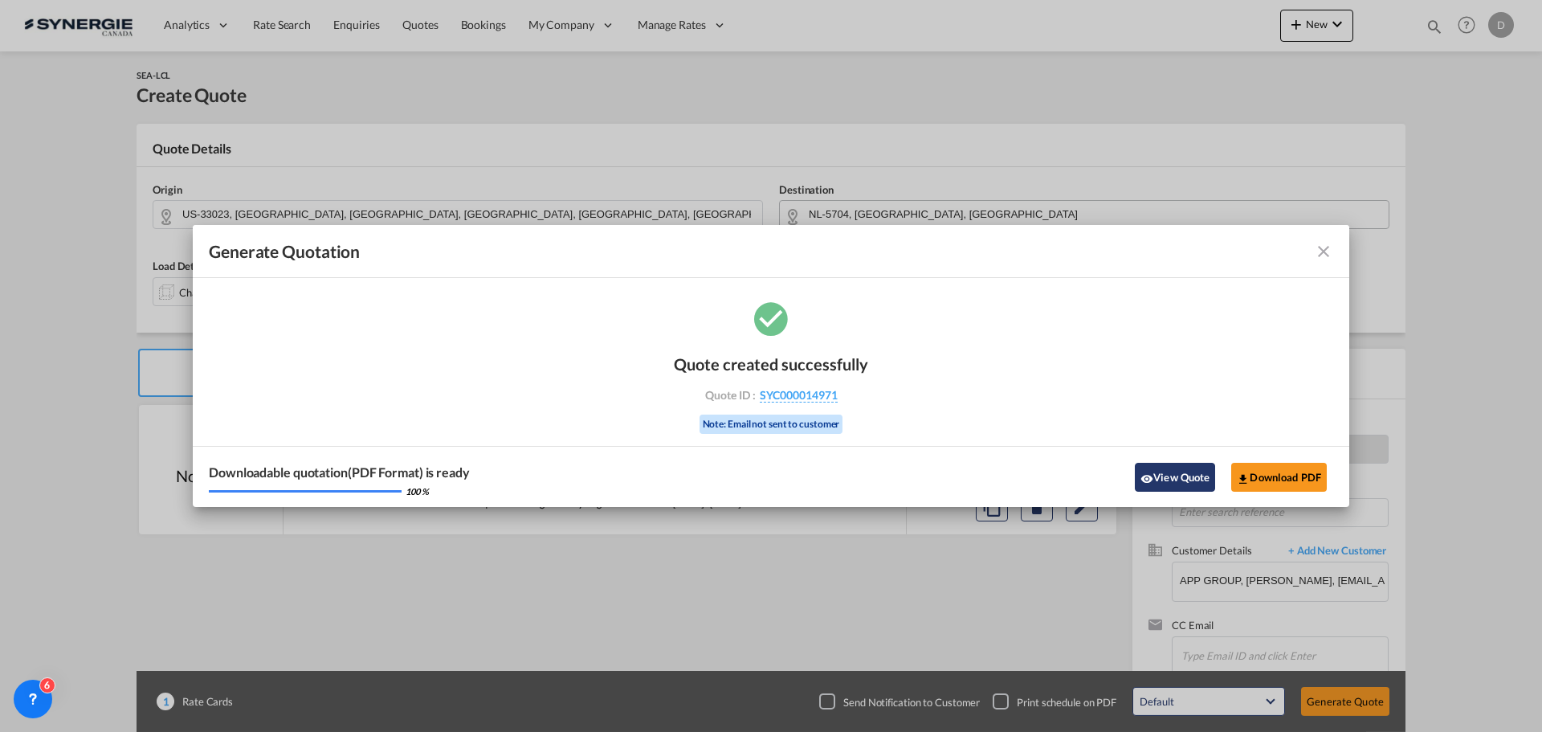
click at [1162, 473] on button "View Quote" at bounding box center [1175, 477] width 80 height 29
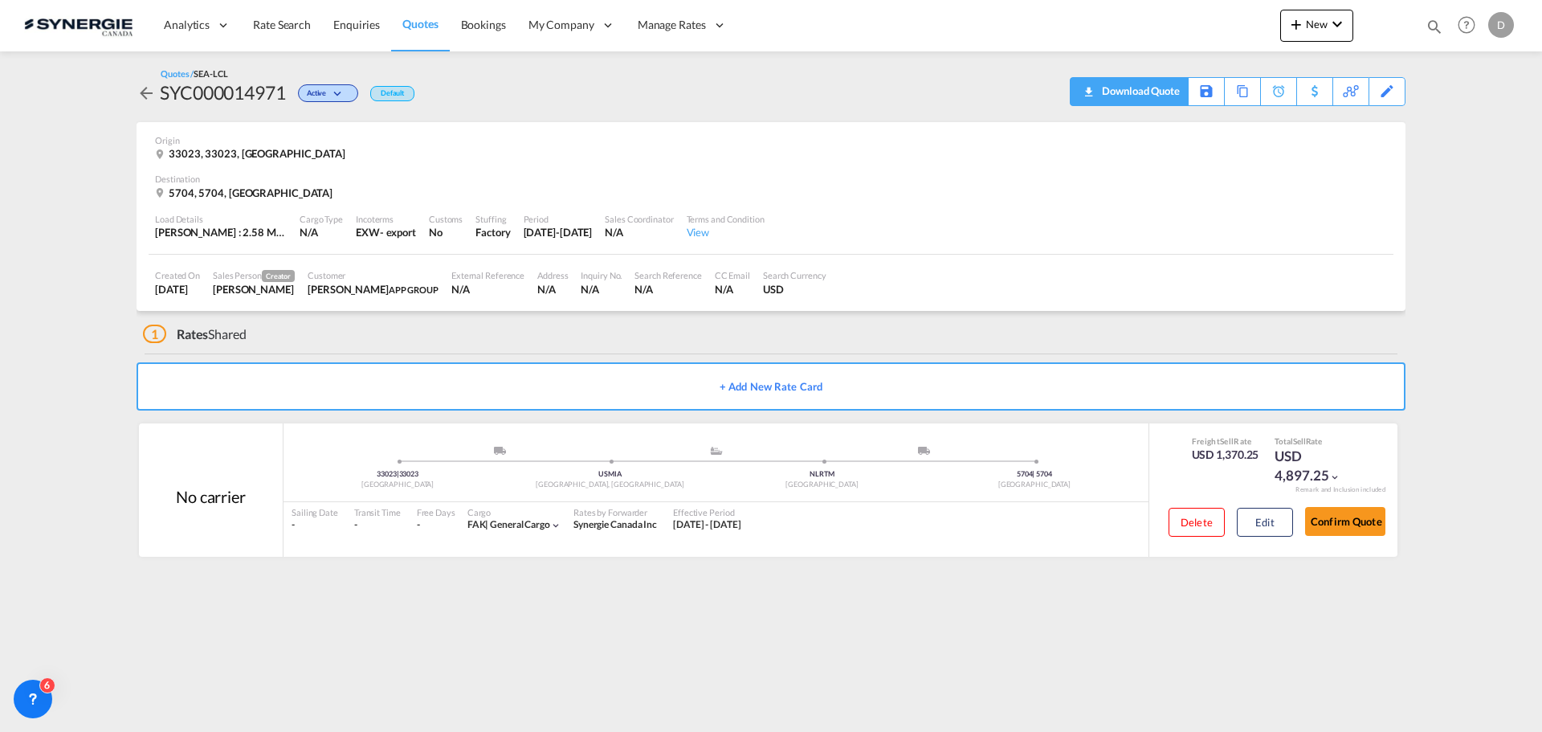
click at [1161, 94] on div "Download Quote" at bounding box center [1139, 91] width 82 height 26
click at [1433, 27] on md-icon "icon-magnify" at bounding box center [1435, 27] width 18 height 18
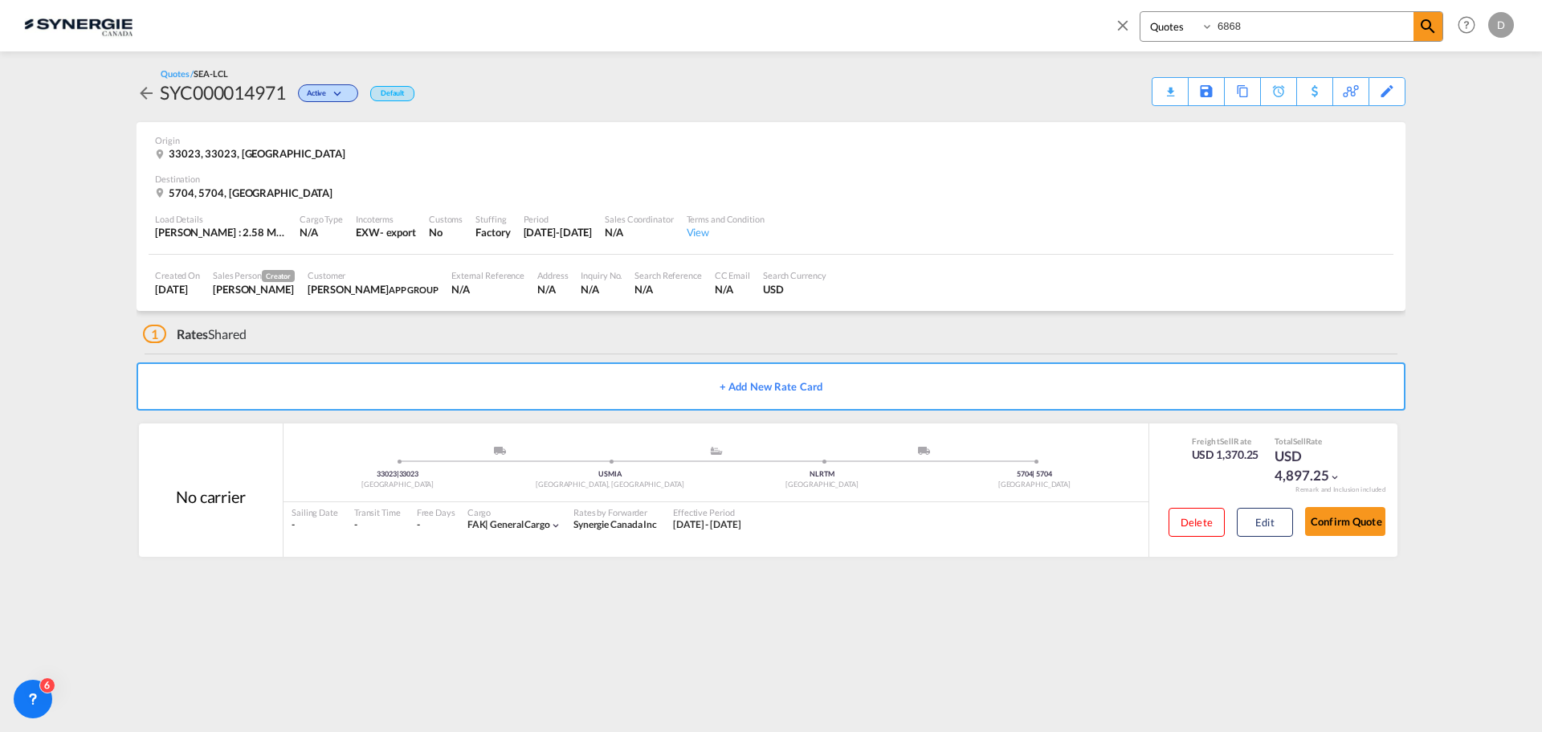
click at [1164, 30] on select "Bookings Quotes Enquiries" at bounding box center [1179, 26] width 76 height 29
select select "Shipments"
click at [1141, 12] on select "Bookings Quotes Enquiries" at bounding box center [1179, 26] width 76 height 29
click at [1241, 27] on input "6868" at bounding box center [1314, 26] width 200 height 28
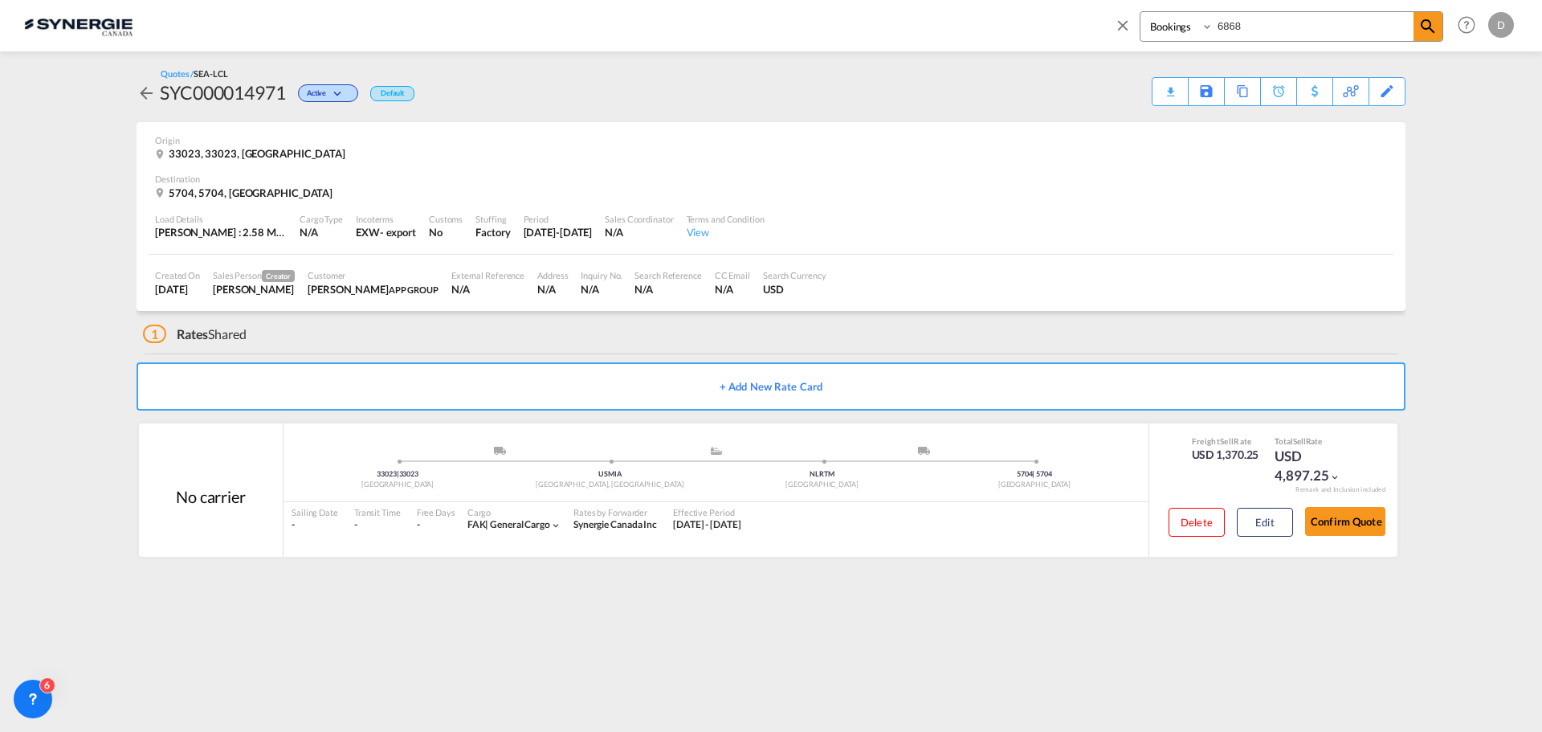
paste input "SYC002684"
type input "SYC002684"
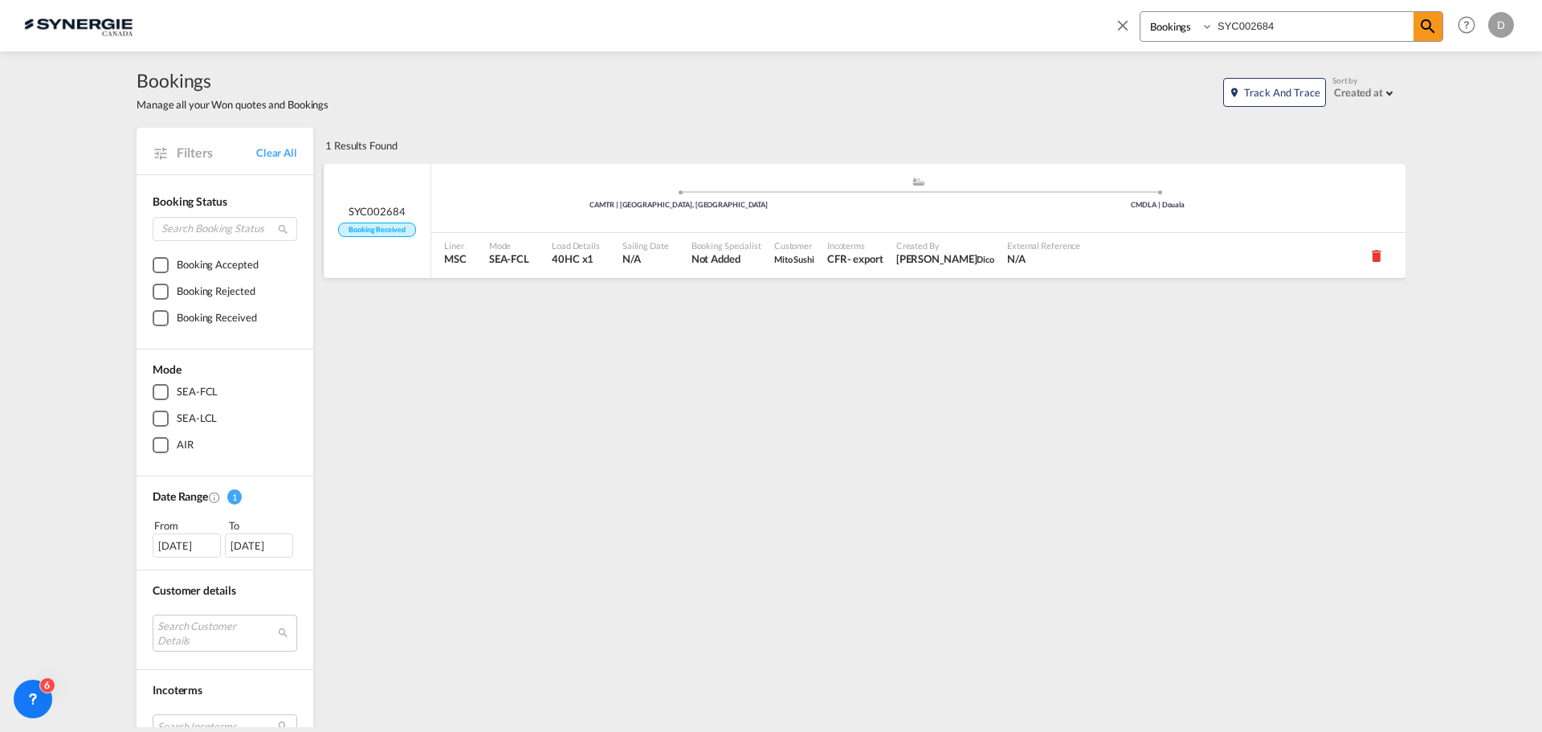
click at [371, 227] on span "Booking Received" at bounding box center [376, 230] width 77 height 15
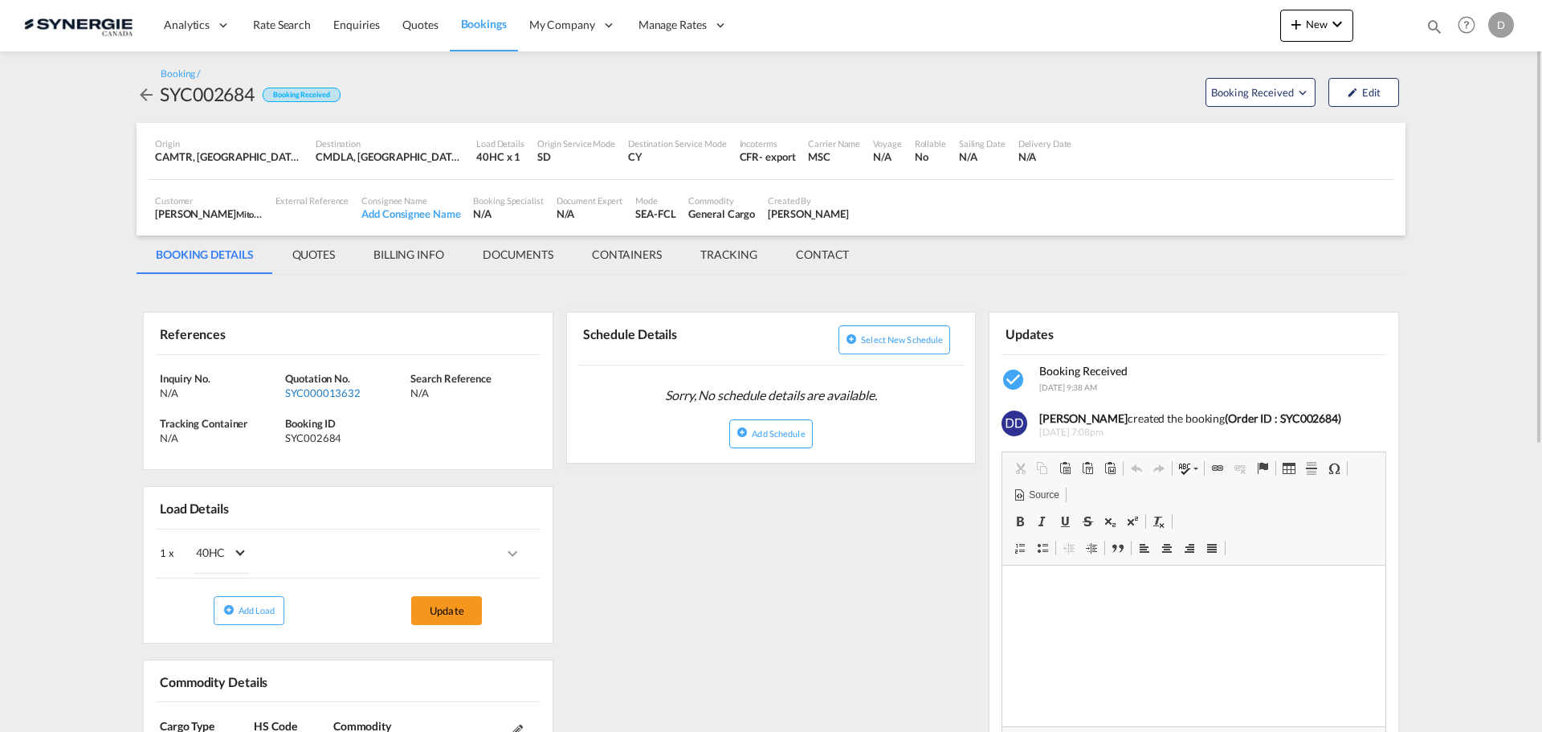
click at [329, 390] on div "SYC000013632" at bounding box center [345, 393] width 121 height 14
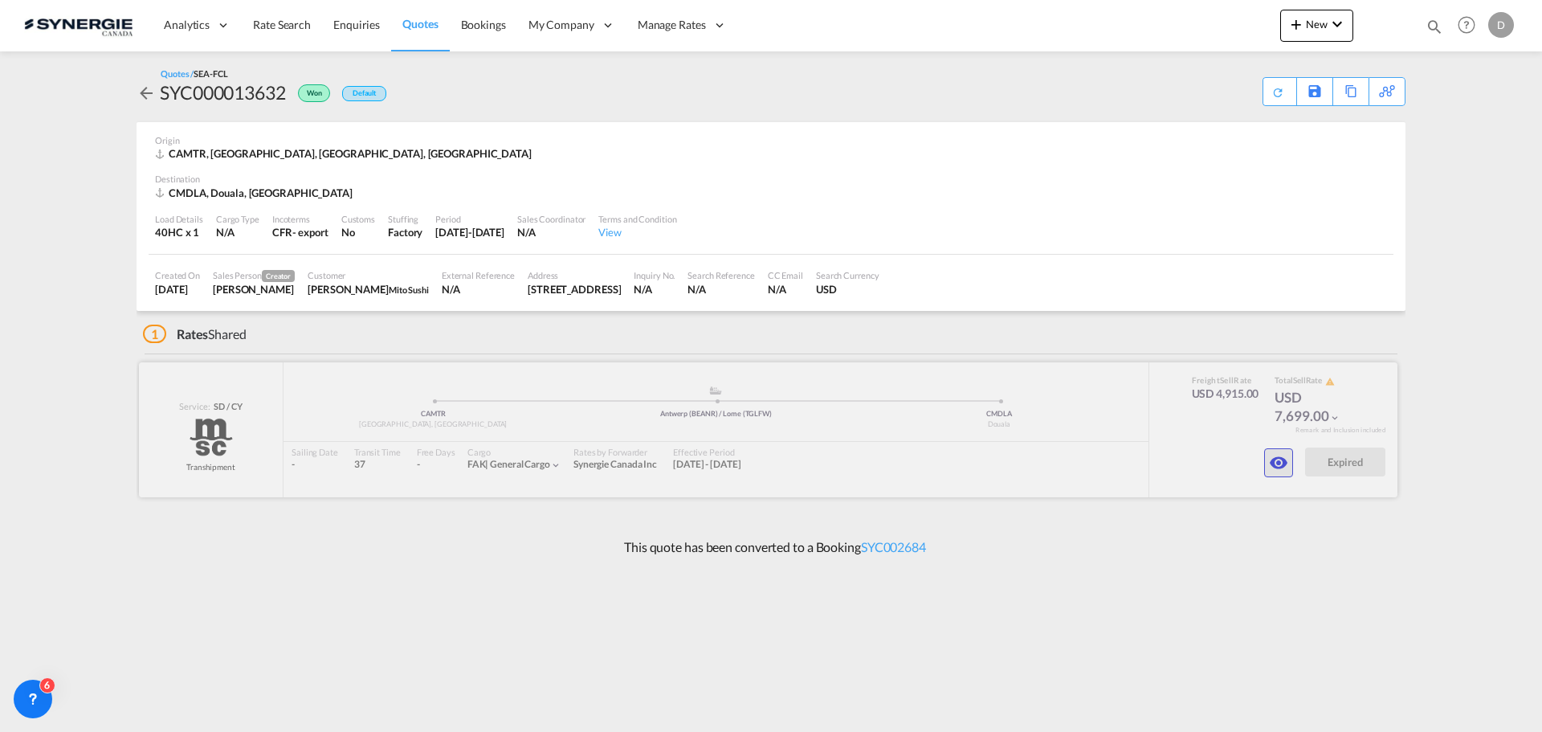
click at [1282, 467] on md-icon "icon-eye" at bounding box center [1278, 462] width 19 height 19
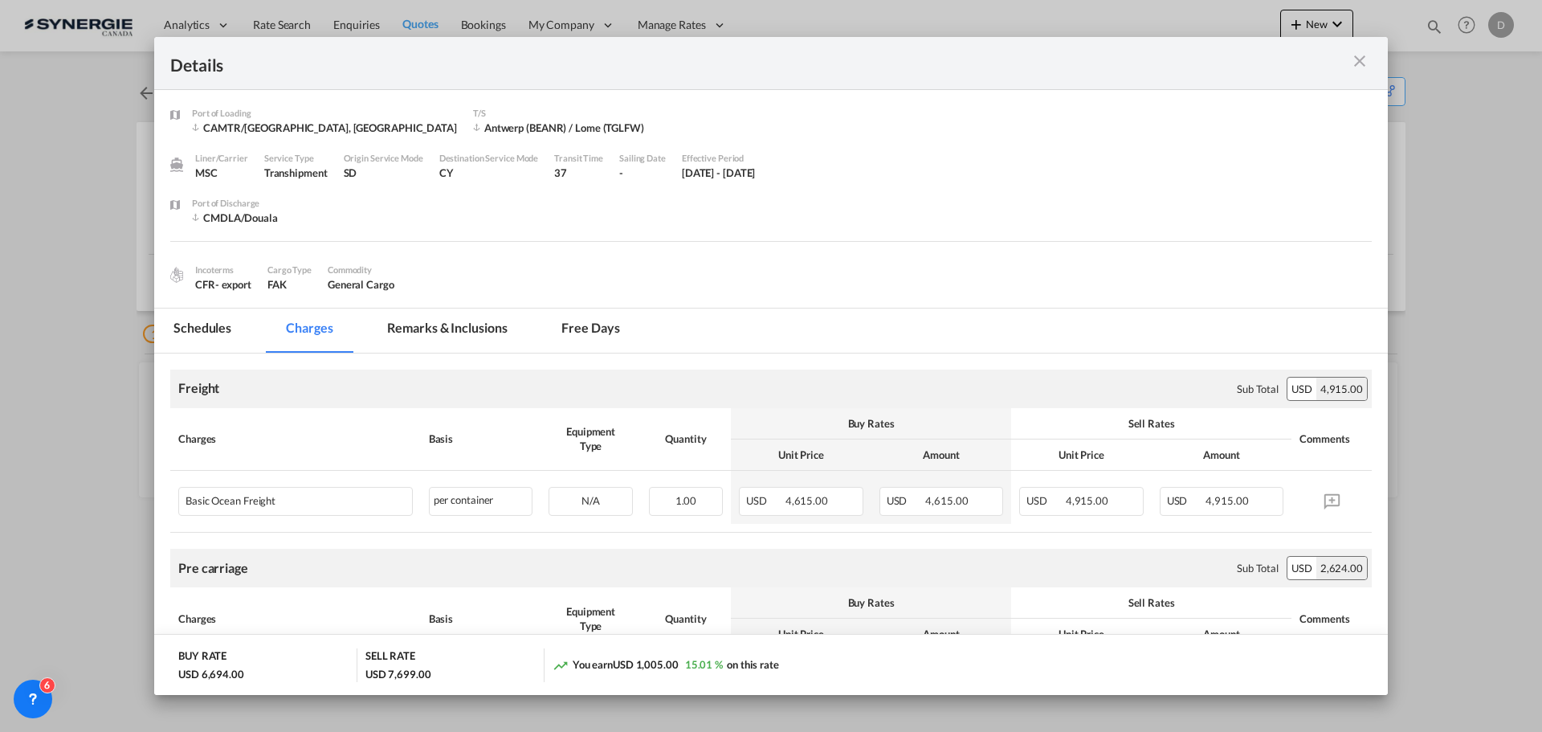
click at [463, 329] on md-tab-item "Remarks & Inclusions" at bounding box center [447, 330] width 158 height 44
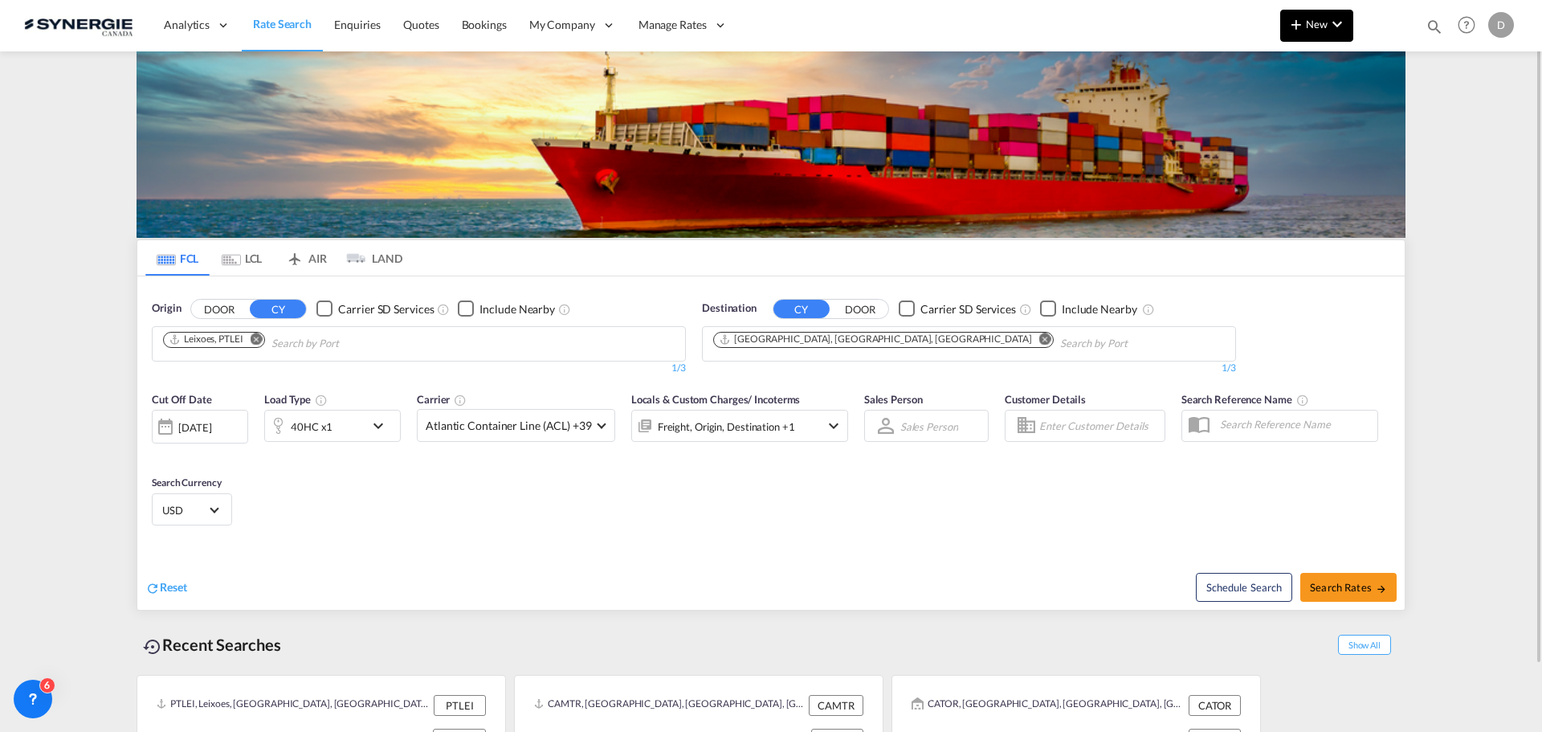
click at [1299, 25] on md-icon "icon-plus 400-fg" at bounding box center [1296, 23] width 19 height 19
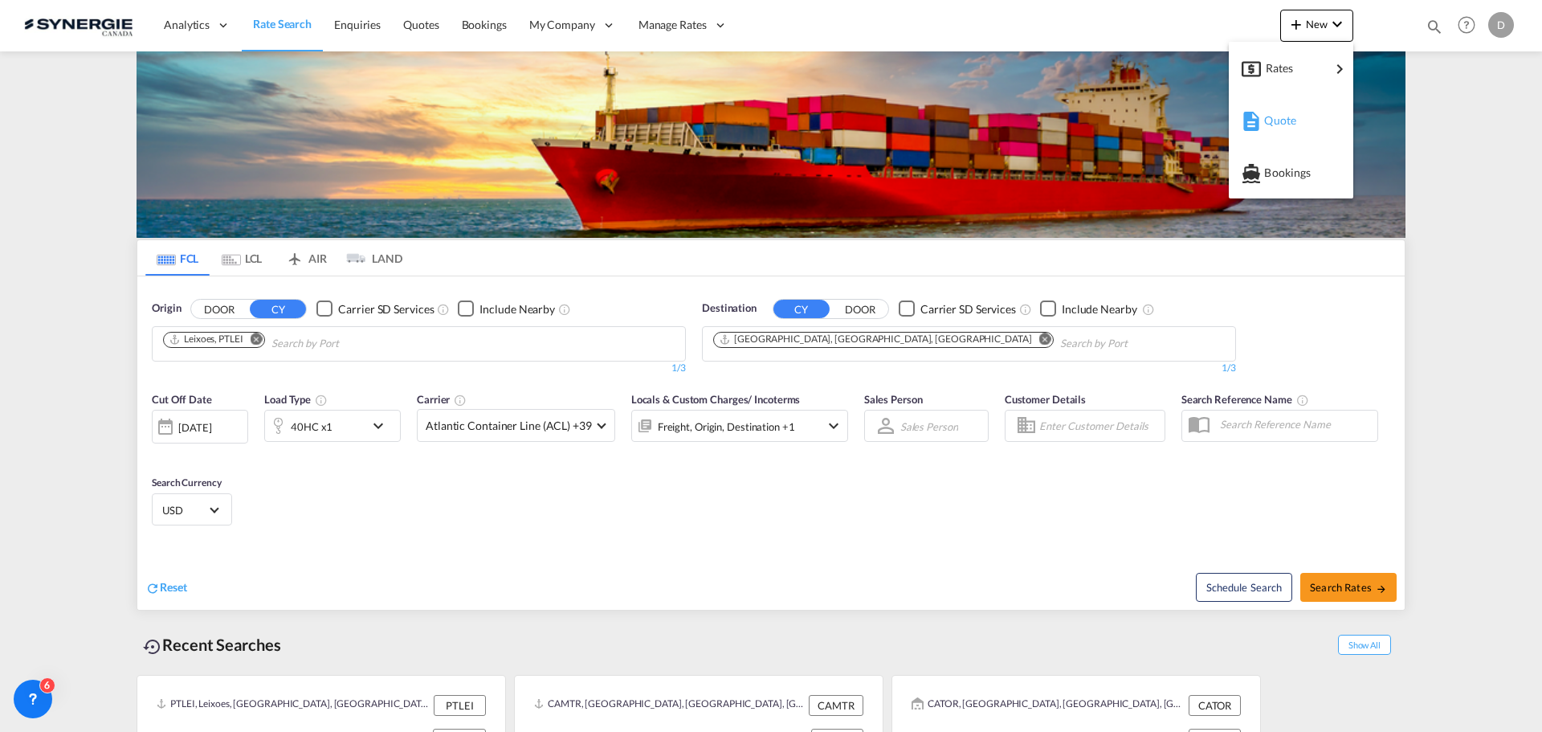
click at [1280, 125] on span "Quote" at bounding box center [1273, 120] width 18 height 32
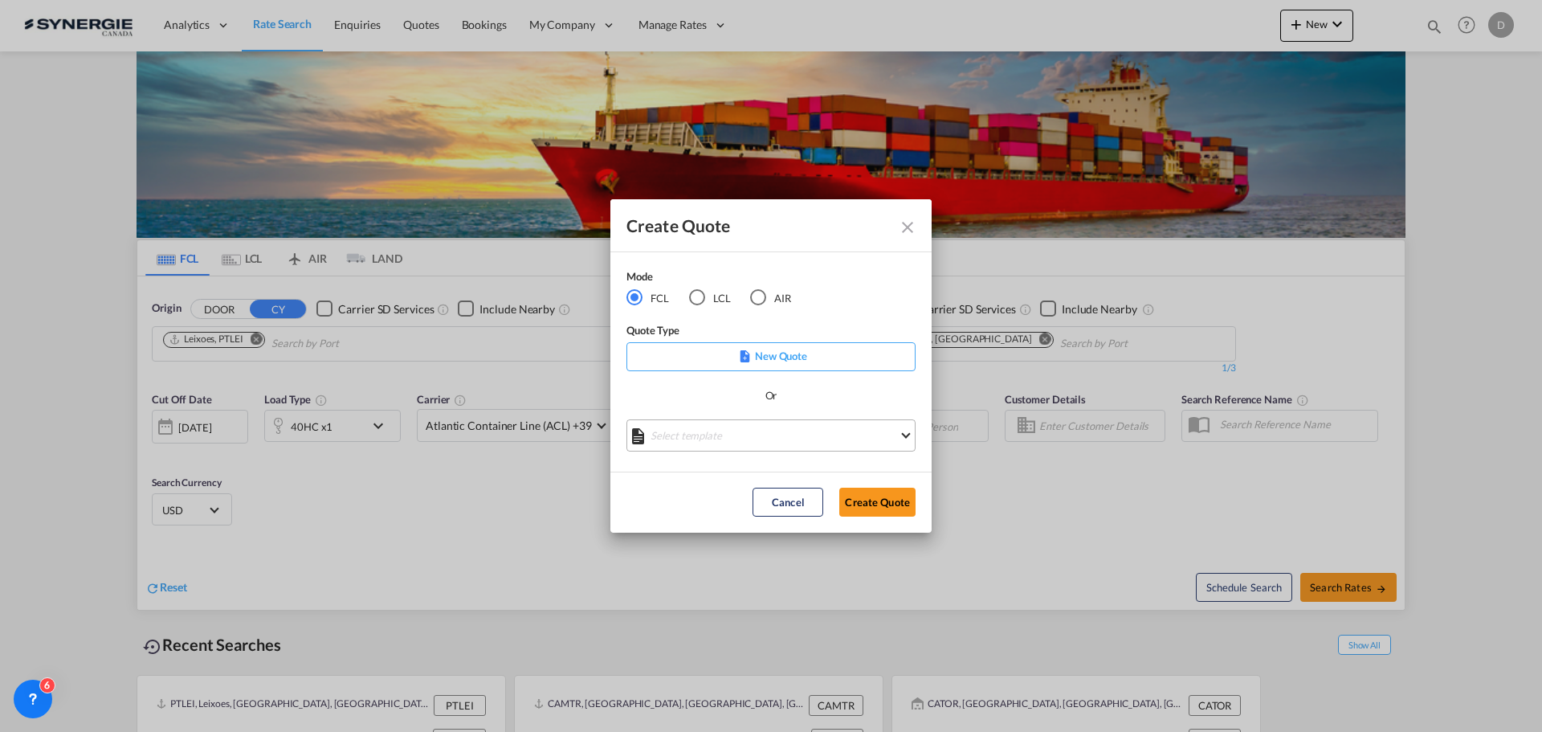
click at [749, 439] on md-select "Select template *NEW* FCL FREEHAND / DAP [PERSON_NAME] | [DATE] *NEW* Import FC…" at bounding box center [771, 435] width 289 height 32
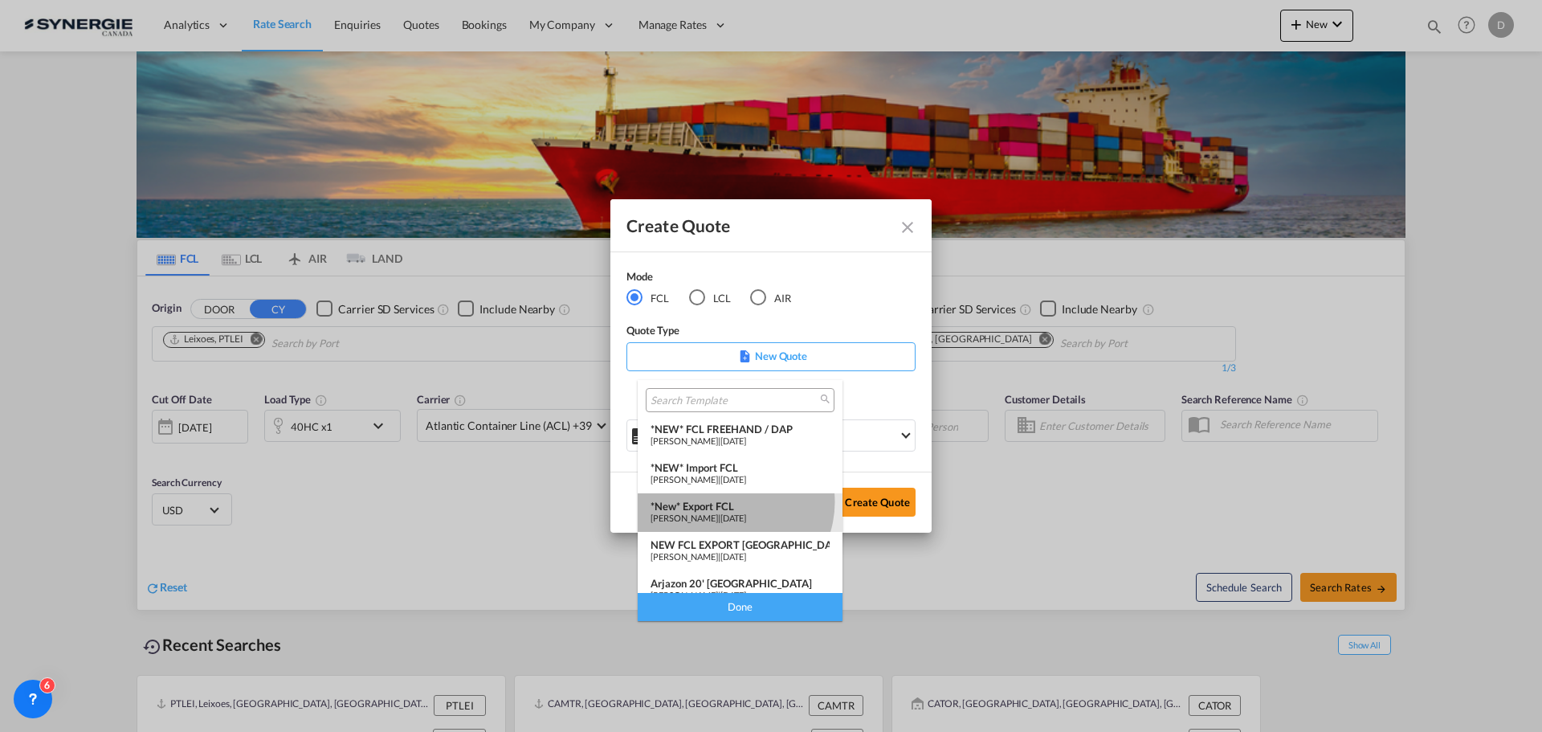
click at [733, 502] on div "*New* Export FCL" at bounding box center [740, 506] width 179 height 13
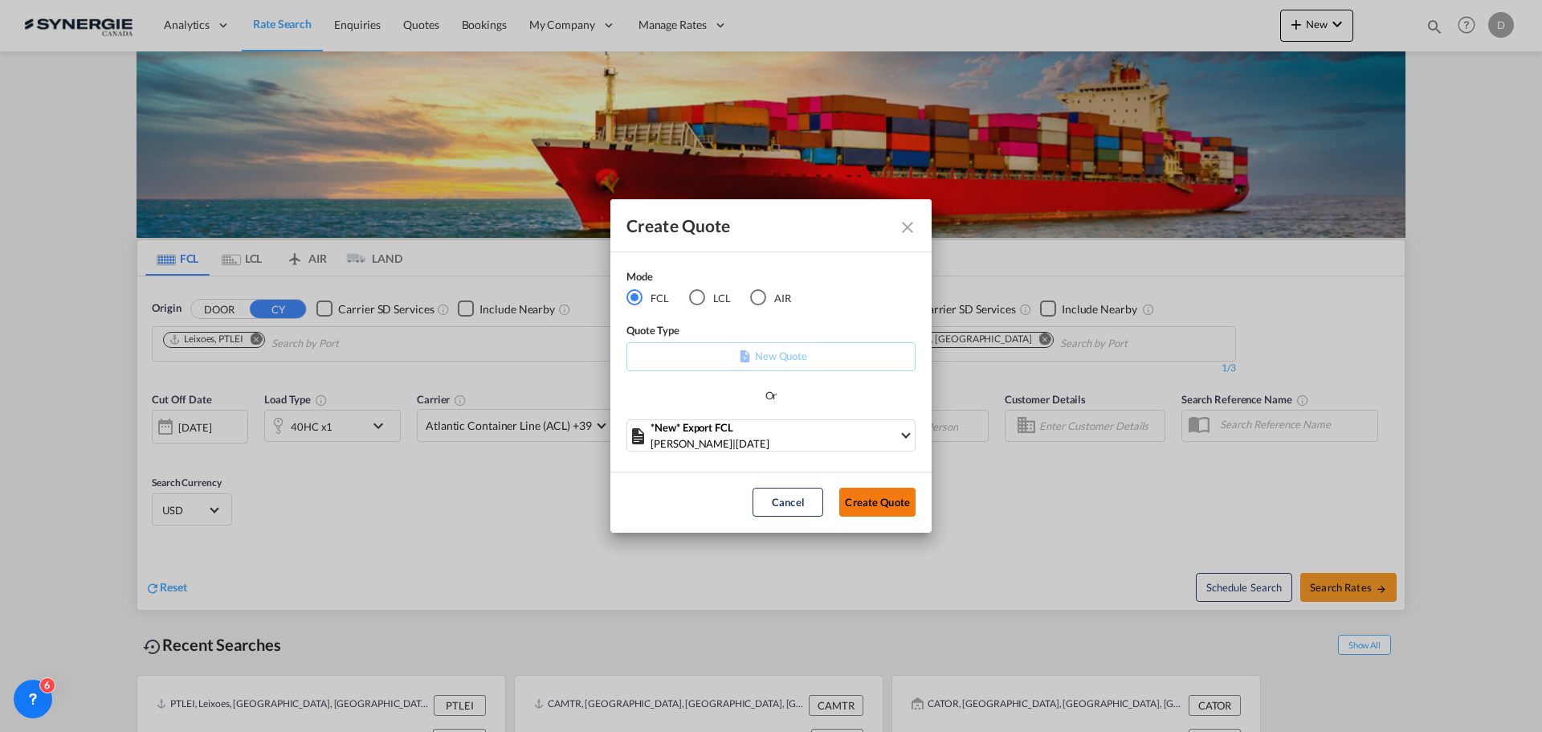
click at [899, 501] on button "Create Quote" at bounding box center [877, 502] width 76 height 29
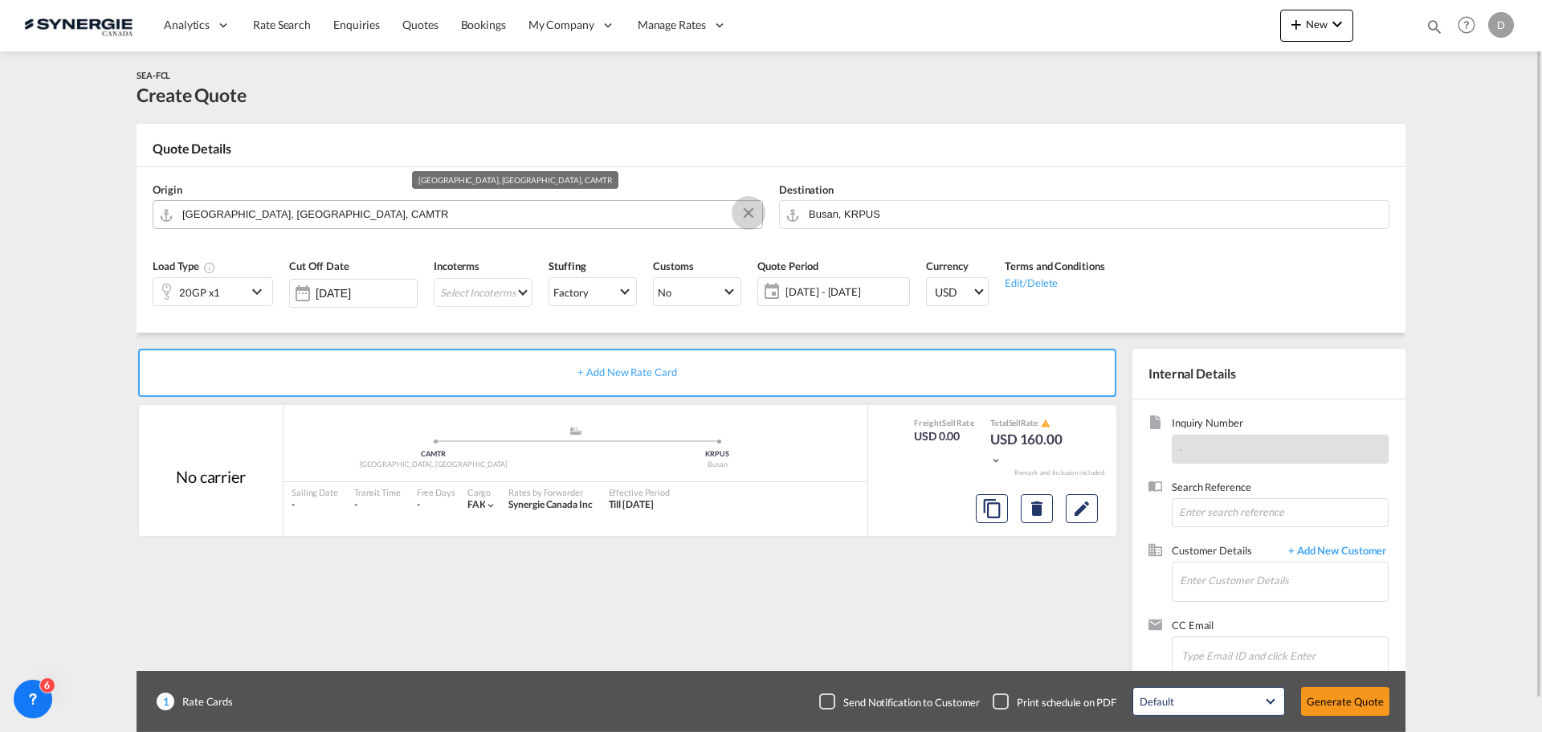
click at [749, 207] on button "Clear Input" at bounding box center [749, 213] width 24 height 24
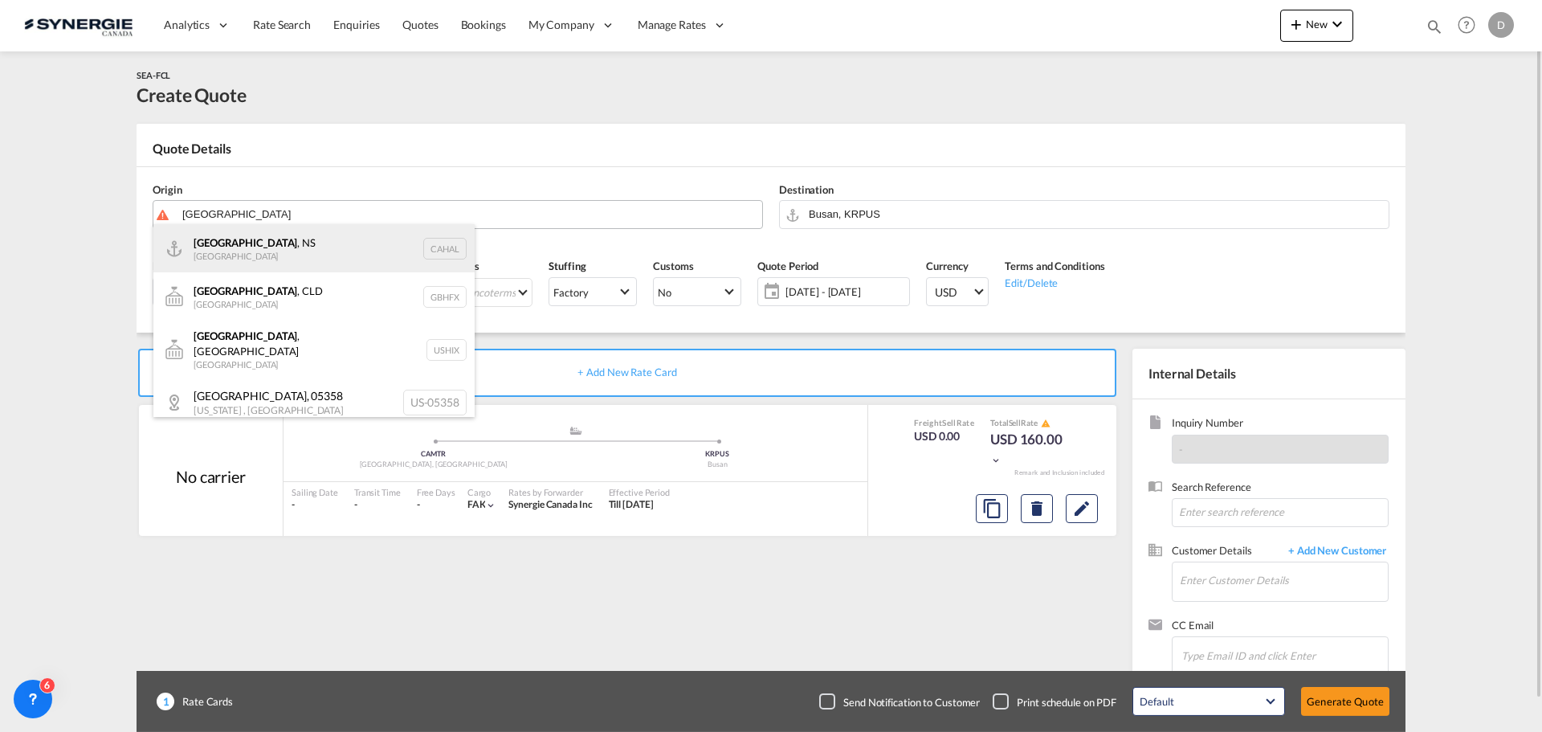
click at [256, 265] on div "[GEOGRAPHIC_DATA] , NS [GEOGRAPHIC_DATA] CAHAL" at bounding box center [313, 248] width 321 height 48
type input "[GEOGRAPHIC_DATA], [GEOGRAPHIC_DATA], [GEOGRAPHIC_DATA]"
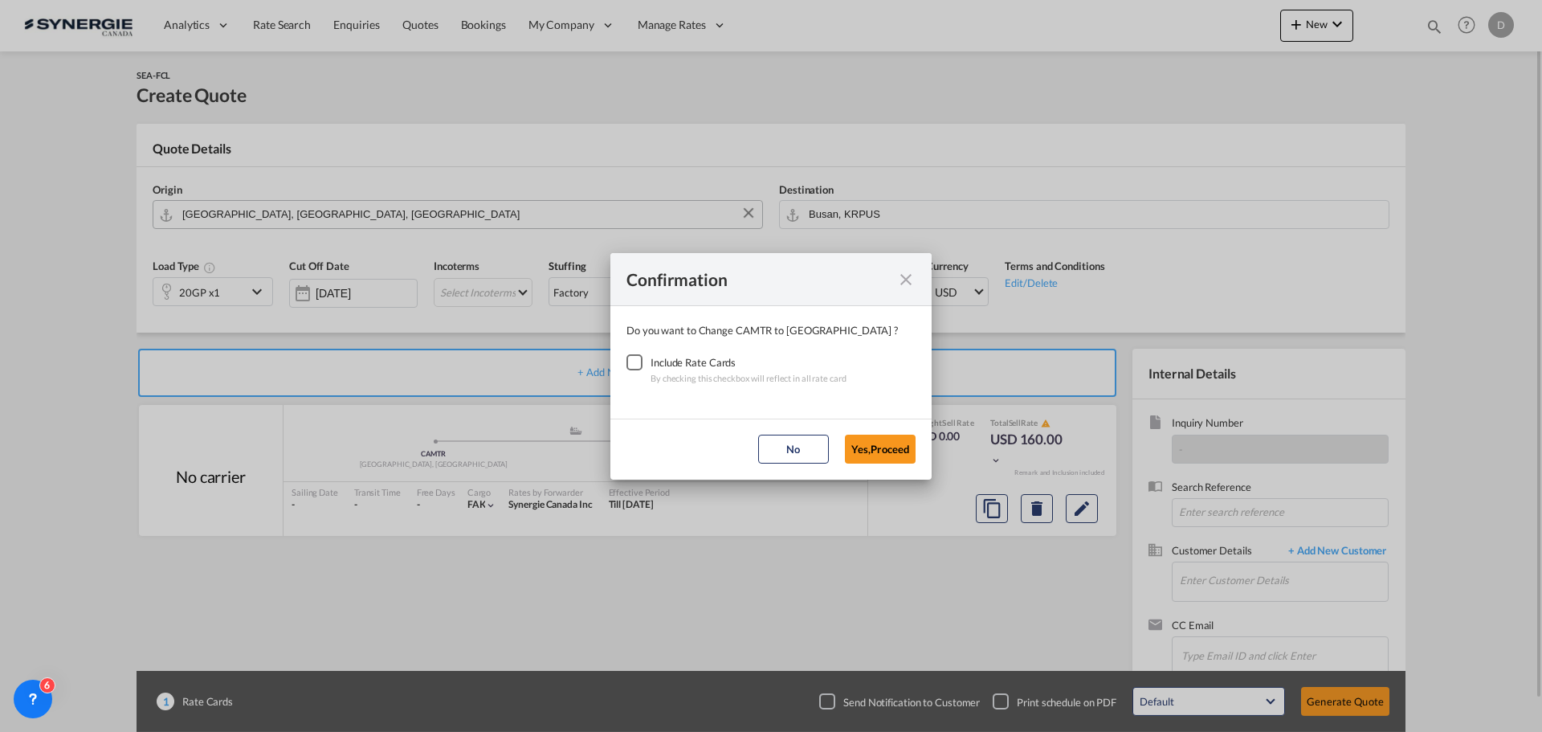
click at [633, 364] on div "Checkbox No Ink" at bounding box center [635, 362] width 16 height 16
click at [853, 441] on button "Yes,Proceed" at bounding box center [880, 449] width 71 height 29
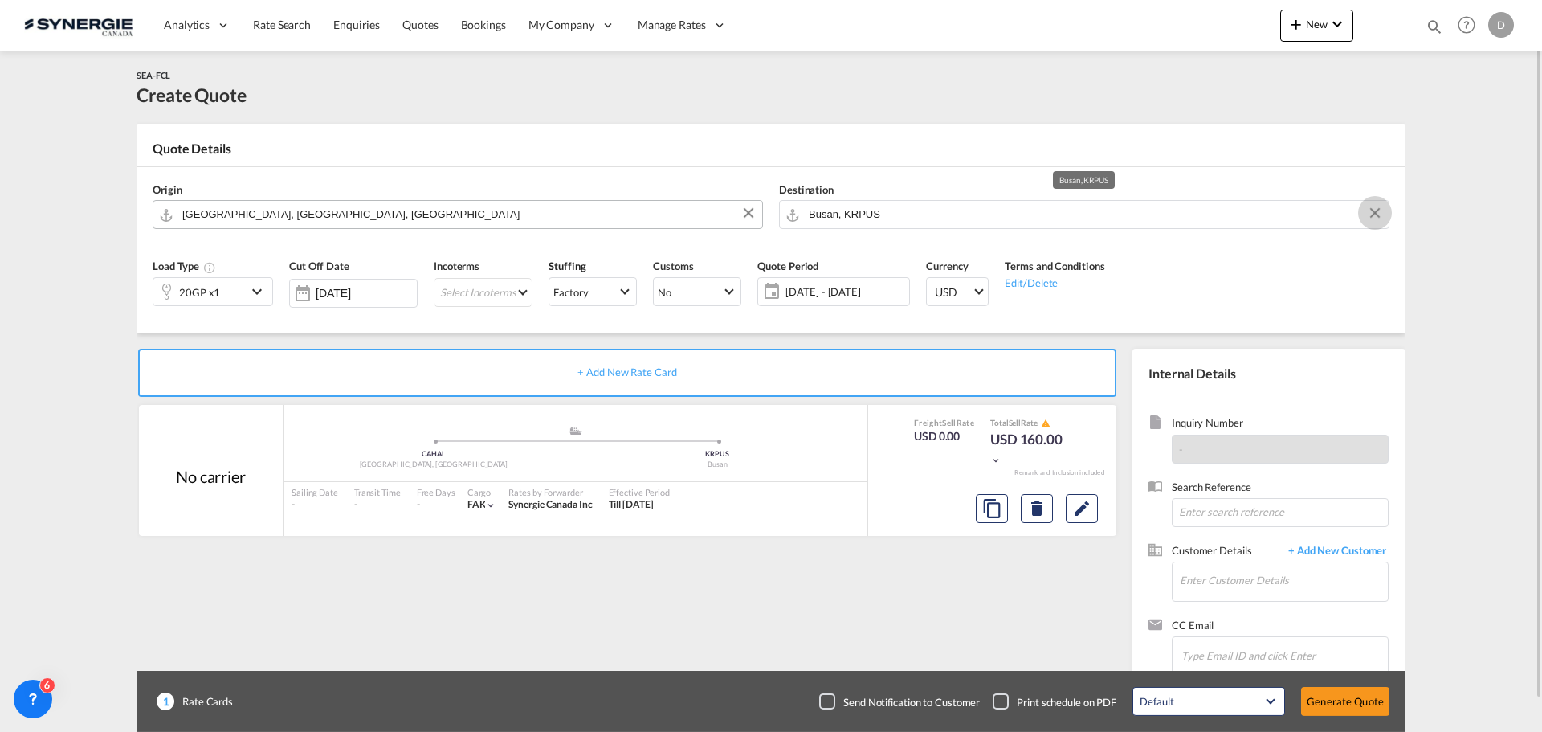
drag, startPoint x: 1374, startPoint y: 212, endPoint x: 1382, endPoint y: 237, distance: 25.9
click at [1381, 221] on button "Clear Input" at bounding box center [1375, 213] width 24 height 24
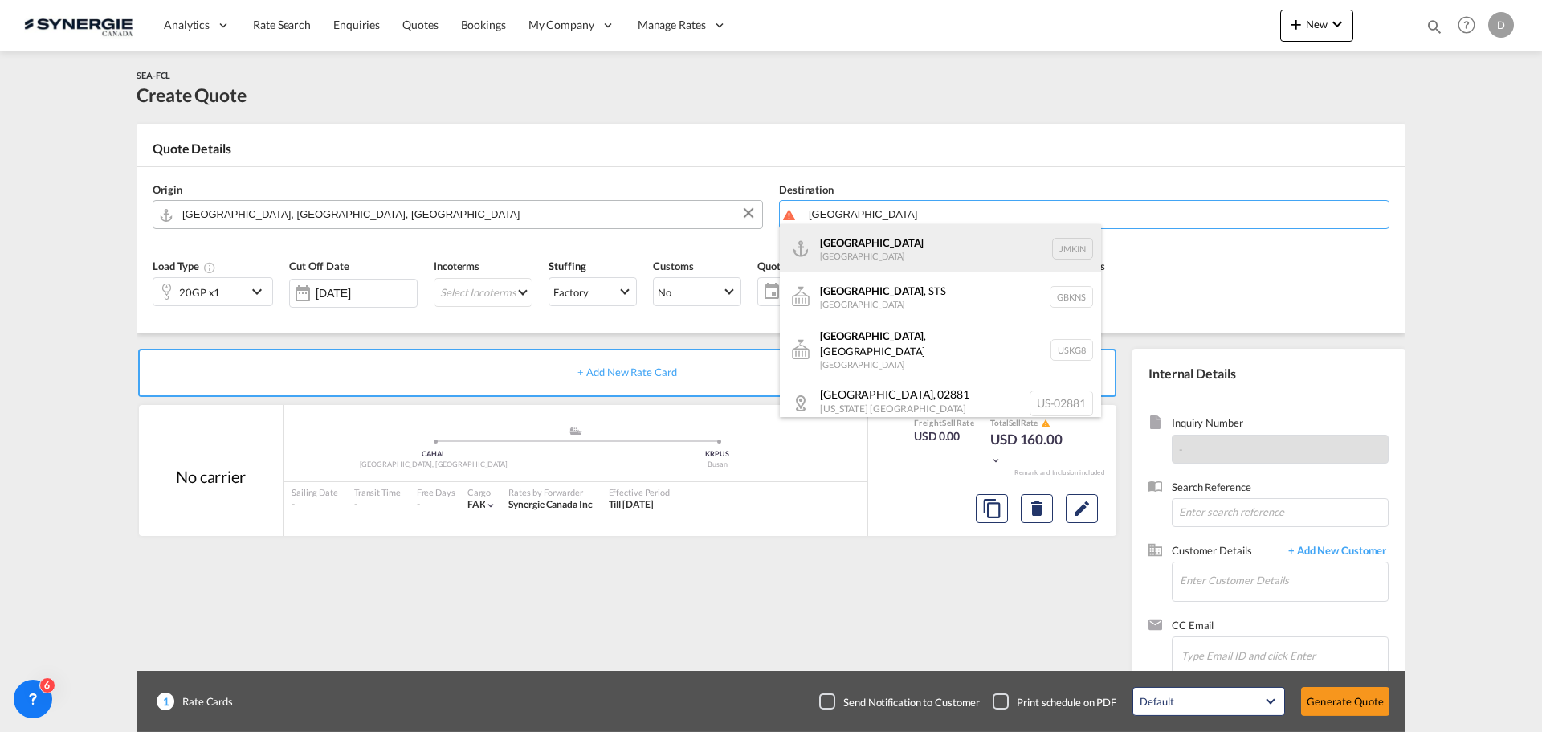
click at [899, 261] on div "Kingston [GEOGRAPHIC_DATA] JMKIN" at bounding box center [940, 248] width 321 height 48
type input "[GEOGRAPHIC_DATA], JMKIN"
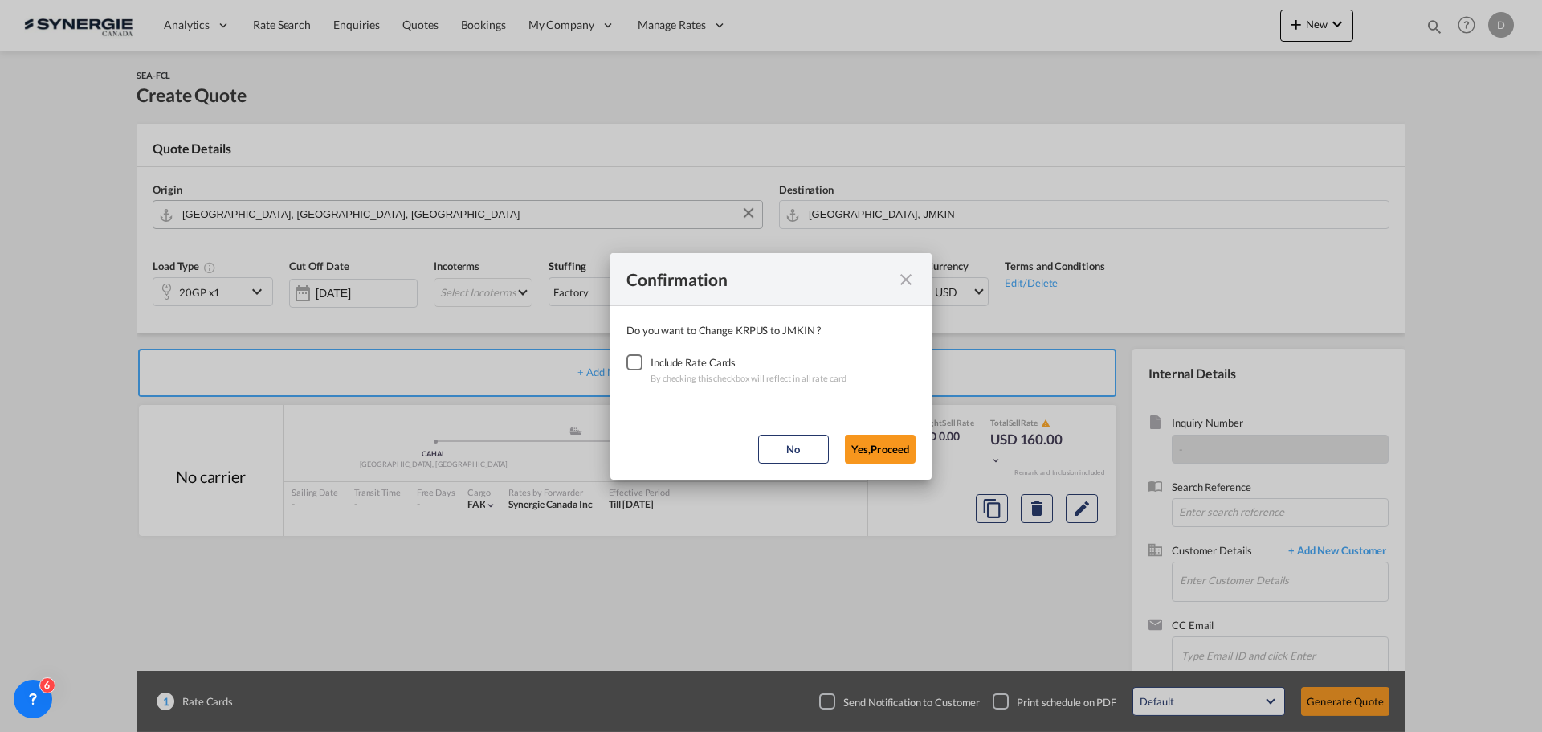
click at [634, 366] on div "Checkbox No Ink" at bounding box center [635, 362] width 16 height 16
click at [864, 451] on button "Yes,Proceed" at bounding box center [880, 449] width 71 height 29
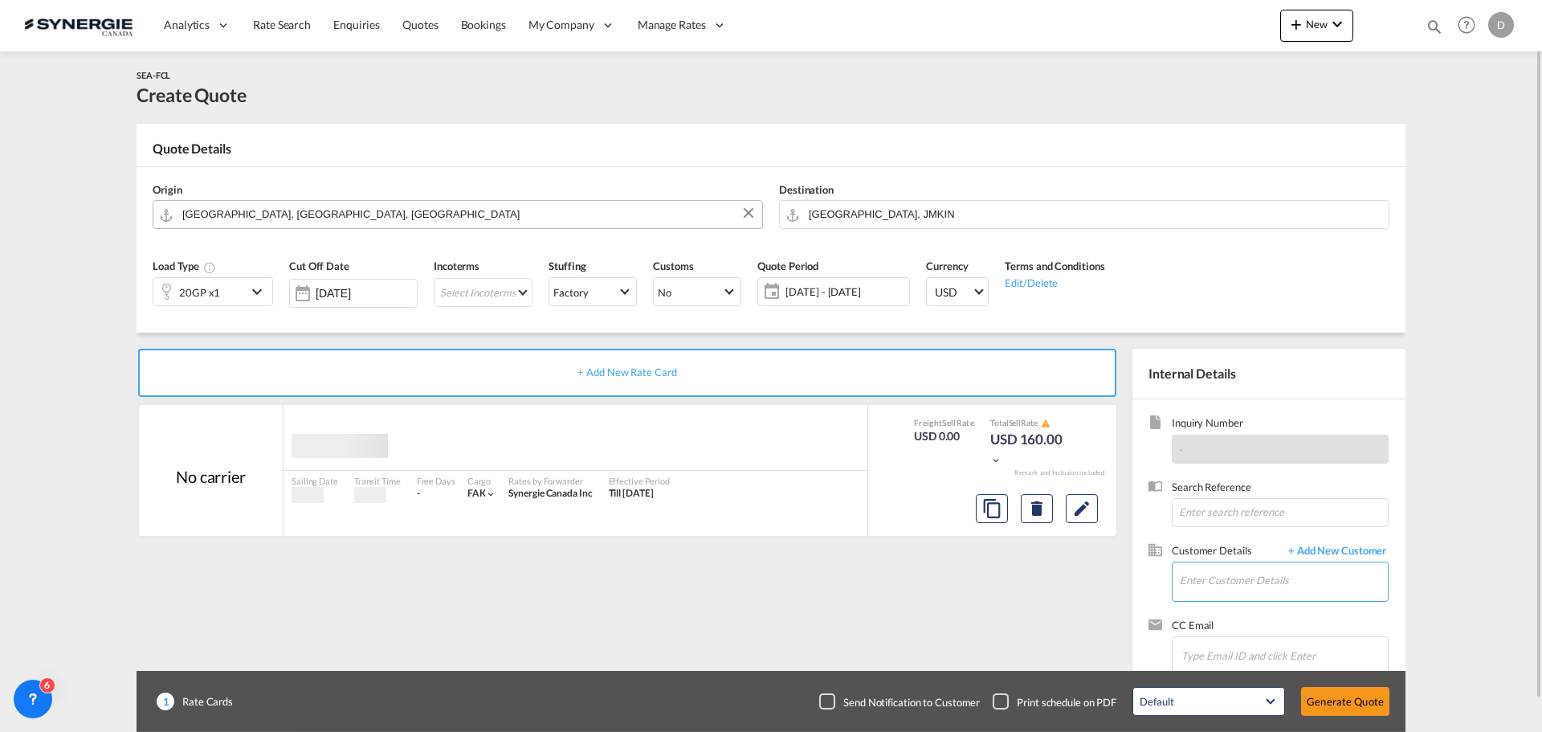
click at [1252, 585] on input "Enter Customer Details" at bounding box center [1284, 580] width 208 height 36
paste input "[EMAIL_ADDRESS][DOMAIN_NAME]"
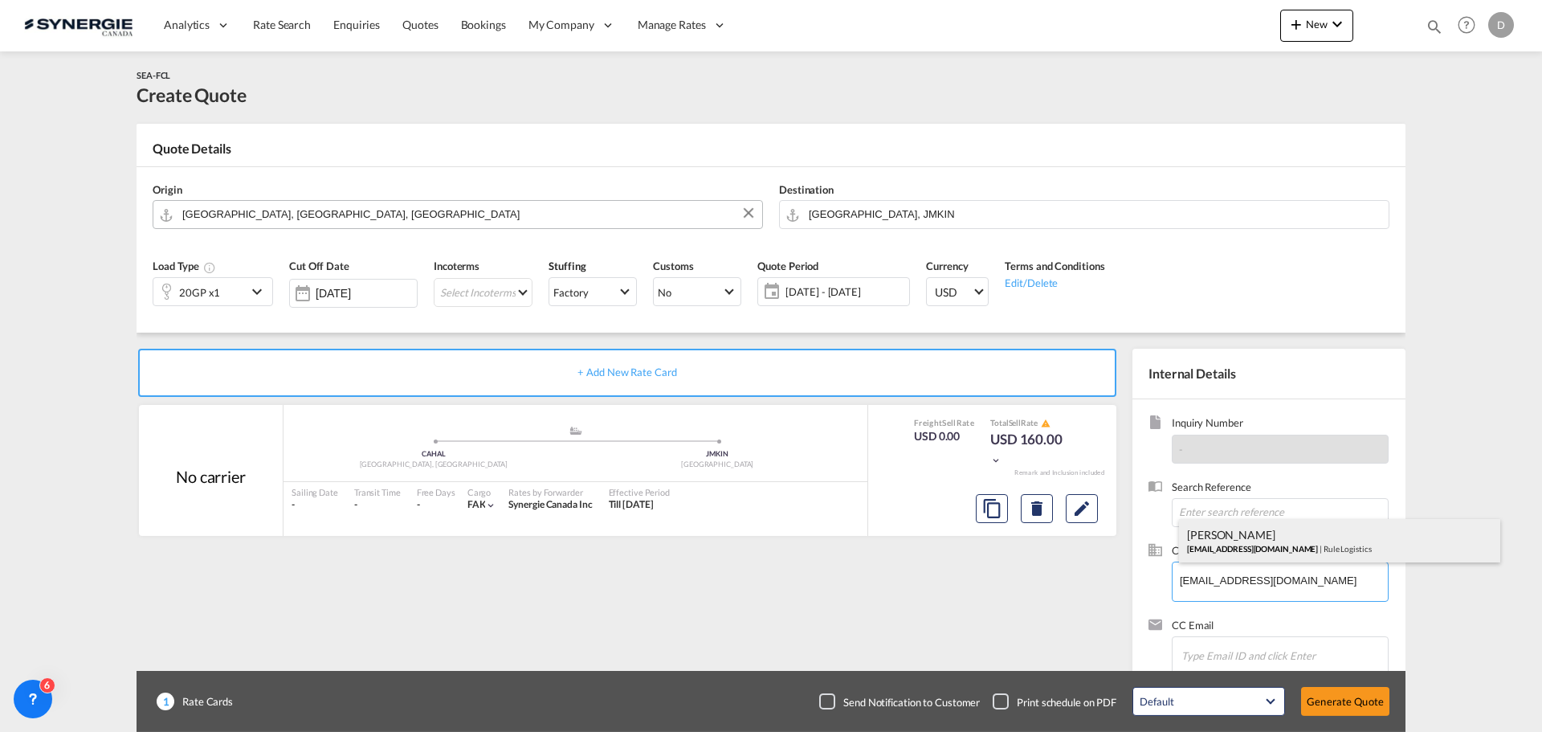
click at [1248, 545] on div "[PERSON_NAME] [PERSON_NAME][EMAIL_ADDRESS][DOMAIN_NAME] | Rule Logistics" at bounding box center [1339, 540] width 321 height 43
type input "Rule Logistics, [PERSON_NAME], [PERSON_NAME][EMAIL_ADDRESS][DOMAIN_NAME]"
click at [255, 286] on md-icon "icon-chevron-down" at bounding box center [259, 291] width 24 height 19
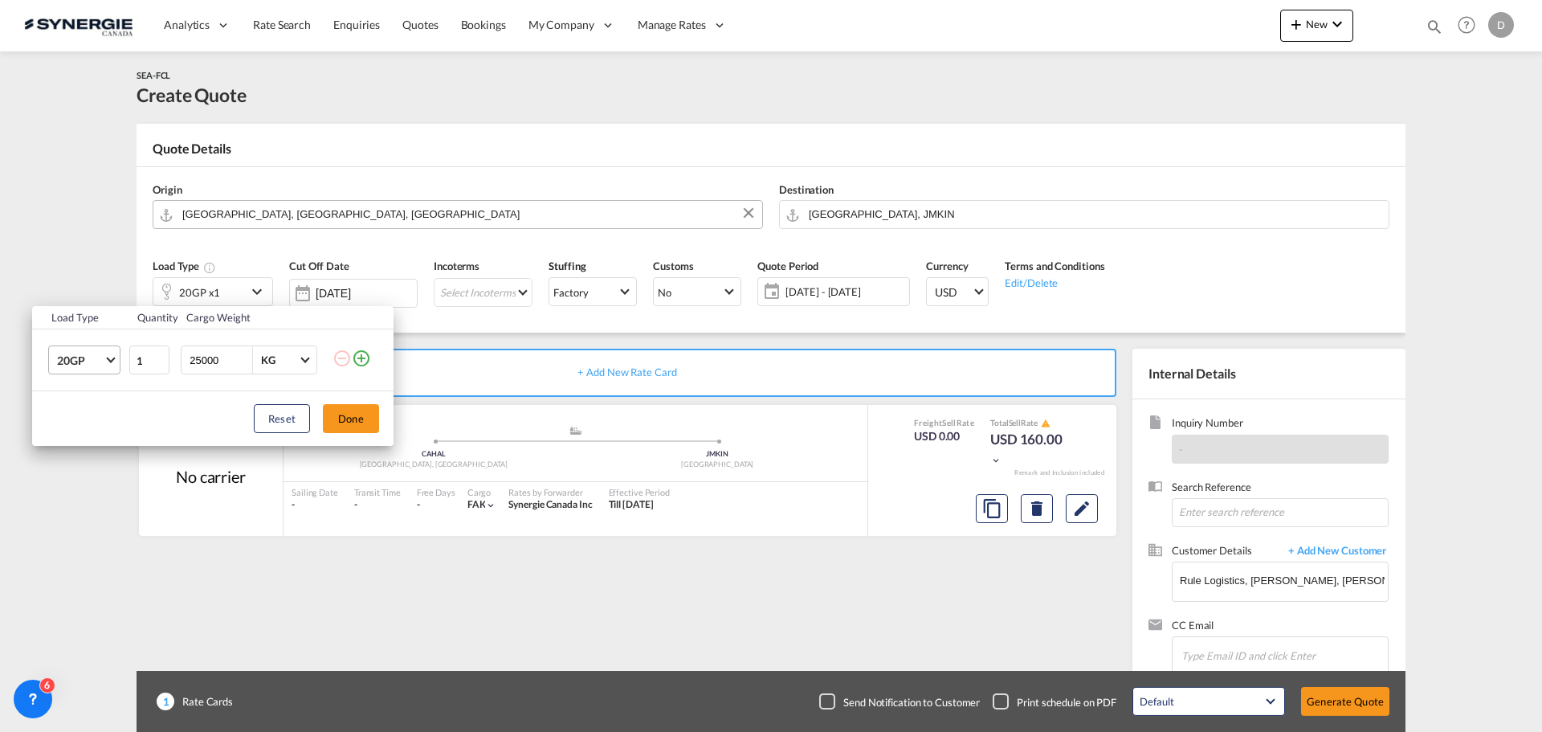
click at [113, 356] on span "Choose: \a20GP" at bounding box center [110, 358] width 9 height 9
click at [82, 436] on div "40HC" at bounding box center [72, 438] width 30 height 16
click at [206, 361] on input "25000" at bounding box center [220, 359] width 64 height 27
type input "22000"
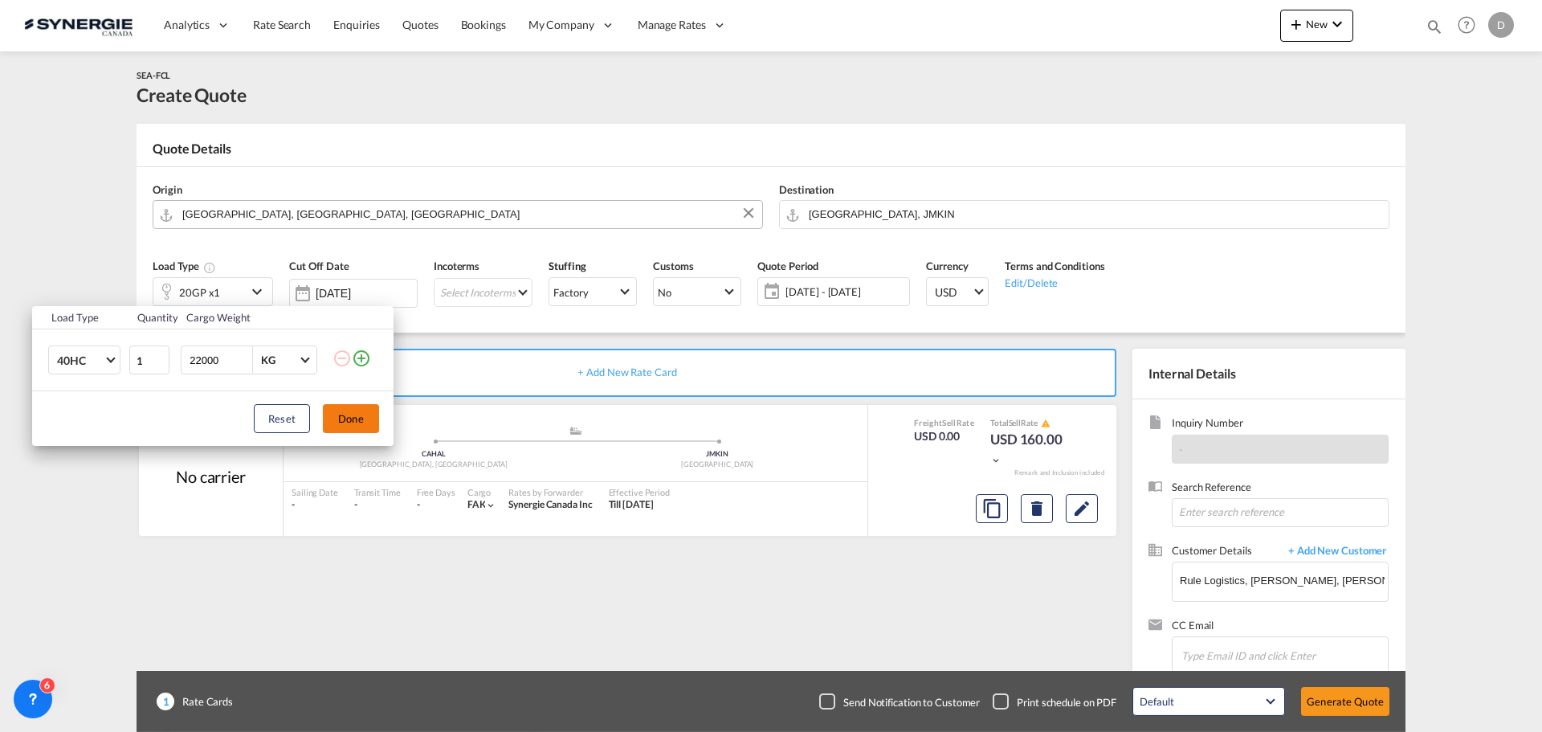
click at [359, 420] on button "Done" at bounding box center [351, 418] width 56 height 29
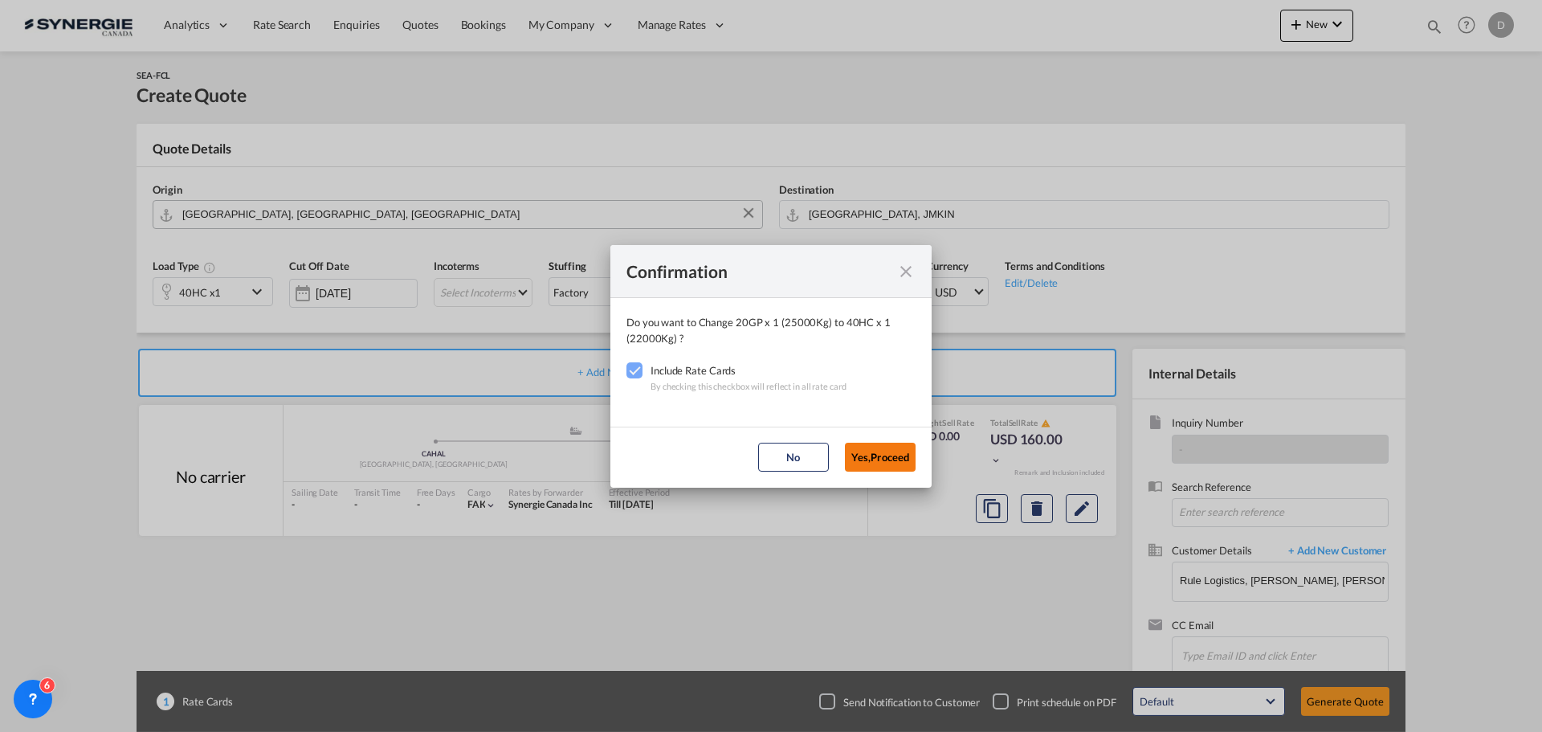
click at [905, 452] on button "Yes,Proceed" at bounding box center [880, 457] width 71 height 29
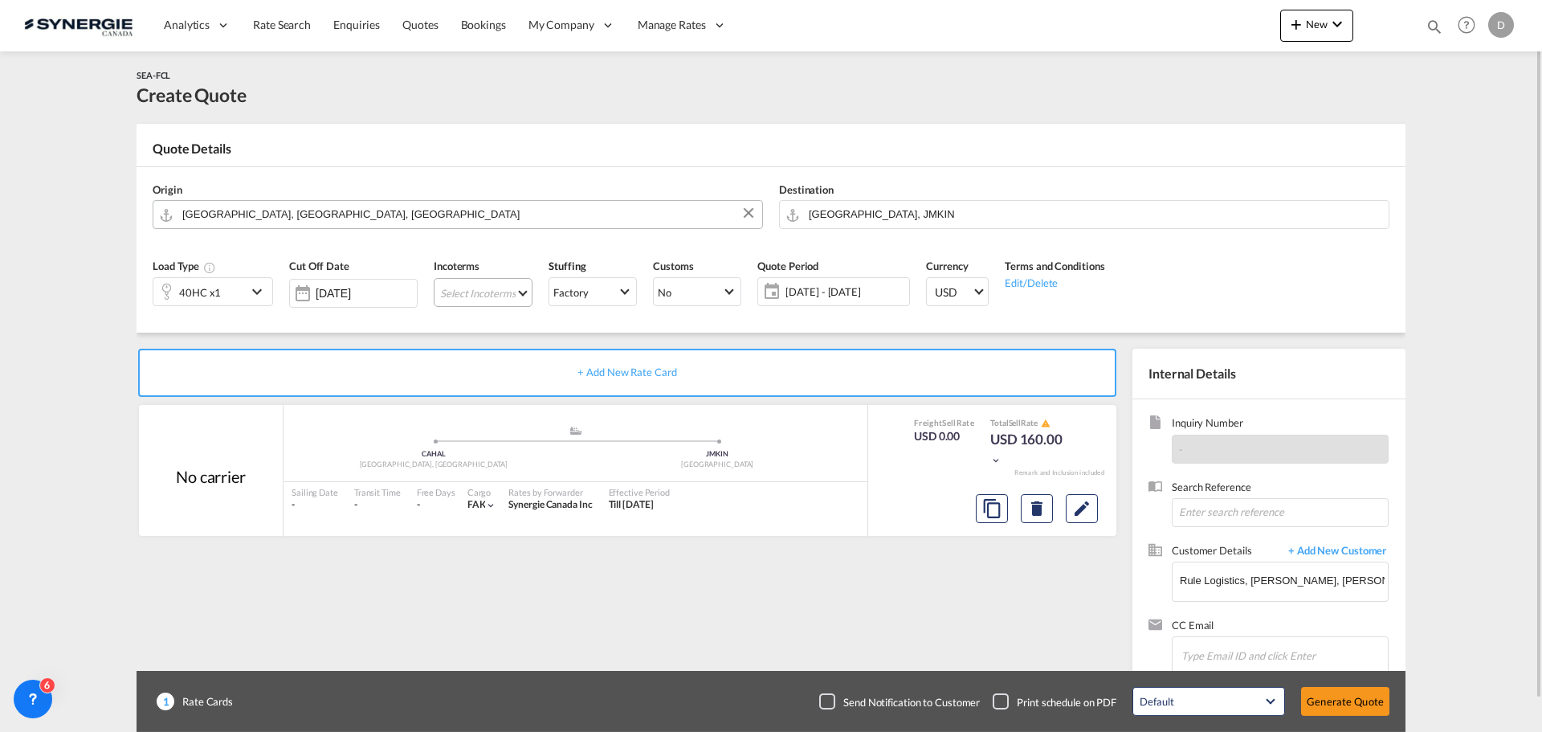
click at [519, 295] on md-select "Select Incoterms FOB - export Free on Board FAS - export Free Alongside Ship CI…" at bounding box center [483, 292] width 99 height 29
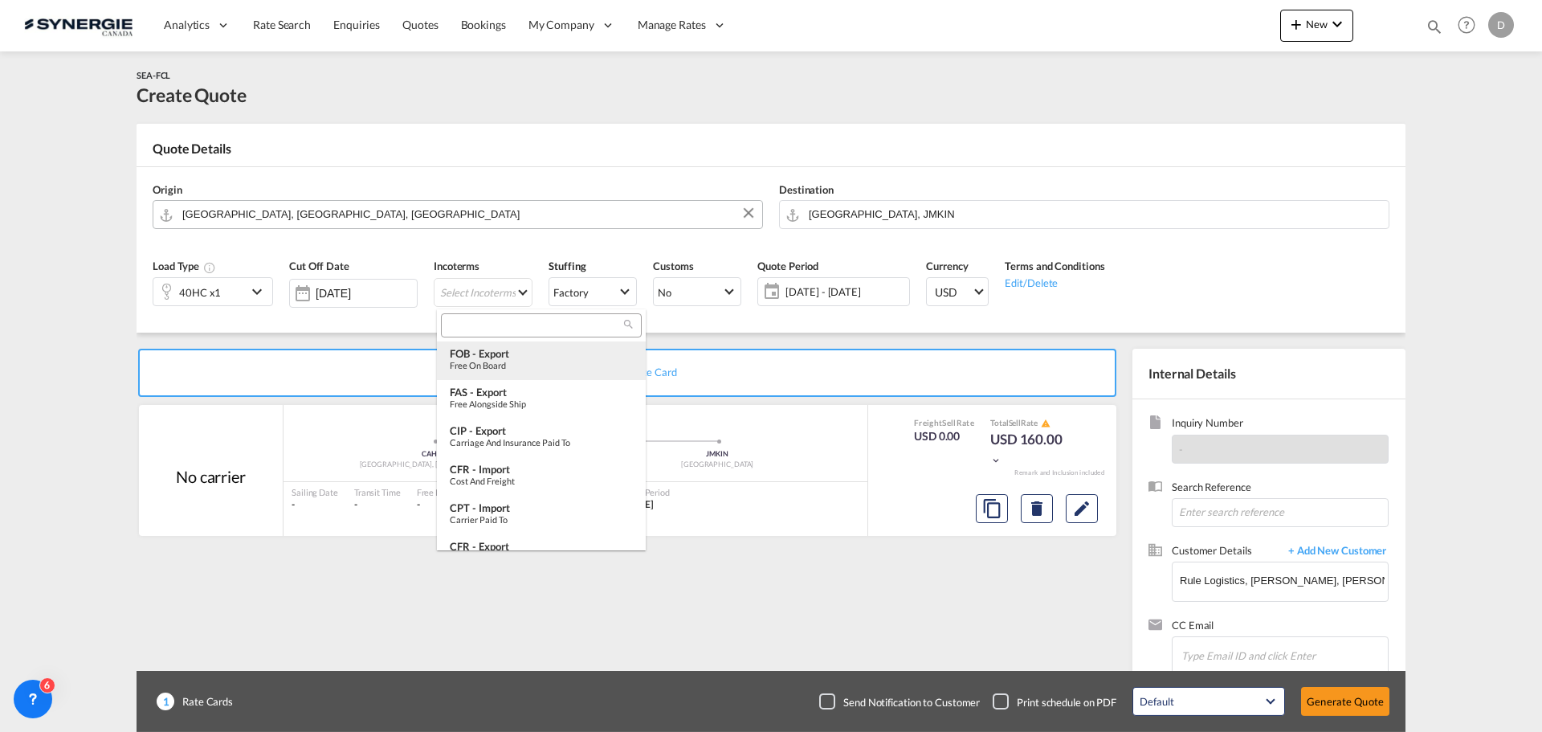
click at [517, 356] on div "FOB - export" at bounding box center [541, 353] width 183 height 13
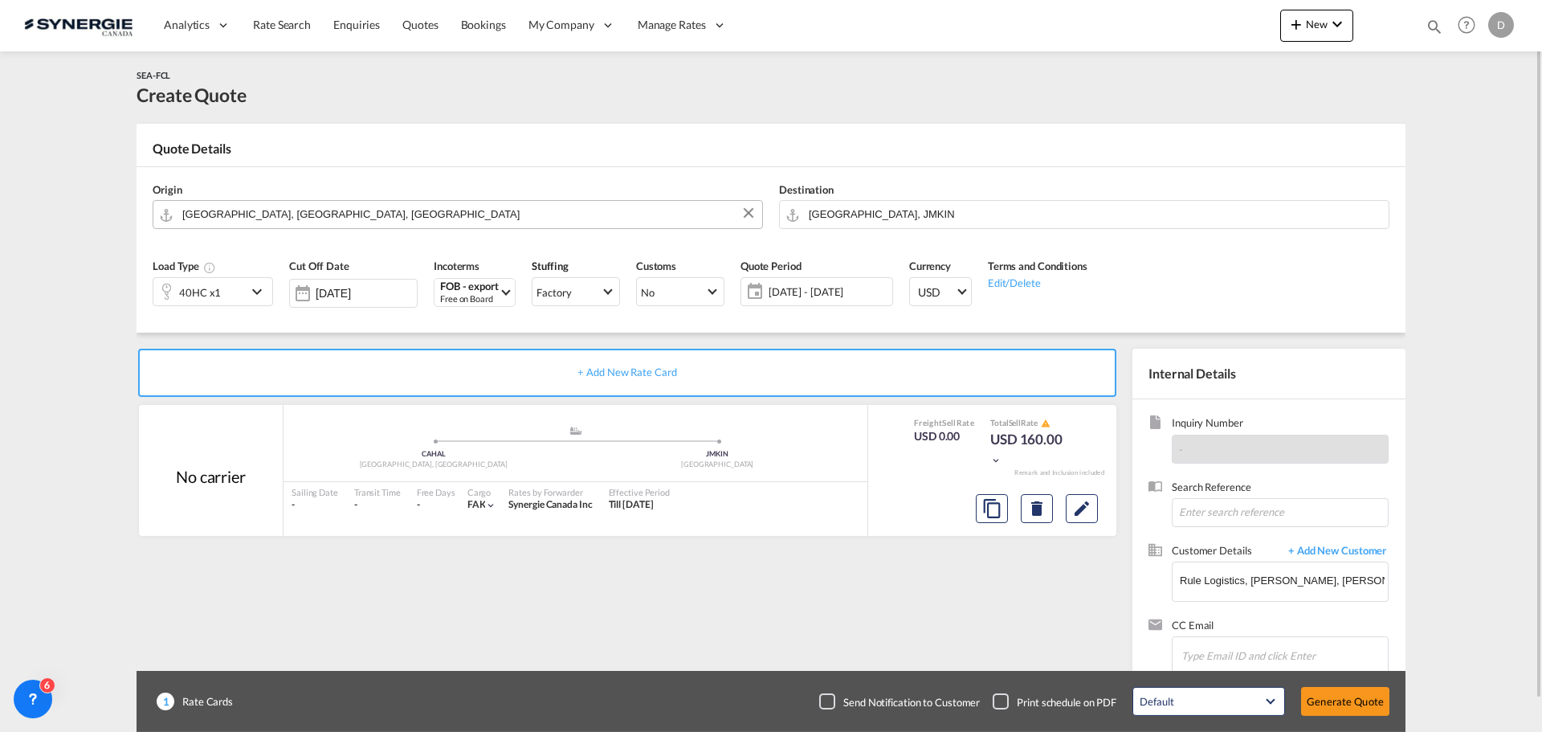
click at [802, 296] on span "[DATE] - [DATE]" at bounding box center [829, 291] width 120 height 14
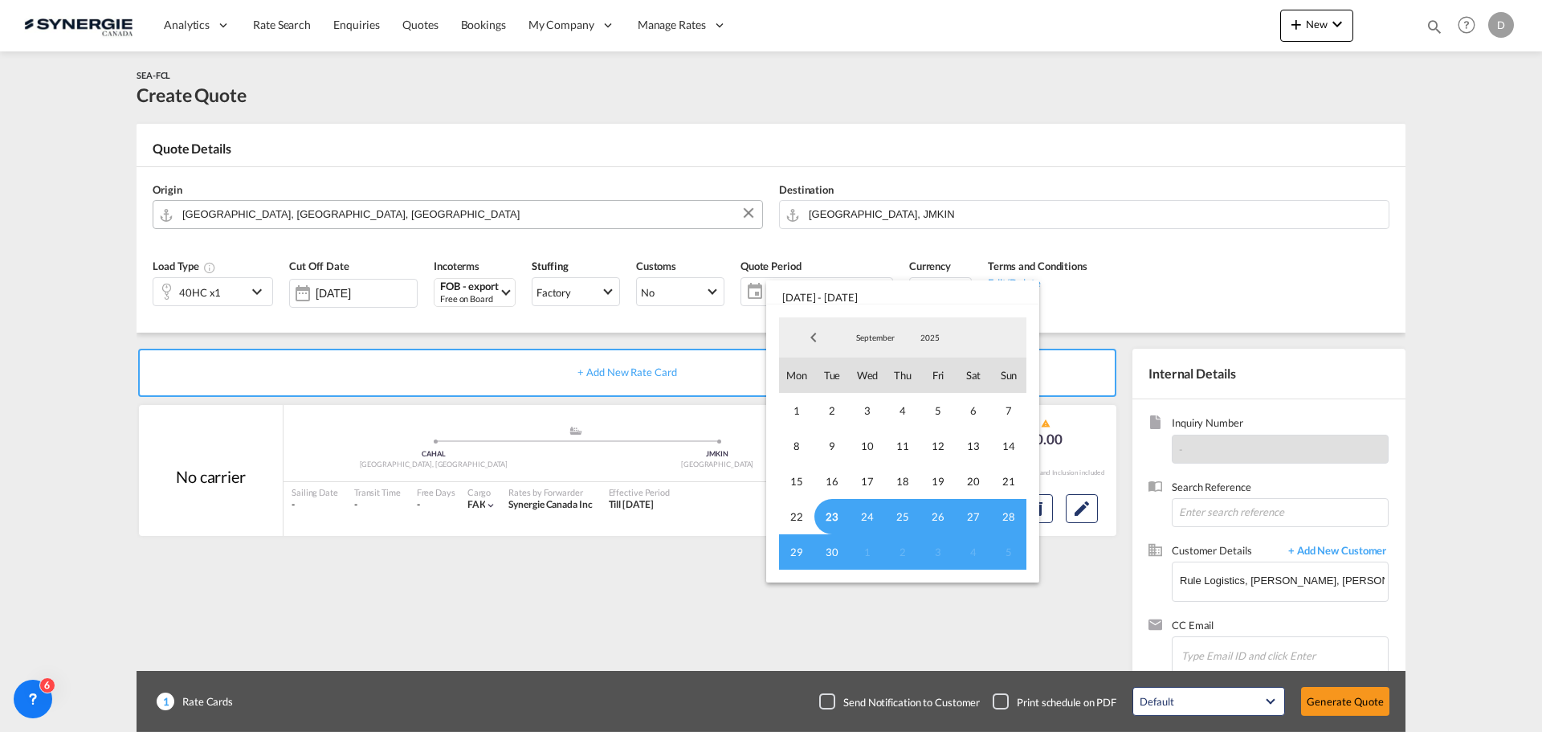
drag, startPoint x: 829, startPoint y: 517, endPoint x: 832, endPoint y: 529, distance: 13.2
click at [830, 517] on span "23" at bounding box center [832, 516] width 35 height 35
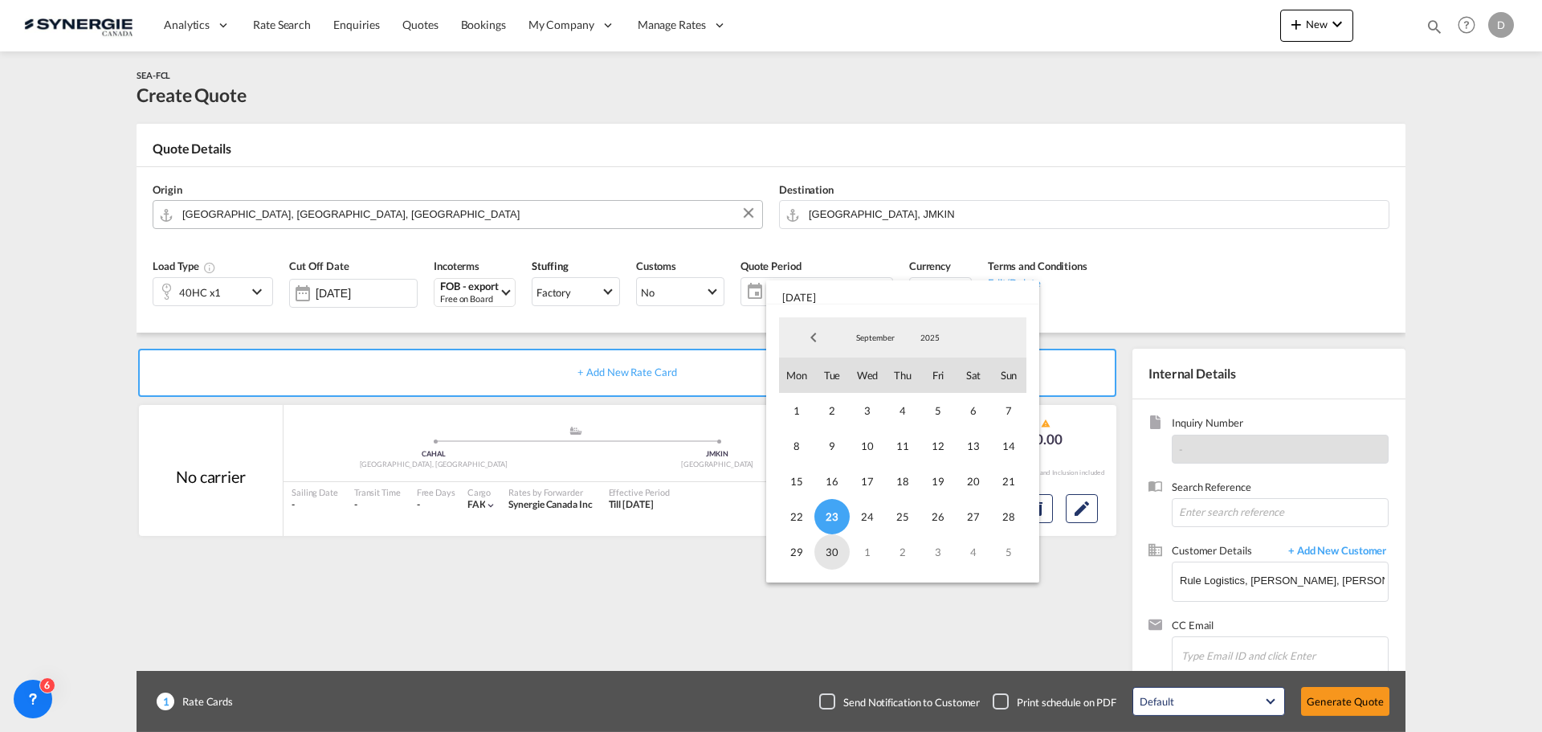
click at [831, 554] on span "30" at bounding box center [832, 551] width 35 height 35
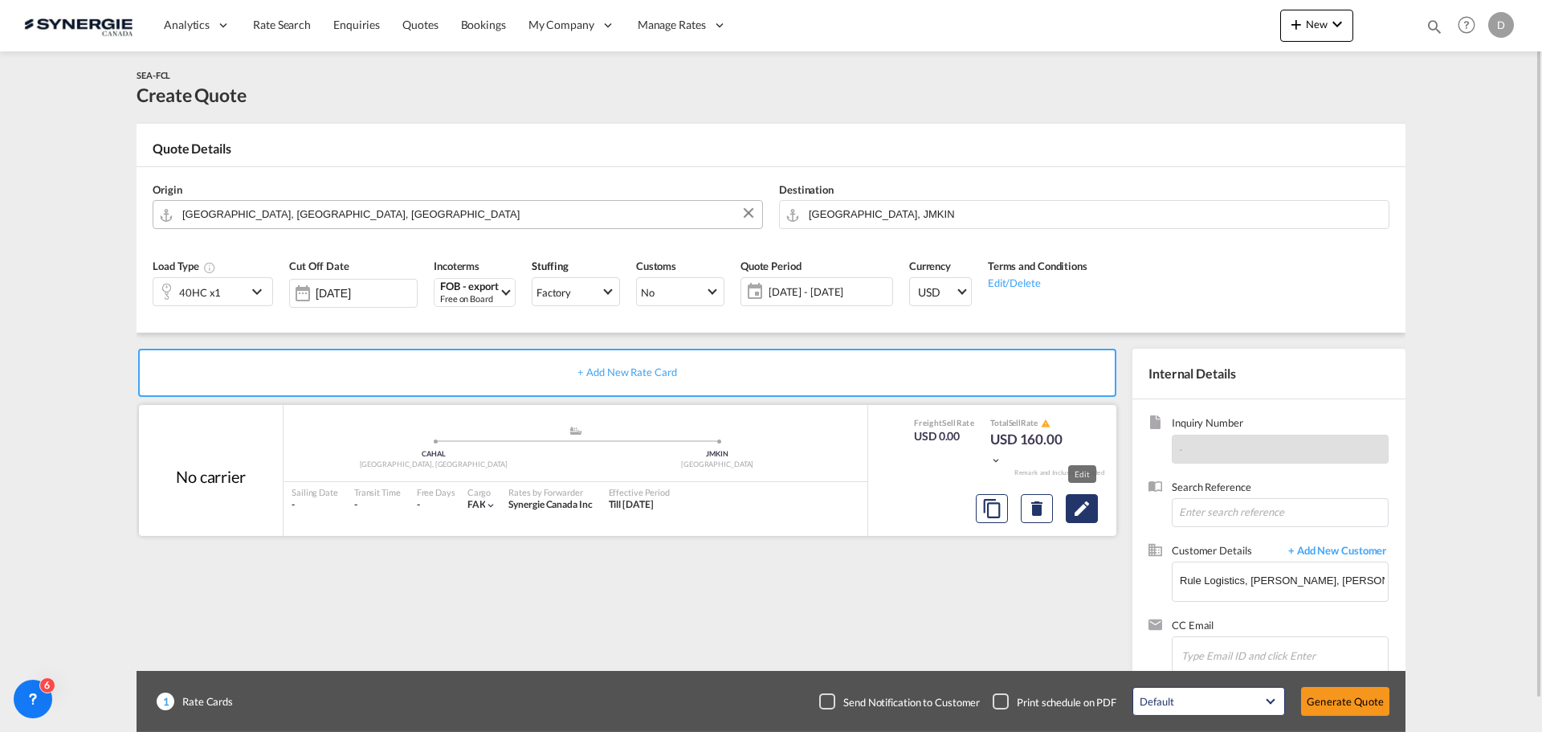
click at [1081, 506] on md-icon "Edit" at bounding box center [1081, 508] width 19 height 19
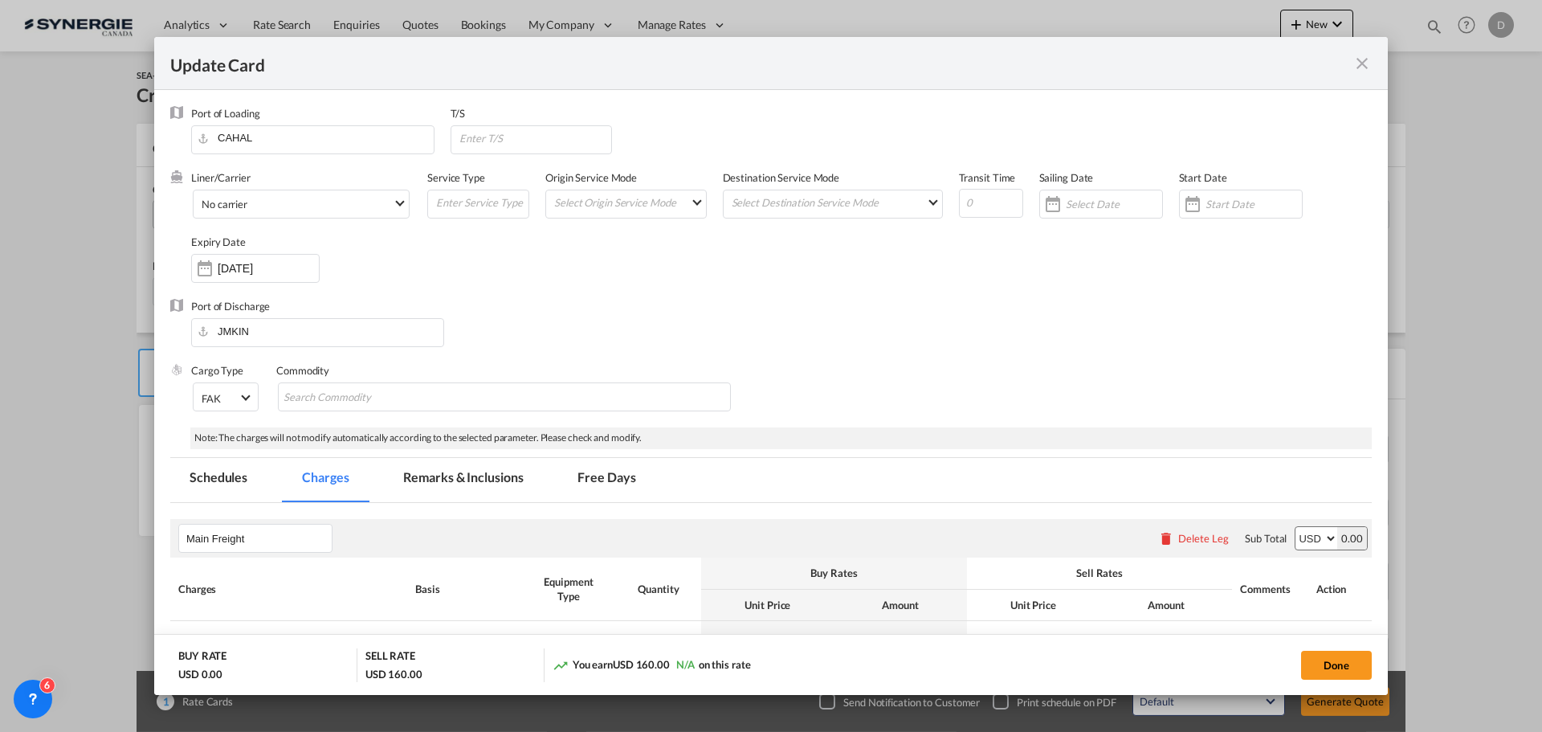
select select "per container"
select select "per B/L"
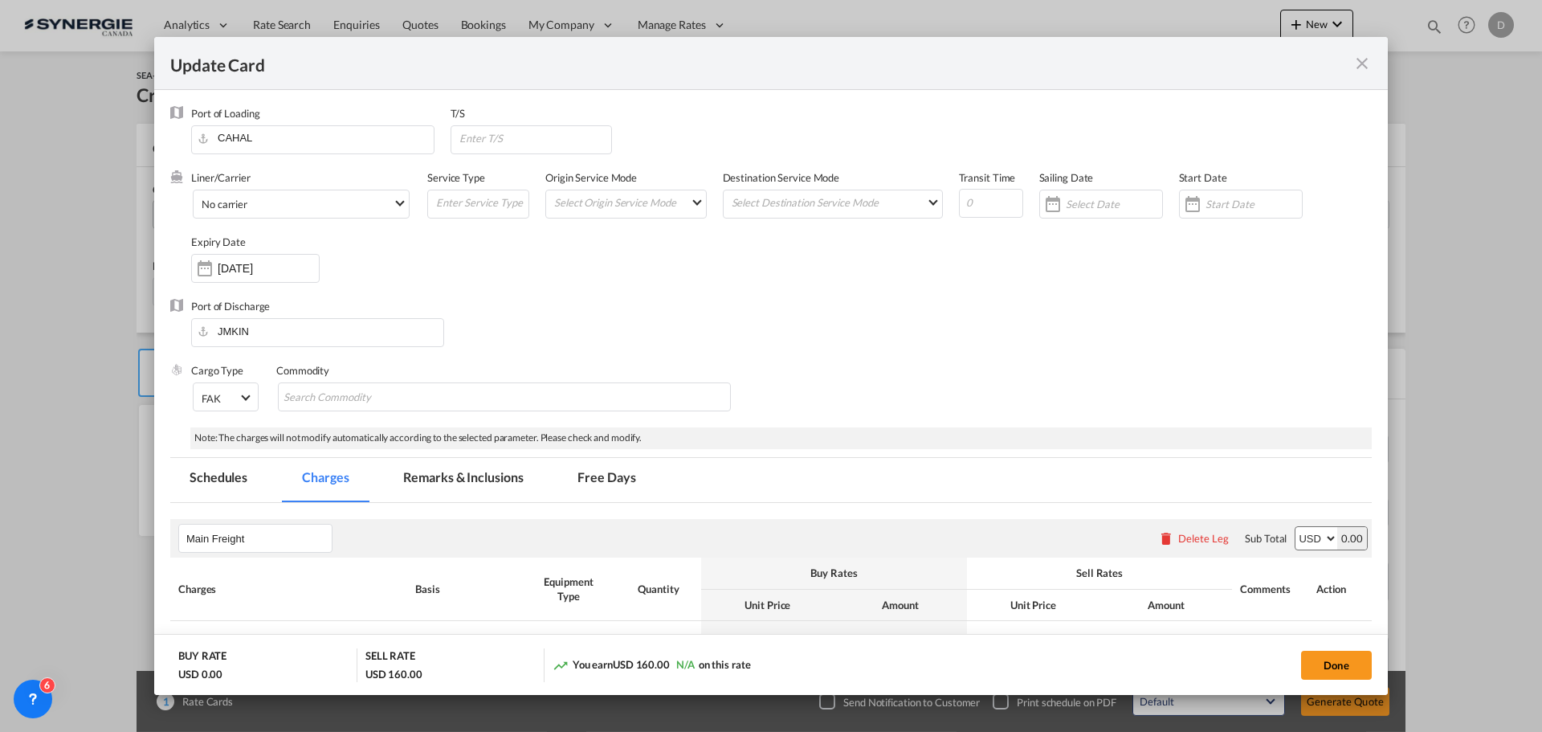
select select "per B/L"
select select "per shipment"
click at [969, 208] on input "Update CardPort of ..." at bounding box center [991, 203] width 64 height 29
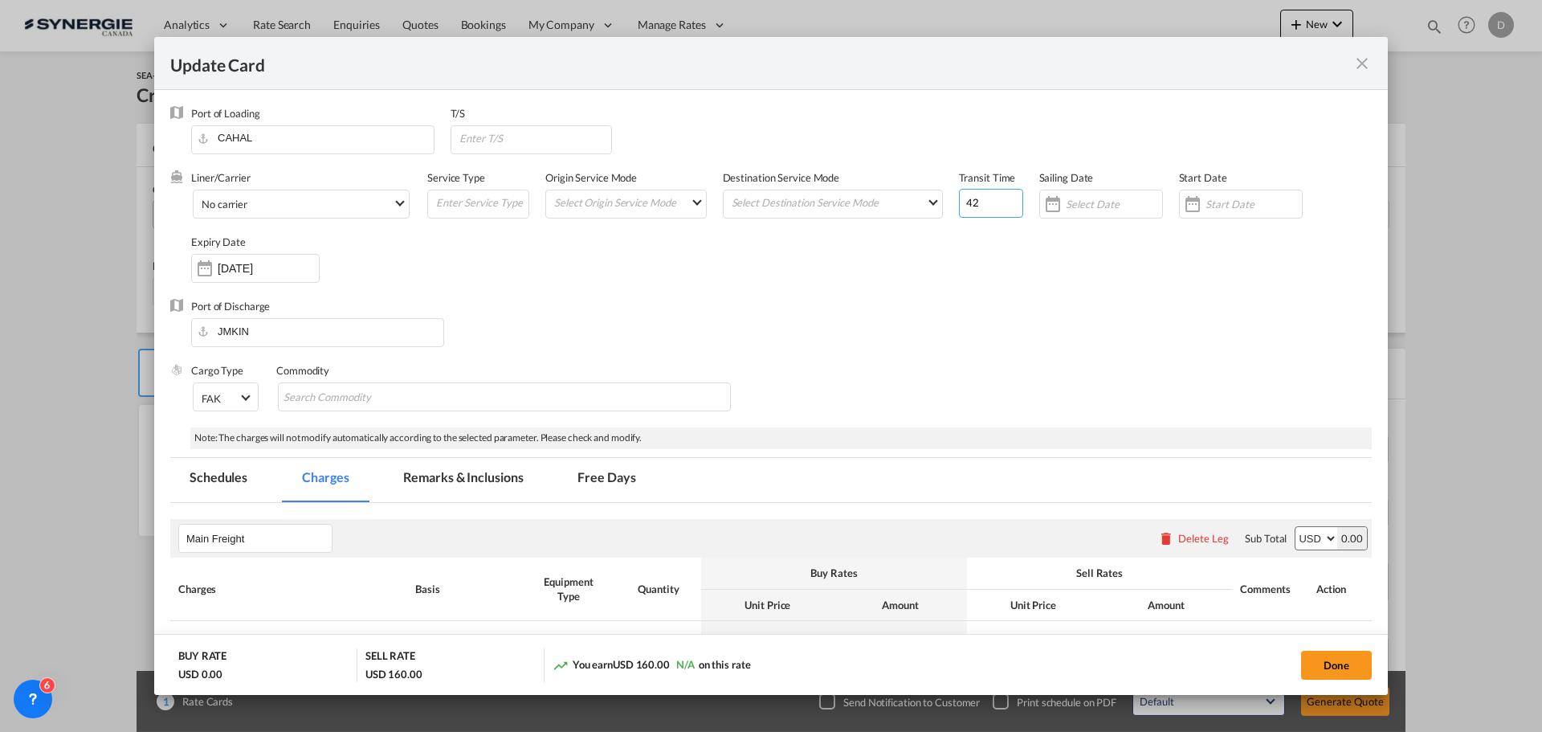
type input "42"
click at [508, 144] on input "Update CardPort of ..." at bounding box center [535, 138] width 154 height 24
paste input "antwerp (BEANR)"
click at [464, 139] on input "antwerp (BEANR)" at bounding box center [535, 138] width 154 height 24
click at [547, 139] on input "Antwerp (BEANR)" at bounding box center [535, 138] width 154 height 24
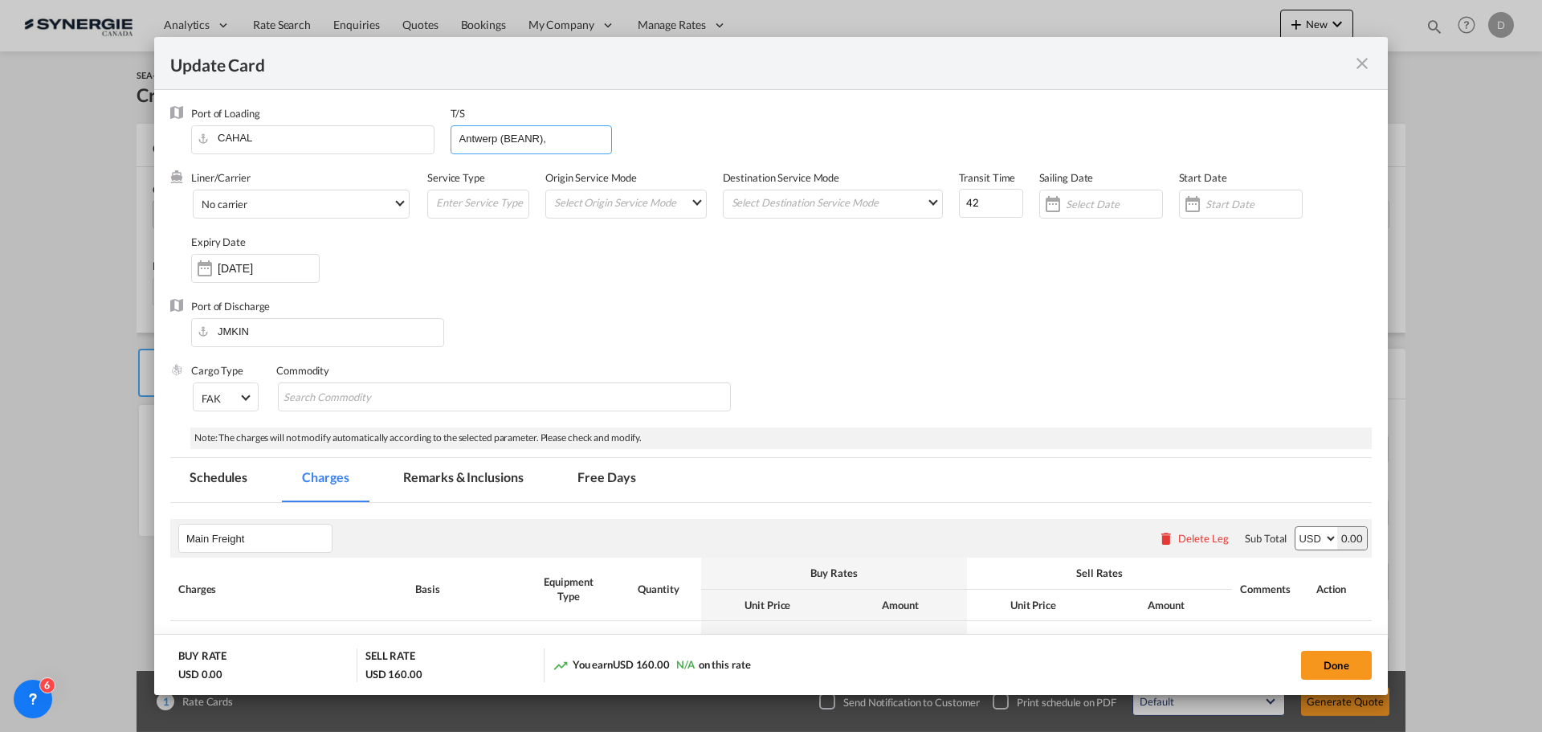
paste input "caucedo (DOCAU)"
click at [529, 141] on input "Antwerp (BEANR), caucedo (DOCAU)" at bounding box center [535, 138] width 154 height 24
type input "Antwerp (BEANR), Caucedo (DOCAU)"
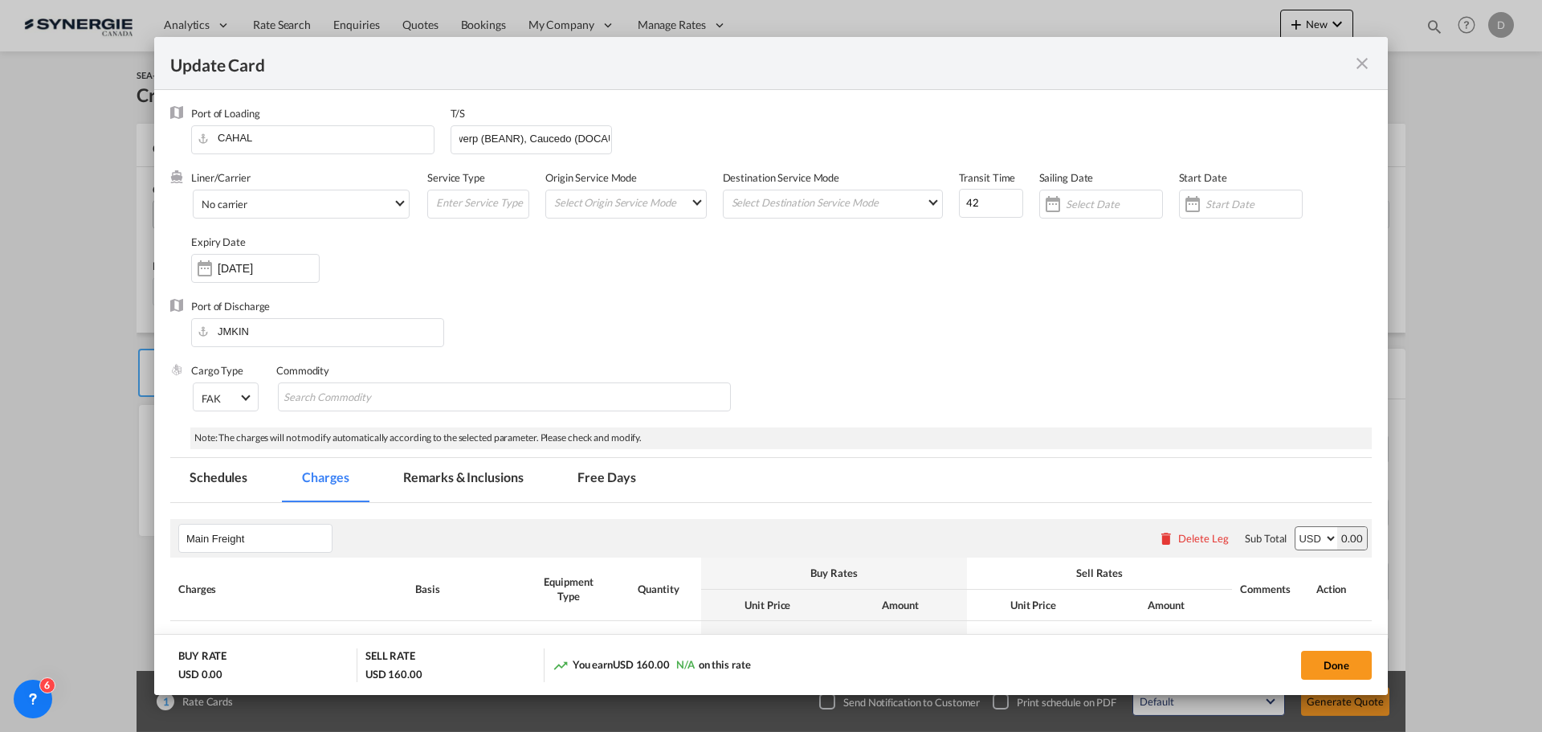
click at [692, 250] on div "Liner/Carrier No carrier Atlantic Container Line (ACL) [PERSON_NAME] Transport …" at bounding box center [781, 234] width 1181 height 129
click at [389, 201] on span "No carrier" at bounding box center [297, 205] width 191 height 14
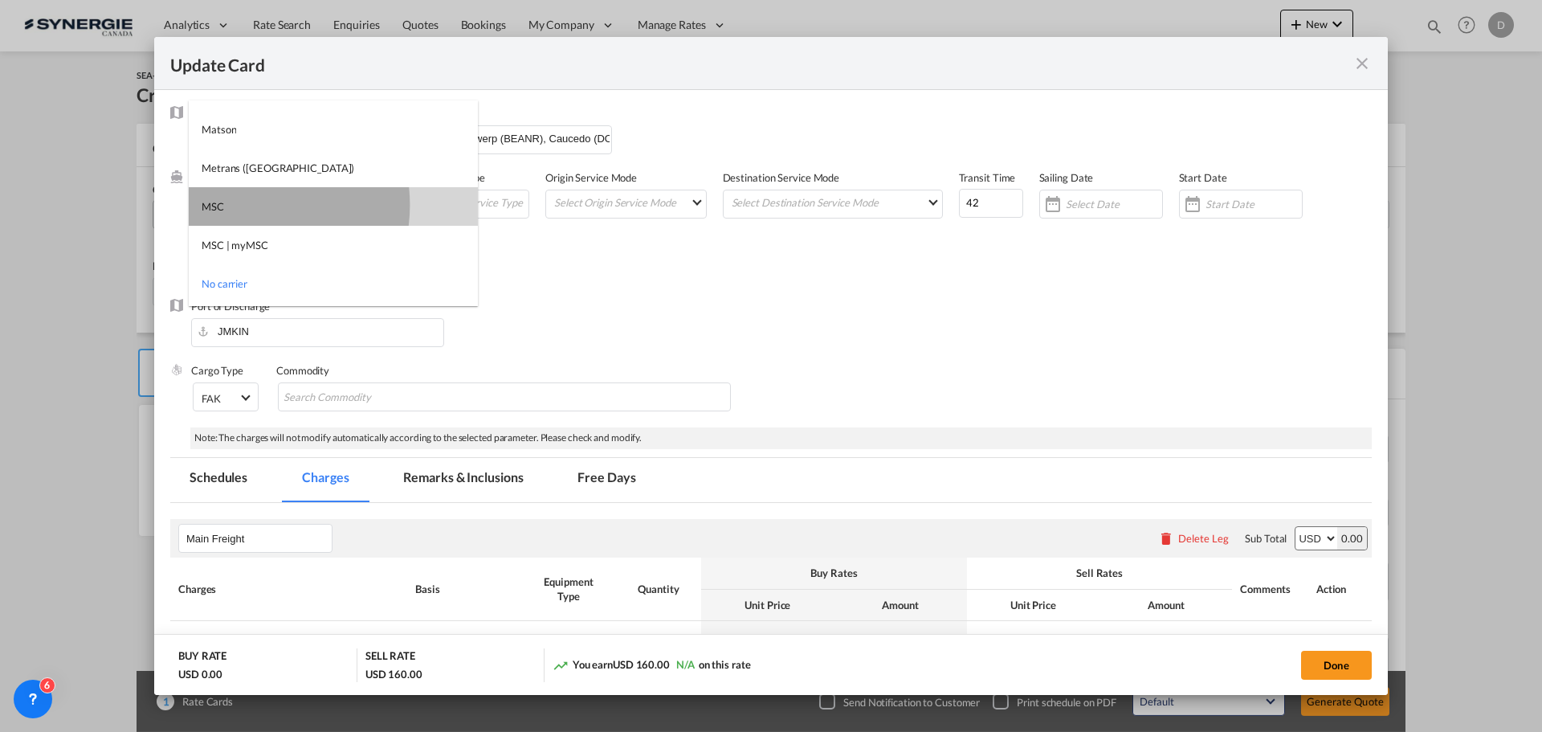
click at [239, 205] on md-option "MSC" at bounding box center [333, 206] width 289 height 39
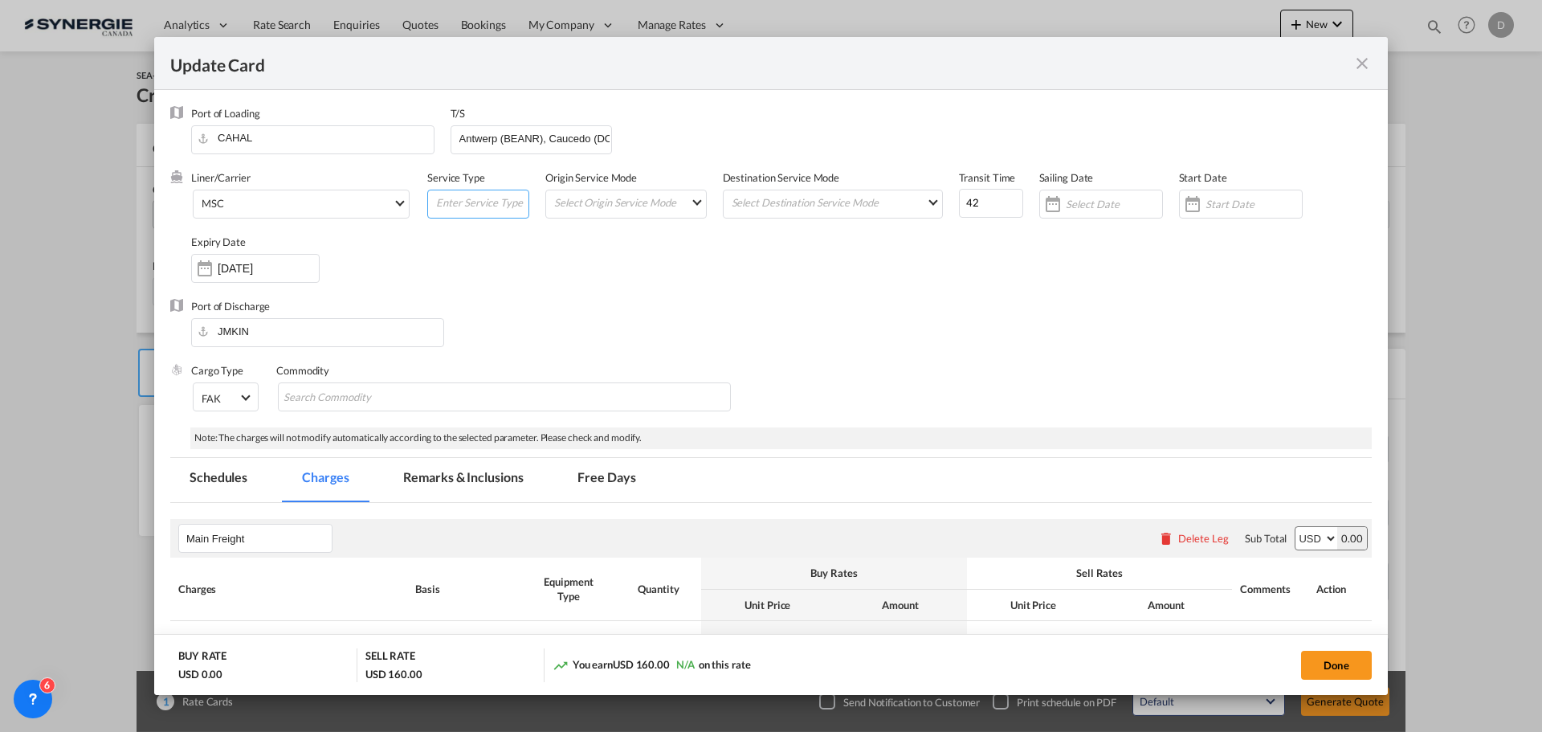
click at [462, 204] on input "Update CardPort of ..." at bounding box center [482, 202] width 94 height 24
type input "Transhipment"
click at [667, 259] on div "Liner/Carrier MSC Service Type Transhipment Origin Service Mode Select Origin S…" at bounding box center [781, 234] width 1181 height 129
click at [681, 198] on md-select "Select Origin Service Mode SD [GEOGRAPHIC_DATA]" at bounding box center [629, 201] width 153 height 22
click at [659, 248] on md-option "CY" at bounding box center [625, 240] width 177 height 39
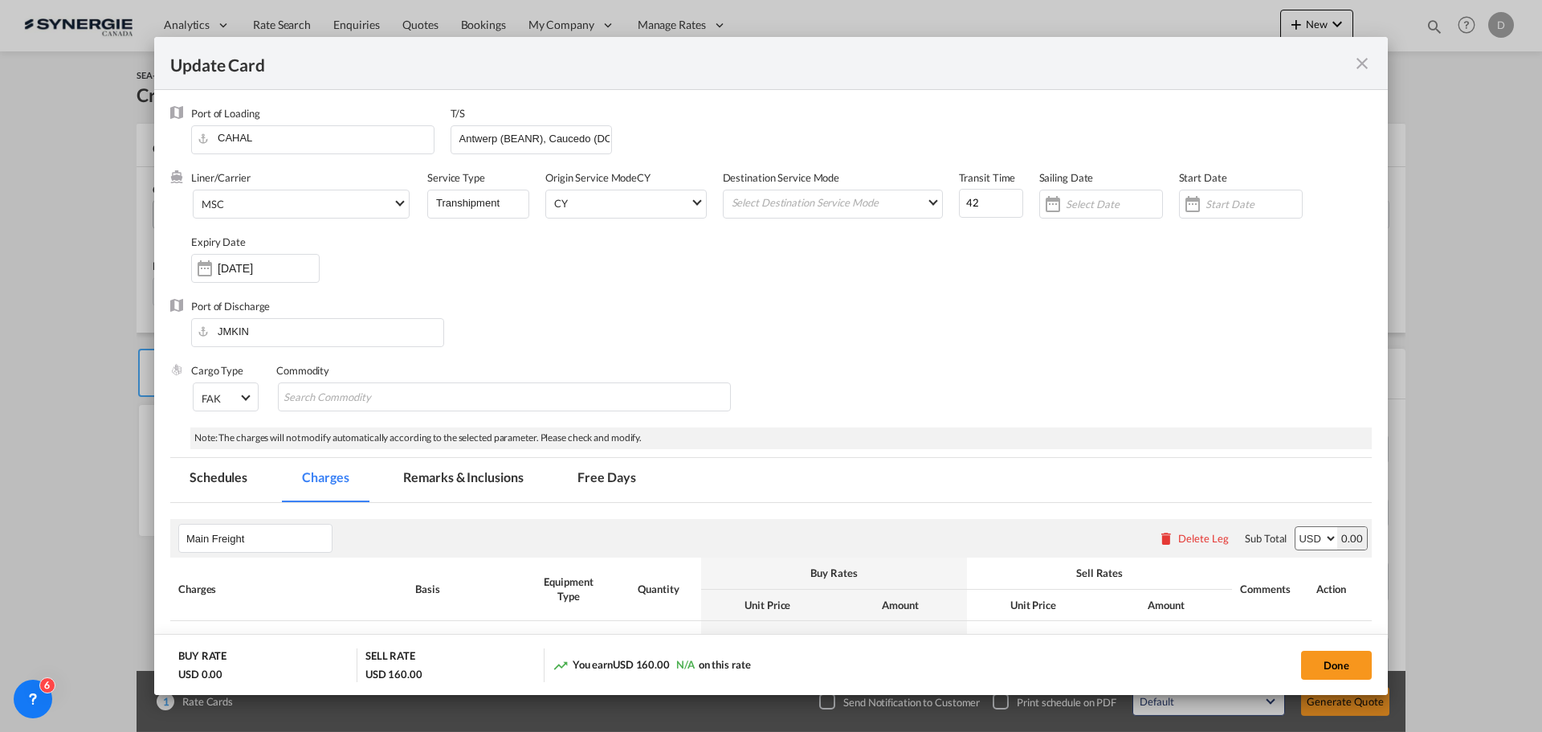
click at [842, 183] on div "Destination Service Mode Select Destination Service Mode SD [GEOGRAPHIC_DATA]" at bounding box center [841, 202] width 236 height 64
click at [842, 198] on md-select "Select Destination Service Mode SD [GEOGRAPHIC_DATA]" at bounding box center [836, 201] width 212 height 22
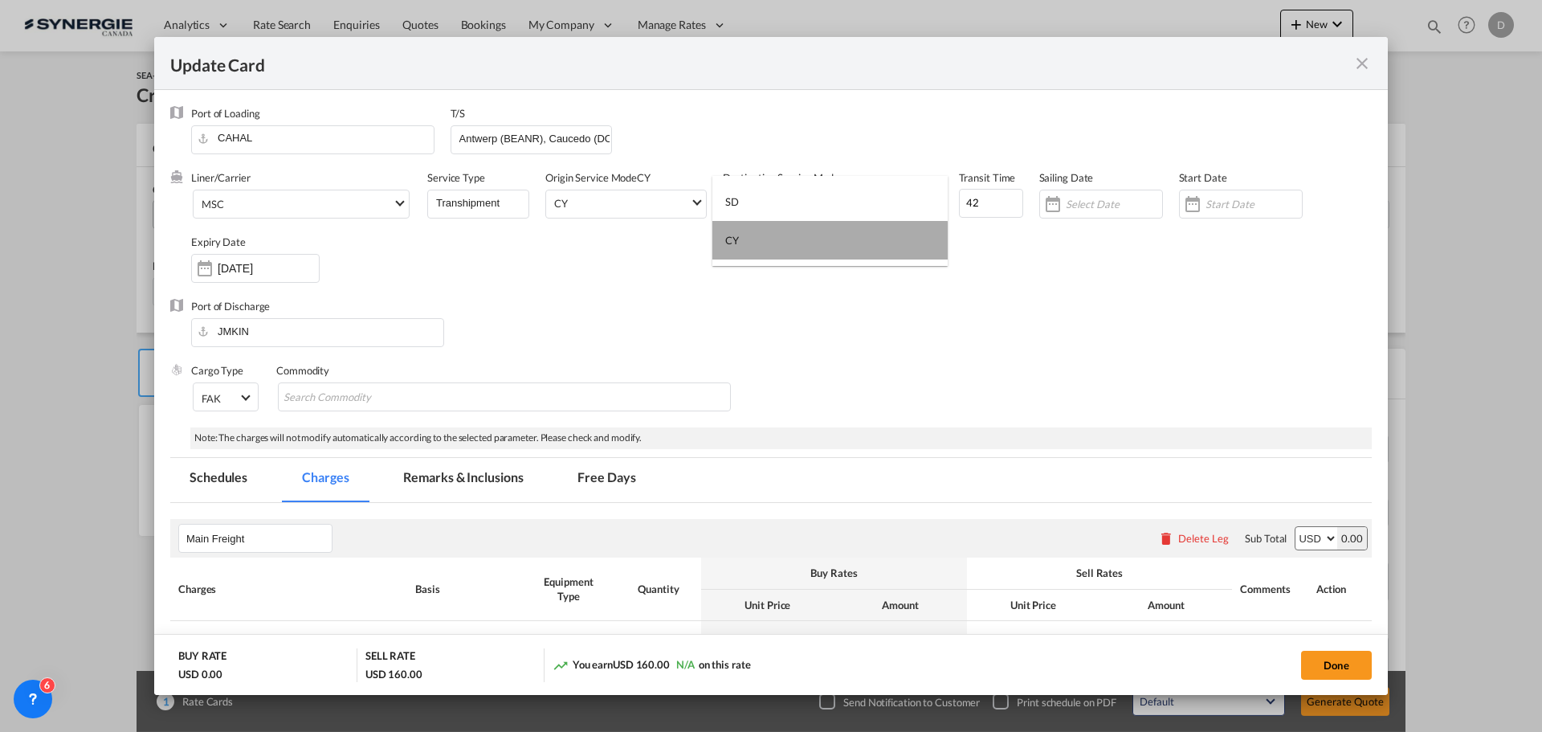
click at [790, 244] on md-option "CY" at bounding box center [830, 240] width 235 height 39
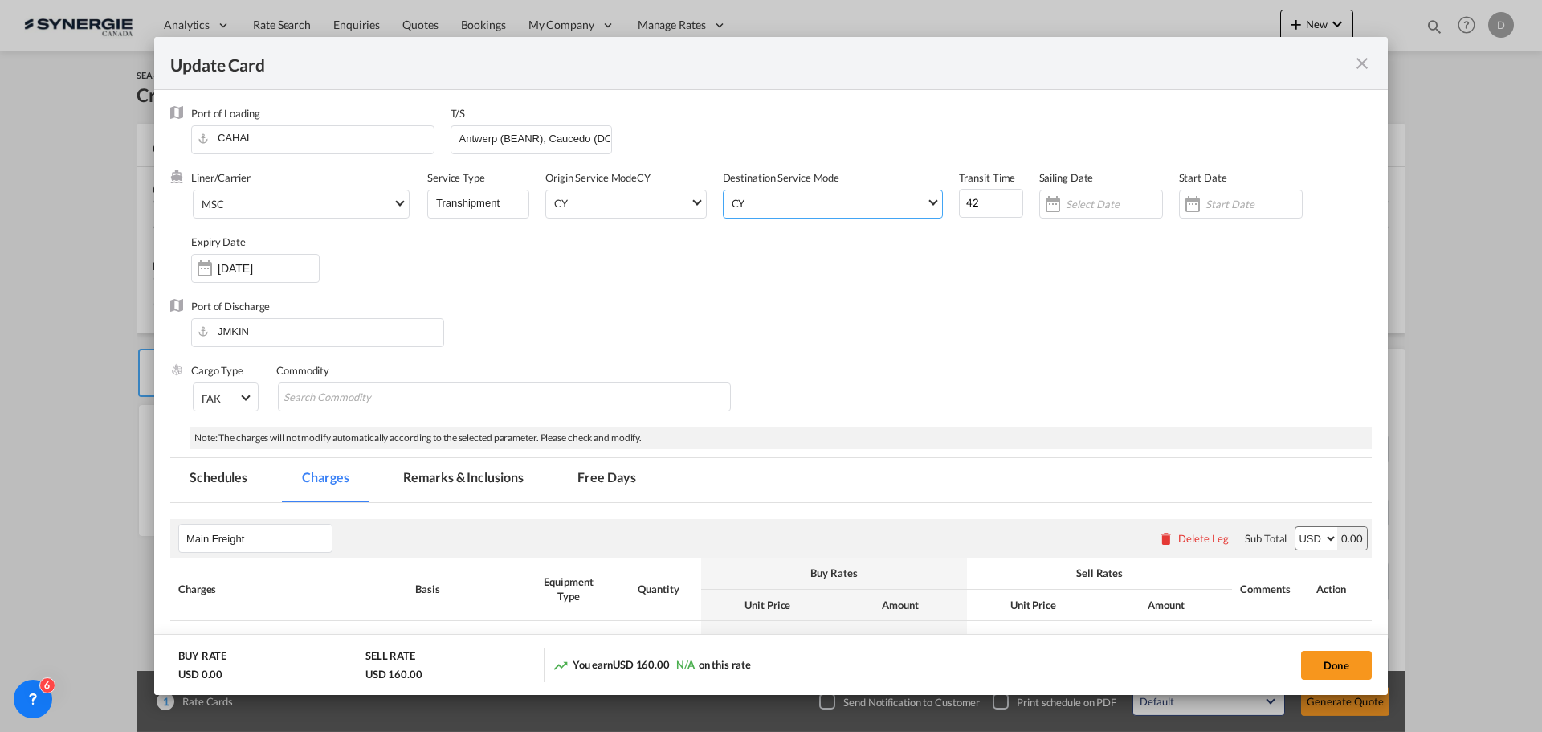
click at [998, 272] on div "Liner/Carrier MSC Service Type Transhipment Origin Service Mode [GEOGRAPHIC_DAT…" at bounding box center [781, 234] width 1181 height 129
click at [1192, 208] on div "Update CardPort of ..." at bounding box center [1193, 204] width 26 height 32
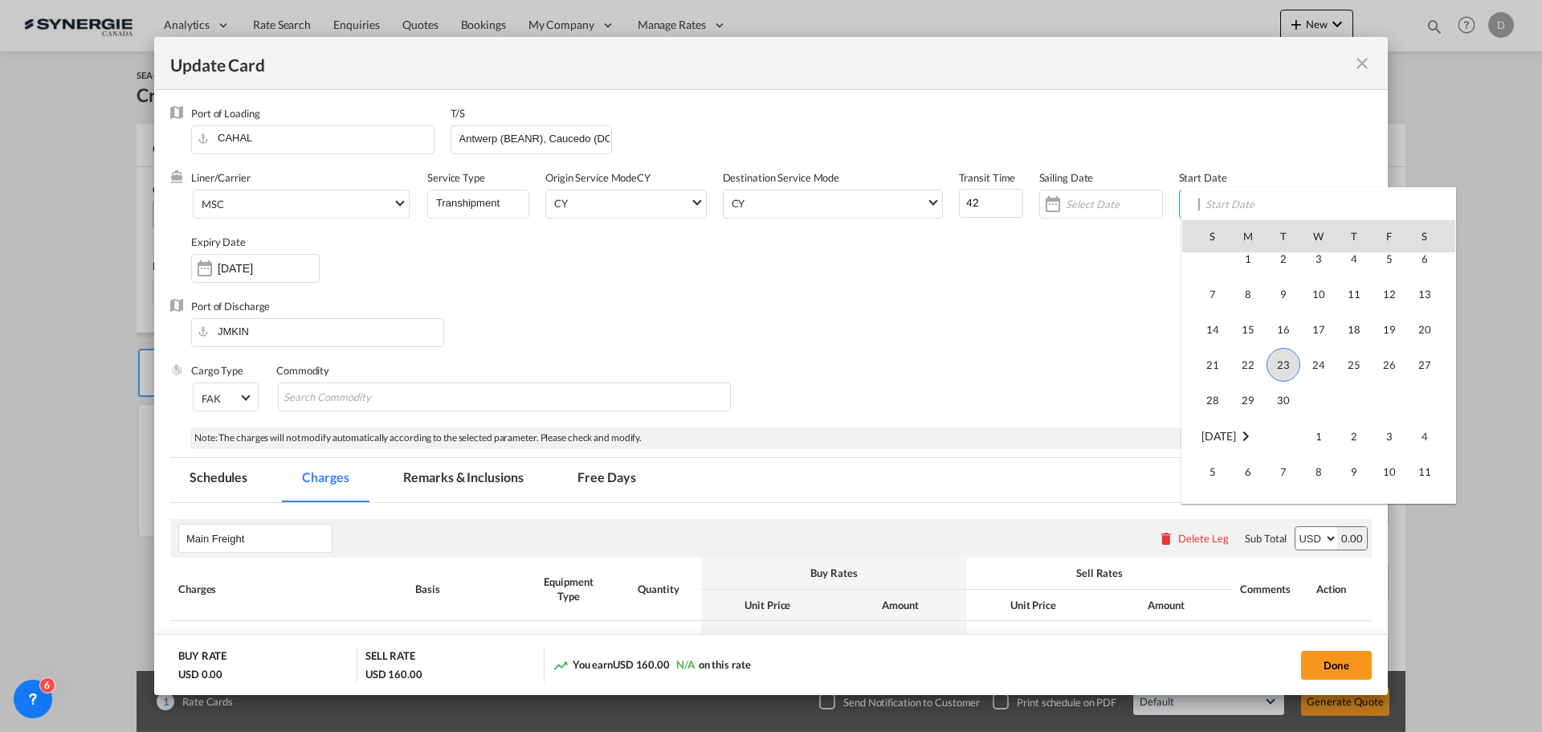
scroll to position [372178, 0]
click at [1277, 334] on span "23" at bounding box center [1284, 332] width 34 height 34
type input "[DATE]"
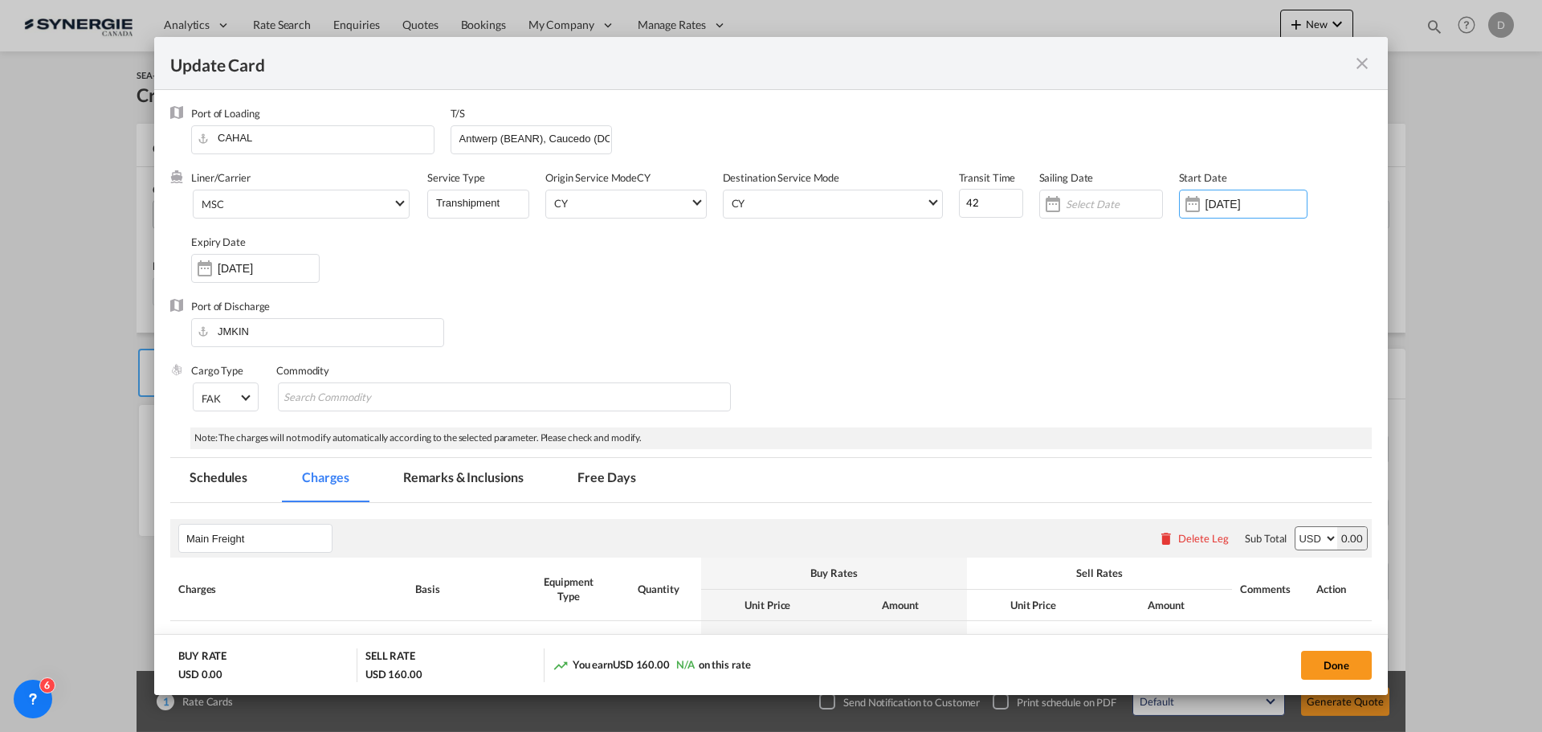
drag, startPoint x: 192, startPoint y: 270, endPoint x: 212, endPoint y: 281, distance: 23.0
click at [193, 270] on div "Update CardPort of ..." at bounding box center [205, 268] width 26 height 32
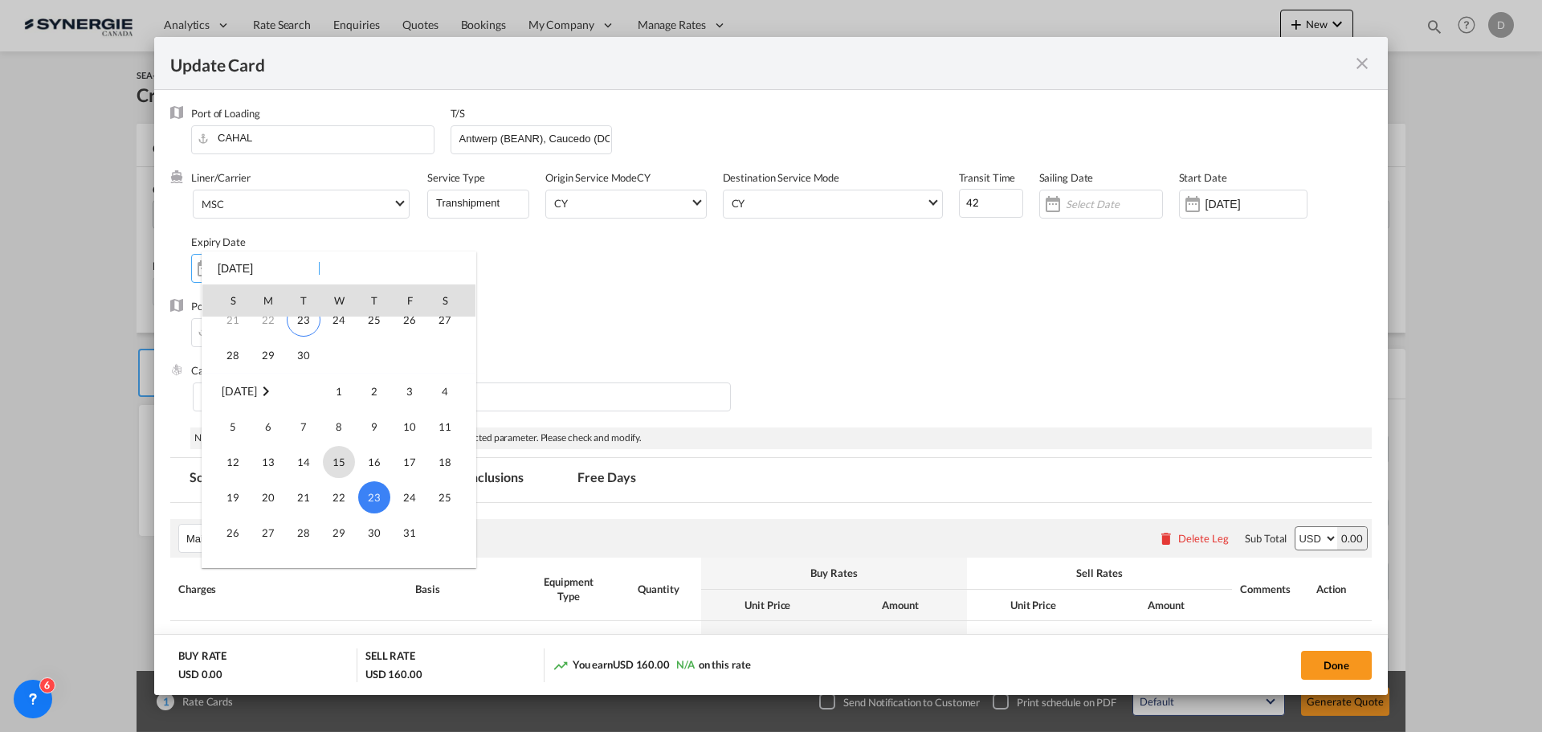
scroll to position [133, 0]
click at [307, 382] on span "30" at bounding box center [304, 379] width 32 height 32
type input "[DATE]"
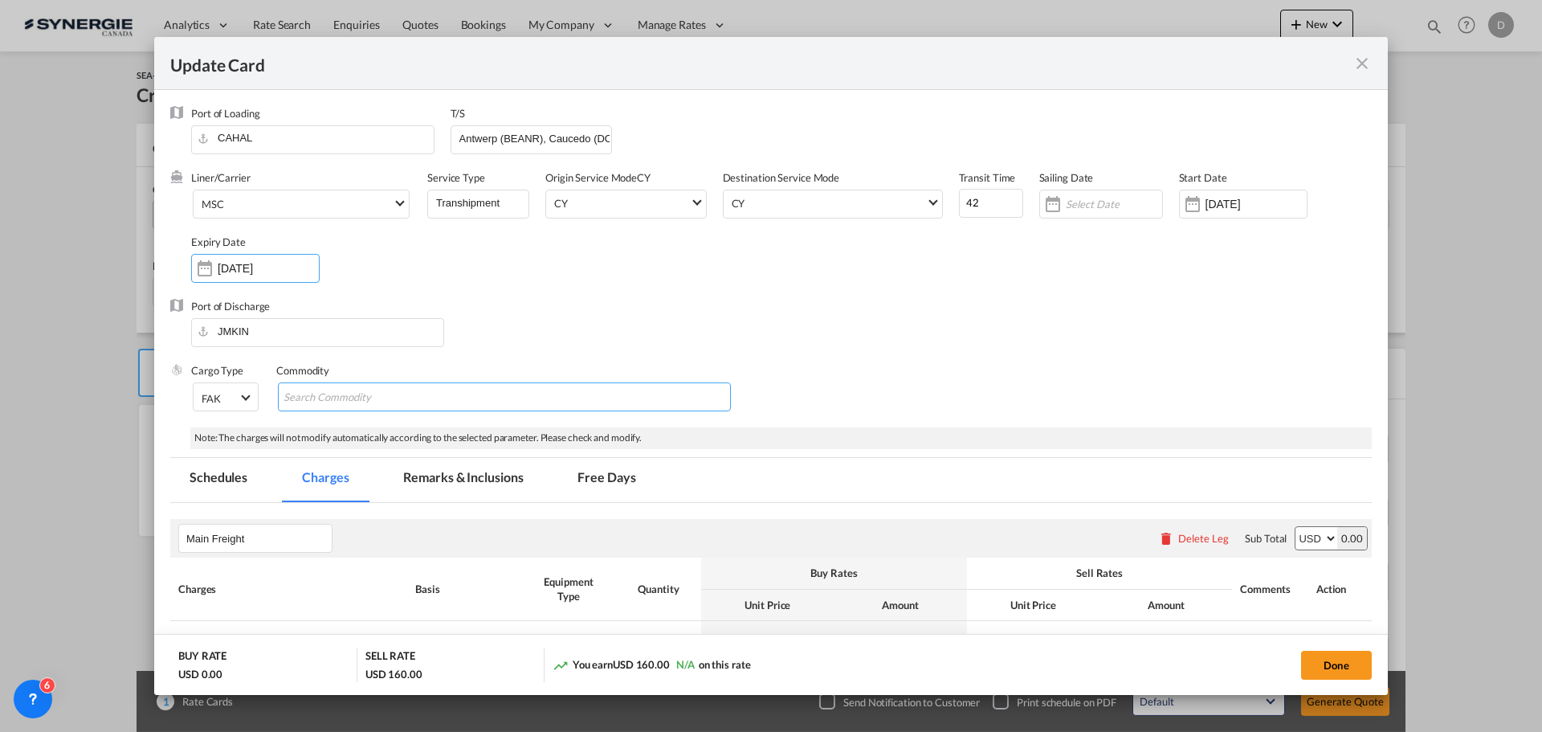
click at [374, 394] on input "Search Commodity" at bounding box center [357, 398] width 147 height 26
click at [361, 391] on input "Chips input." at bounding box center [357, 398] width 147 height 26
paste input "Pork bellies and pork trimmings (Foodstuff)"
type input "Pork bellies and pork trimmings (Foodstuff)"
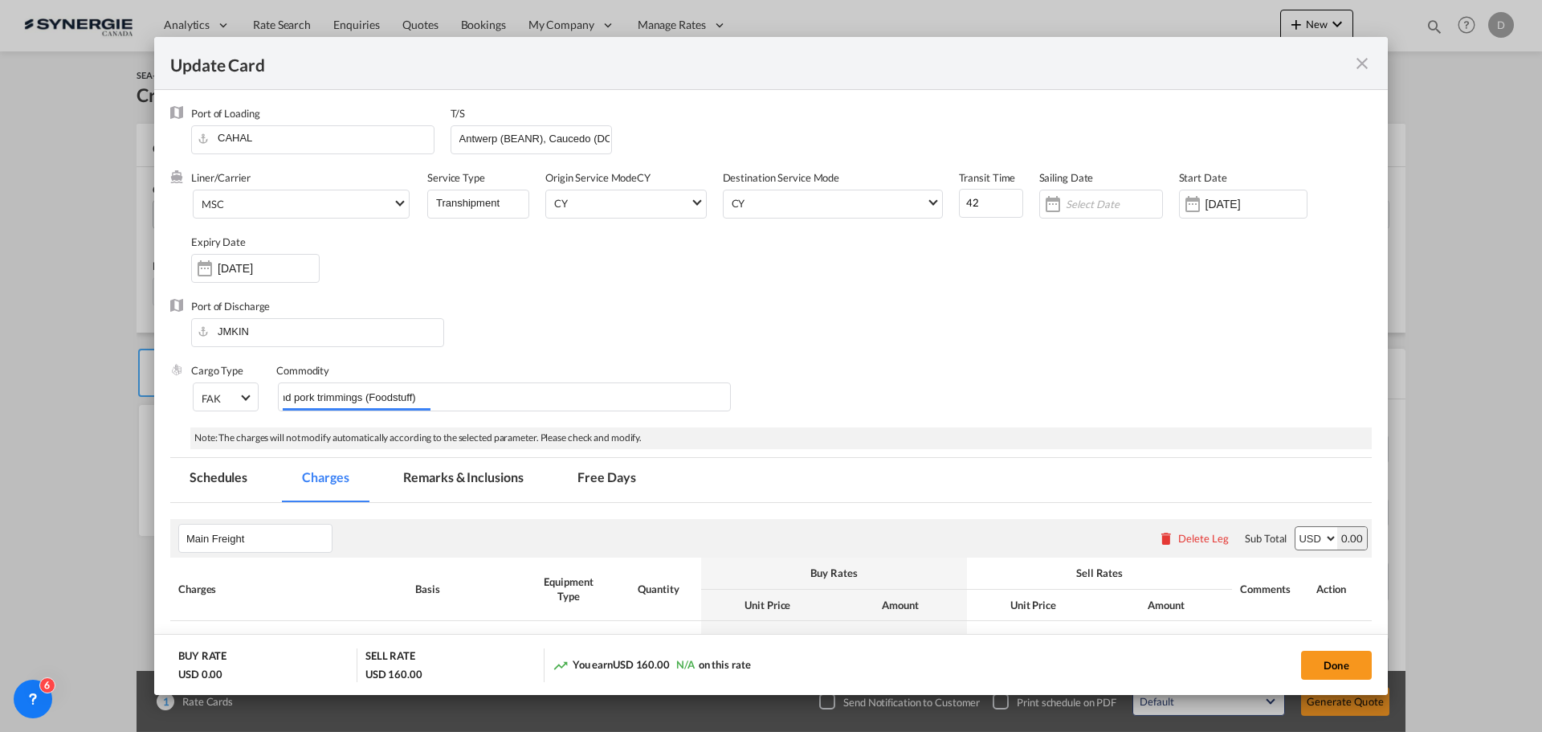
click at [947, 364] on div "Cargo Type FAK FAK GCR GDSM General Cargo Hazardous Cargo Ambient Foodstuff Chi…" at bounding box center [781, 395] width 1181 height 64
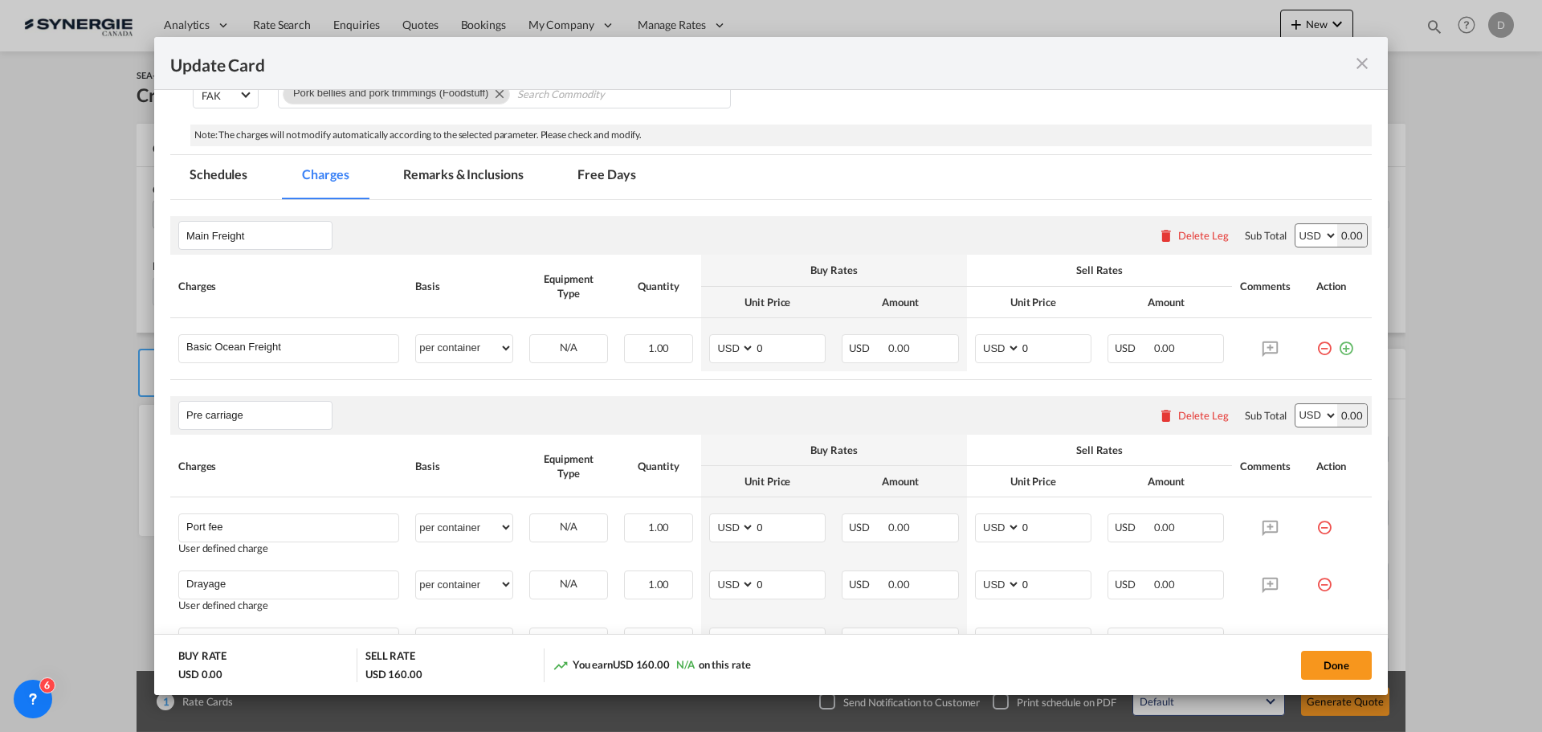
scroll to position [321, 0]
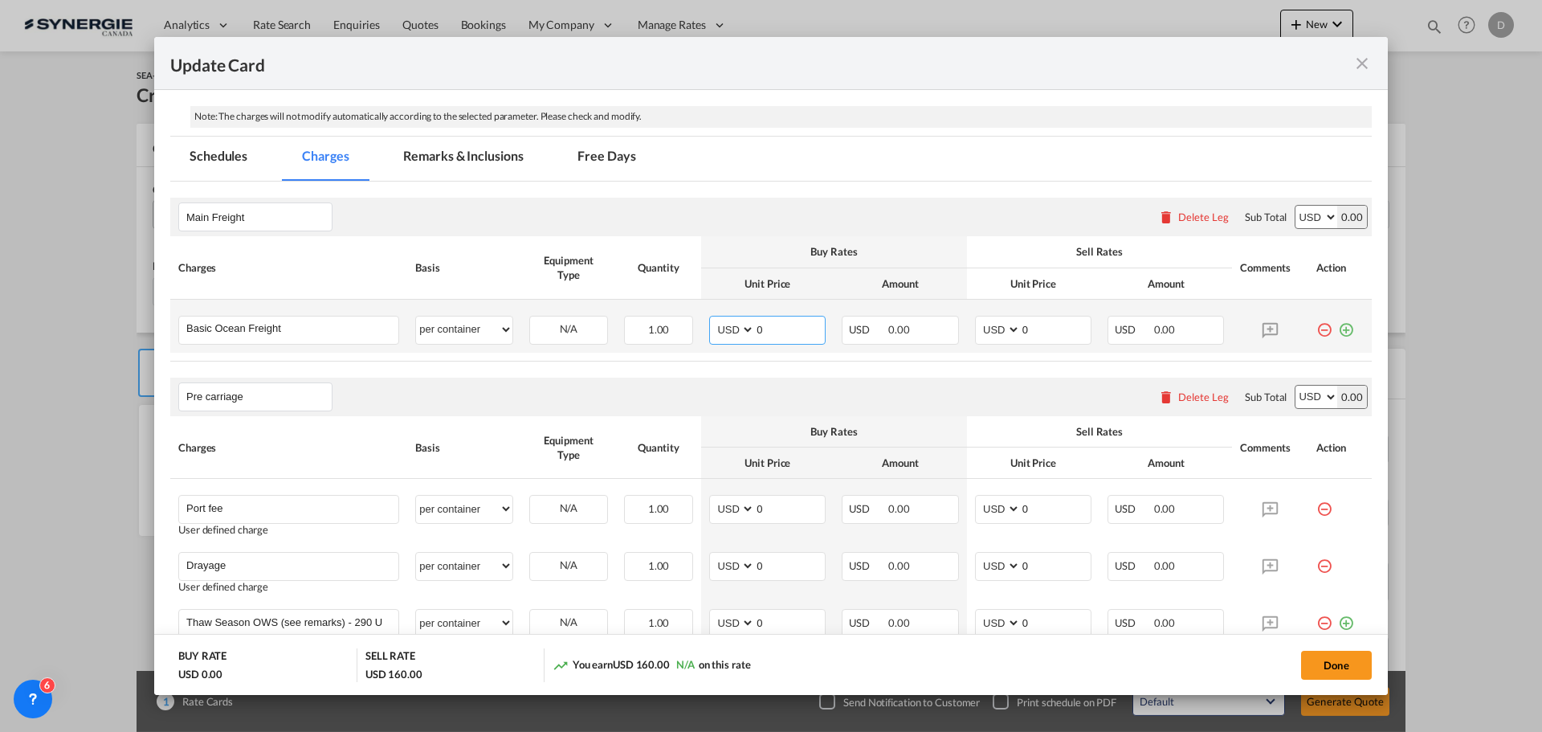
drag, startPoint x: 752, startPoint y: 327, endPoint x: 818, endPoint y: 331, distance: 66.0
click at [818, 331] on input "0" at bounding box center [790, 328] width 70 height 24
type input "2607"
drag, startPoint x: 1017, startPoint y: 331, endPoint x: 1030, endPoint y: 333, distance: 13.1
click at [1030, 333] on input "0" at bounding box center [1056, 328] width 70 height 24
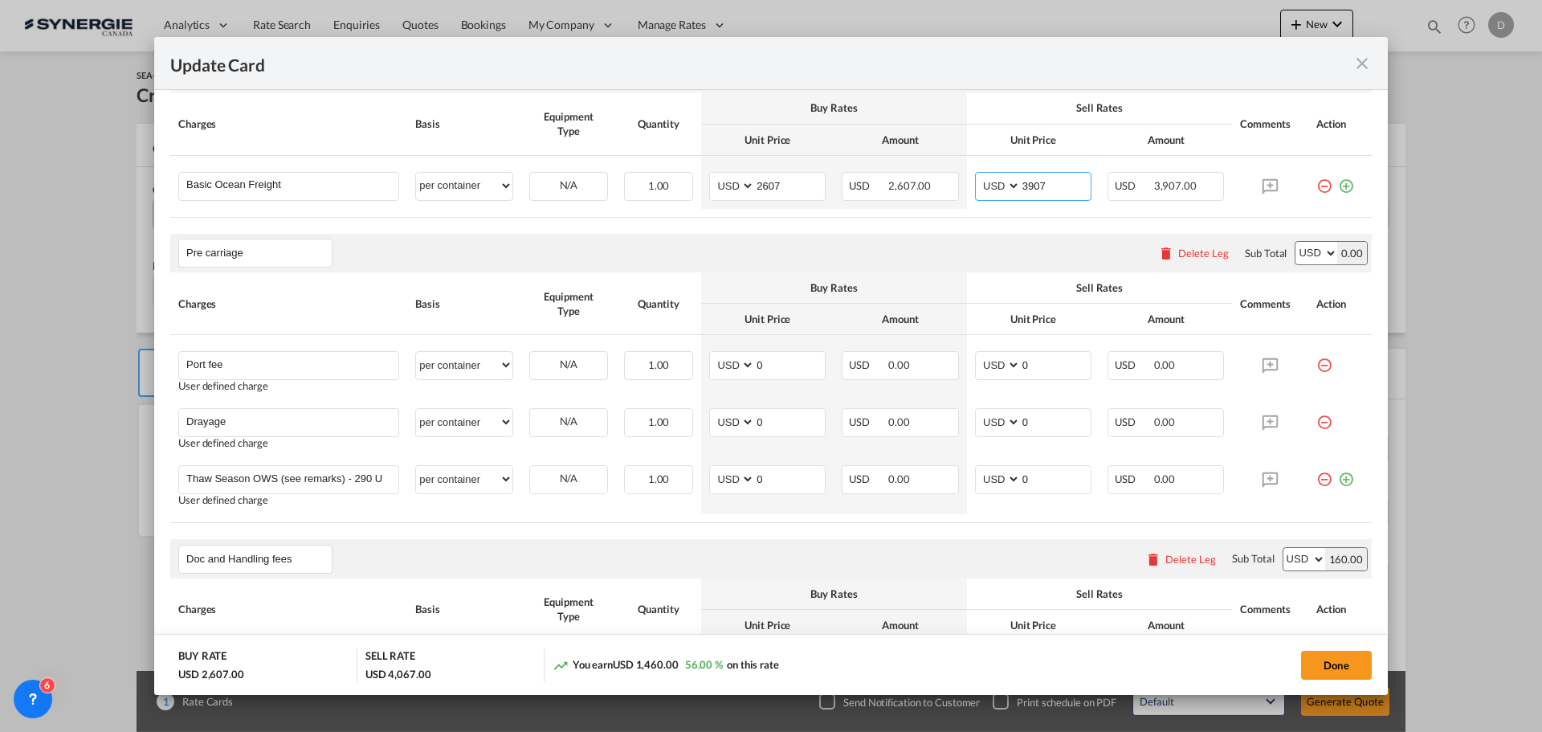
scroll to position [482, 0]
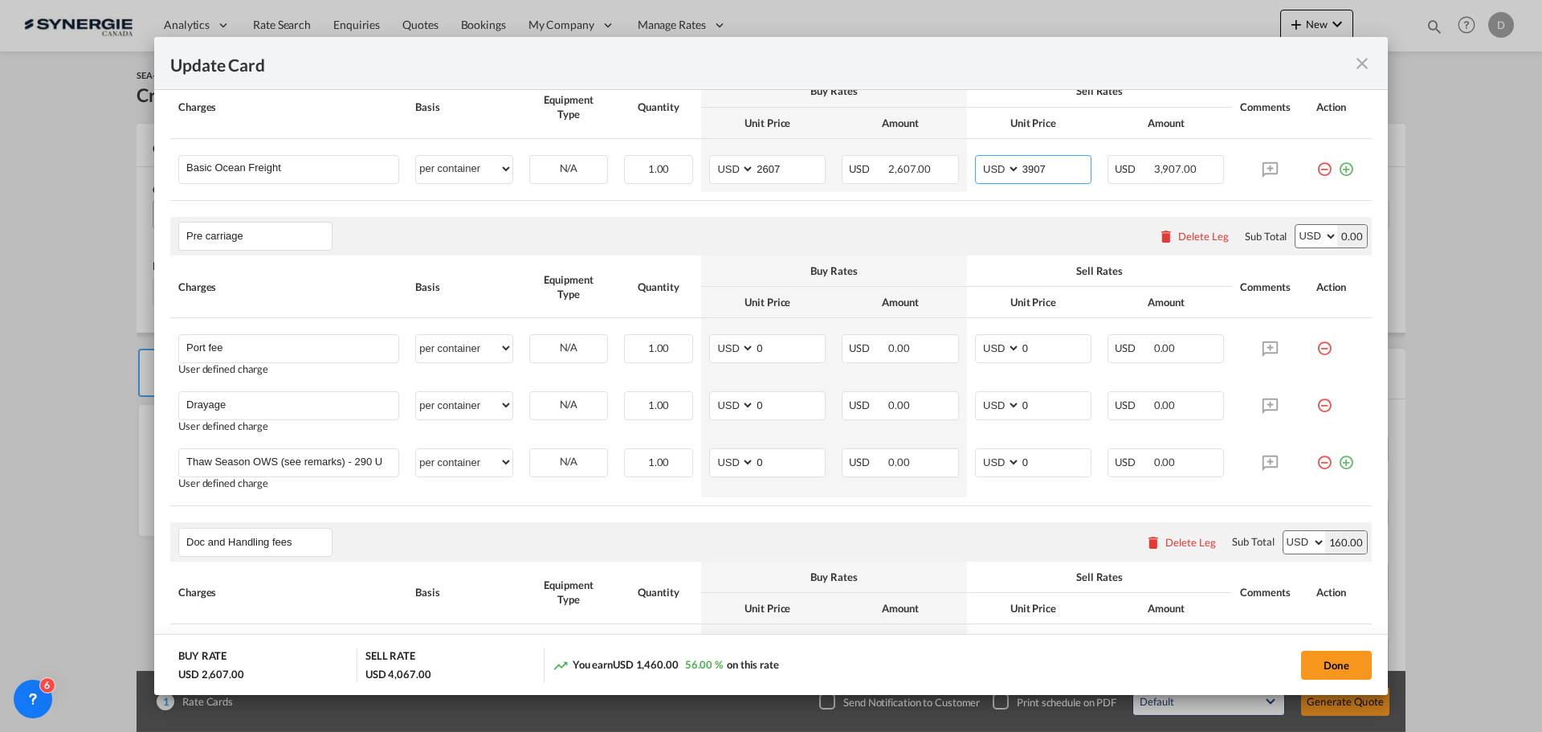
type input "3907"
click at [1191, 236] on div "Delete Leg" at bounding box center [1203, 236] width 51 height 13
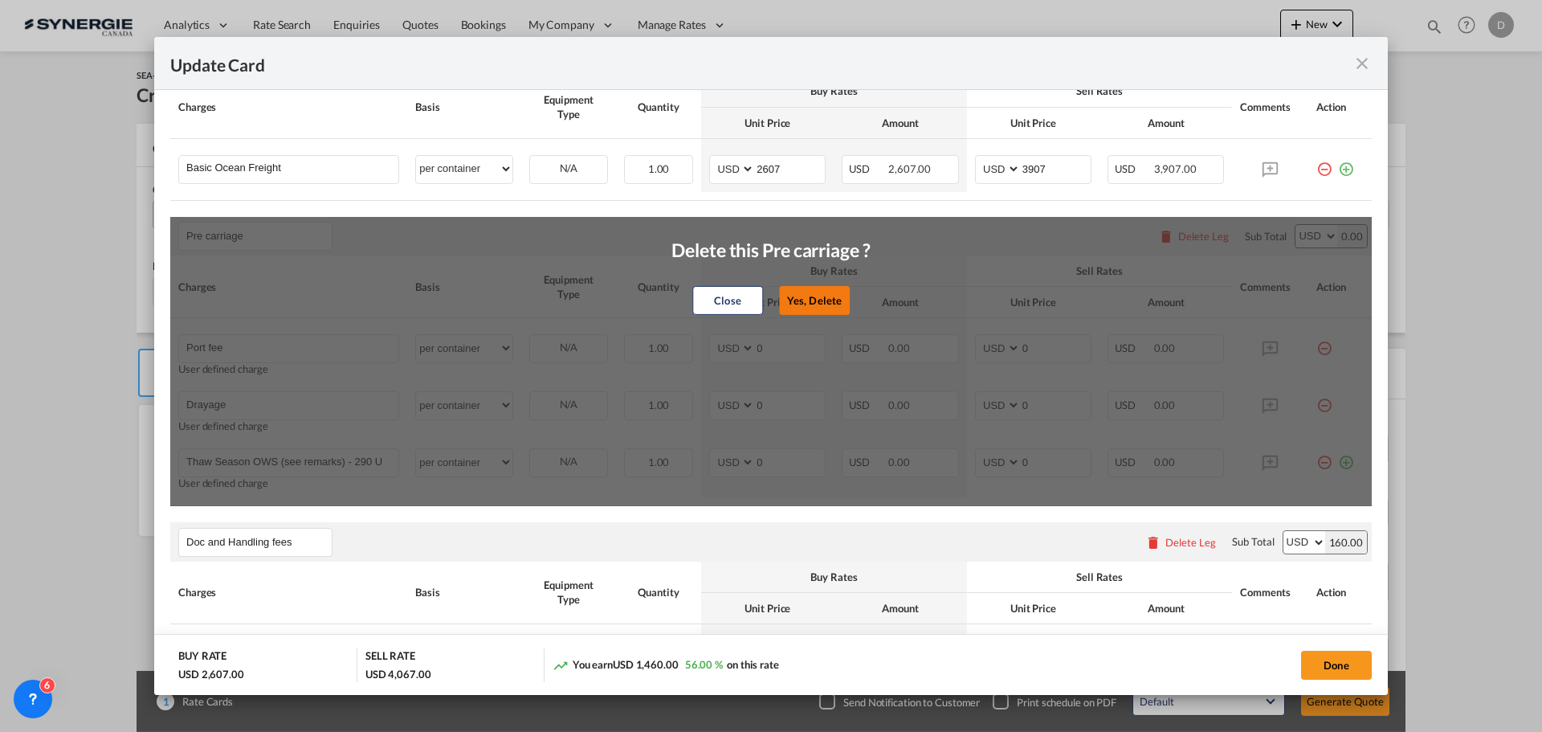
click at [829, 306] on button "Yes, Delete" at bounding box center [814, 300] width 71 height 29
type input "Doc and Handling fees"
type input "SOLAS/VGM Fee"
select select "per B/L"
type input "30"
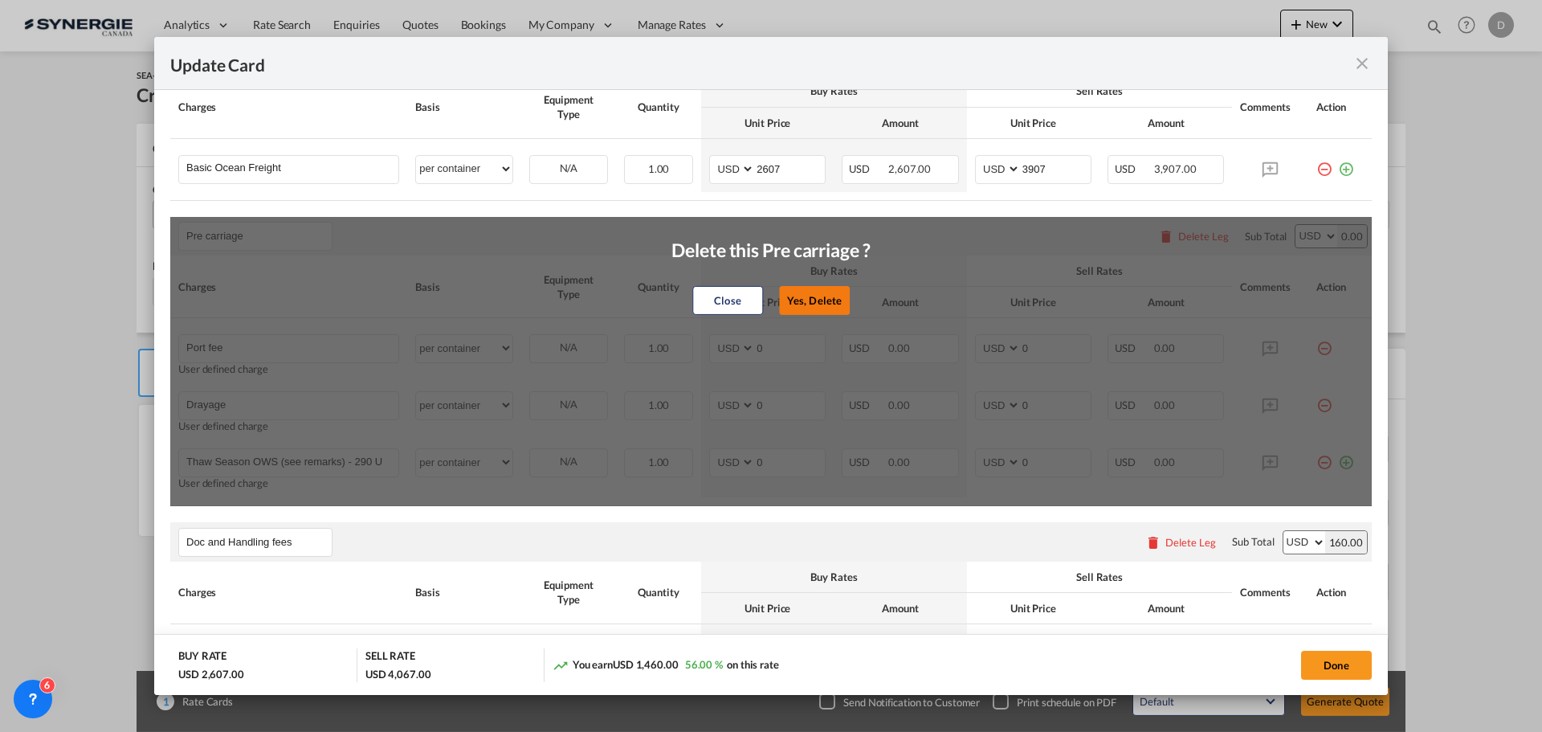
type input "B13 Export declaration"
select select "per B/L"
type input "35"
type input "Doc fee"
select select "per B/L"
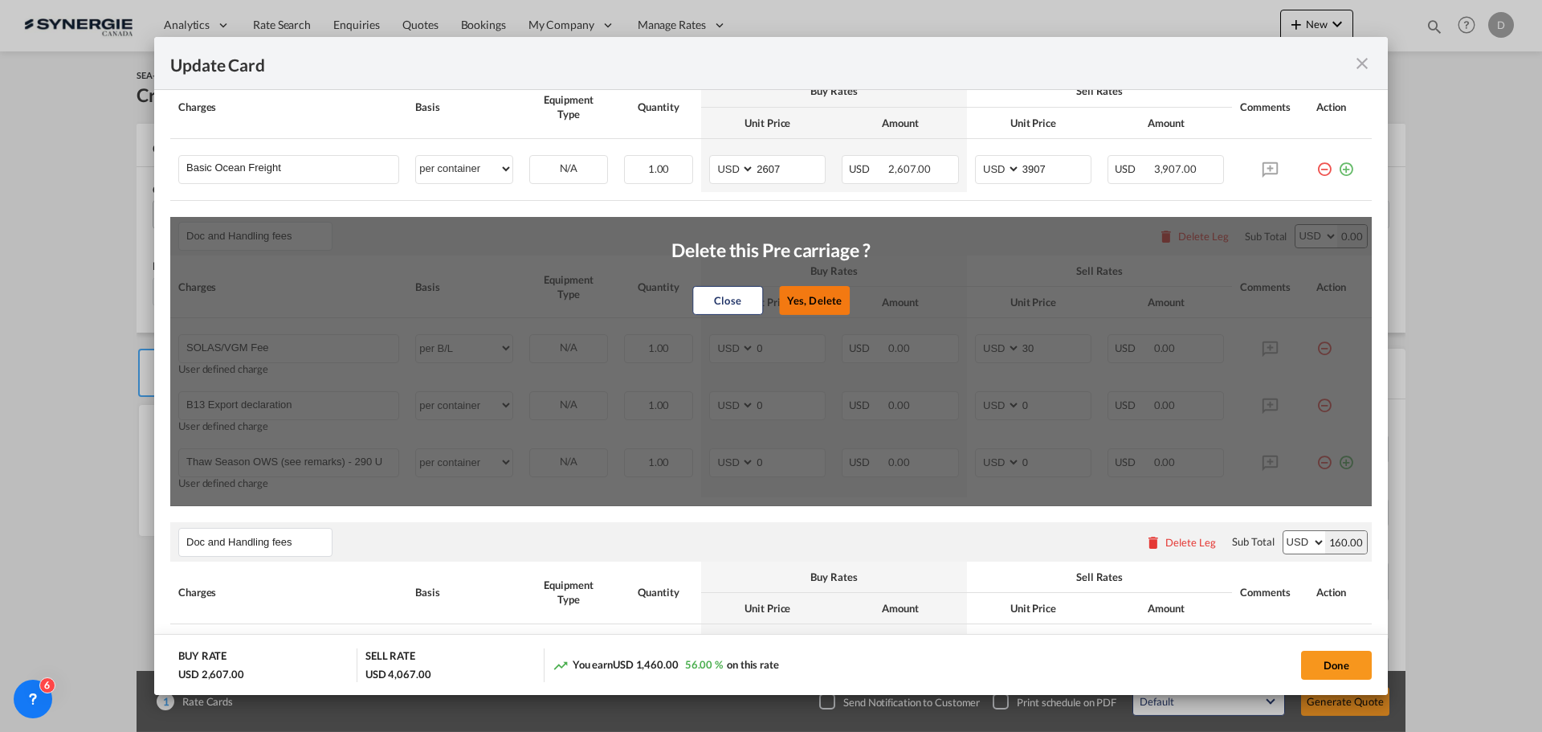
type input "30"
type input "Cargo Coverage"
type input "Cargo Coverage - Rate to be confirmed depending on commodity and value Min 50 U…"
select select "per shipment"
type input "0"
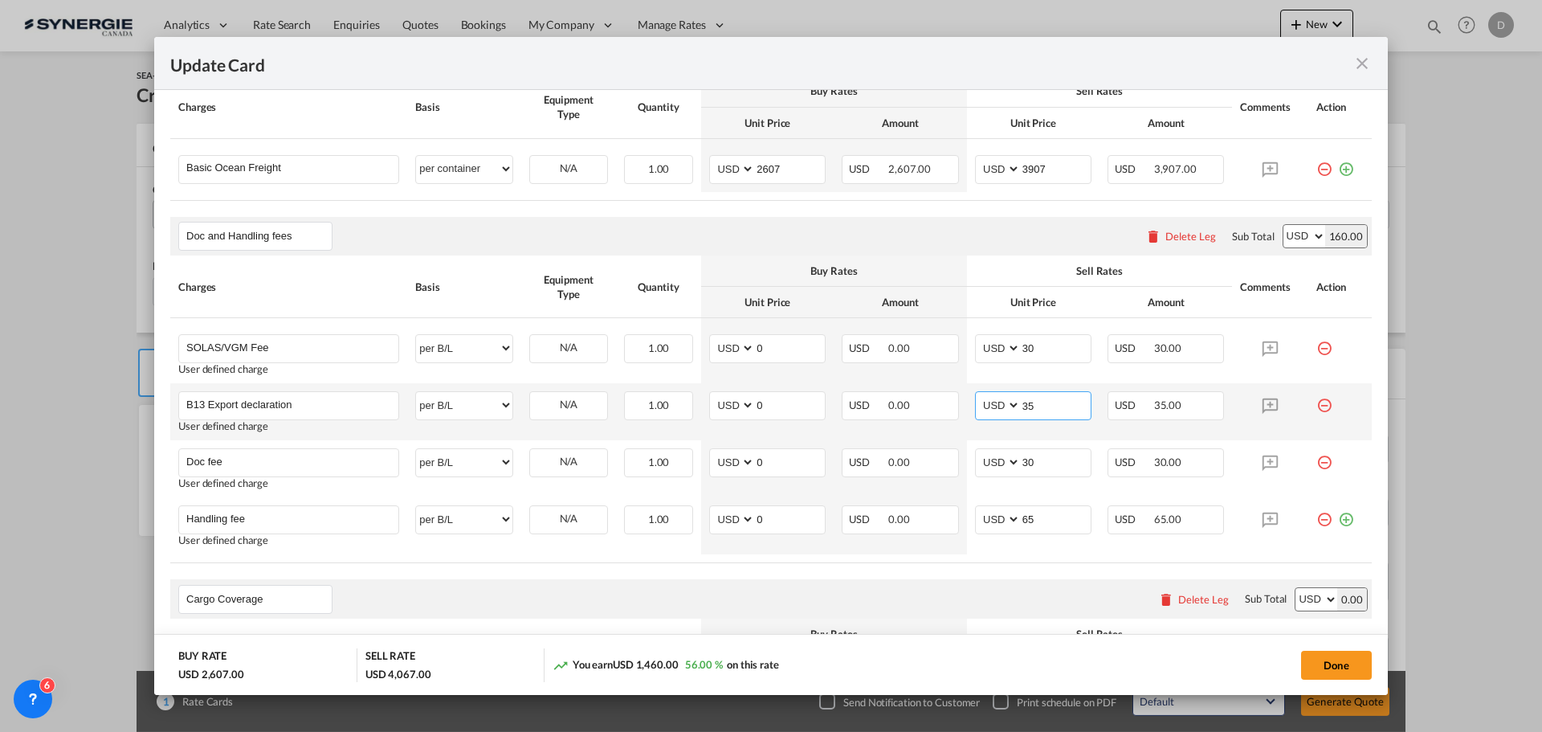
click at [1021, 409] on input "35" at bounding box center [1056, 404] width 70 height 24
type input "55"
click at [953, 573] on rate-modification "Main Freight Please enter leg name Leg Name Already Exists Delete Leg Sub Total…" at bounding box center [771, 410] width 1202 height 779
click at [923, 574] on rate-modification "Main Freight Please enter leg name Leg Name Already Exists Delete Leg Sub Total…" at bounding box center [771, 410] width 1202 height 779
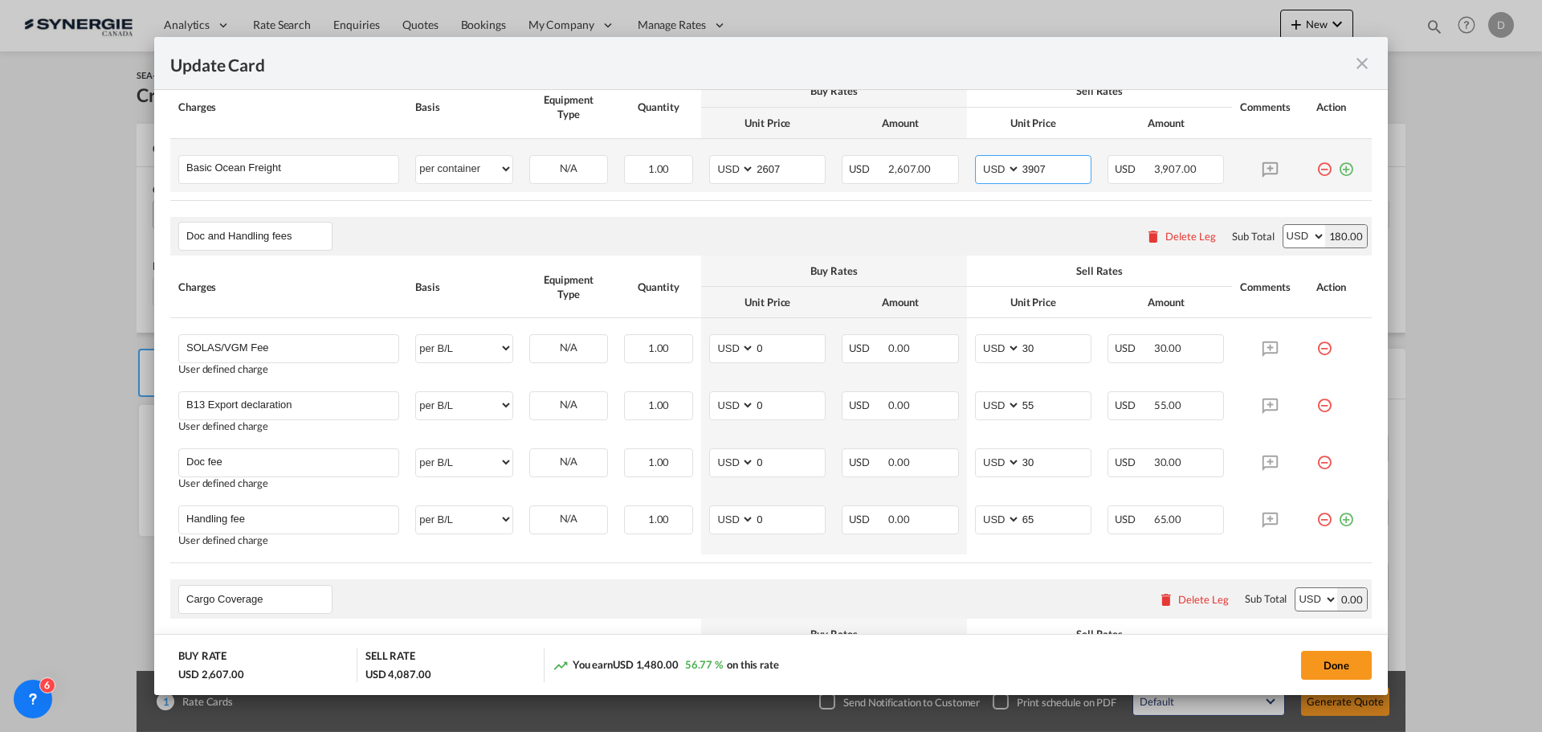
click at [1035, 174] on input "3907" at bounding box center [1056, 168] width 70 height 24
type input "2907"
click at [986, 251] on div "Doc and Handling fees Please enter leg name Leg Name Already Exists Delete Leg …" at bounding box center [771, 236] width 1202 height 39
click at [462, 277] on th "Basis" at bounding box center [464, 286] width 114 height 63
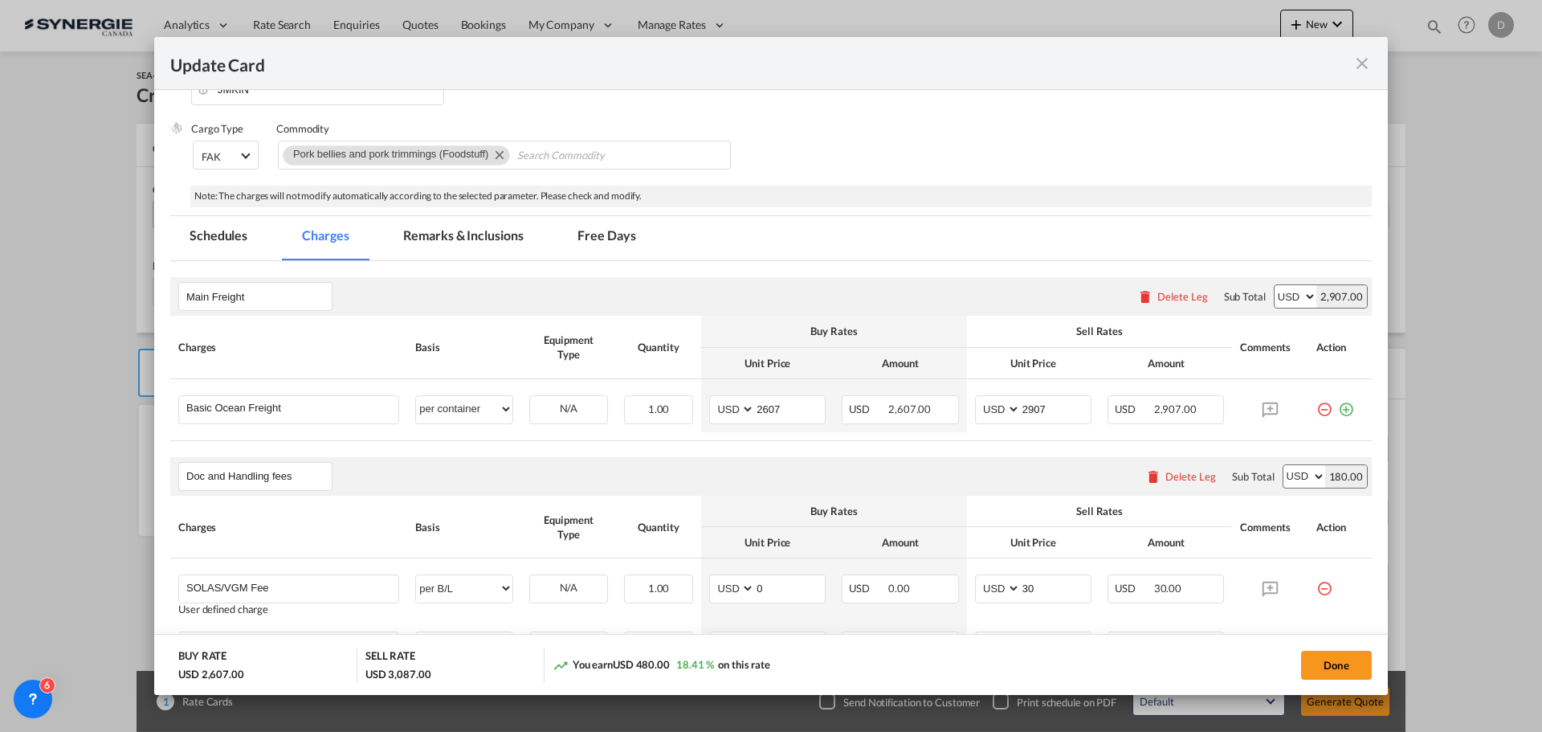
scroll to position [241, 0]
click at [486, 238] on md-tab-item "Remarks & Inclusions" at bounding box center [463, 239] width 158 height 44
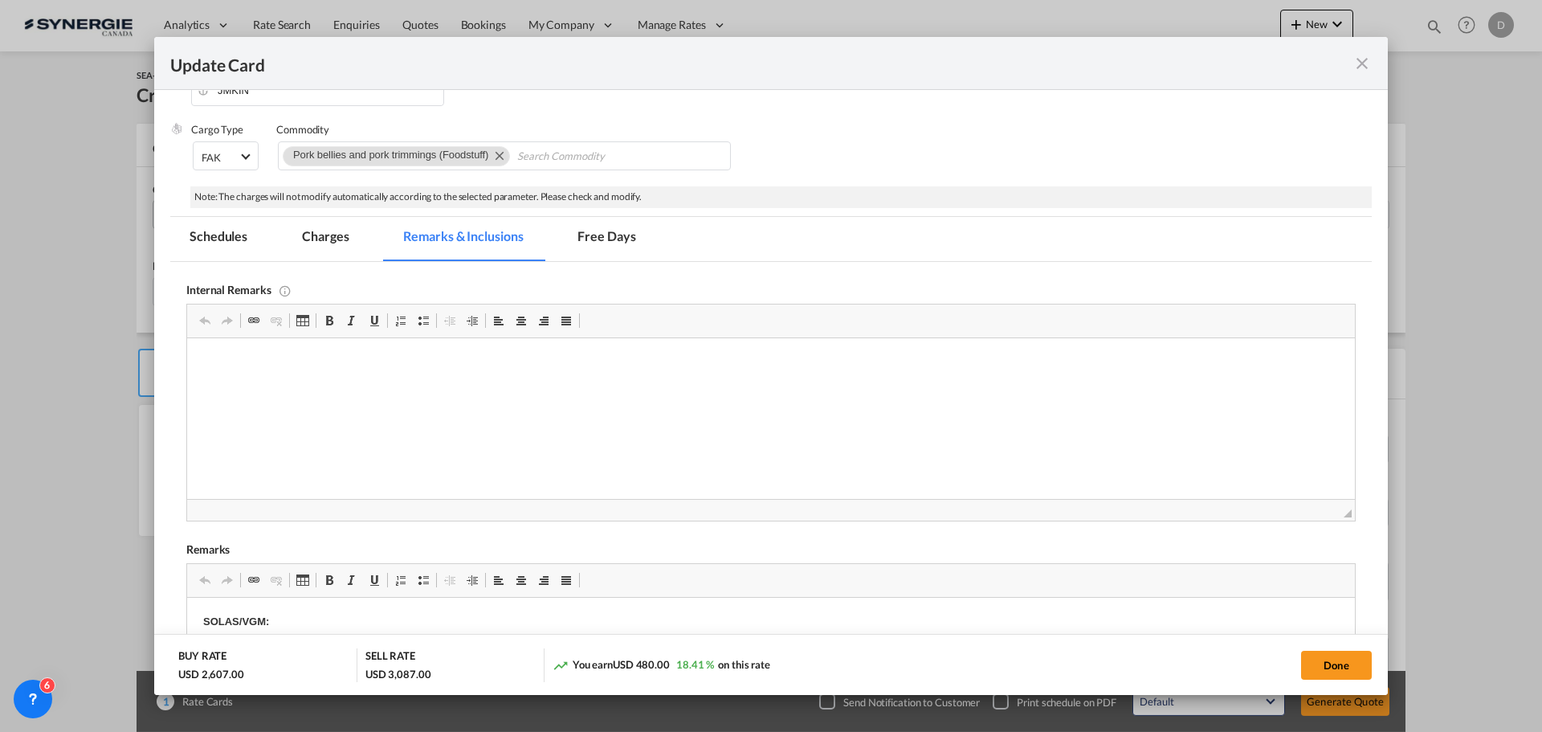
scroll to position [0, 0]
click at [240, 387] on html "MSC FAK Export contract" at bounding box center [771, 362] width 1168 height 49
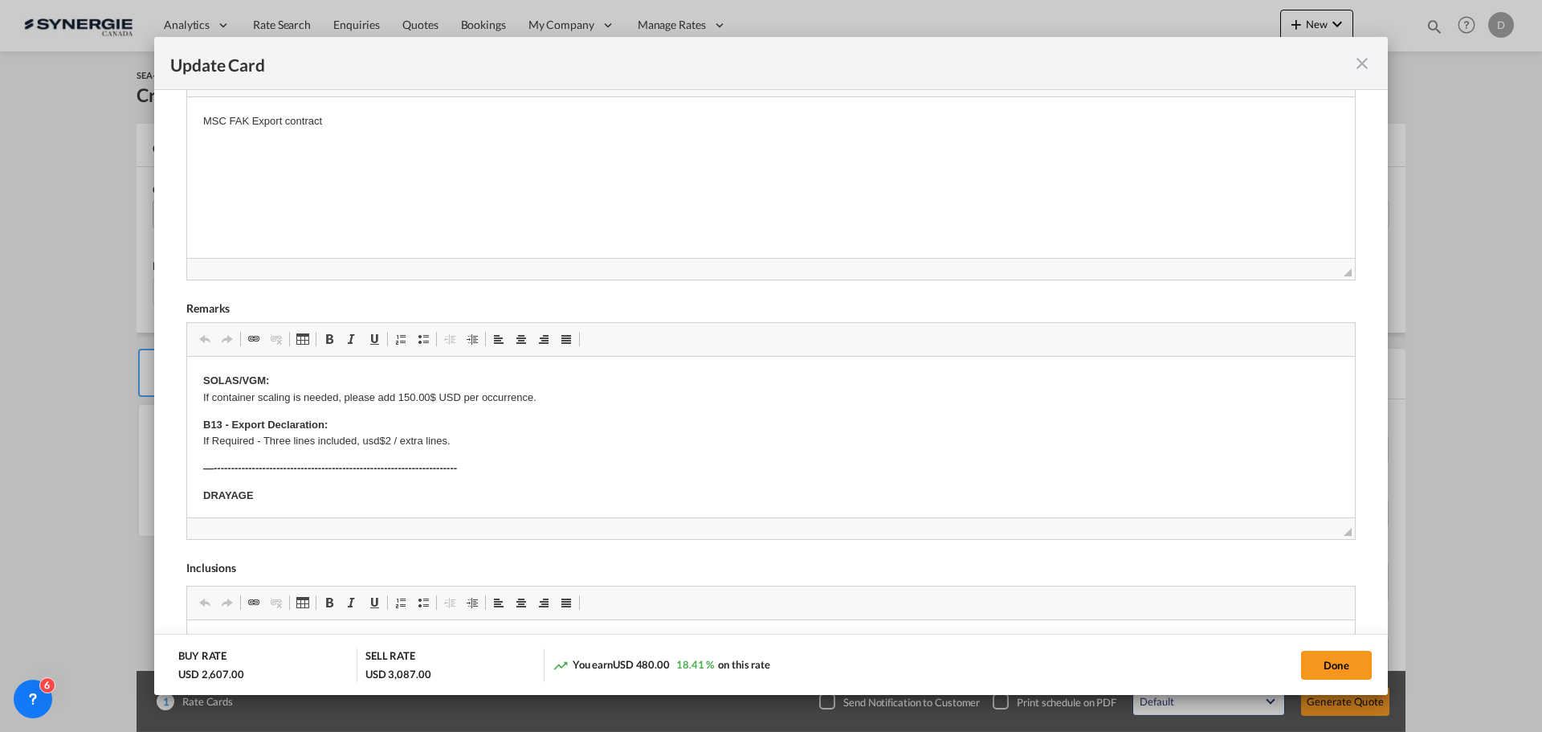
scroll to position [161, 0]
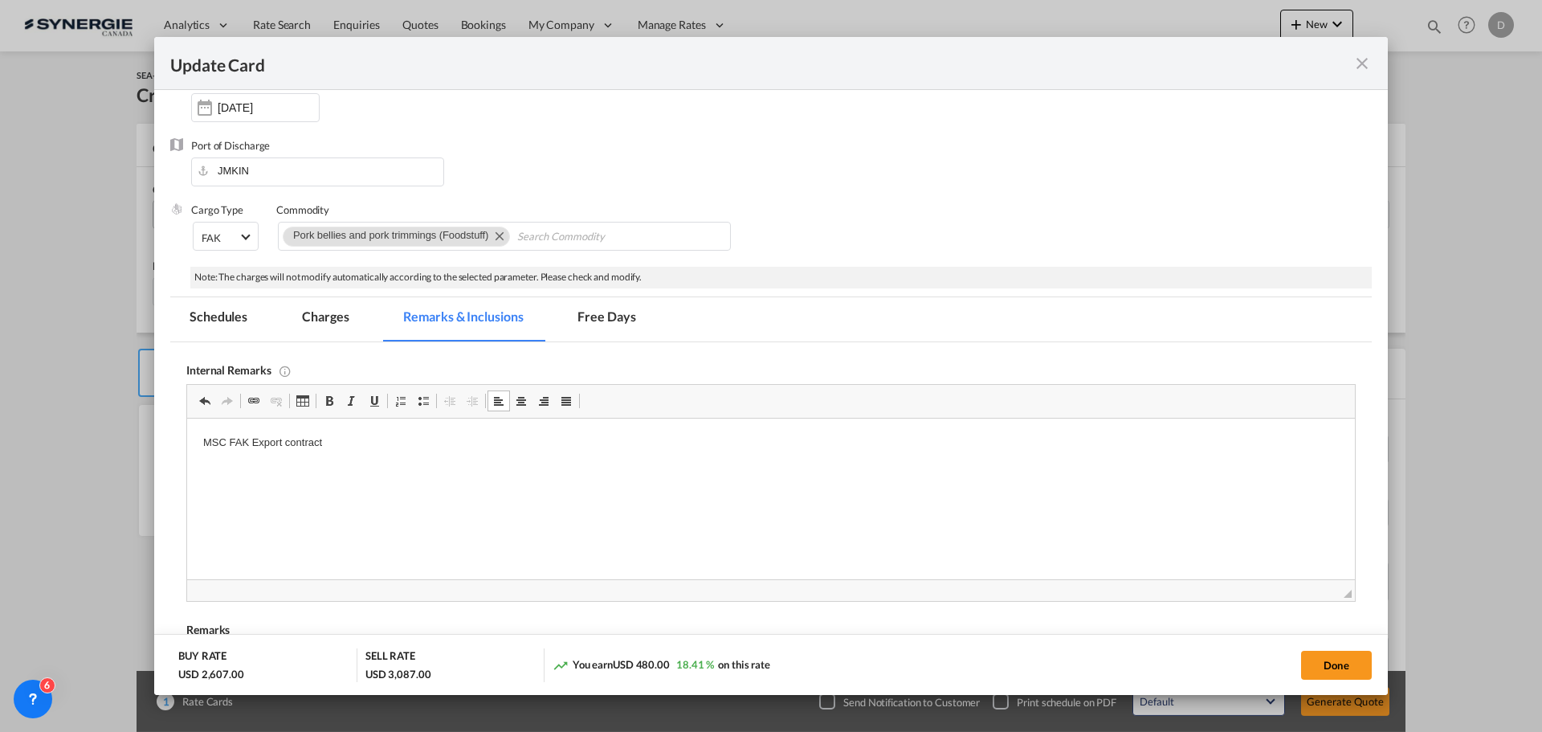
click at [312, 317] on md-tab-item "Charges" at bounding box center [325, 319] width 85 height 44
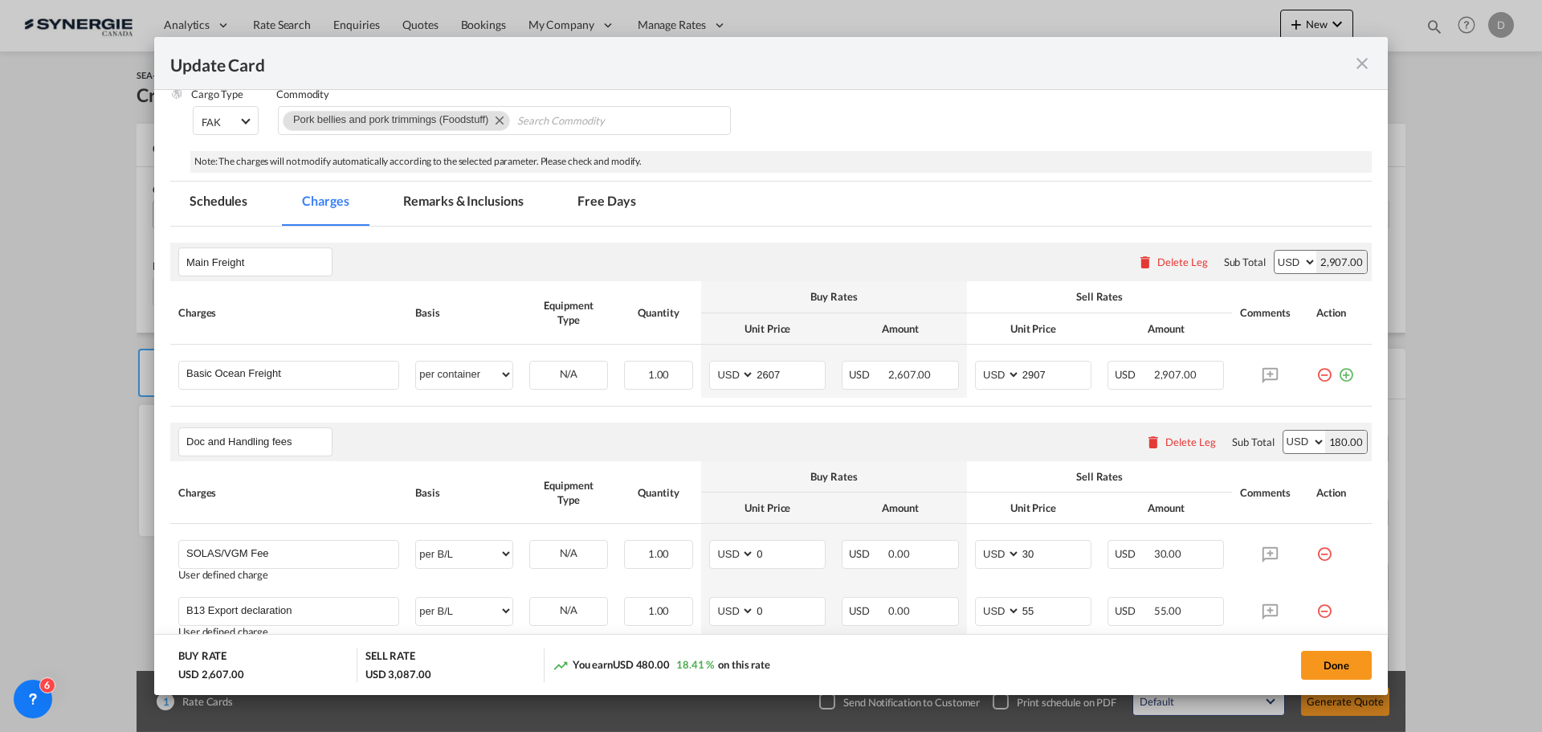
scroll to position [241, 0]
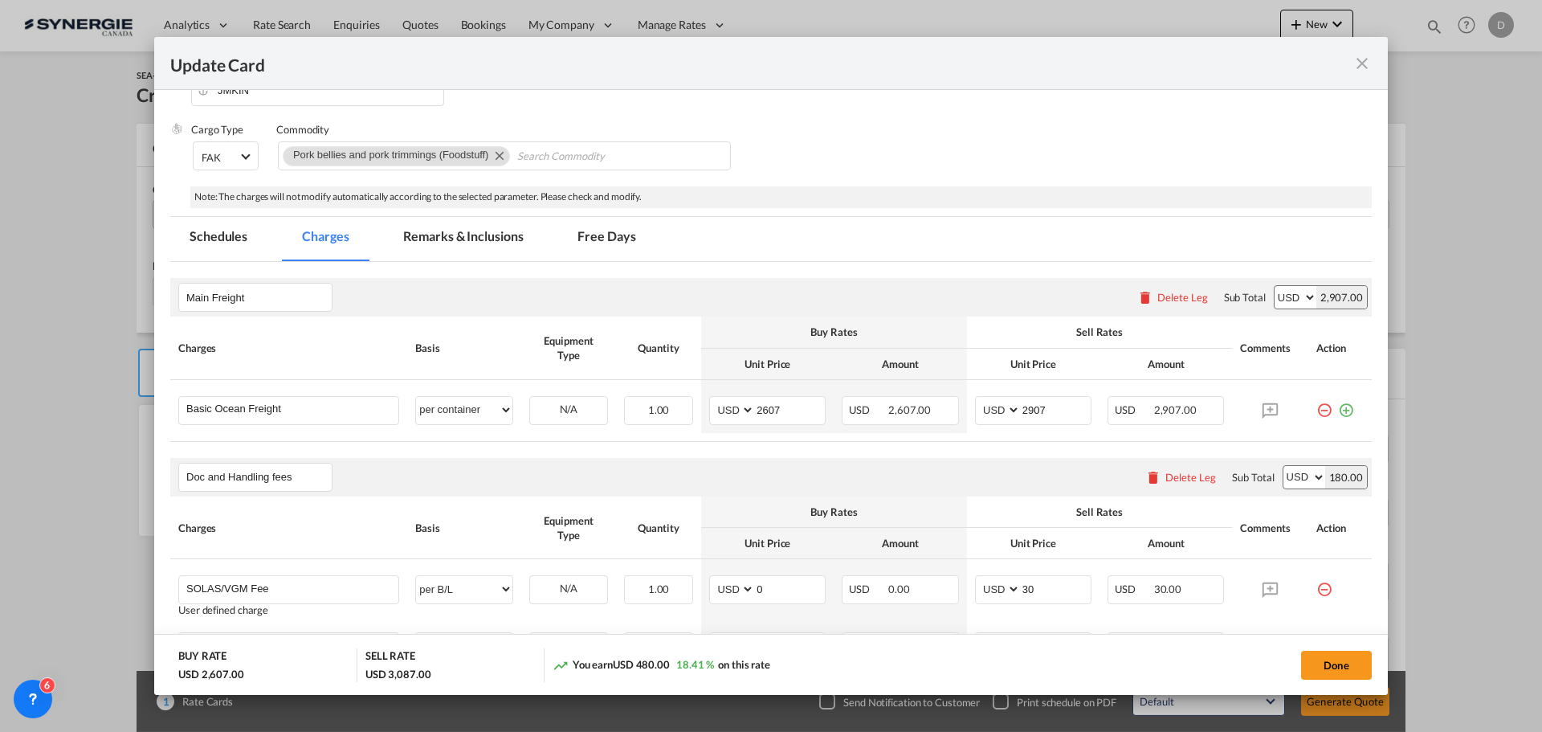
click at [430, 234] on md-tab-item "Remarks & Inclusions" at bounding box center [463, 239] width 158 height 44
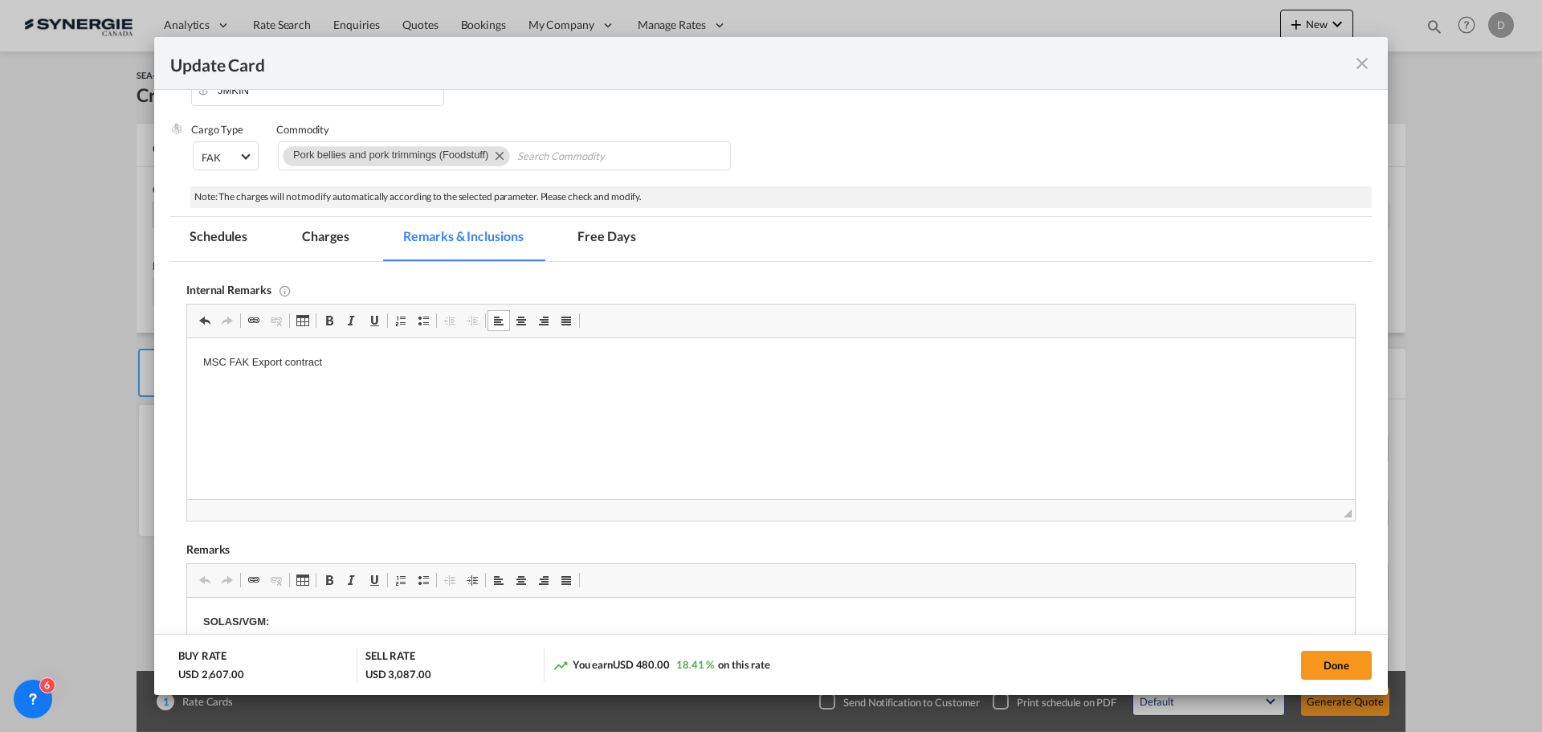
scroll to position [402, 0]
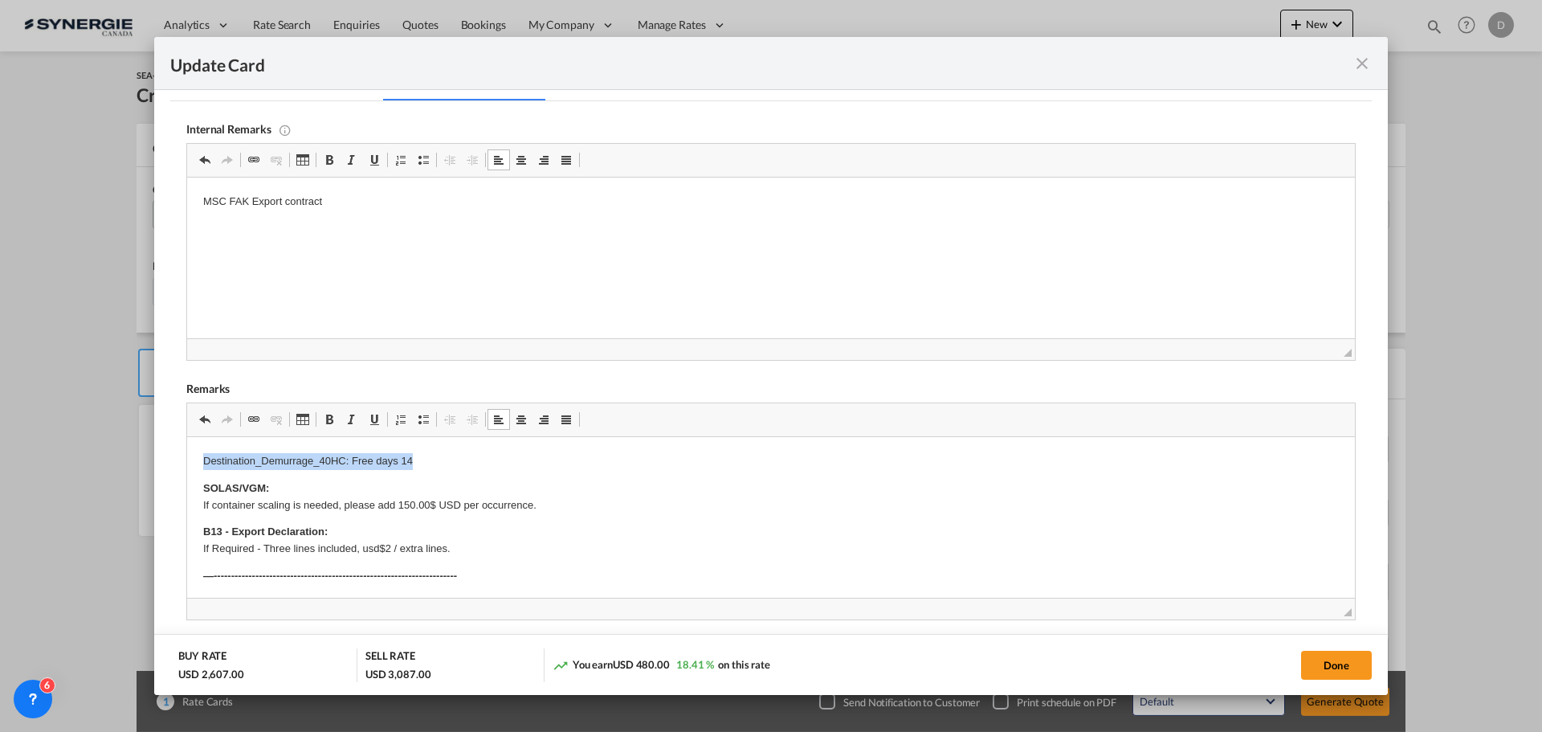
drag, startPoint x: 195, startPoint y: 459, endPoint x: 427, endPoint y: 459, distance: 231.3
click at [332, 421] on span "Update CardPort of ..." at bounding box center [329, 419] width 13 height 13
click at [577, 480] on p "SOLAS/VGM: If container scaling is needed, please add 150.00$ USD per occurrenc…" at bounding box center [771, 497] width 1136 height 34
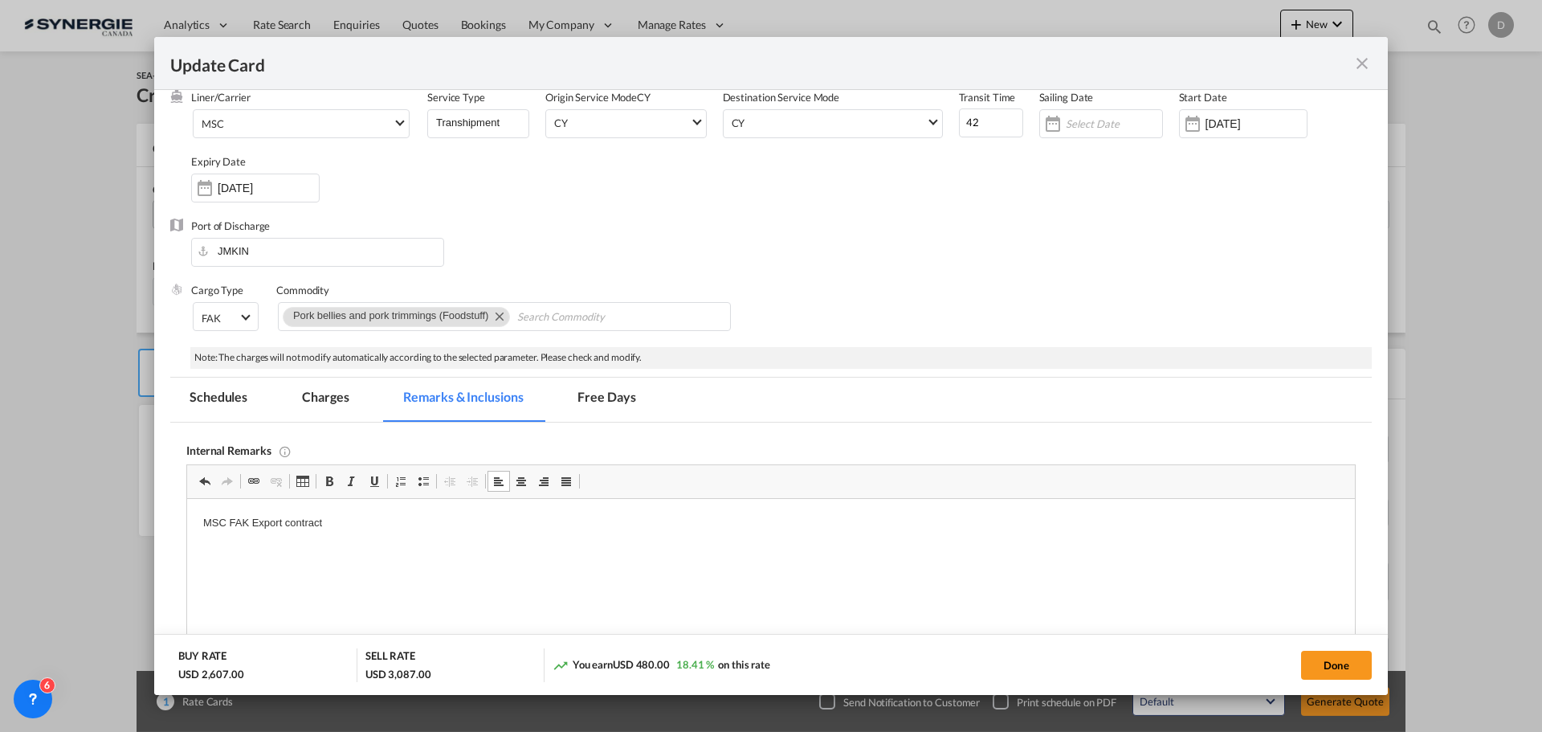
scroll to position [0, 0]
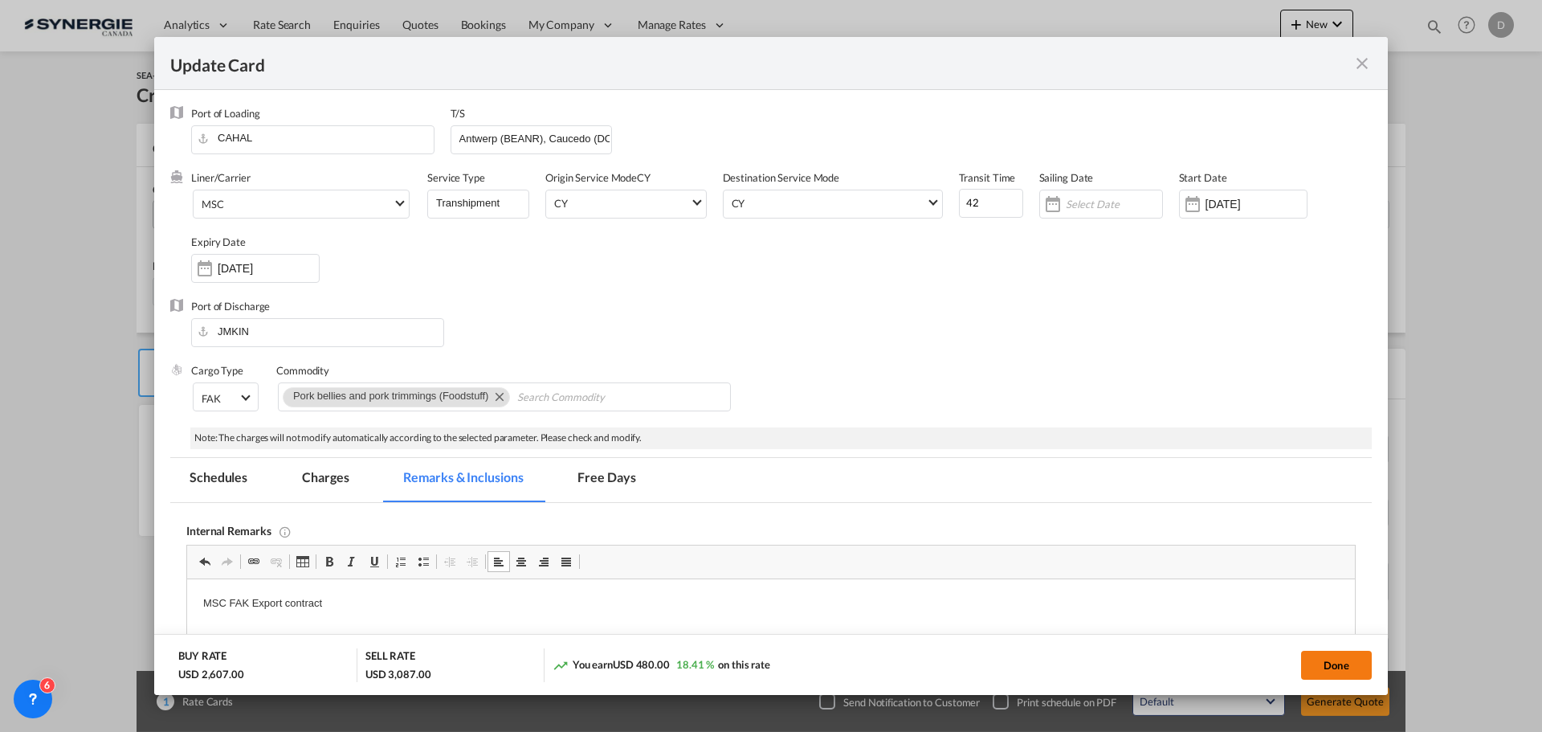
click at [1341, 668] on button "Done" at bounding box center [1336, 665] width 71 height 29
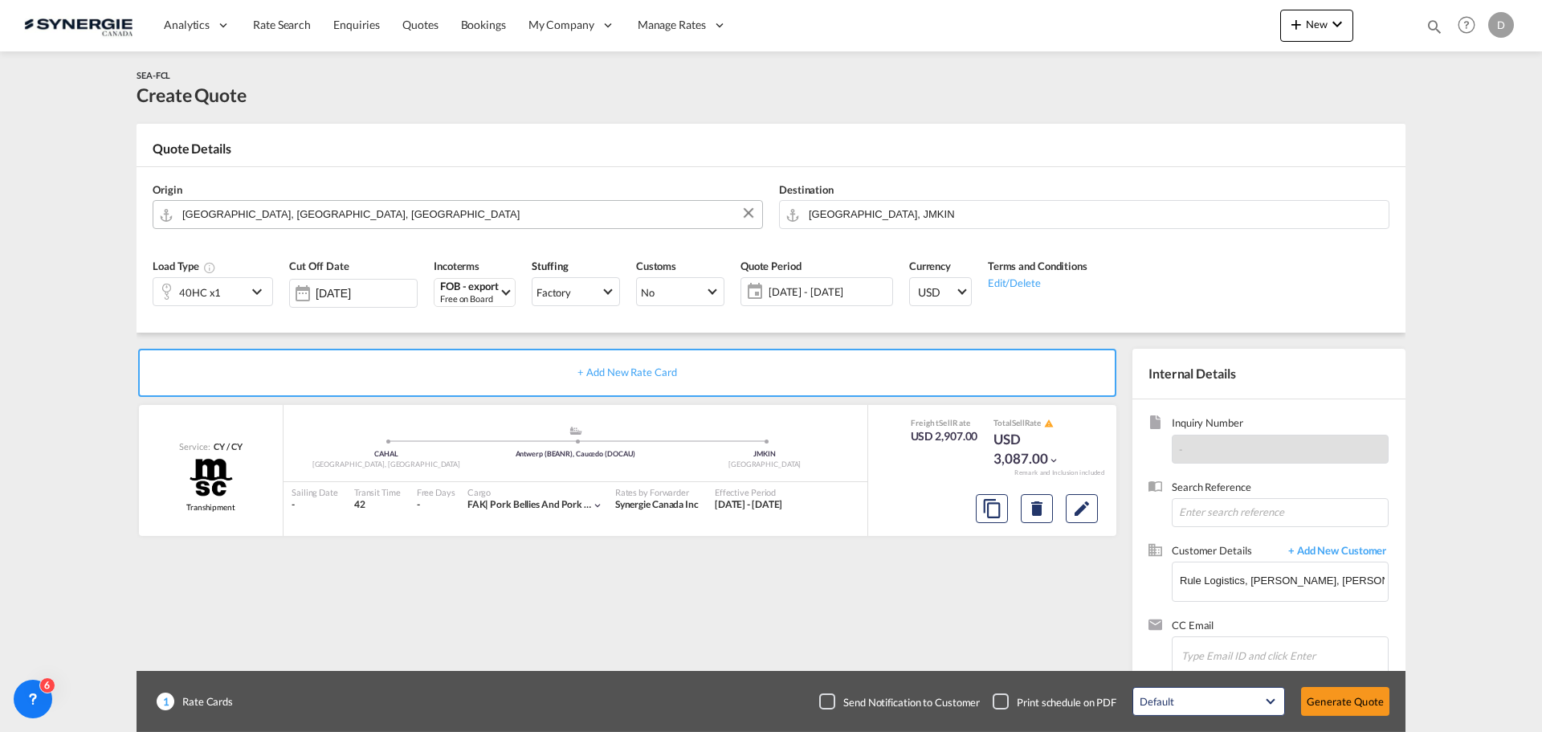
type input "[DATE]"
click at [1339, 703] on button "Generate Quote" at bounding box center [1345, 701] width 88 height 29
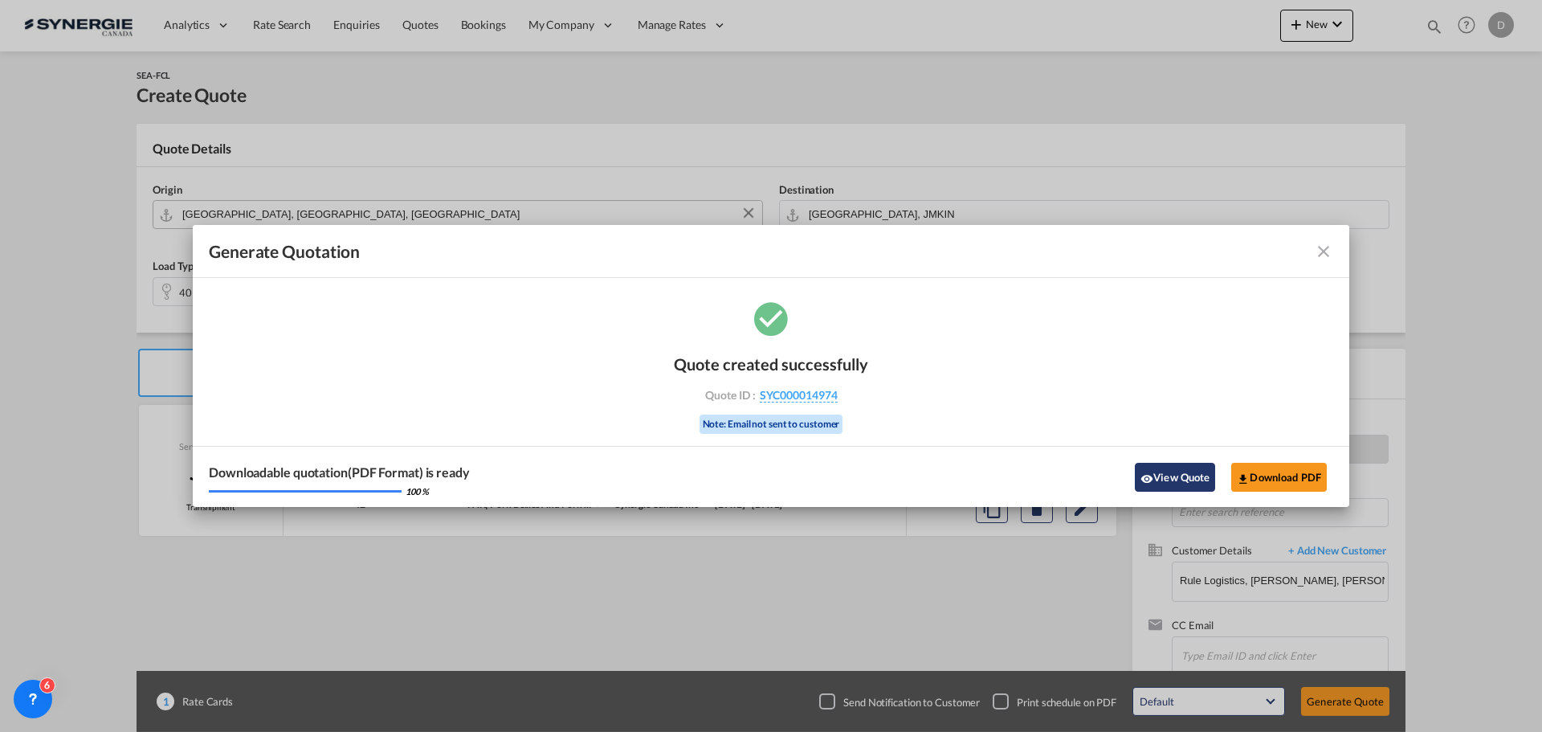
click at [1162, 472] on button "View Quote" at bounding box center [1175, 477] width 80 height 29
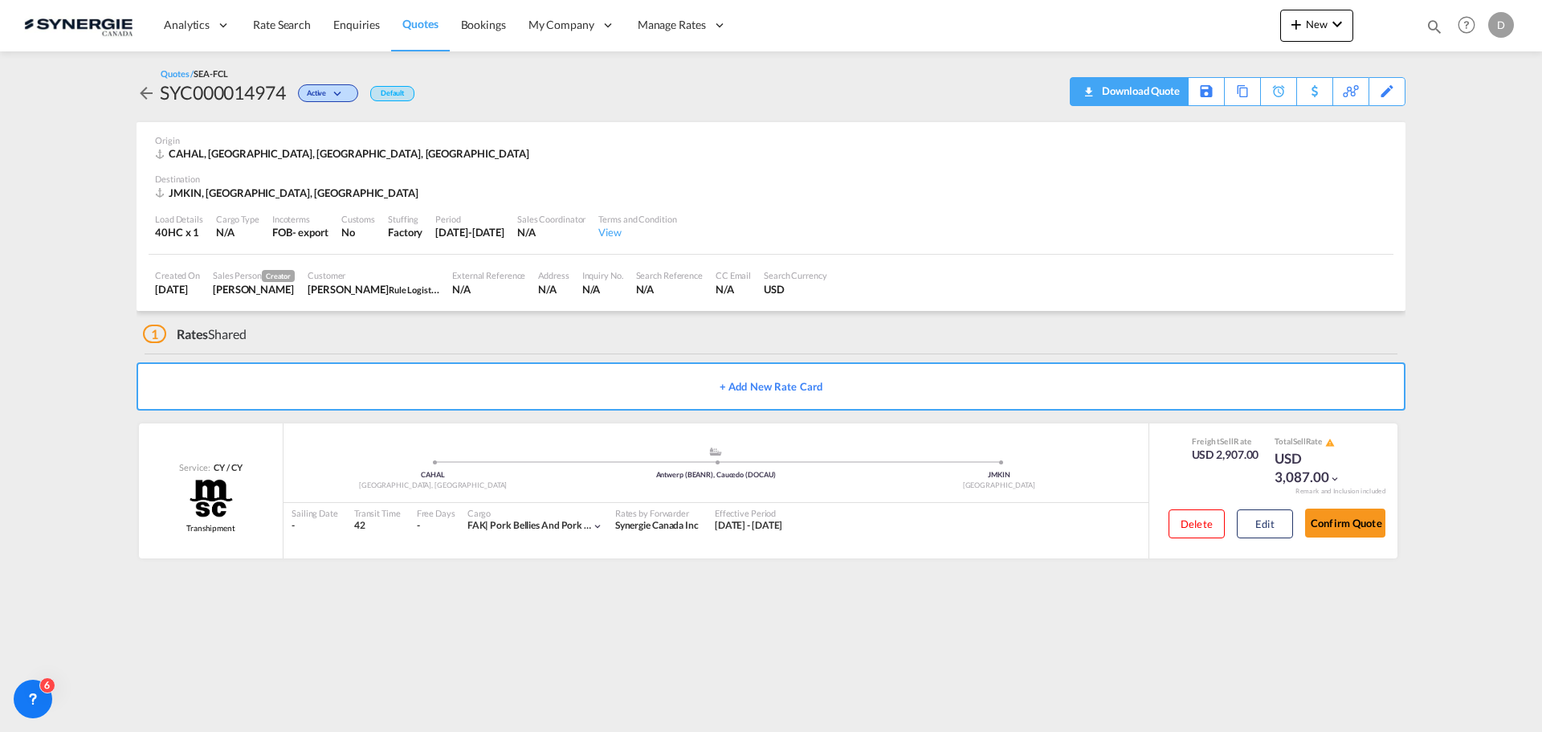
click at [1163, 87] on div "Download Quote" at bounding box center [1139, 91] width 82 height 26
click at [1314, 33] on button "New" at bounding box center [1316, 26] width 73 height 32
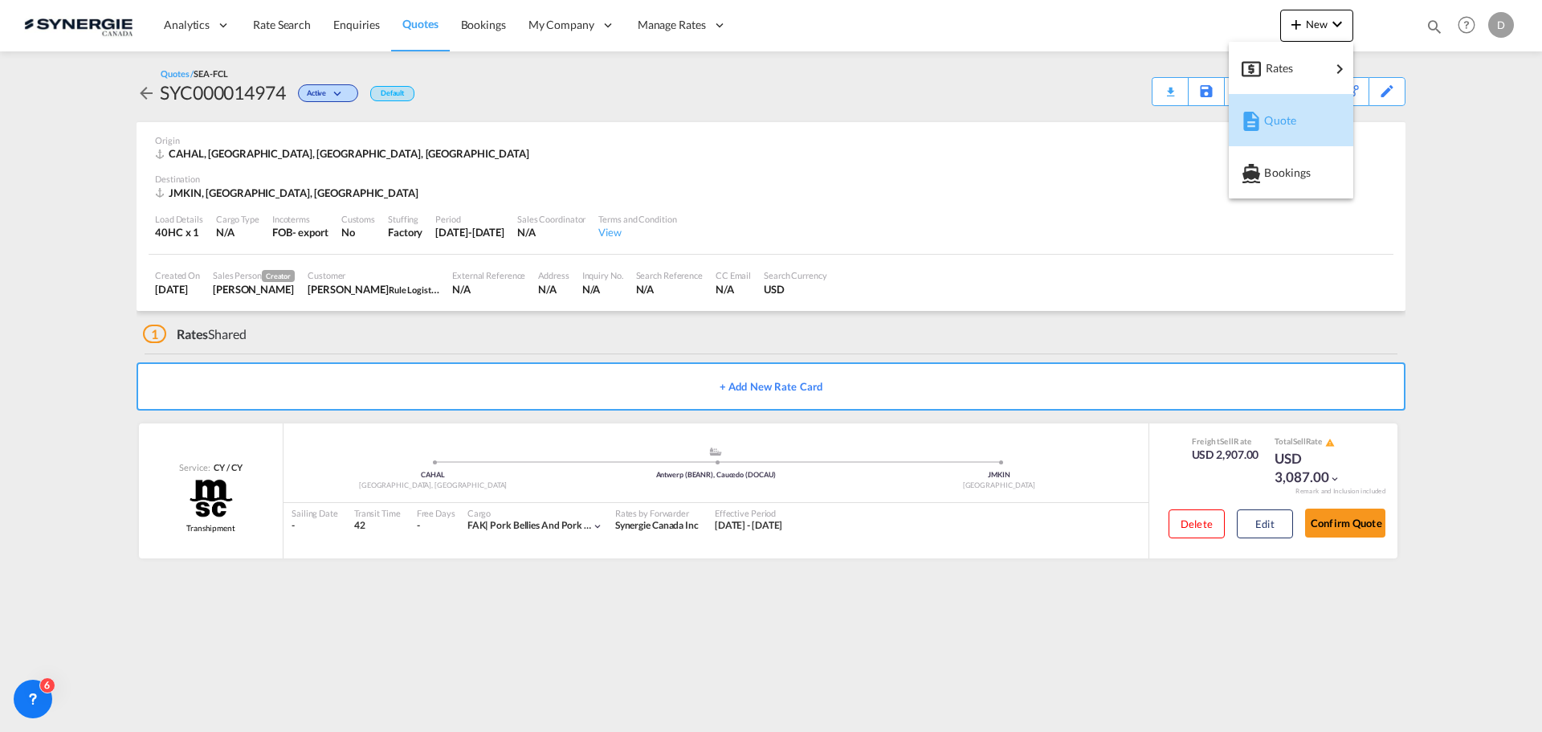
click at [1282, 125] on span "Quote" at bounding box center [1273, 120] width 18 height 32
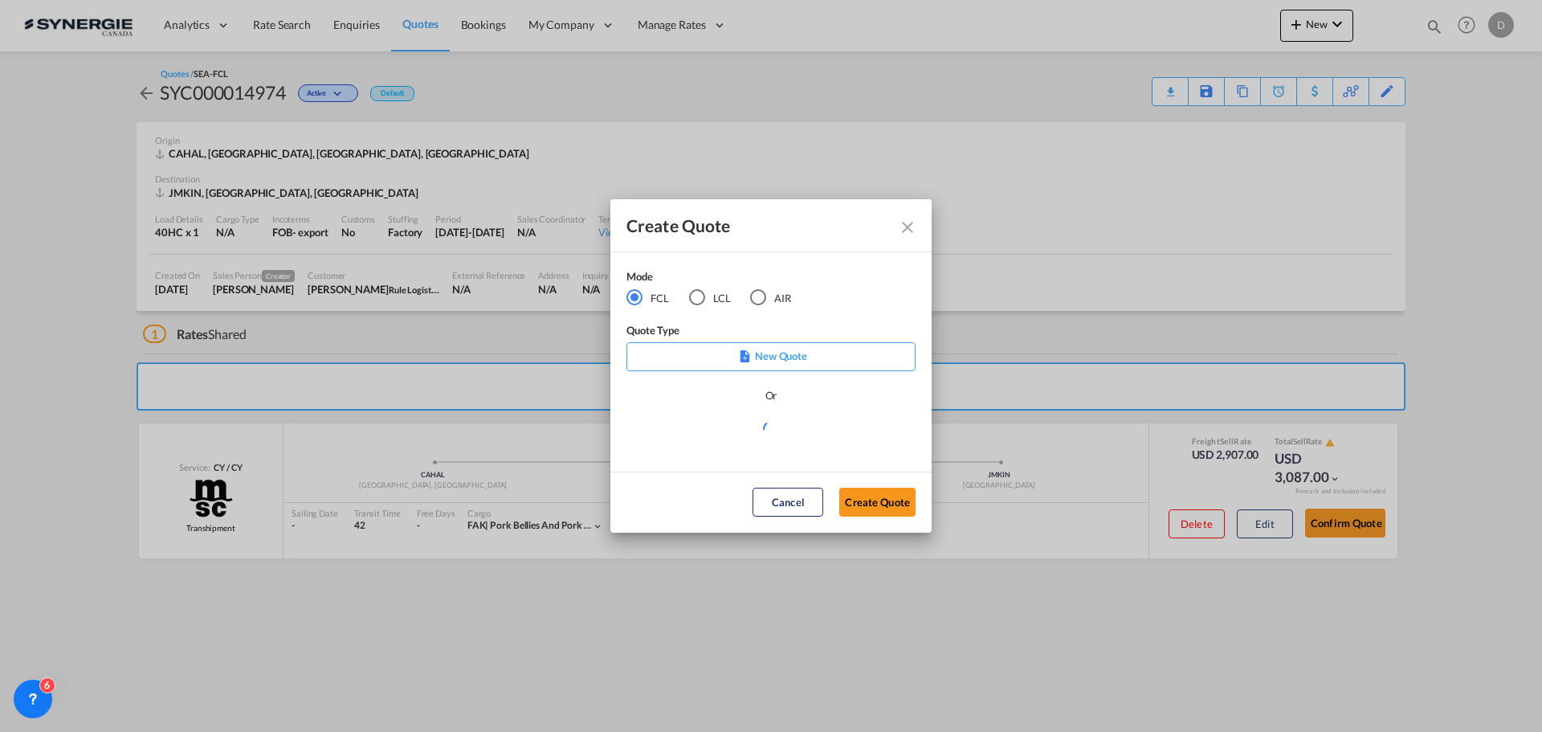
click at [698, 298] on div "LCL" at bounding box center [697, 297] width 16 height 16
click at [784, 444] on md-select "Select template *NEW* FCL FREEHAND / DAP [PERSON_NAME] | [DATE] *NEW* Import FC…" at bounding box center [771, 435] width 289 height 32
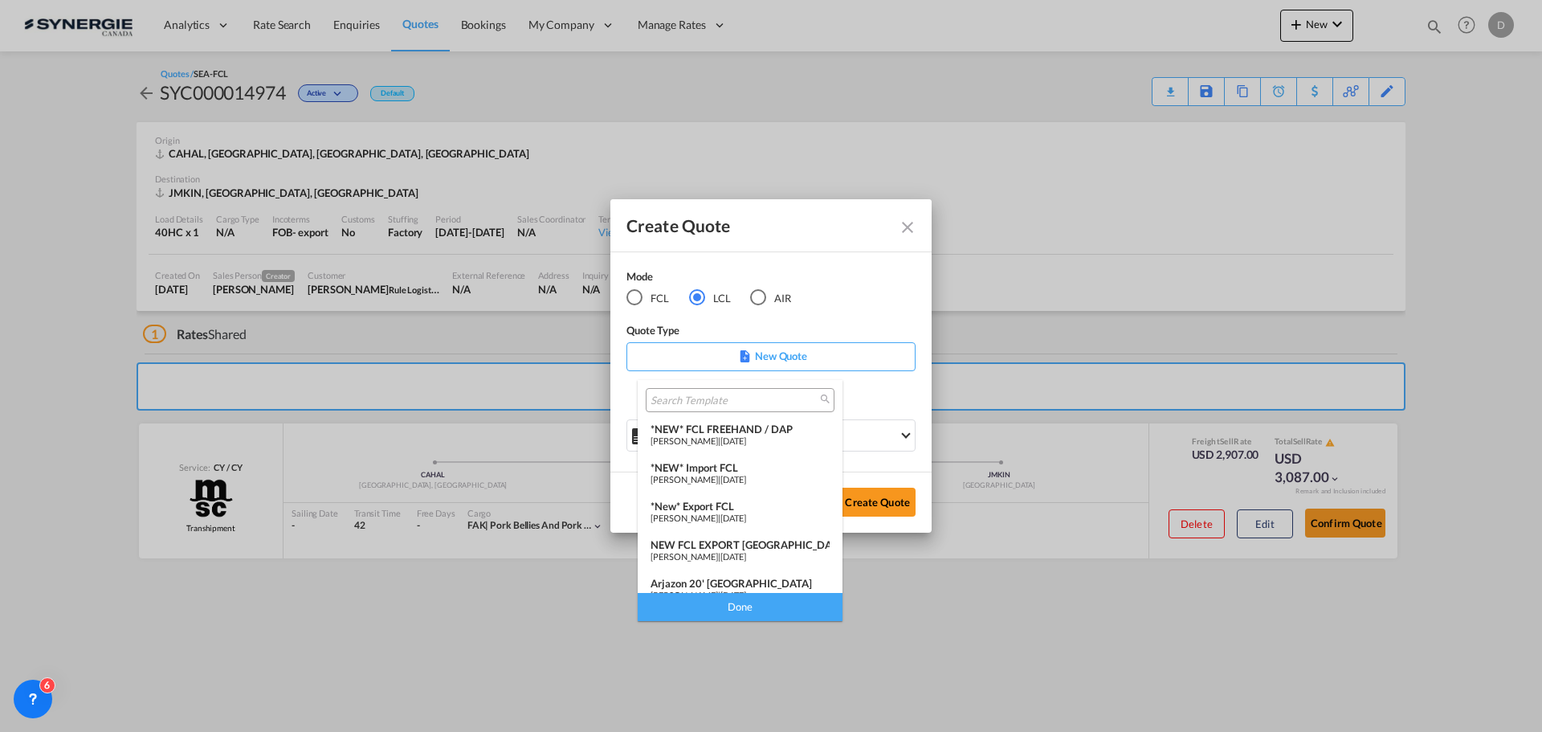
click at [749, 433] on div "*NEW* FCL FREEHAND / DAP" at bounding box center [740, 429] width 179 height 13
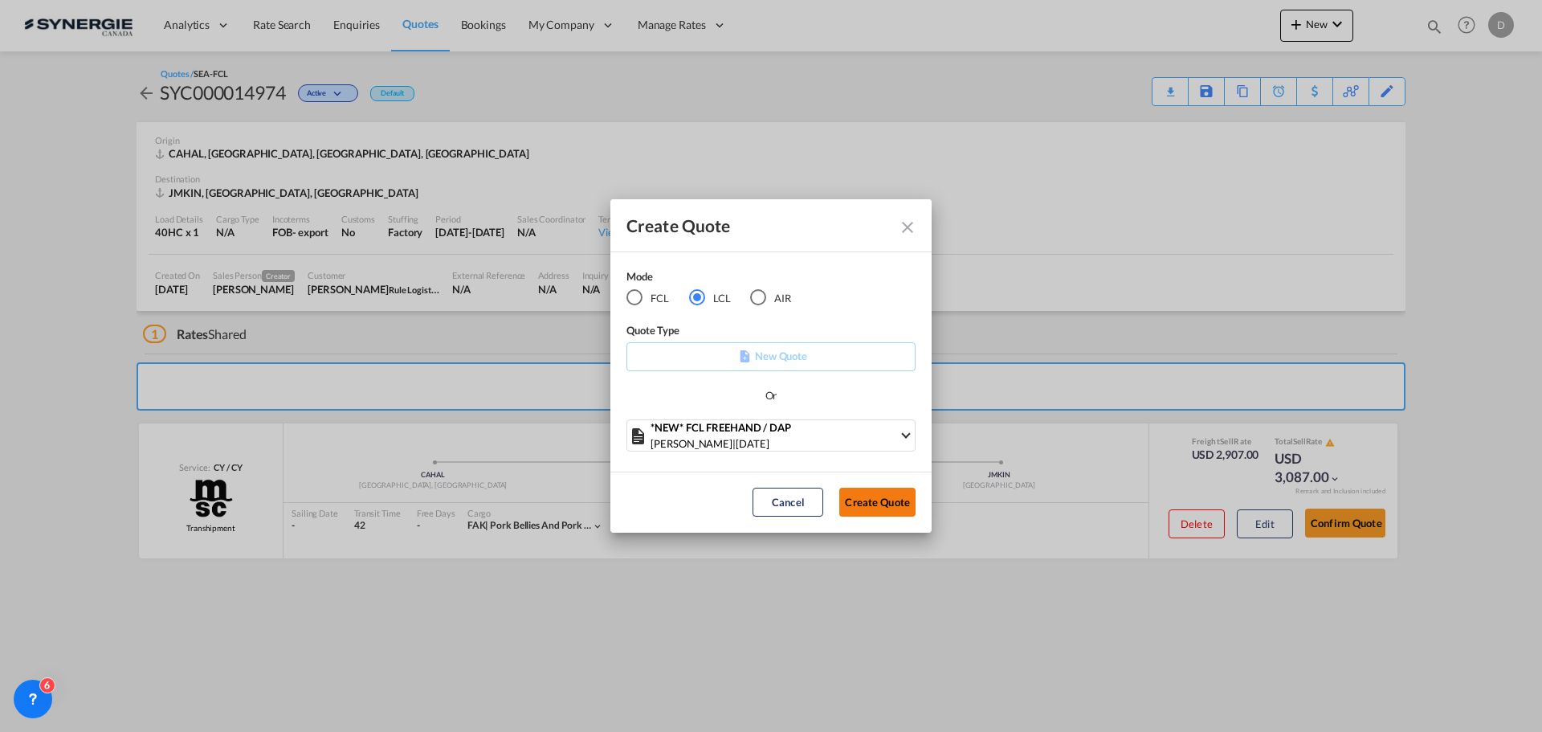
click at [881, 494] on button "Create Quote" at bounding box center [877, 502] width 76 height 29
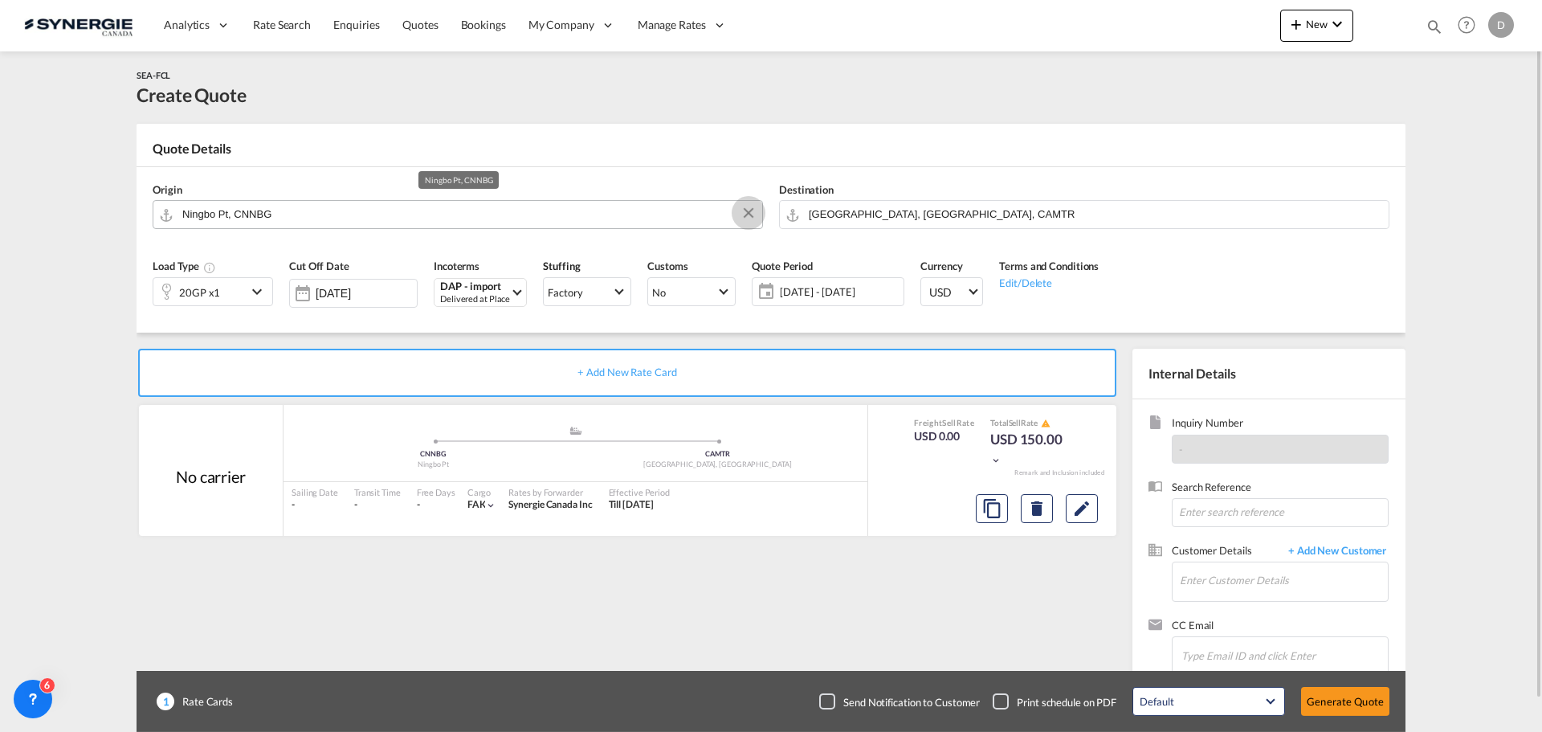
click at [749, 210] on button "Clear Input" at bounding box center [749, 213] width 24 height 24
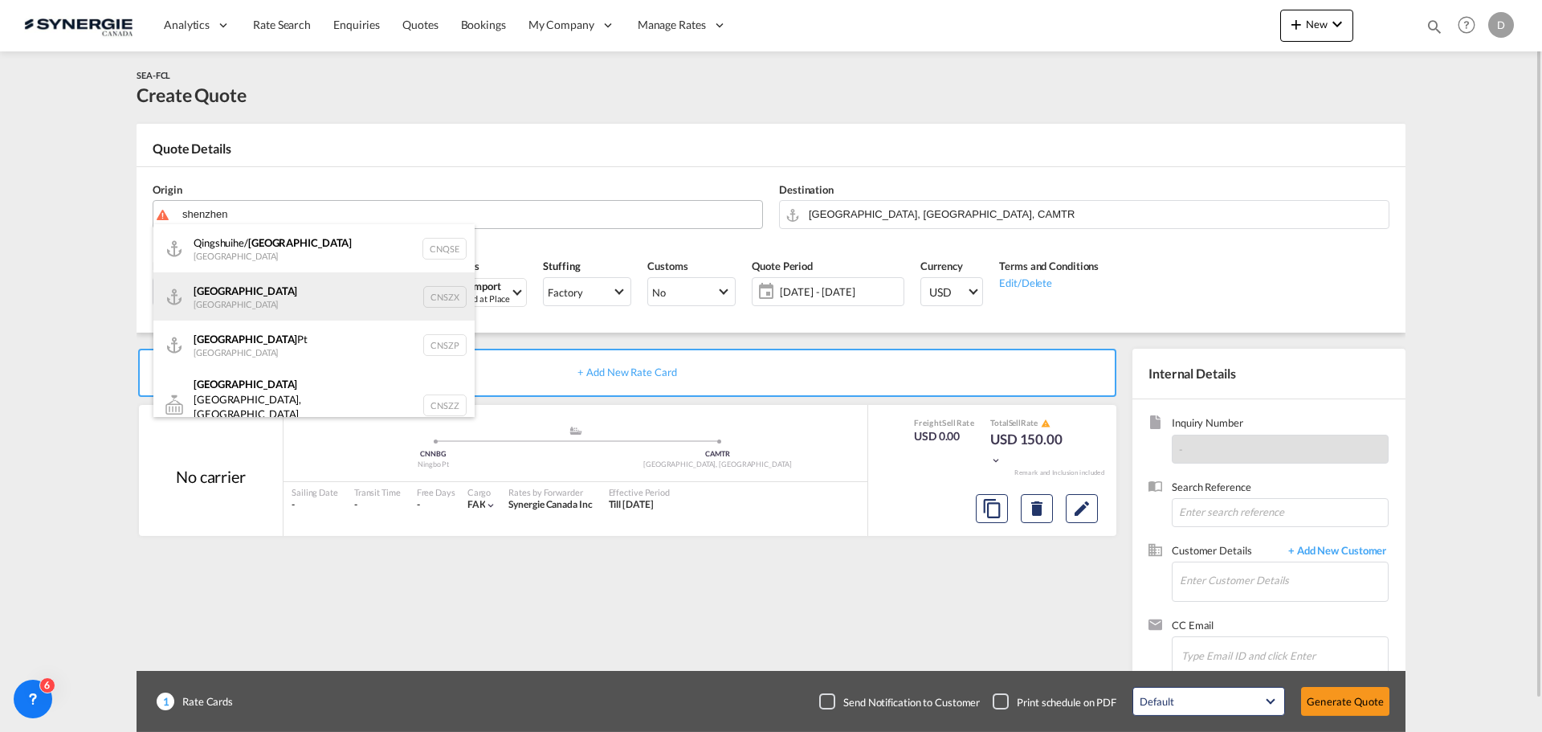
click at [230, 290] on div "Shenzhen [GEOGRAPHIC_DATA] CNSZX" at bounding box center [313, 296] width 321 height 48
type input "[GEOGRAPHIC_DATA], CNSZX"
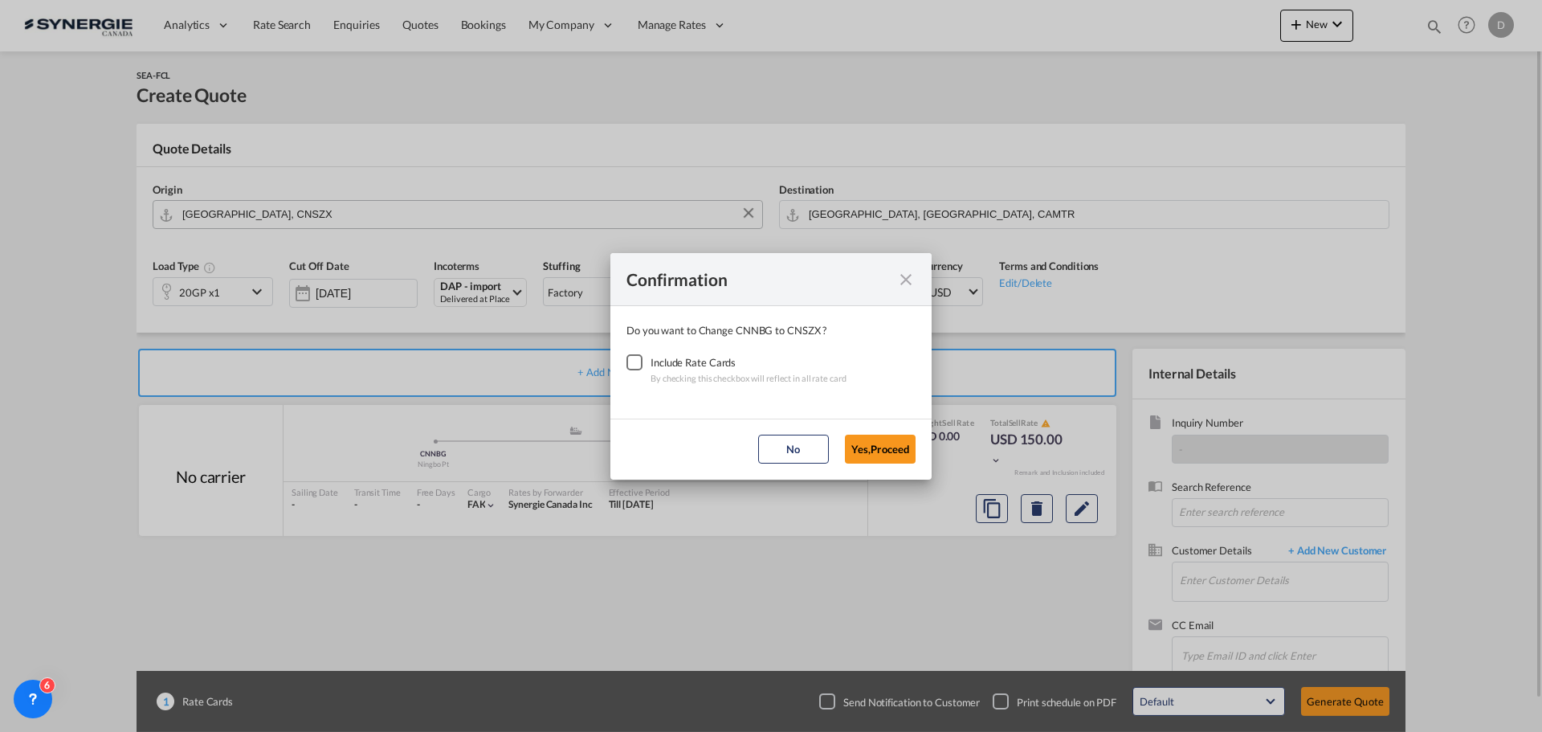
click at [632, 364] on div "Checkbox No Ink" at bounding box center [635, 362] width 16 height 16
click at [883, 449] on button "Yes,Proceed" at bounding box center [880, 449] width 71 height 29
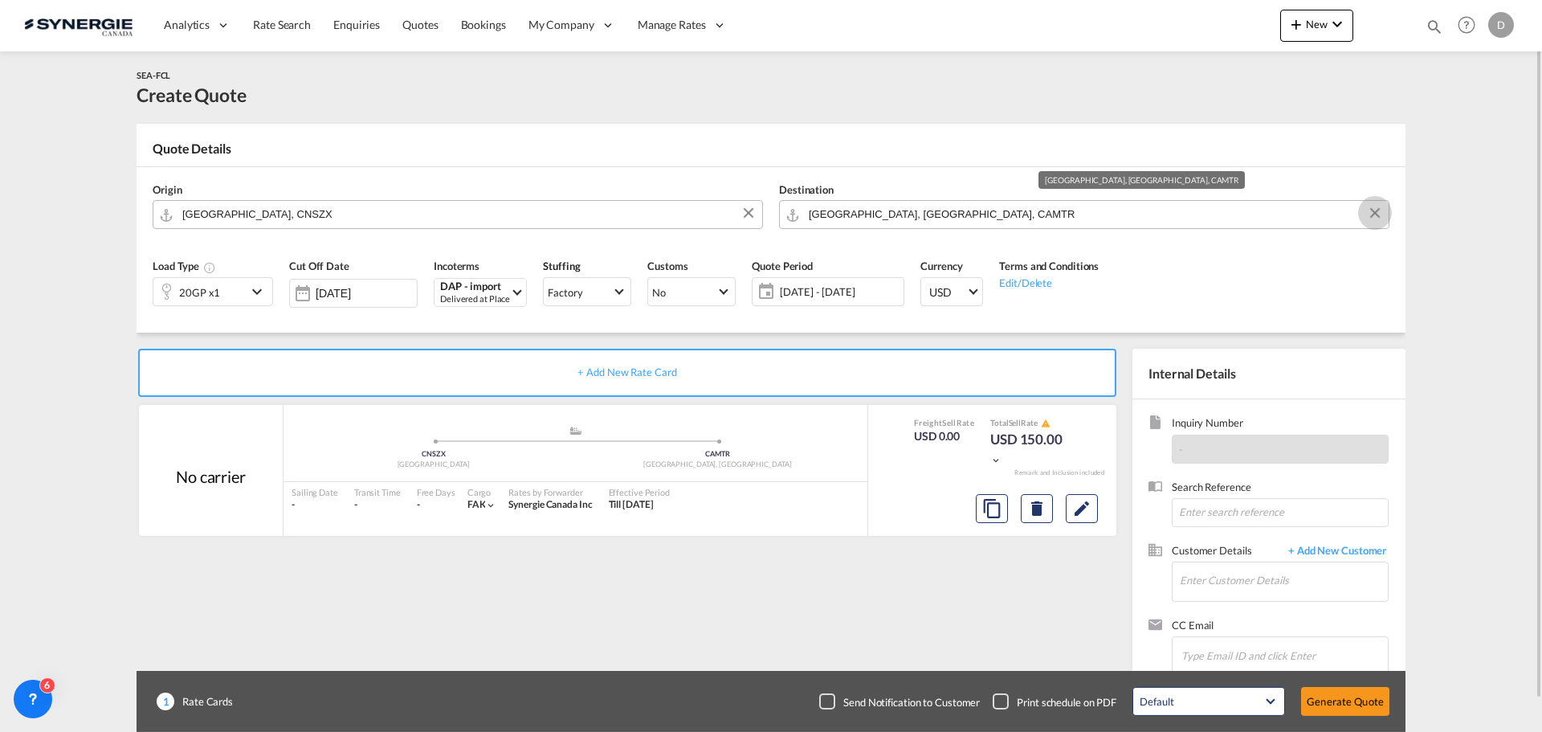
click at [1375, 211] on button "Clear Input" at bounding box center [1375, 213] width 24 height 24
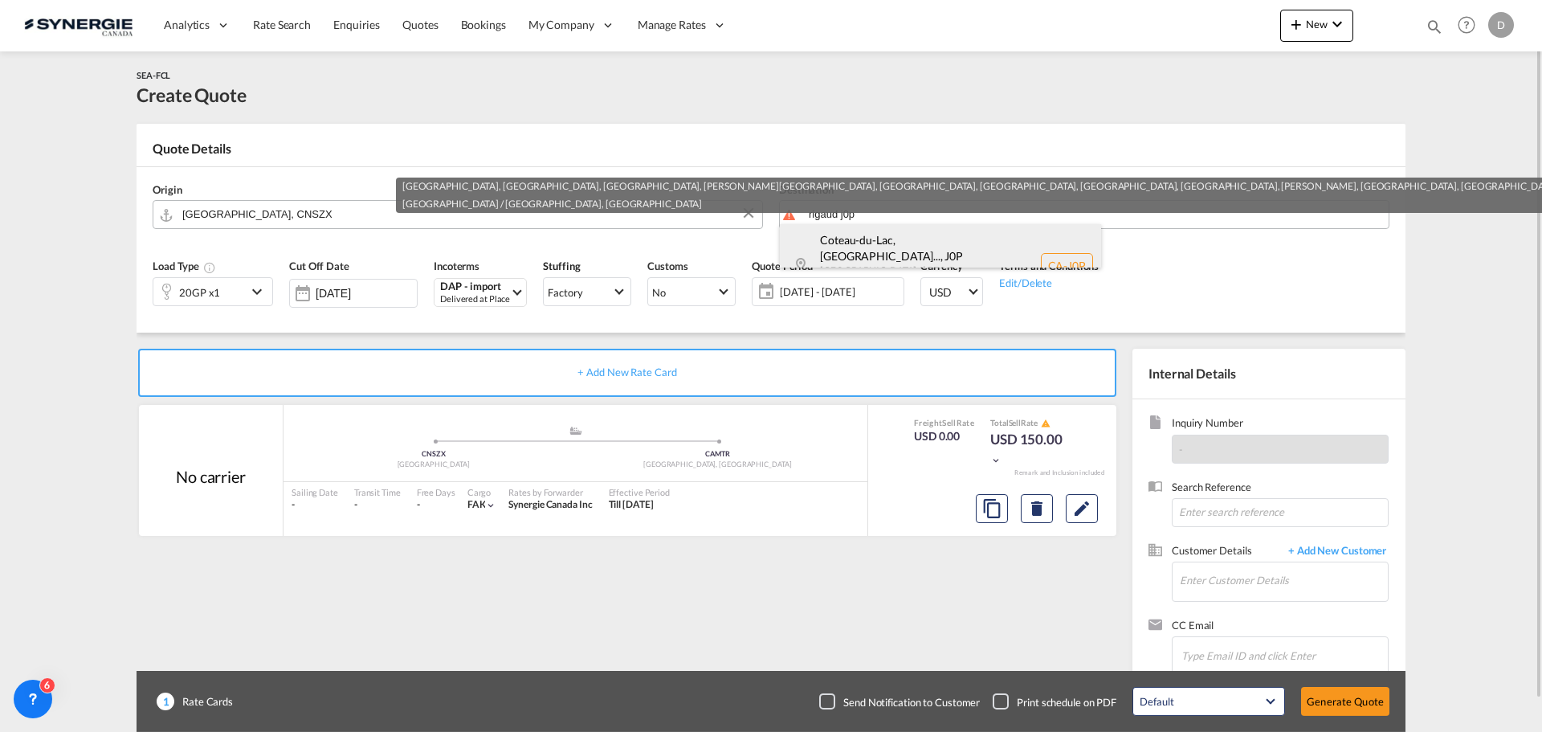
click at [873, 254] on div "Coteau-du-Lac, [GEOGRAPHIC_DATA]... , J0P [GEOGRAPHIC_DATA] / [GEOGRAPHIC_DATA]…" at bounding box center [940, 265] width 321 height 83
type input "CA-J0P, [GEOGRAPHIC_DATA], [GEOGRAPHIC_DATA], [GEOGRAPHIC_DATA], [PERSON_NAME][…"
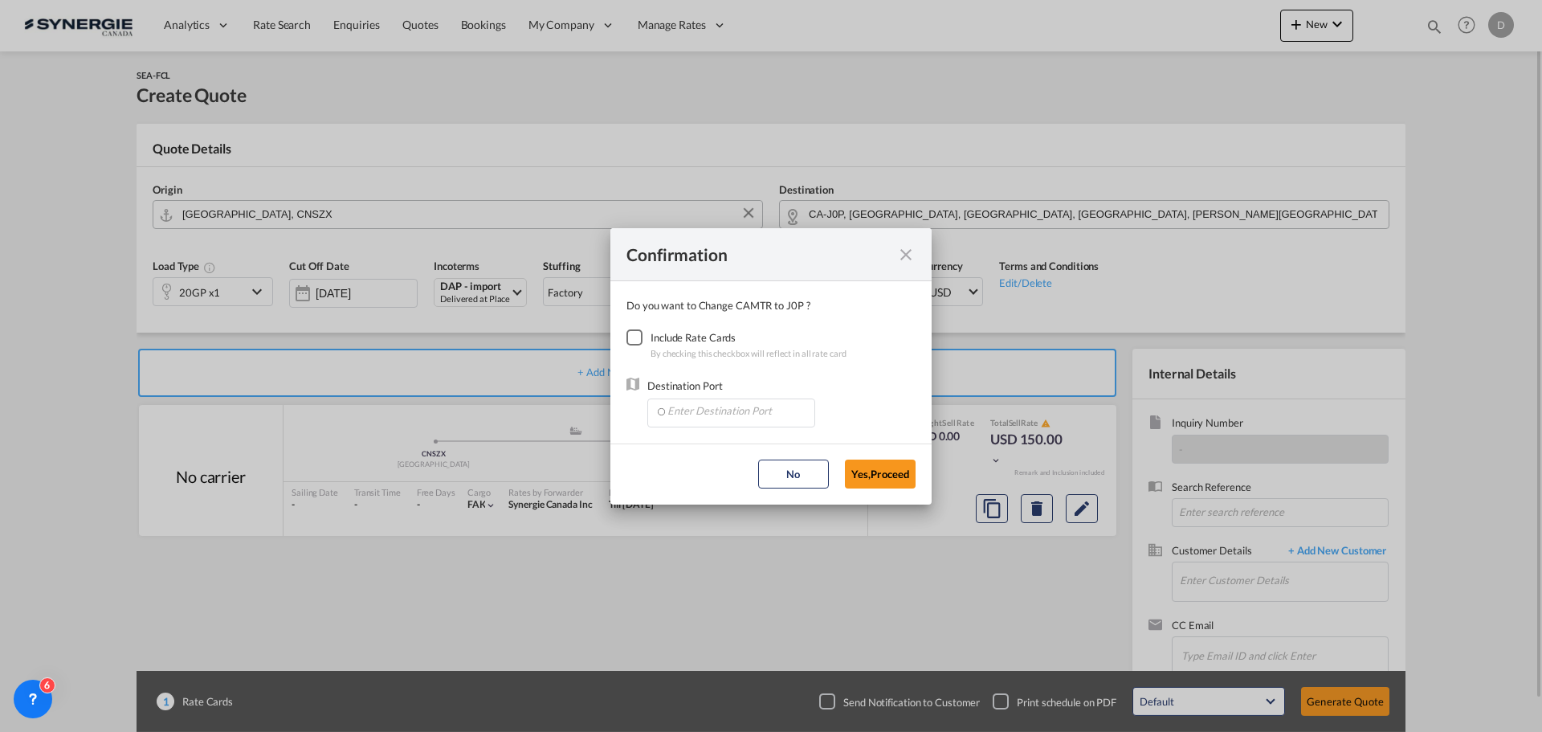
click at [636, 332] on div "Checkbox No Ink" at bounding box center [635, 337] width 16 height 16
click at [748, 417] on input "Enter Destination Port" at bounding box center [734, 411] width 159 height 24
click at [756, 490] on span "CAMTR, [GEOGRAPHIC_DATA], [GEOGRAPHIC_DATA], [GEOGRAPHIC_DATA], [GEOGRAPHIC_DAT…" at bounding box center [982, 486] width 631 height 14
type input "CAMTR, [GEOGRAPHIC_DATA], [GEOGRAPHIC_DATA], [GEOGRAPHIC_DATA], [GEOGRAPHIC_DAT…"
click at [880, 468] on button "Yes,Proceed" at bounding box center [880, 473] width 71 height 29
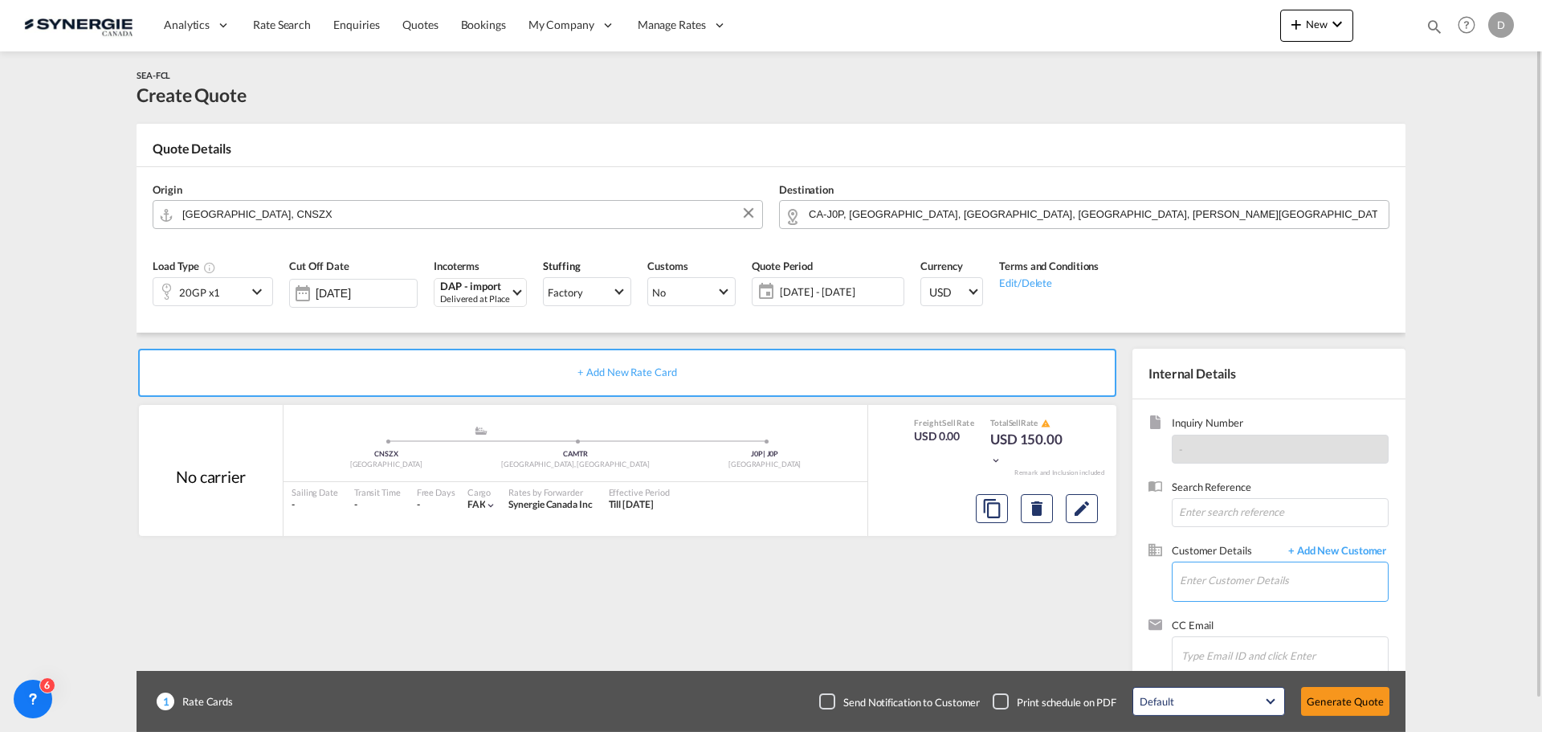
click at [1224, 566] on input "Enter Customer Details" at bounding box center [1284, 580] width 208 height 36
paste input "[EMAIL_ADDRESS][DOMAIN_NAME]"
click at [1276, 536] on div "[PERSON_NAME] [PERSON_NAME][EMAIL_ADDRESS][DOMAIN_NAME] | [PERSON_NAME]" at bounding box center [1339, 540] width 321 height 43
type input "[PERSON_NAME], [PERSON_NAME], [EMAIL_ADDRESS][DOMAIN_NAME]"
click at [823, 279] on div "[DATE] - [DATE] [DATE] - [DATE] September January February March April May June…" at bounding box center [828, 291] width 153 height 29
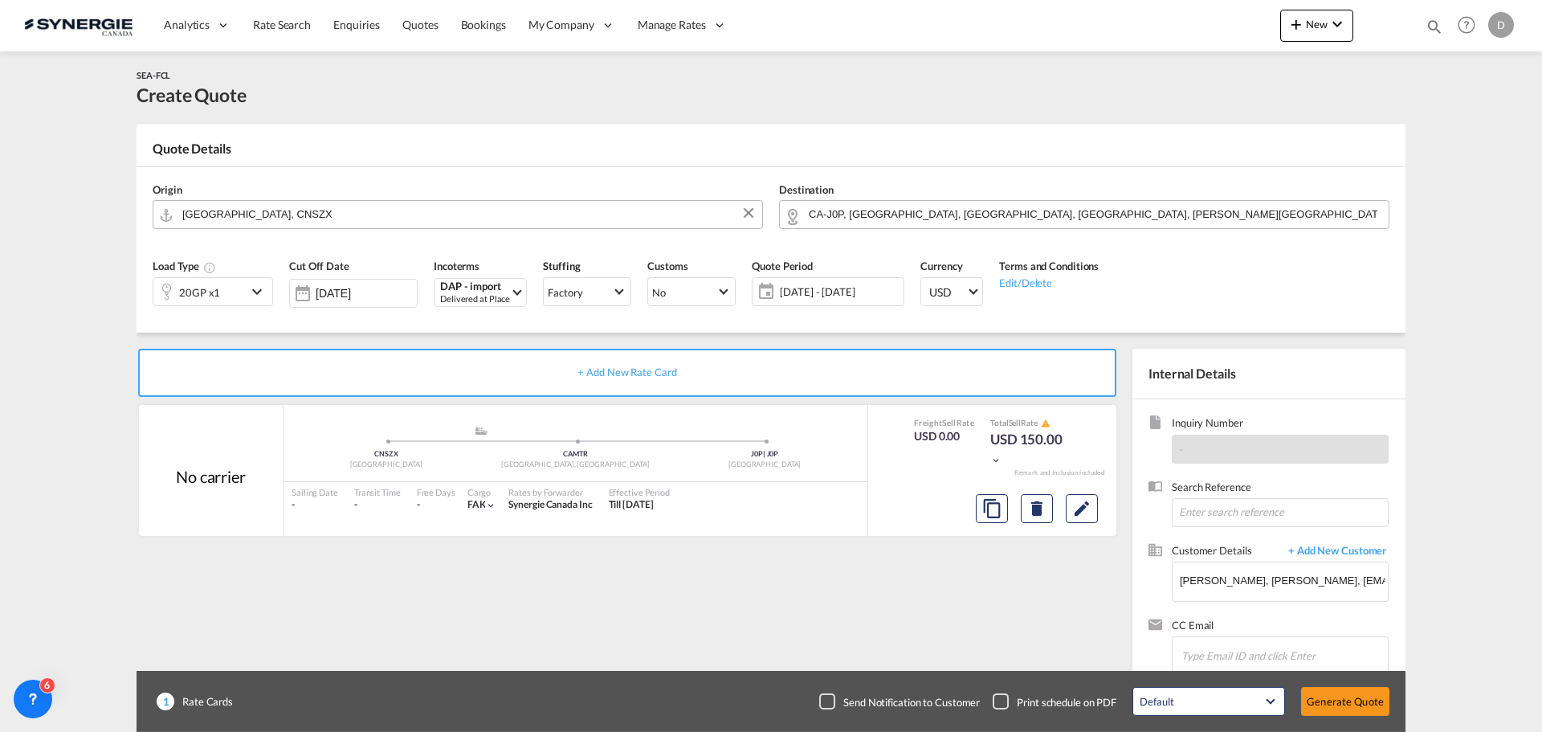
click at [822, 647] on div "+ Add New Rate Card No carrier added by you .a{fill:#aaa8ad;} .a{fill:#aaa8ad;}…" at bounding box center [631, 517] width 988 height 336
click at [826, 294] on span "[DATE] - [DATE]" at bounding box center [840, 291] width 120 height 14
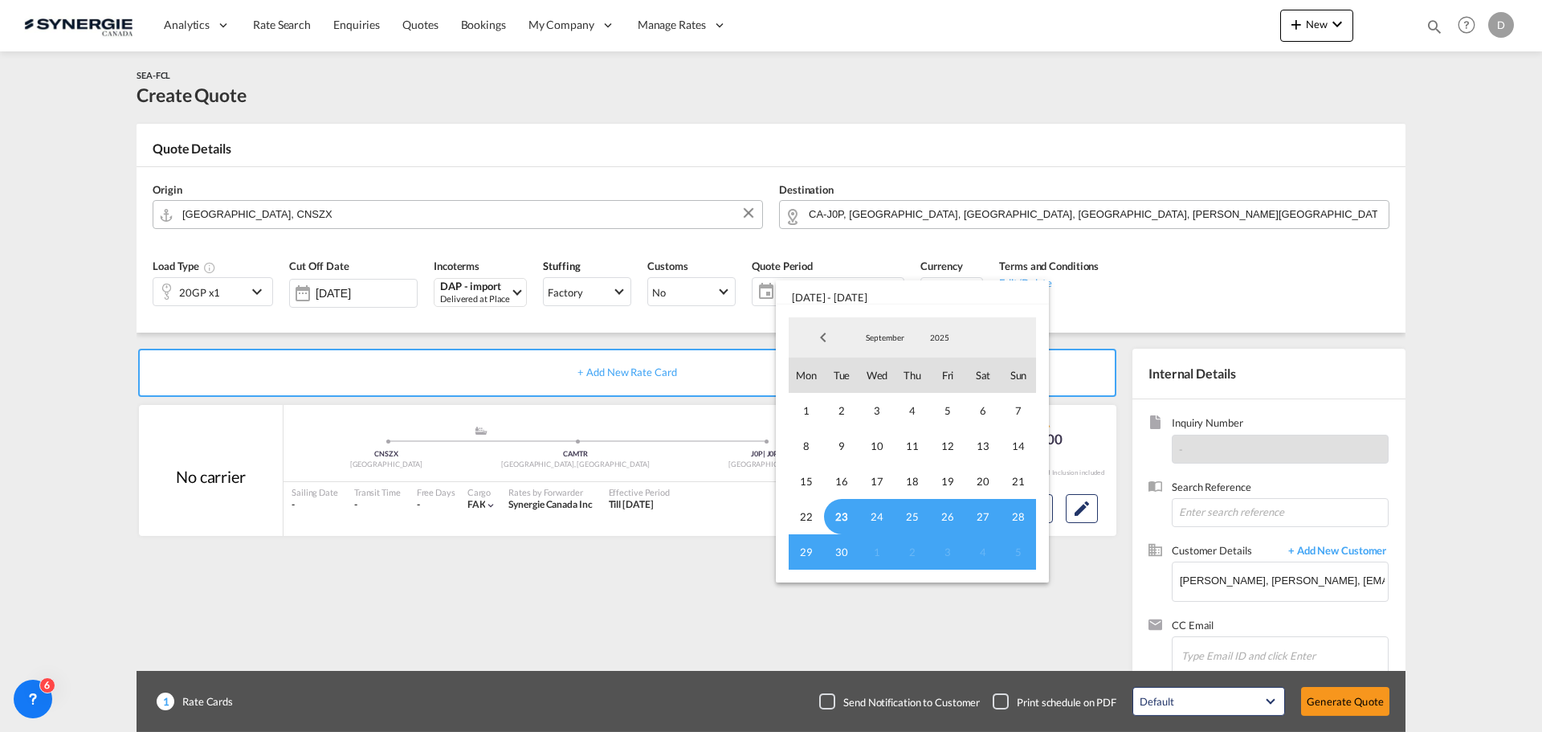
click at [841, 511] on span "23" at bounding box center [841, 516] width 35 height 35
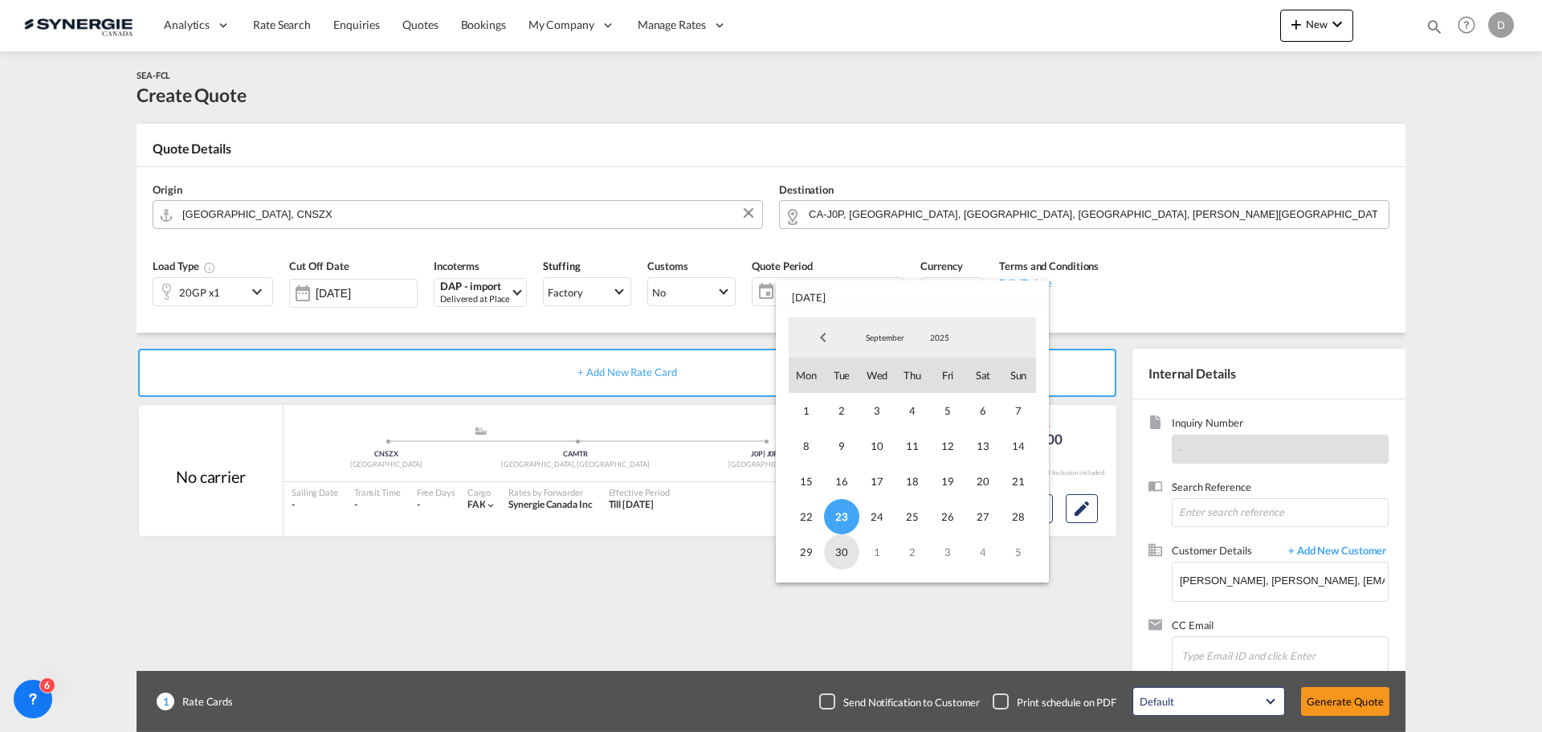
click at [841, 554] on span "30" at bounding box center [841, 551] width 35 height 35
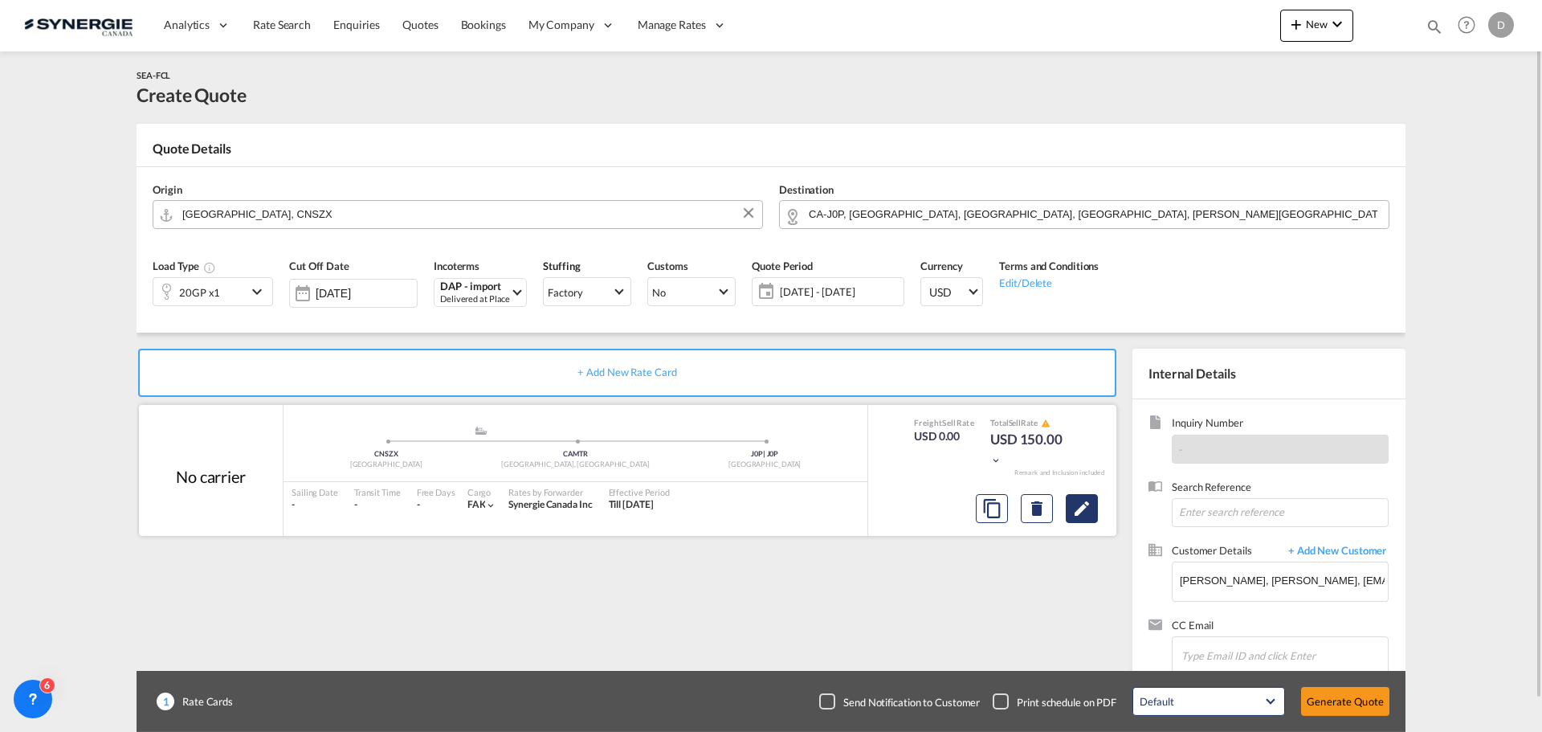
drag, startPoint x: 983, startPoint y: 585, endPoint x: 1096, endPoint y: 518, distance: 130.7
click at [994, 580] on div "+ Add New Rate Card No carrier added by you .a{fill:#aaa8ad;} .a{fill:#aaa8ad;}…" at bounding box center [631, 517] width 988 height 336
click at [269, 288] on md-icon "icon-chevron-down" at bounding box center [259, 291] width 24 height 19
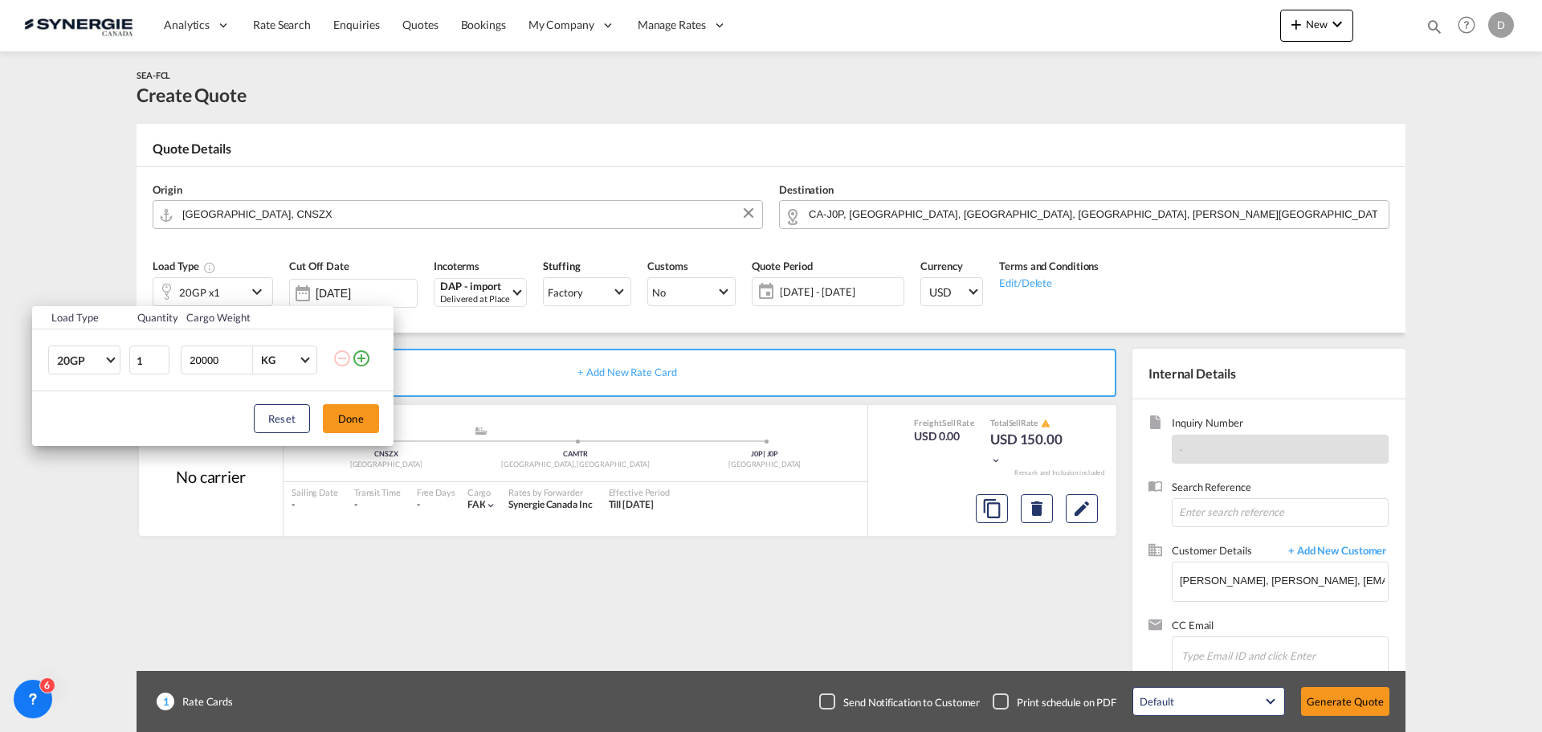
click at [1317, 31] on div "Load Type Quantity Cargo Weight 20GP 20GP 40GP 40HC 45HC 20RE 40RE 40HR 20OT 40…" at bounding box center [771, 366] width 1542 height 732
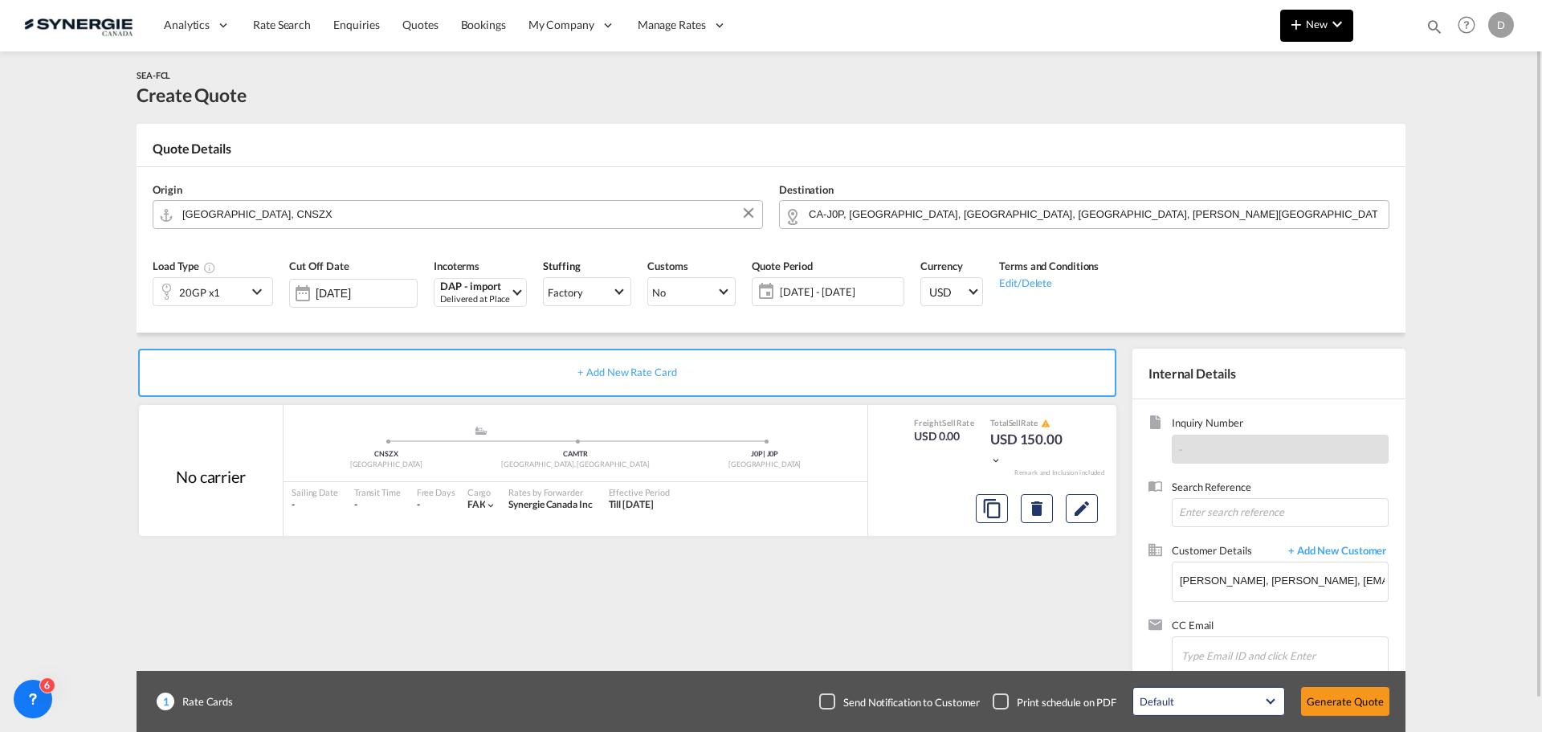
click at [1316, 29] on span "New" at bounding box center [1317, 24] width 60 height 13
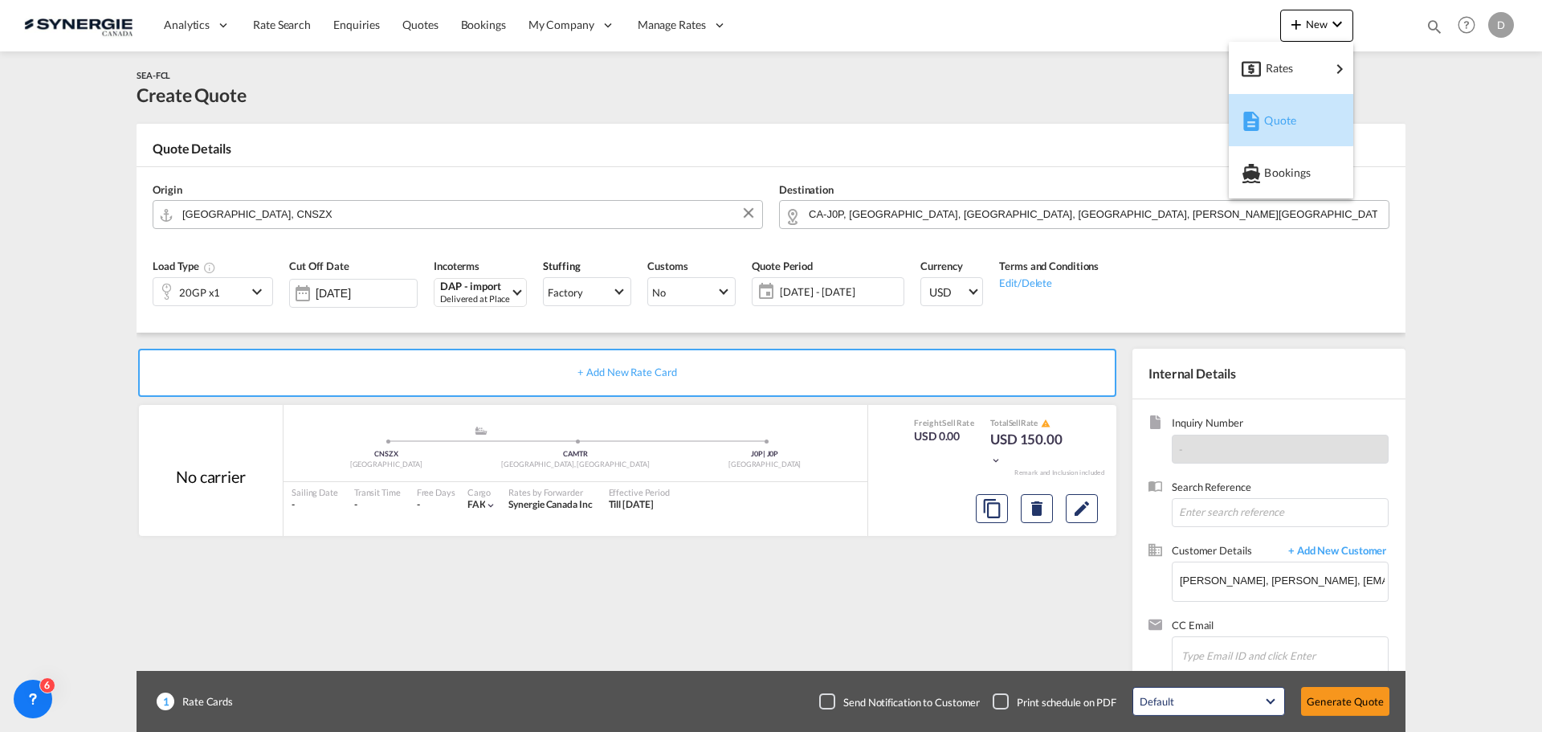
click at [1277, 115] on span "Quote" at bounding box center [1273, 120] width 18 height 32
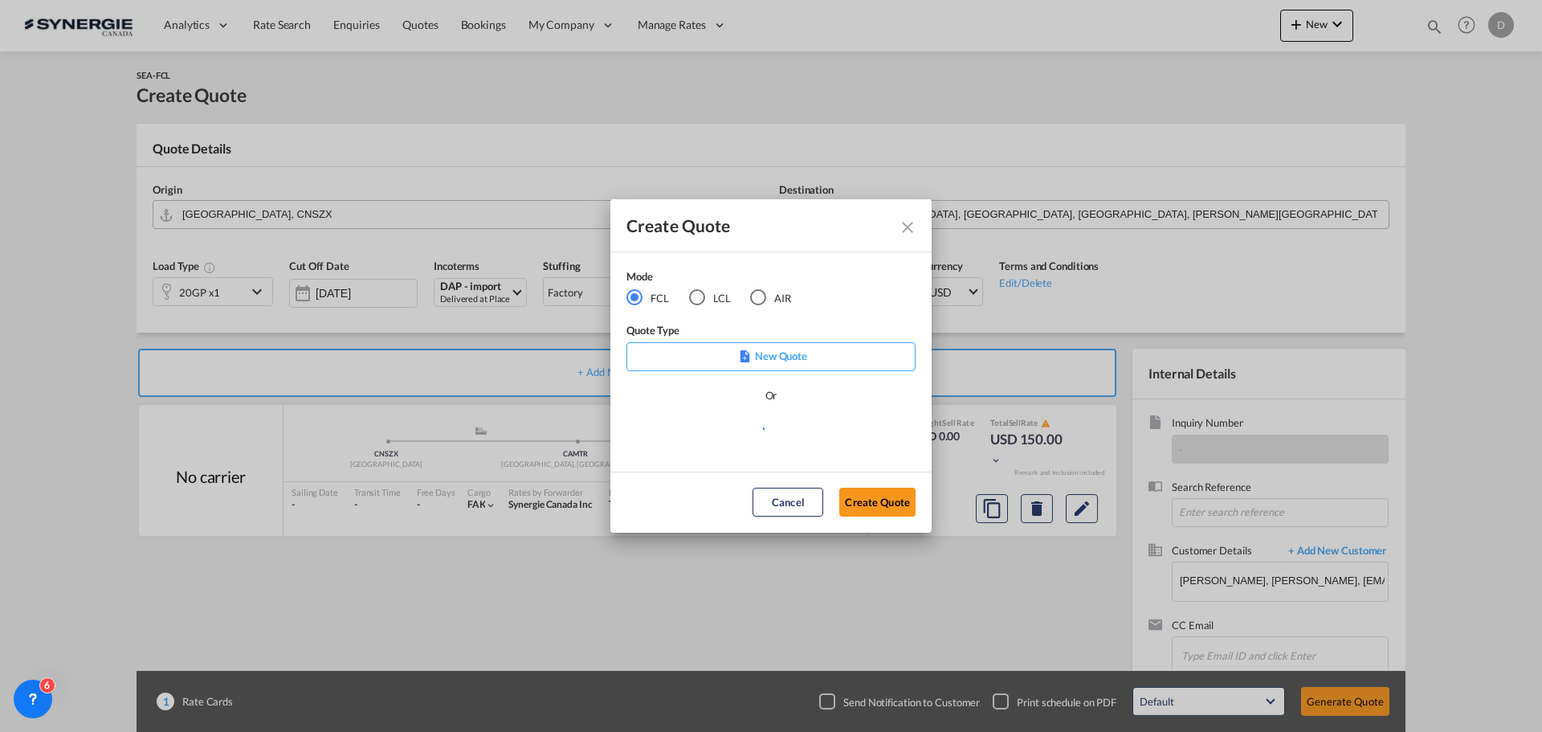
click at [696, 300] on div "LCL" at bounding box center [697, 297] width 16 height 16
click at [766, 435] on md-select "Select template *NEW* UBV [GEOGRAPHIC_DATA] consol LCL [PERSON_NAME] | [DATE] N…" at bounding box center [771, 435] width 289 height 32
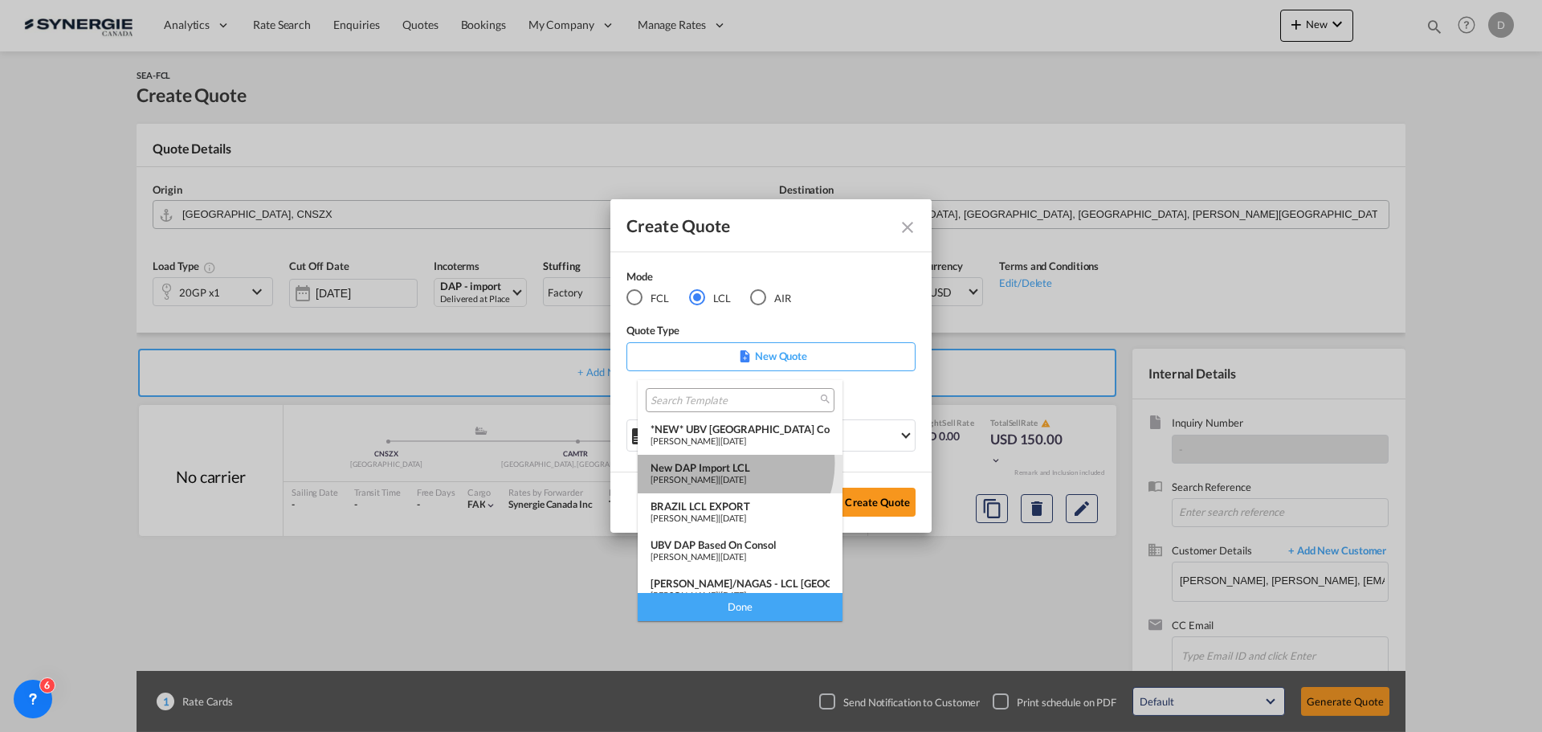
click at [733, 463] on div "New DAP Import LCL" at bounding box center [740, 467] width 179 height 13
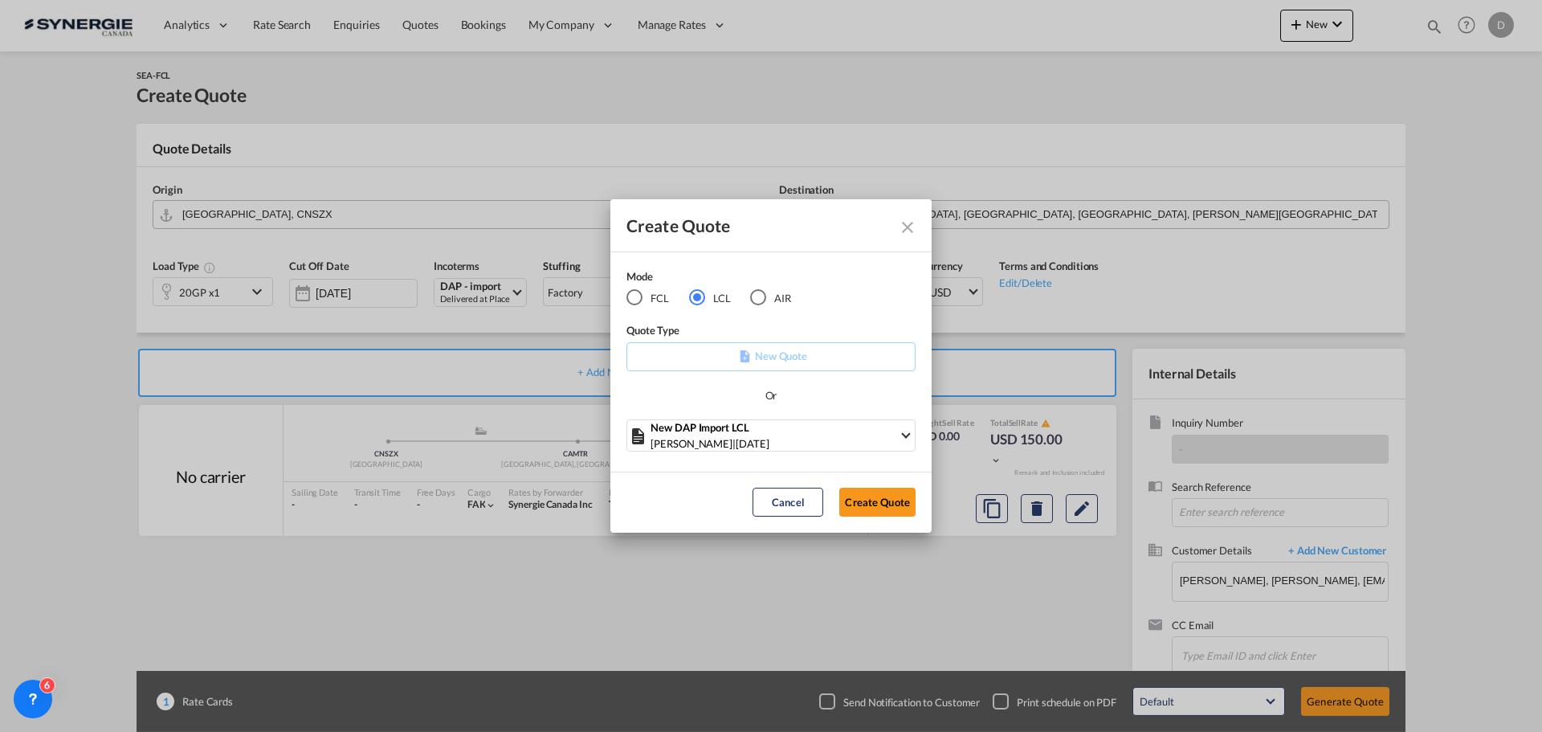
click at [908, 510] on button "Create Quote" at bounding box center [877, 502] width 76 height 29
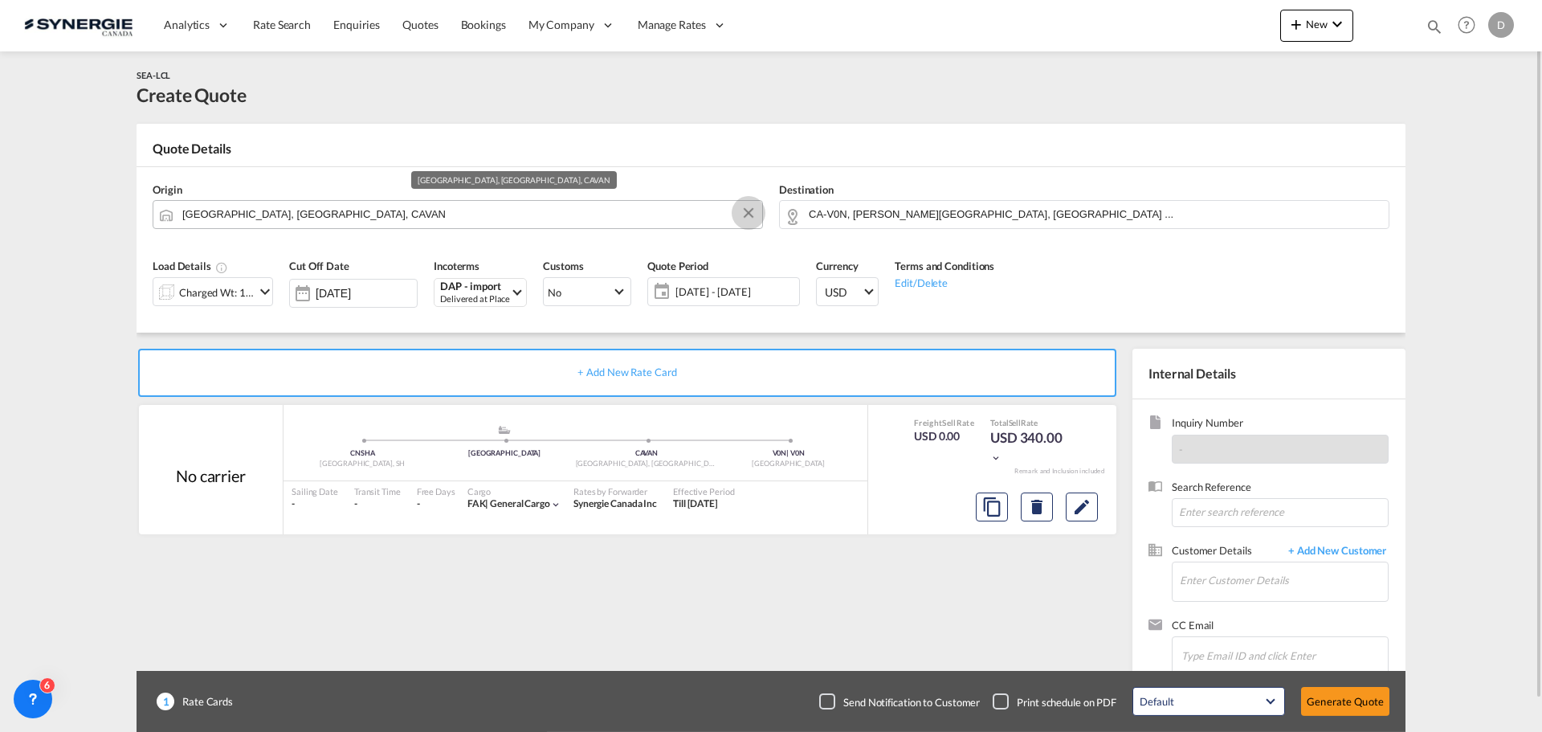
click at [745, 209] on button "Clear Input" at bounding box center [749, 213] width 24 height 24
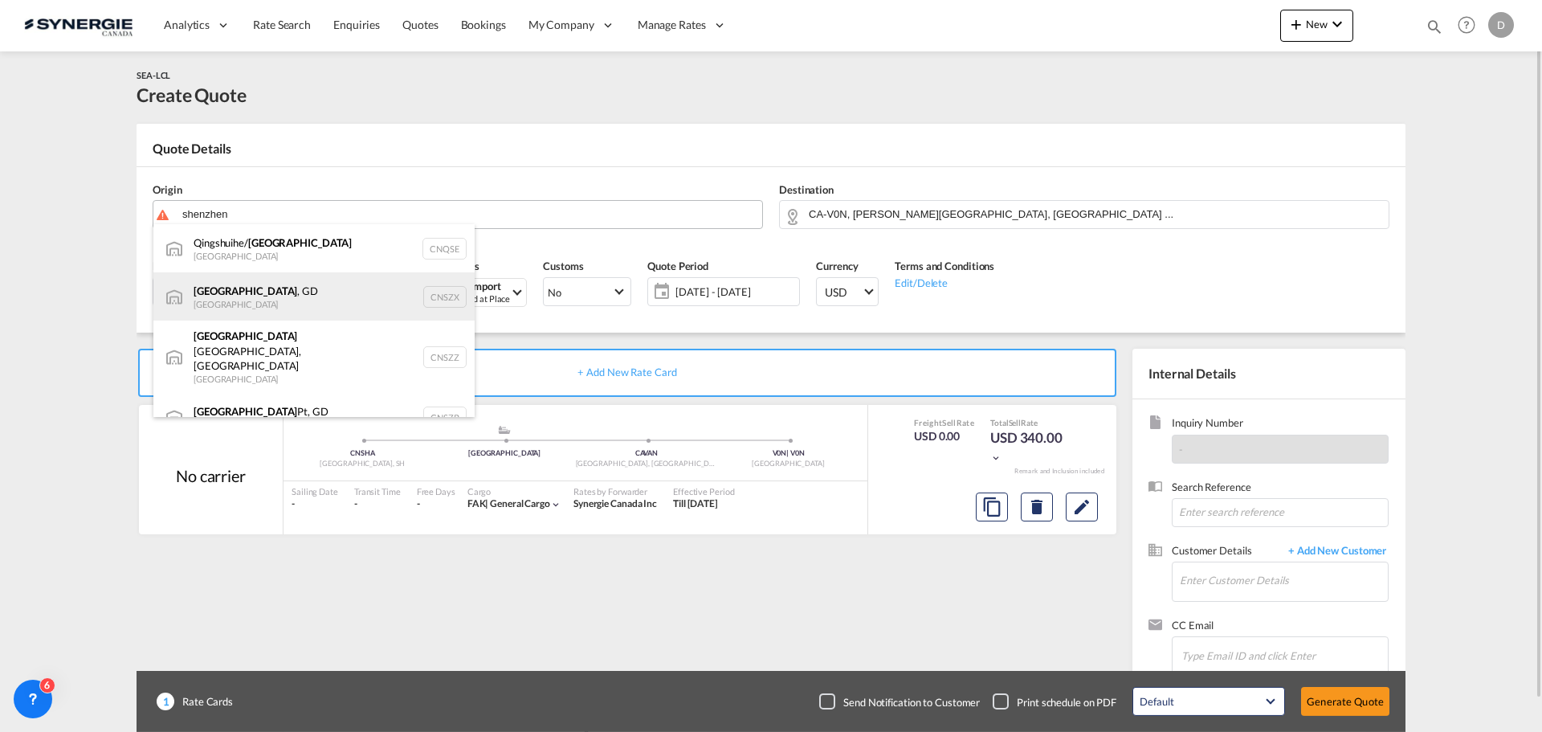
click at [253, 290] on div "[GEOGRAPHIC_DATA] , GD [GEOGRAPHIC_DATA] CNSZX" at bounding box center [313, 296] width 321 height 48
type input "[GEOGRAPHIC_DATA], GD, CNSZX"
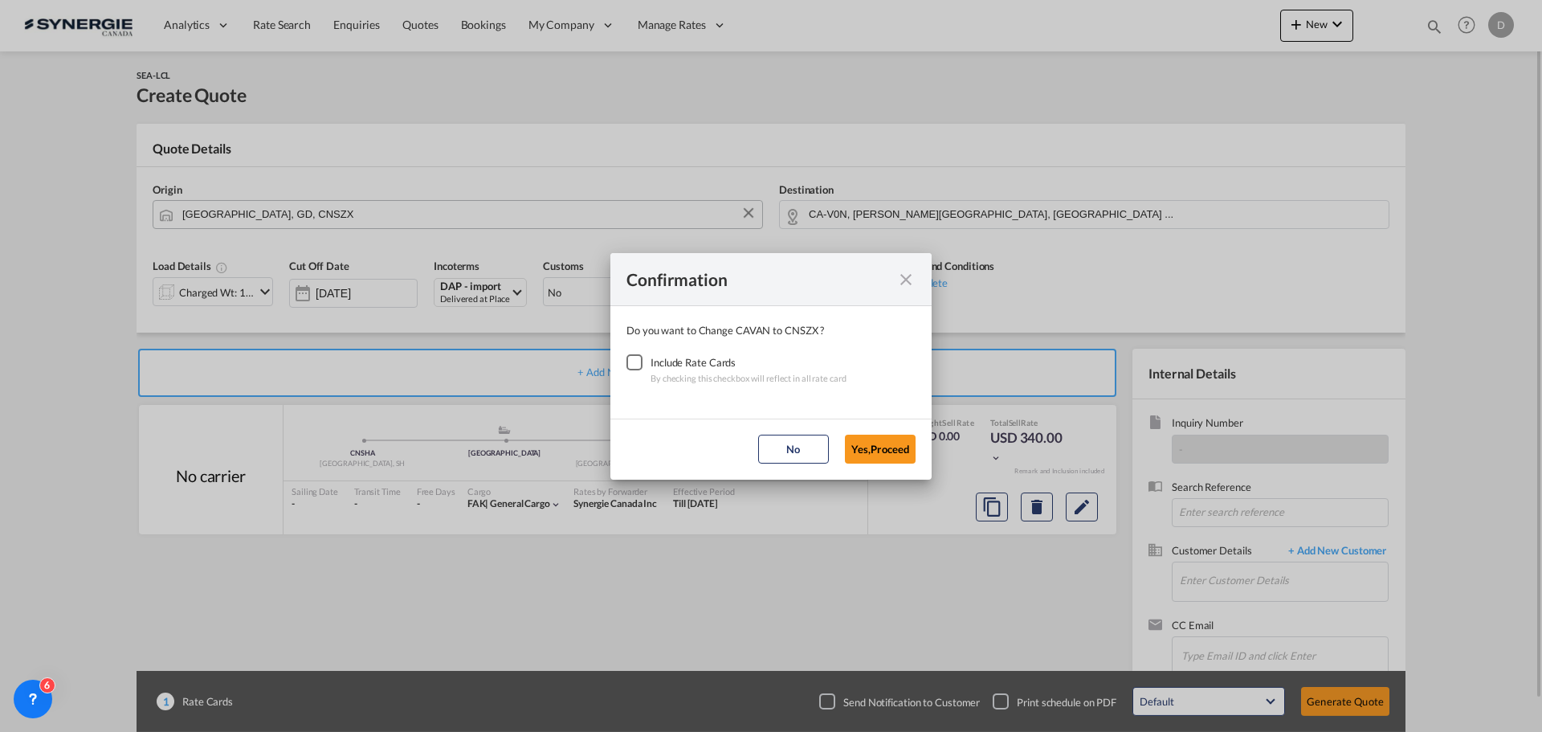
click at [630, 364] on div "Checkbox No Ink" at bounding box center [635, 362] width 16 height 16
click at [859, 441] on button "Yes,Proceed" at bounding box center [880, 449] width 71 height 29
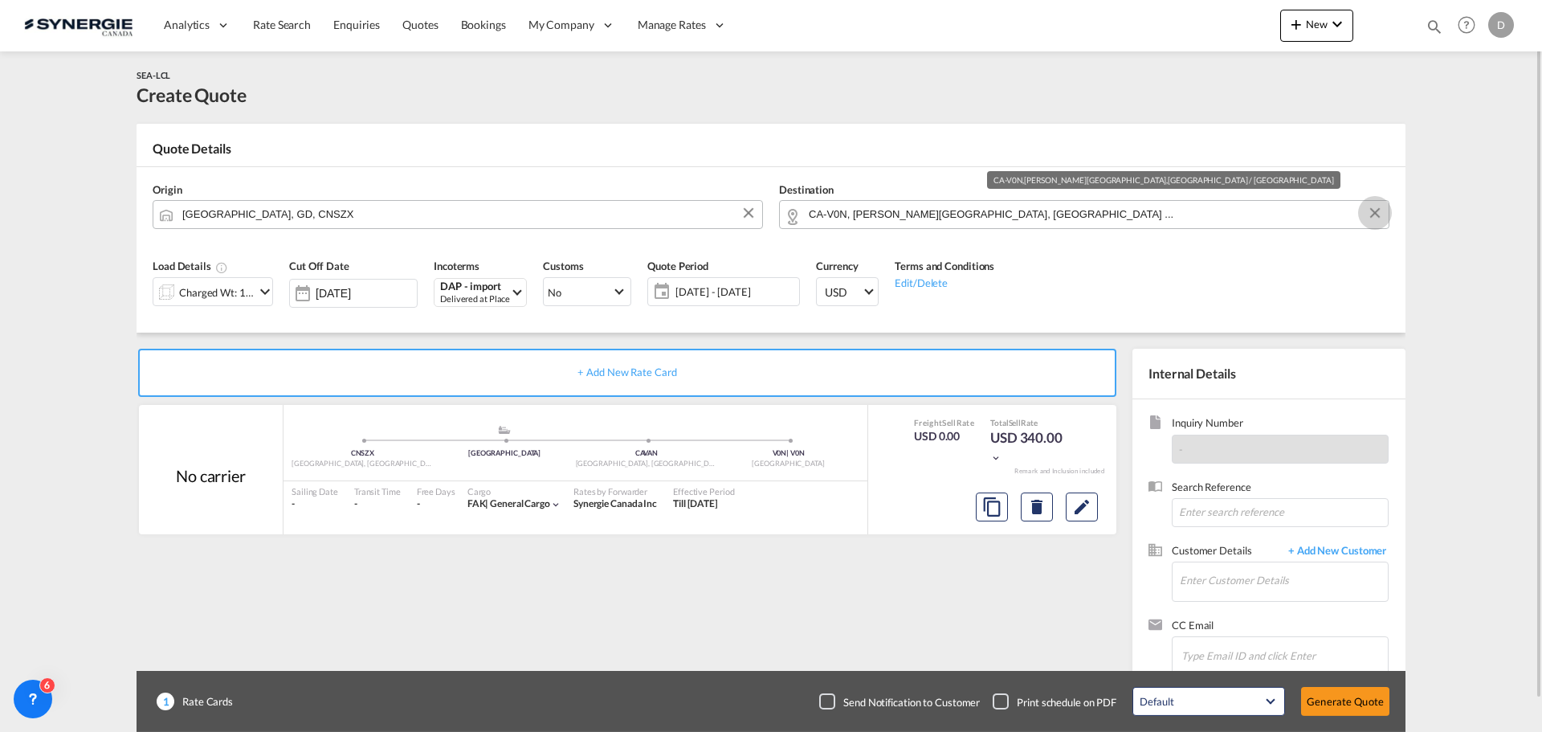
click at [1374, 212] on button "Clear Input" at bounding box center [1375, 213] width 24 height 24
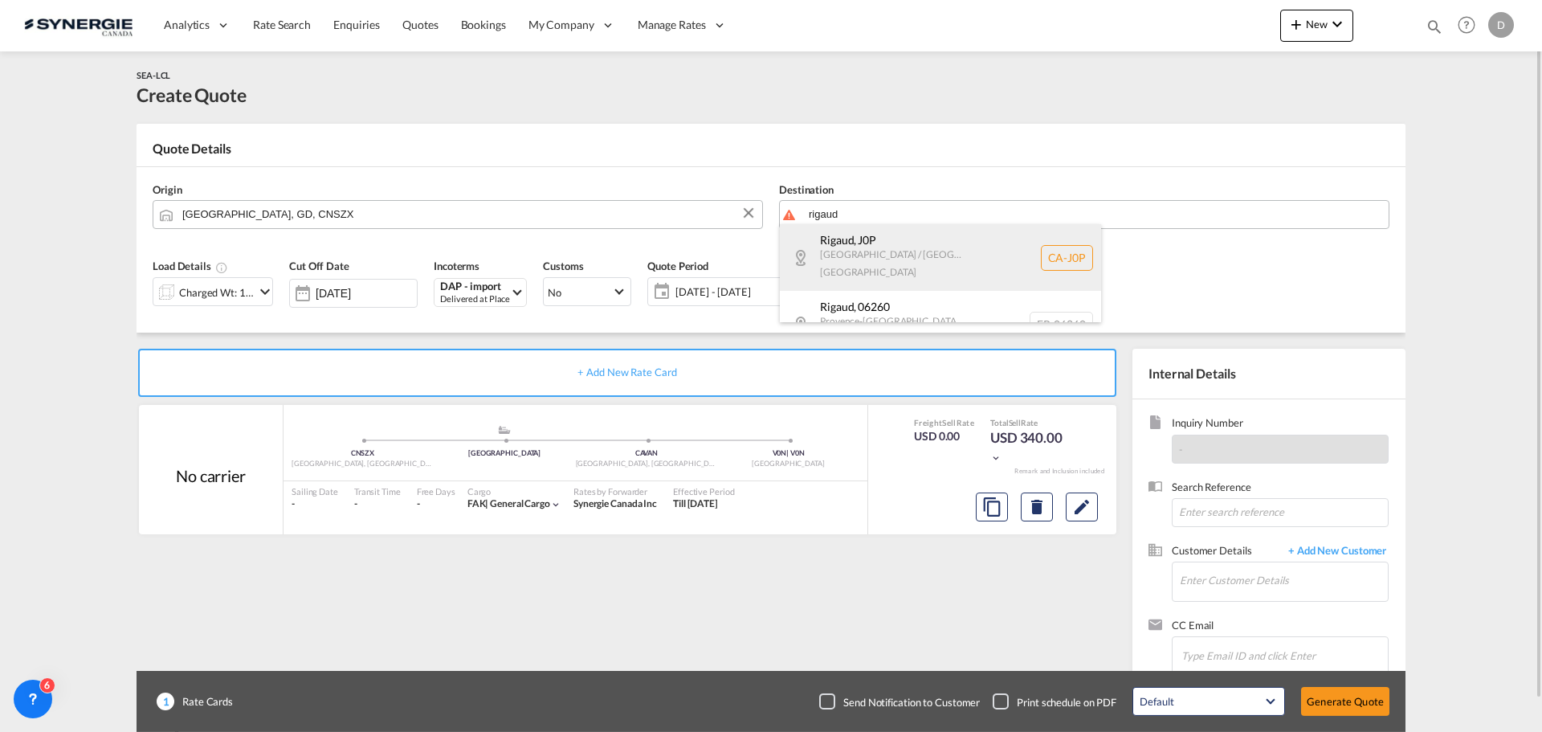
click at [884, 240] on div "Rigaud , J0P [GEOGRAPHIC_DATA] / [GEOGRAPHIC_DATA] [GEOGRAPHIC_DATA] [GEOGRAPHI…" at bounding box center [940, 257] width 321 height 67
type input "CA-J0P, [GEOGRAPHIC_DATA], [GEOGRAPHIC_DATA] / [GEOGRAPHIC_DATA]"
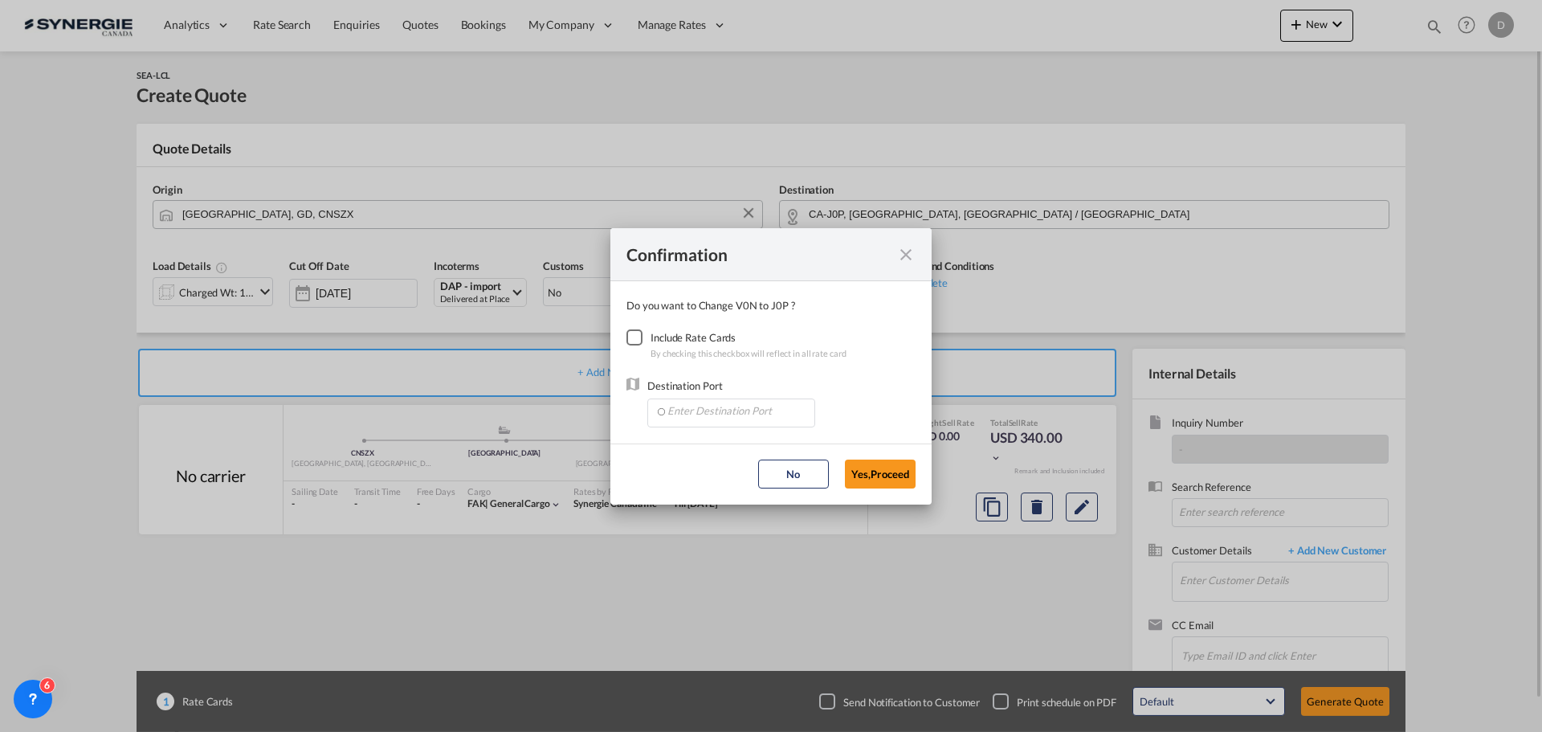
click at [635, 334] on div "Checkbox No Ink" at bounding box center [635, 337] width 16 height 16
click at [705, 414] on input "Enter Destination Port" at bounding box center [734, 411] width 159 height 24
click at [742, 447] on span "CAMTR, [GEOGRAPHIC_DATA], [GEOGRAPHIC_DATA], [GEOGRAPHIC_DATA], [GEOGRAPHIC_DAT…" at bounding box center [982, 447] width 631 height 14
type input "CAMTR, [GEOGRAPHIC_DATA], [GEOGRAPHIC_DATA], [GEOGRAPHIC_DATA], [GEOGRAPHIC_DAT…"
drag, startPoint x: 900, startPoint y: 472, endPoint x: 880, endPoint y: 475, distance: 19.4
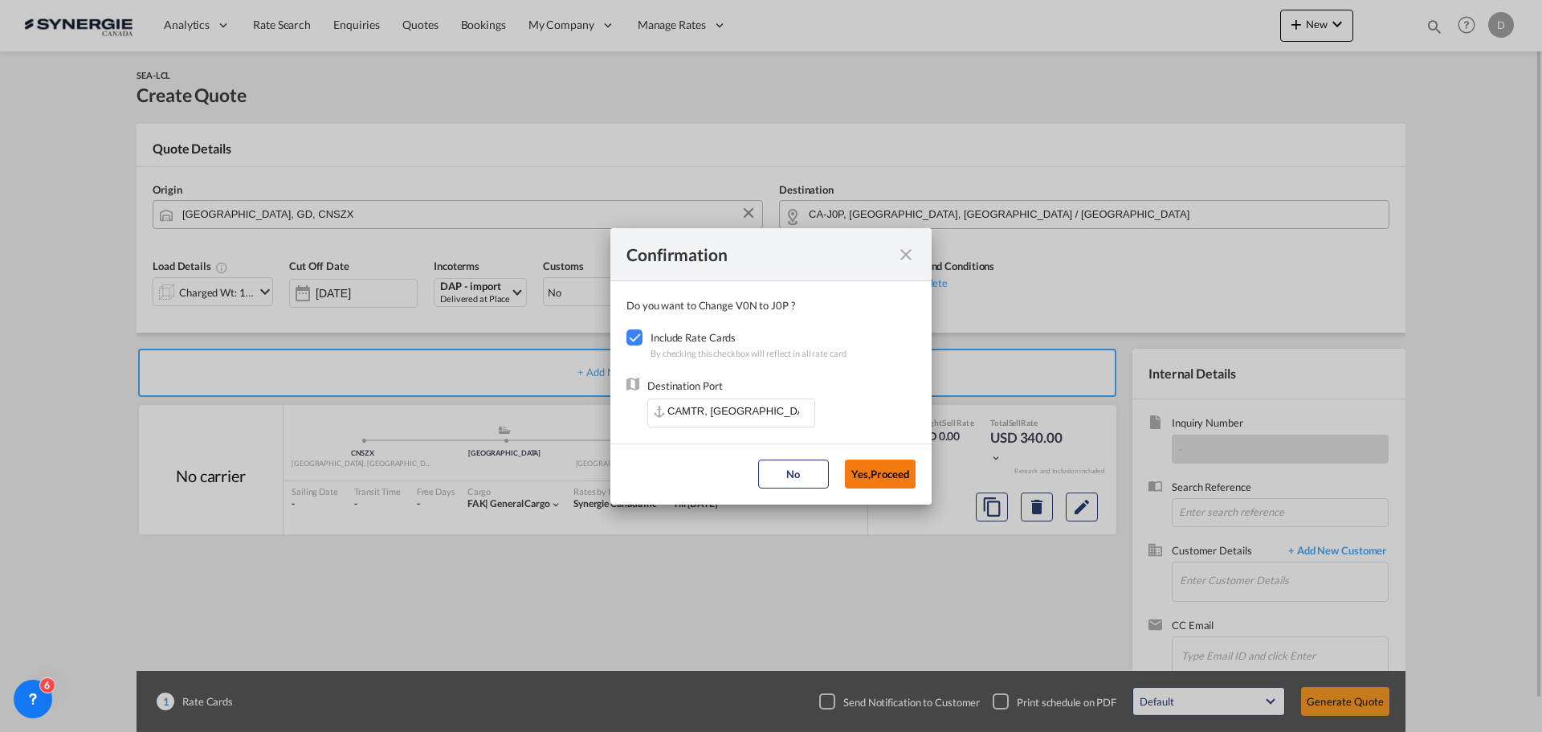
click at [885, 476] on button "Yes,Proceed" at bounding box center [880, 473] width 71 height 29
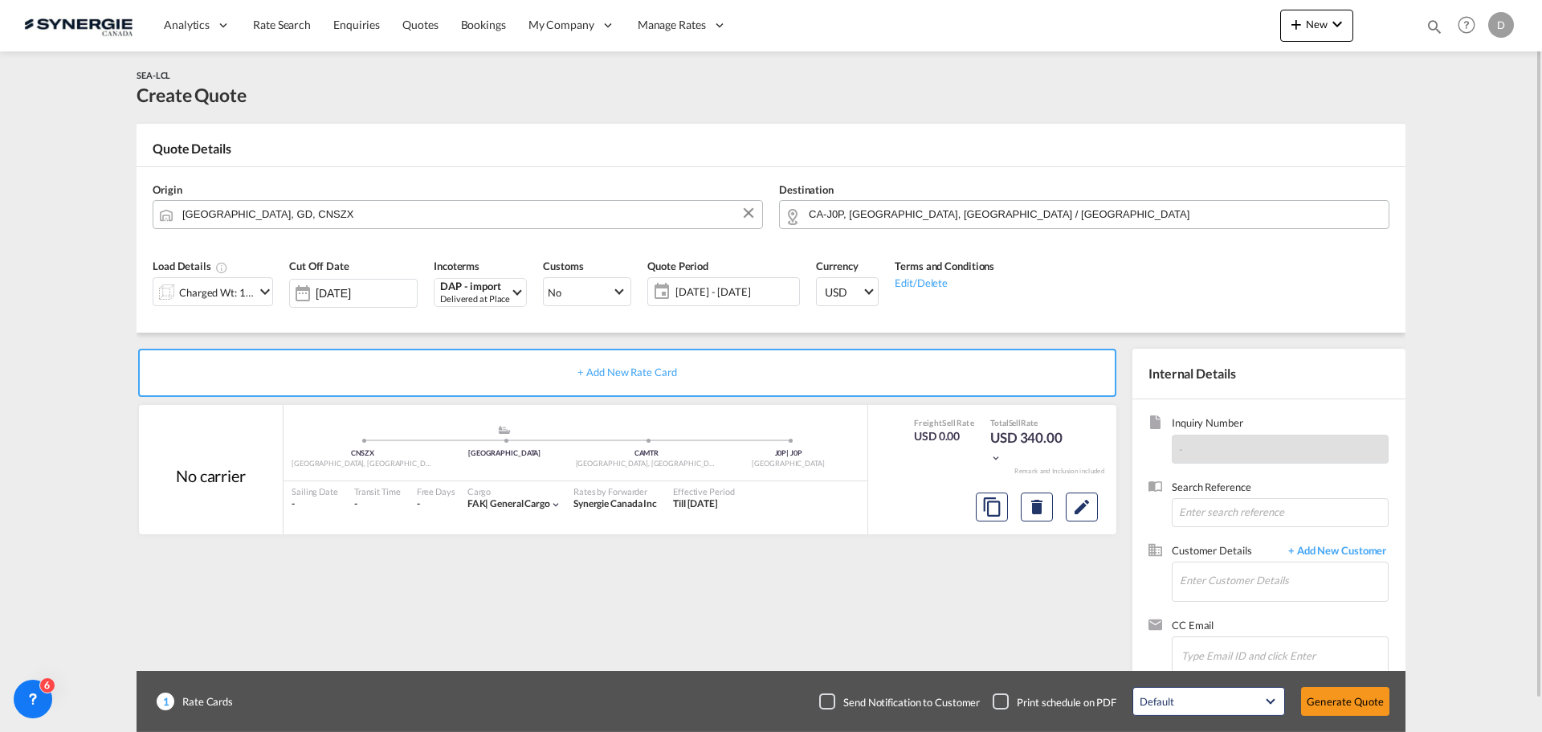
click at [263, 288] on md-icon "icon-chevron-down" at bounding box center [264, 291] width 19 height 19
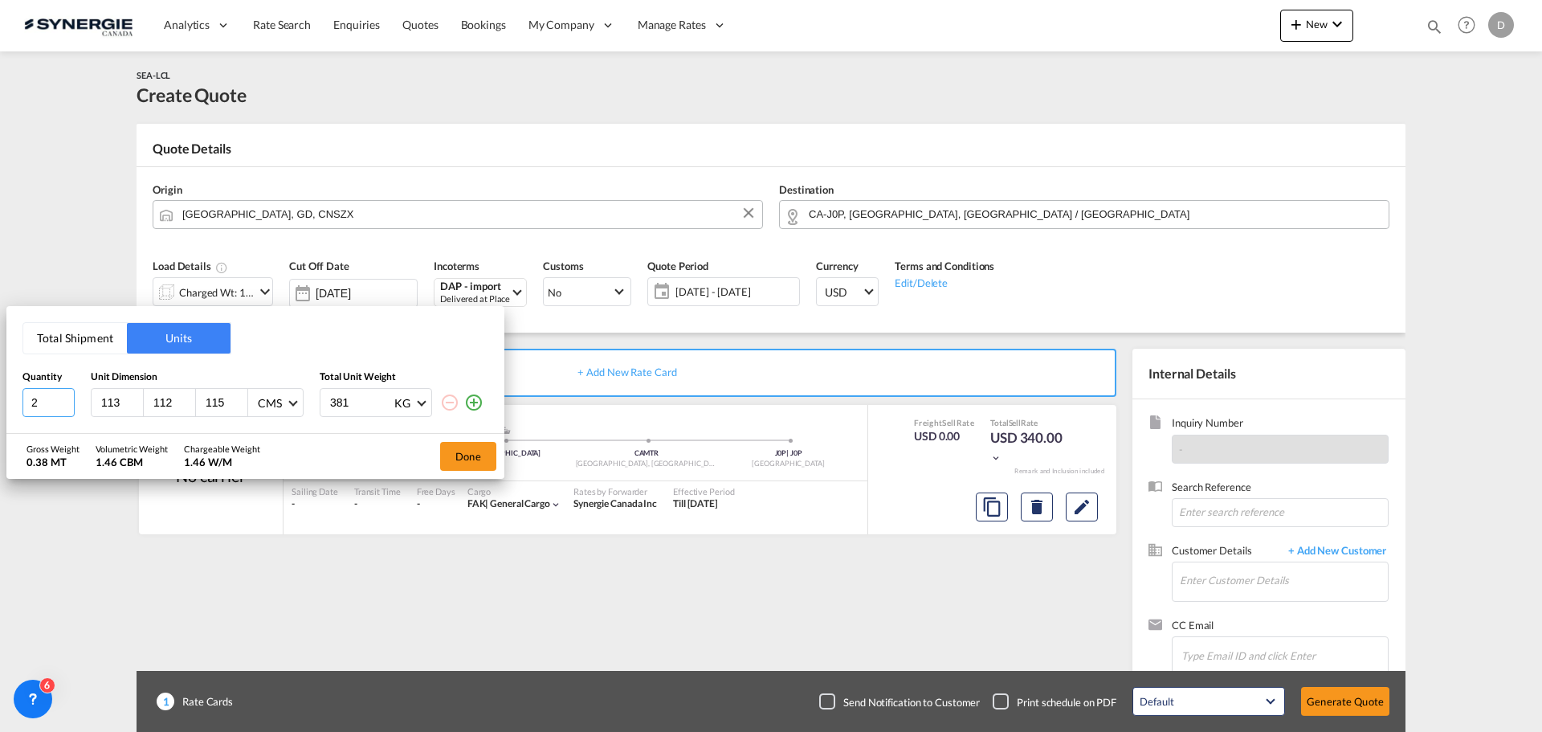
click at [66, 399] on input "2" at bounding box center [48, 402] width 52 height 29
click at [66, 398] on input "3" at bounding box center [48, 402] width 52 height 29
click at [66, 398] on input "4" at bounding box center [48, 402] width 52 height 29
click at [66, 398] on input "5" at bounding box center [48, 402] width 52 height 29
click at [66, 398] on input "6" at bounding box center [48, 402] width 52 height 29
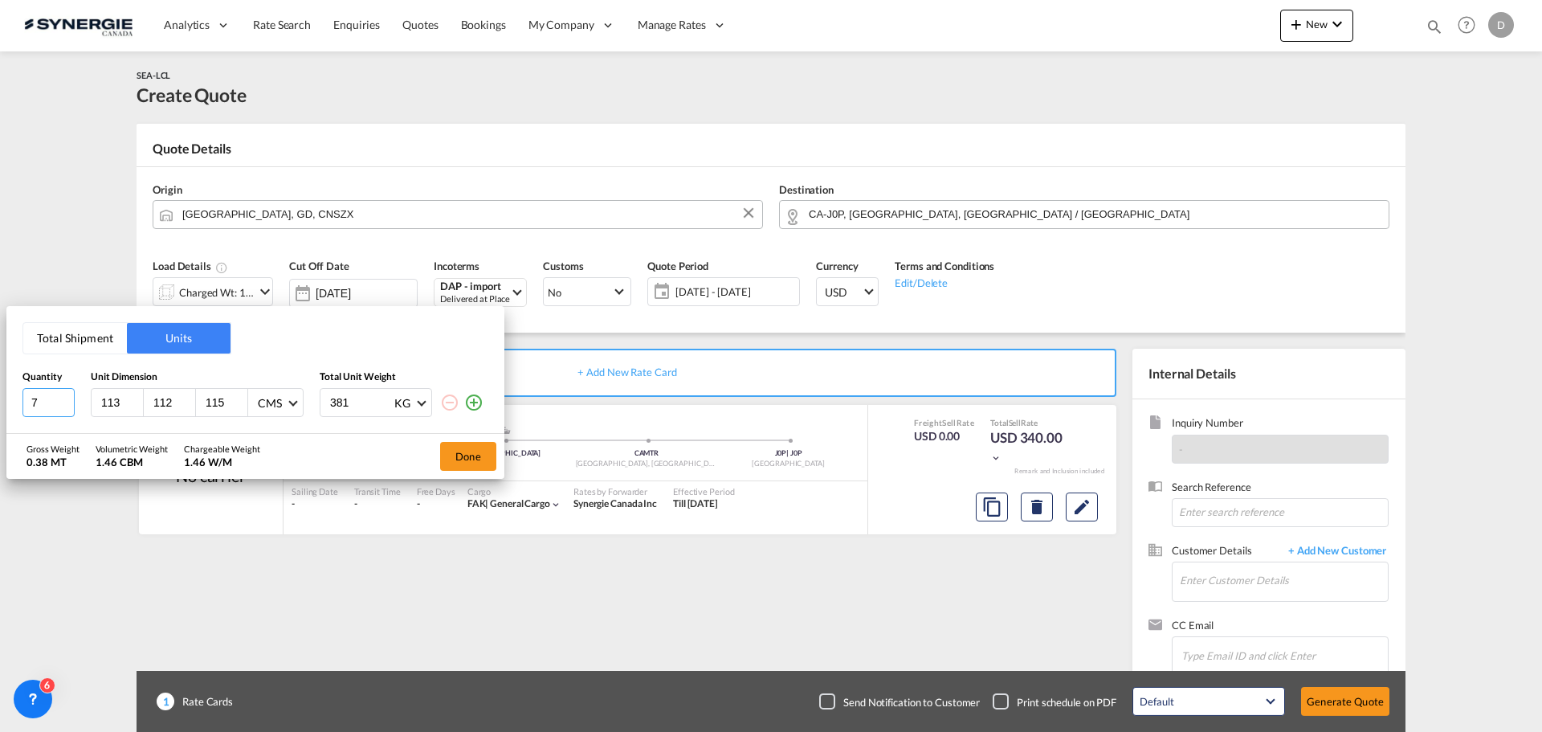
click at [66, 398] on input "7" at bounding box center [48, 402] width 52 height 29
click at [66, 398] on input "8" at bounding box center [48, 402] width 52 height 29
click at [66, 398] on input "9" at bounding box center [48, 402] width 52 height 29
type input "10"
click at [66, 398] on input "10" at bounding box center [48, 402] width 52 height 29
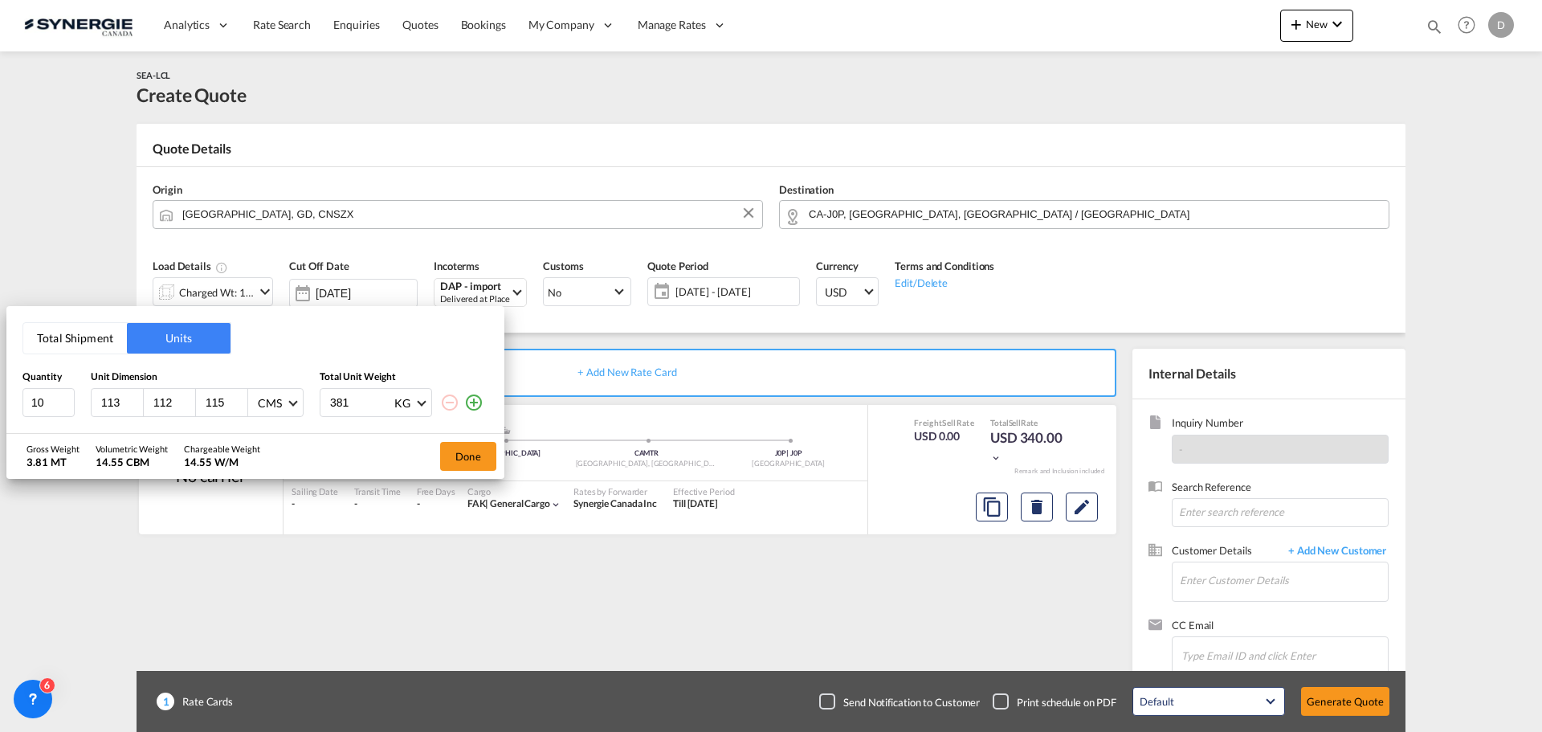
click at [116, 398] on input "113" at bounding box center [121, 402] width 43 height 14
type input "2"
type input "223"
type input "50"
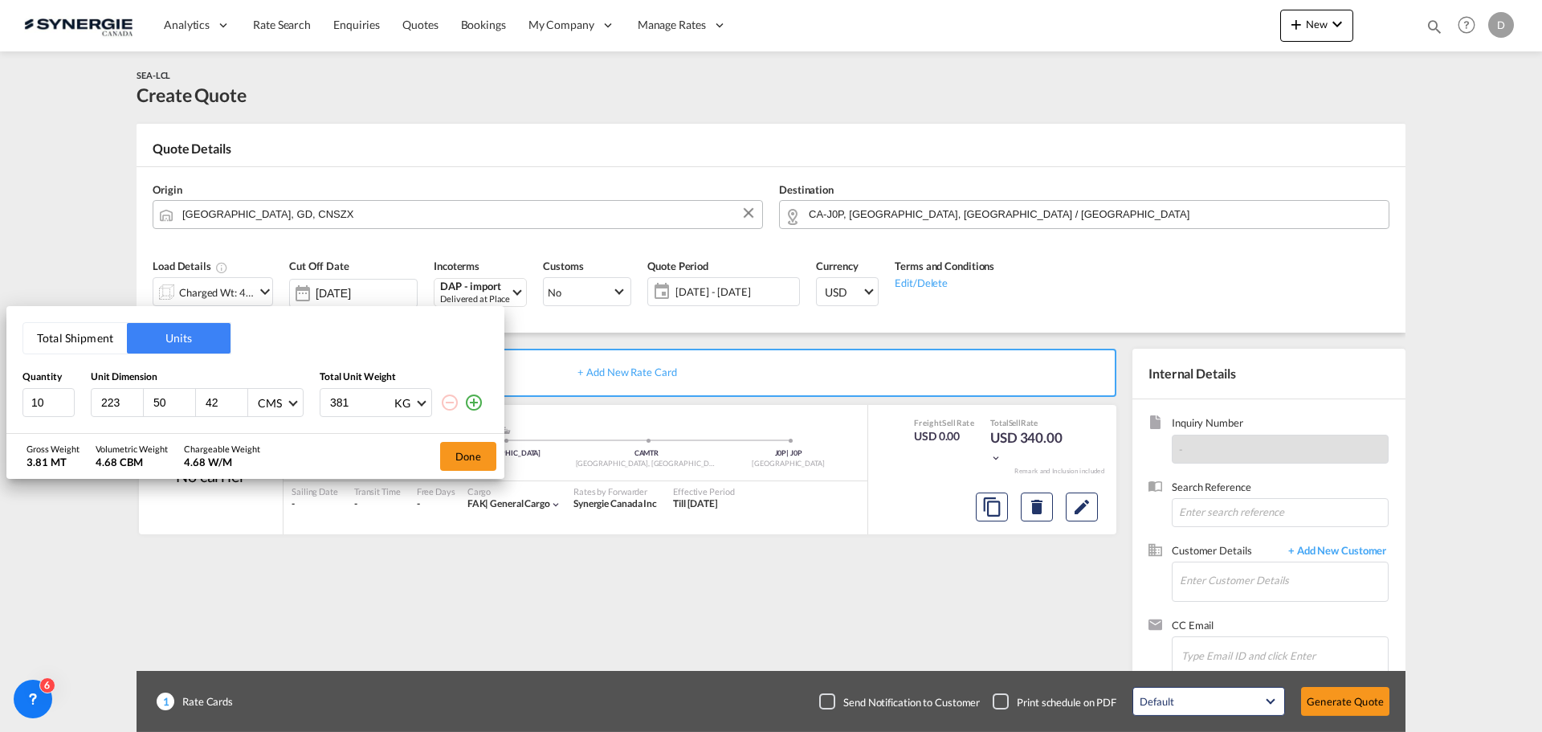
type input "42"
type input "815"
click at [472, 456] on button "Done" at bounding box center [468, 456] width 56 height 29
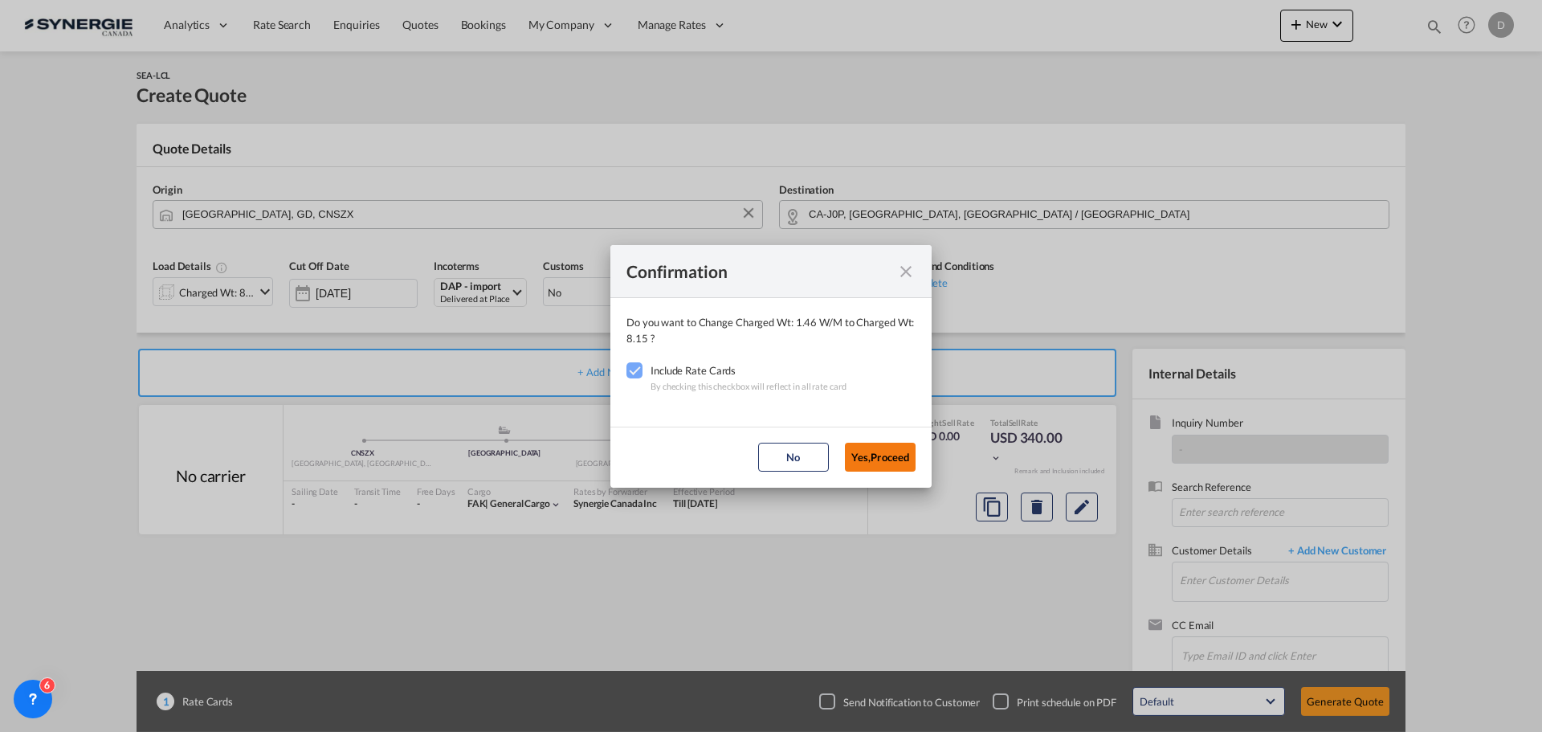
click at [881, 463] on button "Yes,Proceed" at bounding box center [880, 457] width 71 height 29
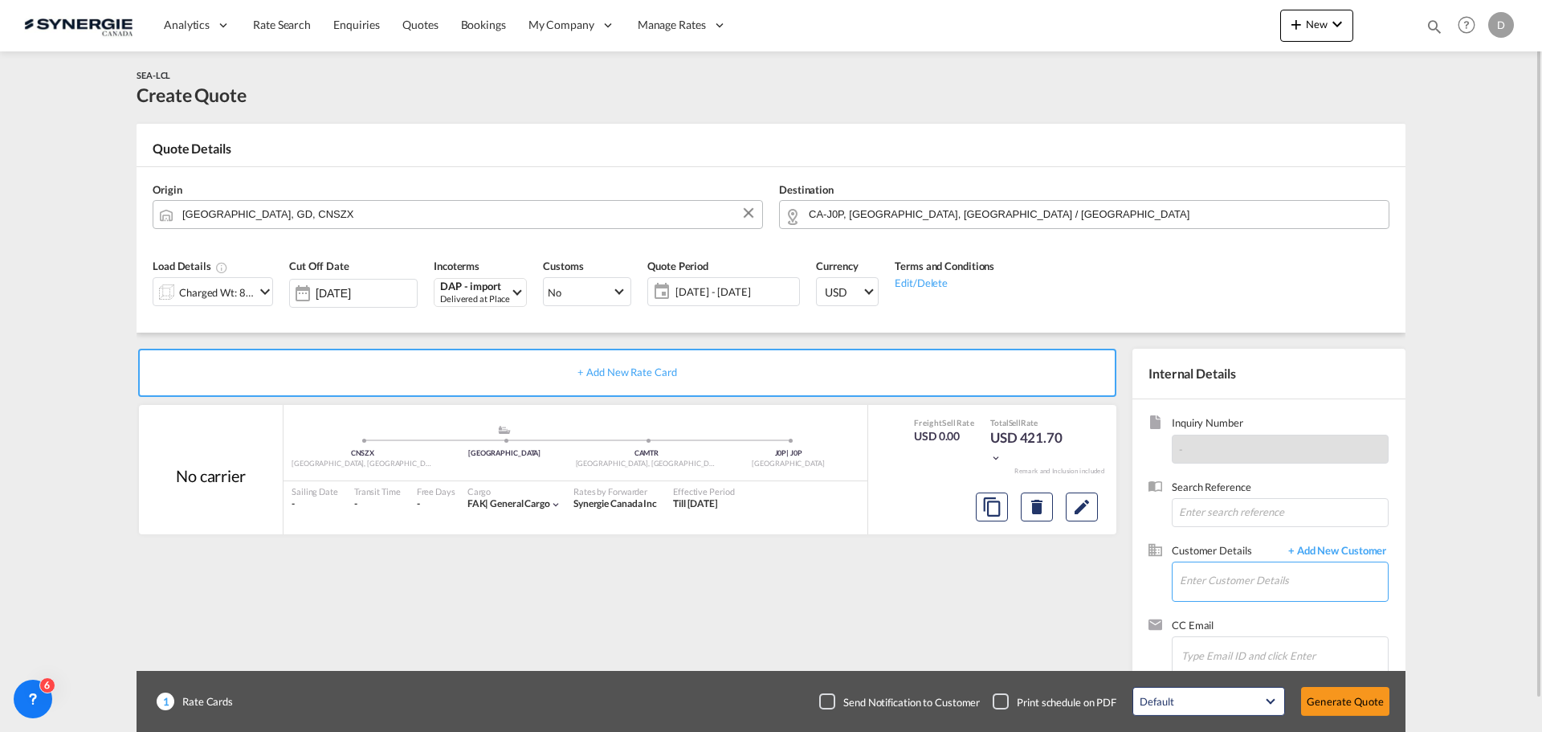
click at [1306, 578] on input "Enter Customer Details" at bounding box center [1284, 580] width 208 height 36
paste input "[EMAIL_ADDRESS][DOMAIN_NAME]"
click at [1272, 540] on div "[PERSON_NAME] [PERSON_NAME][EMAIL_ADDRESS][DOMAIN_NAME] | [PERSON_NAME]" at bounding box center [1339, 540] width 321 height 43
type input "[PERSON_NAME], [PERSON_NAME], [EMAIL_ADDRESS][DOMAIN_NAME]"
click at [755, 288] on span "[DATE] - [DATE]" at bounding box center [736, 291] width 120 height 14
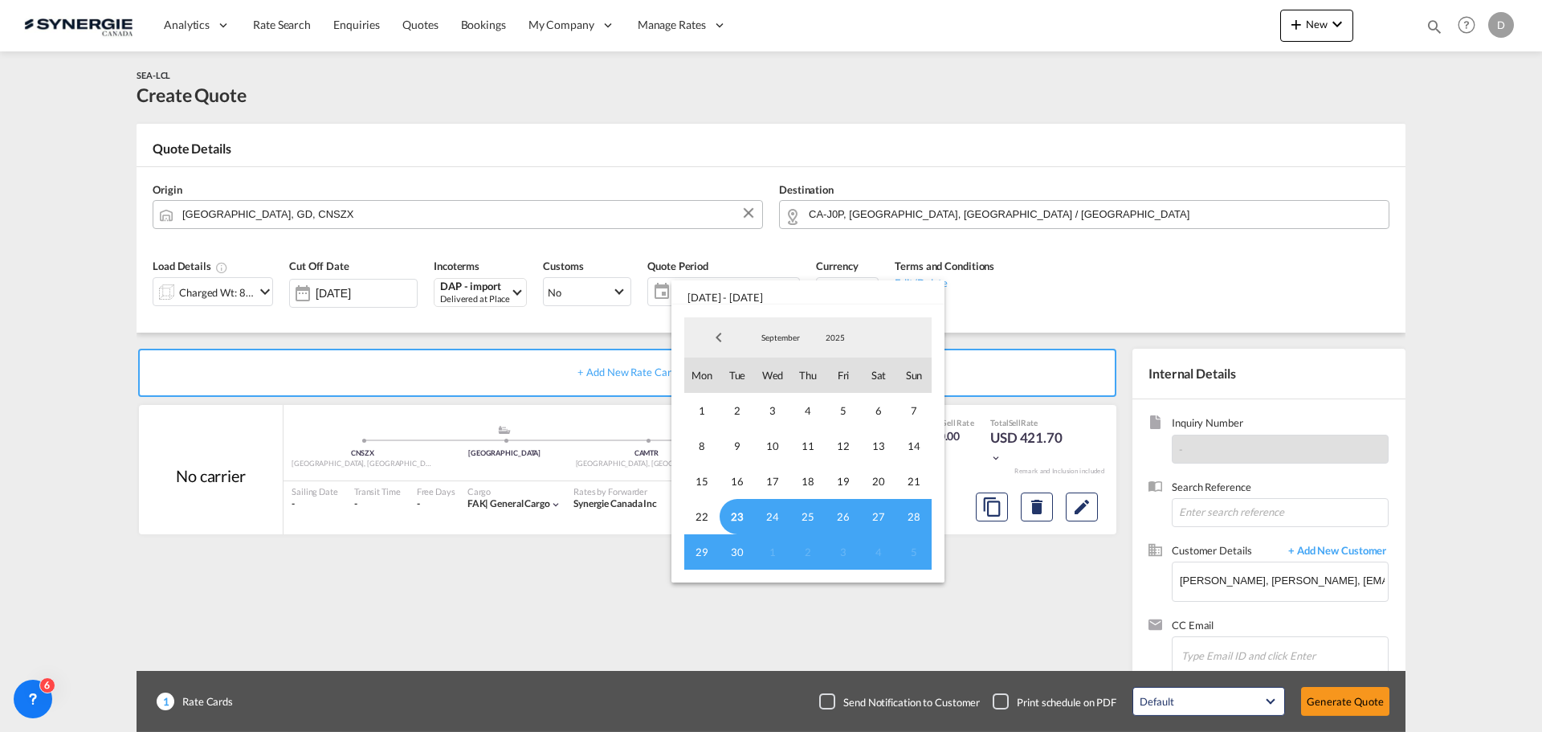
click at [735, 508] on span "23" at bounding box center [737, 516] width 35 height 35
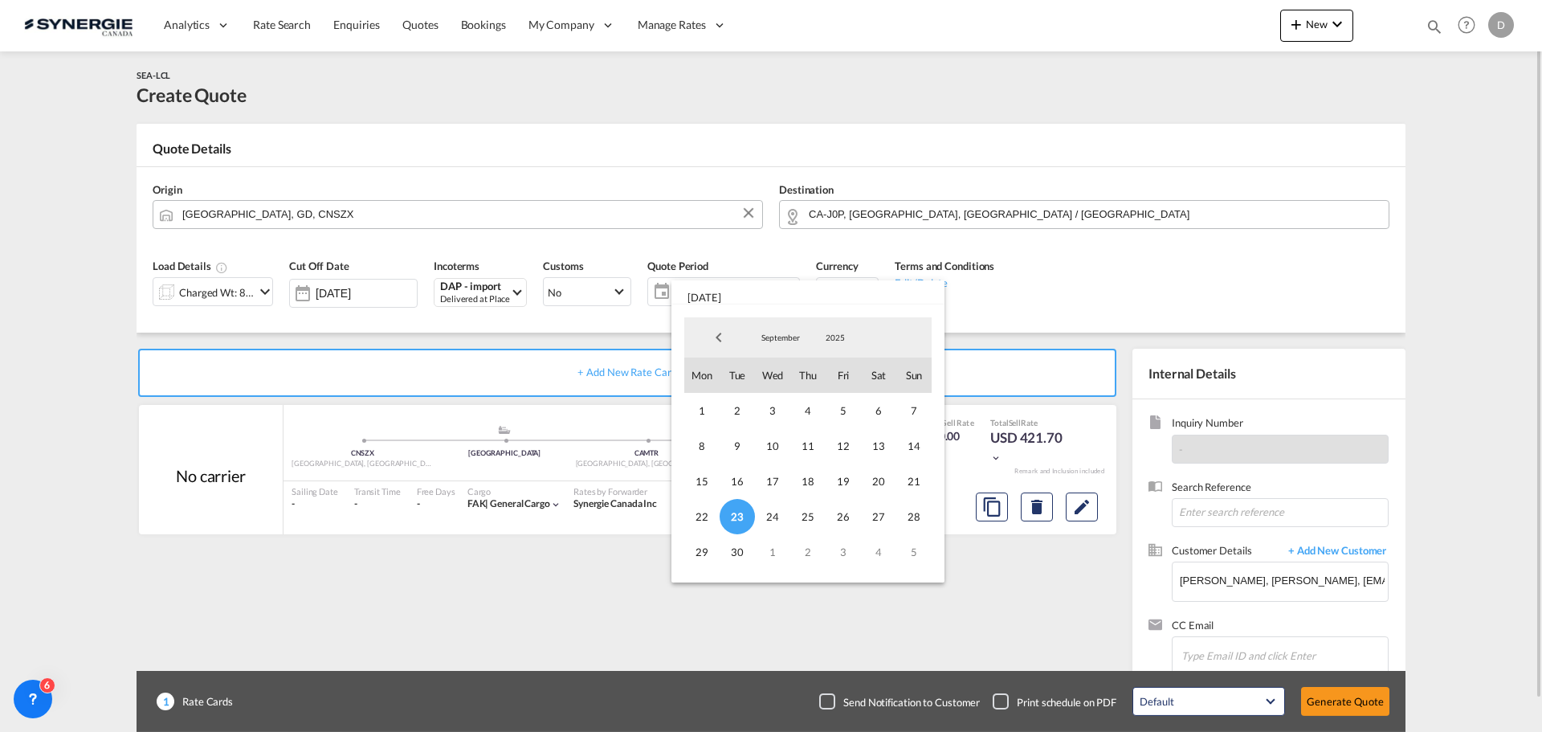
click at [737, 552] on span "30" at bounding box center [737, 551] width 35 height 35
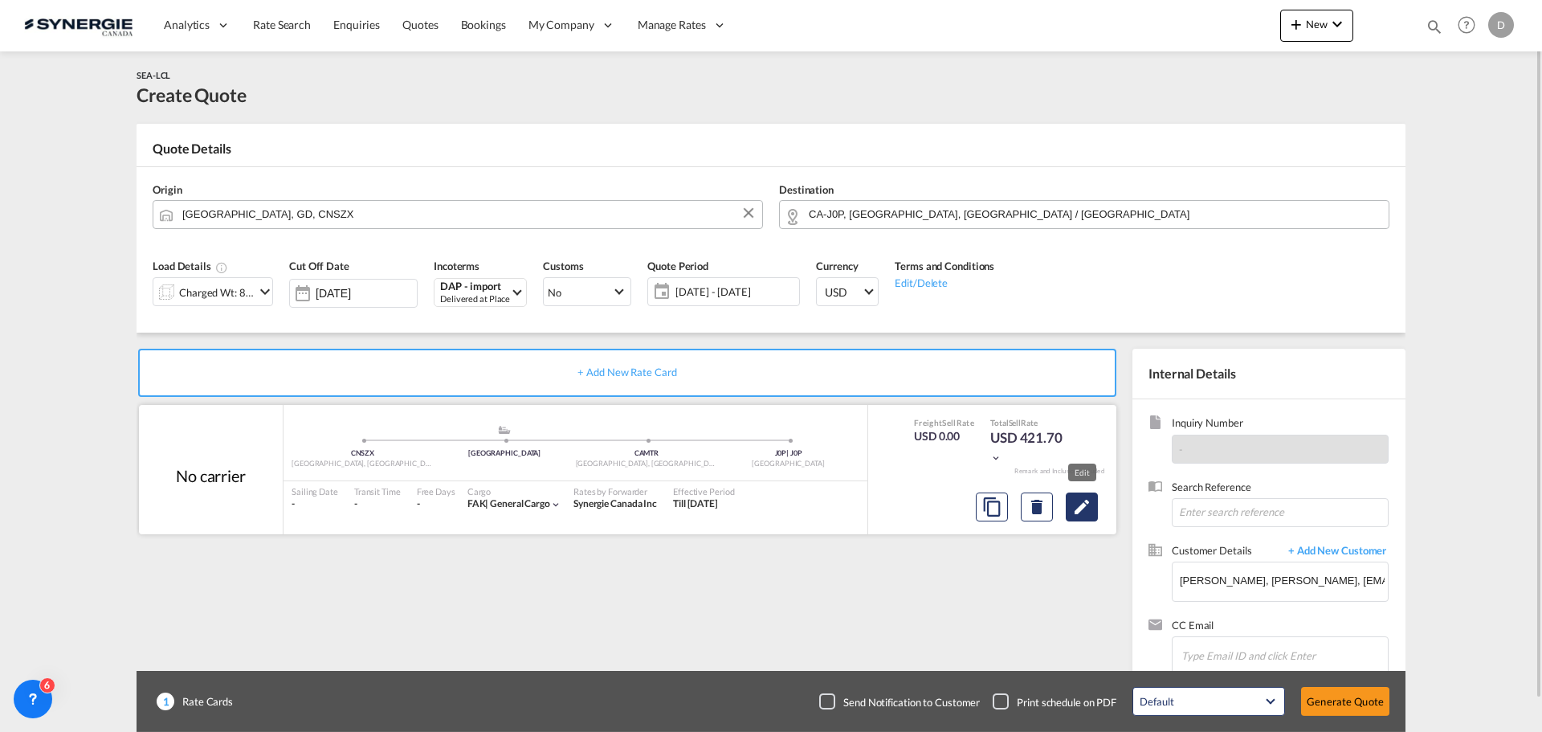
click at [1068, 505] on button "Edit" at bounding box center [1082, 506] width 32 height 29
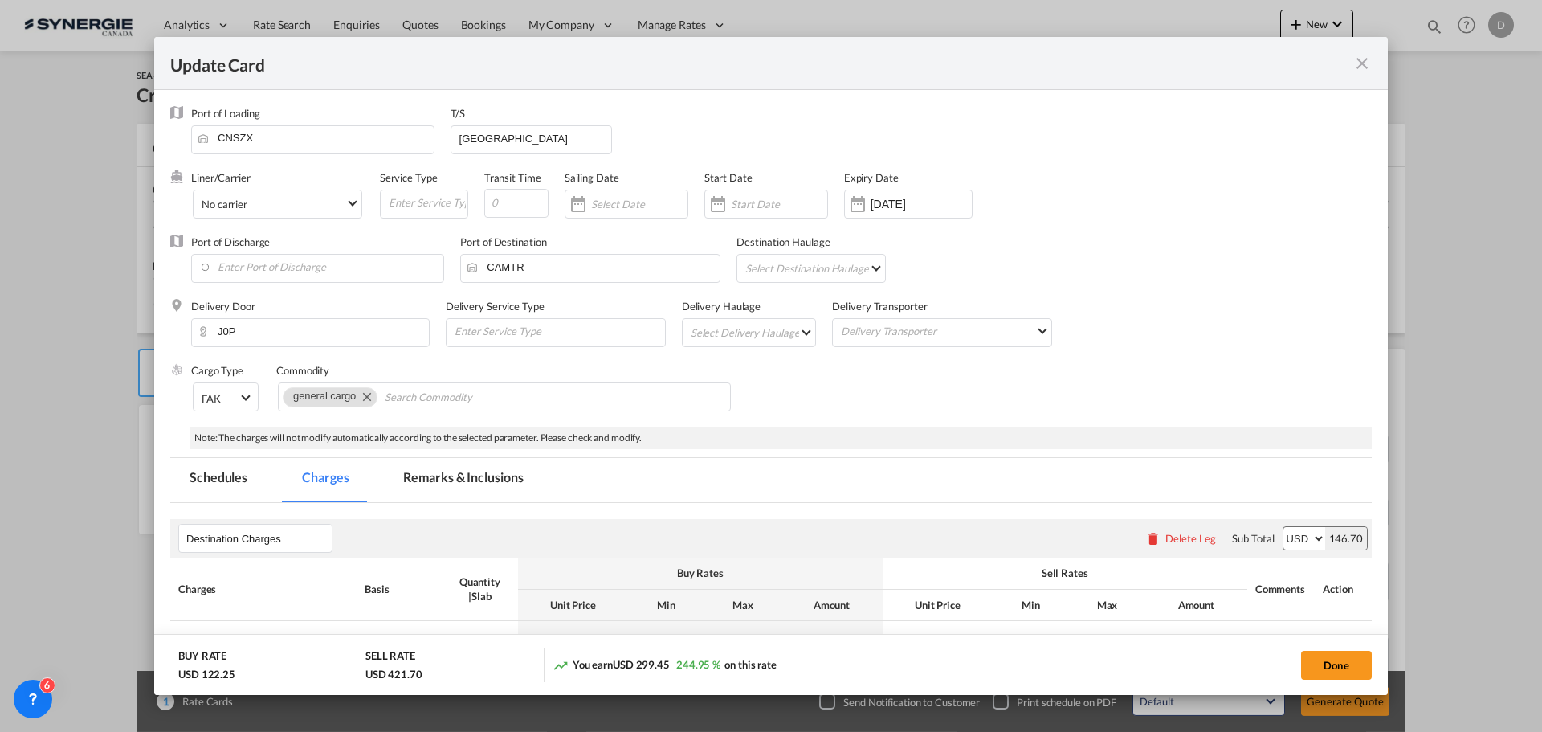
select select "flat"
select select "per_kg"
select select "per_shipment"
select select "per_pallet"
select select "per_bl"
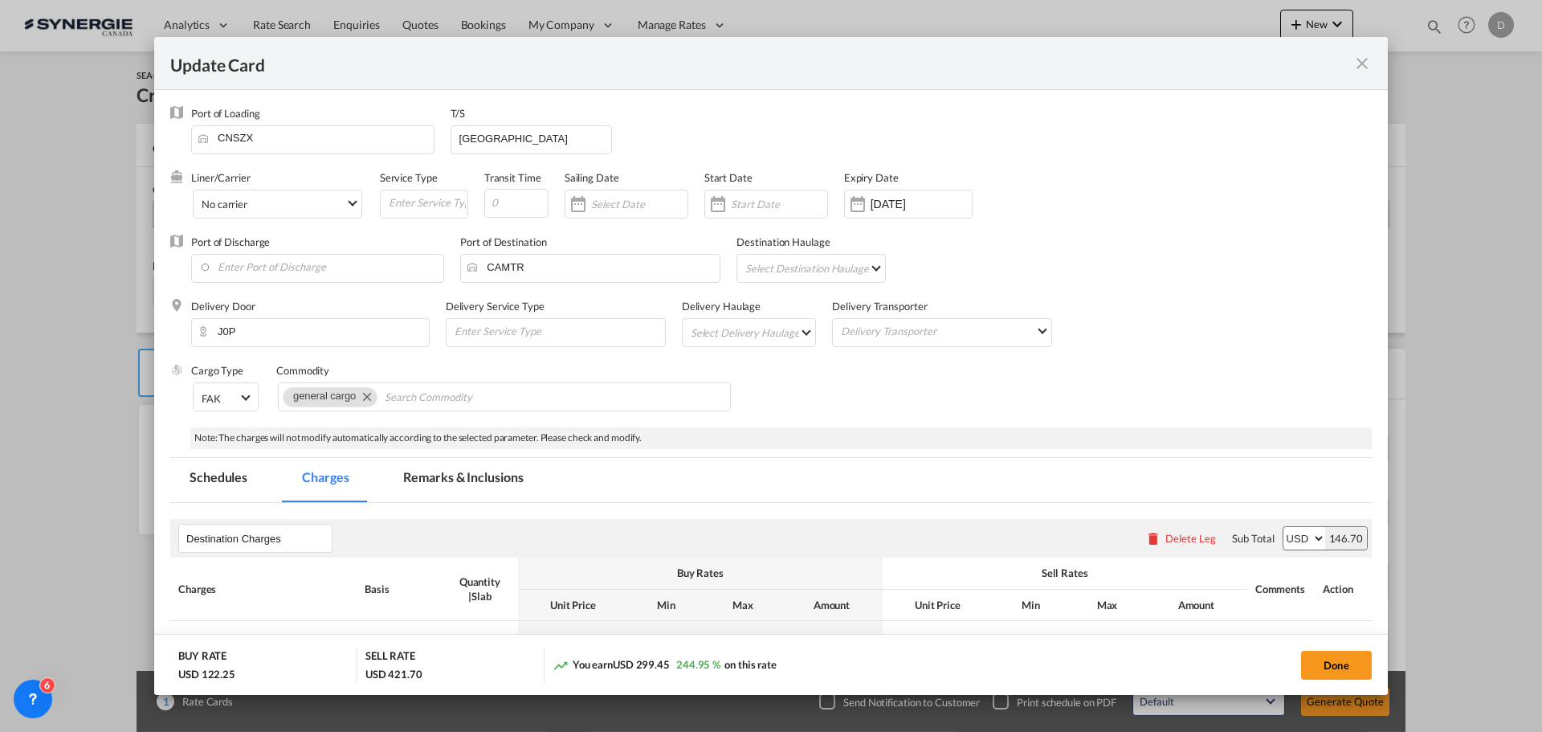
select select "per_bl"
select select "per_shipment"
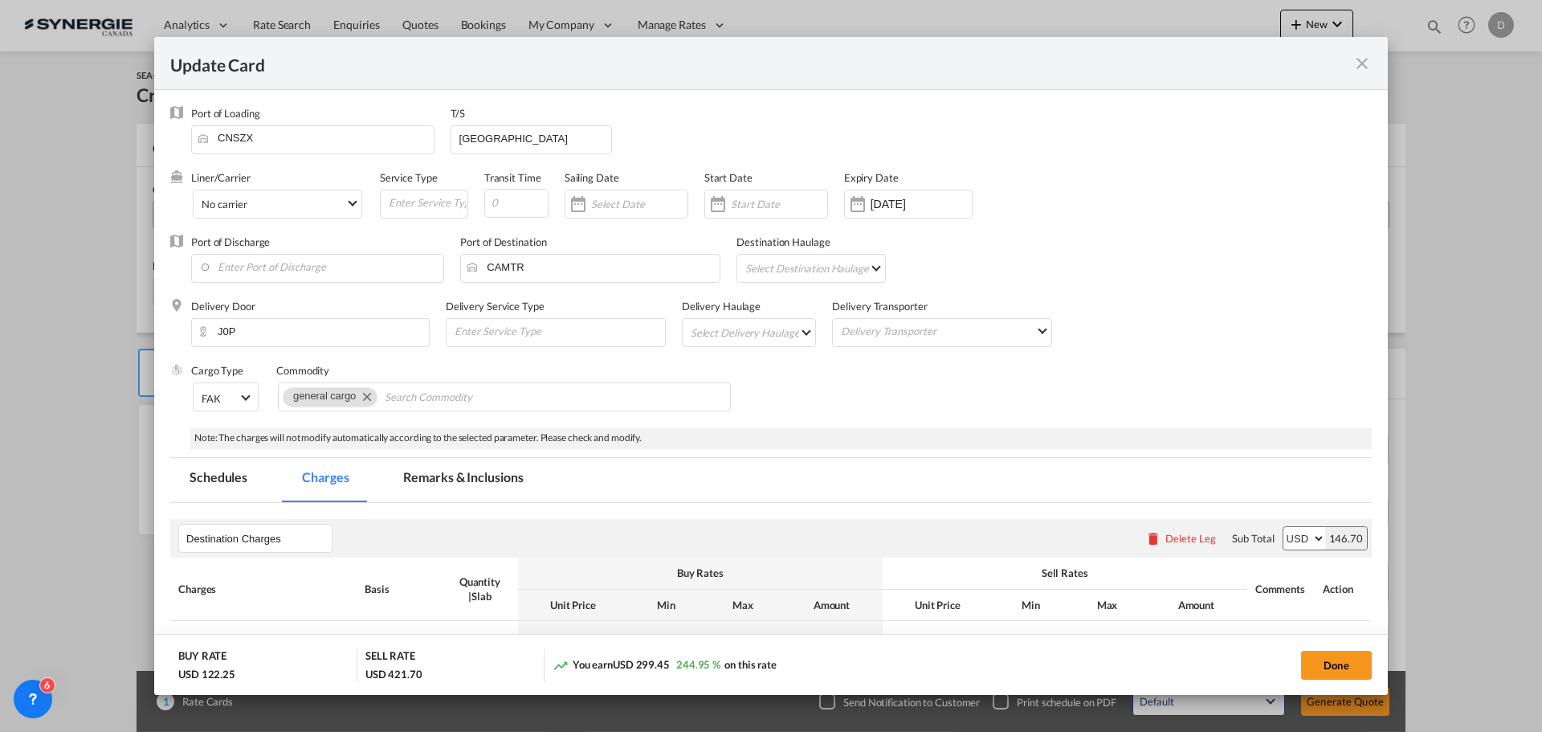
select select "per_shipment"
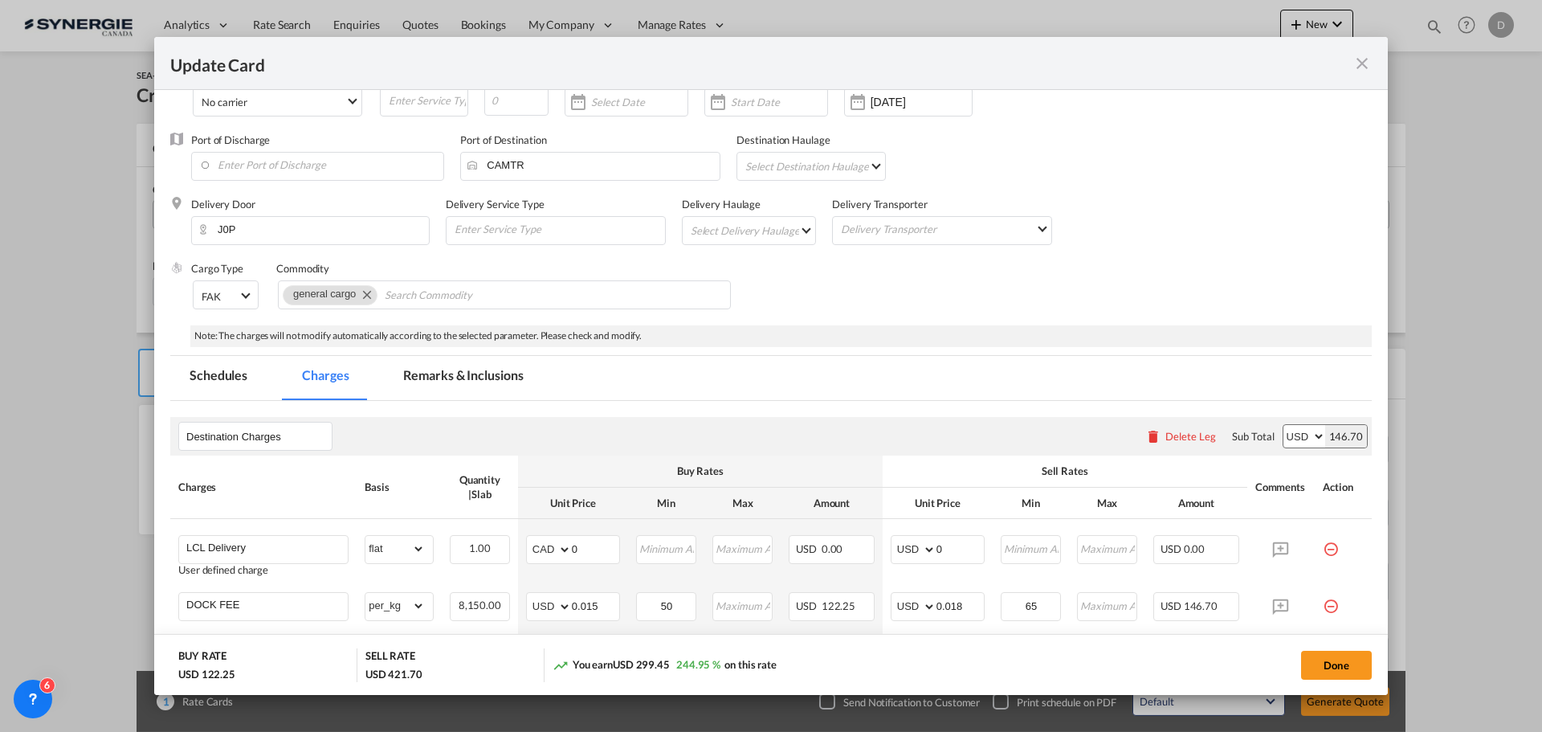
scroll to position [161, 0]
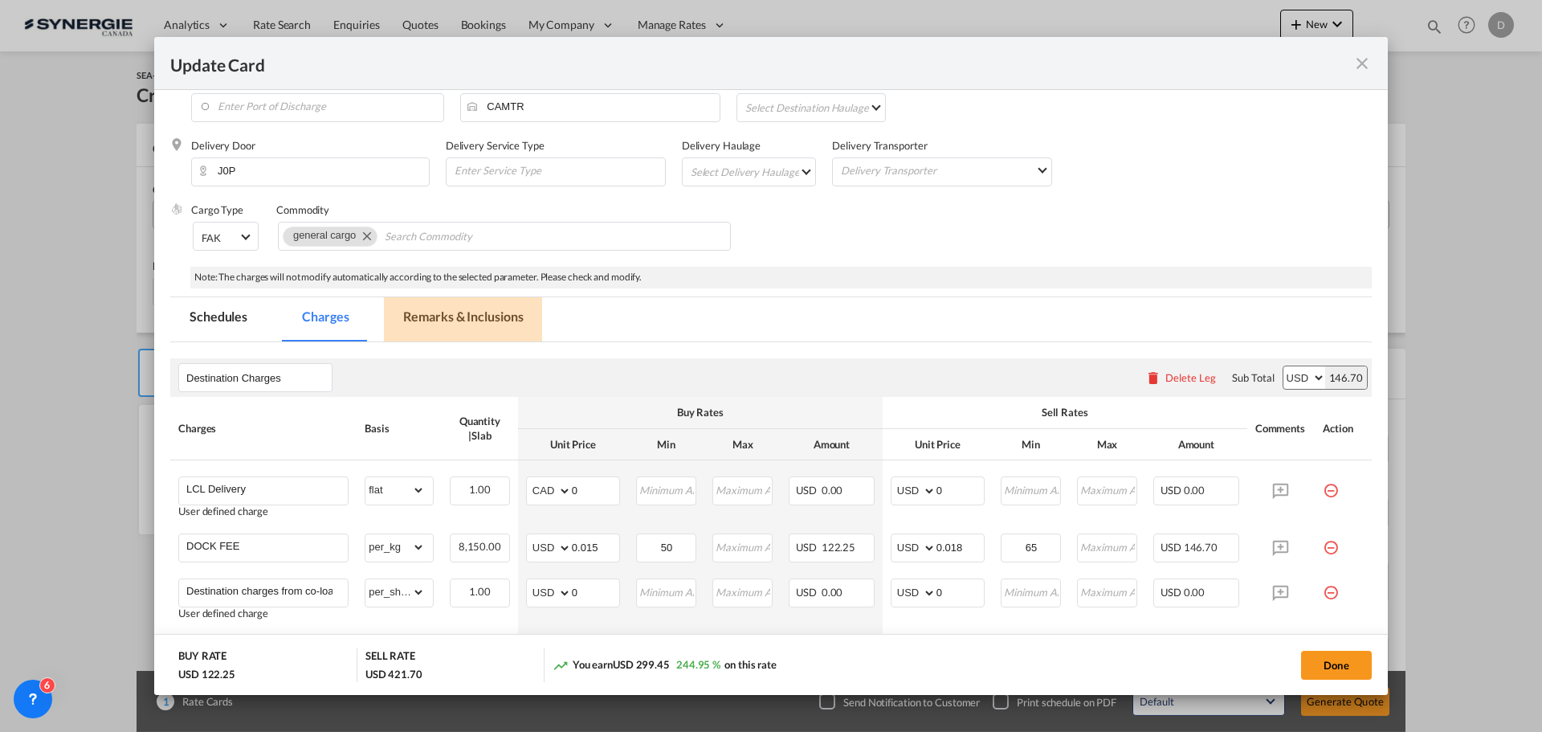
click at [440, 324] on md-tab-item "Remarks & Inclusions" at bounding box center [463, 319] width 158 height 44
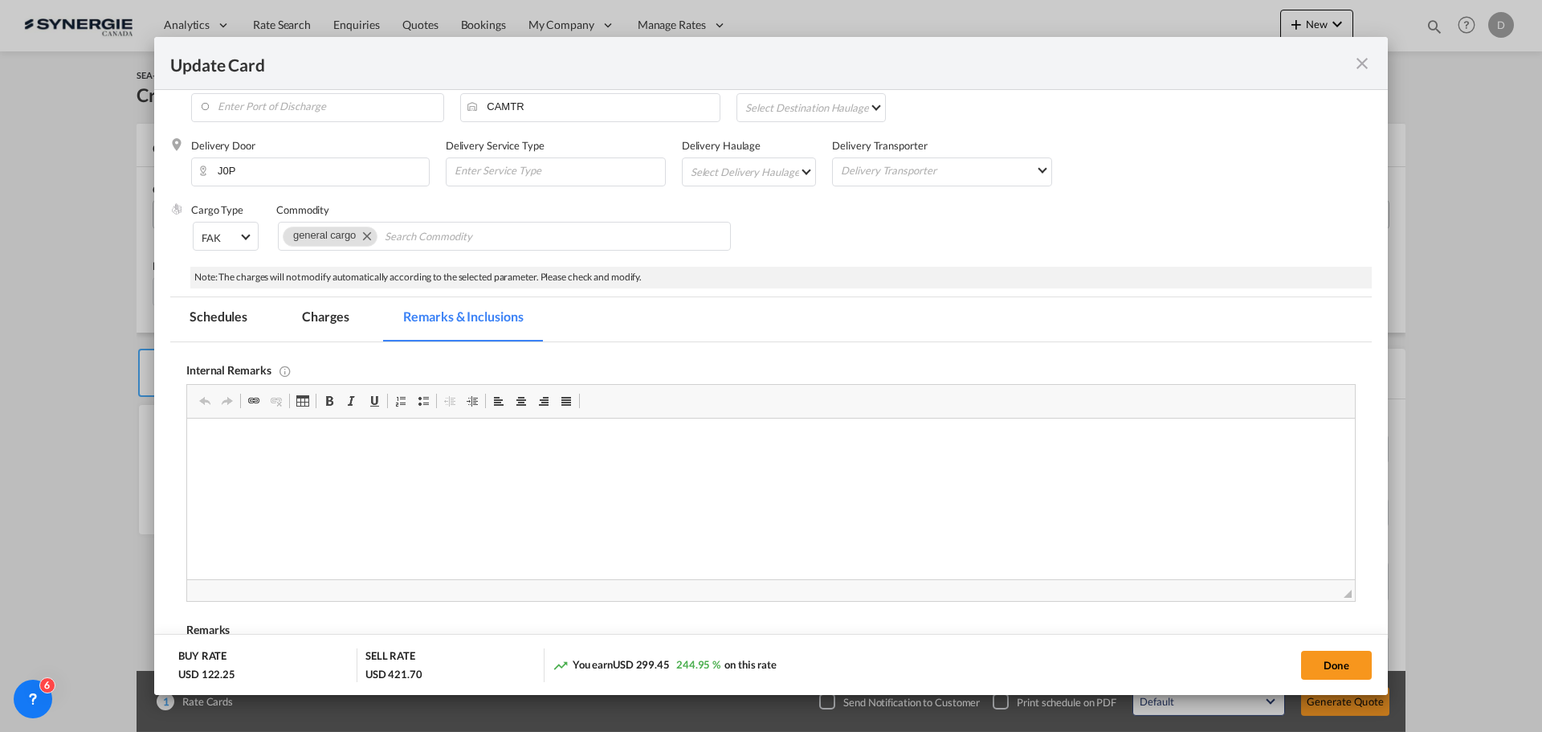
scroll to position [321, 0]
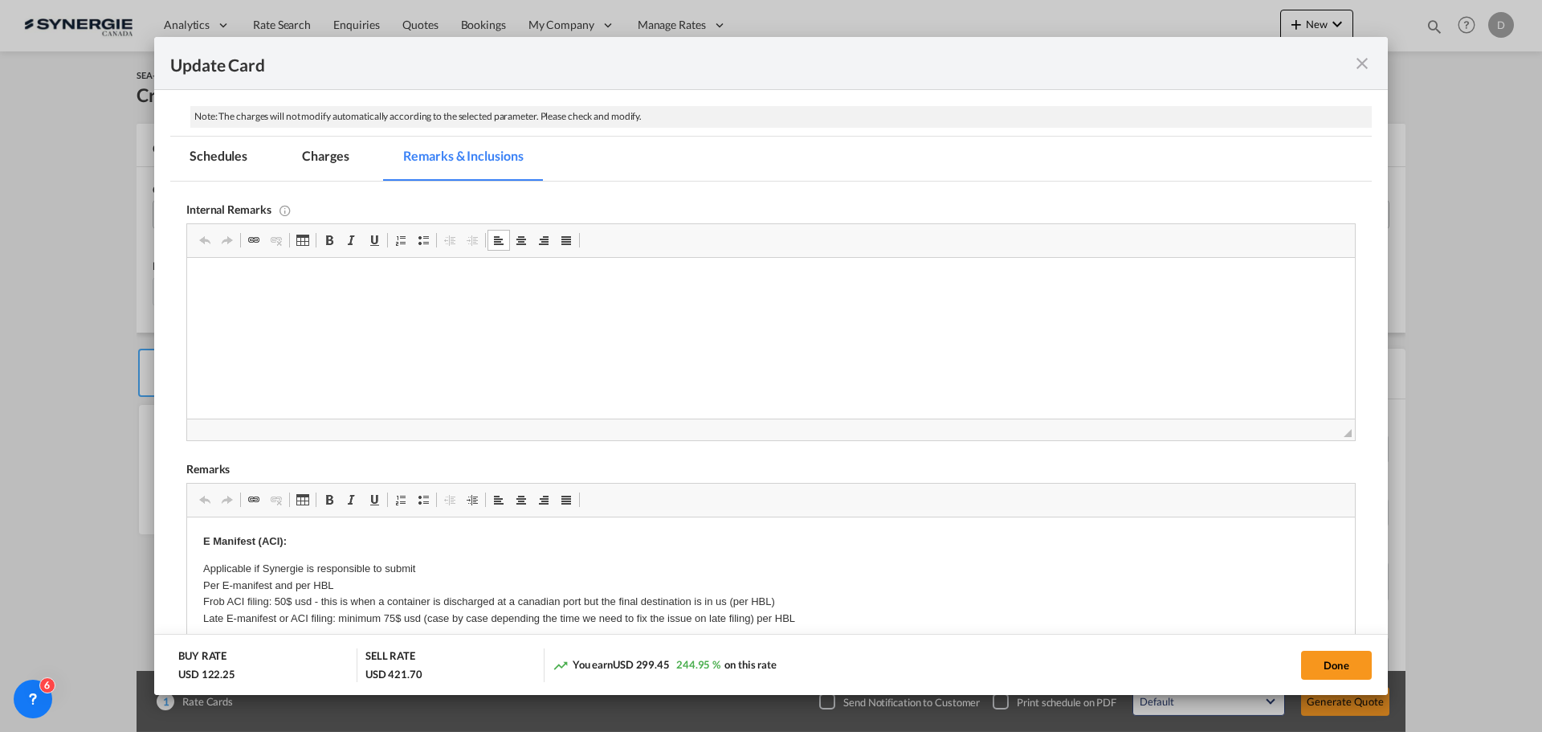
click at [60, 318] on div "Update Card Port of [GEOGRAPHIC_DATA] CNSZX T/S [GEOGRAPHIC_DATA] Liner/Carrier…" at bounding box center [771, 366] width 1542 height 732
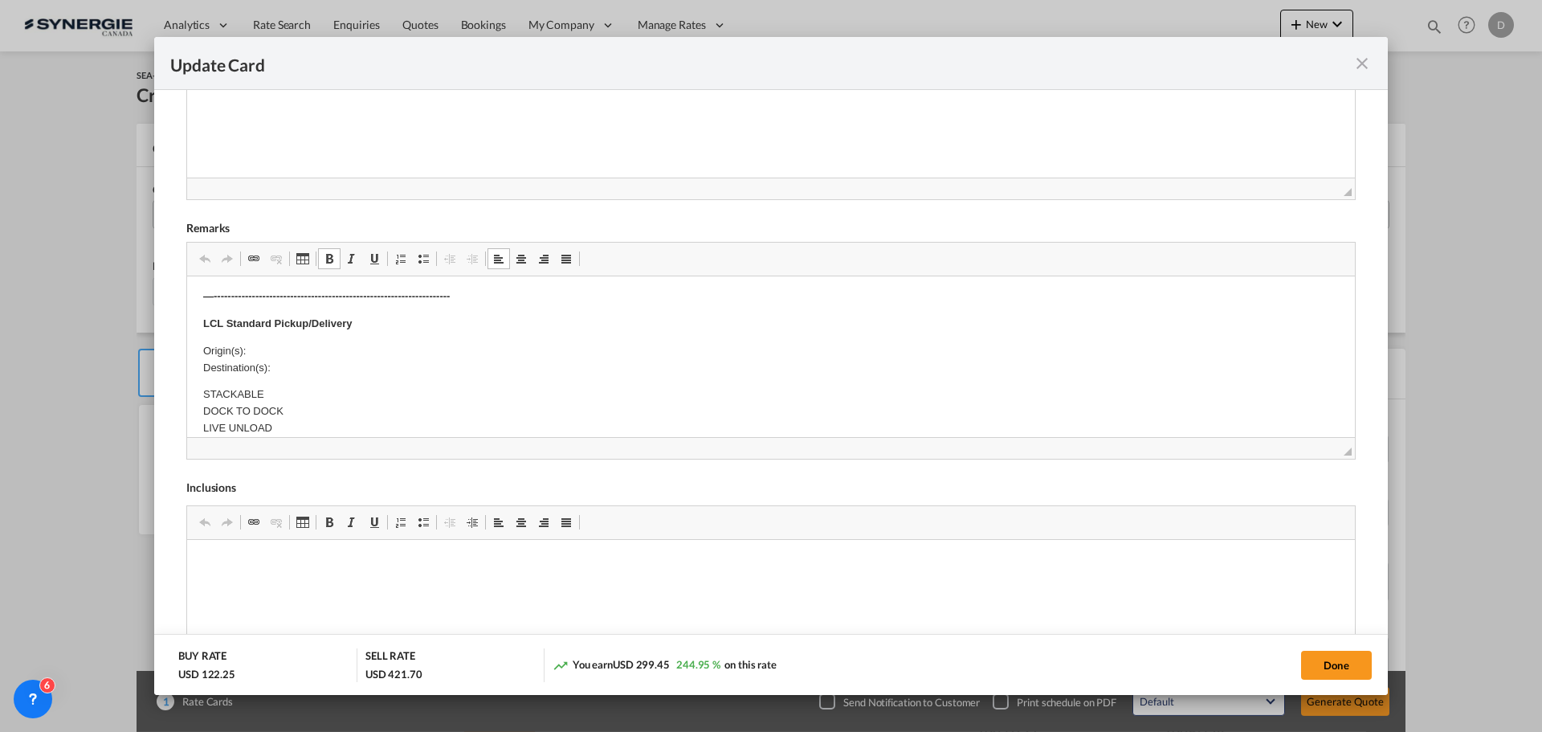
click at [284, 353] on p "Origin(s): Destination(s):" at bounding box center [771, 360] width 1136 height 34
click at [279, 370] on p "Origin(s): Lachine Destination(s):" at bounding box center [771, 360] width 1136 height 34
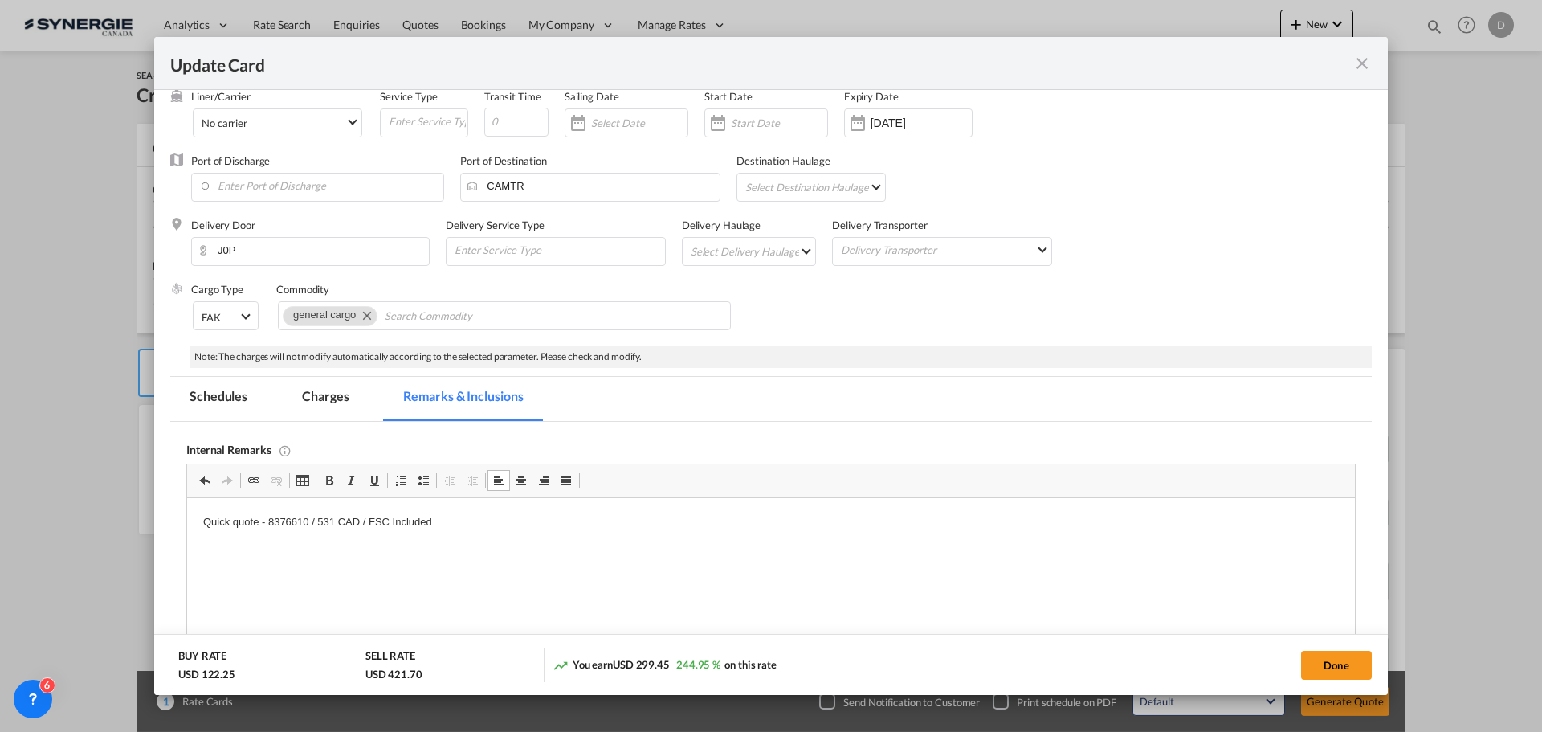
scroll to position [0, 0]
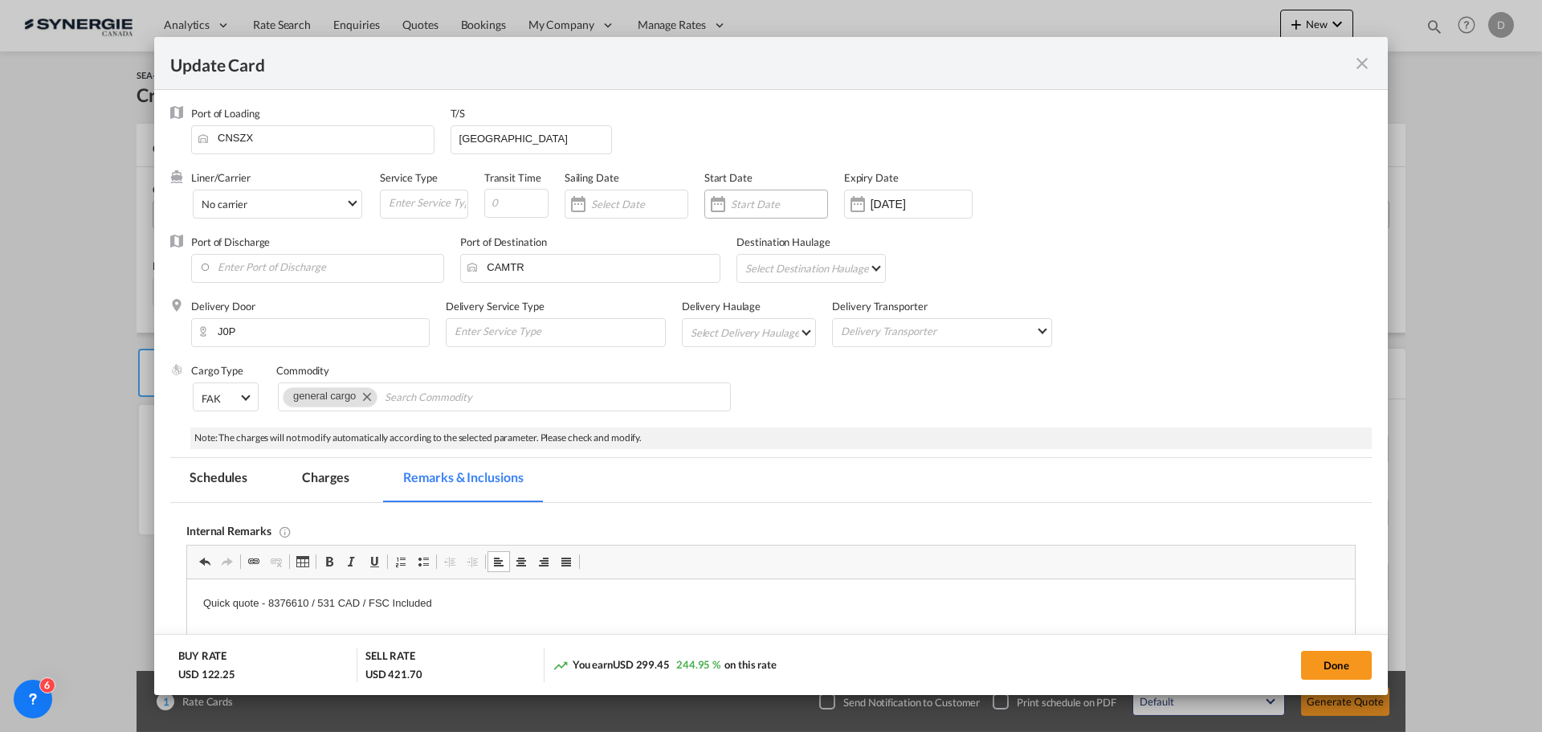
click at [725, 206] on div "Update Card Port ..." at bounding box center [718, 204] width 26 height 32
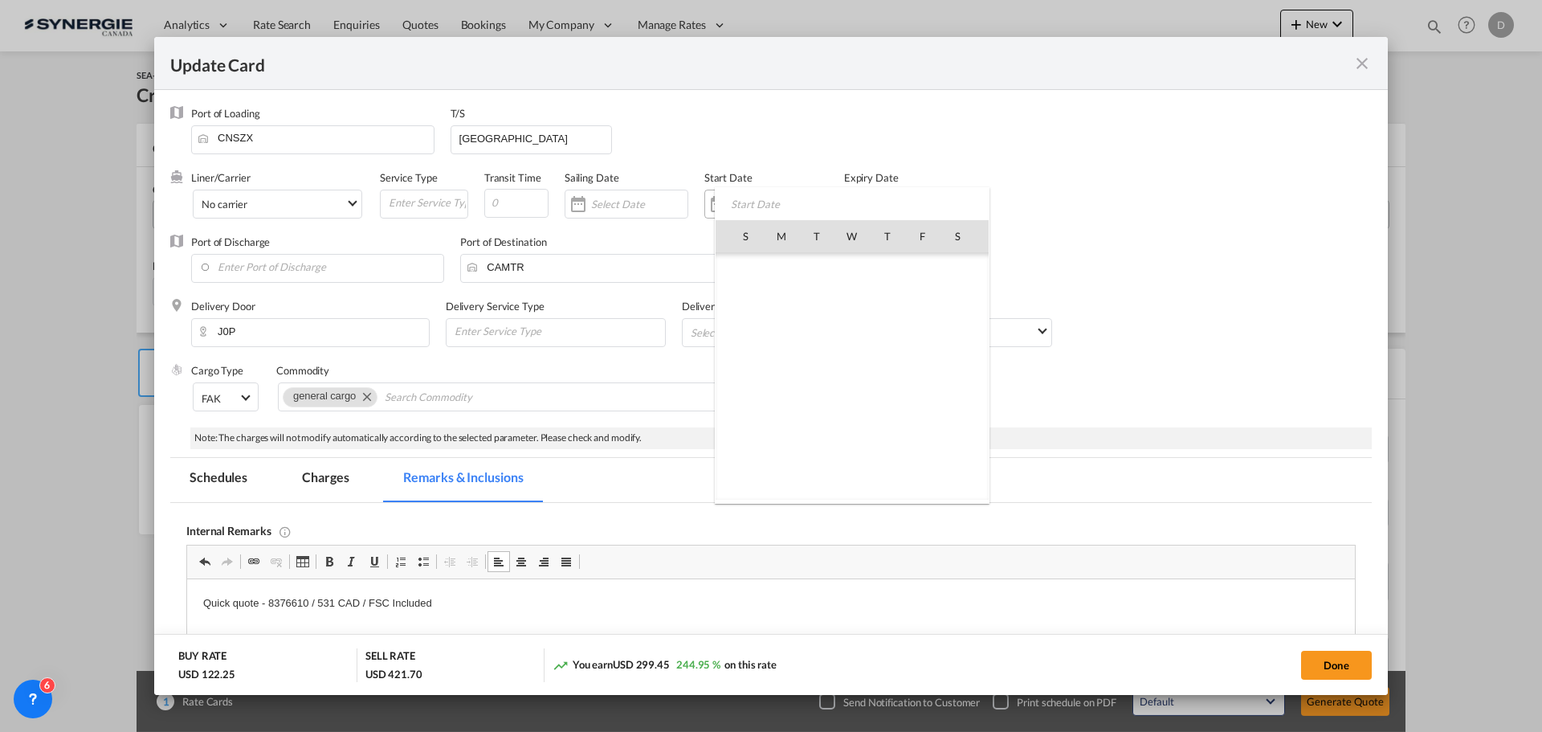
scroll to position [372097, 0]
click at [813, 406] on span "23" at bounding box center [817, 412] width 34 height 34
type input "[DATE]"
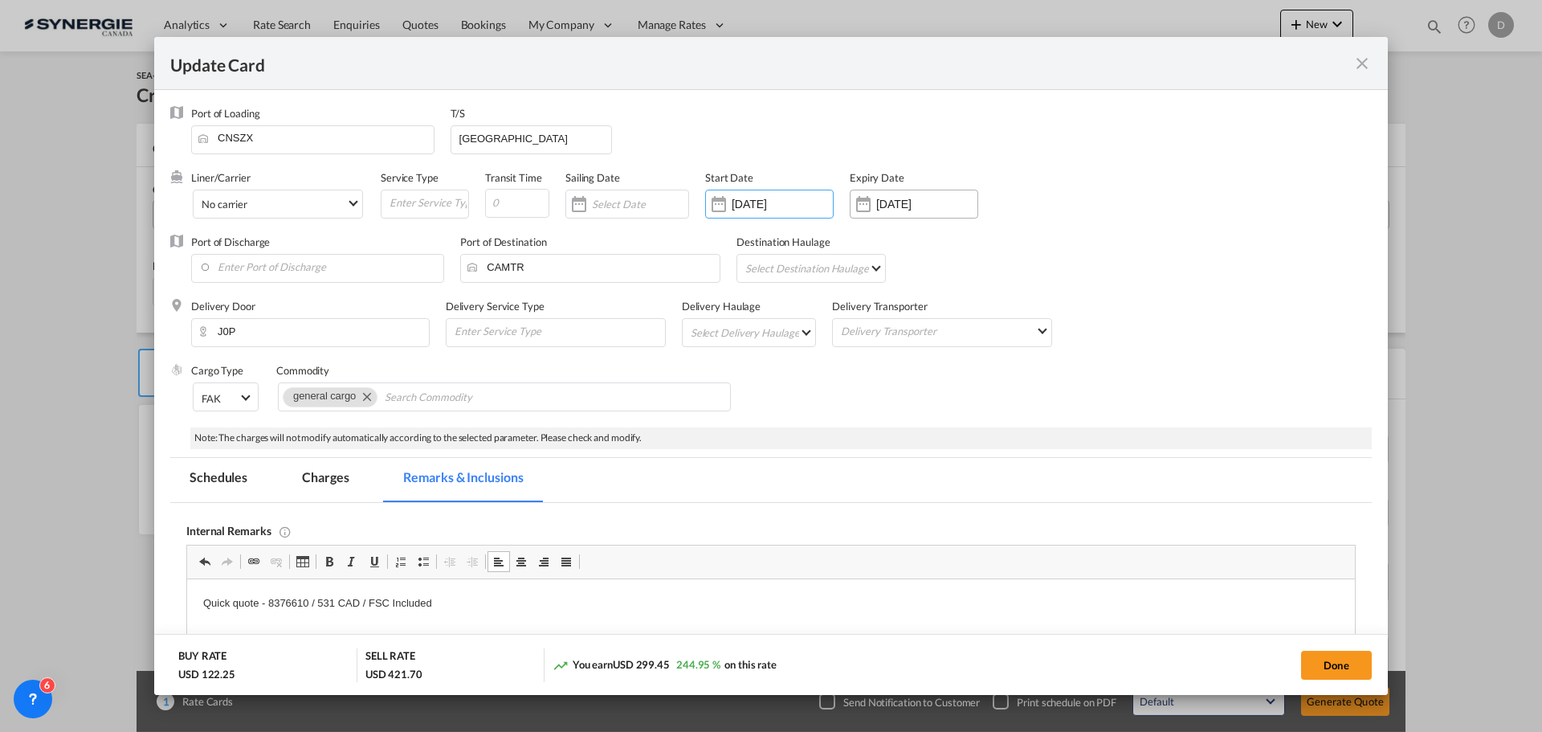
click at [867, 204] on div "Update Card Port ..." at bounding box center [864, 204] width 26 height 32
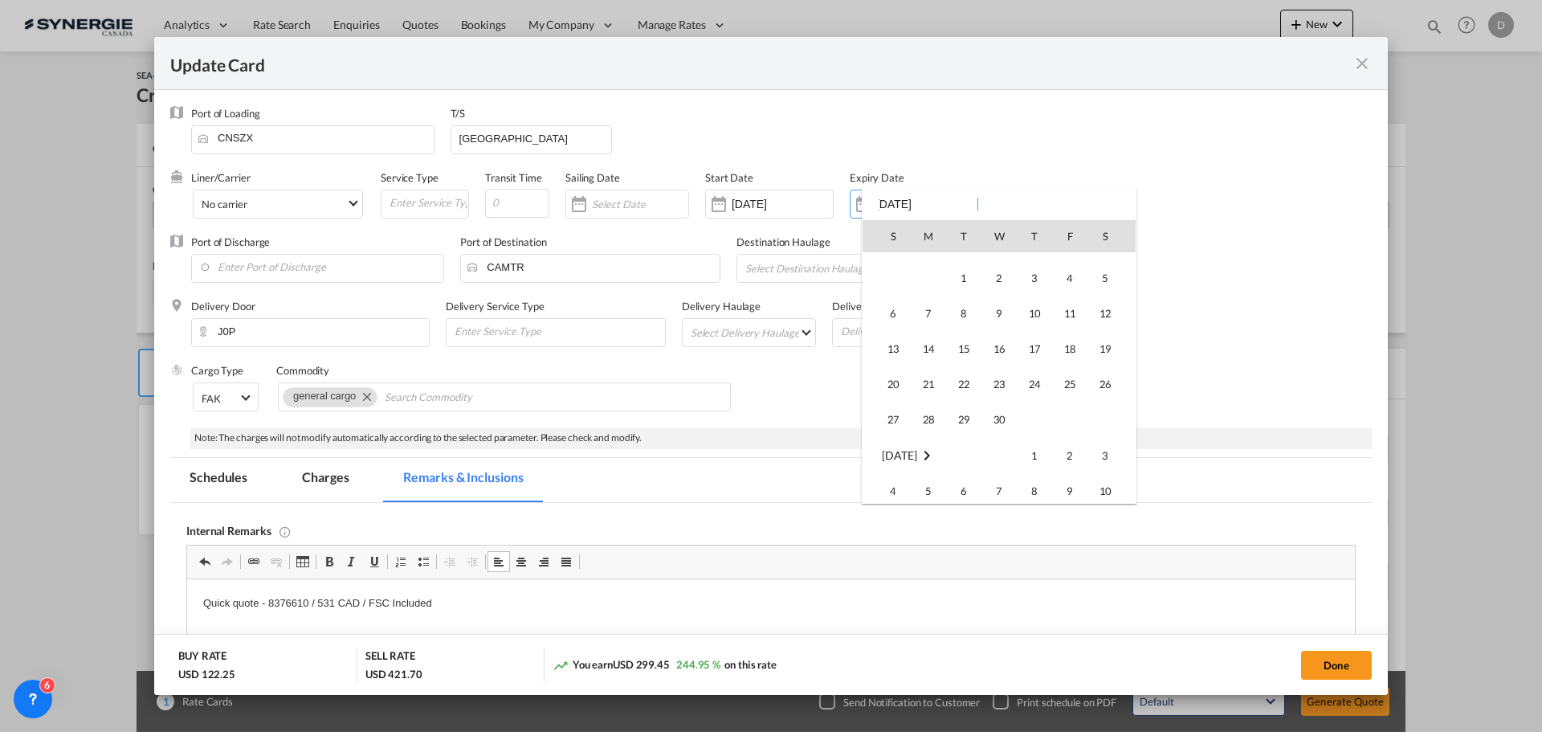
click at [1000, 419] on span "30" at bounding box center [999, 419] width 32 height 32
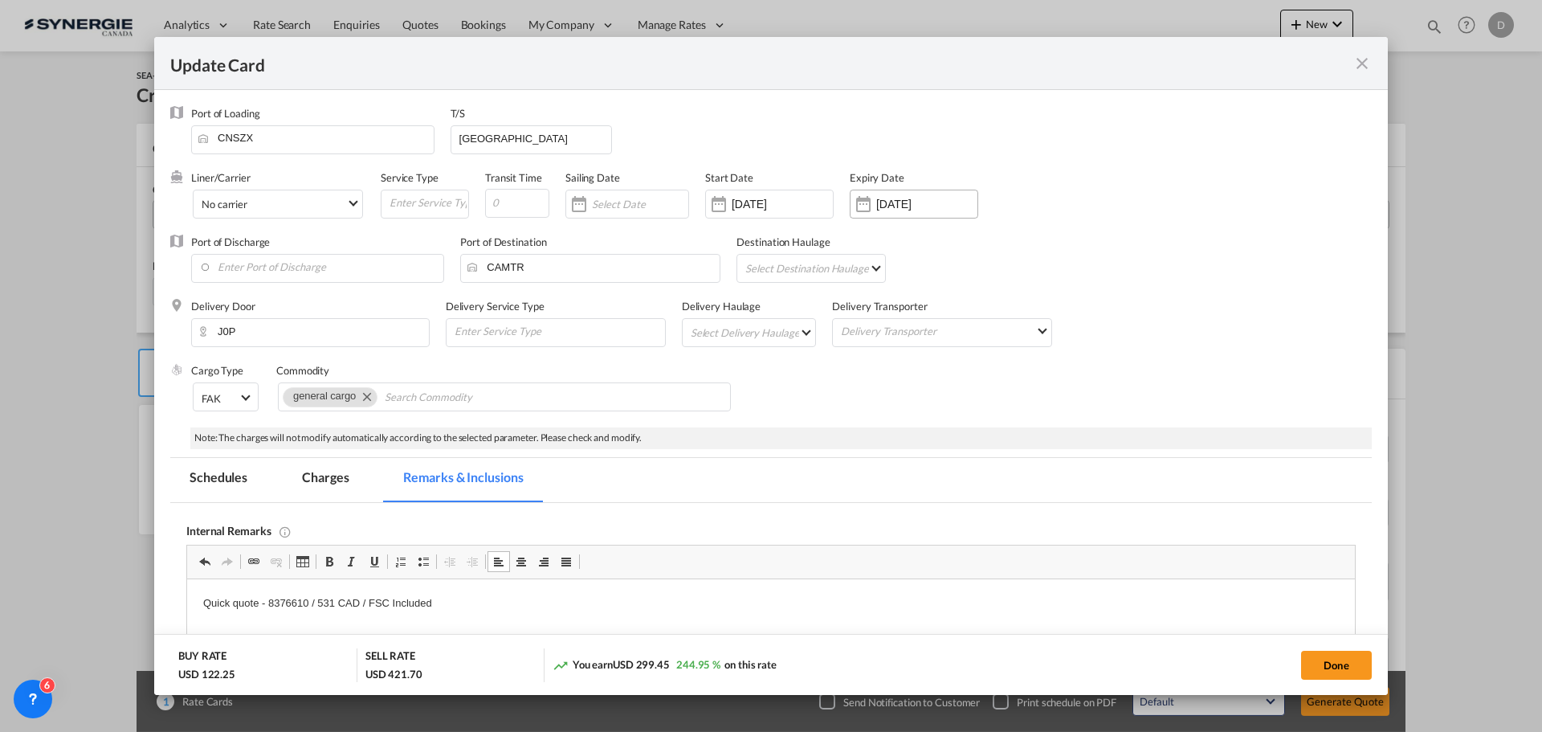
click at [924, 209] on input "[DATE]" at bounding box center [926, 204] width 101 height 13
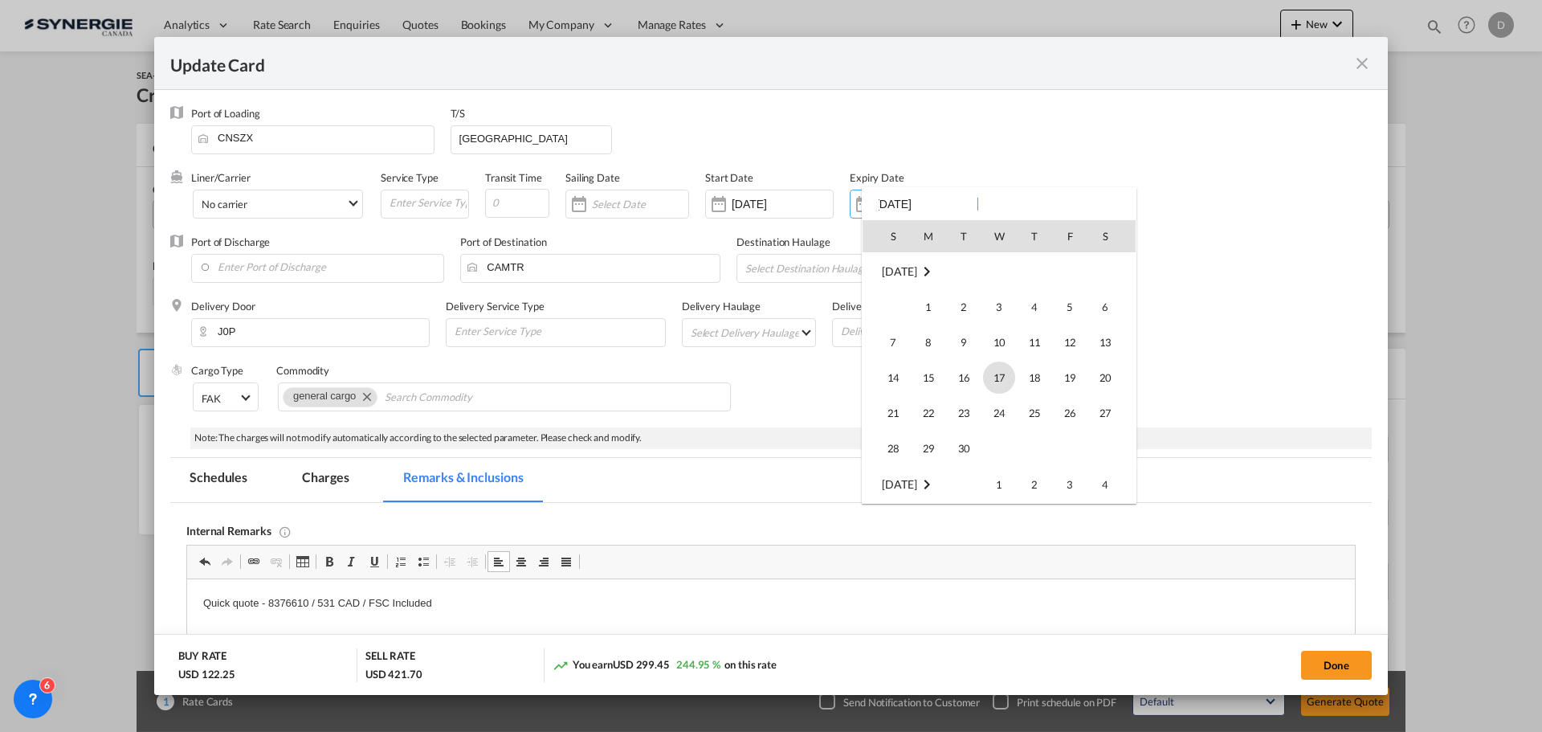
scroll to position [1912, 0]
click at [933, 201] on div "S M T W T F S [DATE] 1 2 3 4 5 6 7 8 9 10 11 12 13 14 15 16 17 18 19 20 21 22 2…" at bounding box center [999, 345] width 275 height 316
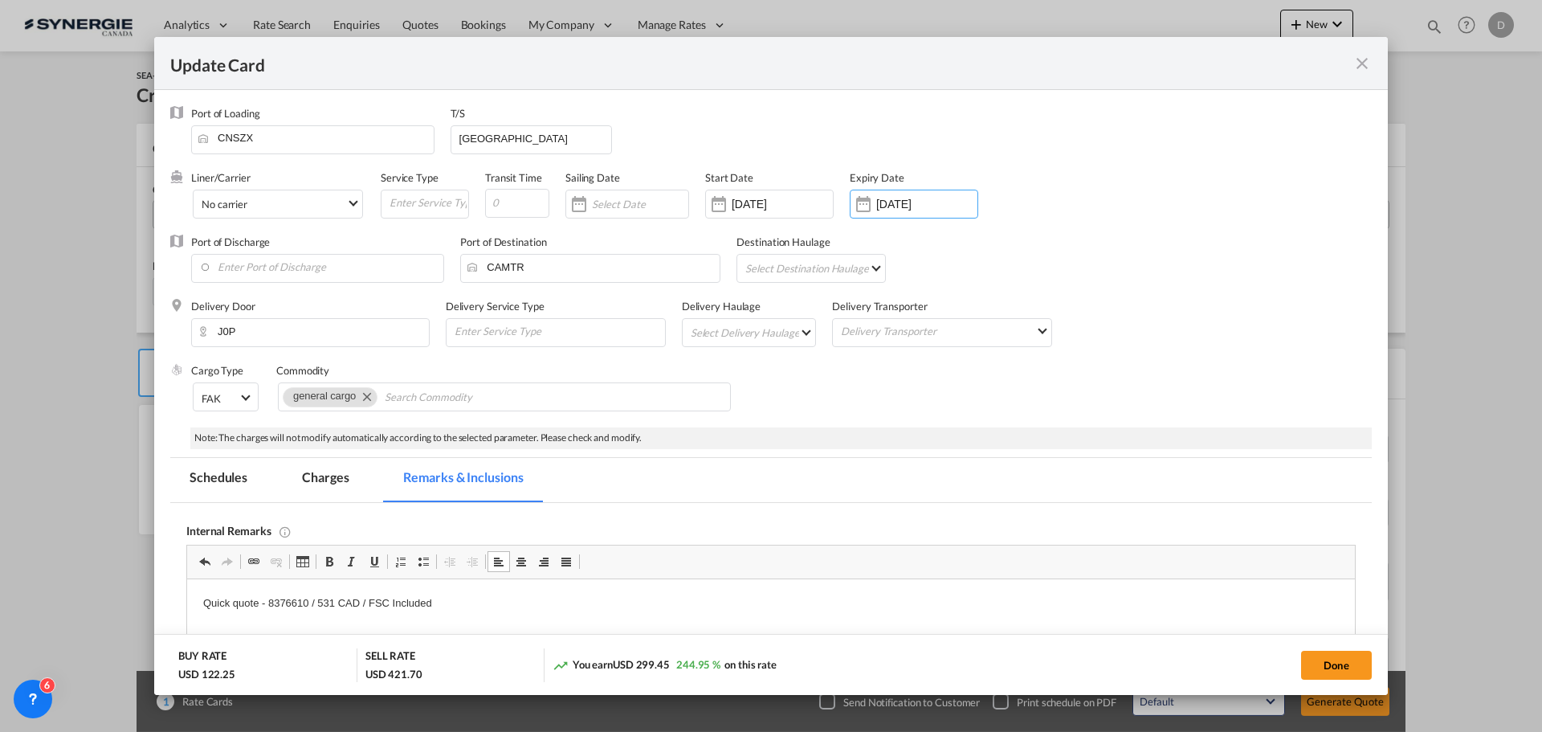
click at [933, 201] on input "[DATE]" at bounding box center [926, 204] width 101 height 13
click at [878, 206] on input "[DATE]" at bounding box center [926, 204] width 101 height 13
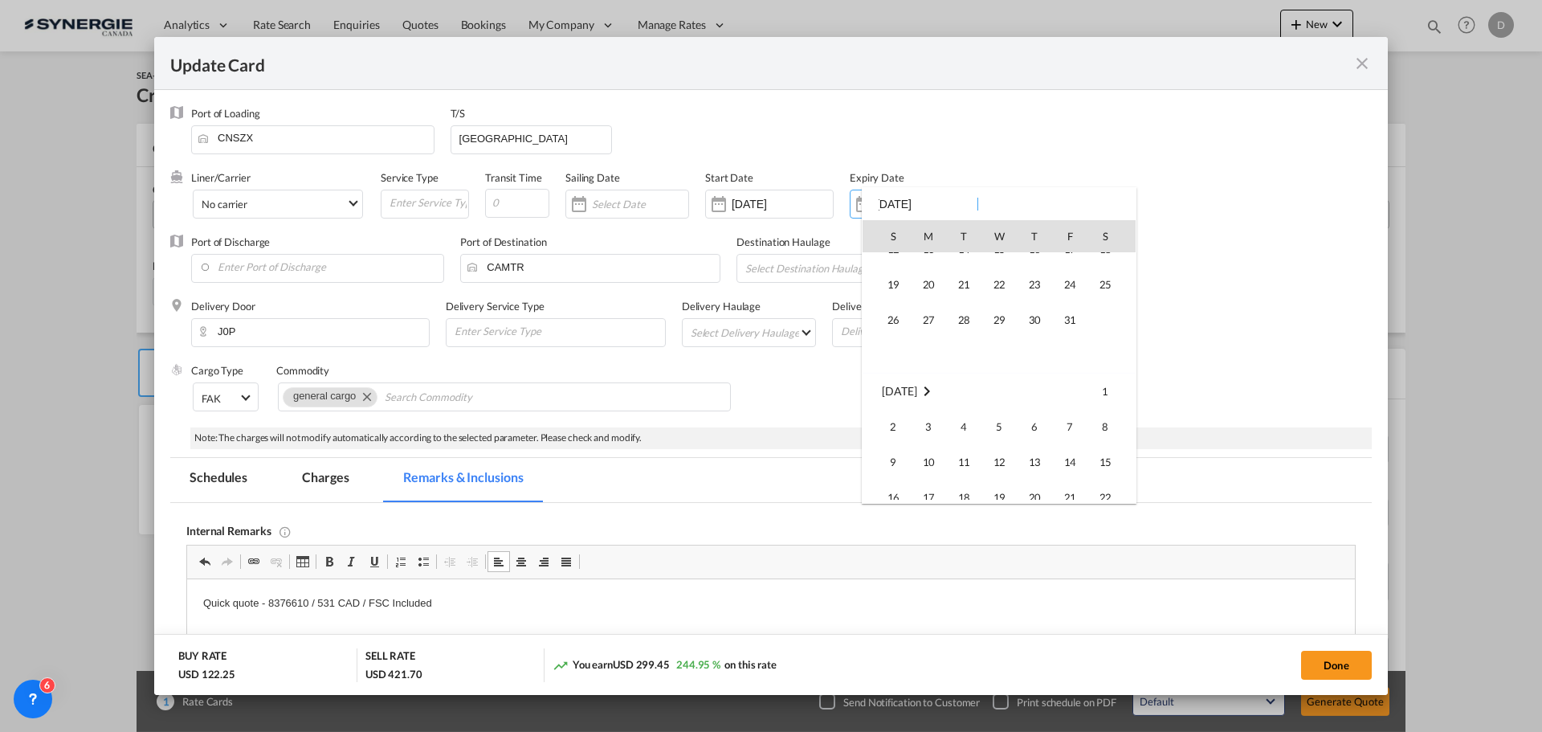
scroll to position [0, 0]
drag, startPoint x: 960, startPoint y: 441, endPoint x: 950, endPoint y: 441, distance: 9.6
click at [957, 441] on span "30" at bounding box center [964, 447] width 32 height 32
type input "[DATE]"
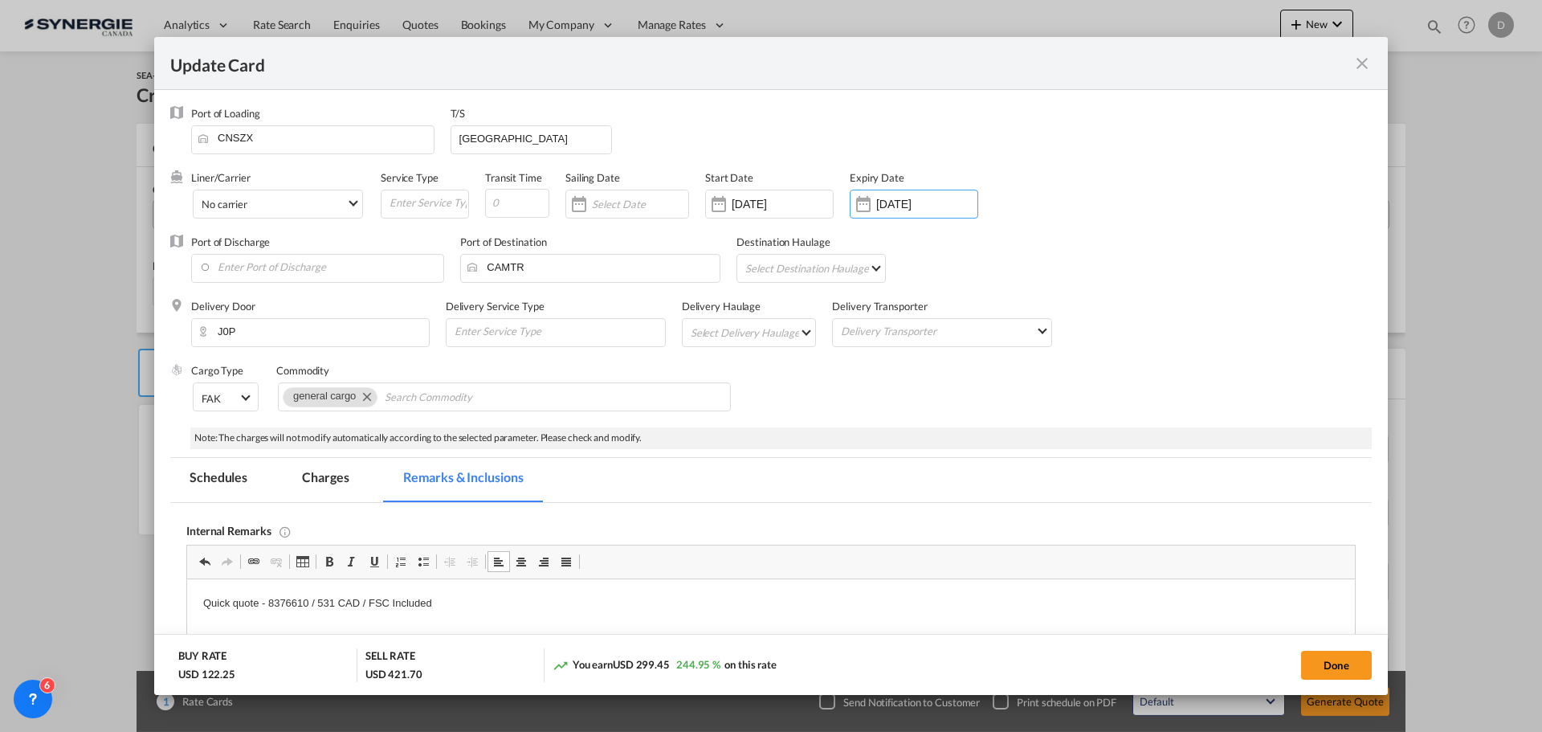
click at [801, 380] on div "Cargo Type FAK FAK GCR GDSM General Cargo Hazardous Cargo Ambient Foodstuff Chi…" at bounding box center [781, 395] width 1181 height 64
click at [275, 266] on input "Enter Port of Discharge" at bounding box center [321, 267] width 244 height 24
click at [333, 296] on div "[GEOGRAPHIC_DATA], [GEOGRAPHIC_DATA]" at bounding box center [354, 295] width 299 height 14
type input "[GEOGRAPHIC_DATA], [GEOGRAPHIC_DATA], CAVAN"
click at [846, 275] on md-select "Select Destination Haulage rail road barge truck unspecified not available" at bounding box center [814, 268] width 141 height 26
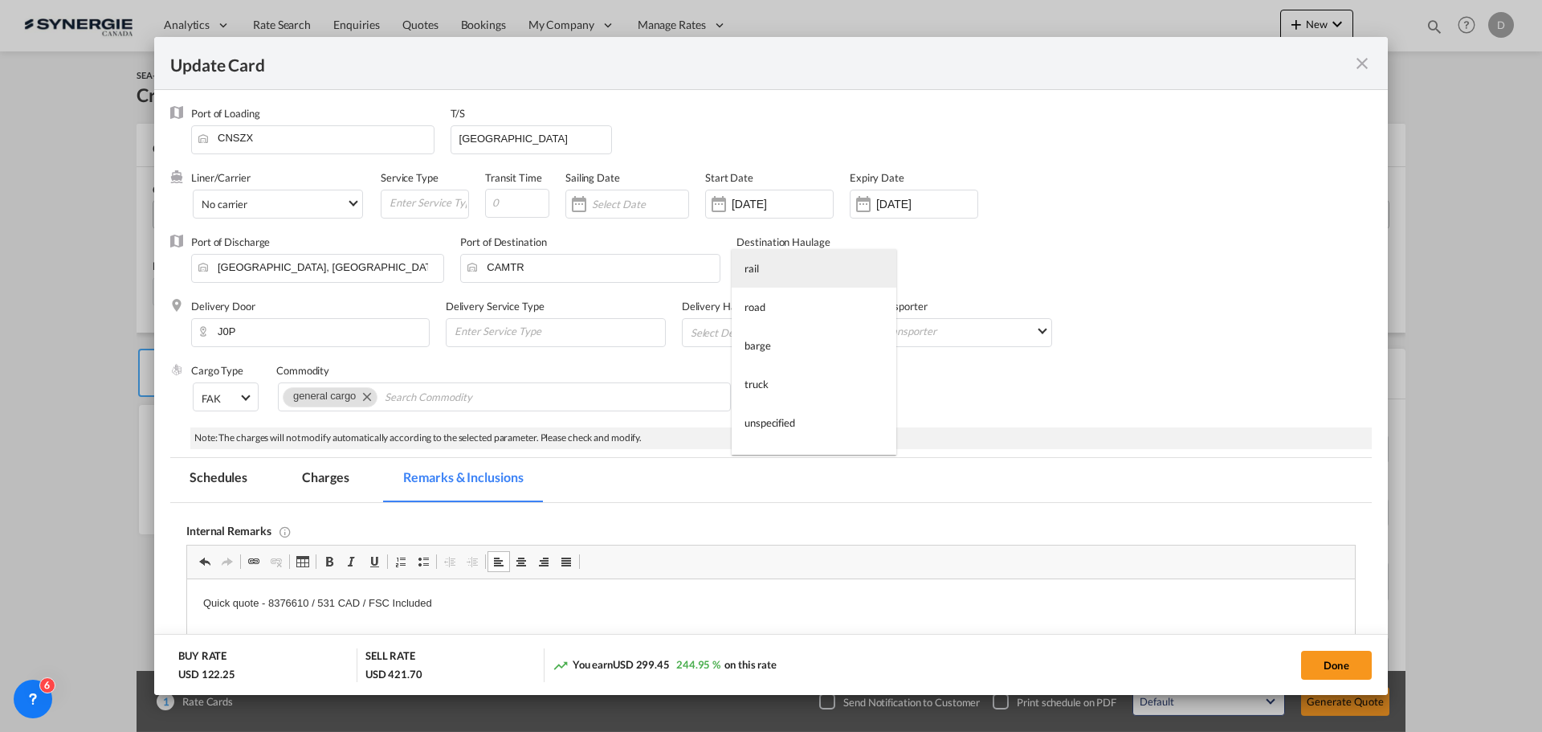
click at [796, 272] on md-option "rail" at bounding box center [814, 268] width 165 height 39
click at [785, 324] on md-select "Select Delivery Haulage rail road barge truck unspecified not available" at bounding box center [752, 332] width 127 height 26
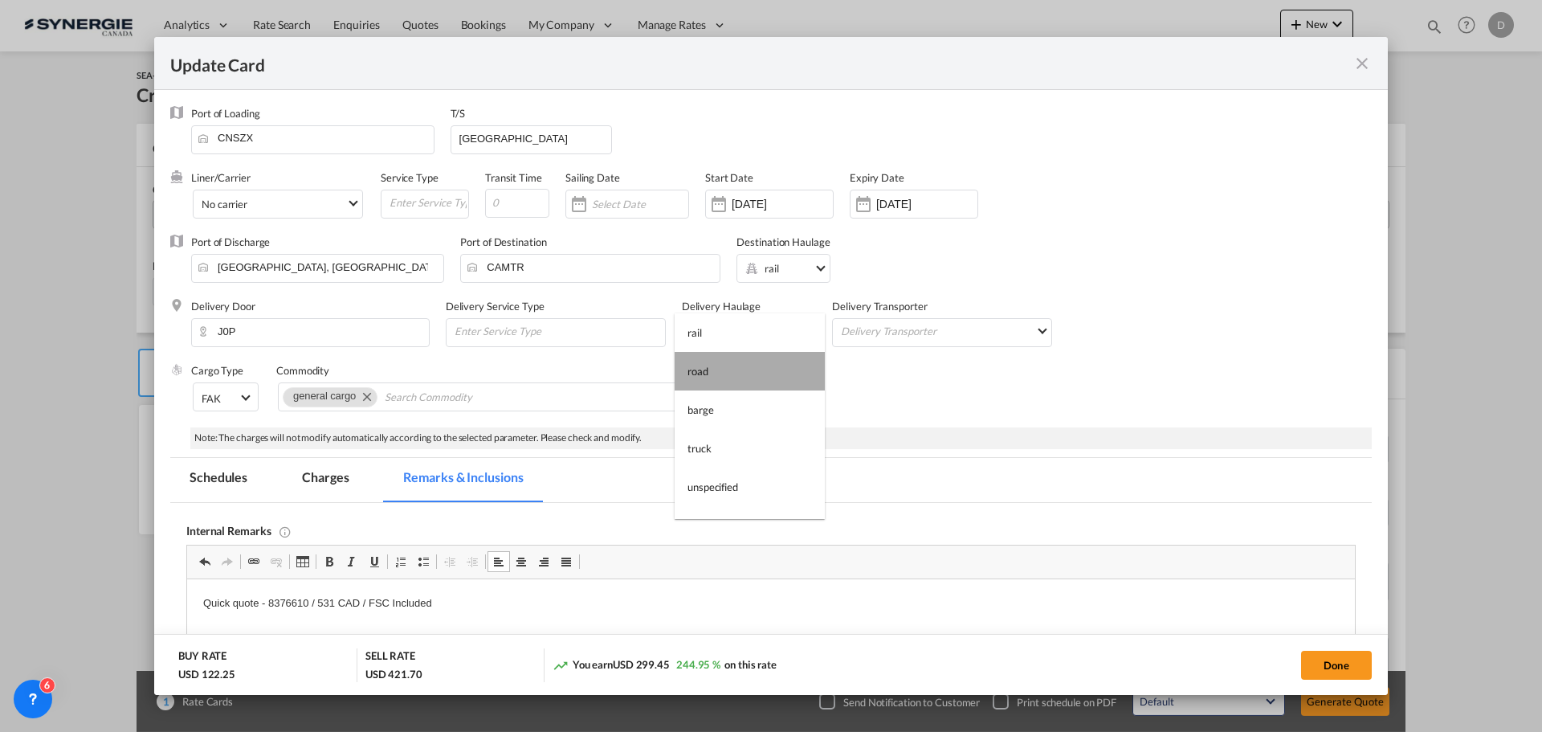
click at [757, 370] on md-option "road" at bounding box center [750, 371] width 150 height 39
click at [757, 378] on div "Cargo Type FAK FAK GCR GDSM General Cargo Hazardous Cargo Ambient Foodstuff Chi…" at bounding box center [781, 395] width 1181 height 64
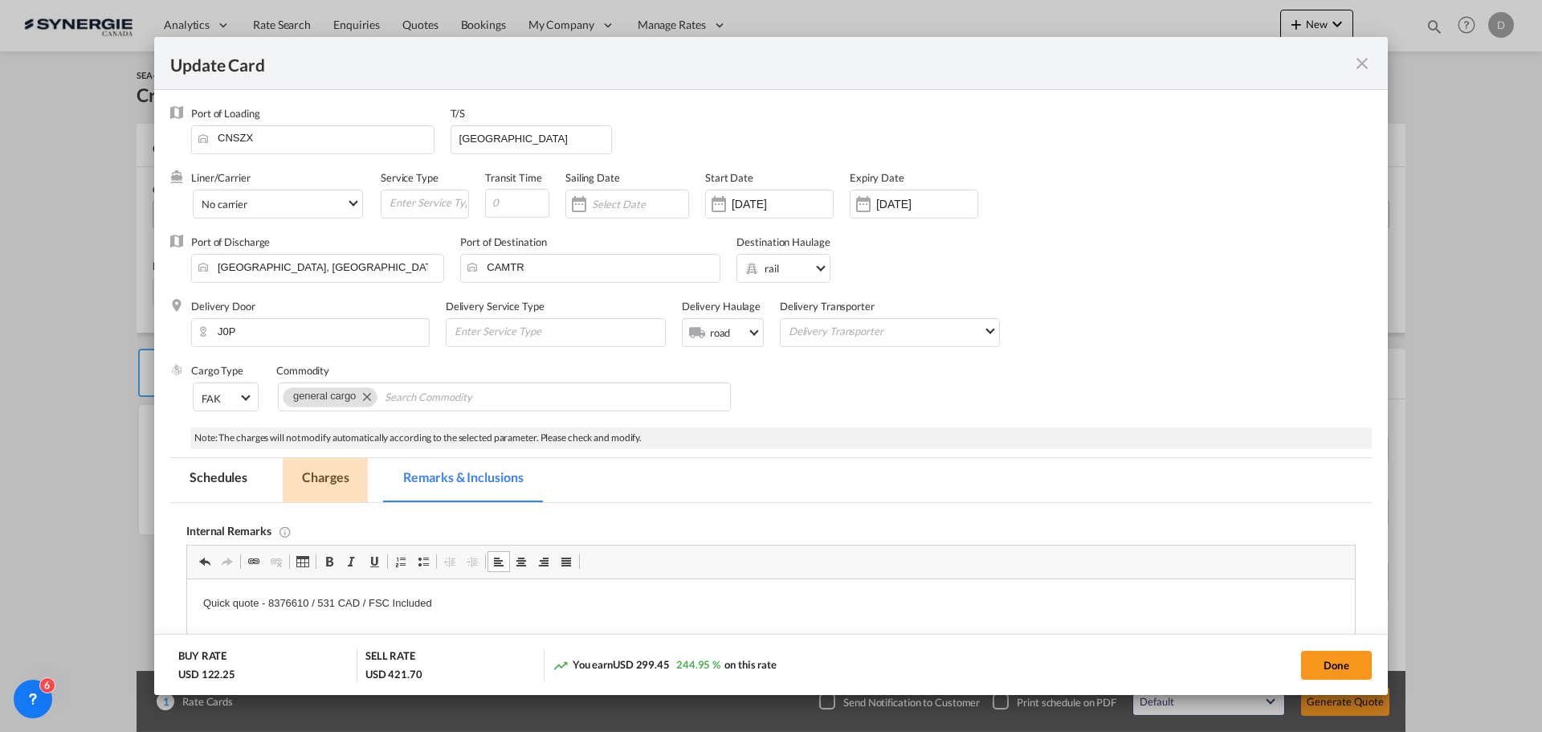
click at [337, 478] on md-tab-item "Charges" at bounding box center [325, 480] width 85 height 44
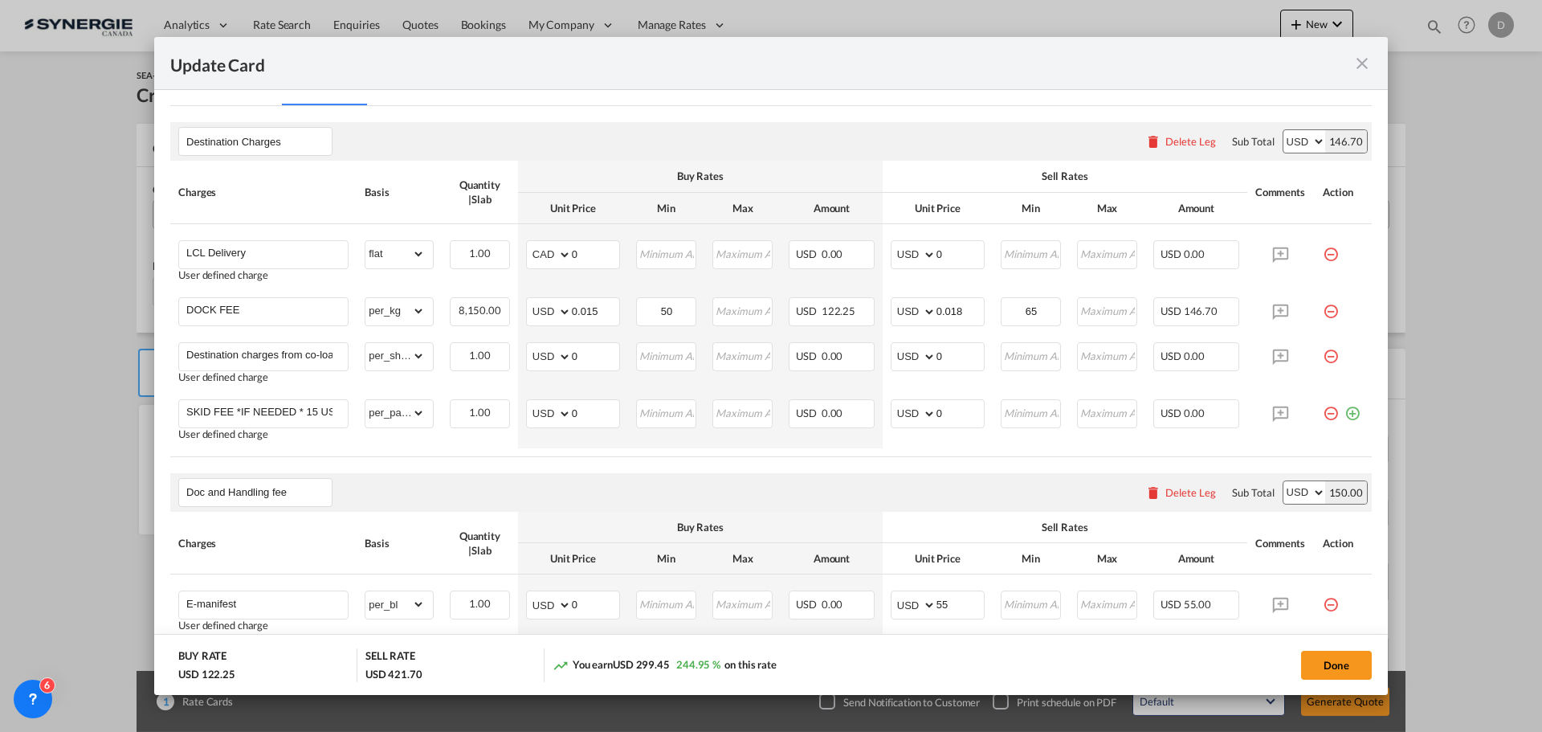
scroll to position [402, 0]
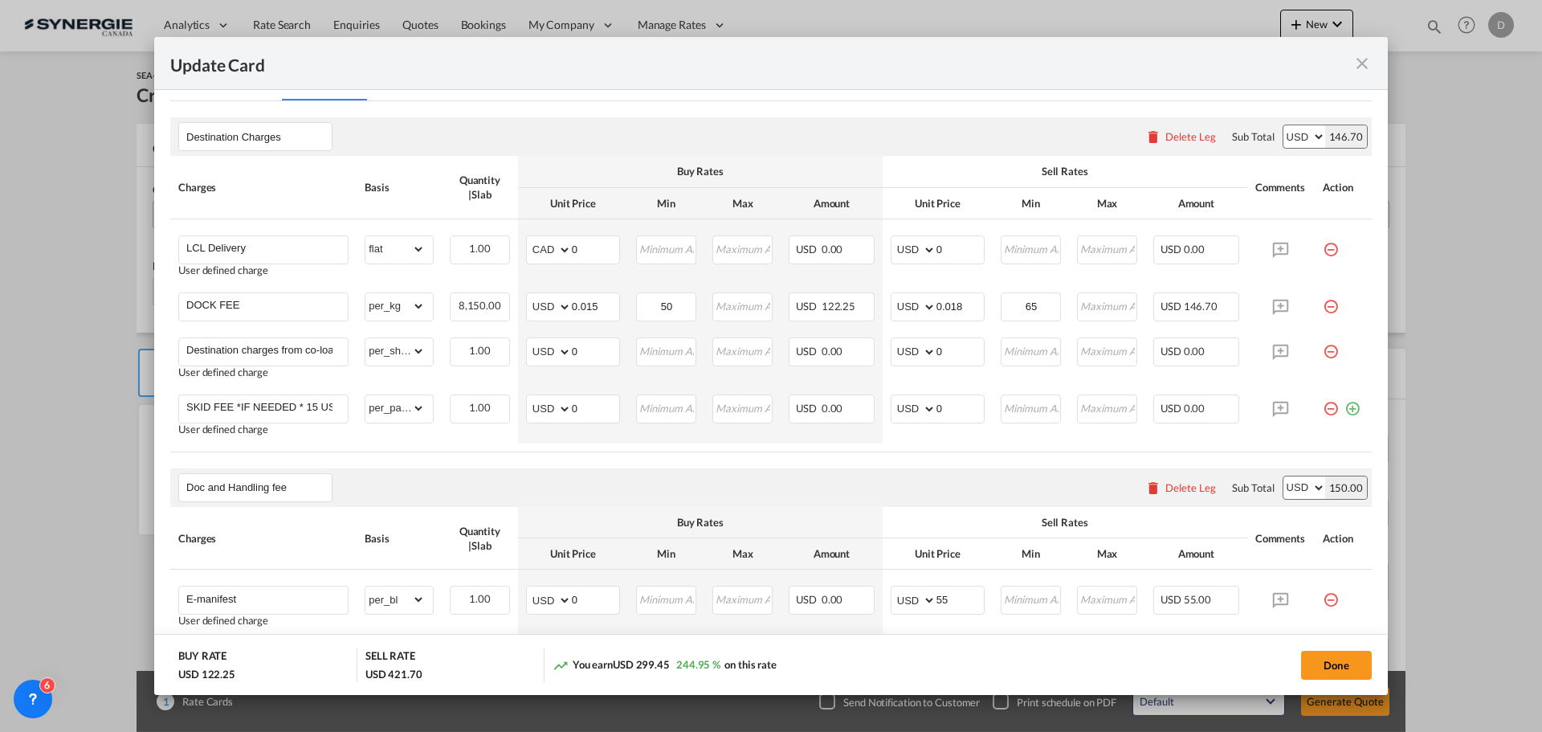
drag, startPoint x: 1316, startPoint y: 308, endPoint x: 1061, endPoint y: 276, distance: 256.7
click at [1323, 308] on md-icon "icon-minus-circle-outline red-400-fg pt-7" at bounding box center [1331, 300] width 16 height 16
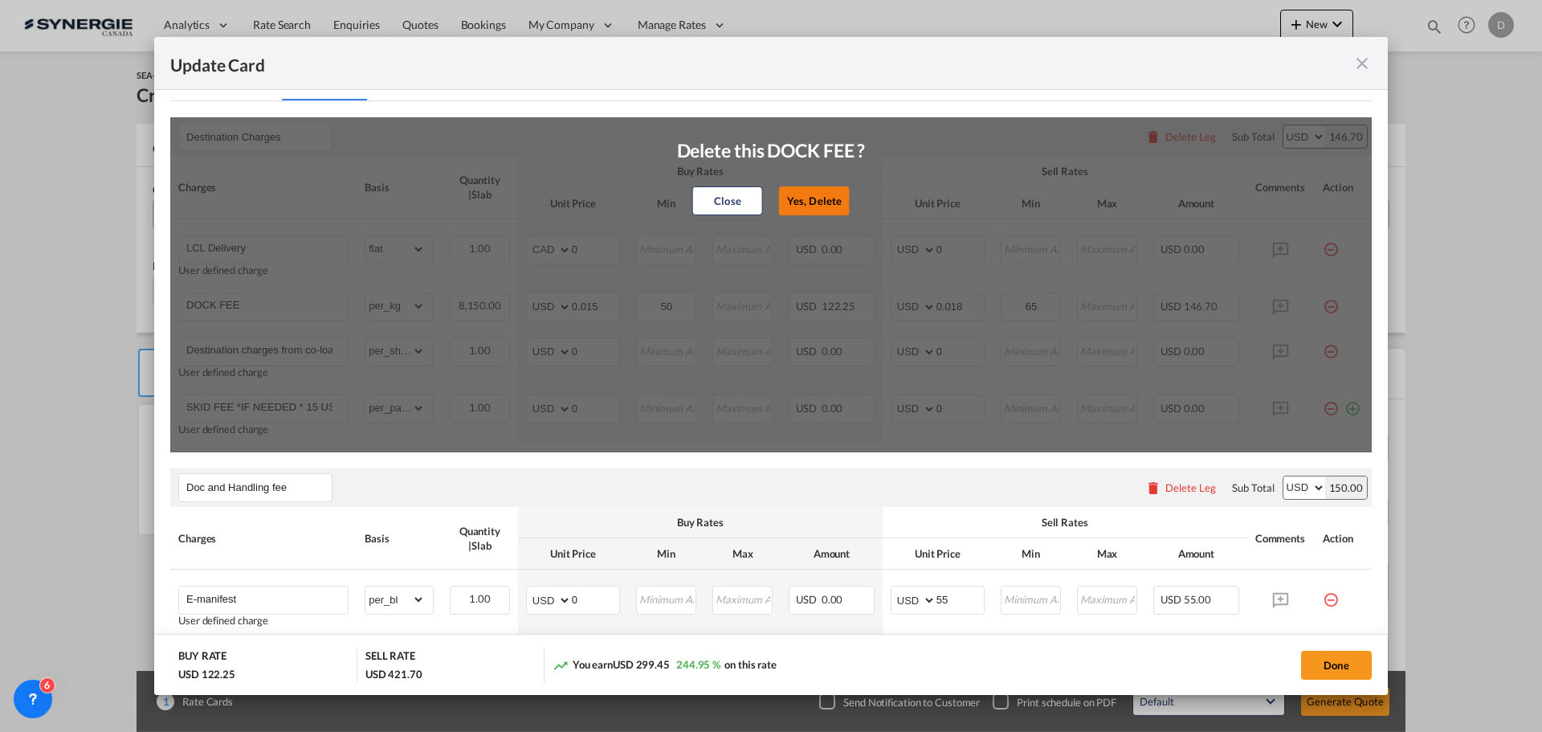
click at [807, 204] on button "Yes, Delete" at bounding box center [814, 200] width 71 height 29
type input "Destination charges from co-loader at cost if any"
select select "per_shipment"
type input "0"
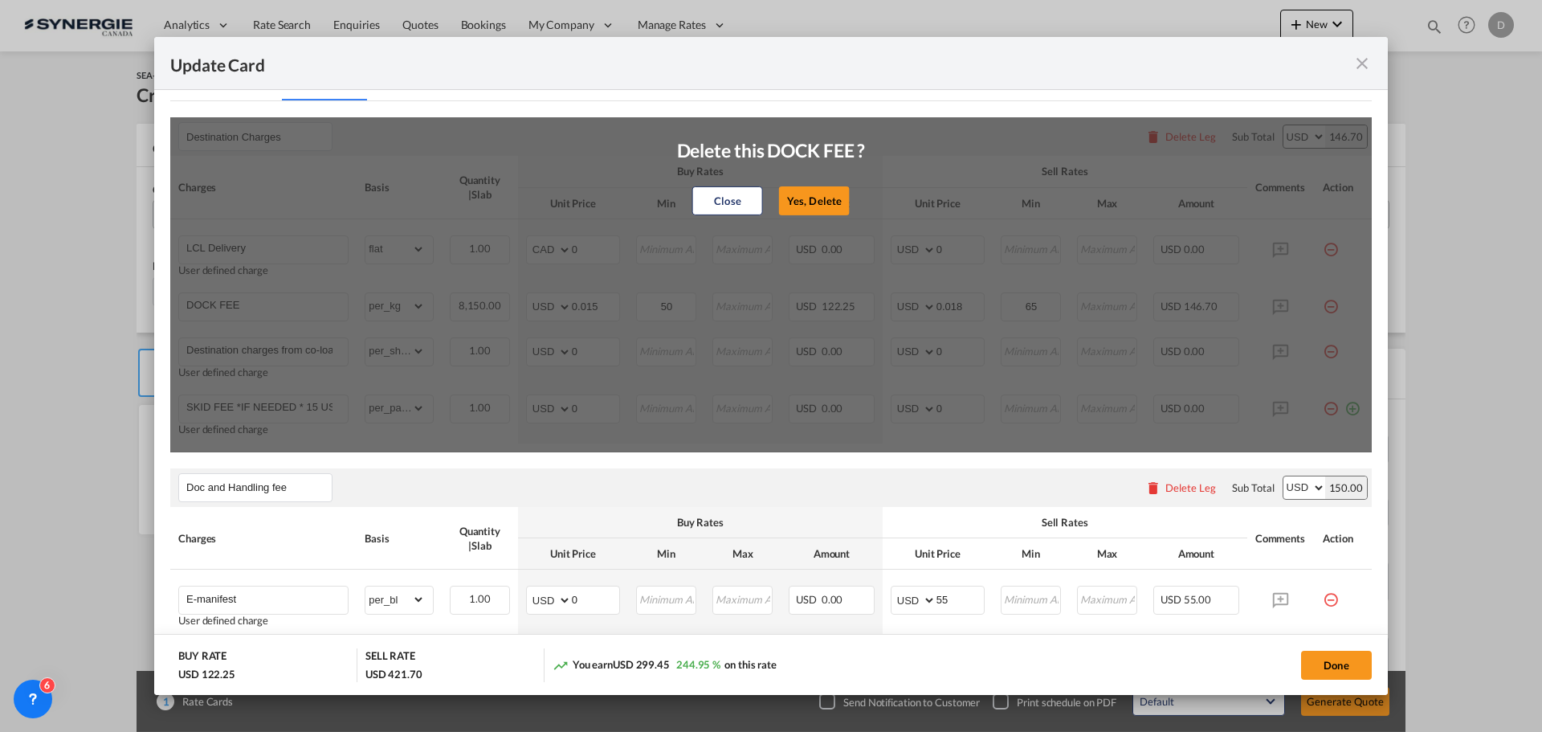
type input "SKID FEE *IF NEEDED * 15 USD PER SKID"
select select "per_pallet"
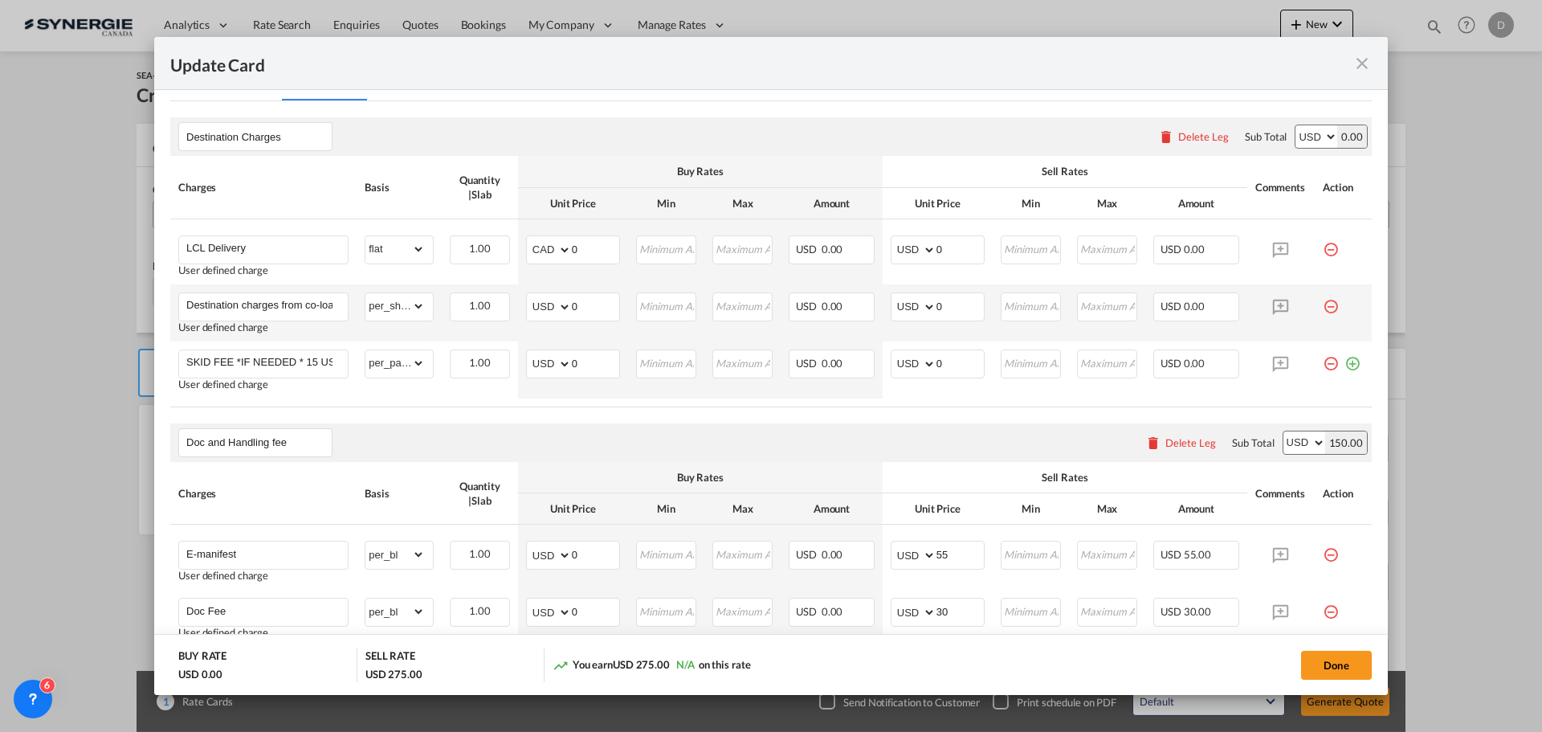
click at [1323, 306] on md-icon "icon-minus-circle-outline red-400-fg pt-7" at bounding box center [1331, 300] width 16 height 16
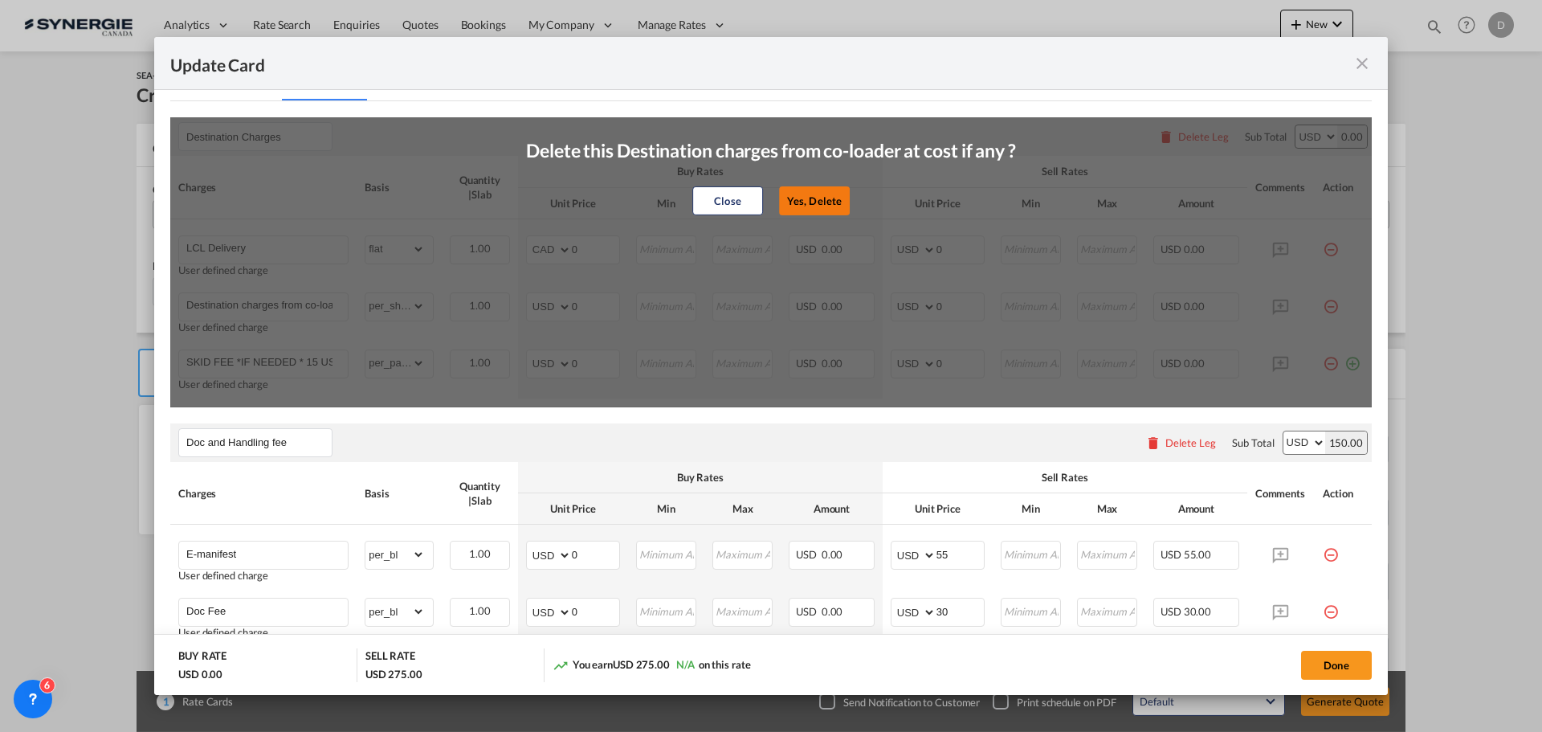
click at [805, 202] on button "Yes, Delete" at bounding box center [814, 200] width 71 height 29
type input "SKID FEE *IF NEEDED * 15 USD PER SKID"
select select "per_pallet"
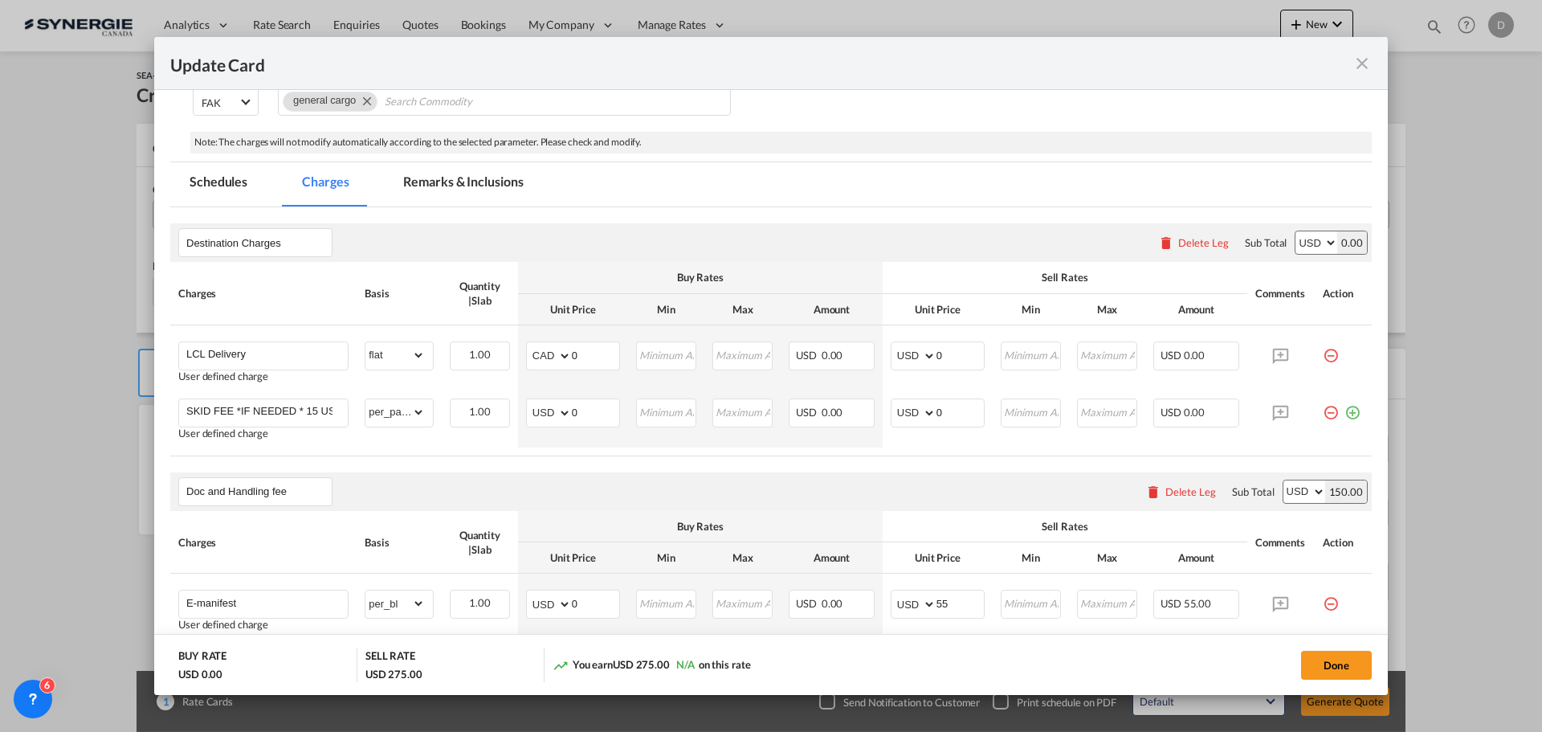
scroll to position [321, 0]
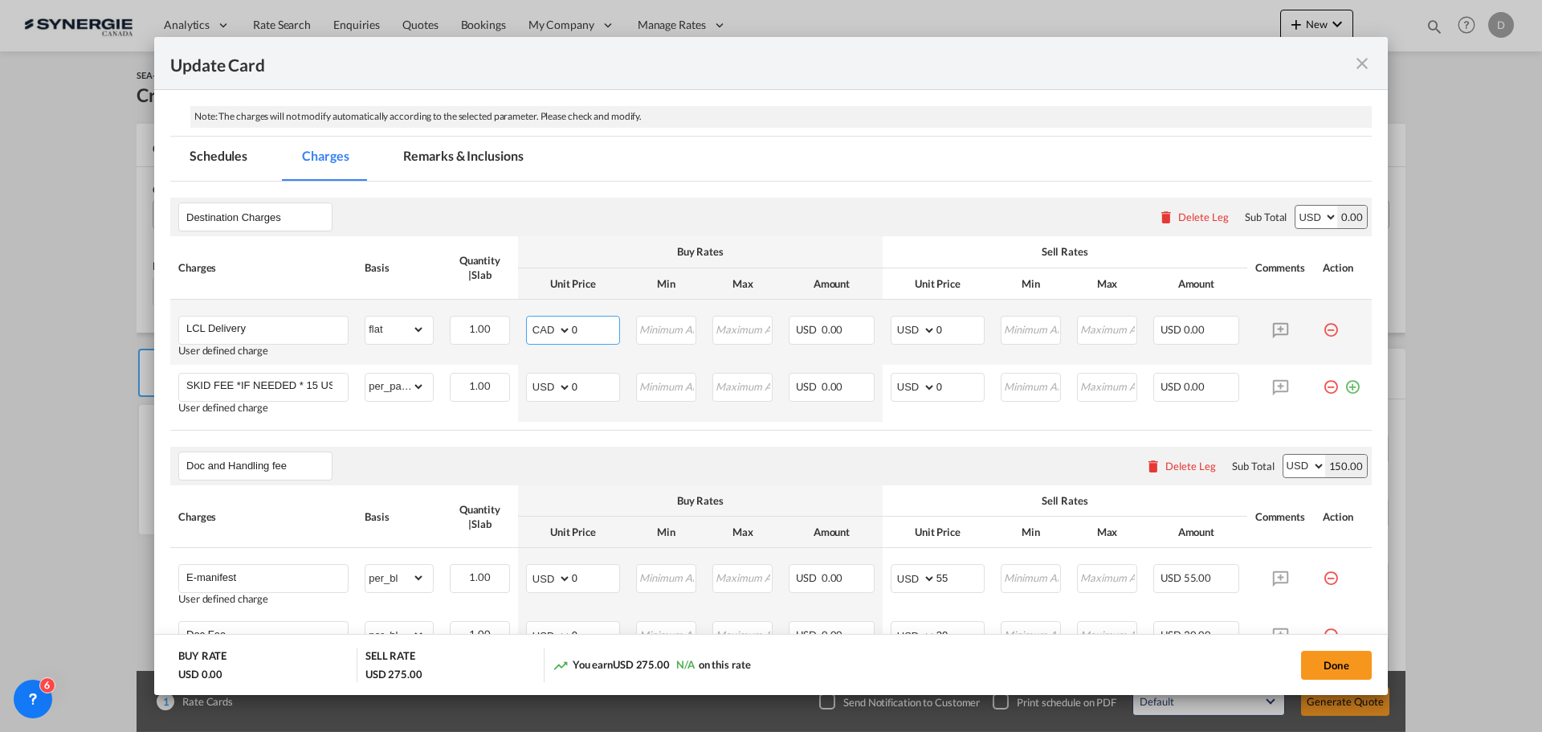
click at [560, 328] on select "AED AFN ALL AMD ANG AOA ARS AUD AWG AZN BAM BBD BDT BGN BHD BIF BMD BND BOB BRL…" at bounding box center [550, 330] width 42 height 22
select select "string:USD"
click at [529, 319] on select "AED AFN ALL AMD ANG AOA ARS AUD AWG AZN BAM BBD BDT BGN BHD BIF BMD BND BOB BRL…" at bounding box center [550, 330] width 42 height 22
click at [673, 327] on input "Update Card Port ..." at bounding box center [667, 328] width 58 height 24
drag, startPoint x: 570, startPoint y: 329, endPoint x: 581, endPoint y: 331, distance: 10.7
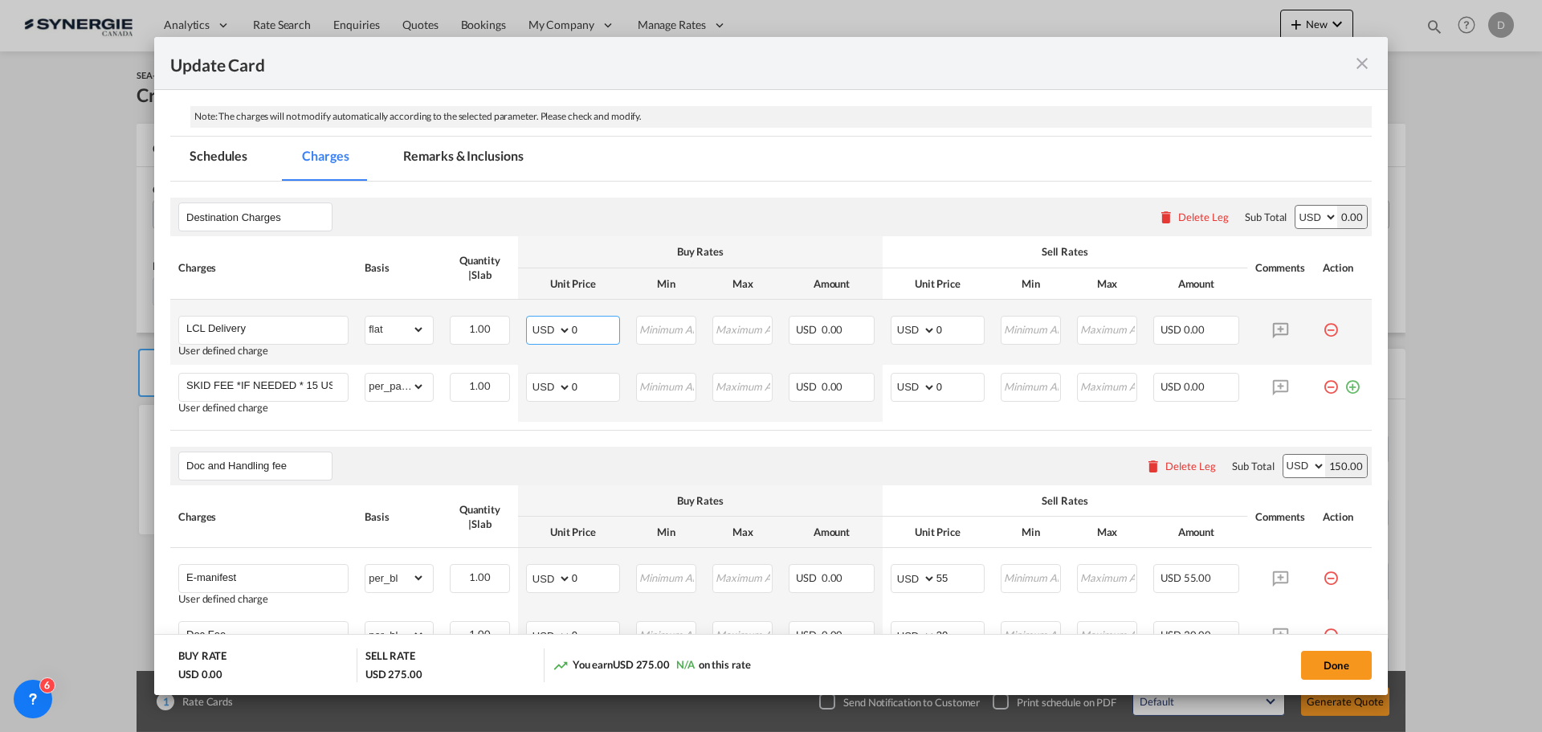
click at [581, 331] on input "0" at bounding box center [595, 328] width 47 height 24
type input "400"
drag, startPoint x: 931, startPoint y: 331, endPoint x: 948, endPoint y: 330, distance: 16.9
click at [948, 330] on input "0" at bounding box center [960, 328] width 47 height 24
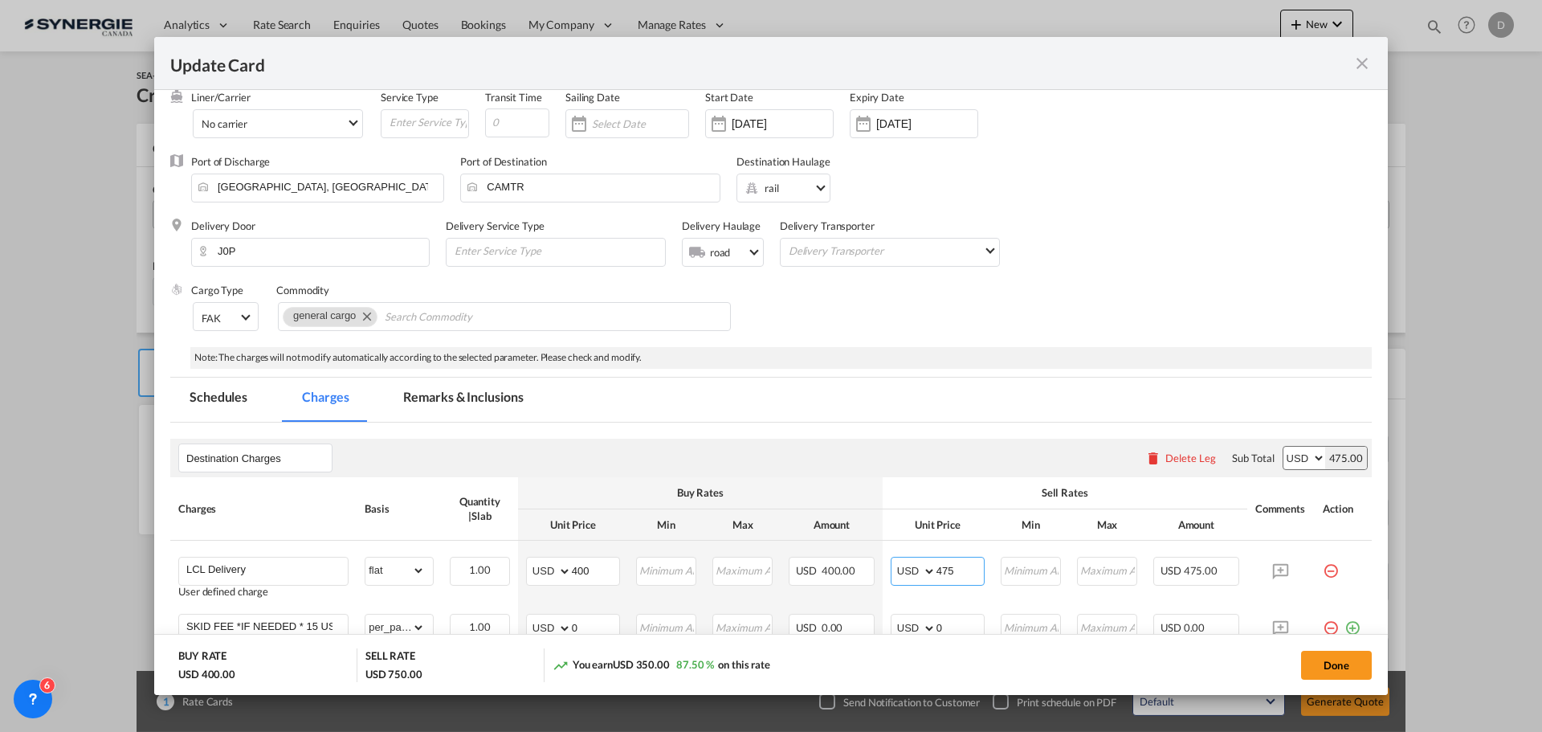
scroll to position [0, 0]
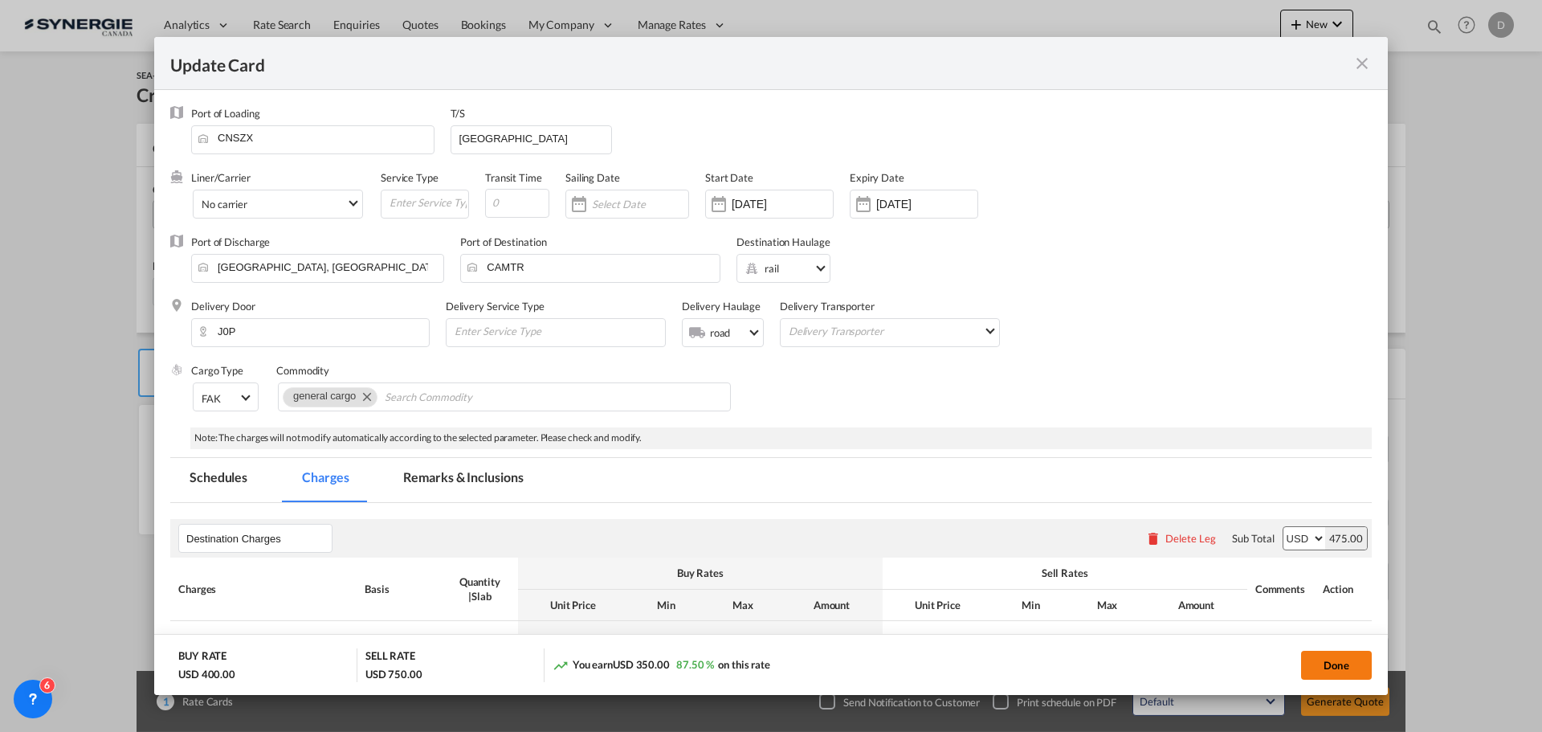
type input "475"
click at [1317, 657] on button "Done" at bounding box center [1336, 665] width 71 height 29
type input "[DATE]"
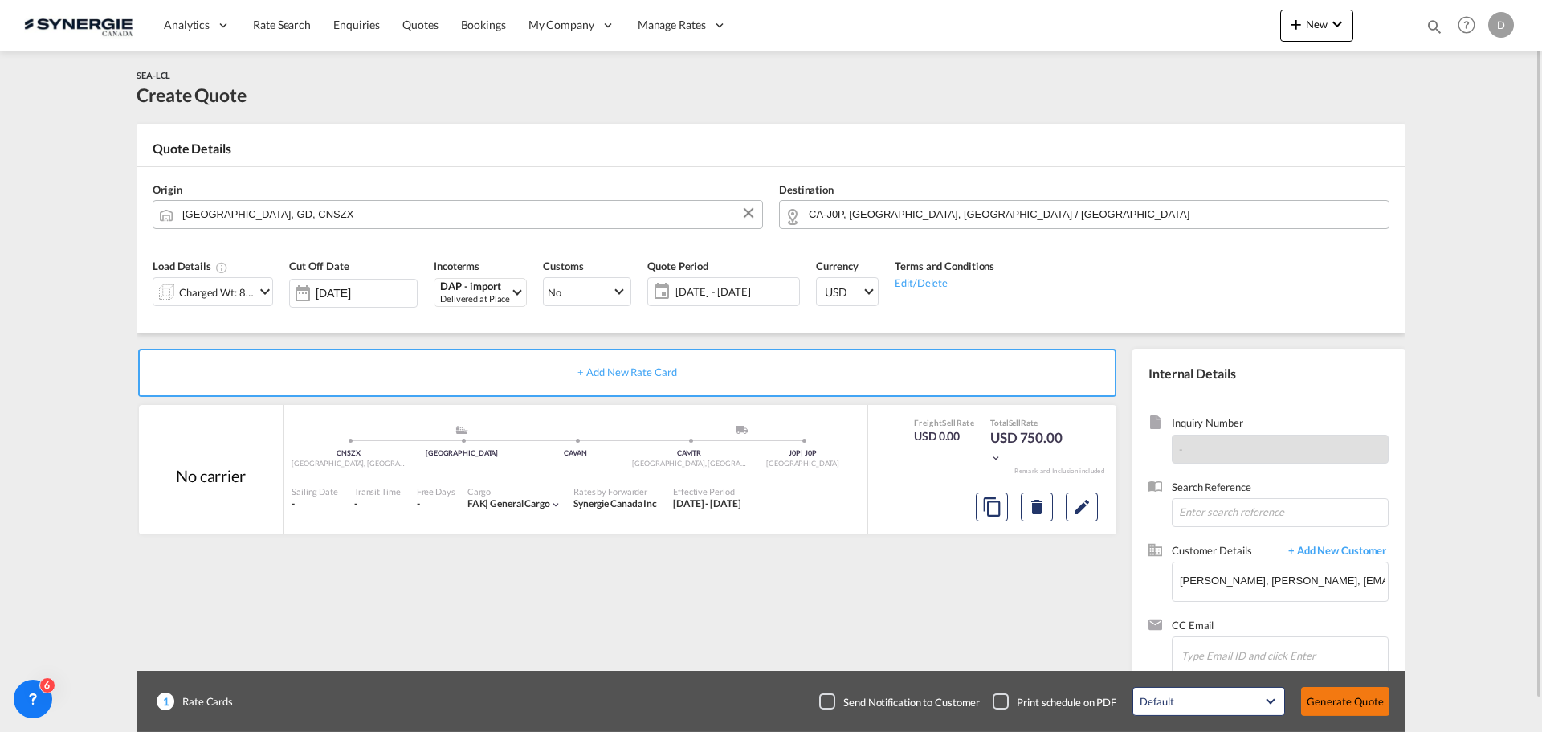
click at [1329, 703] on button "Generate Quote" at bounding box center [1345, 701] width 88 height 29
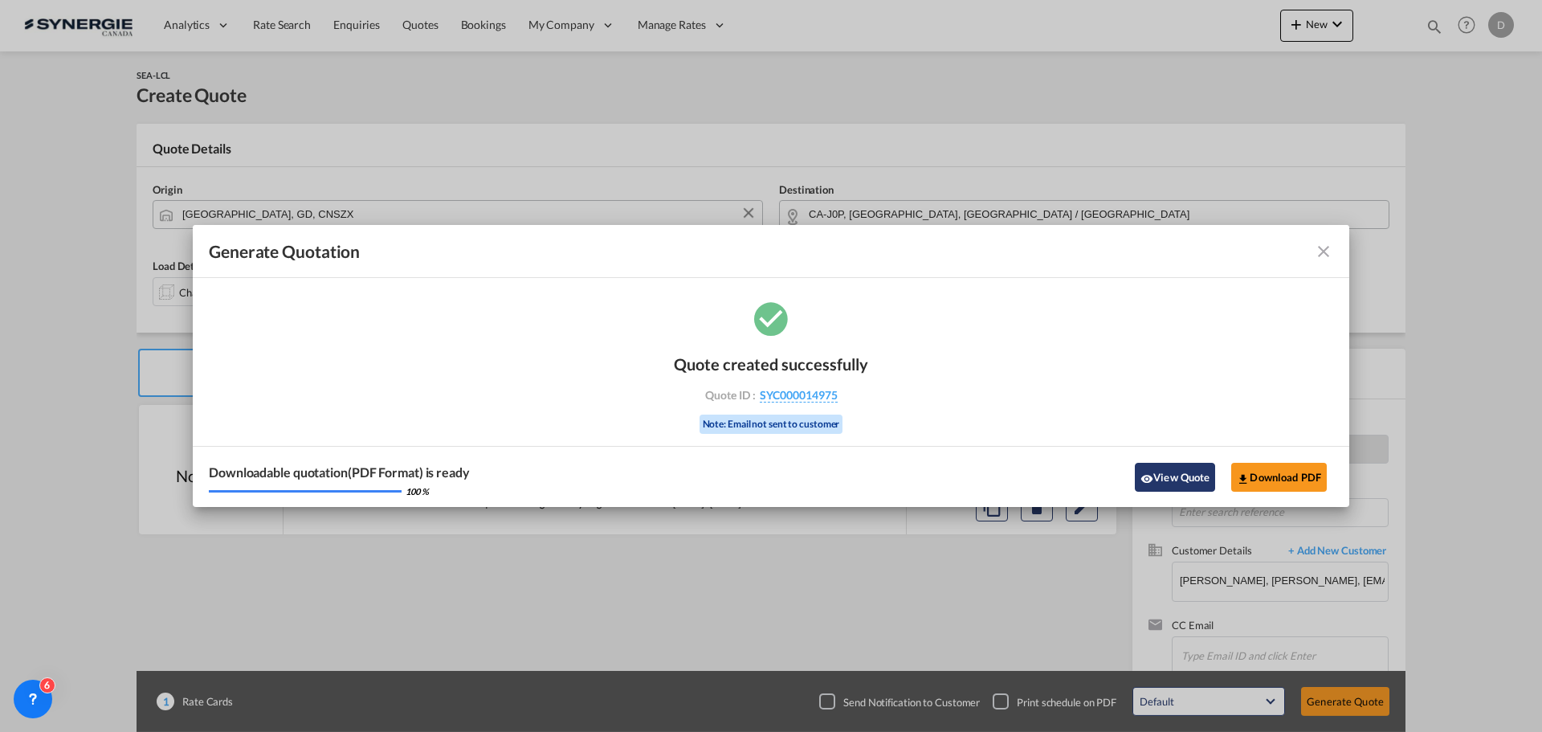
click at [1163, 468] on button "View Quote" at bounding box center [1175, 477] width 80 height 29
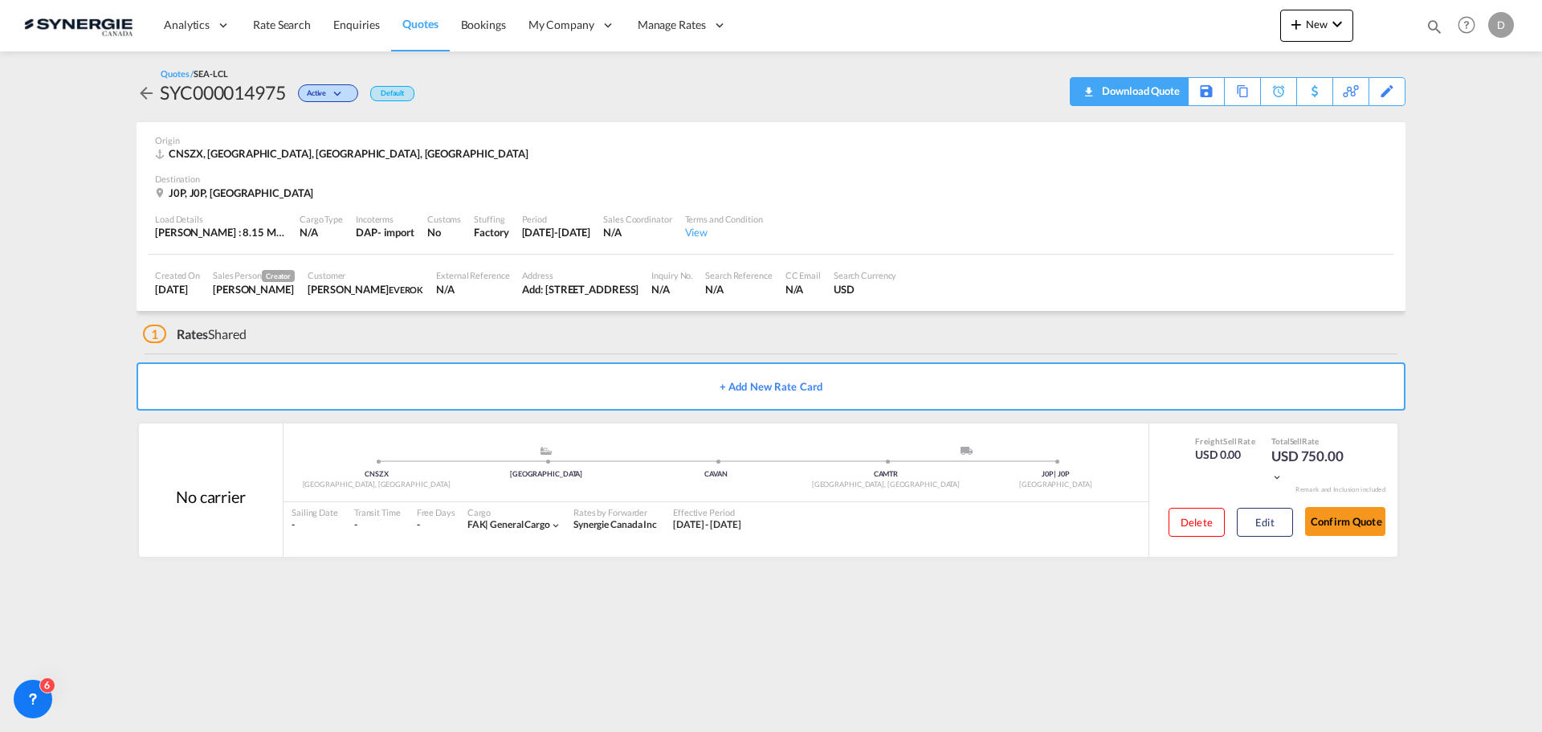
click at [1170, 87] on div "Download Quote" at bounding box center [1139, 91] width 82 height 26
